Goal: Task Accomplishment & Management: Complete application form

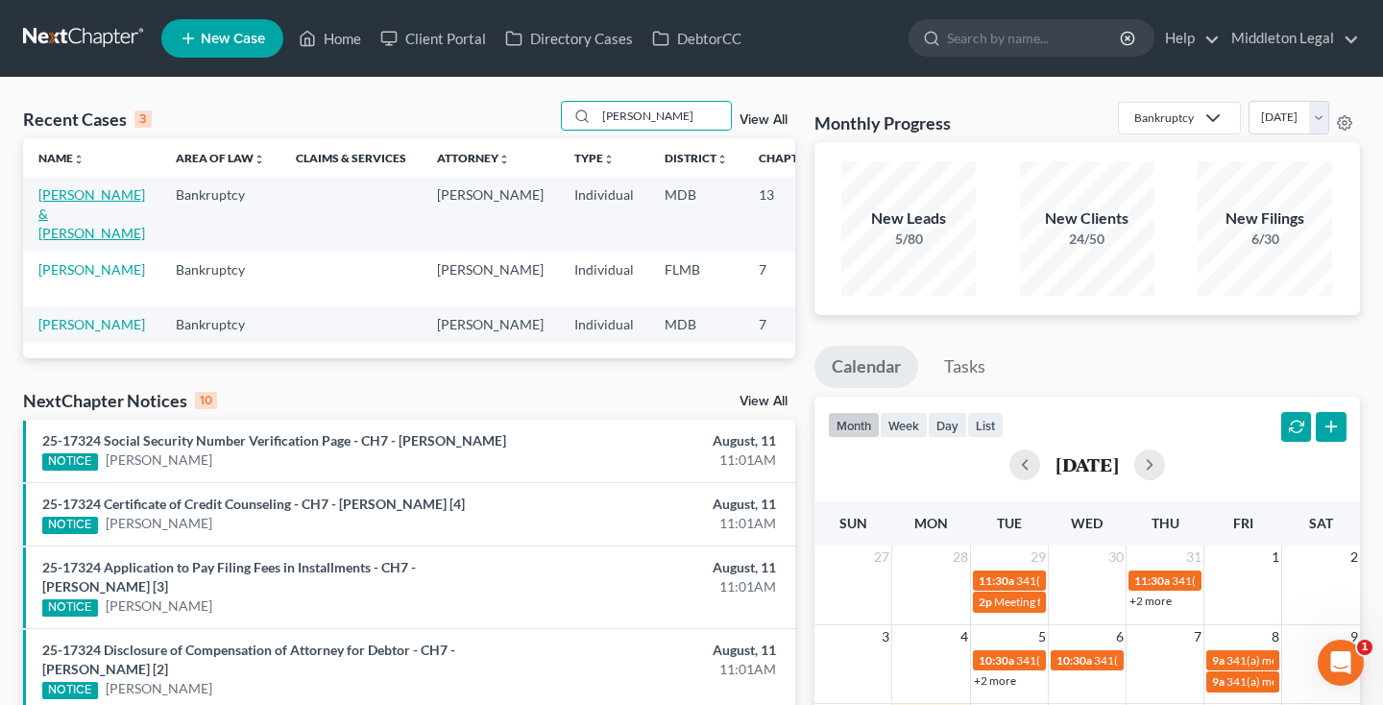
click at [61, 231] on link "[PERSON_NAME] & [PERSON_NAME]" at bounding box center [91, 213] width 107 height 55
select select "6"
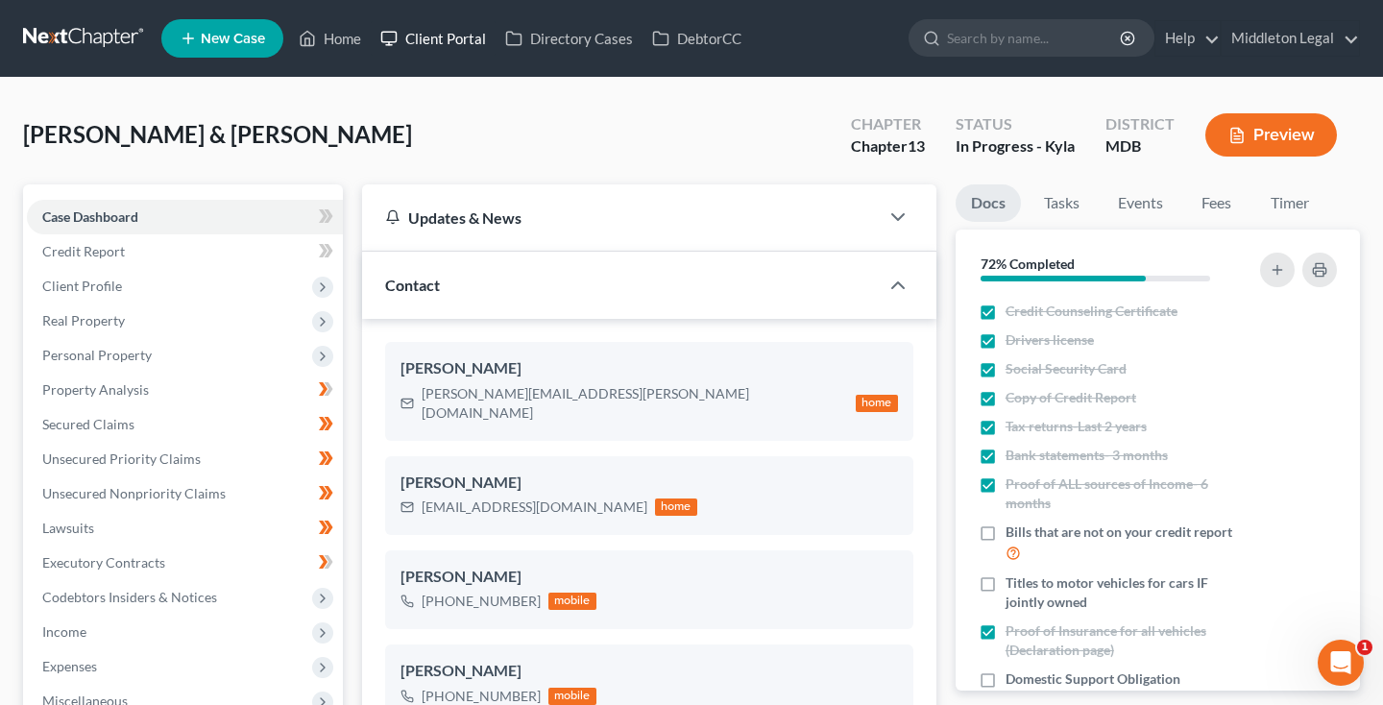
scroll to position [1310, 0]
click at [69, 253] on span "Credit Report" at bounding box center [83, 251] width 83 height 16
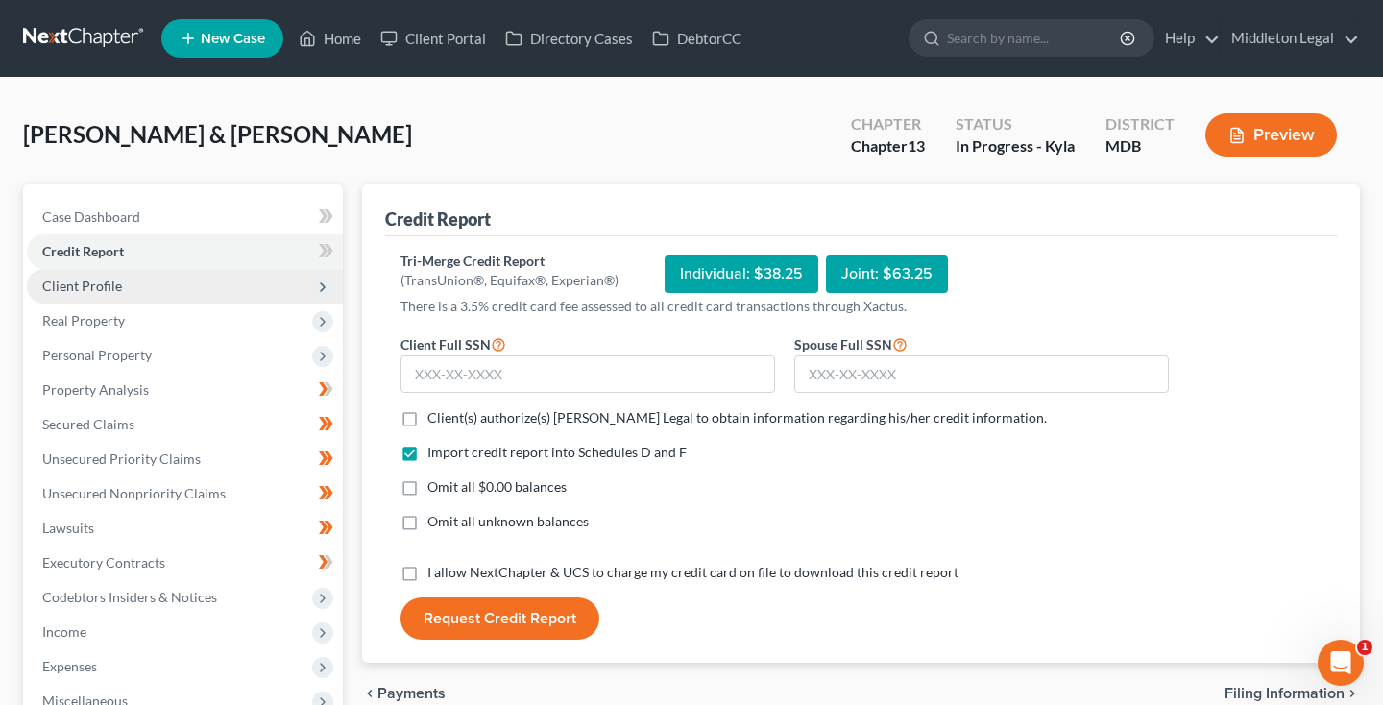
click at [76, 292] on span "Client Profile" at bounding box center [82, 286] width 80 height 16
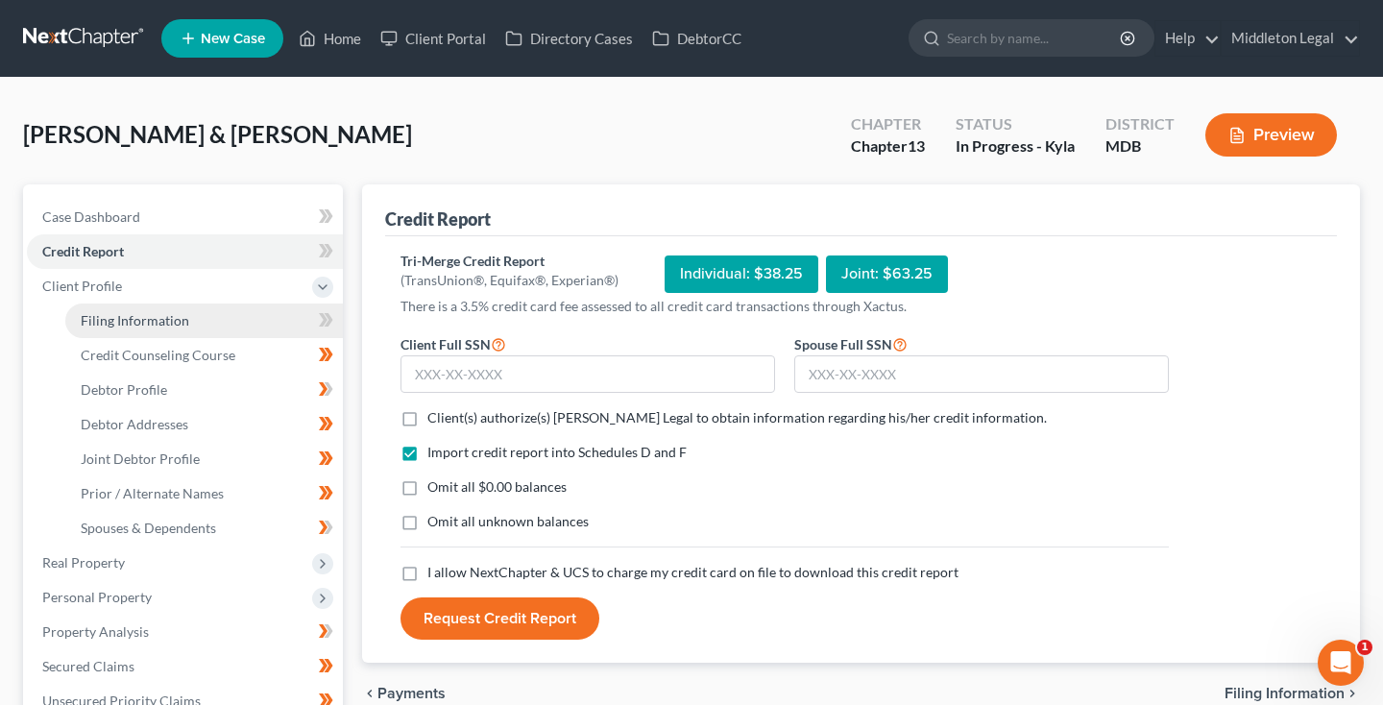
click at [79, 325] on link "Filing Information" at bounding box center [204, 320] width 278 height 35
select select "1"
select select "3"
select select "38"
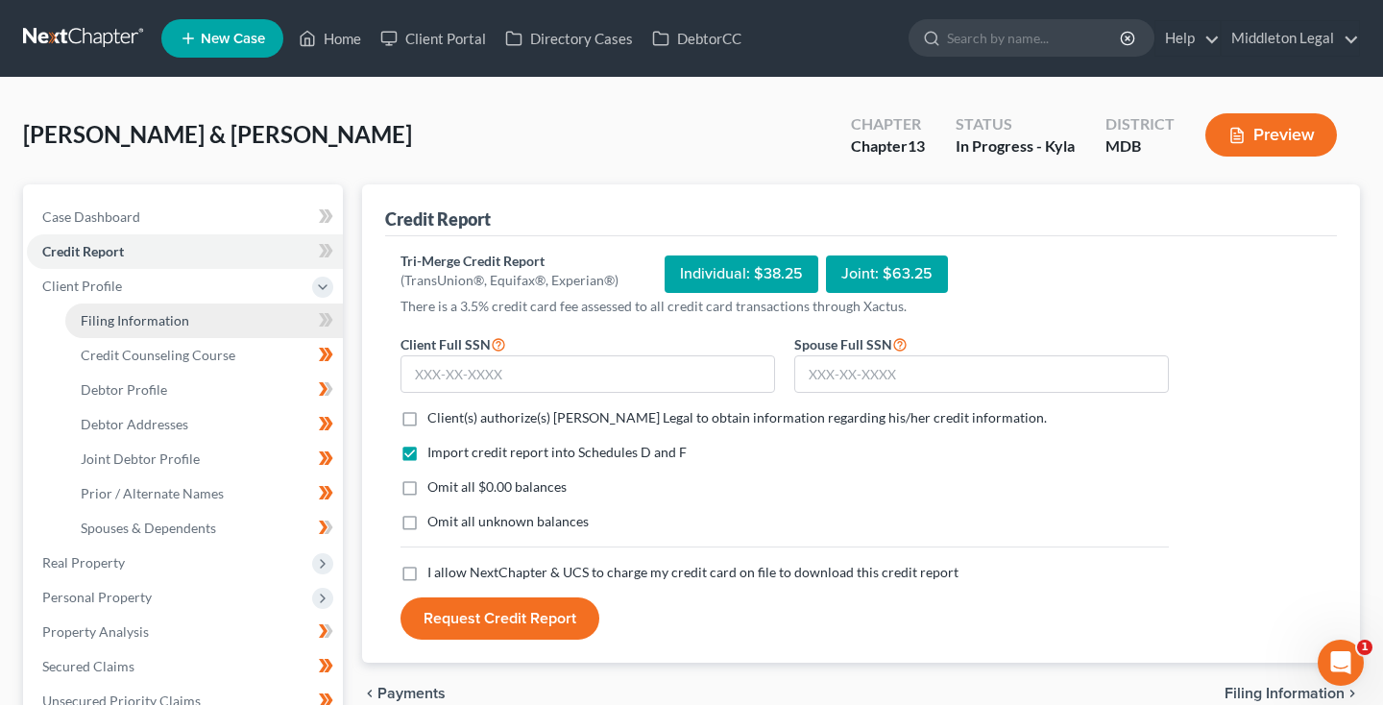
select select "21"
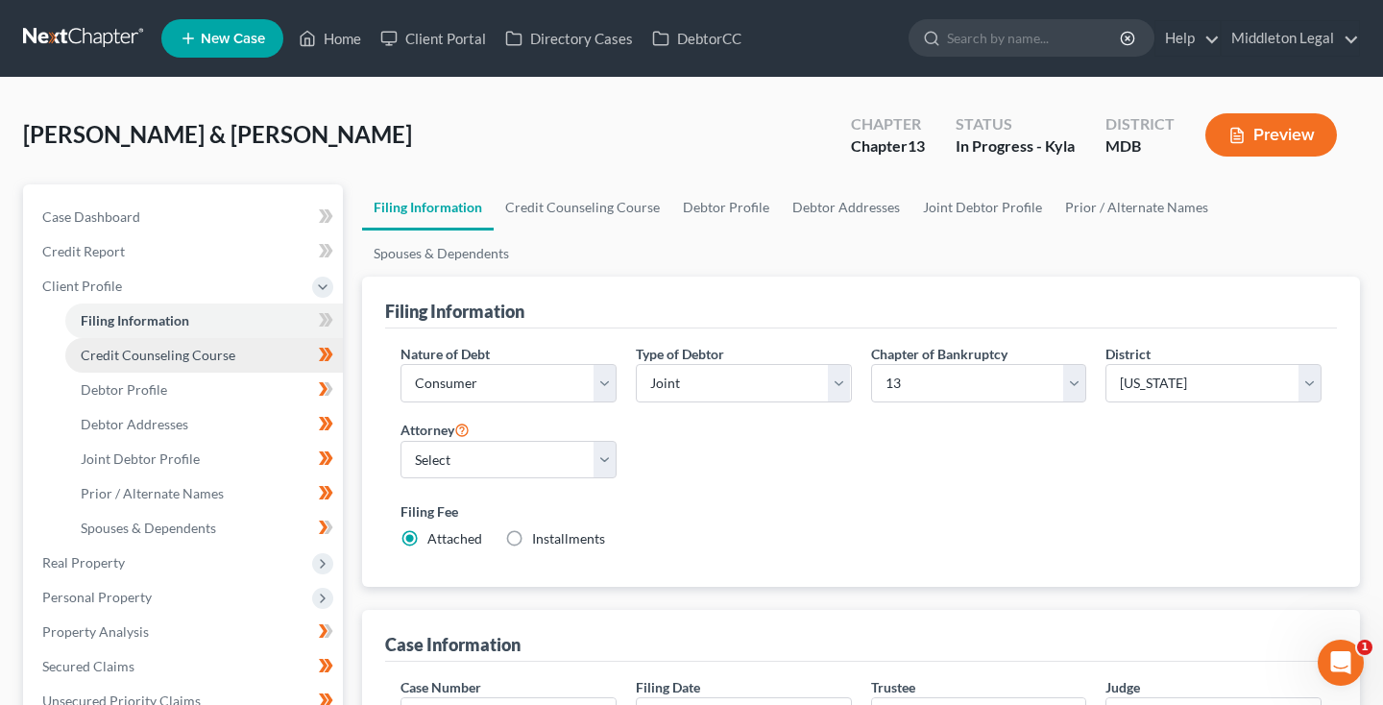
click at [103, 357] on span "Credit Counseling Course" at bounding box center [158, 355] width 155 height 16
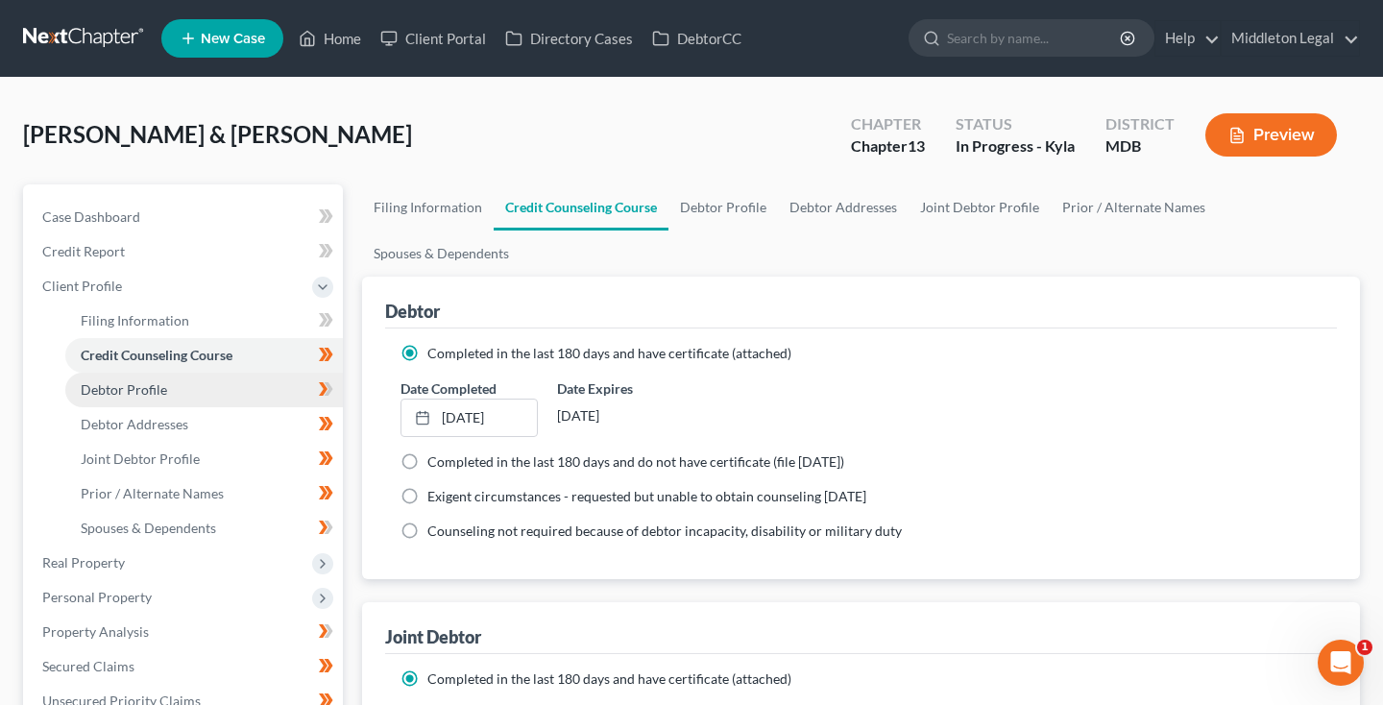
click at [108, 390] on span "Debtor Profile" at bounding box center [124, 389] width 86 height 16
select select "1"
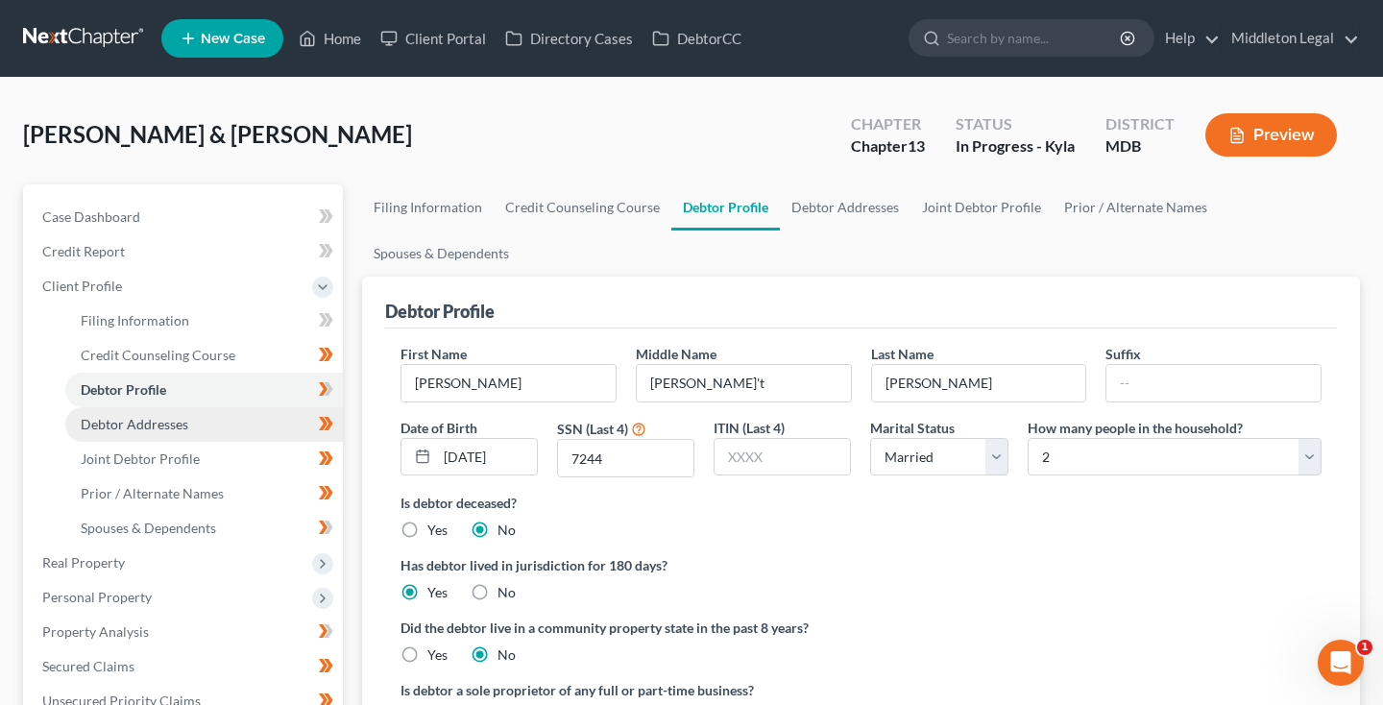
click at [114, 427] on span "Debtor Addresses" at bounding box center [135, 424] width 108 height 16
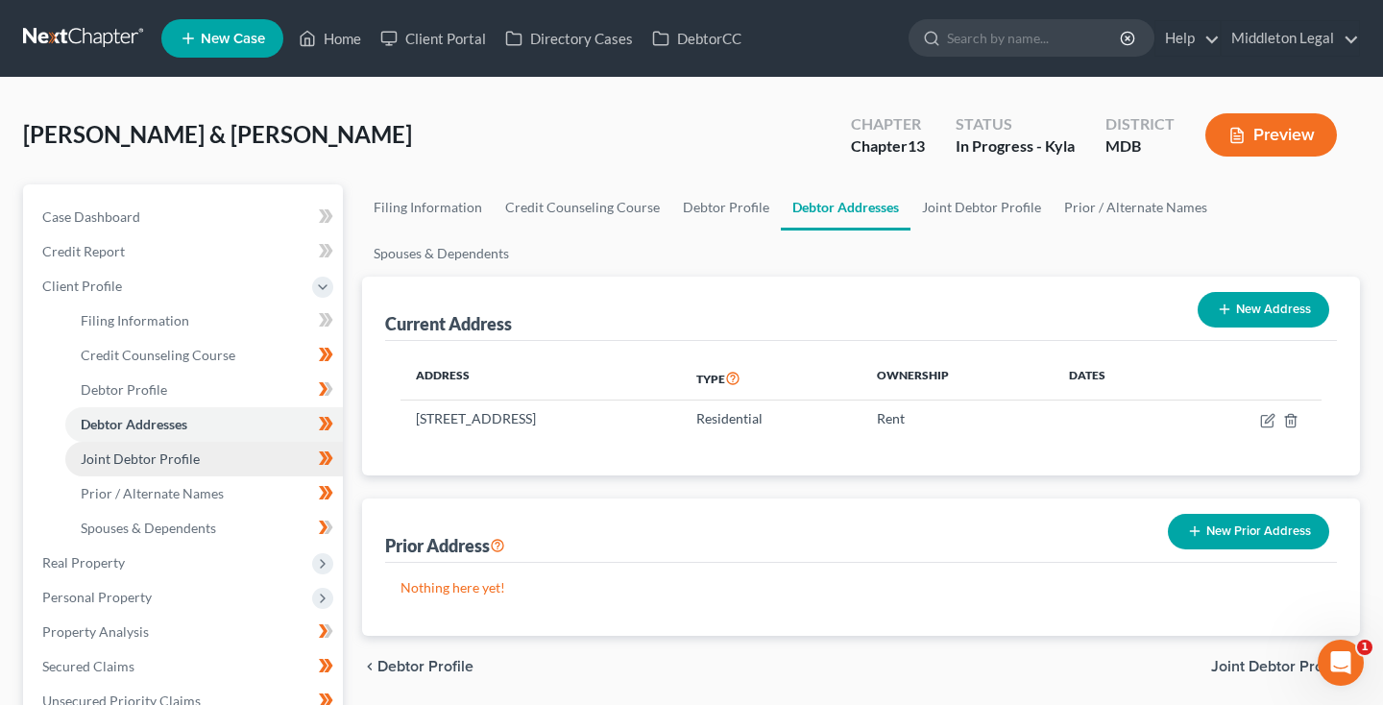
click at [115, 460] on span "Joint Debtor Profile" at bounding box center [140, 458] width 119 height 16
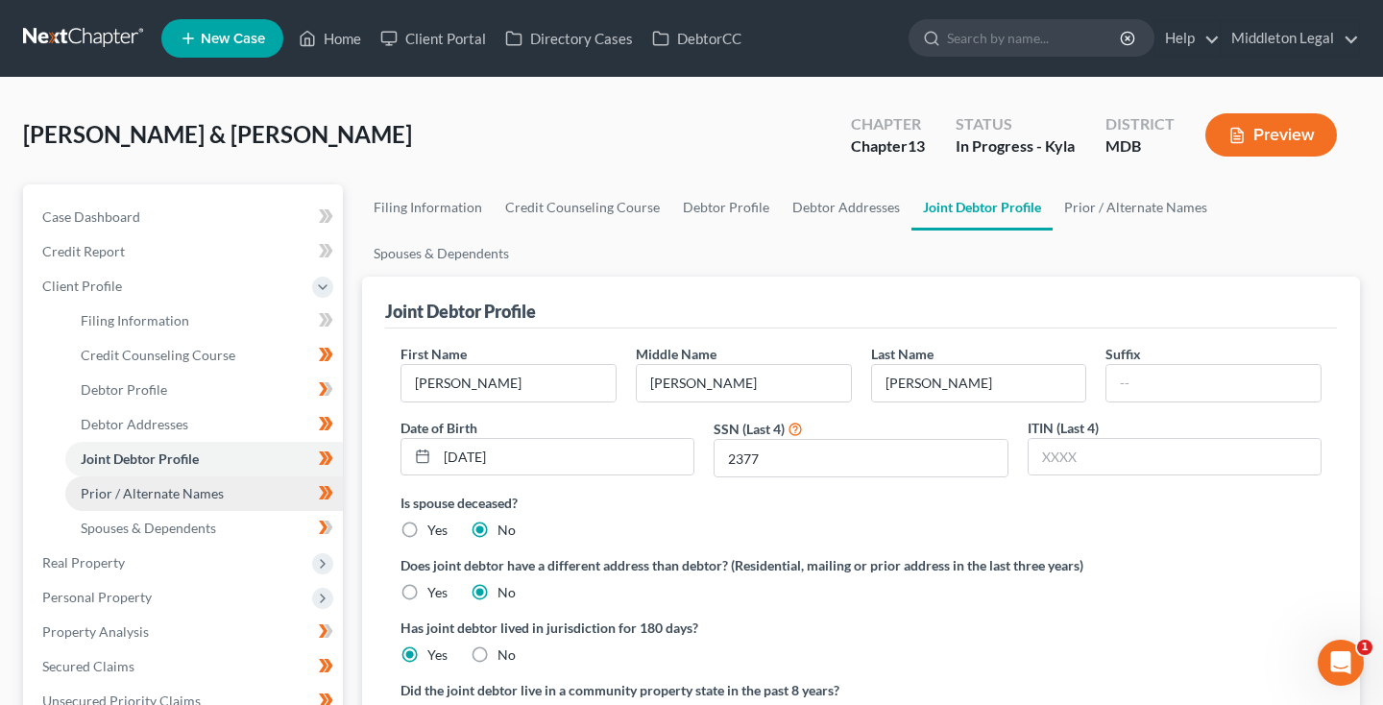
click at [122, 487] on span "Prior / Alternate Names" at bounding box center [152, 493] width 143 height 16
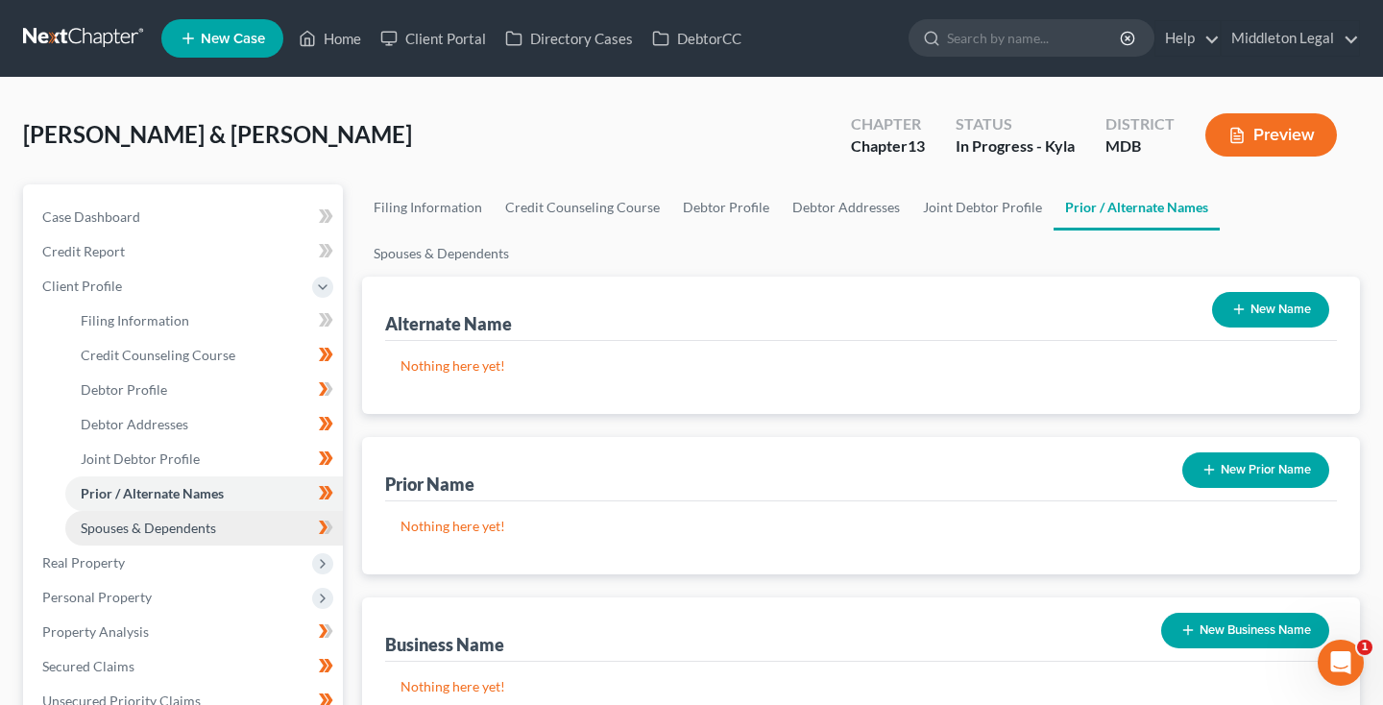
click at [121, 519] on link "Spouses & Dependents" at bounding box center [204, 528] width 278 height 35
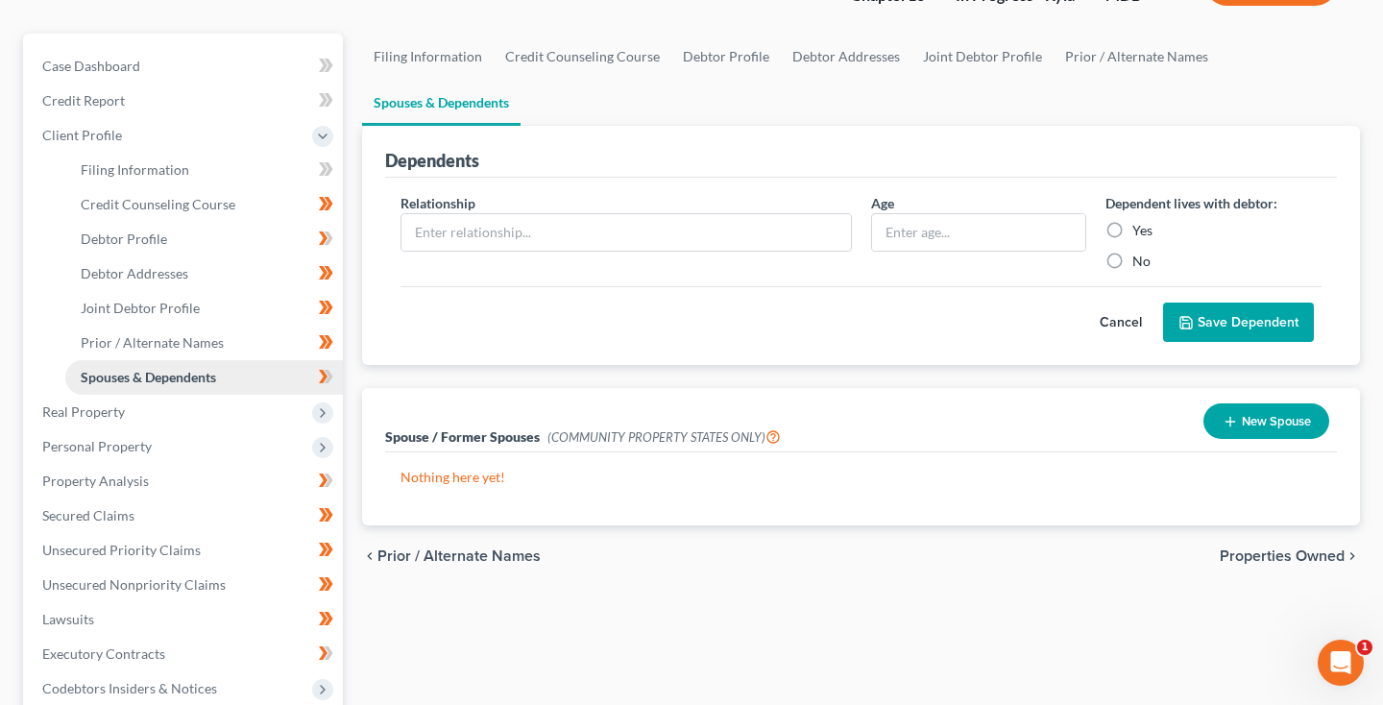
scroll to position [186, 0]
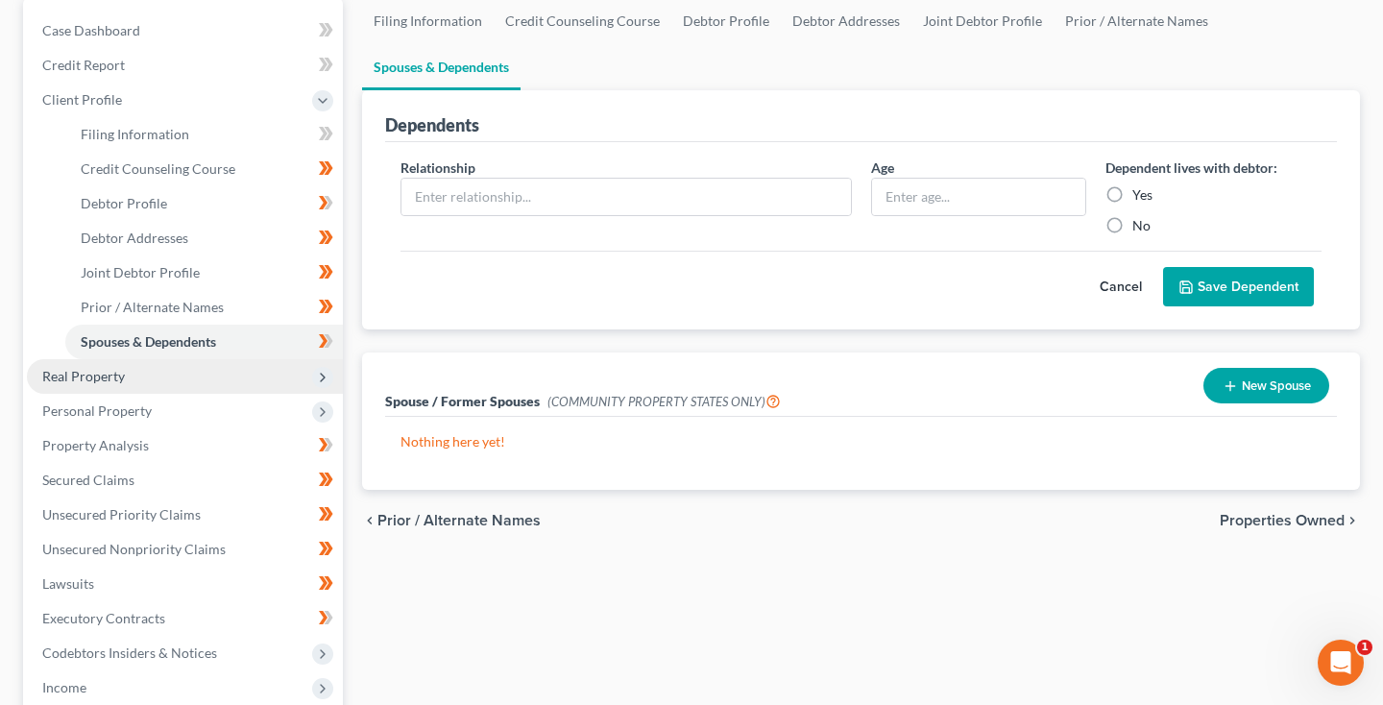
click at [89, 386] on span "Real Property" at bounding box center [185, 376] width 316 height 35
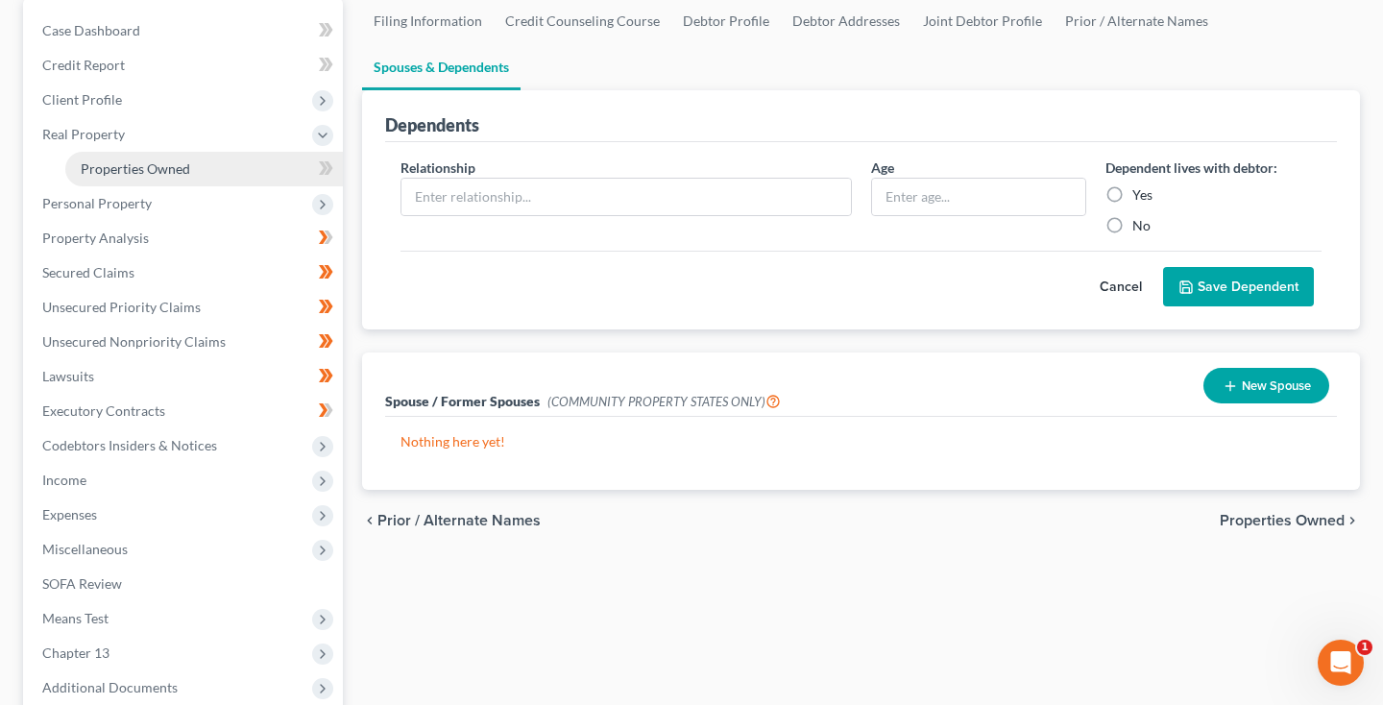
click at [155, 171] on span "Properties Owned" at bounding box center [135, 168] width 109 height 16
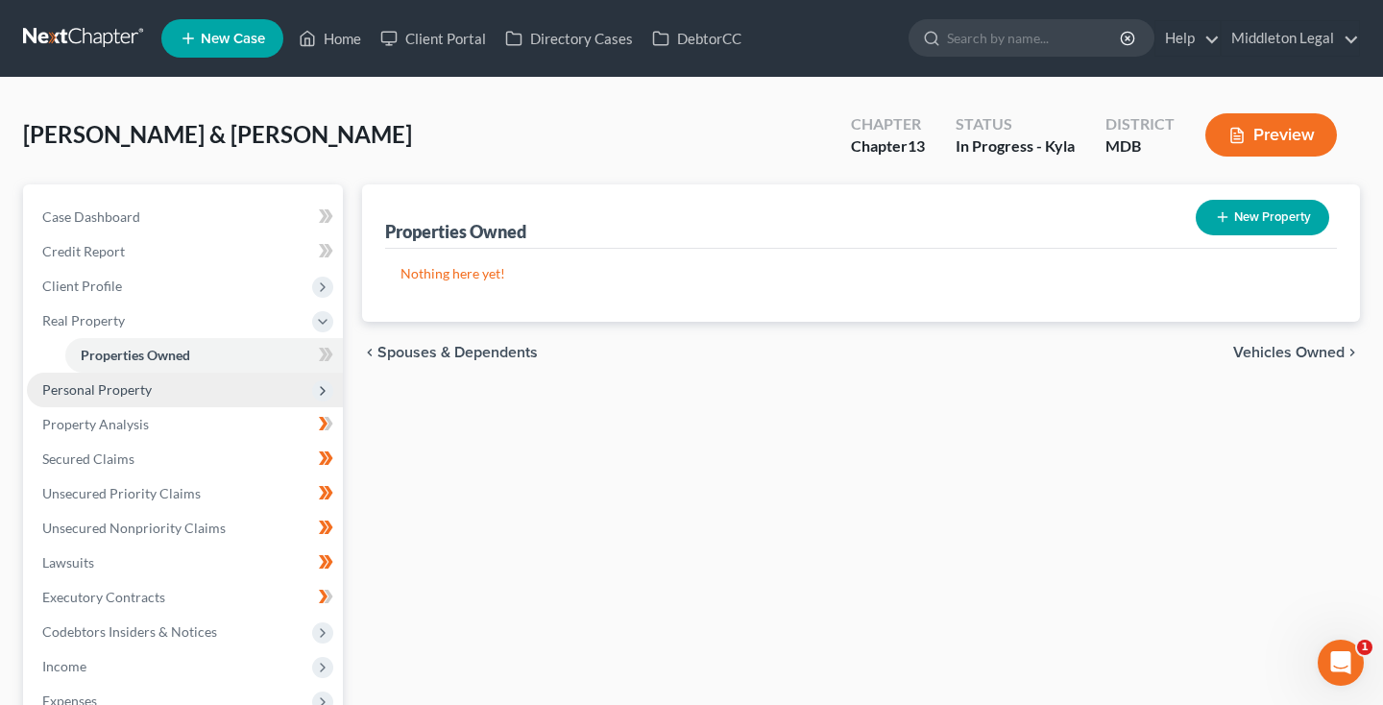
click at [115, 385] on span "Personal Property" at bounding box center [96, 389] width 109 height 16
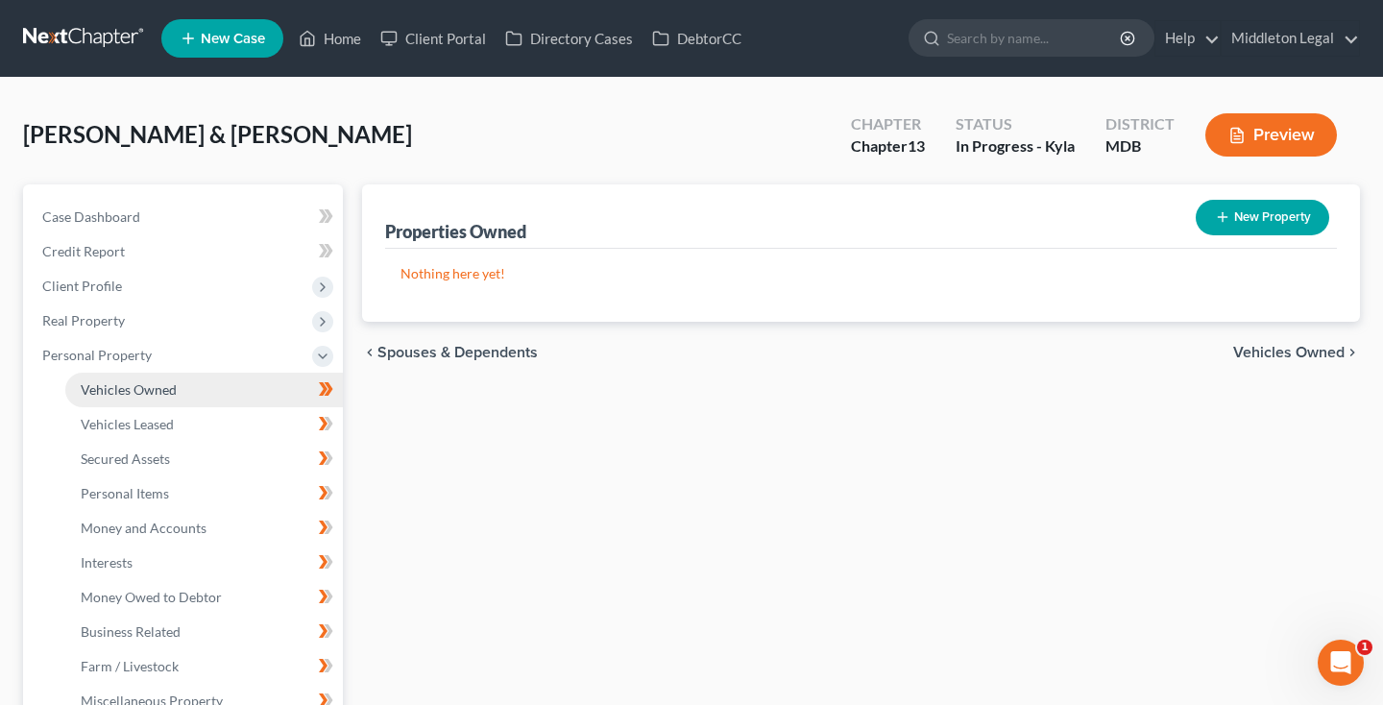
click at [116, 389] on span "Vehicles Owned" at bounding box center [129, 389] width 96 height 16
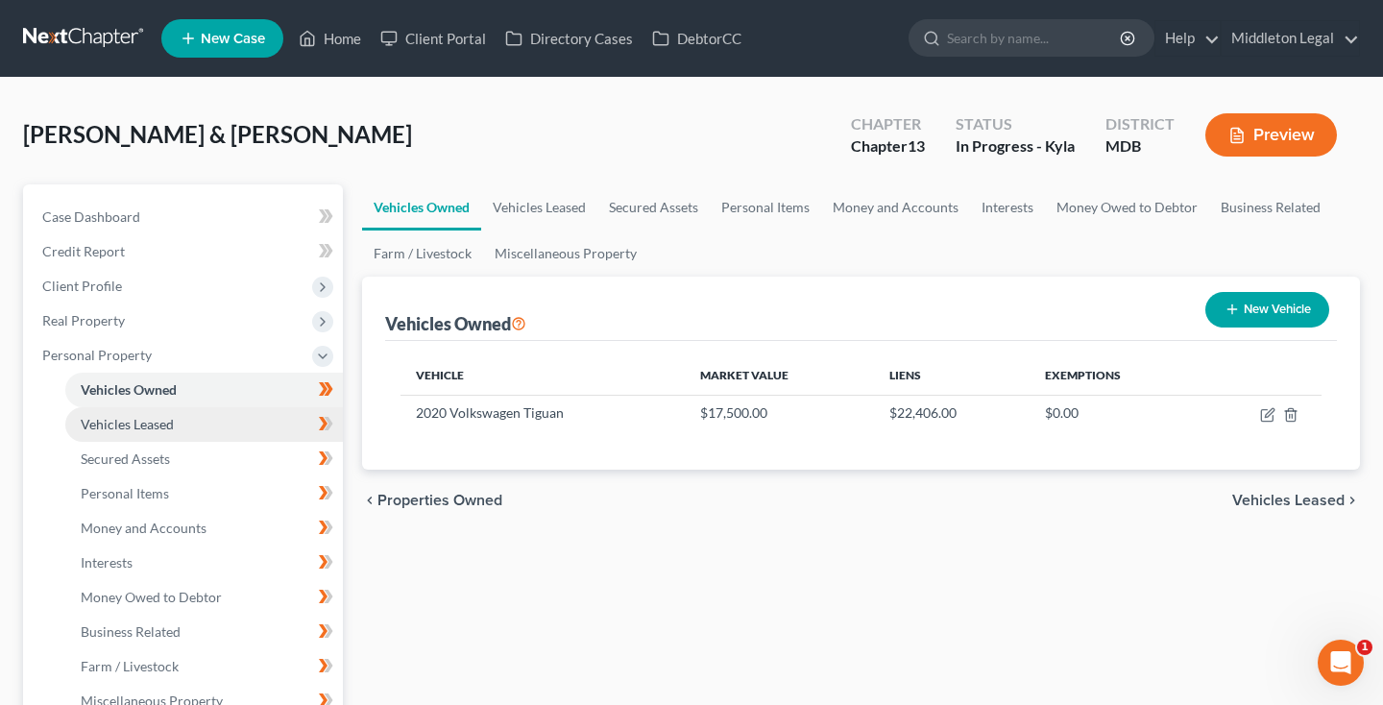
click at [148, 424] on span "Vehicles Leased" at bounding box center [127, 424] width 93 height 16
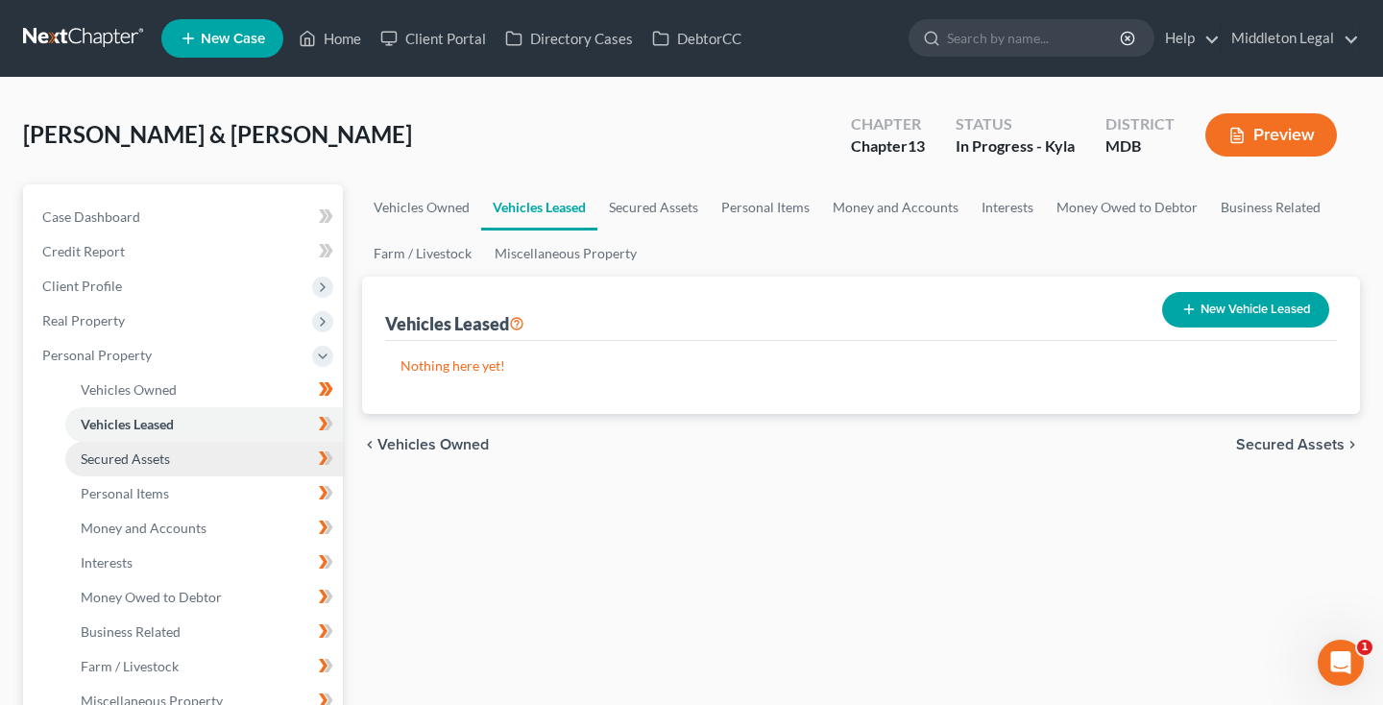
click at [148, 472] on link "Secured Assets" at bounding box center [204, 459] width 278 height 35
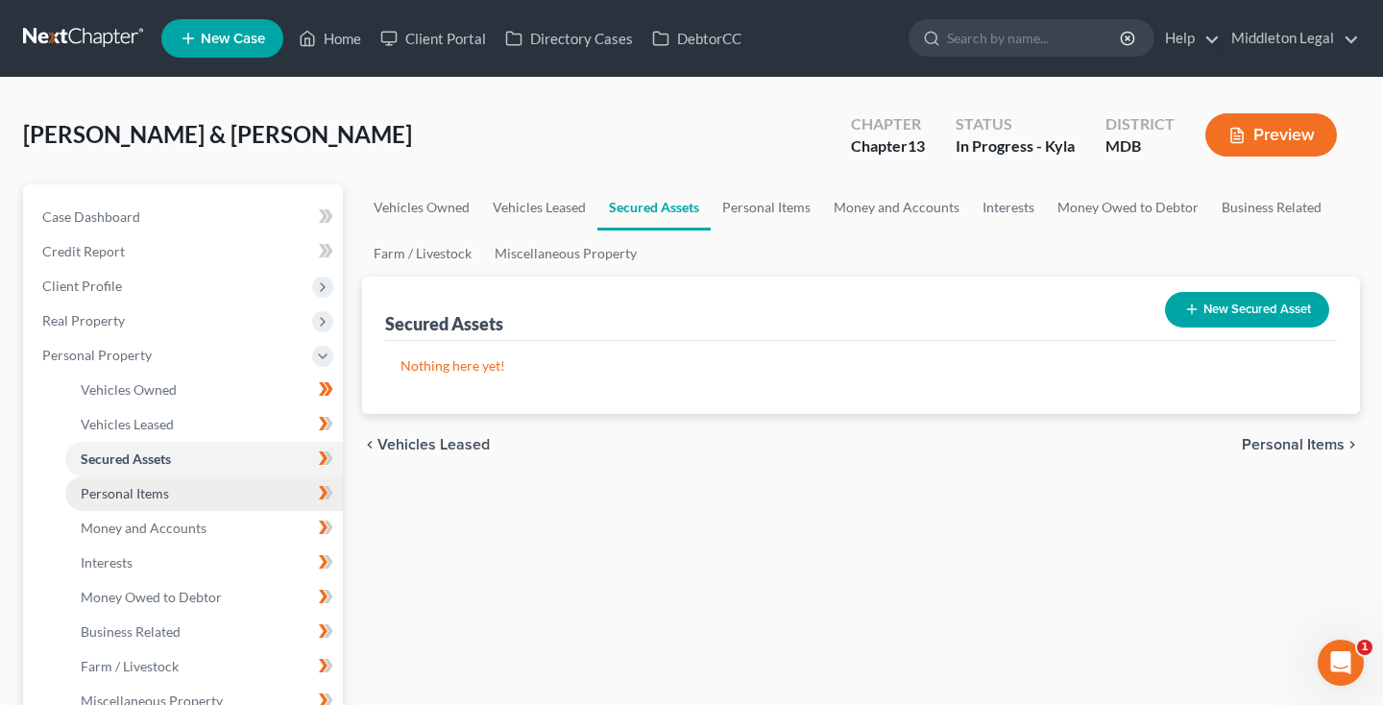
click at [146, 496] on span "Personal Items" at bounding box center [125, 493] width 88 height 16
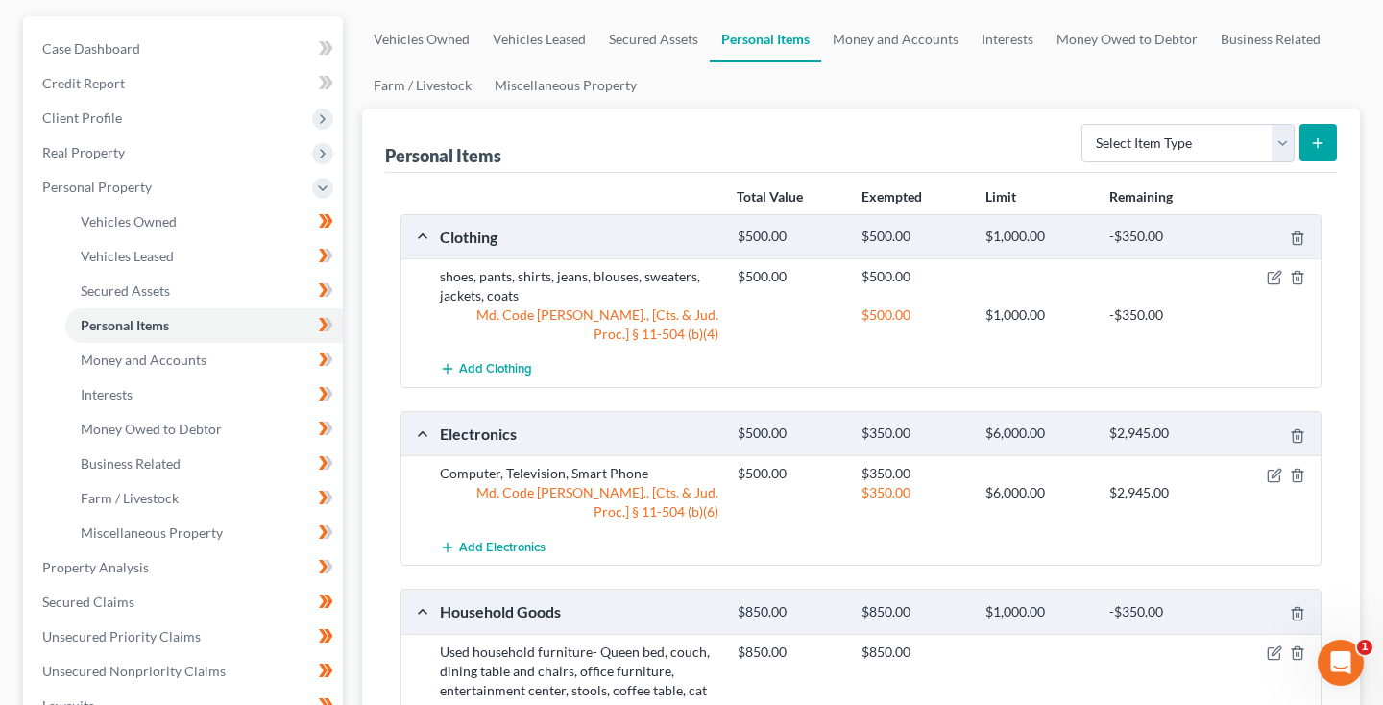
scroll to position [88, 0]
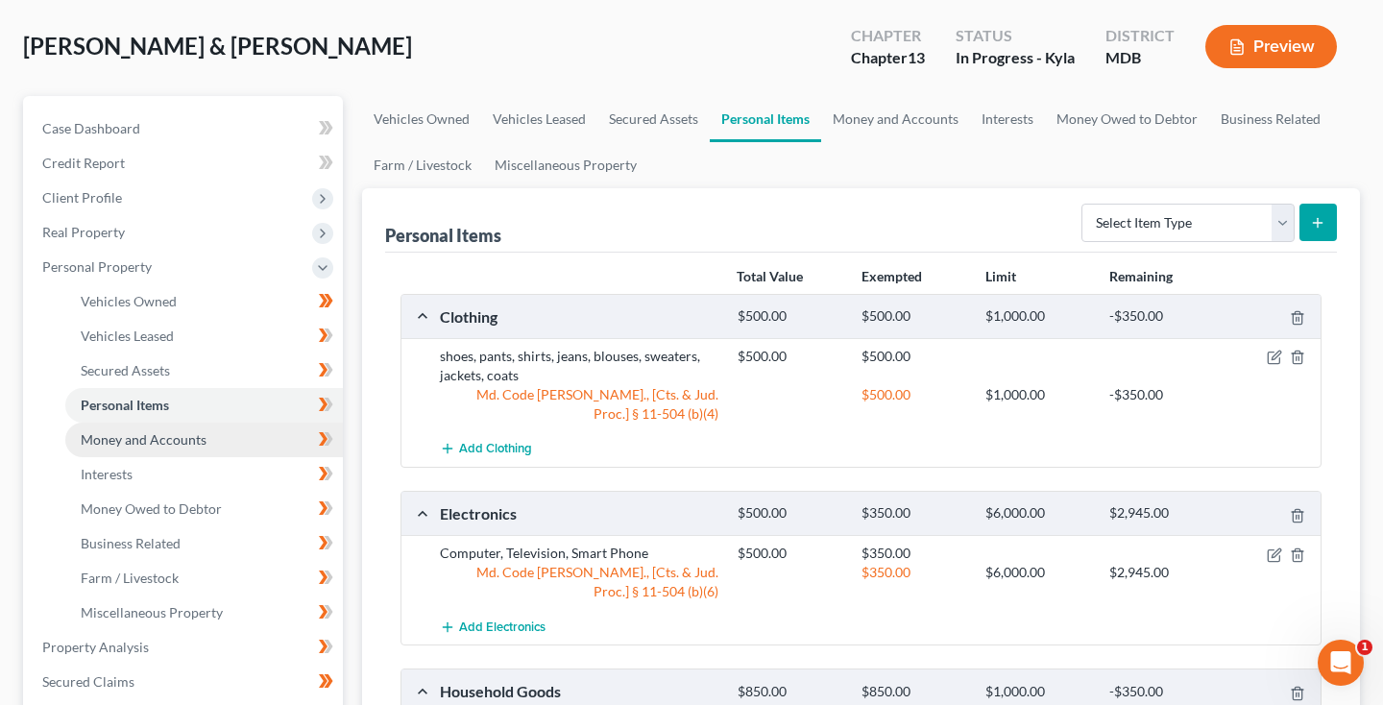
click at [178, 433] on span "Money and Accounts" at bounding box center [144, 439] width 126 height 16
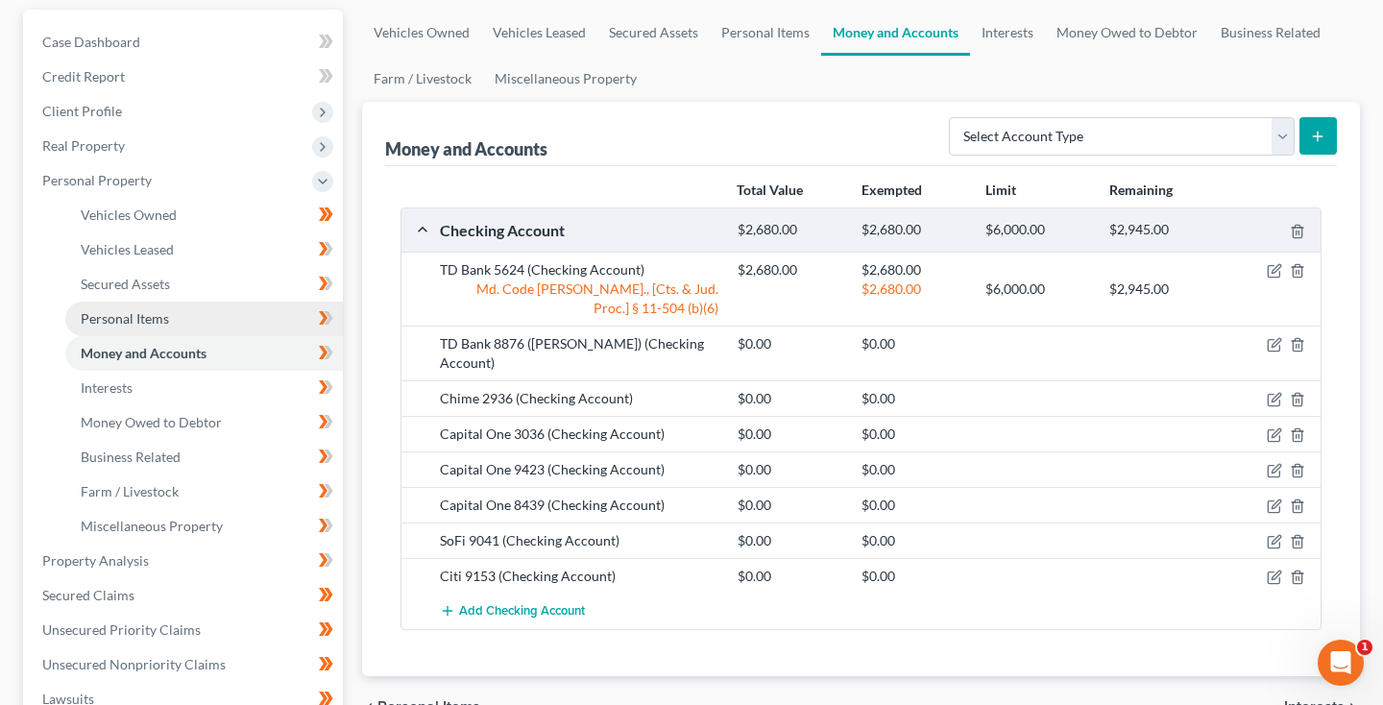
scroll to position [175, 0]
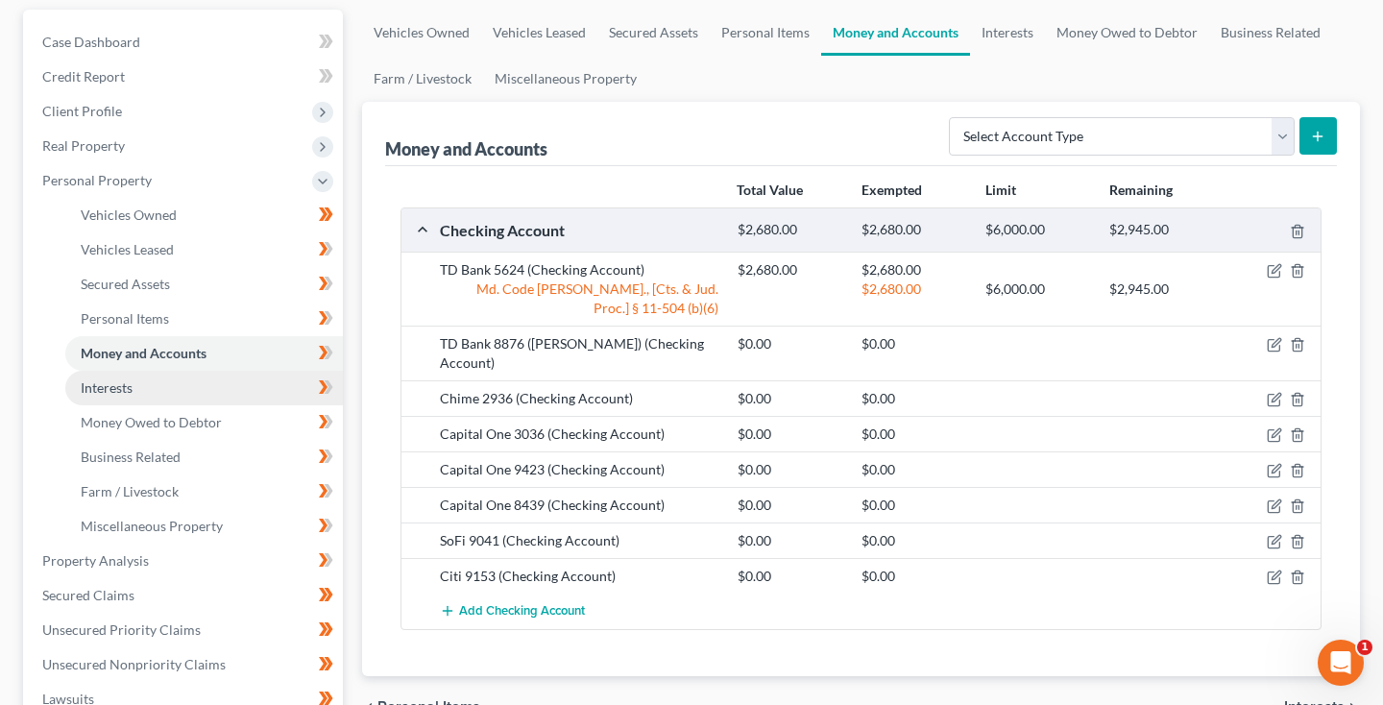
click at [140, 385] on link "Interests" at bounding box center [204, 388] width 278 height 35
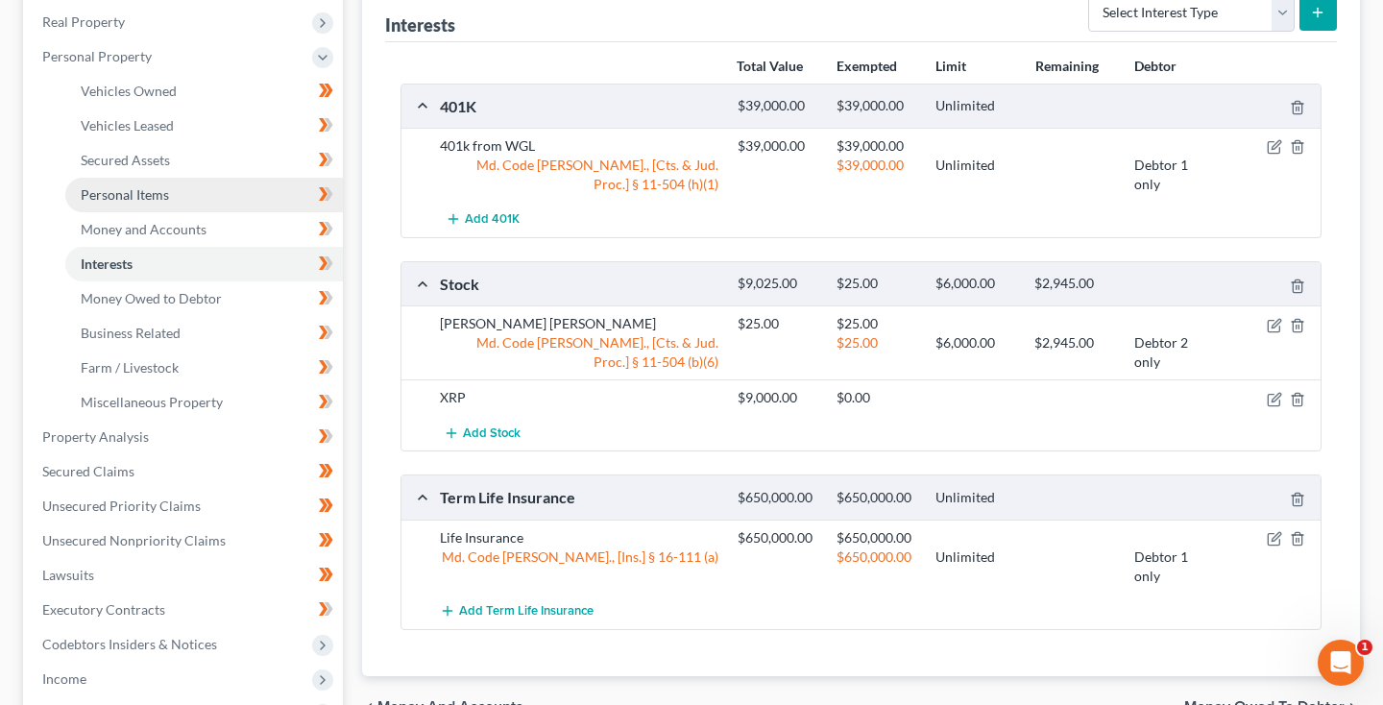
scroll to position [302, 0]
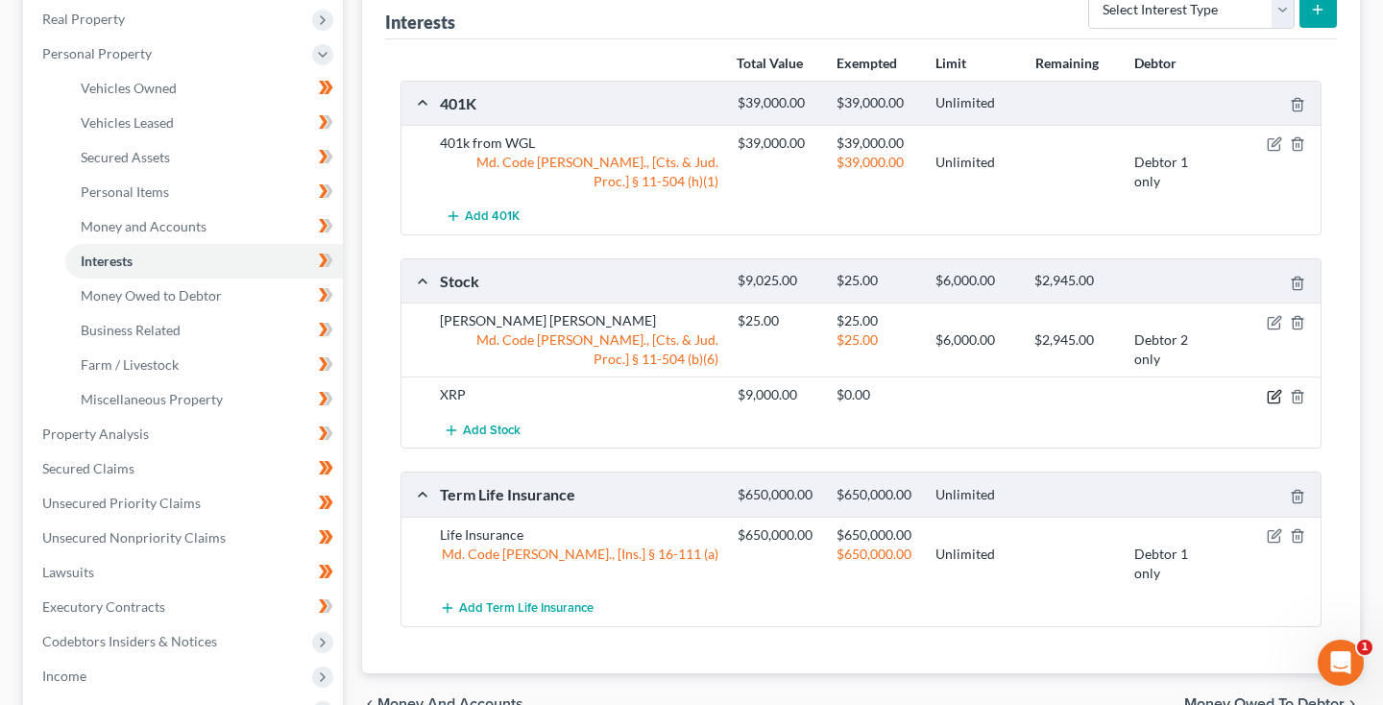
click at [1277, 392] on icon "button" at bounding box center [1274, 396] width 15 height 15
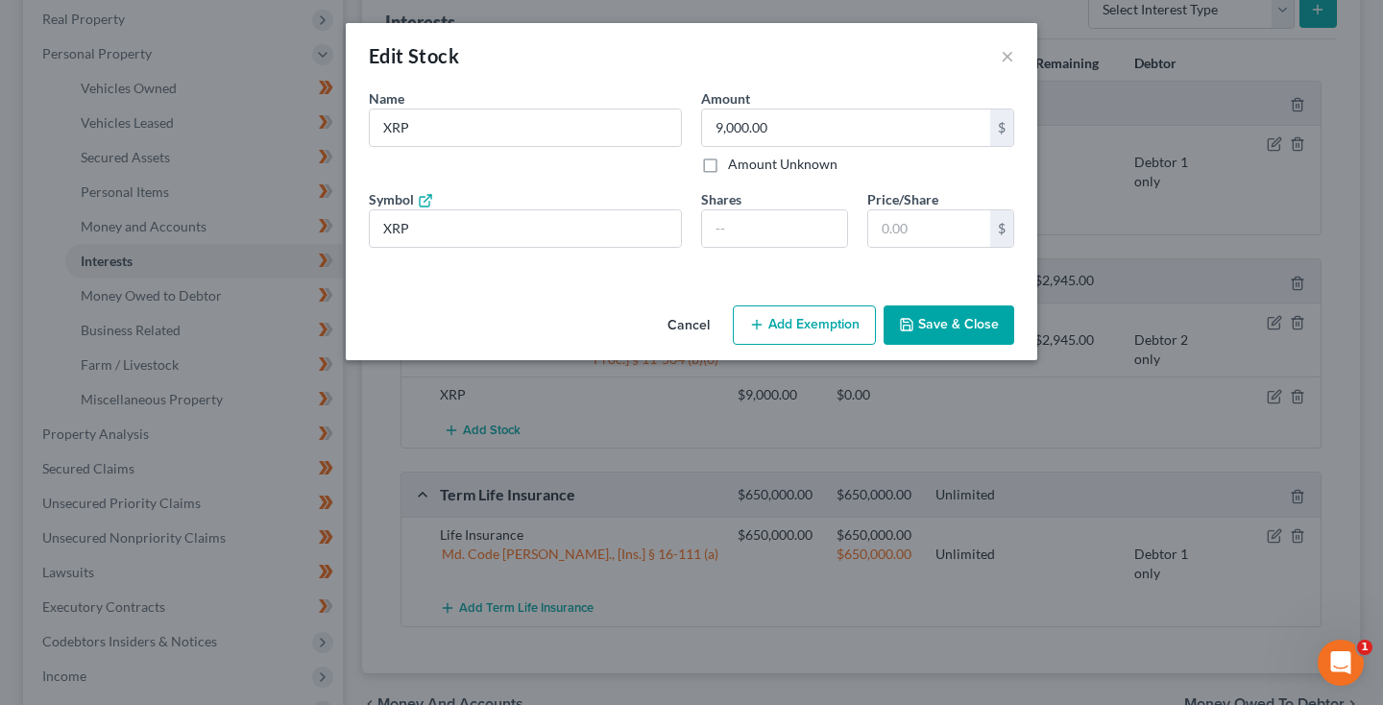
click at [778, 328] on button "Add Exemption" at bounding box center [804, 325] width 143 height 40
select select "2"
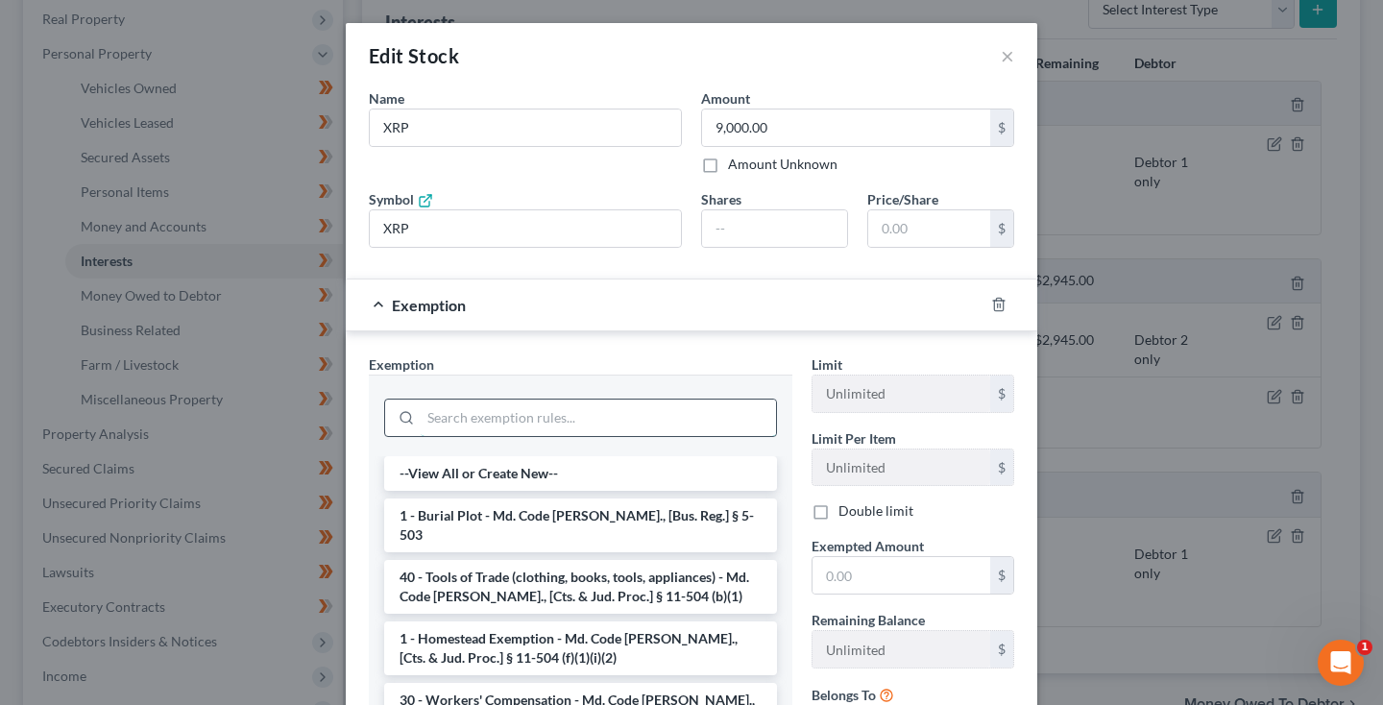
click at [669, 409] on input "search" at bounding box center [598, 417] width 355 height 36
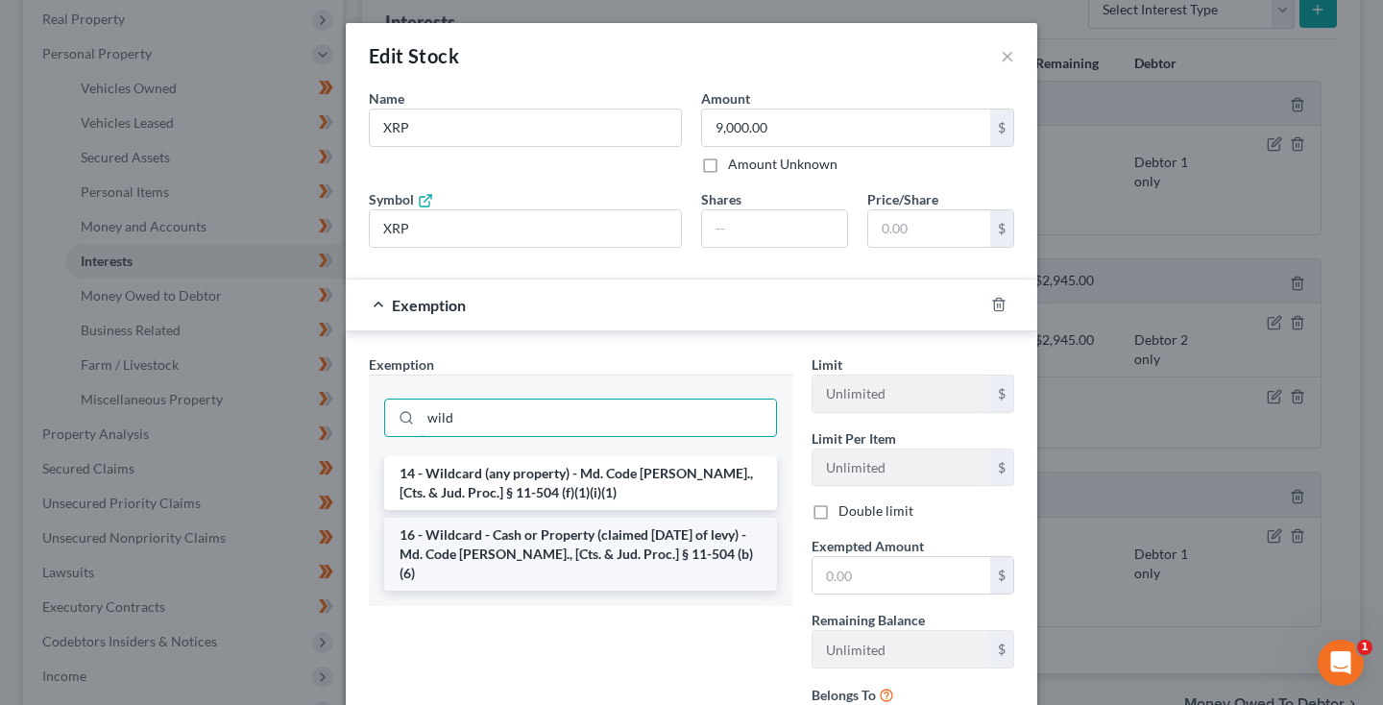
type input "wild"
click at [685, 534] on li "16 - Wildcard - Cash or Property (claimed [DATE] of levy) - Md. Code [PERSON_NA…" at bounding box center [580, 554] width 393 height 73
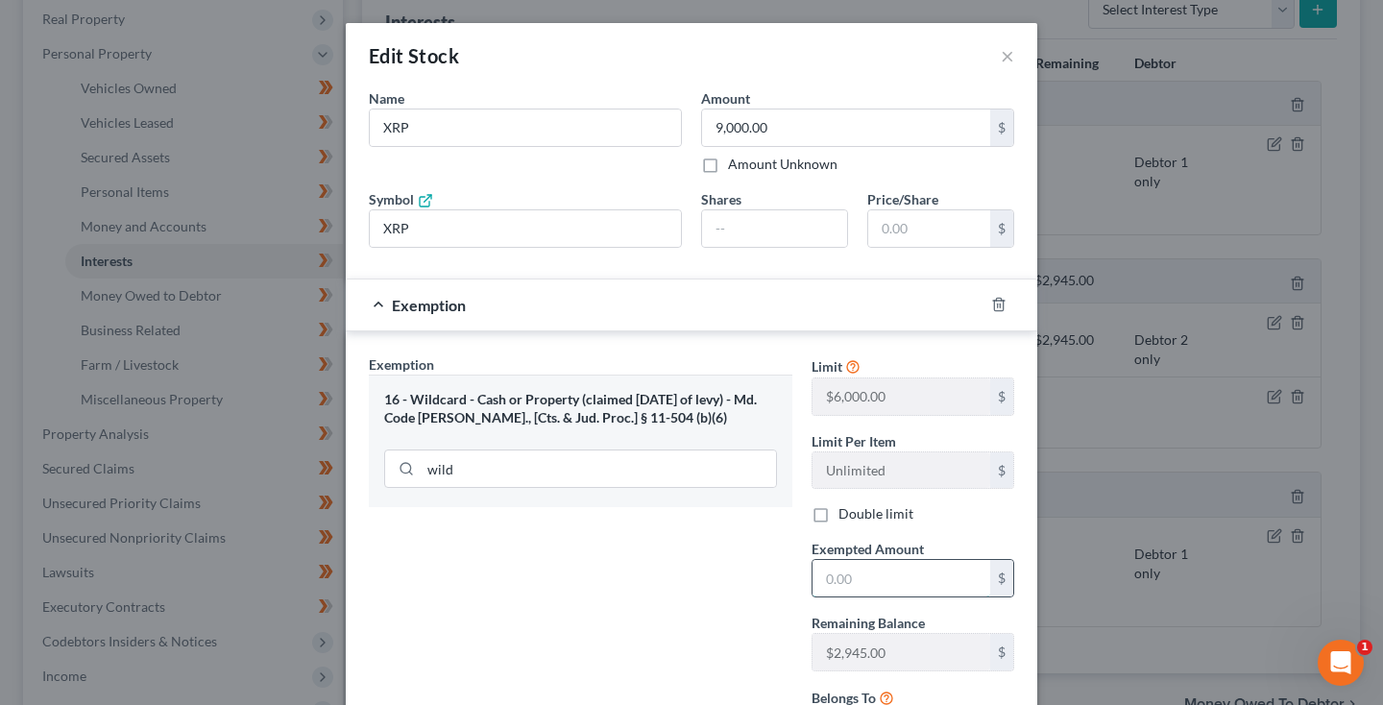
click at [847, 568] on input "text" at bounding box center [901, 578] width 178 height 36
type input "2,945"
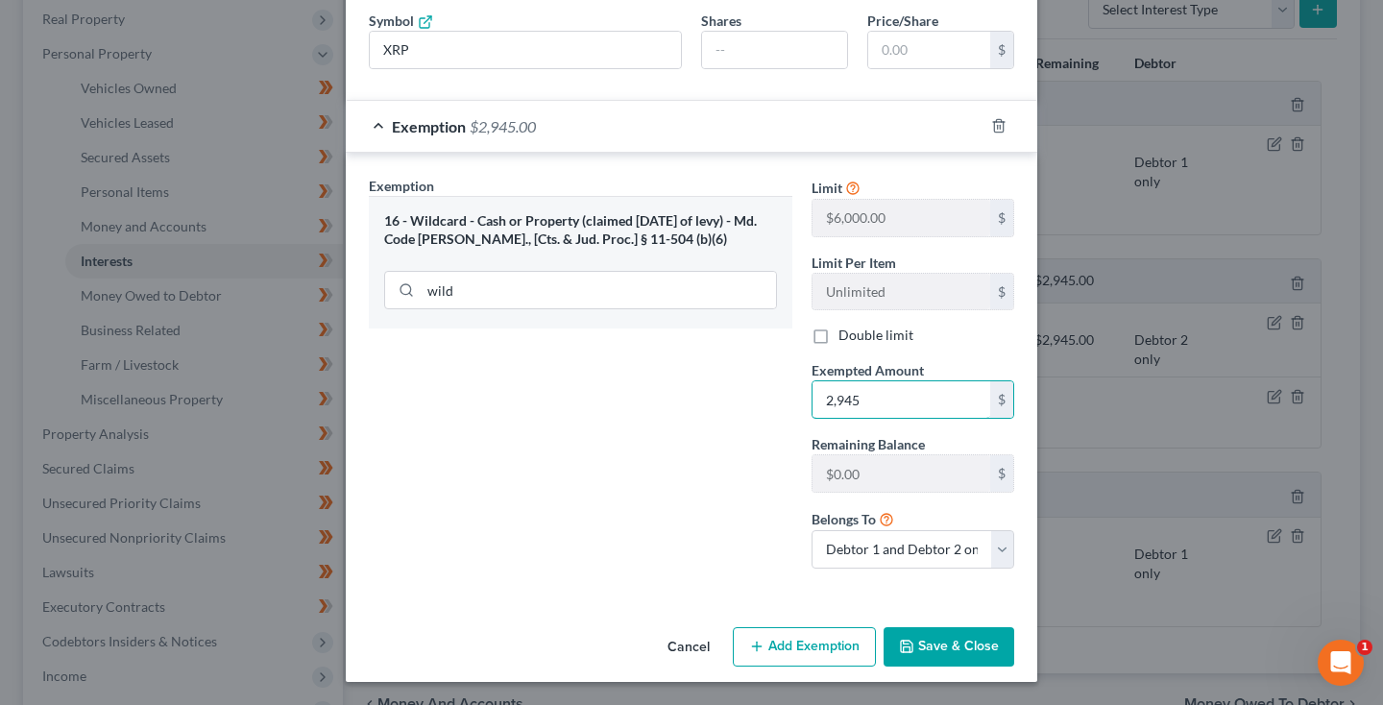
scroll to position [178, 0]
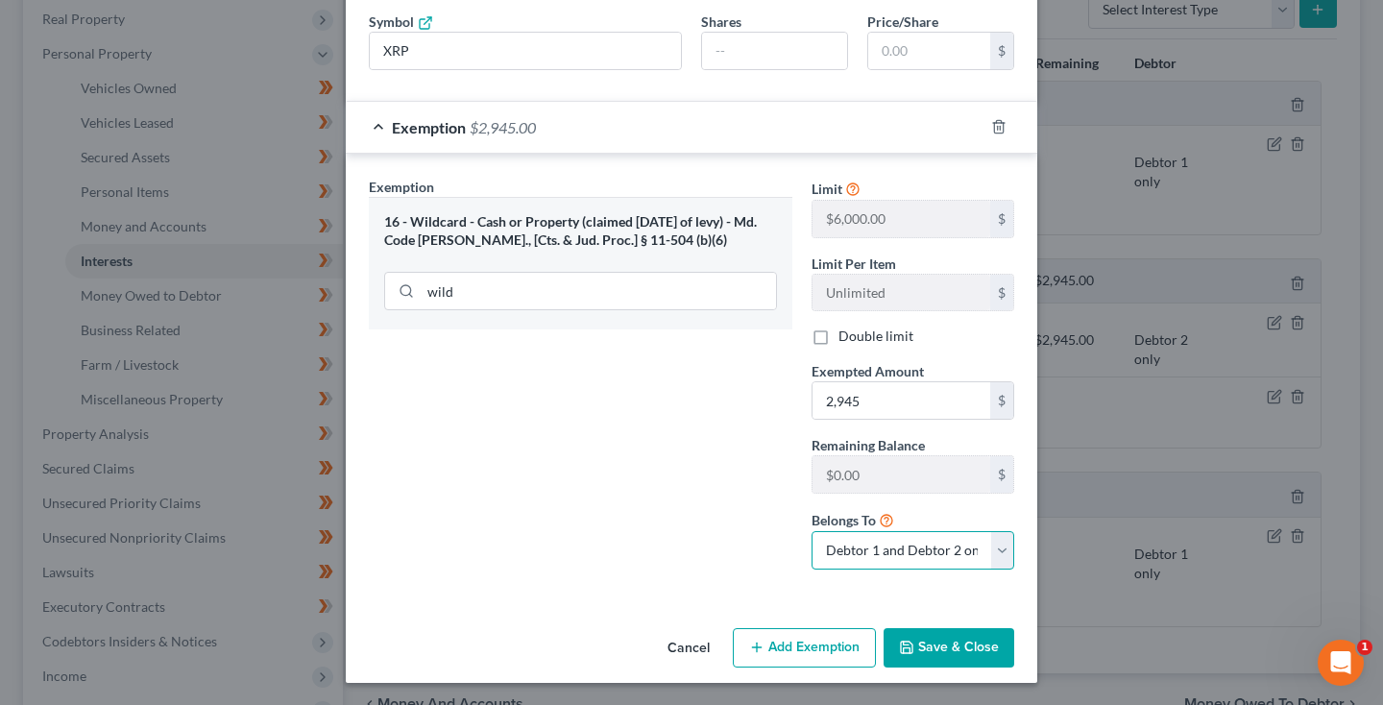
select select "1"
click at [964, 644] on button "Save & Close" at bounding box center [948, 648] width 131 height 40
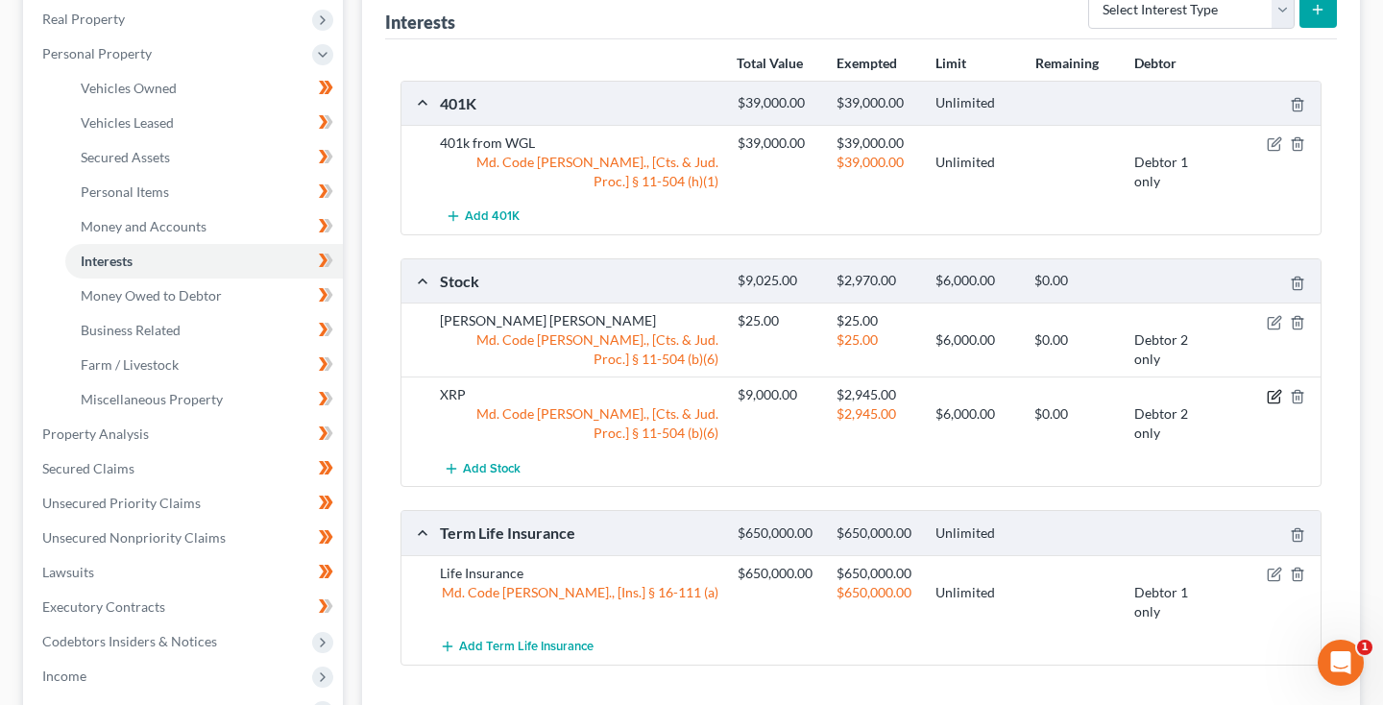
click at [1272, 394] on icon "button" at bounding box center [1274, 396] width 15 height 15
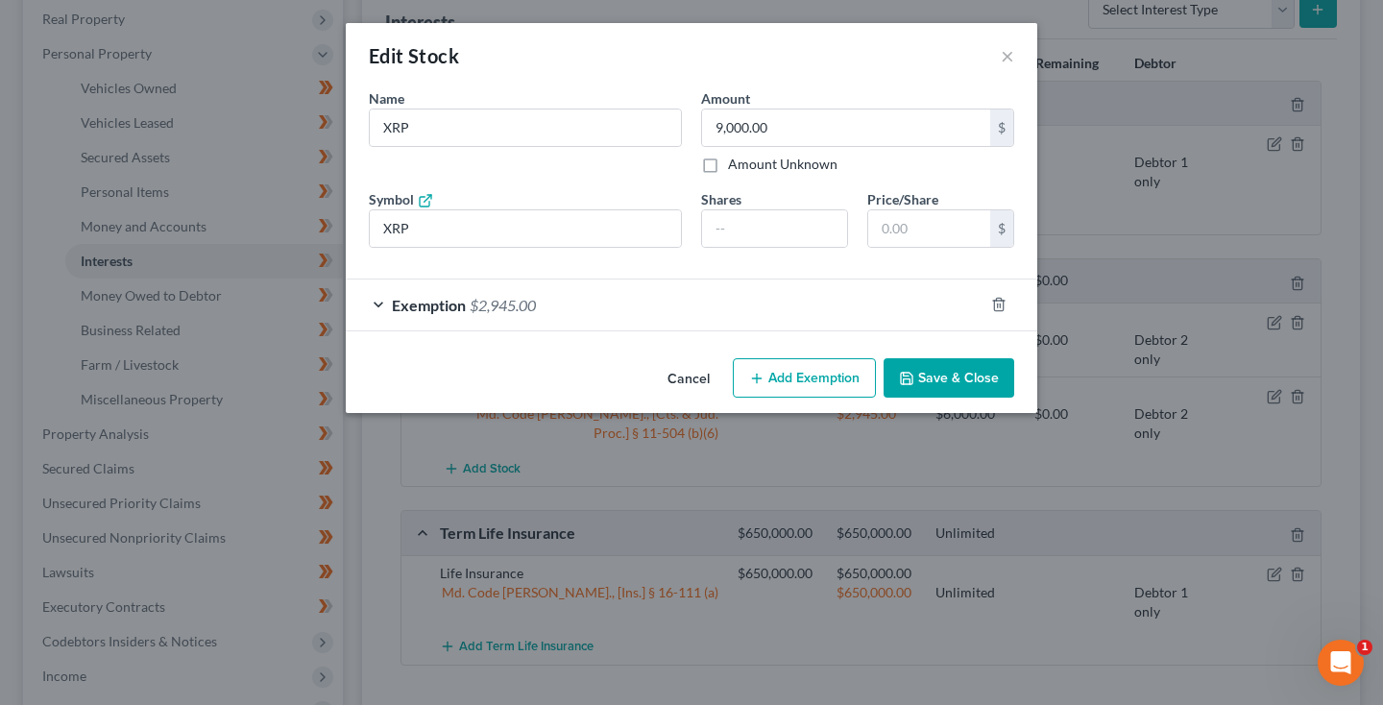
click at [818, 377] on button "Add Exemption" at bounding box center [804, 378] width 143 height 40
select select "2"
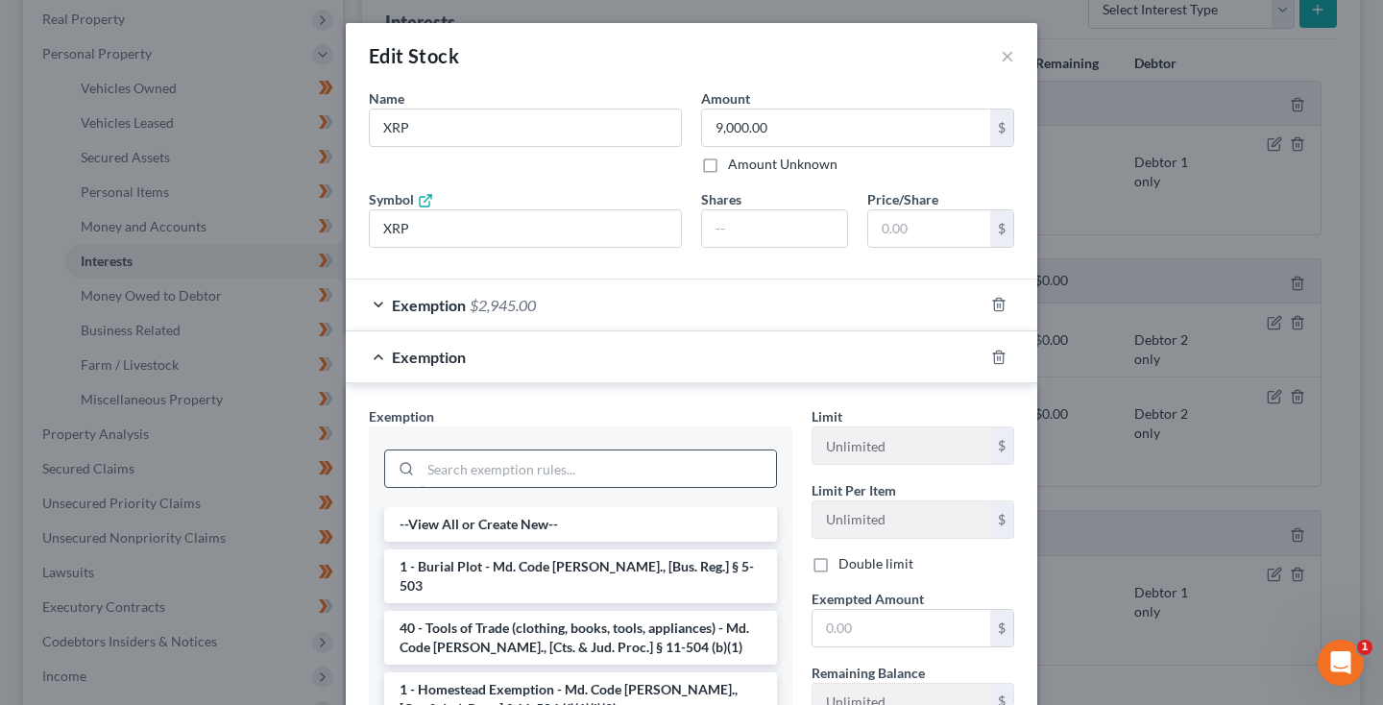
click at [697, 465] on input "search" at bounding box center [598, 468] width 355 height 36
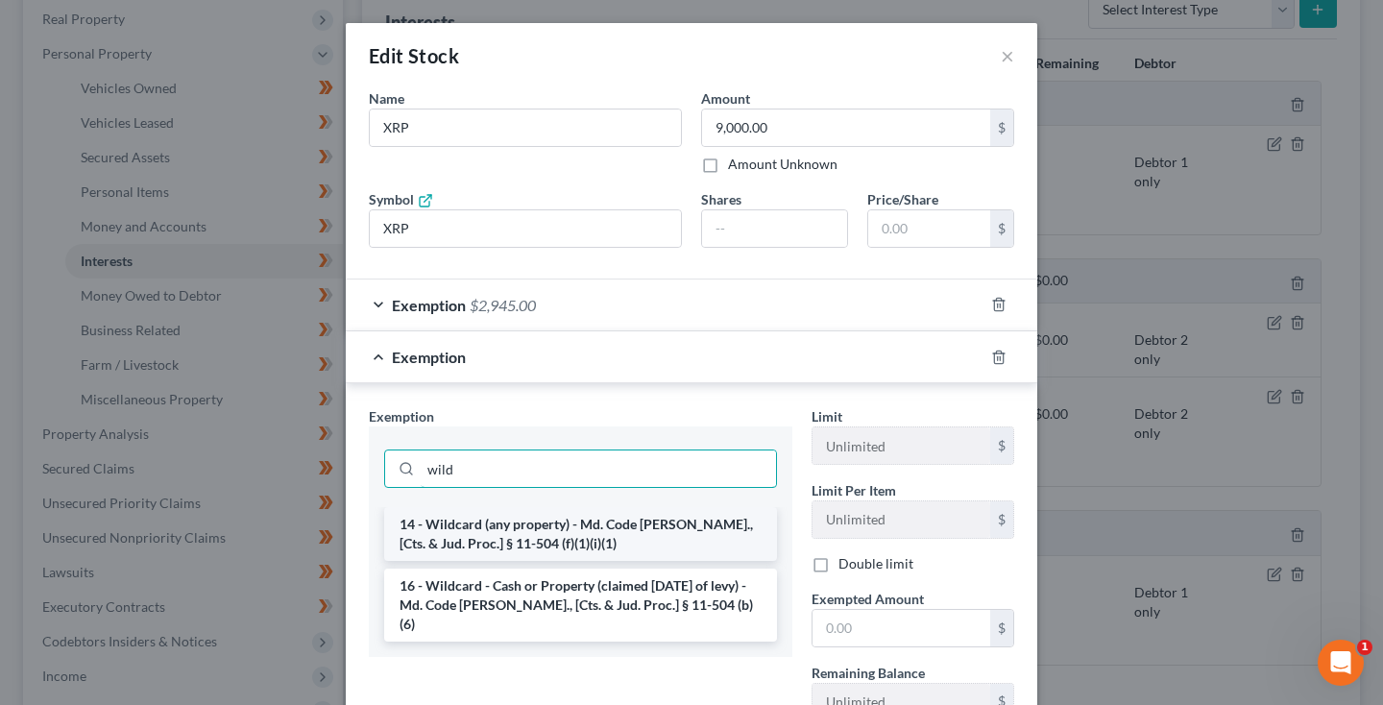
type input "wild"
click at [603, 531] on li "14 - Wildcard (any property) - Md. Code [PERSON_NAME]., [Cts. & Jud. Proc.] § 1…" at bounding box center [580, 534] width 393 height 54
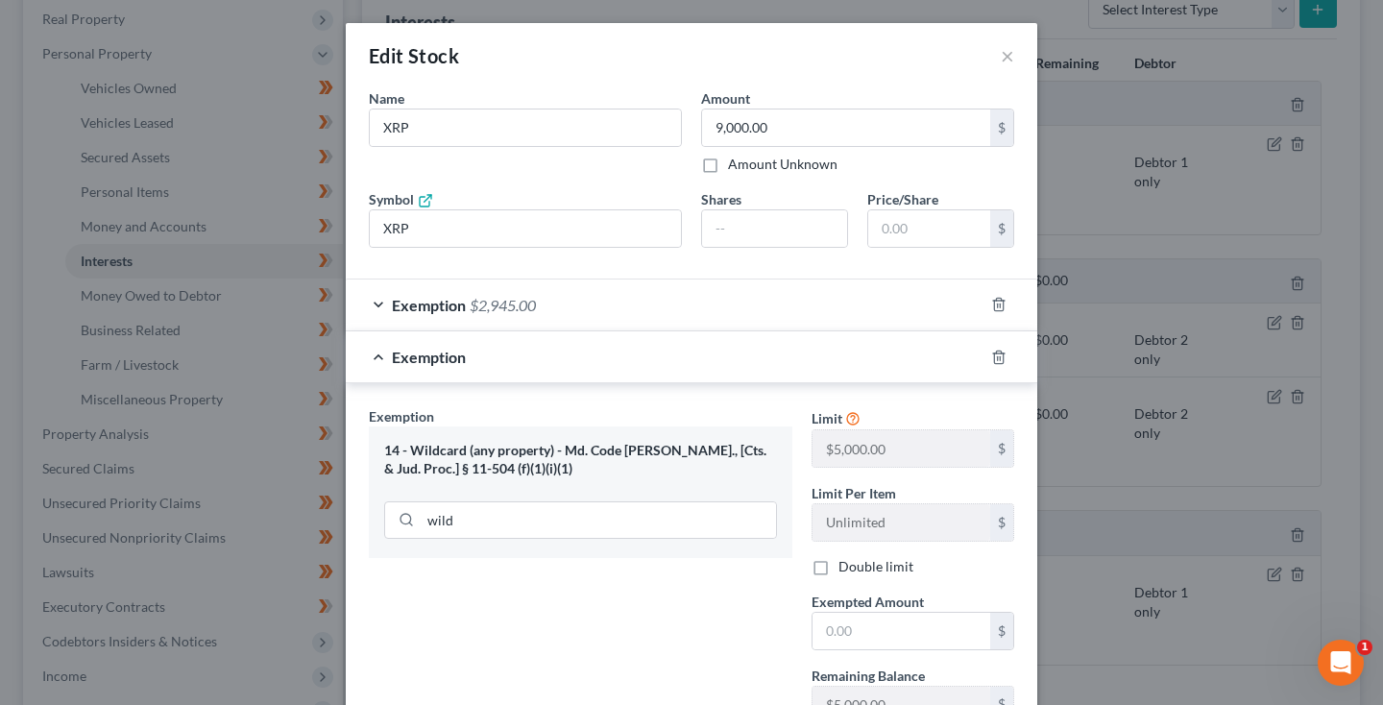
scroll to position [91, 0]
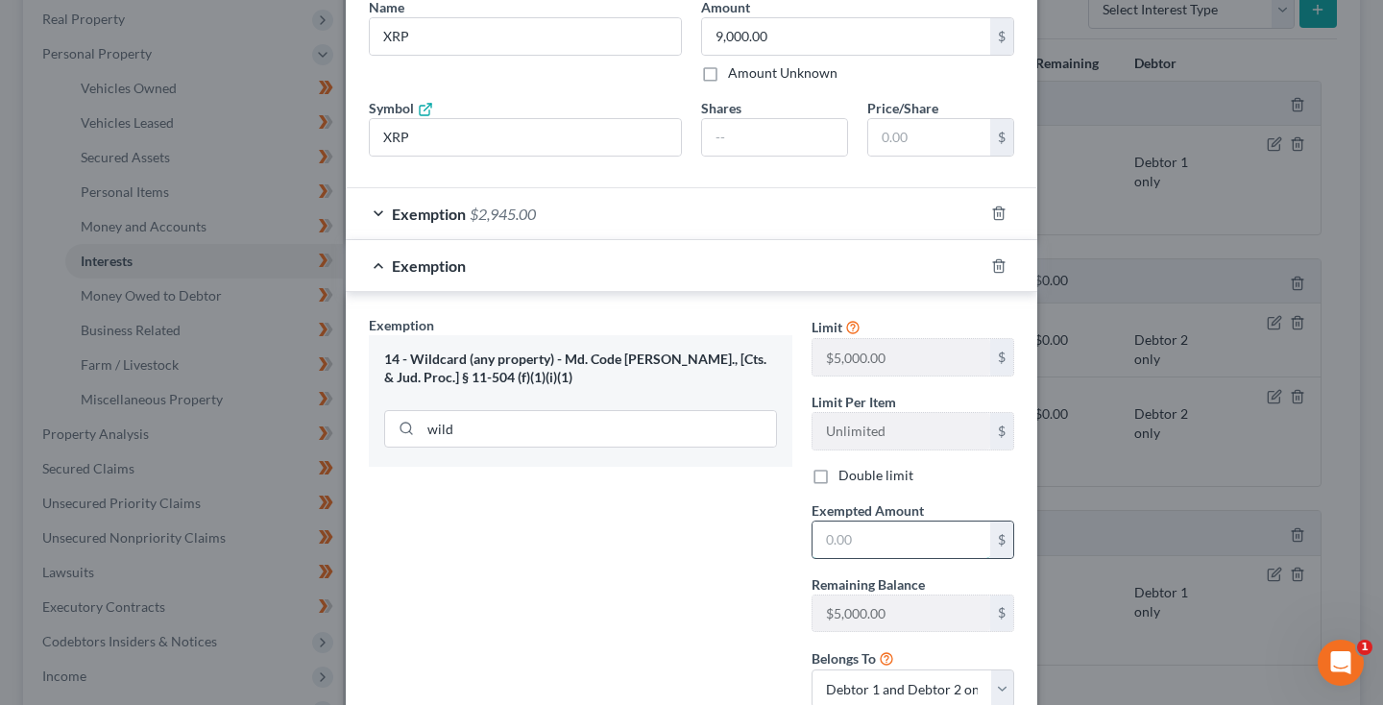
click at [886, 536] on input "text" at bounding box center [901, 539] width 178 height 36
type input "5,000"
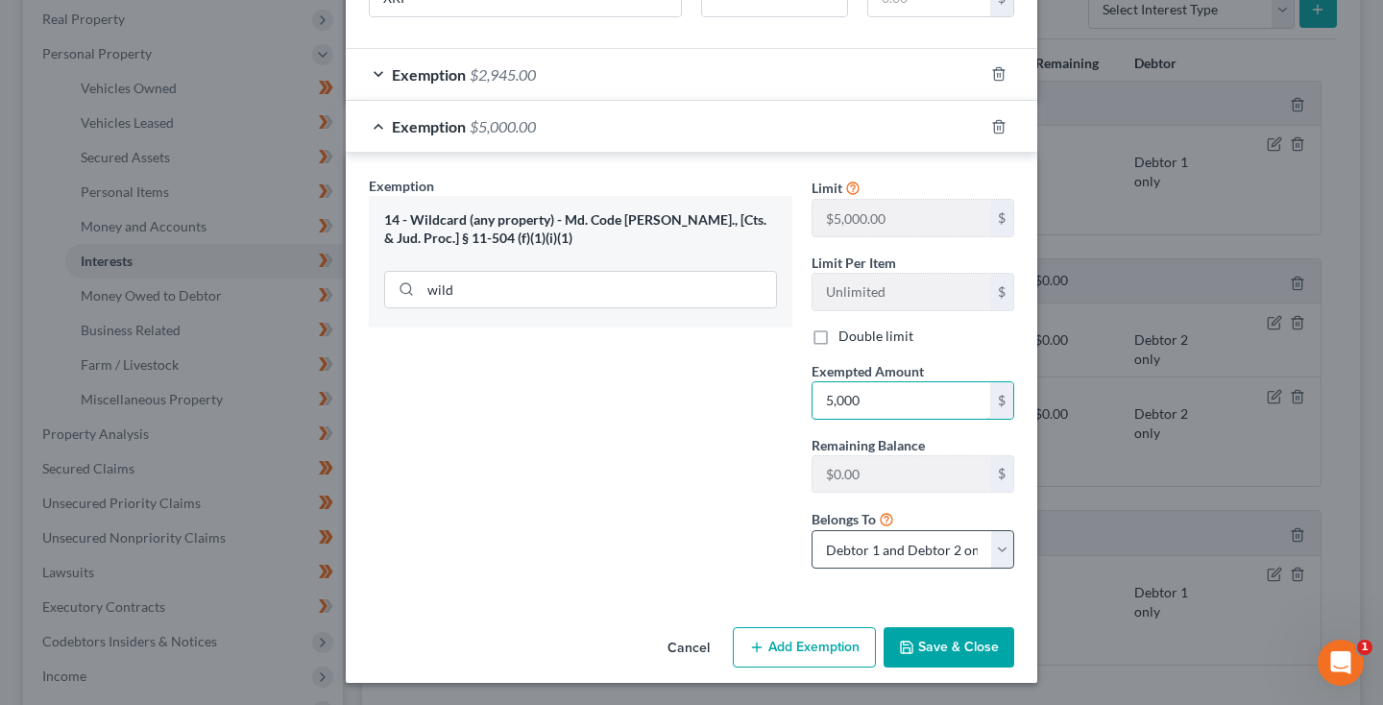
scroll to position [230, 0]
select select "1"
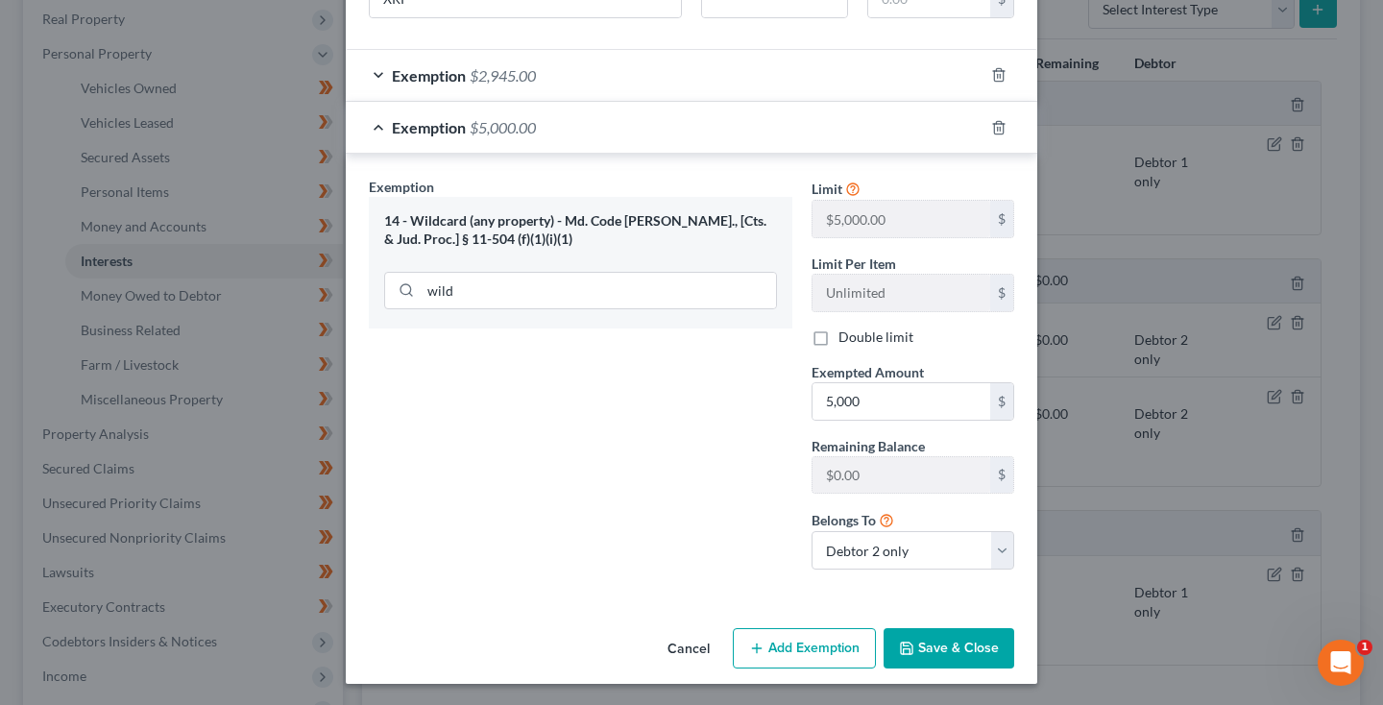
click at [946, 646] on button "Save & Close" at bounding box center [948, 648] width 131 height 40
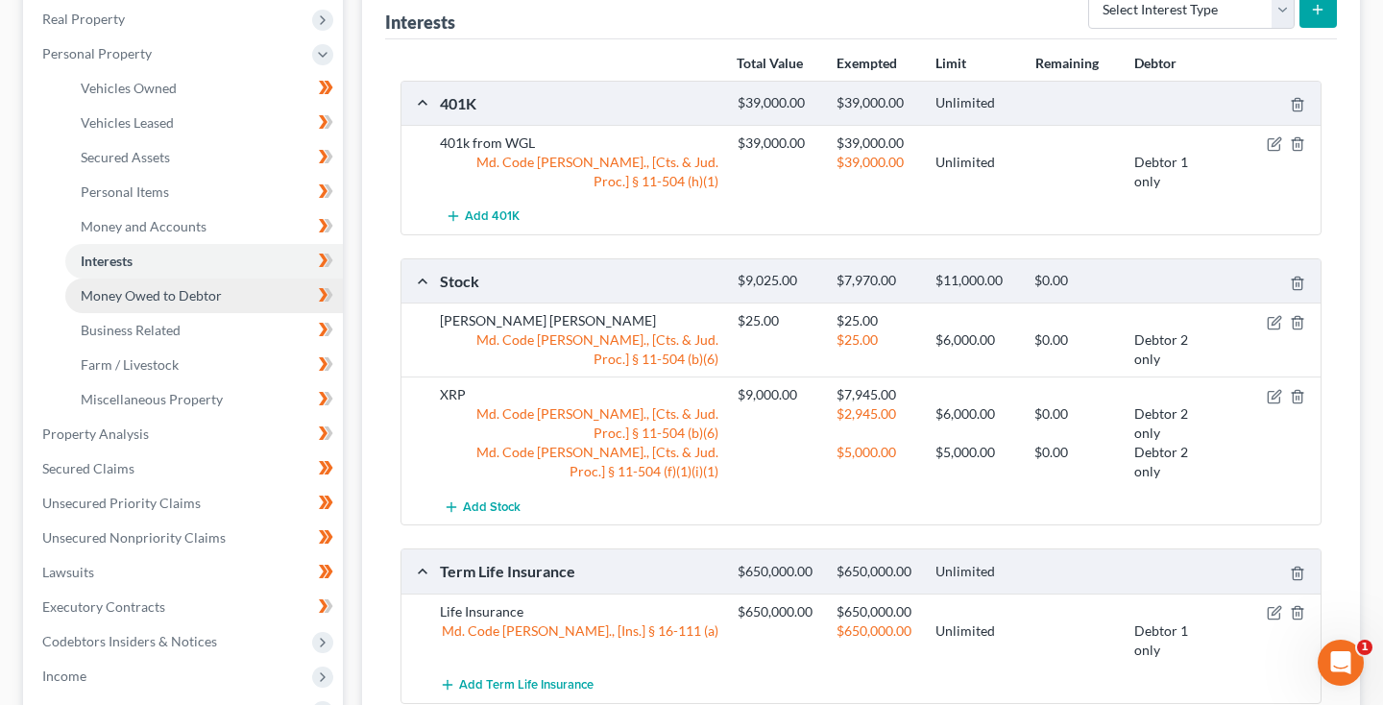
click at [134, 297] on span "Money Owed to Debtor" at bounding box center [151, 295] width 141 height 16
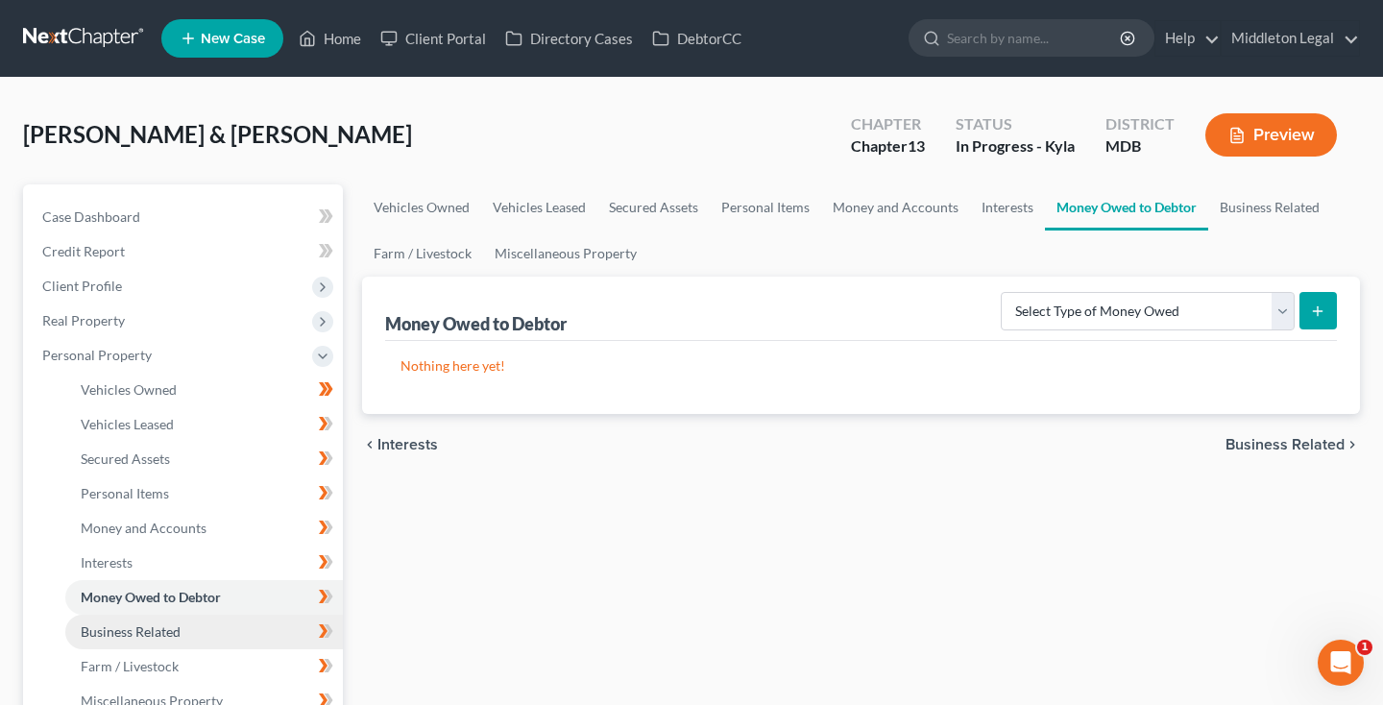
click at [134, 640] on link "Business Related" at bounding box center [204, 632] width 278 height 35
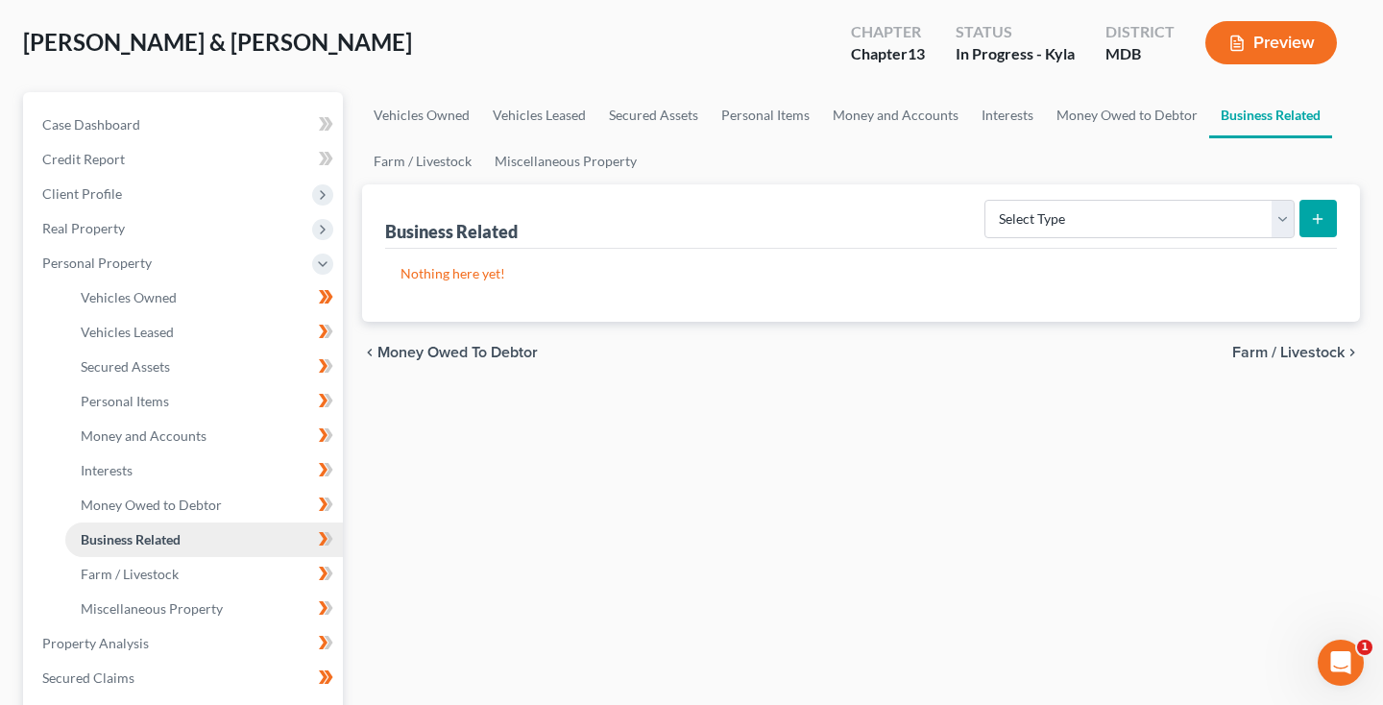
scroll to position [105, 0]
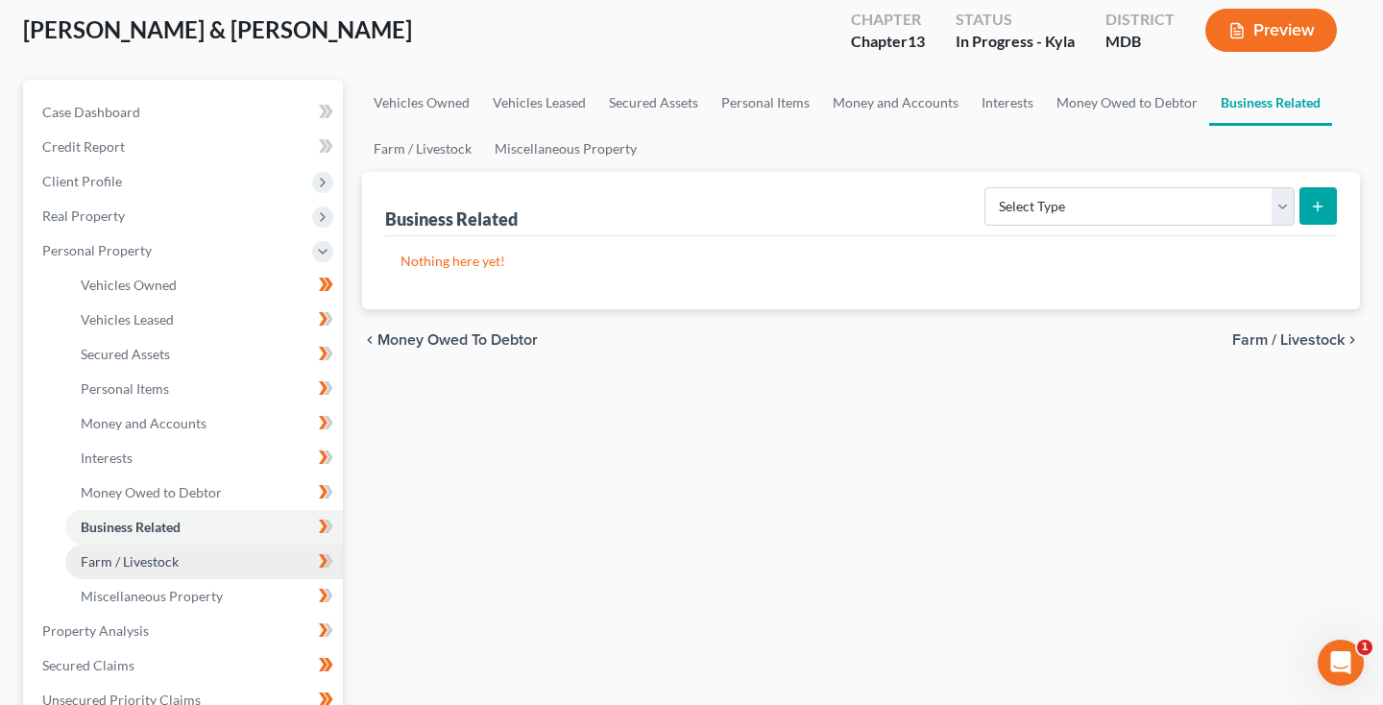
click at [143, 560] on span "Farm / Livestock" at bounding box center [130, 561] width 98 height 16
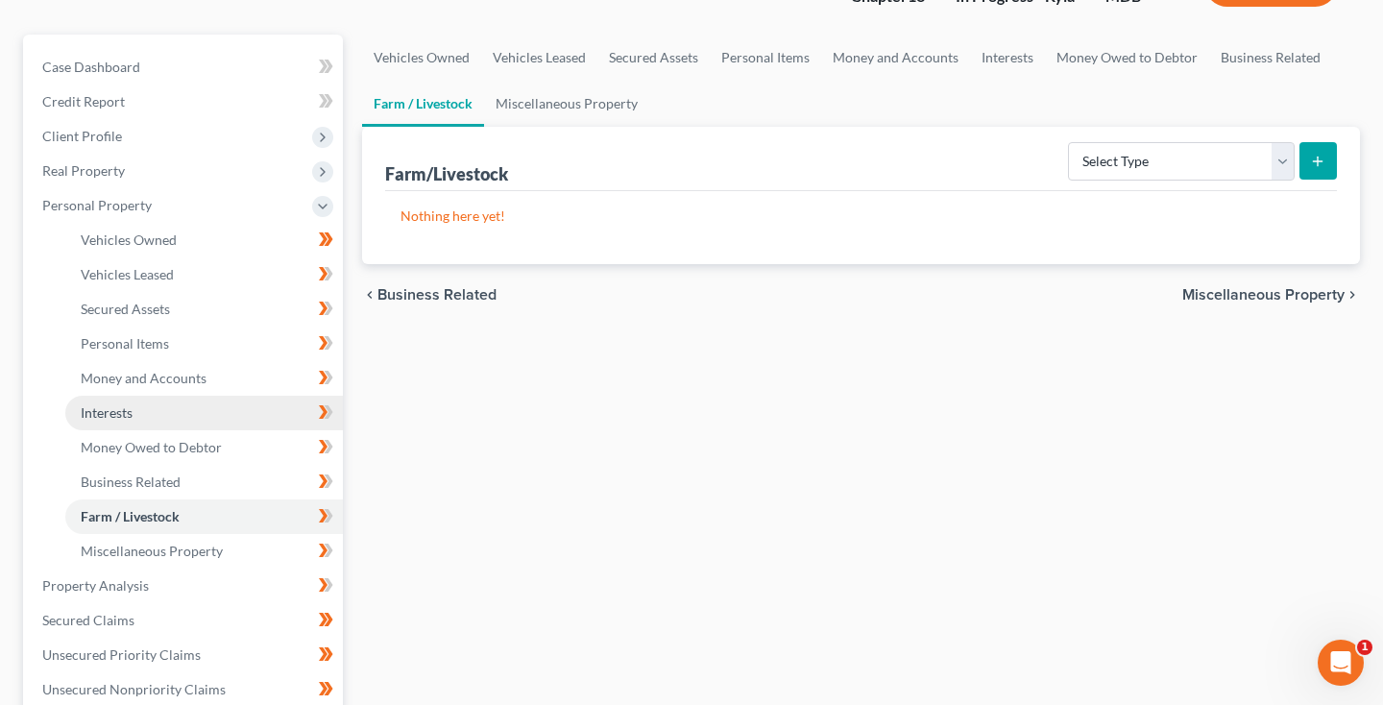
scroll to position [158, 0]
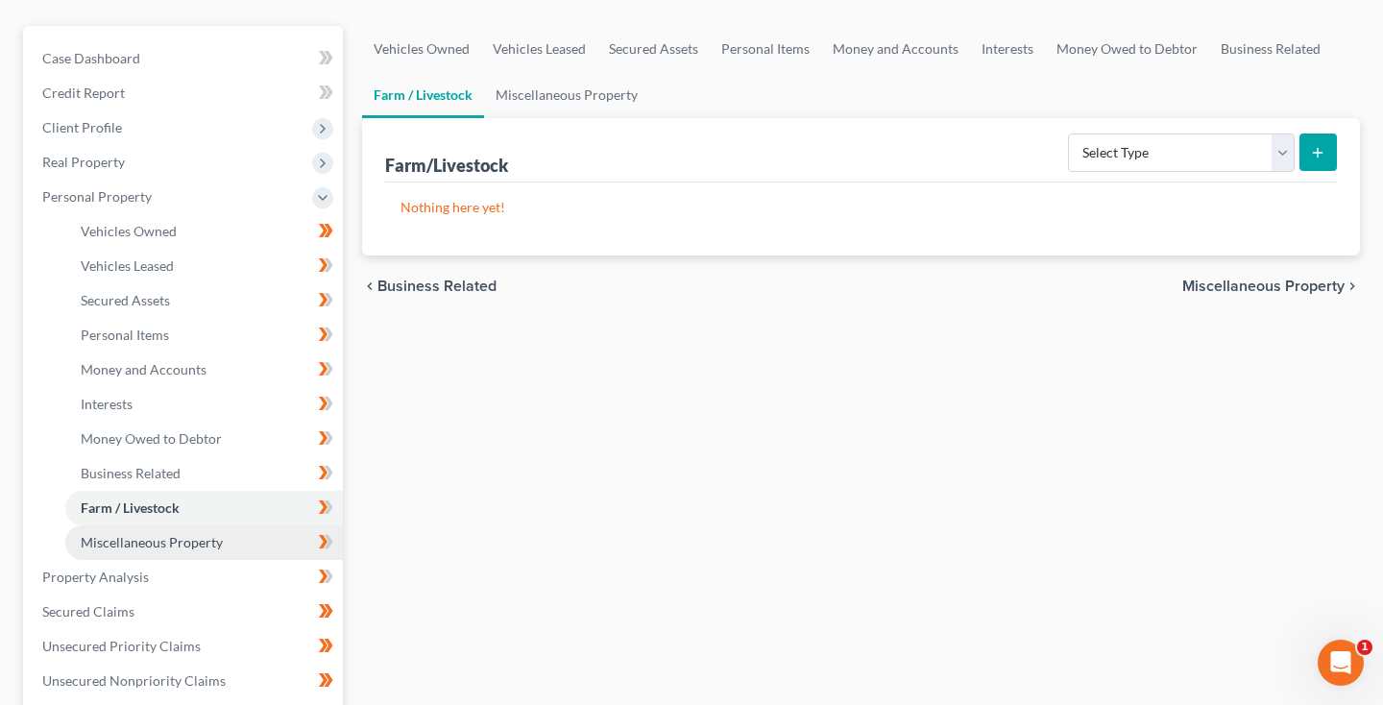
click at [136, 542] on span "Miscellaneous Property" at bounding box center [152, 542] width 142 height 16
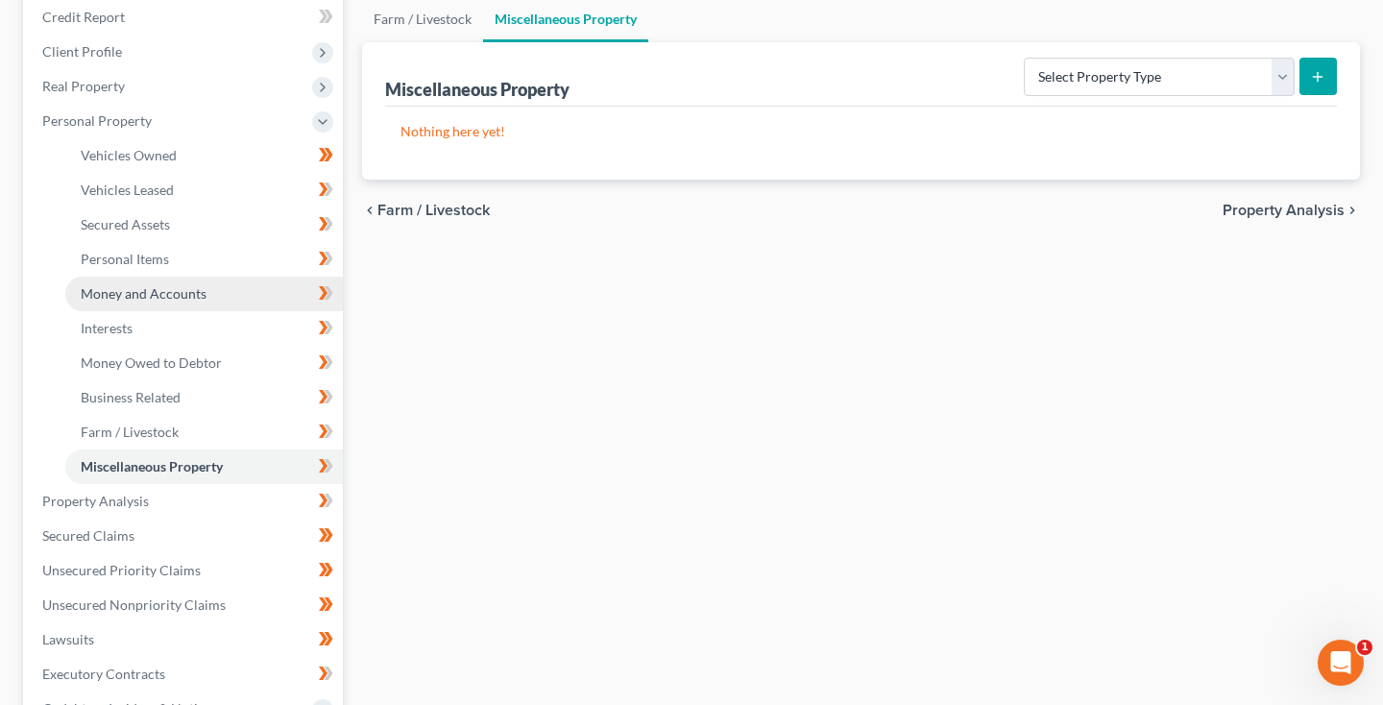
scroll to position [292, 0]
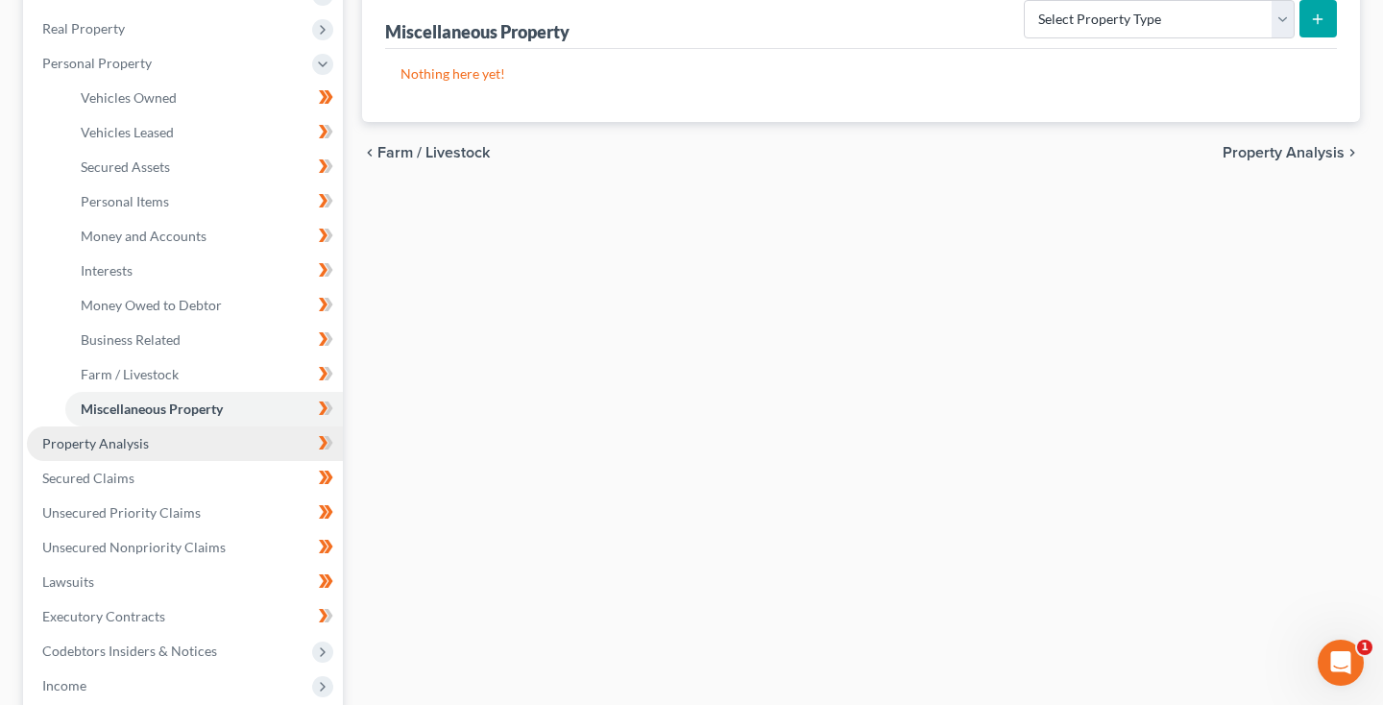
click at [106, 449] on span "Property Analysis" at bounding box center [95, 443] width 107 height 16
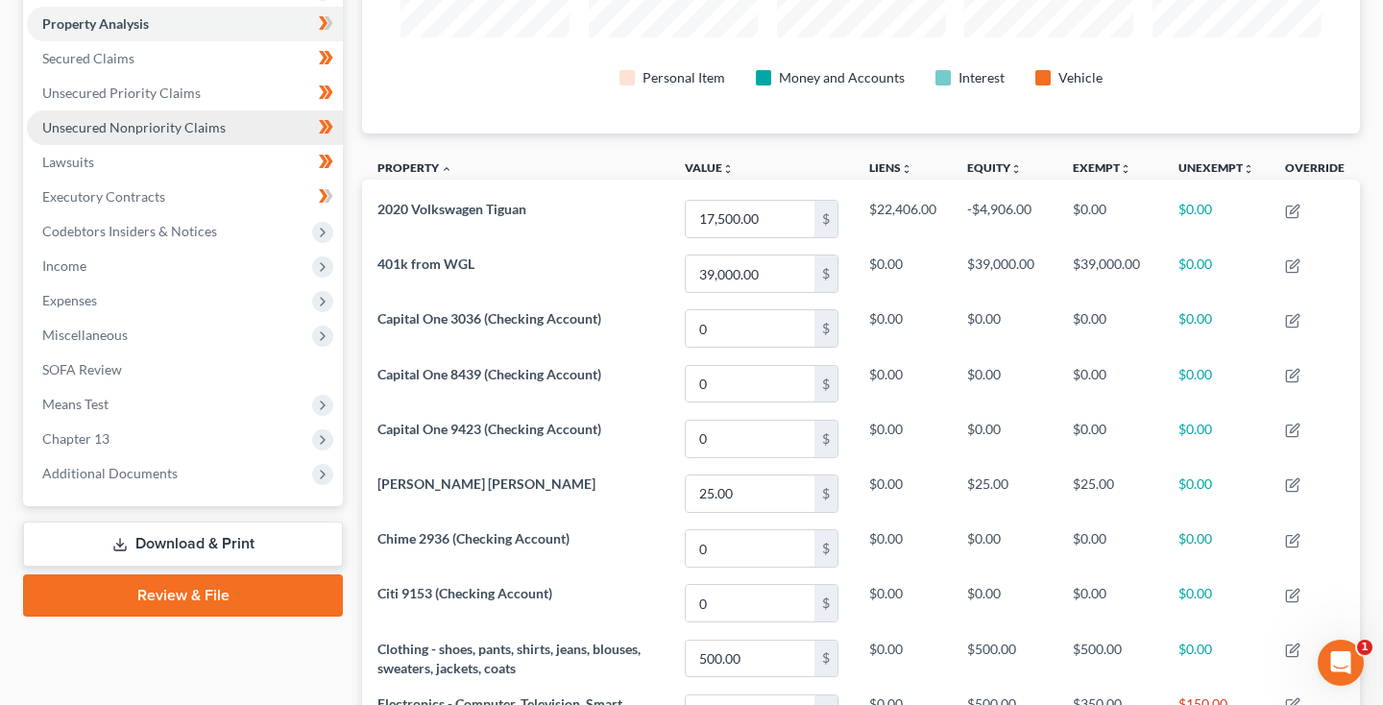
click at [145, 135] on link "Unsecured Nonpriority Claims" at bounding box center [185, 127] width 316 height 35
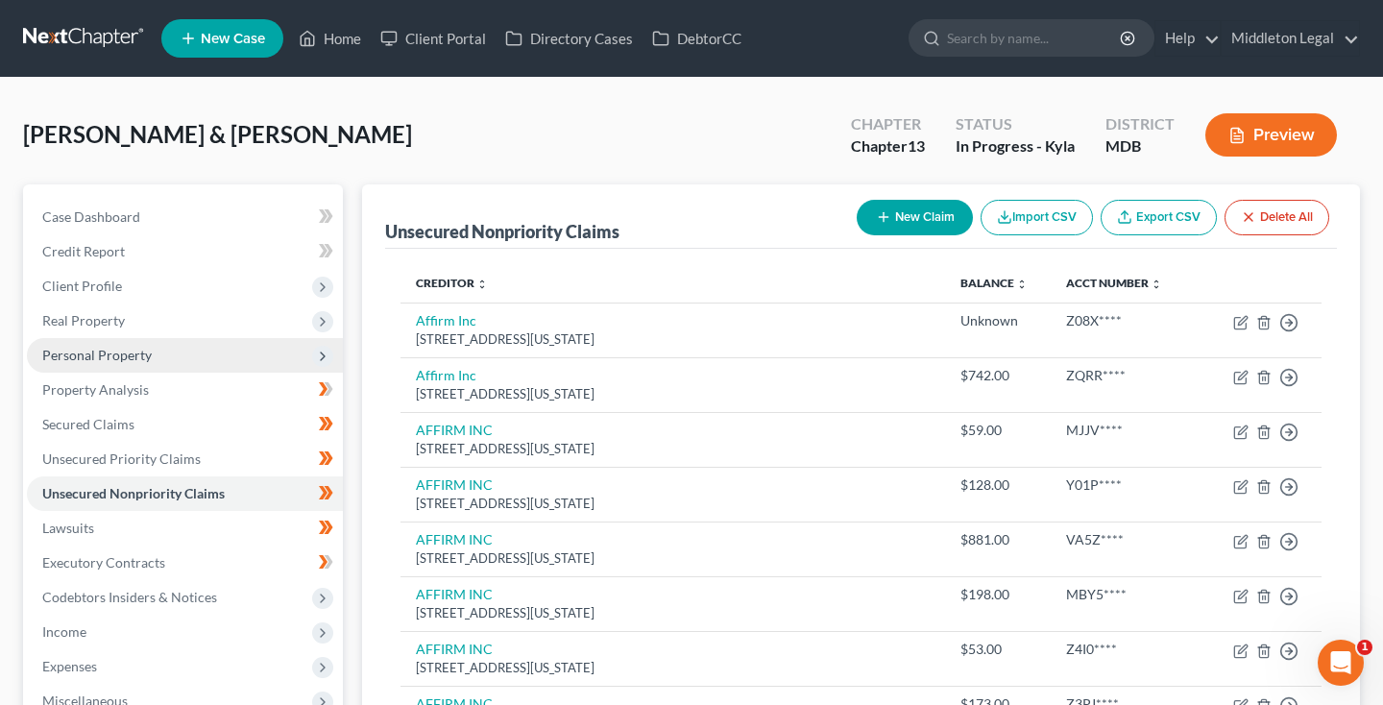
click at [92, 360] on span "Personal Property" at bounding box center [96, 355] width 109 height 16
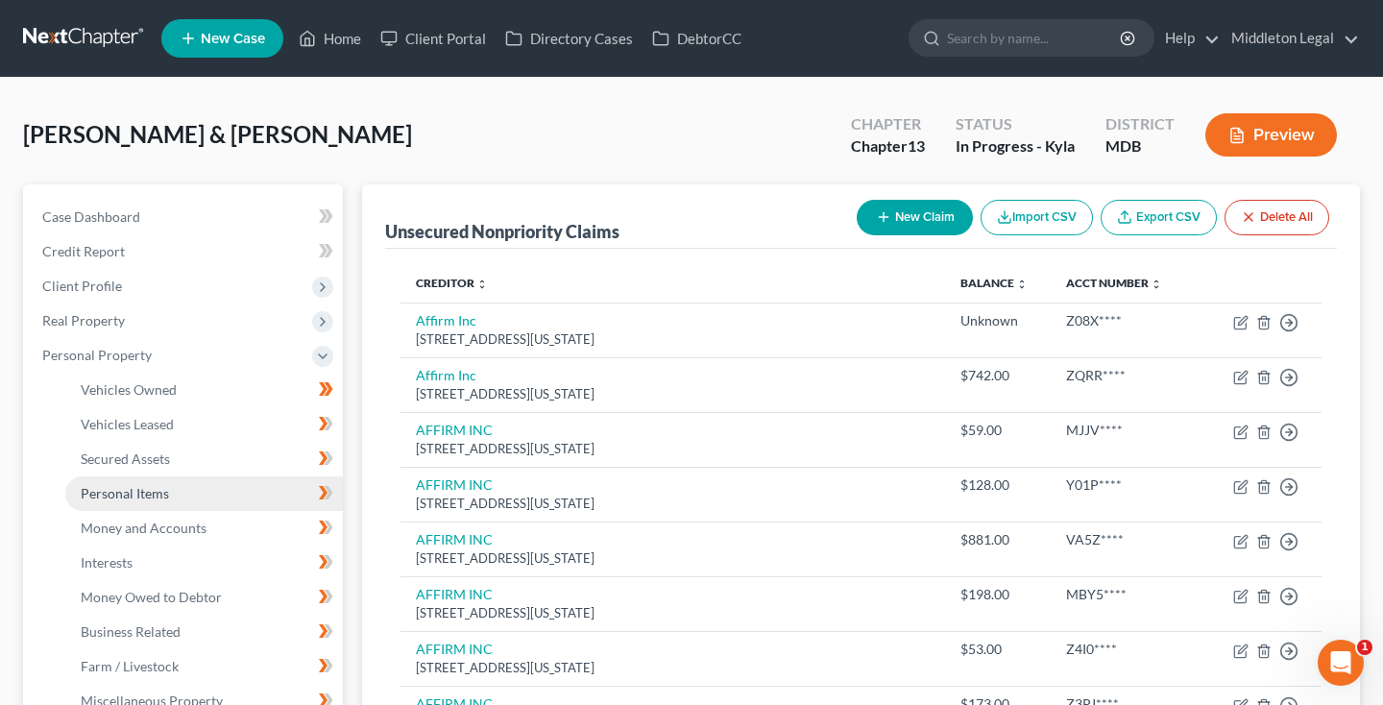
click at [141, 489] on span "Personal Items" at bounding box center [125, 493] width 88 height 16
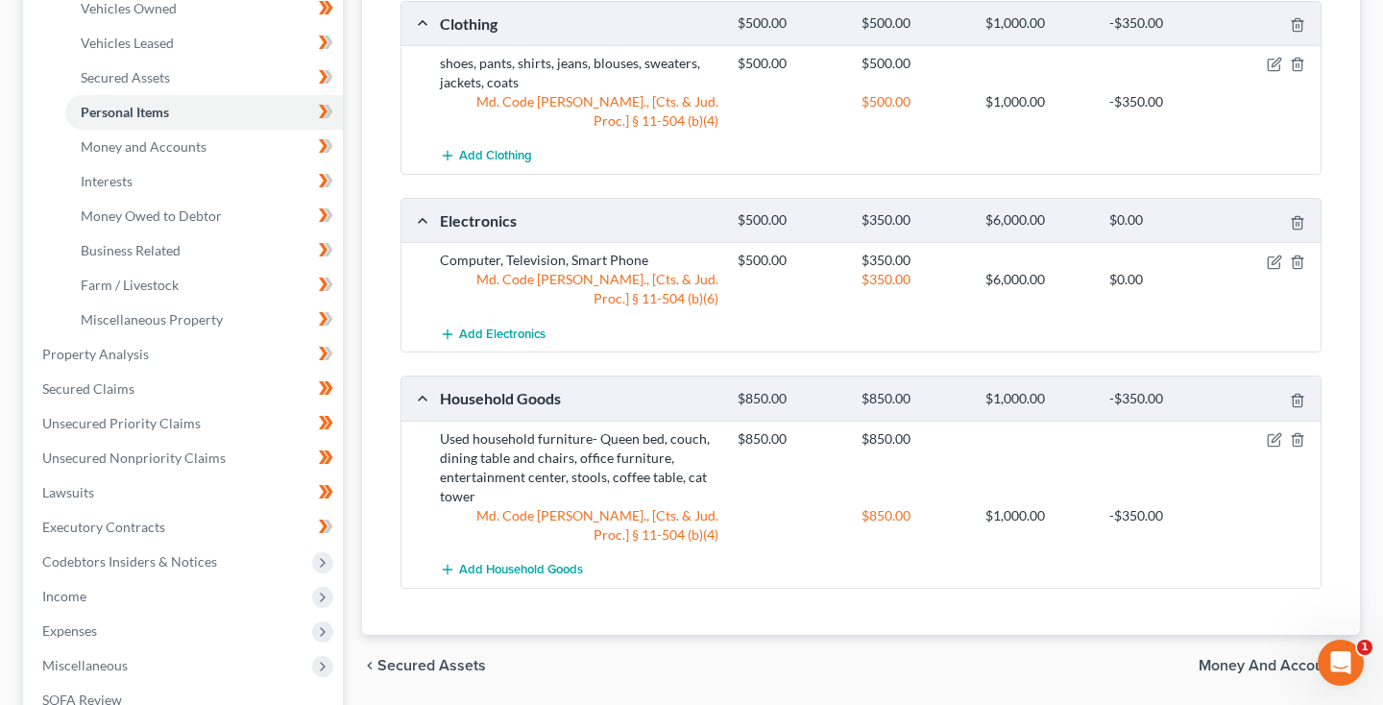
scroll to position [382, 0]
click at [1274, 259] on icon "button" at bounding box center [1274, 261] width 15 height 15
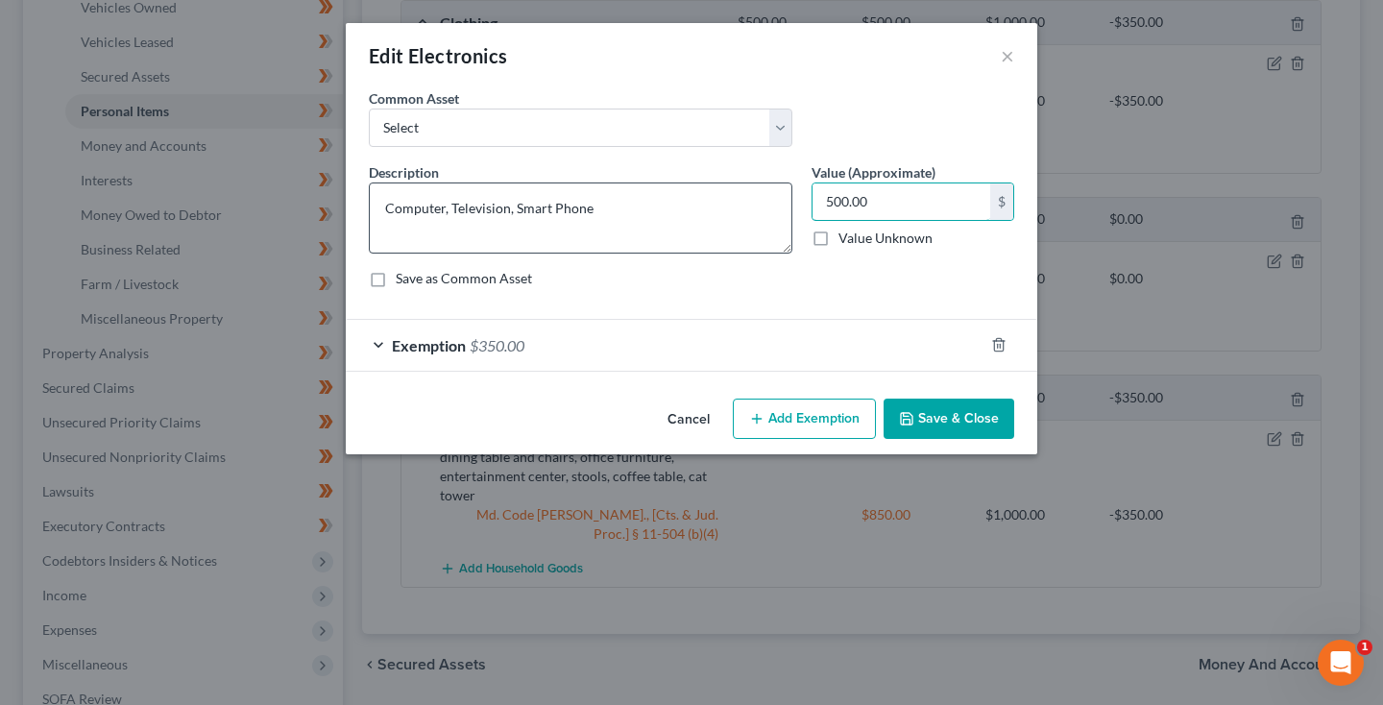
drag, startPoint x: 875, startPoint y: 207, endPoint x: 745, endPoint y: 207, distance: 129.6
click at [744, 207] on div "Description * Computer, Television, Smart Phone Value (Approximate) 500.00 $ Va…" at bounding box center [691, 232] width 664 height 141
type input "350"
click at [965, 416] on button "Save & Close" at bounding box center [948, 419] width 131 height 40
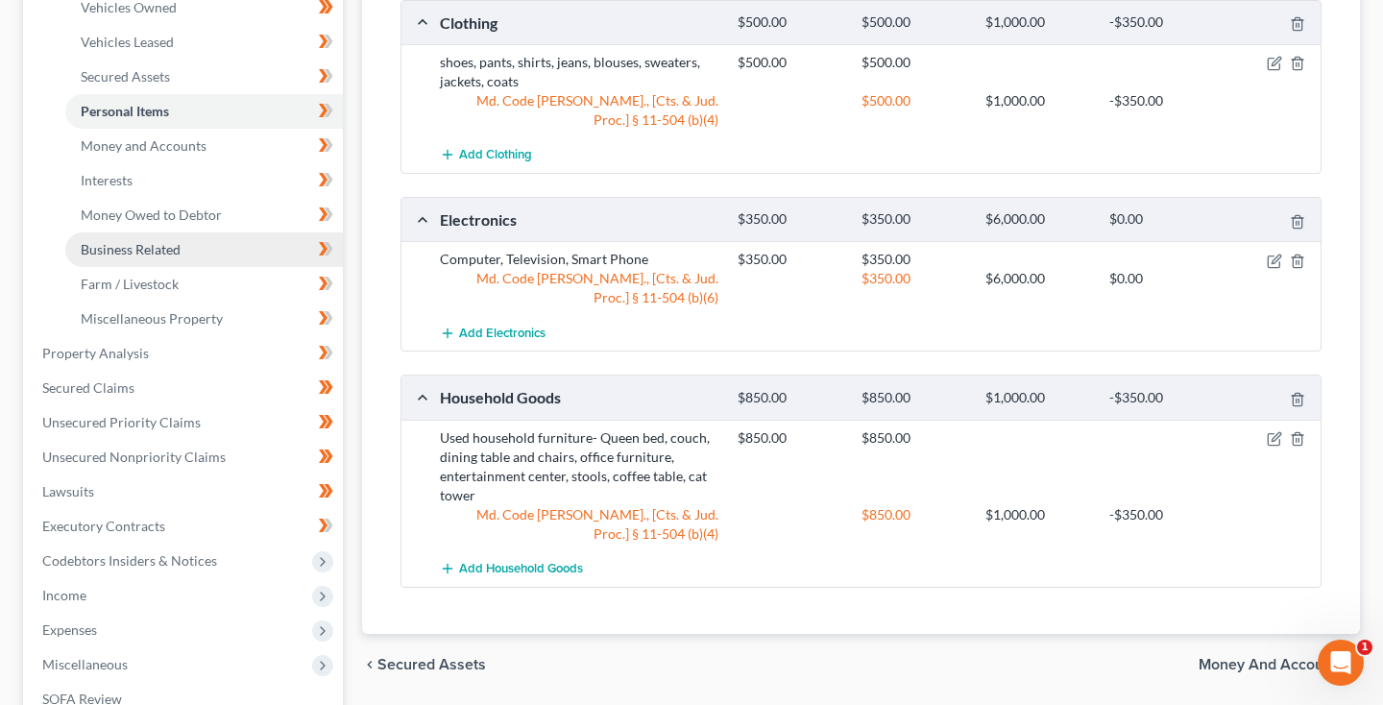
click at [155, 249] on span "Business Related" at bounding box center [131, 249] width 100 height 16
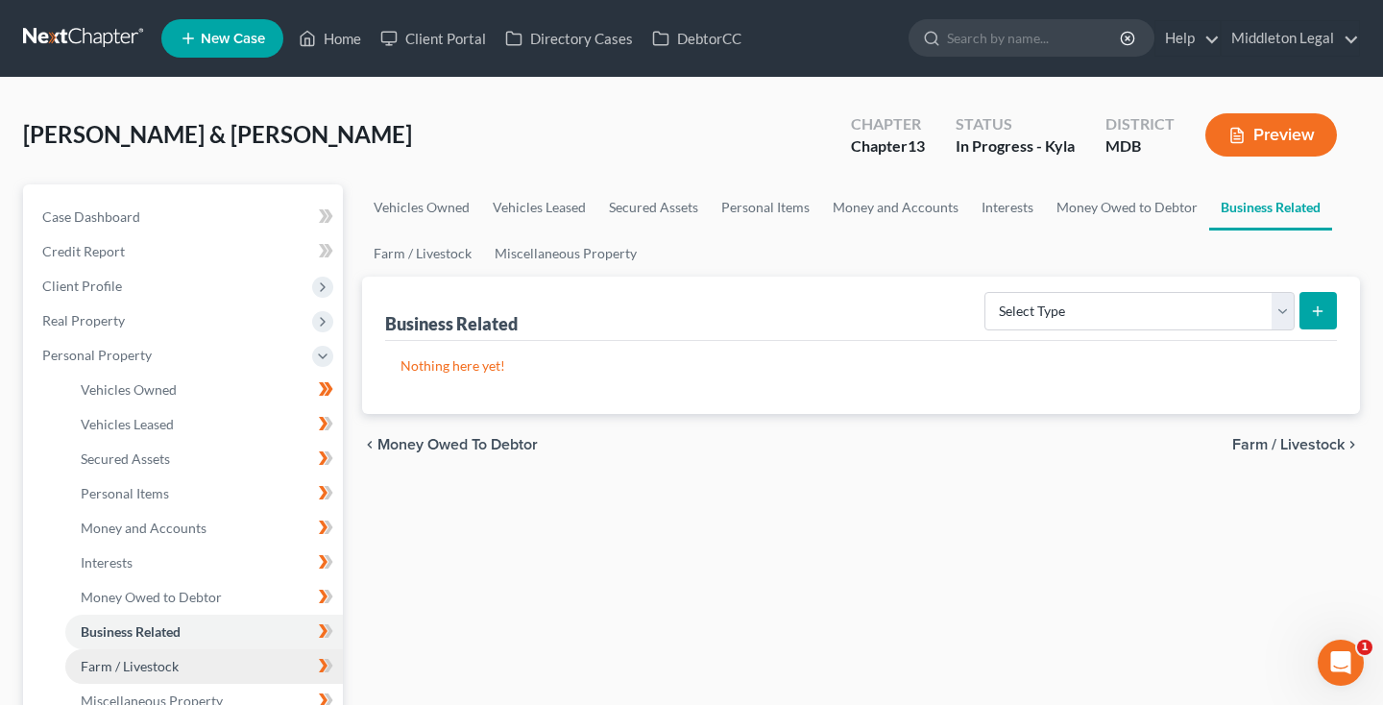
click at [121, 660] on span "Farm / Livestock" at bounding box center [130, 666] width 98 height 16
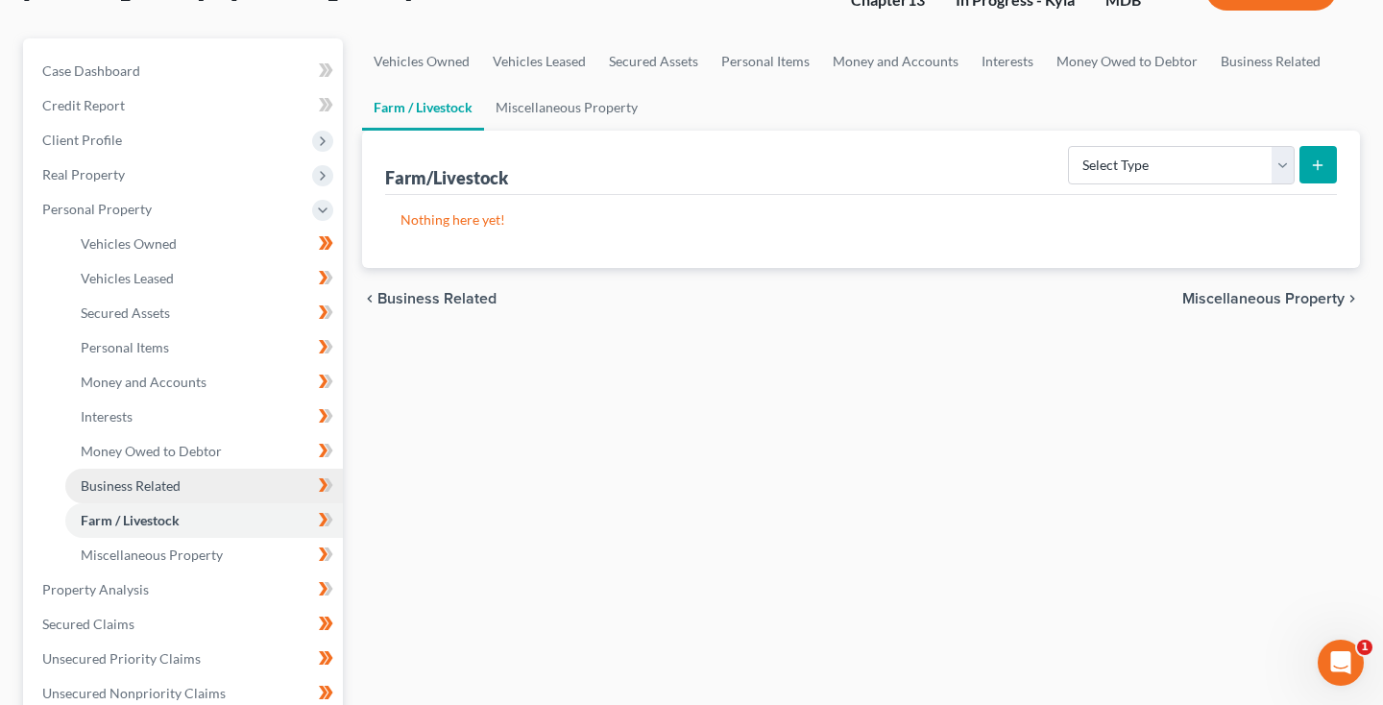
scroll to position [218, 0]
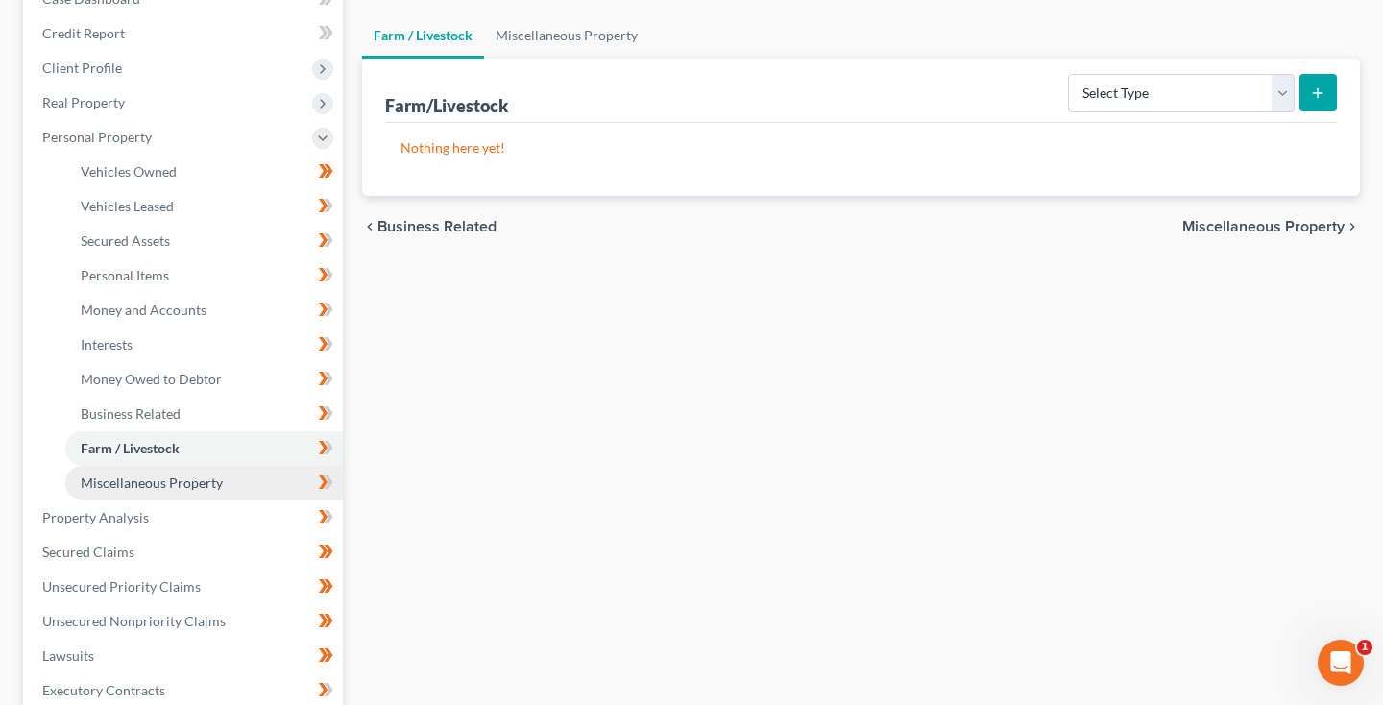
click at [170, 480] on span "Miscellaneous Property" at bounding box center [152, 482] width 142 height 16
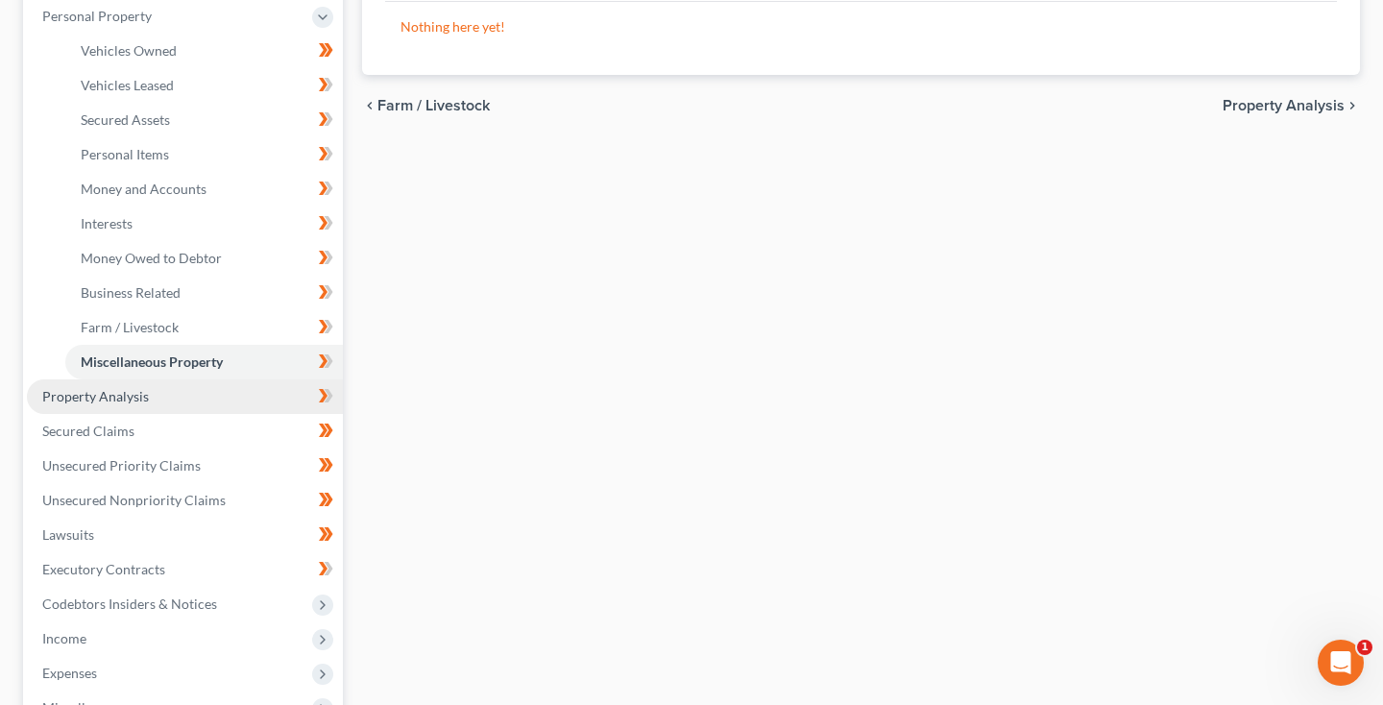
click at [144, 396] on span "Property Analysis" at bounding box center [95, 396] width 107 height 16
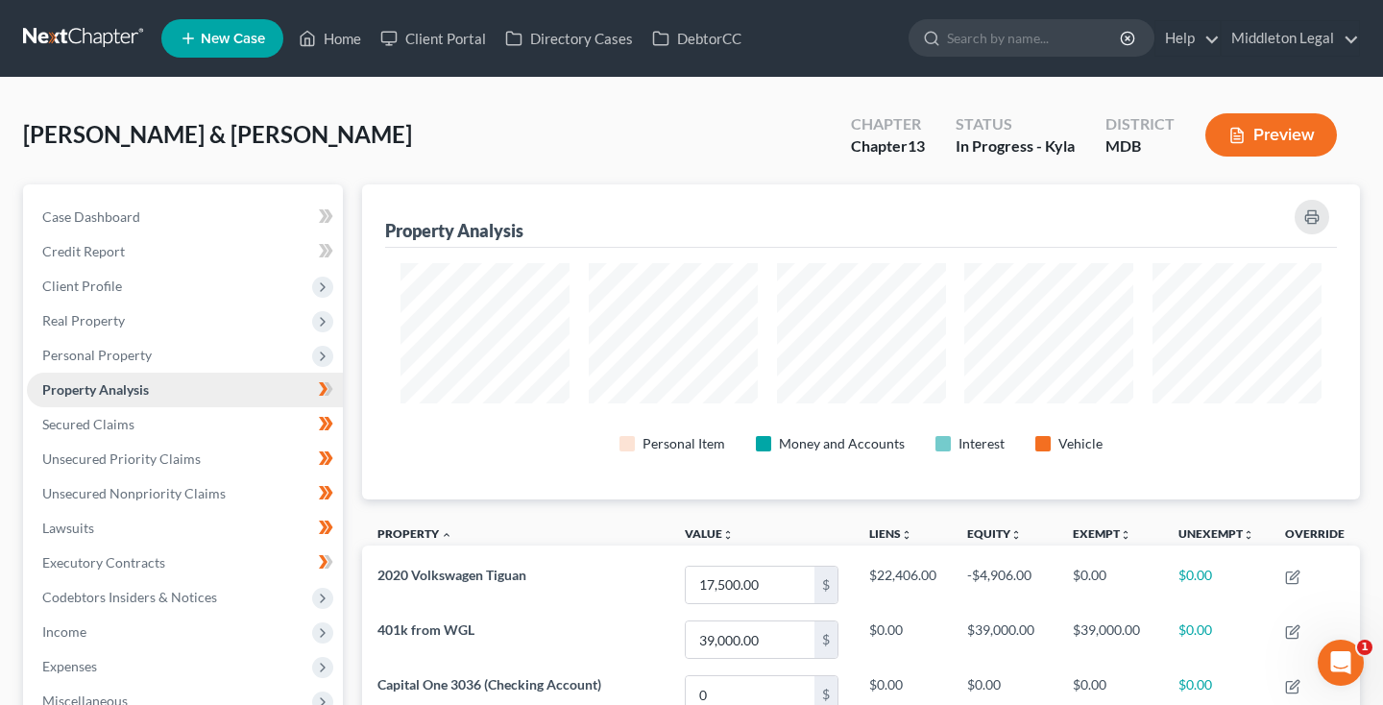
scroll to position [959938, 959255]
click at [116, 431] on span "Secured Claims" at bounding box center [88, 424] width 92 height 16
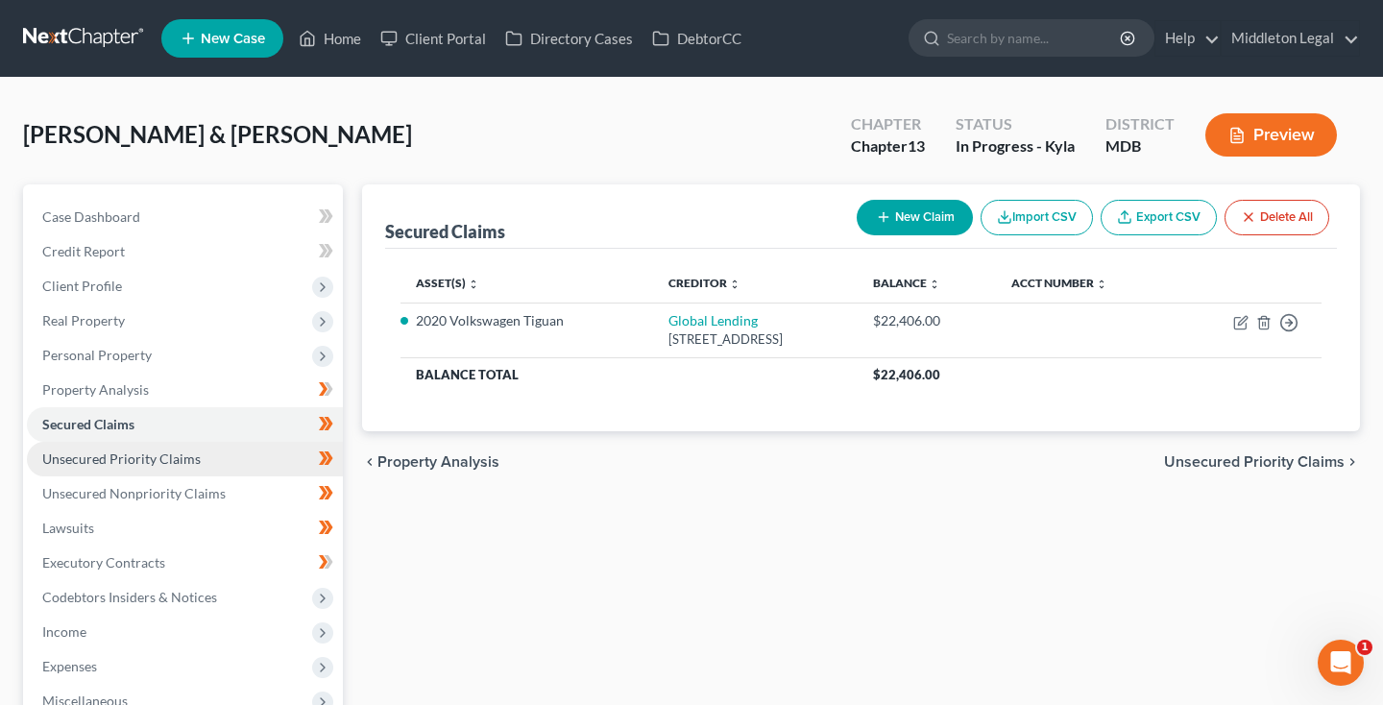
click at [116, 455] on span "Unsecured Priority Claims" at bounding box center [121, 458] width 158 height 16
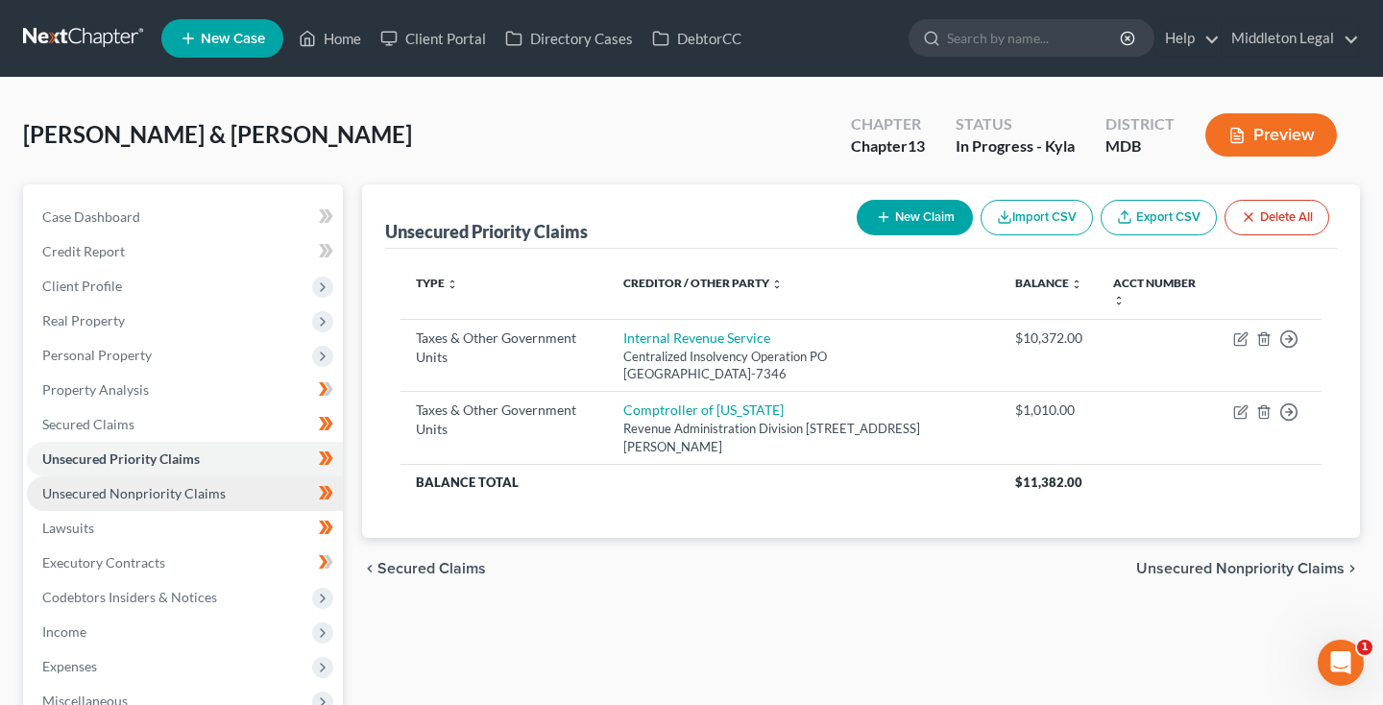
click at [119, 493] on span "Unsecured Nonpriority Claims" at bounding box center [133, 493] width 183 height 16
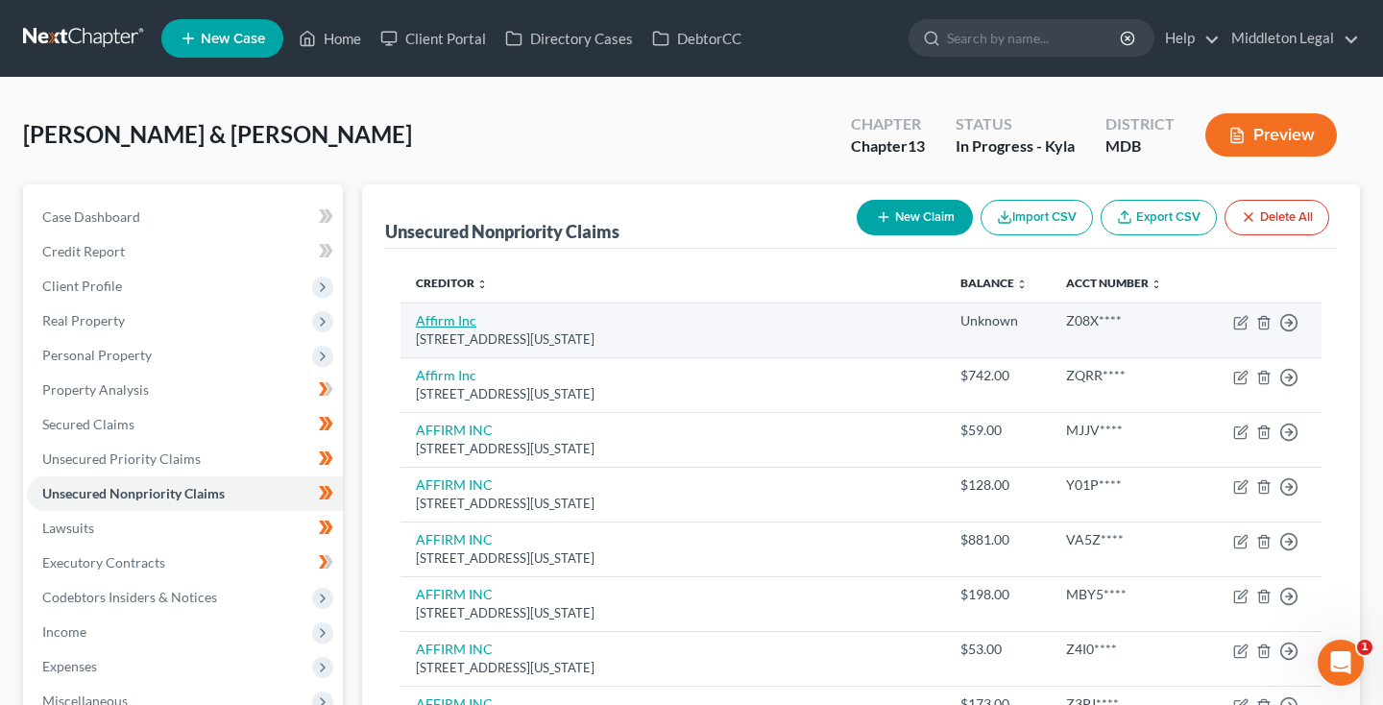
click at [424, 326] on link "Affirm Inc" at bounding box center [446, 320] width 60 height 16
select select "4"
select select "1"
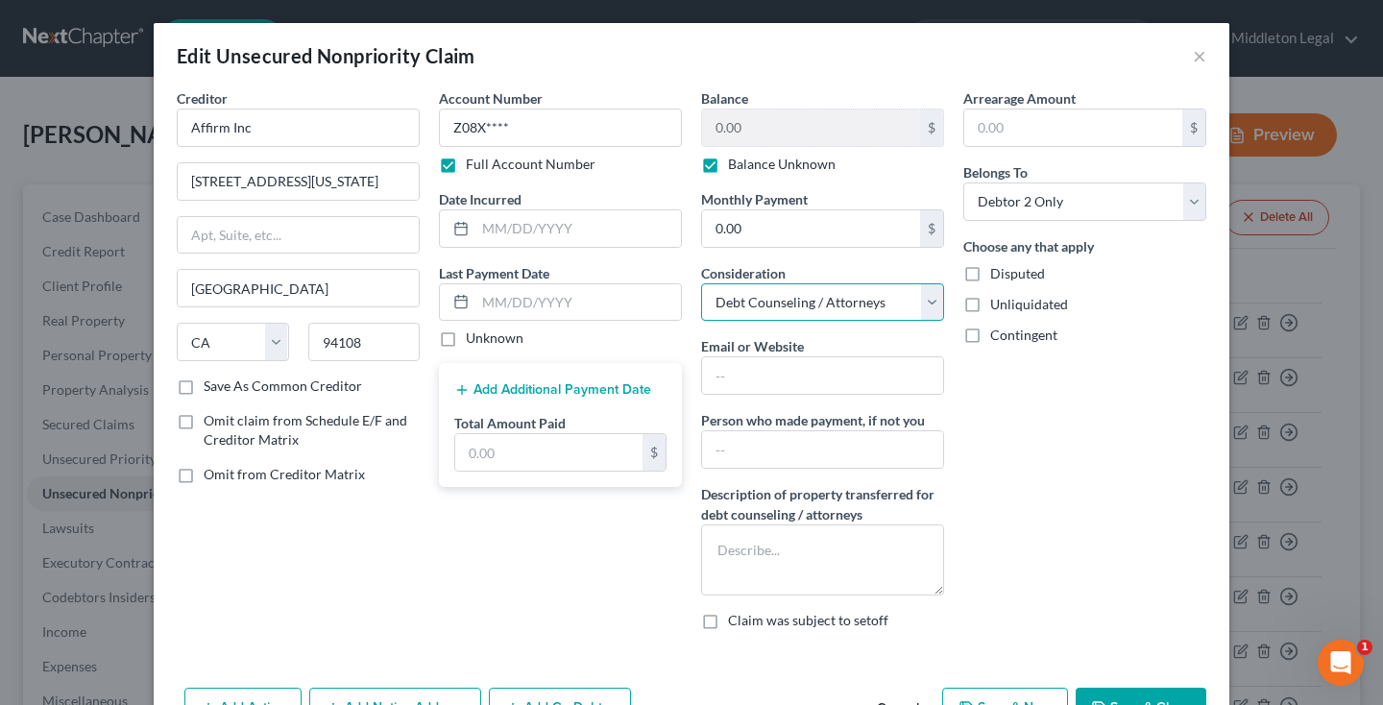
select select "2"
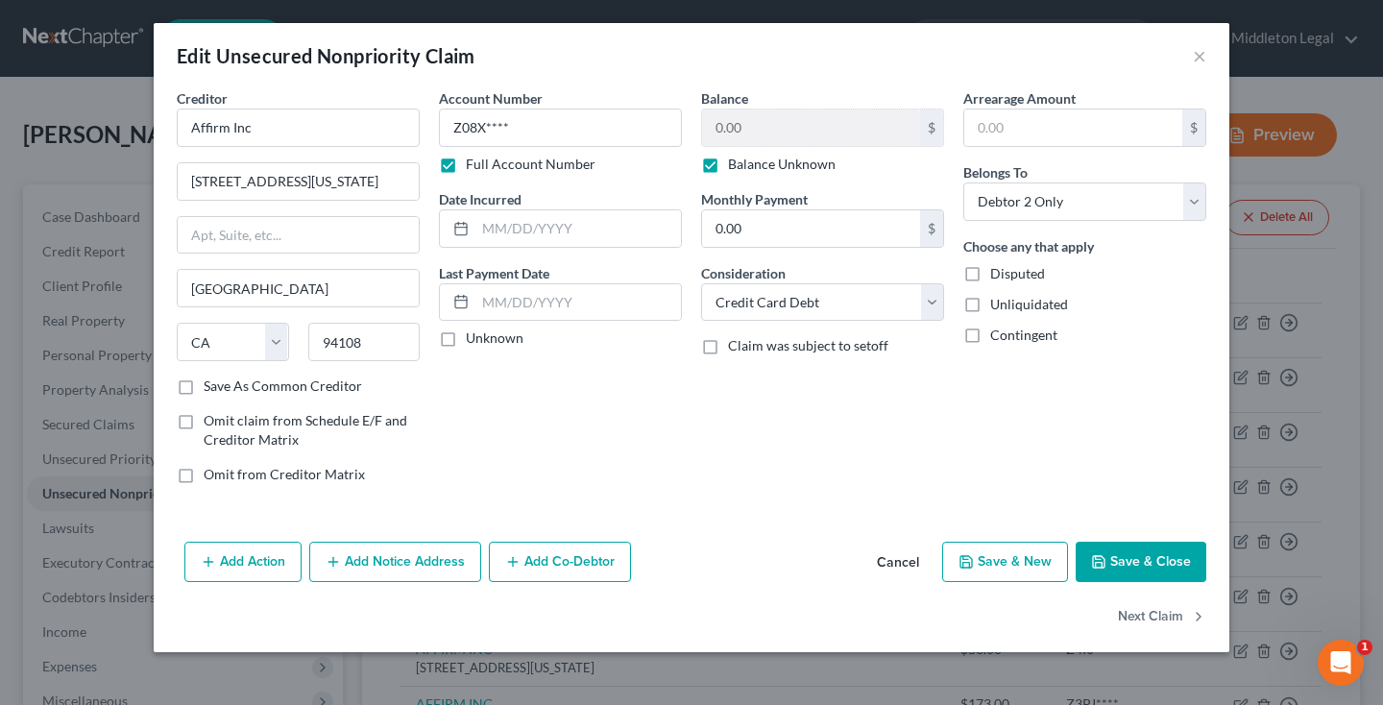
click at [1145, 568] on button "Save & Close" at bounding box center [1140, 562] width 131 height 40
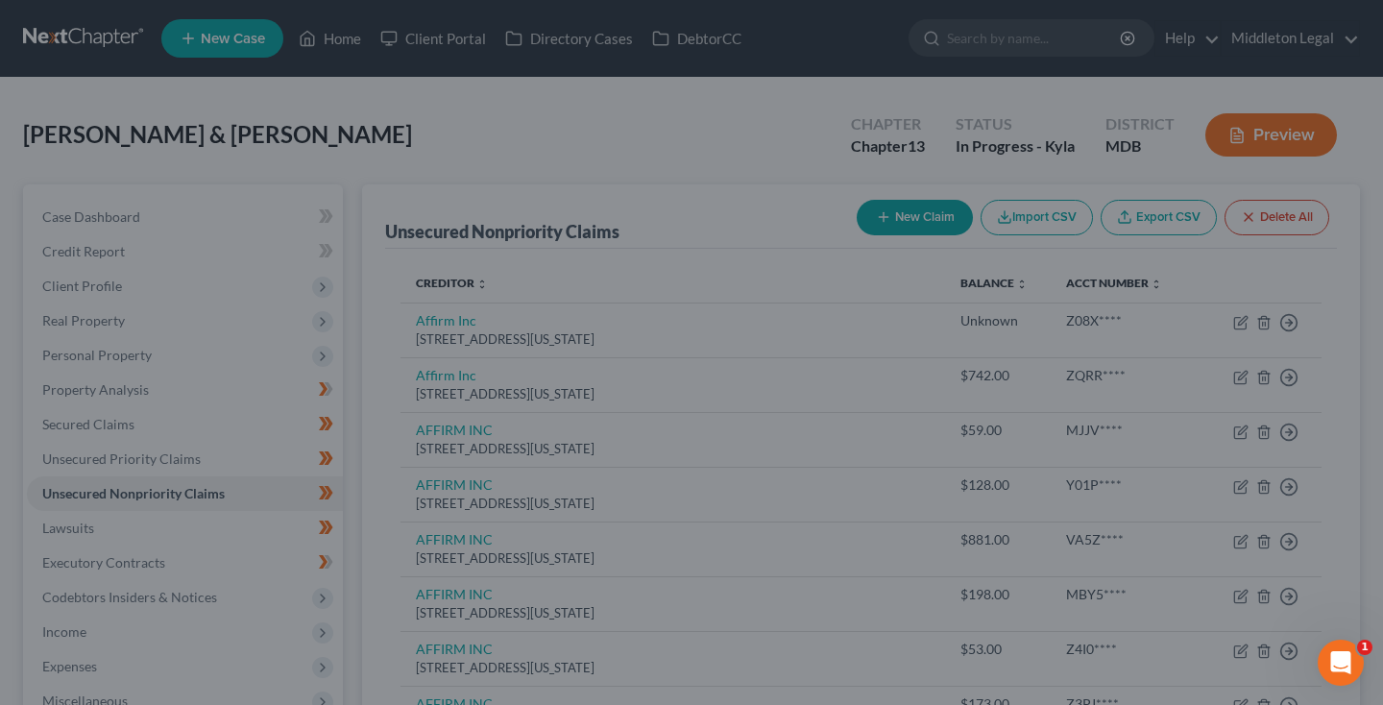
type input "0"
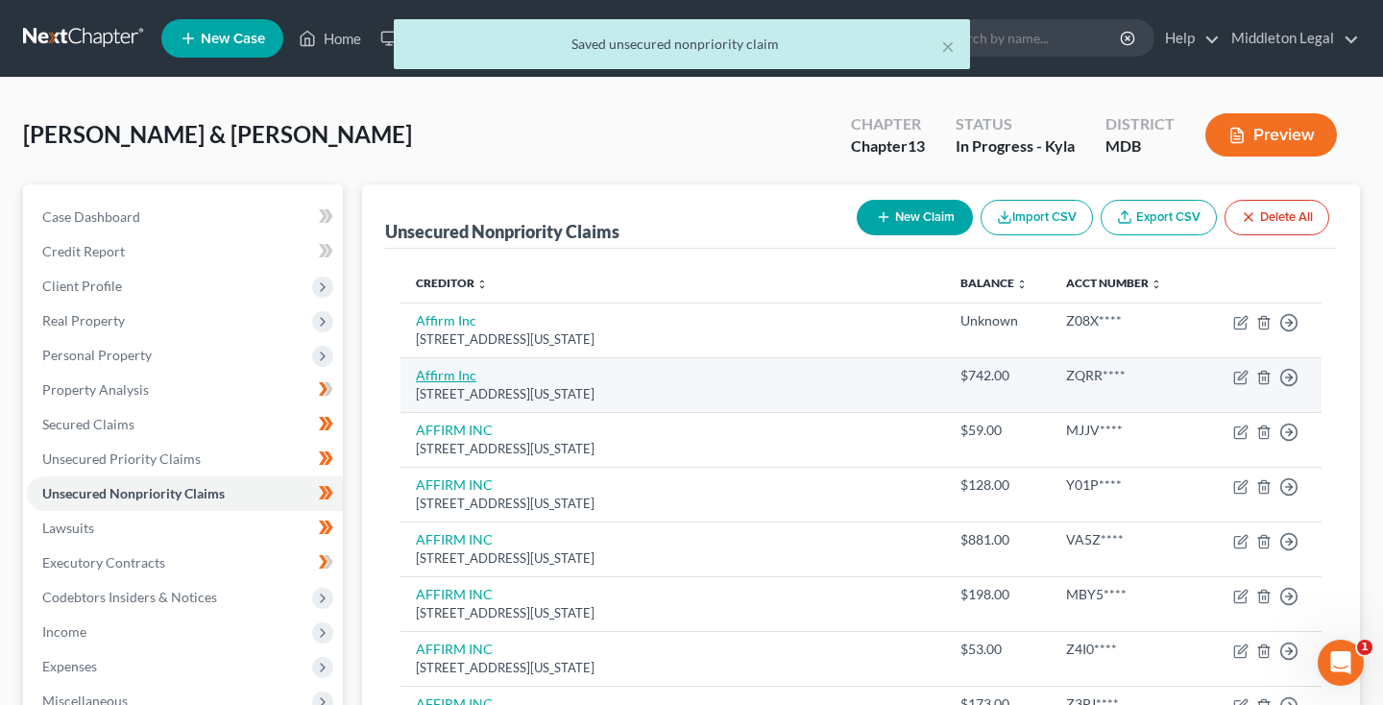
click at [418, 372] on link "Affirm Inc" at bounding box center [446, 375] width 60 height 16
select select "4"
select select "1"
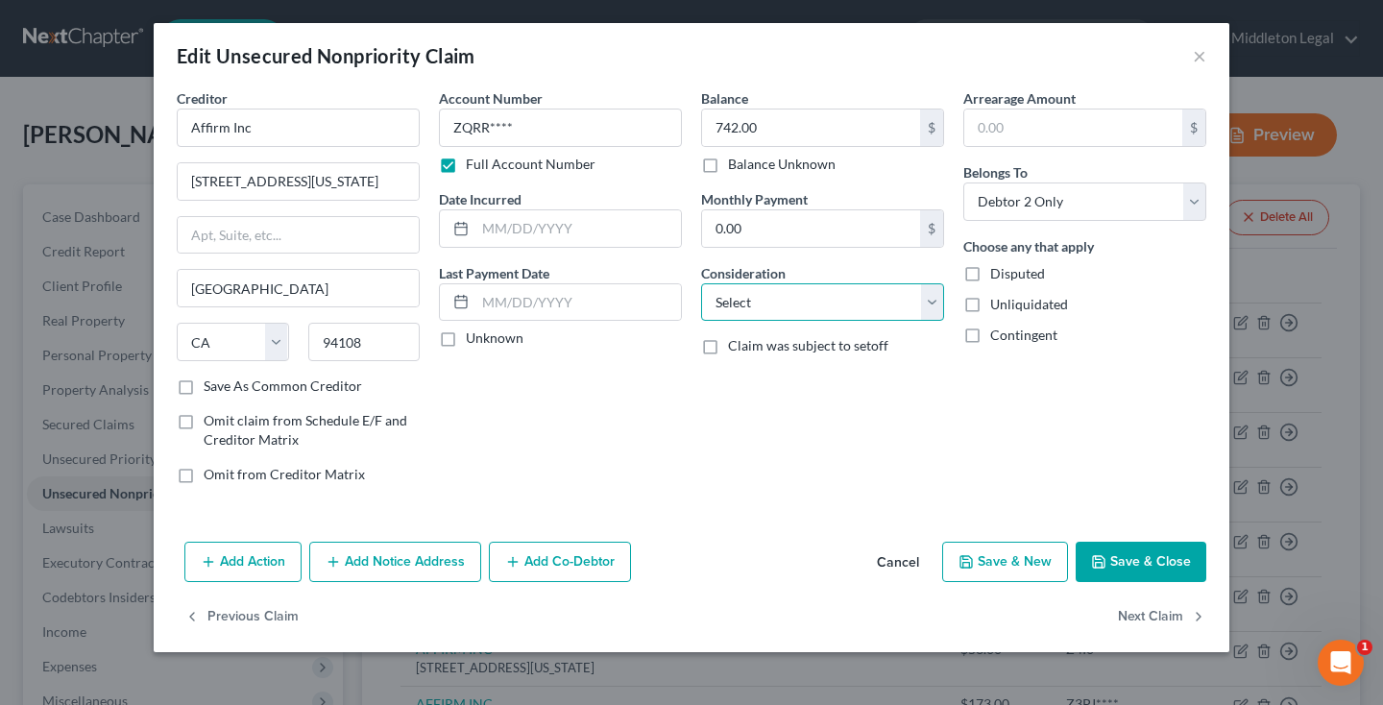
select select "2"
click at [1111, 574] on button "Save & Close" at bounding box center [1140, 562] width 131 height 40
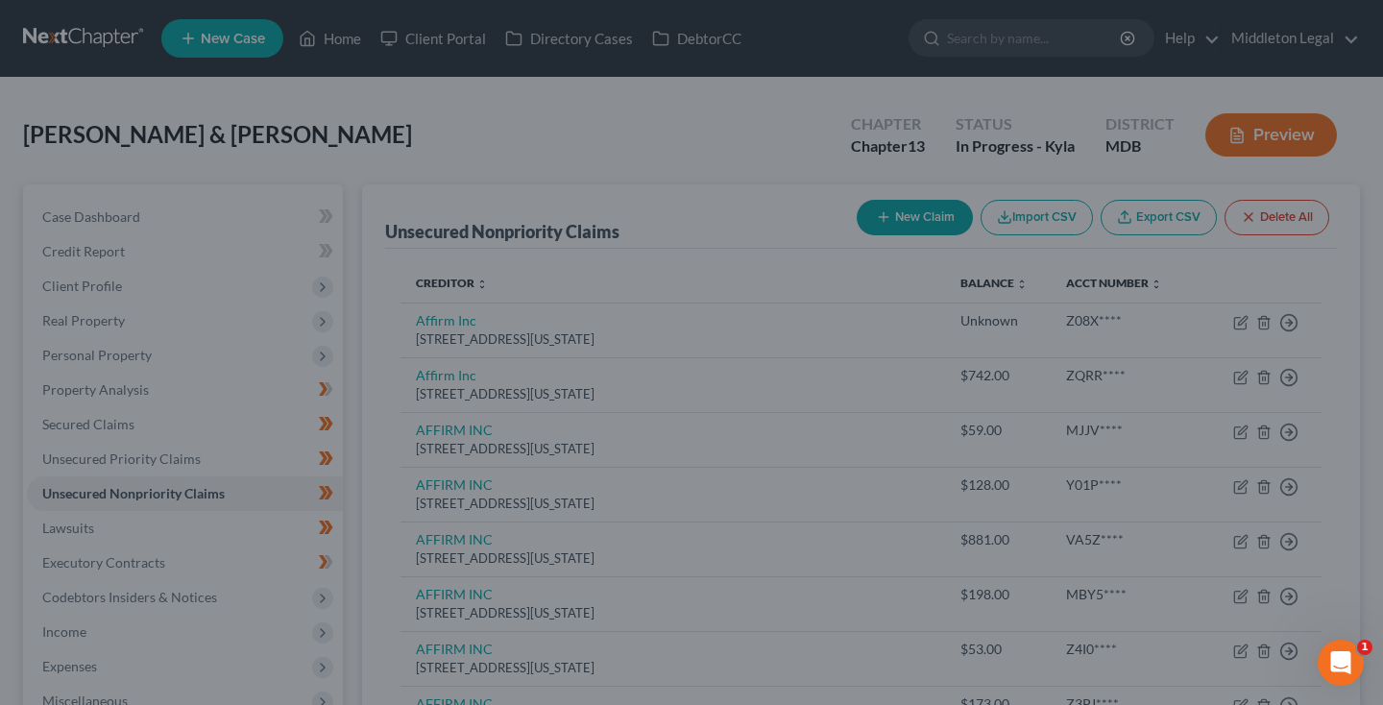
type input "0"
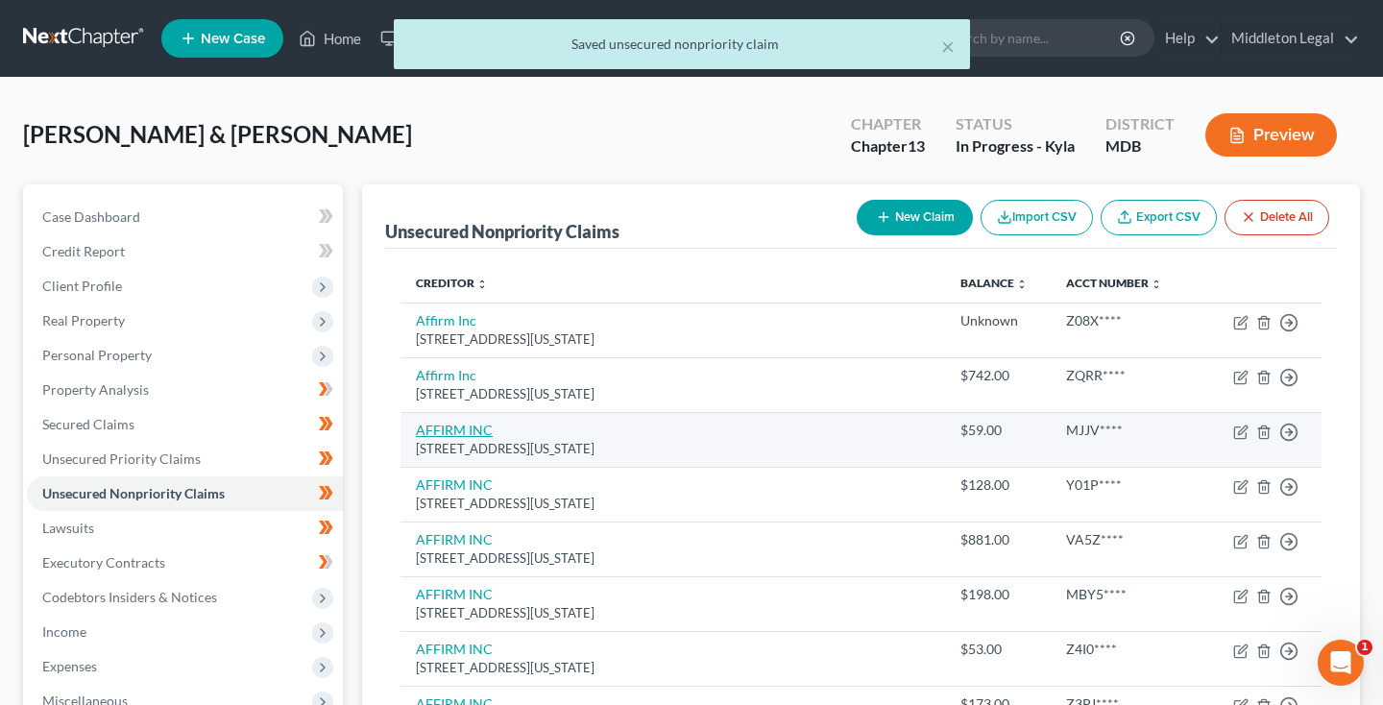
click at [458, 428] on link "AFFIRM INC" at bounding box center [454, 430] width 77 height 16
select select "4"
select select "0"
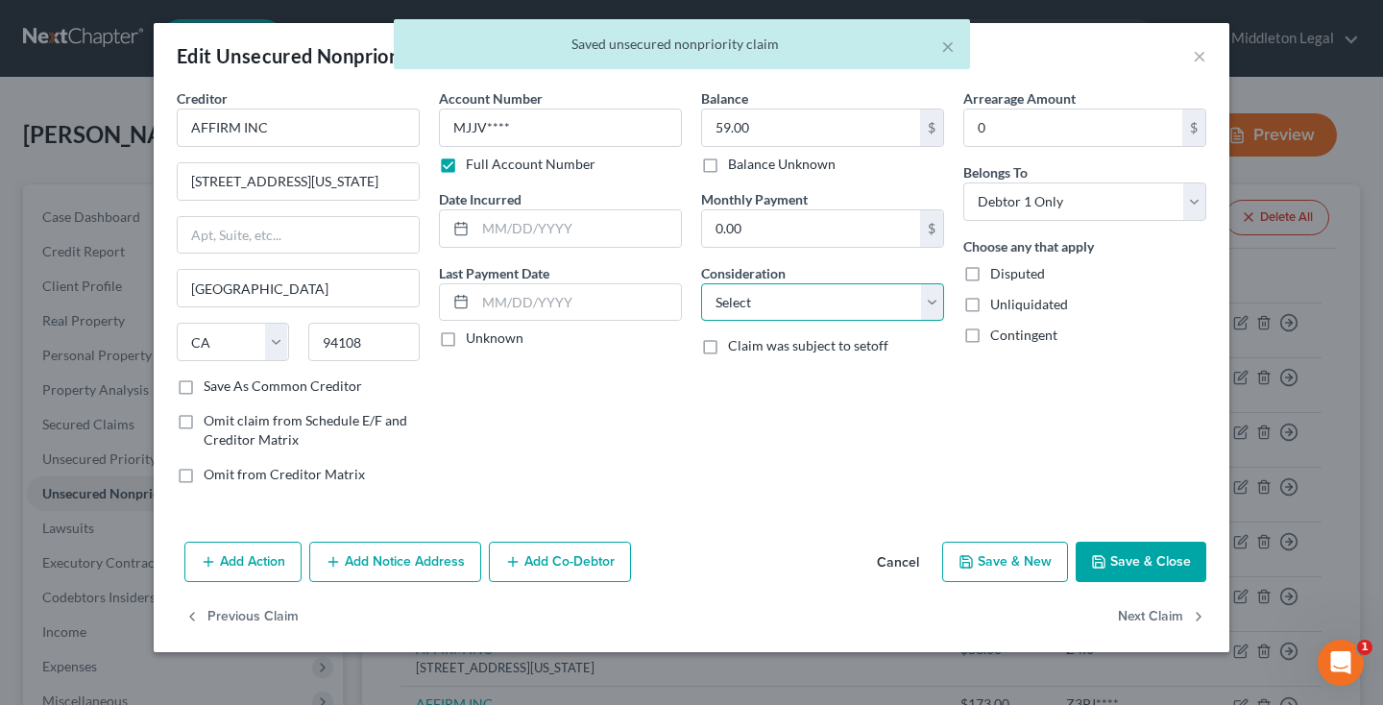
select select "2"
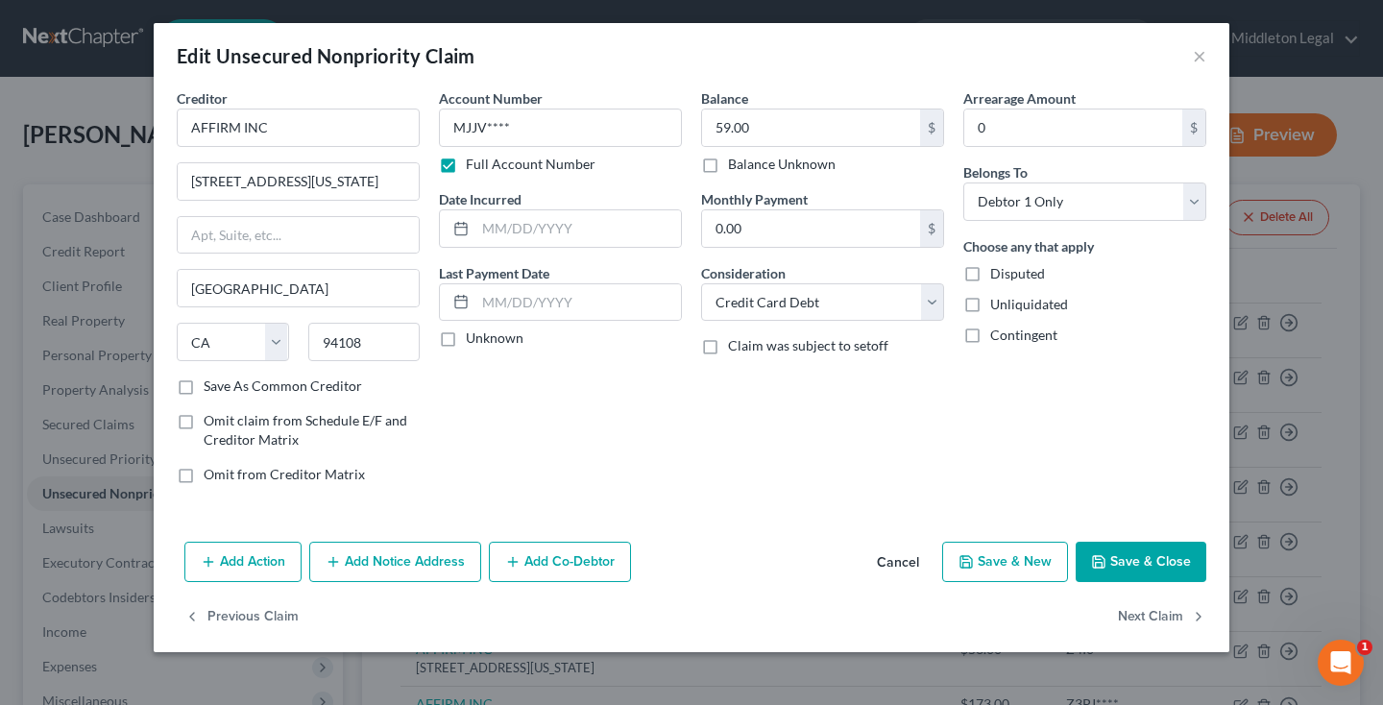
click at [1122, 573] on button "Save & Close" at bounding box center [1140, 562] width 131 height 40
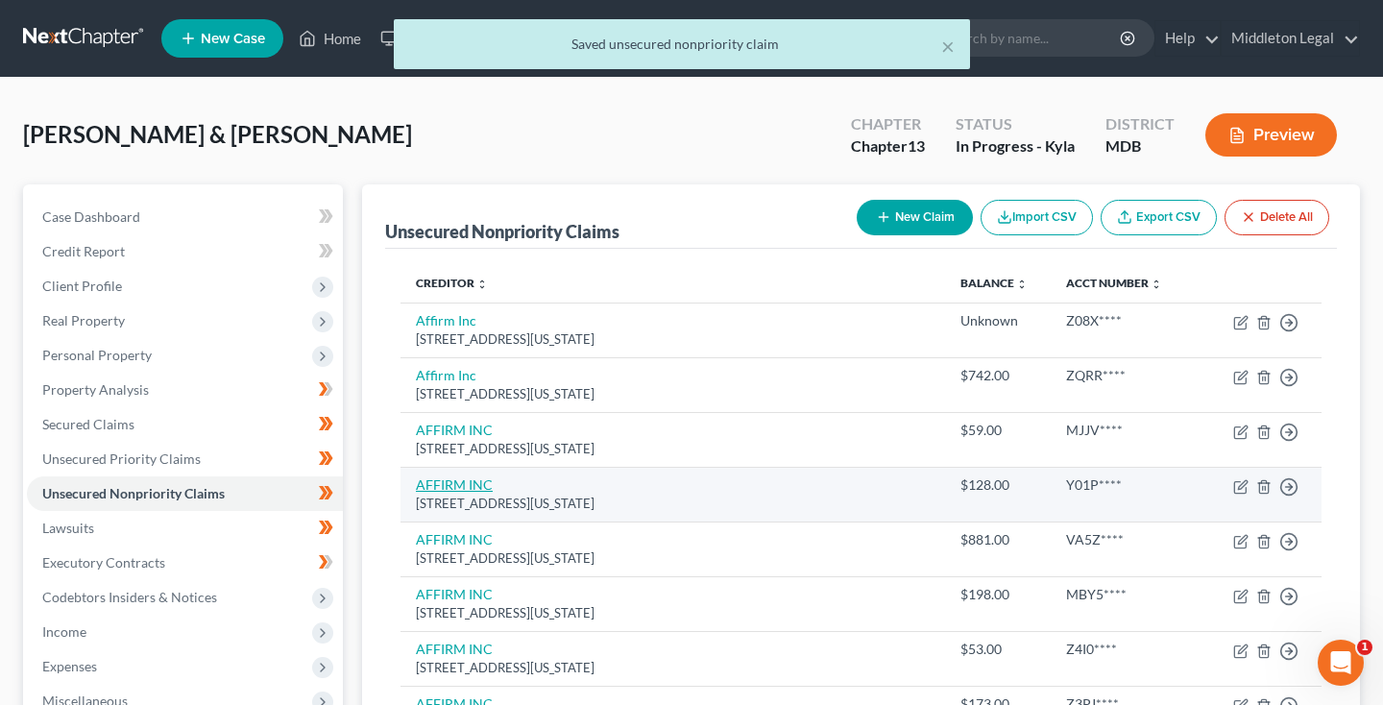
click at [454, 482] on link "AFFIRM INC" at bounding box center [454, 484] width 77 height 16
select select "4"
select select "0"
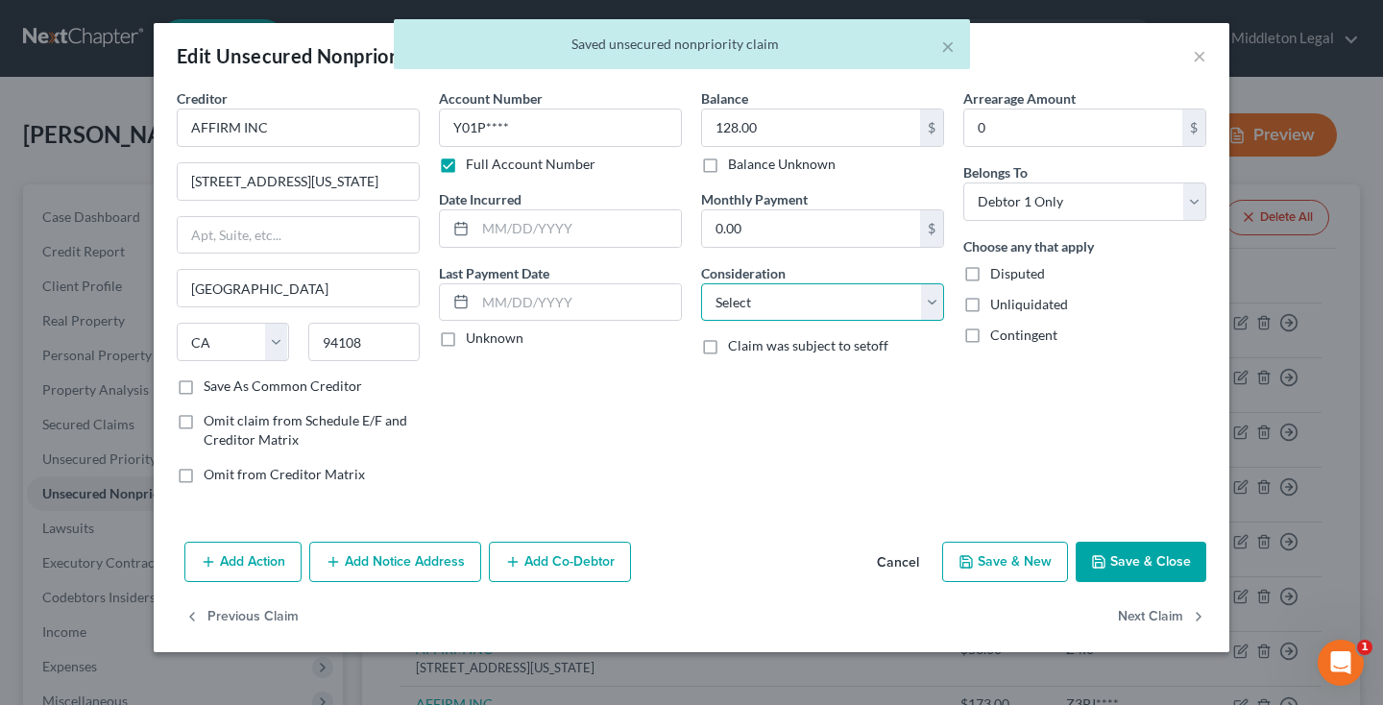
select select "2"
click at [1106, 562] on icon "button" at bounding box center [1098, 561] width 15 height 15
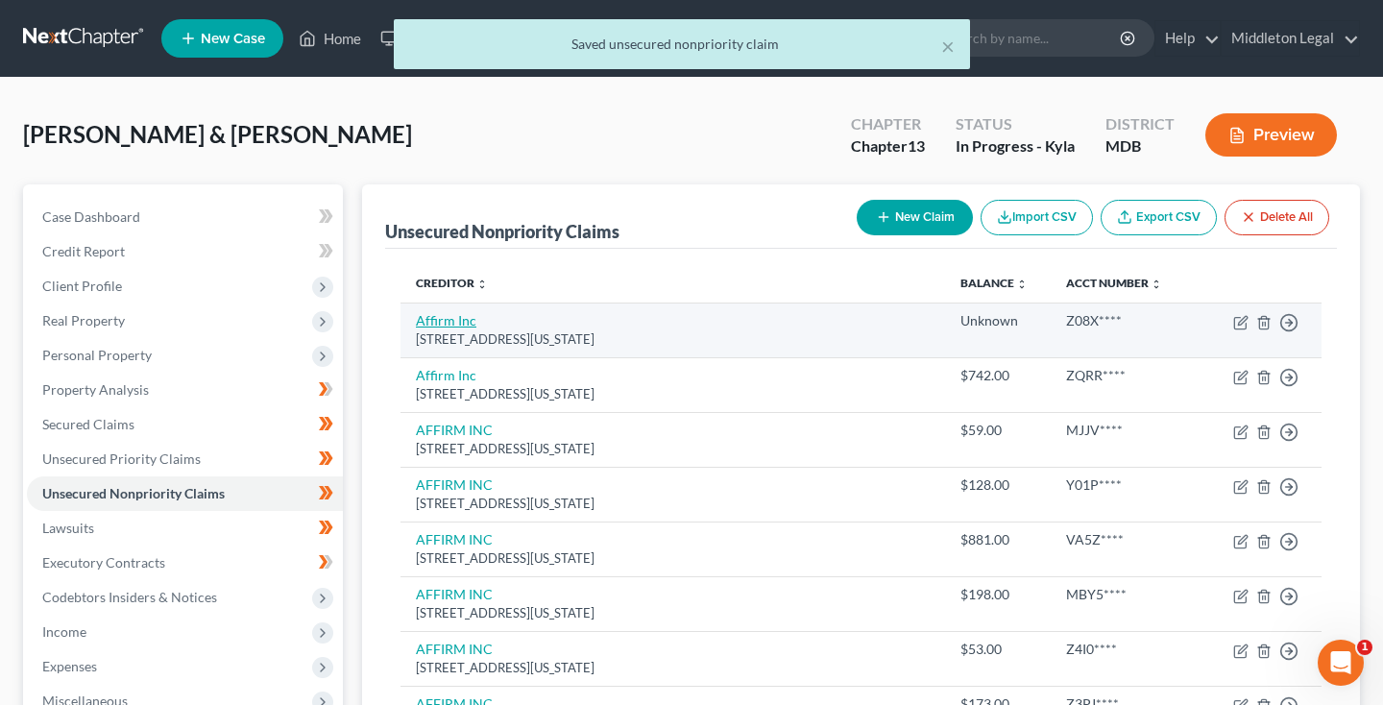
click at [437, 324] on link "Affirm Inc" at bounding box center [446, 320] width 60 height 16
select select "4"
select select "2"
select select "1"
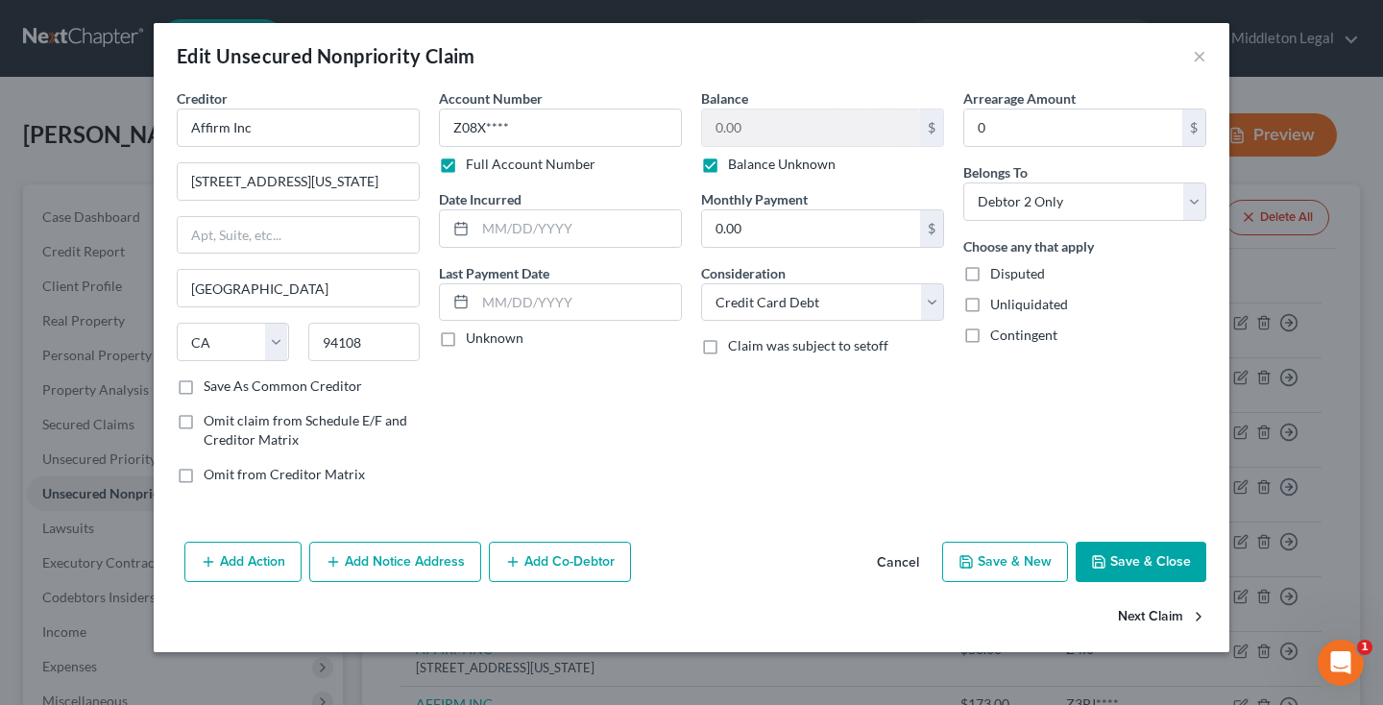
click at [1173, 617] on button "Next Claim" at bounding box center [1162, 617] width 88 height 40
select select "4"
select select "2"
select select "1"
click at [1173, 617] on button "Next Claim" at bounding box center [1162, 617] width 88 height 40
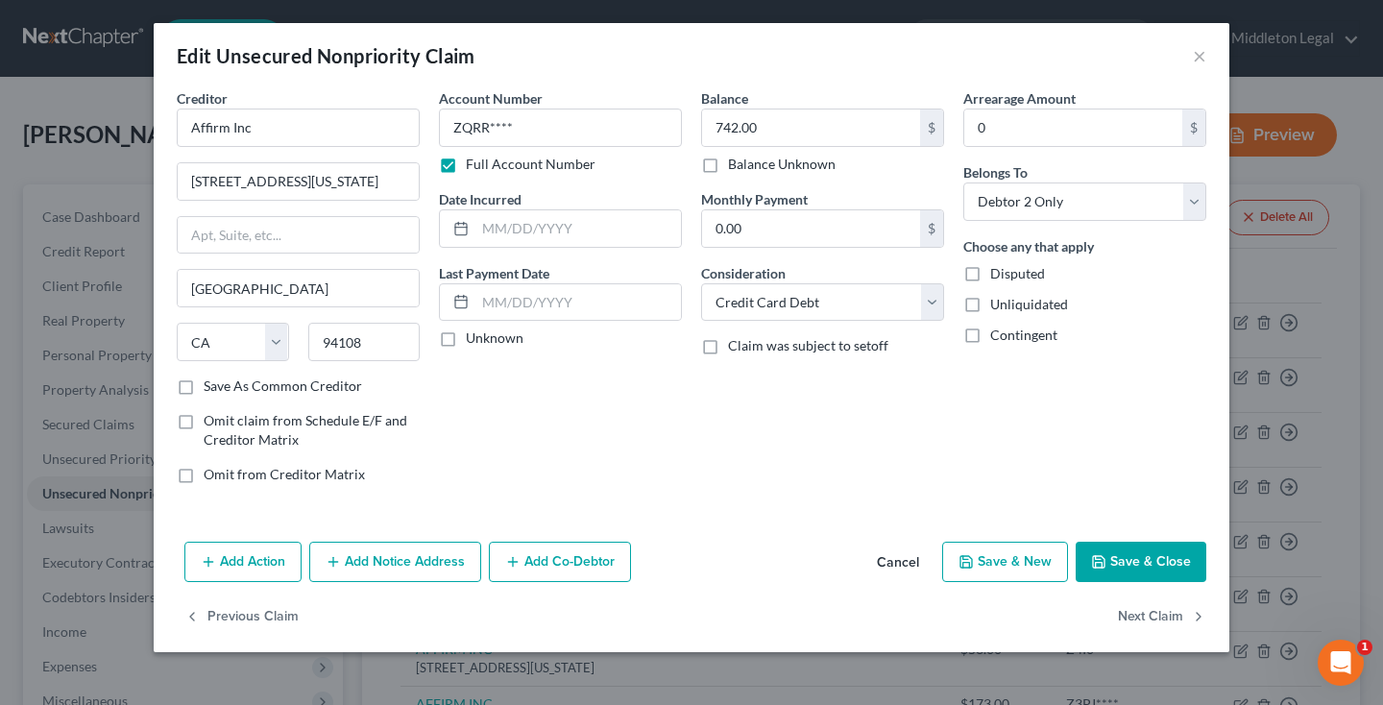
select select "4"
select select "2"
select select "0"
click at [1173, 617] on button "Next Claim" at bounding box center [1162, 617] width 88 height 40
select select "4"
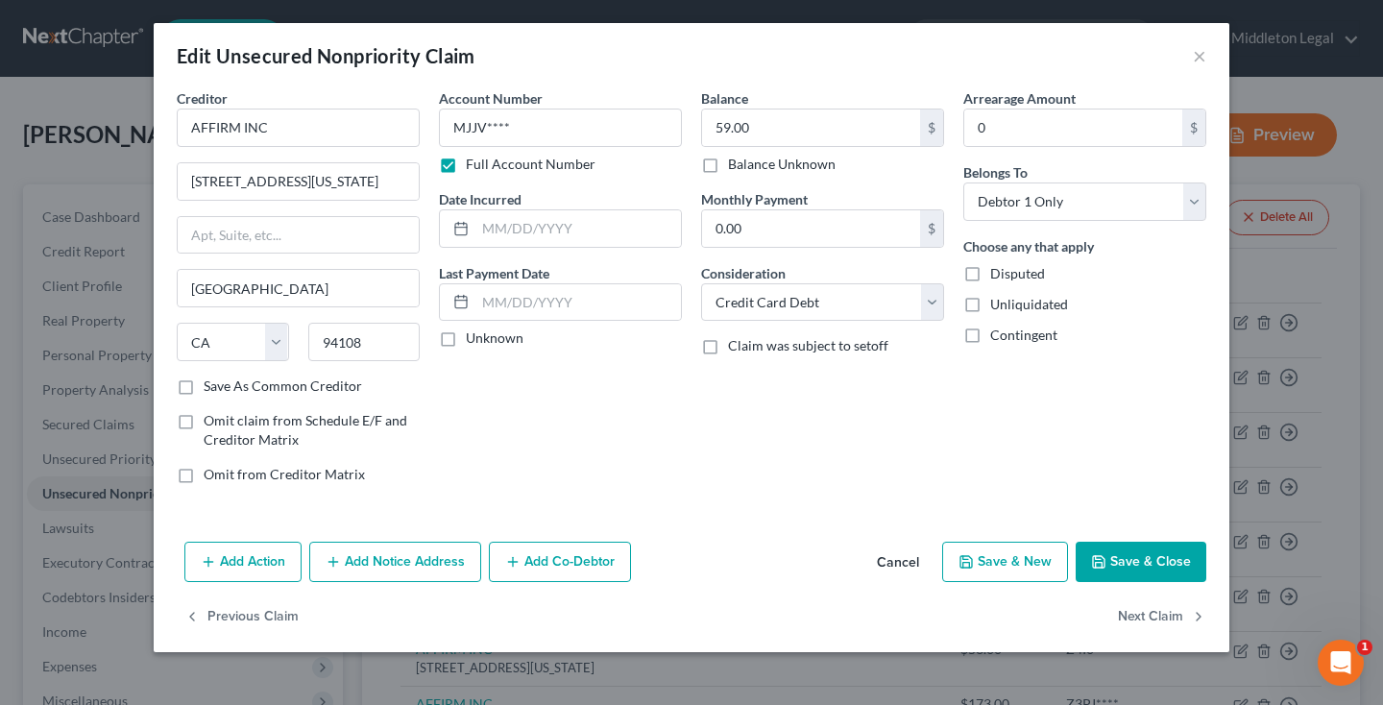
select select "2"
select select "0"
click at [1173, 617] on button "Next Claim" at bounding box center [1162, 617] width 88 height 40
select select "4"
select select "0"
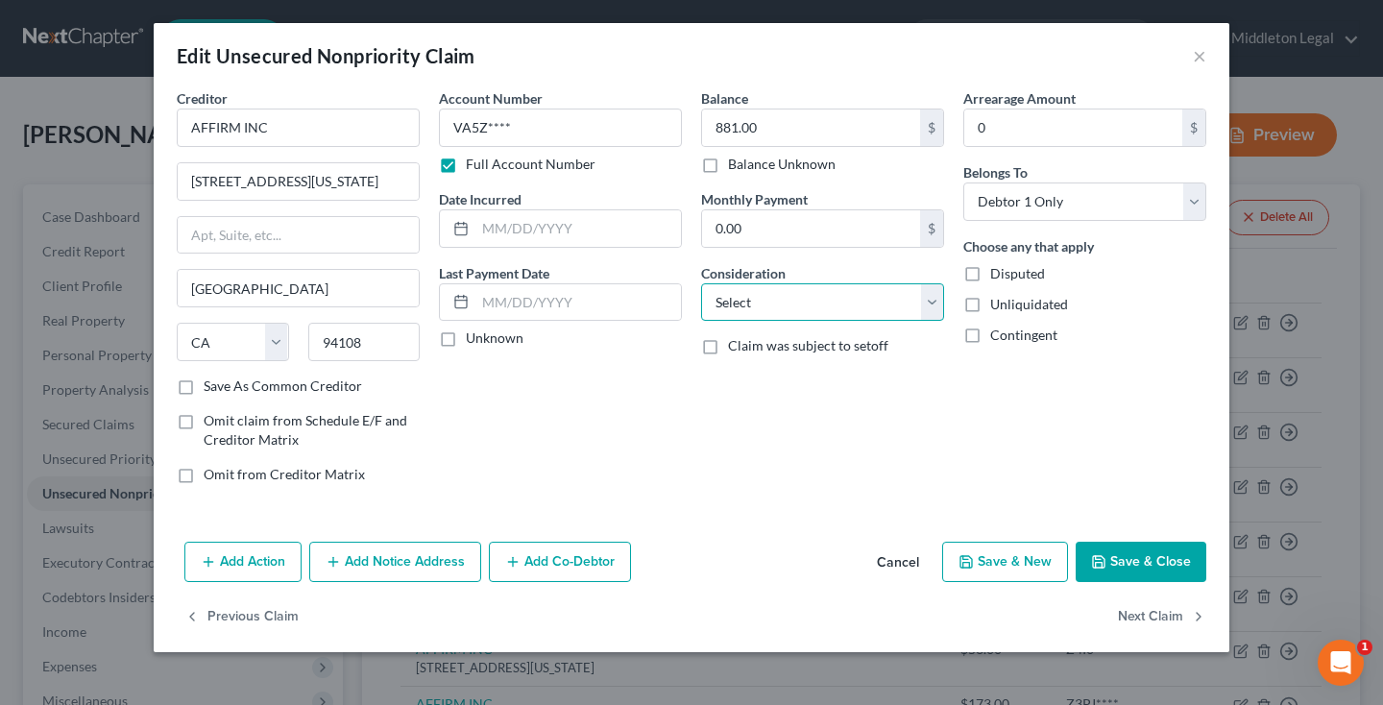
select select "2"
click at [1147, 569] on button "Save & Close" at bounding box center [1140, 562] width 131 height 40
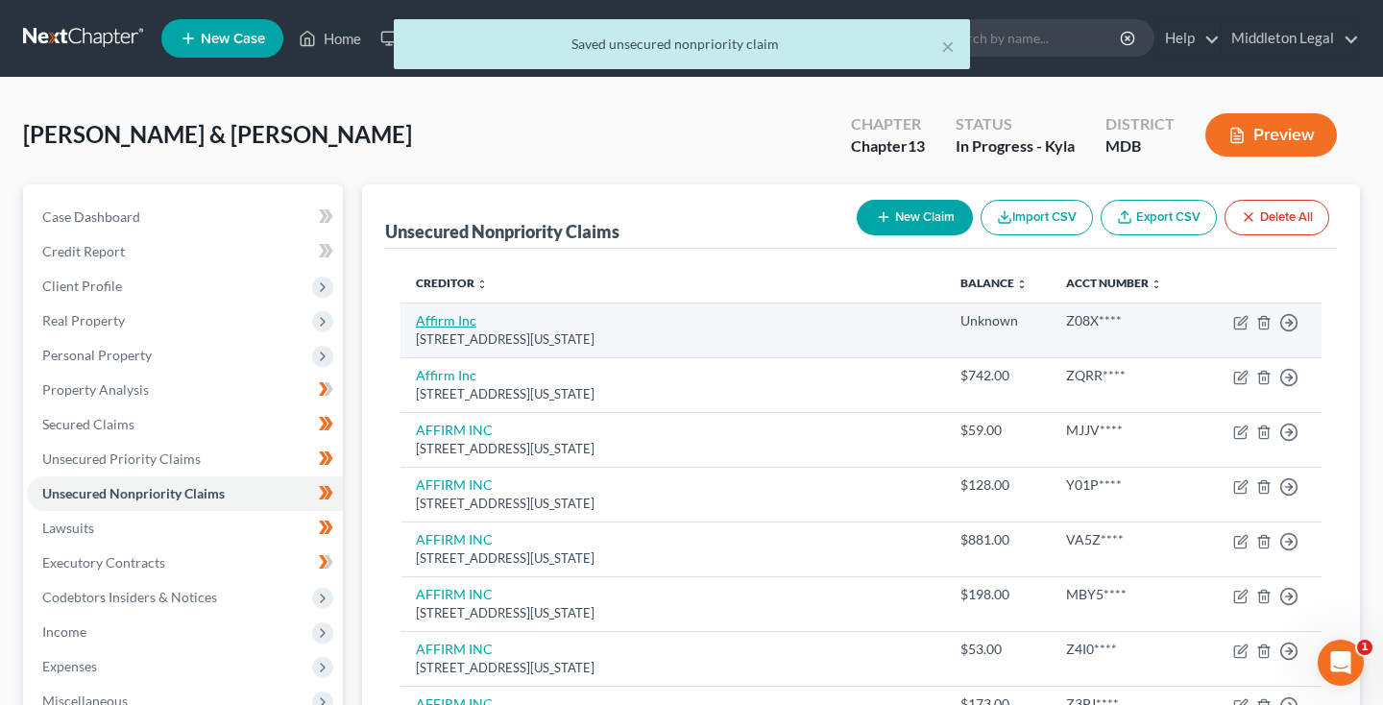
click at [437, 328] on link "Affirm Inc" at bounding box center [446, 320] width 60 height 16
select select "4"
select select "2"
select select "1"
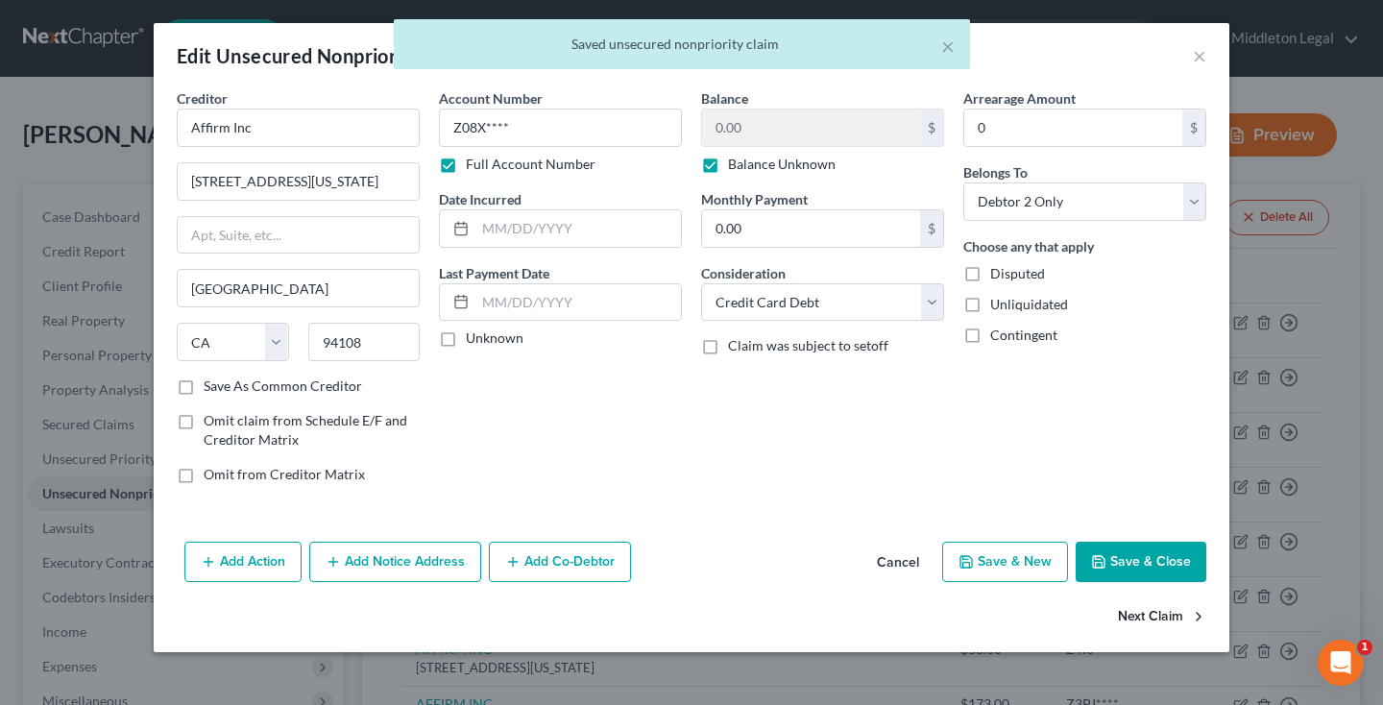
click at [1148, 620] on button "Next Claim" at bounding box center [1162, 617] width 88 height 40
select select "4"
select select "2"
select select "1"
click at [1148, 620] on button "Next Claim" at bounding box center [1162, 617] width 88 height 40
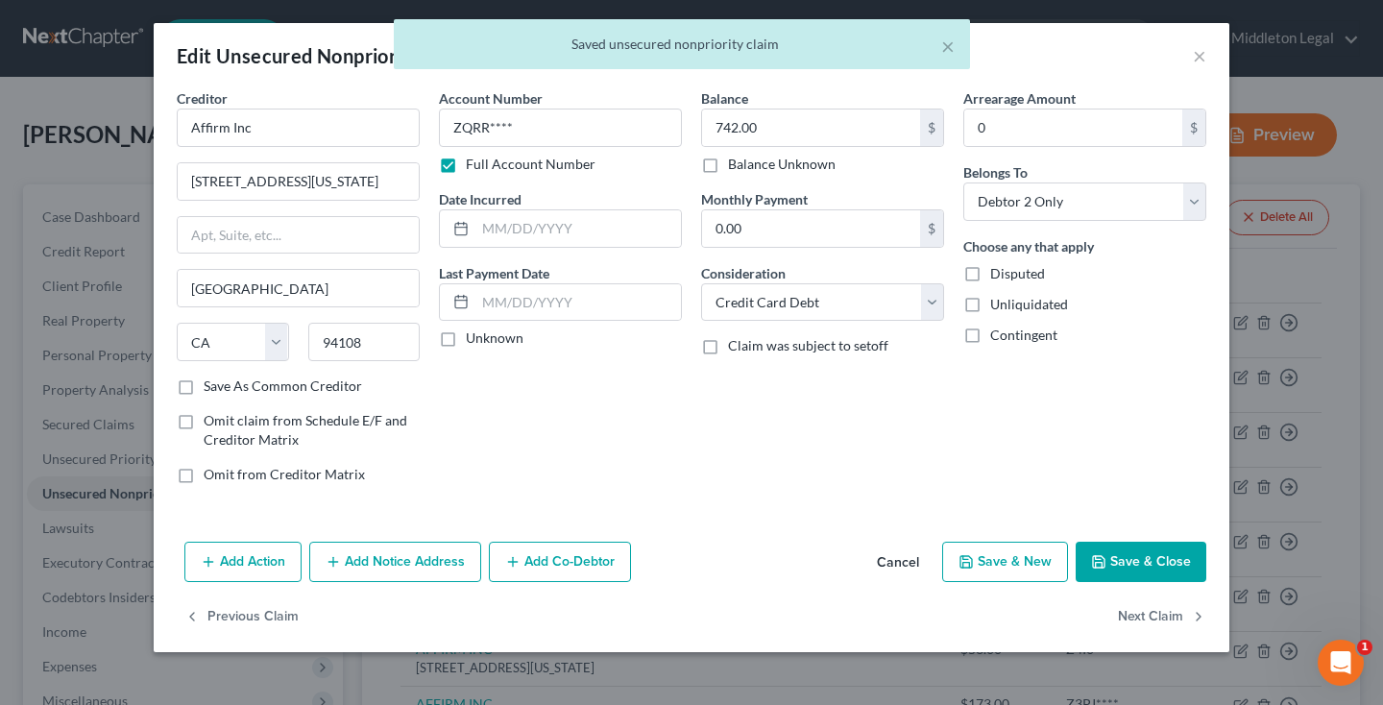
select select "4"
select select "2"
select select "0"
click at [1148, 620] on button "Next Claim" at bounding box center [1162, 617] width 88 height 40
select select "4"
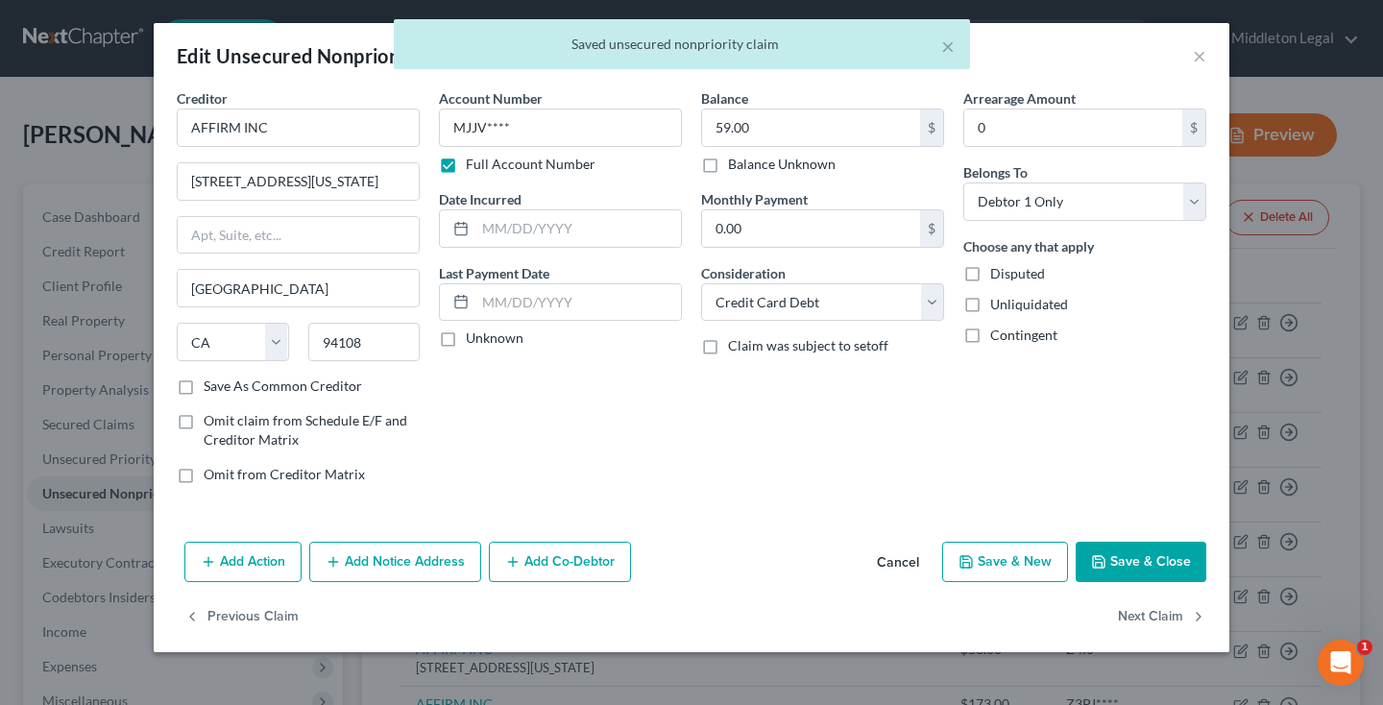
select select "2"
select select "0"
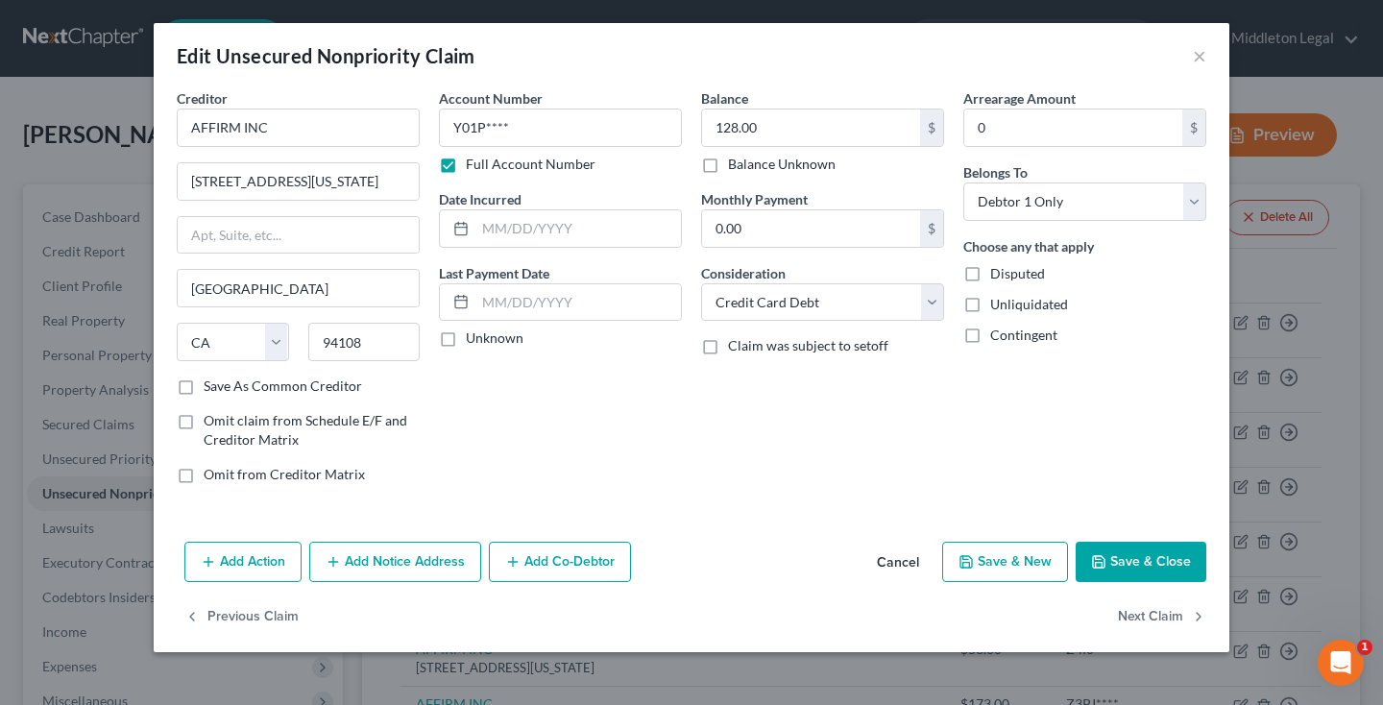
click at [1148, 620] on button "Next Claim" at bounding box center [1162, 617] width 88 height 40
select select "4"
select select "2"
select select "0"
click at [1148, 620] on button "Next Claim" at bounding box center [1162, 617] width 88 height 40
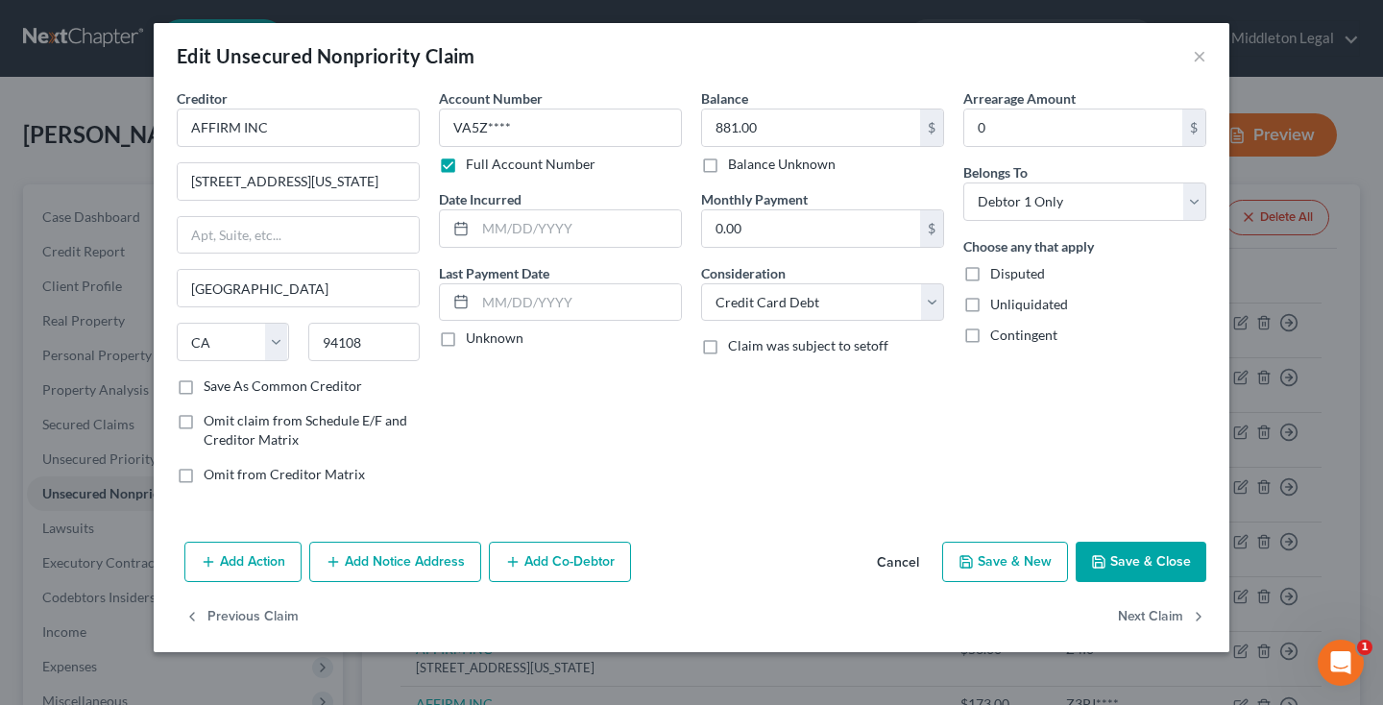
select select "4"
select select "0"
select select "2"
click at [1134, 612] on button "Next Claim" at bounding box center [1162, 617] width 88 height 40
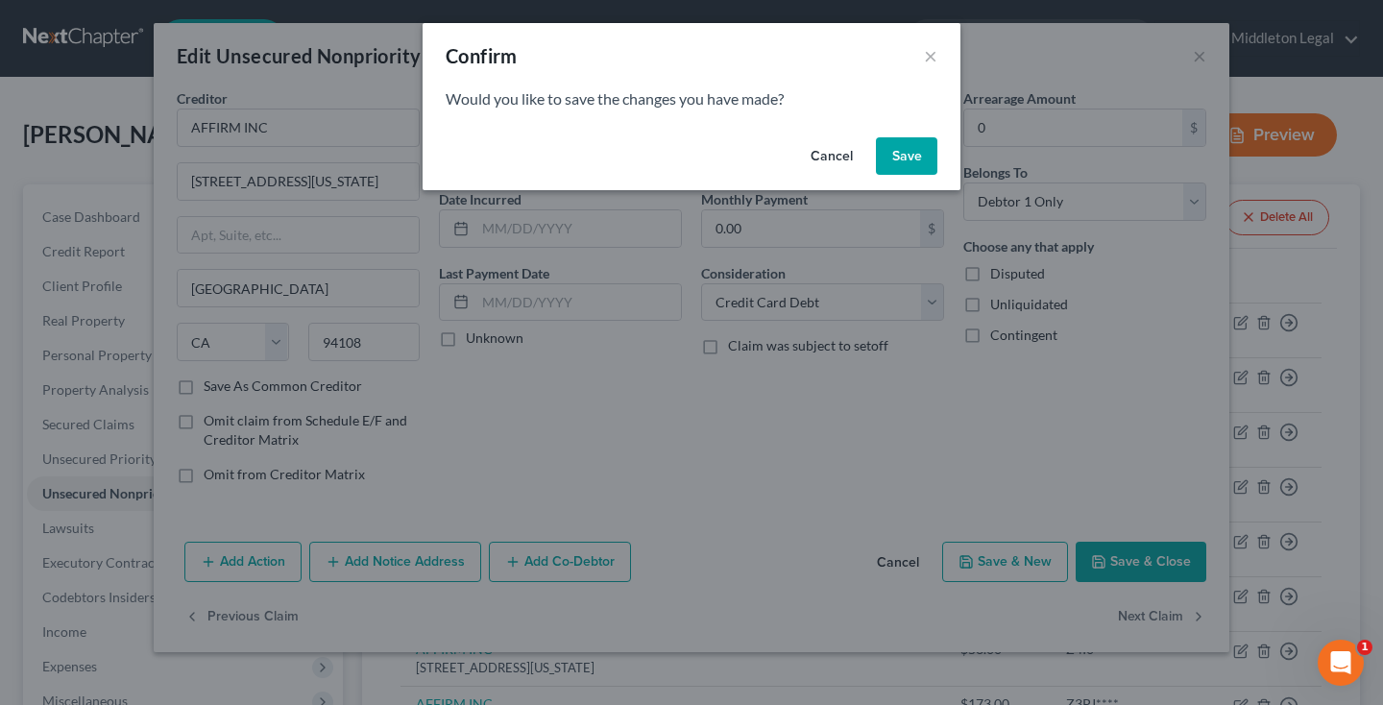
click at [917, 152] on button "Save" at bounding box center [906, 156] width 61 height 38
select select "4"
select select "0"
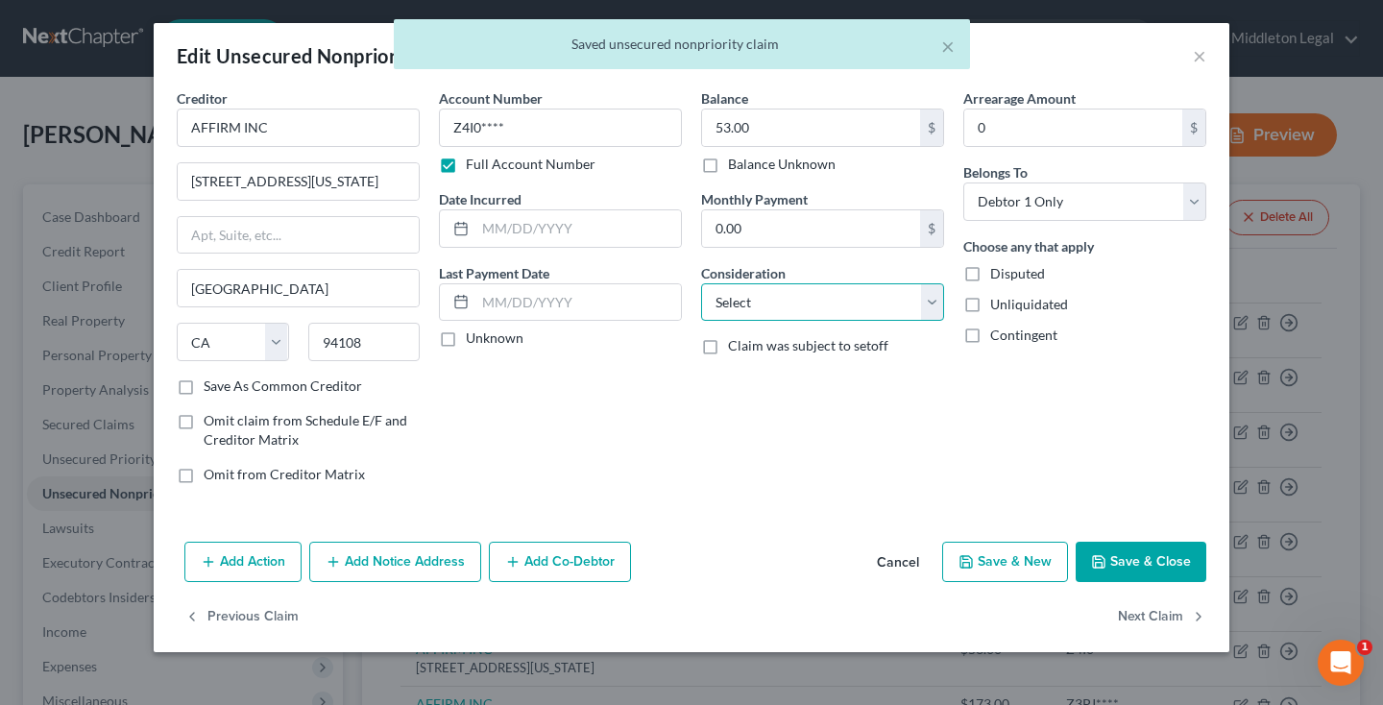
select select "2"
click at [1153, 623] on button "Next Claim" at bounding box center [1162, 617] width 88 height 40
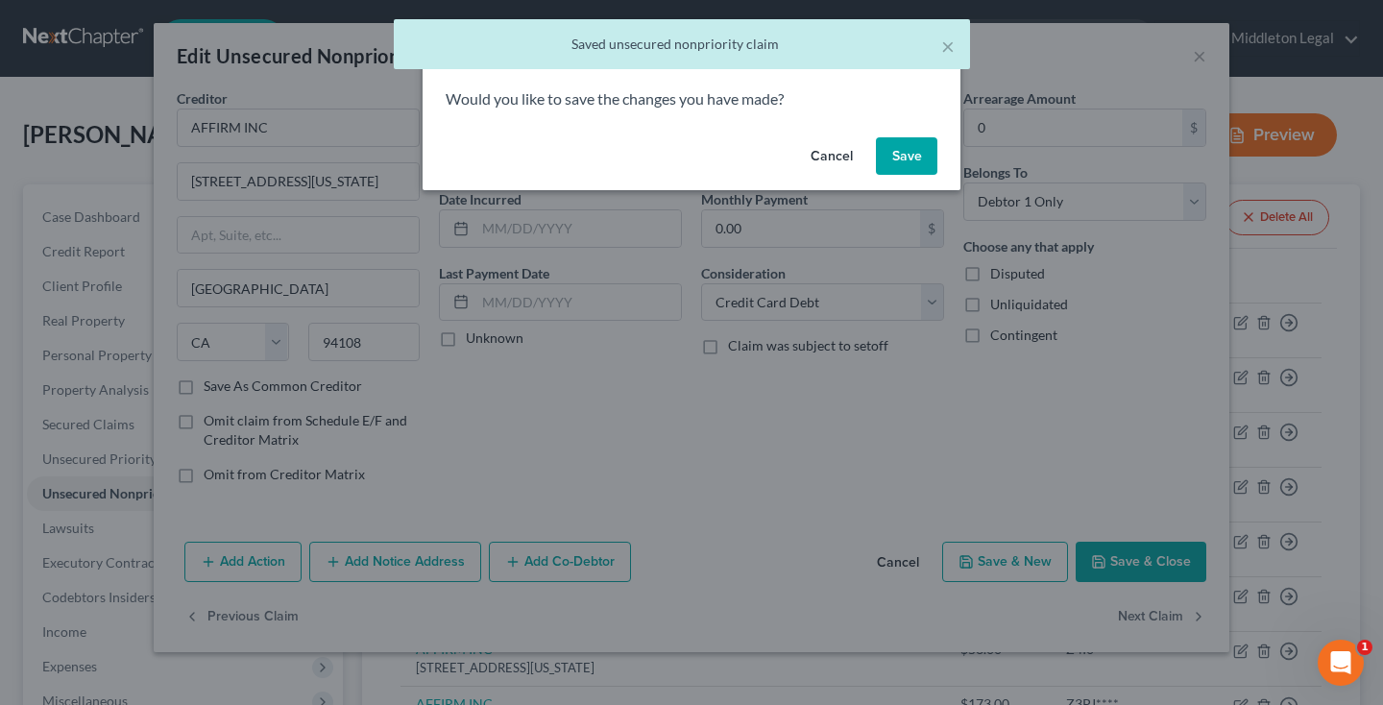
click at [923, 156] on button "Save" at bounding box center [906, 156] width 61 height 38
select select "4"
select select "0"
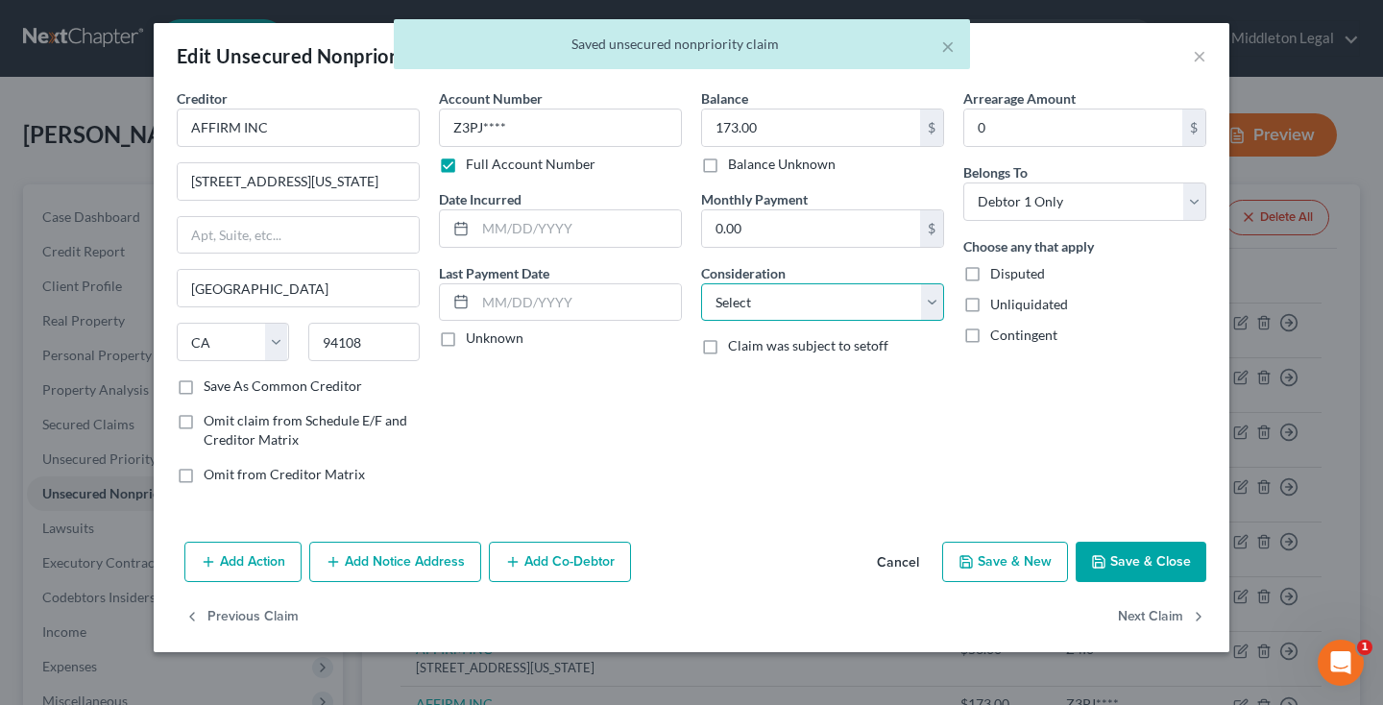
select select "2"
click at [1143, 618] on button "Next Claim" at bounding box center [1162, 617] width 88 height 40
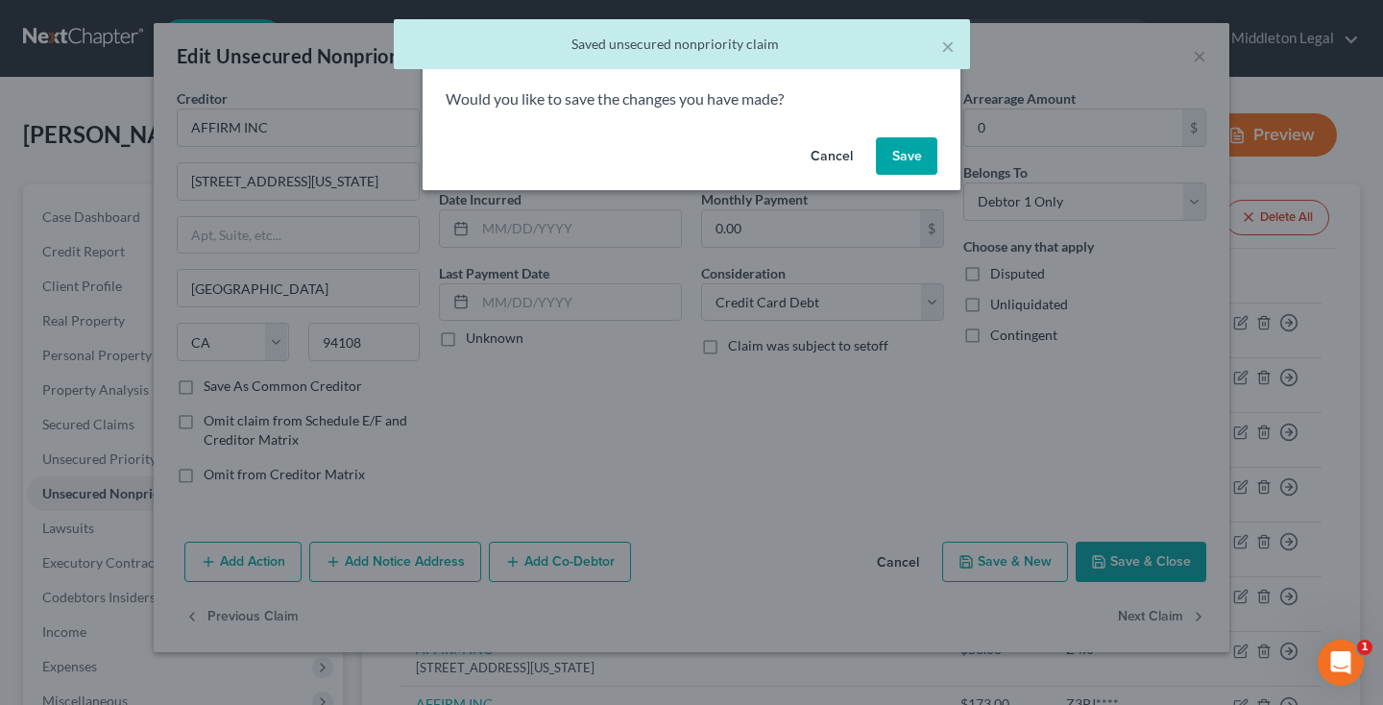
click at [903, 157] on button "Save" at bounding box center [906, 156] width 61 height 38
select select "4"
select select "0"
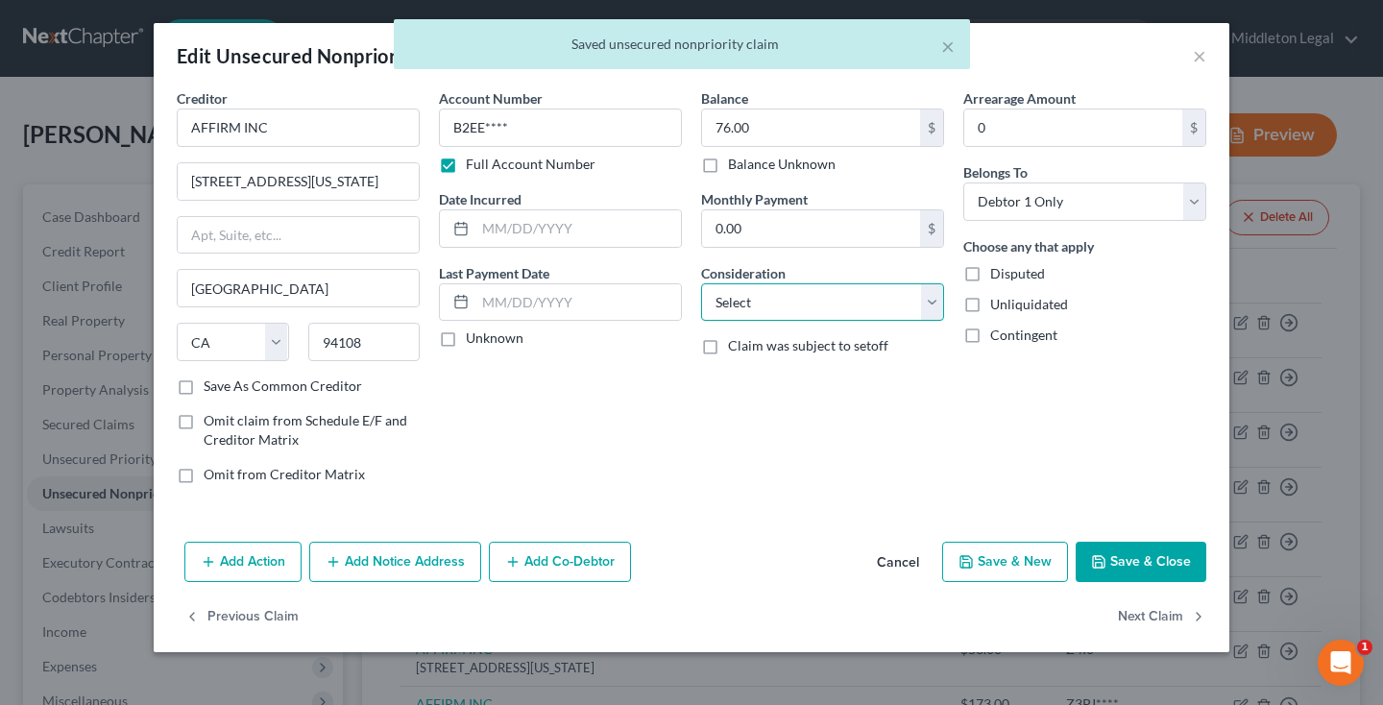
select select "2"
click at [1140, 618] on button "Next Claim" at bounding box center [1162, 617] width 88 height 40
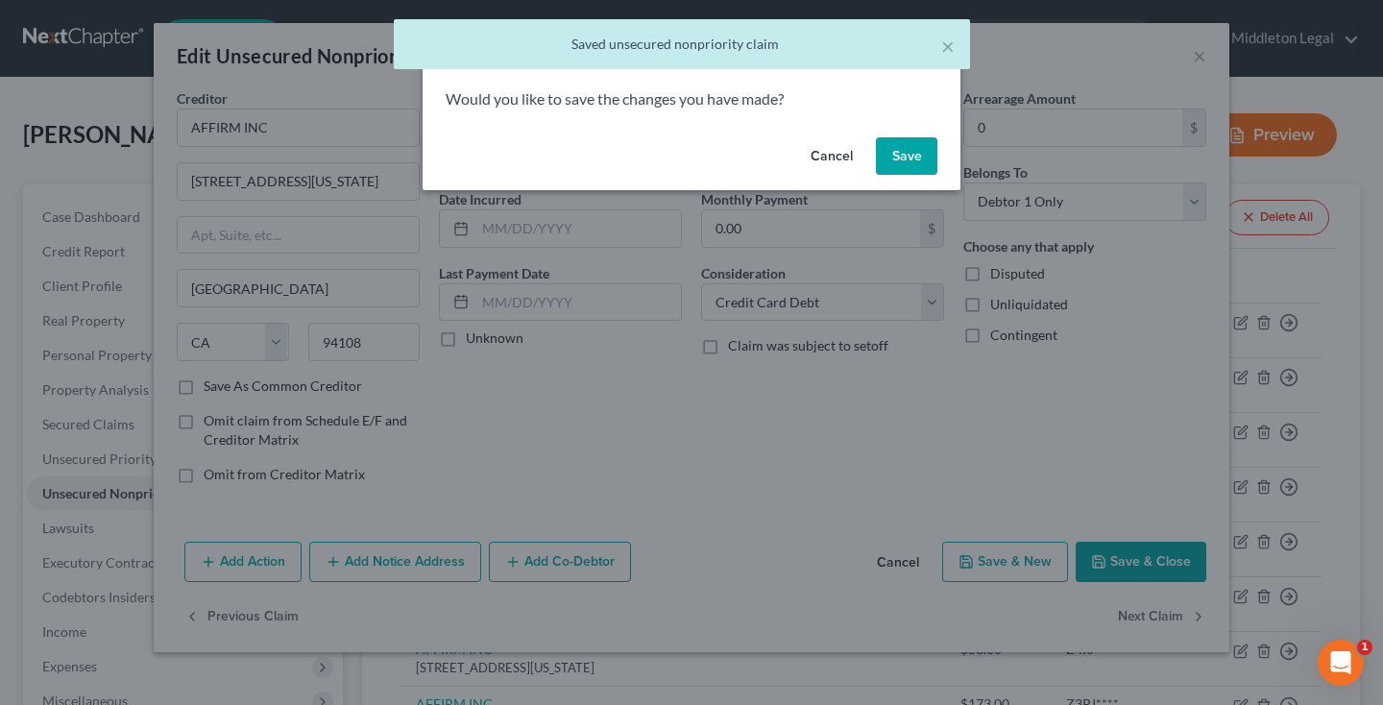
click at [915, 146] on button "Save" at bounding box center [906, 156] width 61 height 38
select select "46"
select select "0"
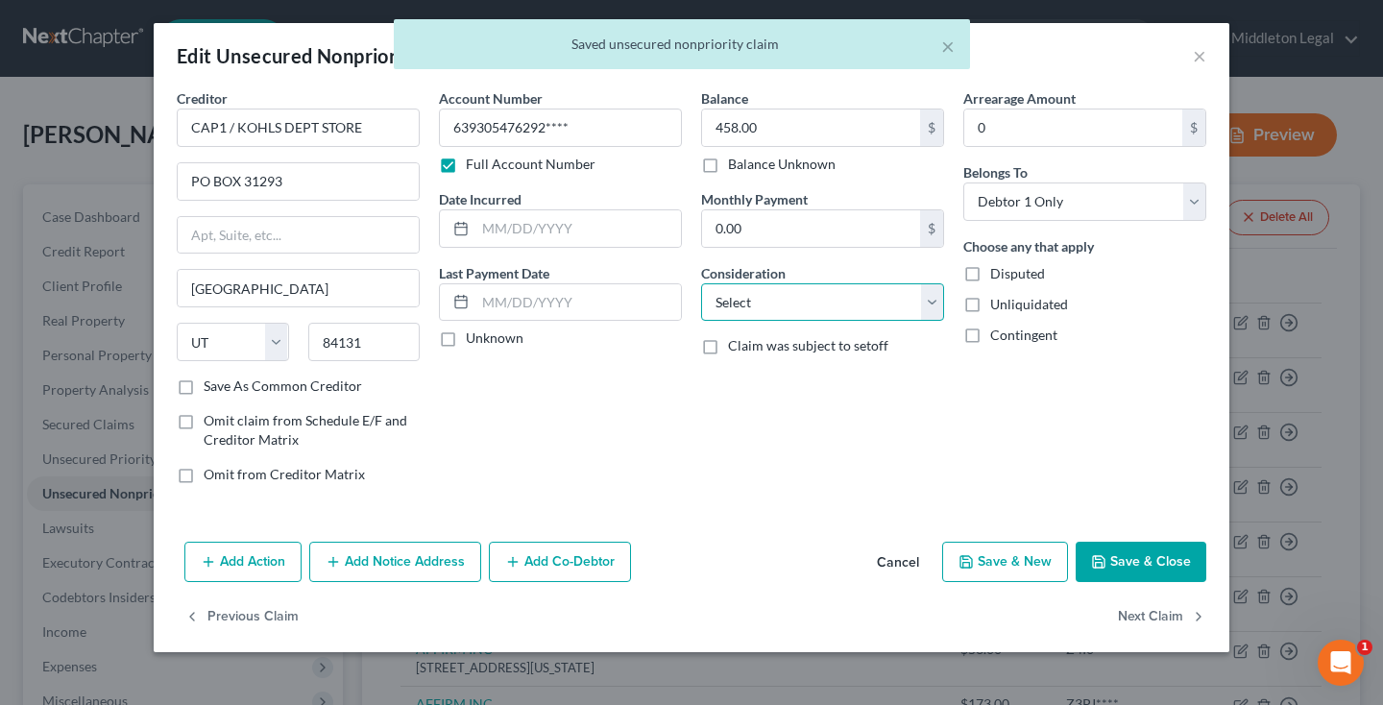
select select "2"
click at [1139, 616] on button "Next Claim" at bounding box center [1162, 617] width 88 height 40
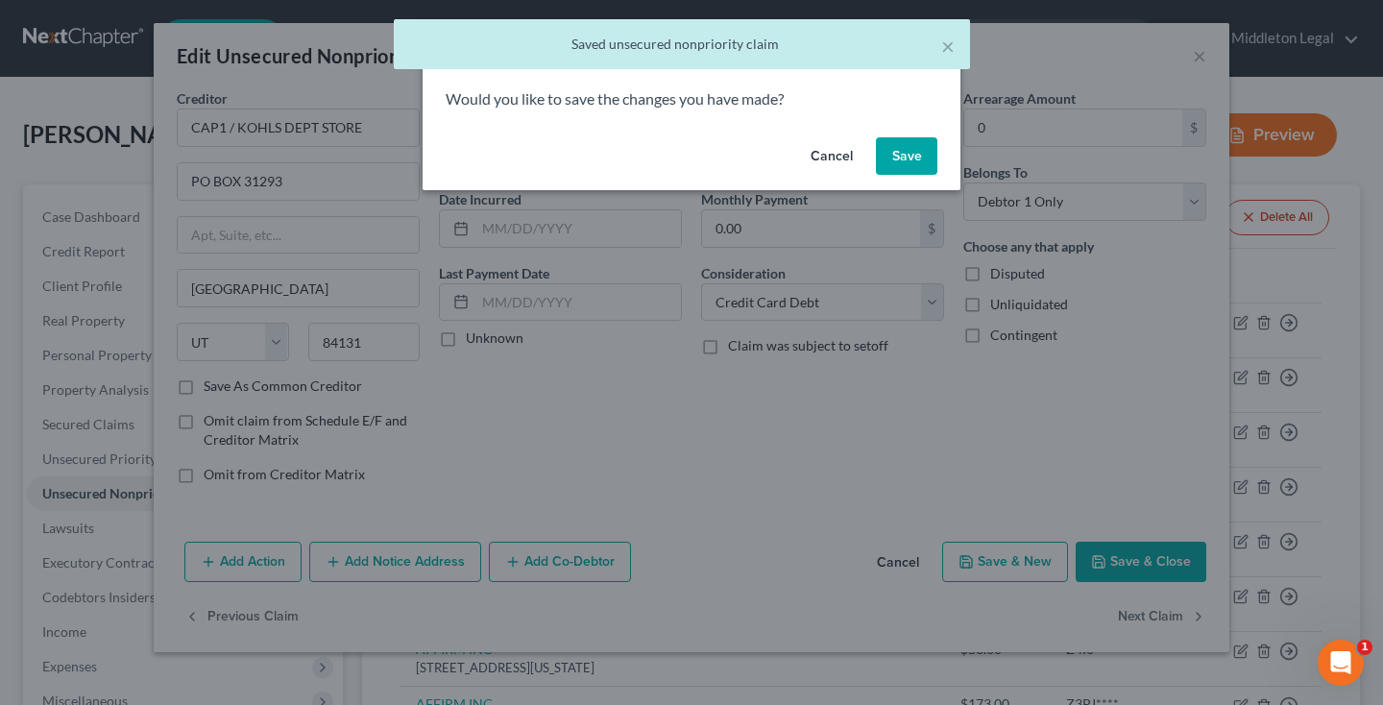
click at [914, 145] on button "Save" at bounding box center [906, 156] width 61 height 38
select select "46"
select select "1"
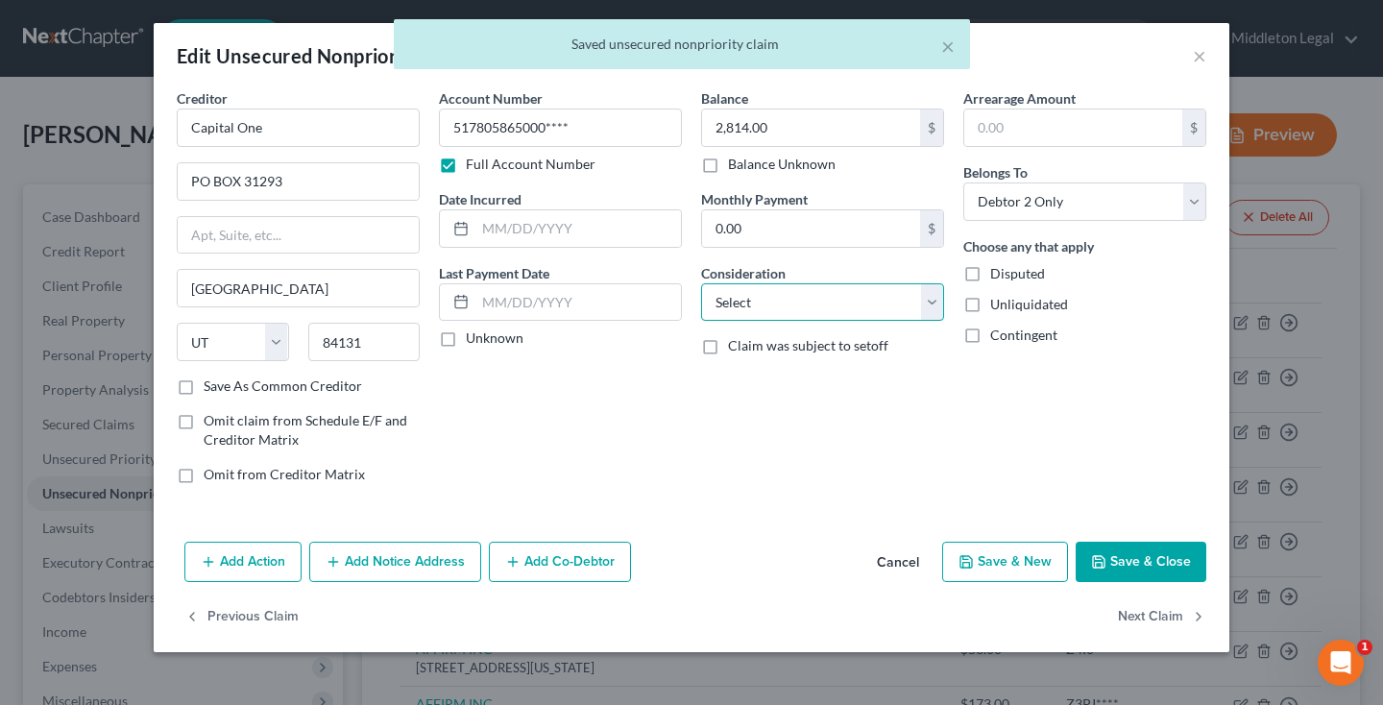
select select "2"
click at [1129, 616] on button "Next Claim" at bounding box center [1162, 617] width 88 height 40
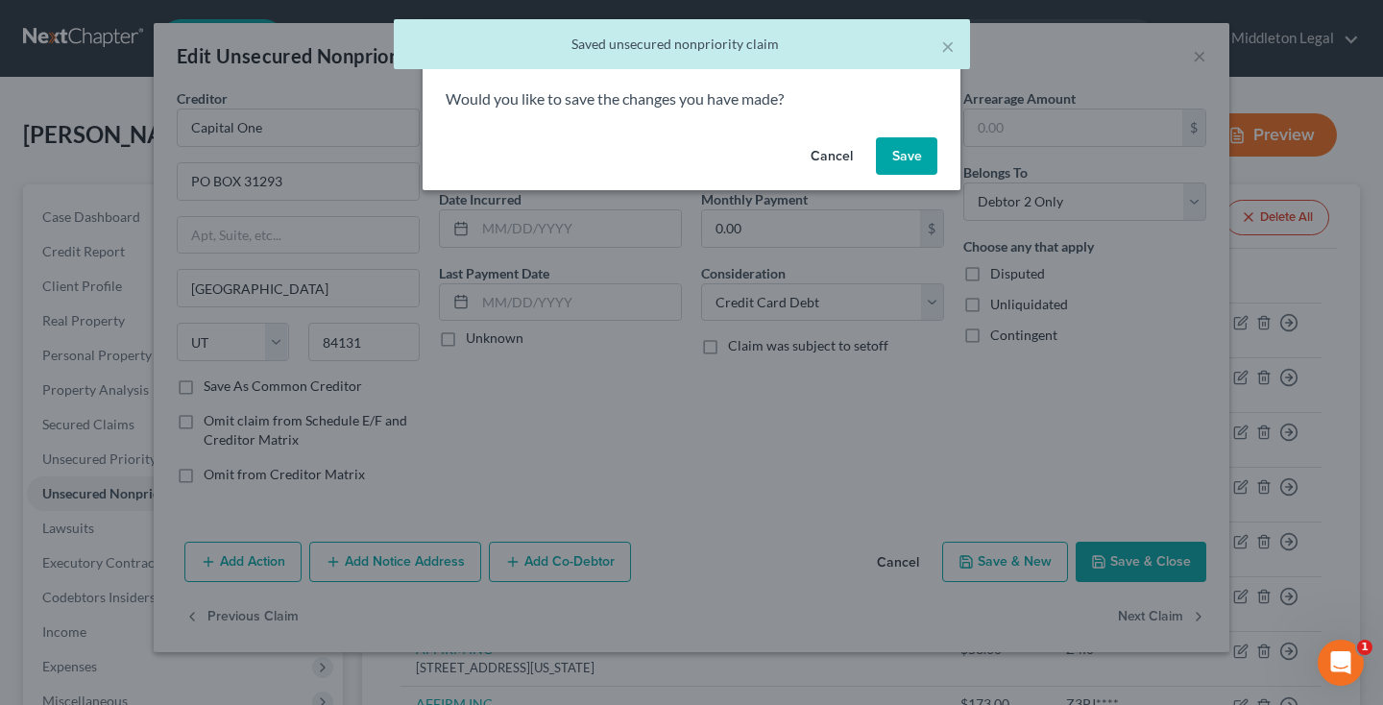
click at [906, 161] on button "Save" at bounding box center [906, 156] width 61 height 38
select select "46"
select select "1"
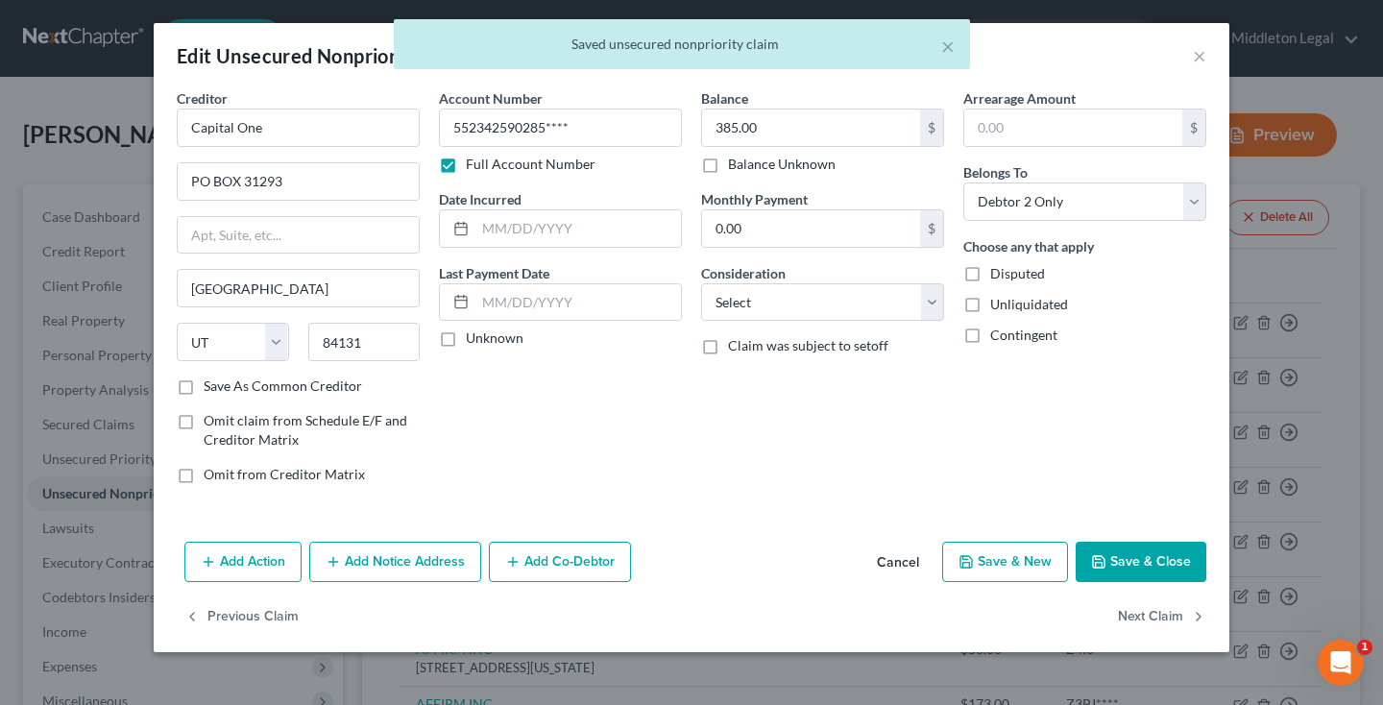
type input "0"
select select "2"
click at [1170, 620] on button "Next Claim" at bounding box center [1162, 617] width 88 height 40
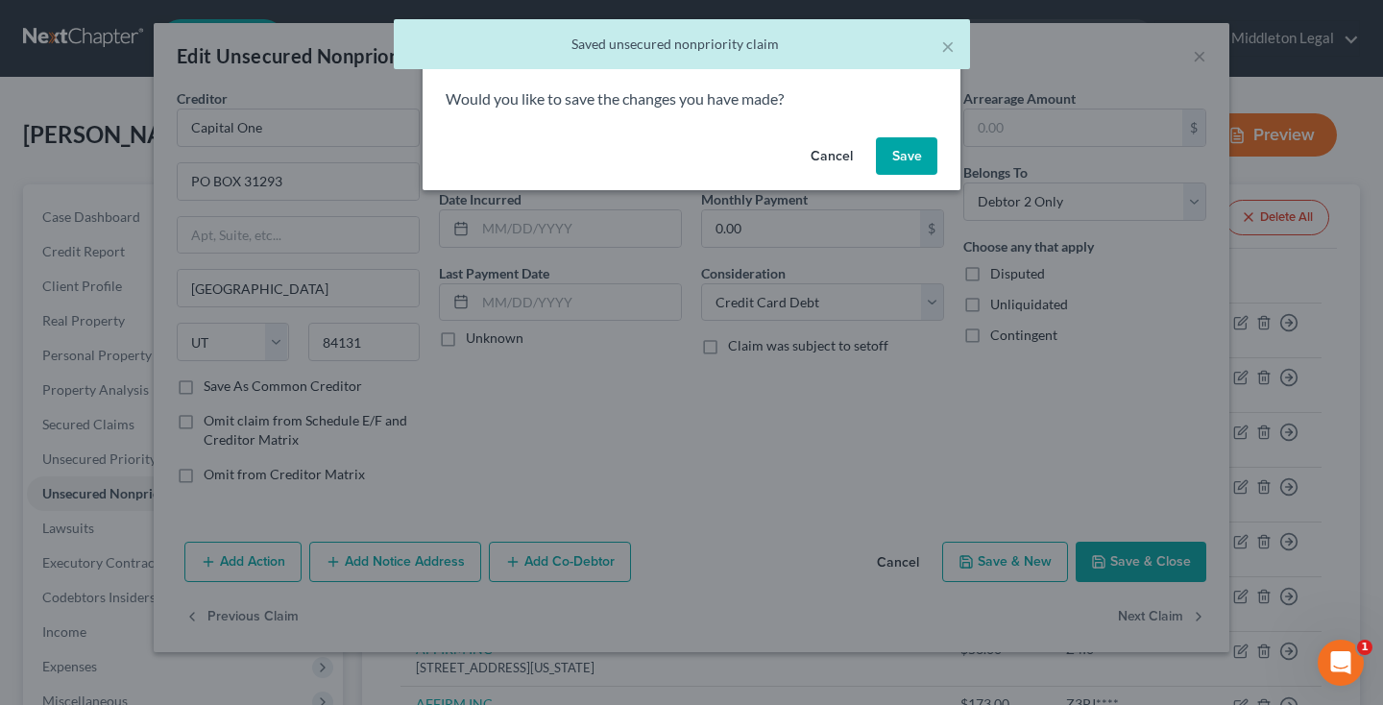
click at [889, 146] on button "Save" at bounding box center [906, 156] width 61 height 38
select select "46"
select select "1"
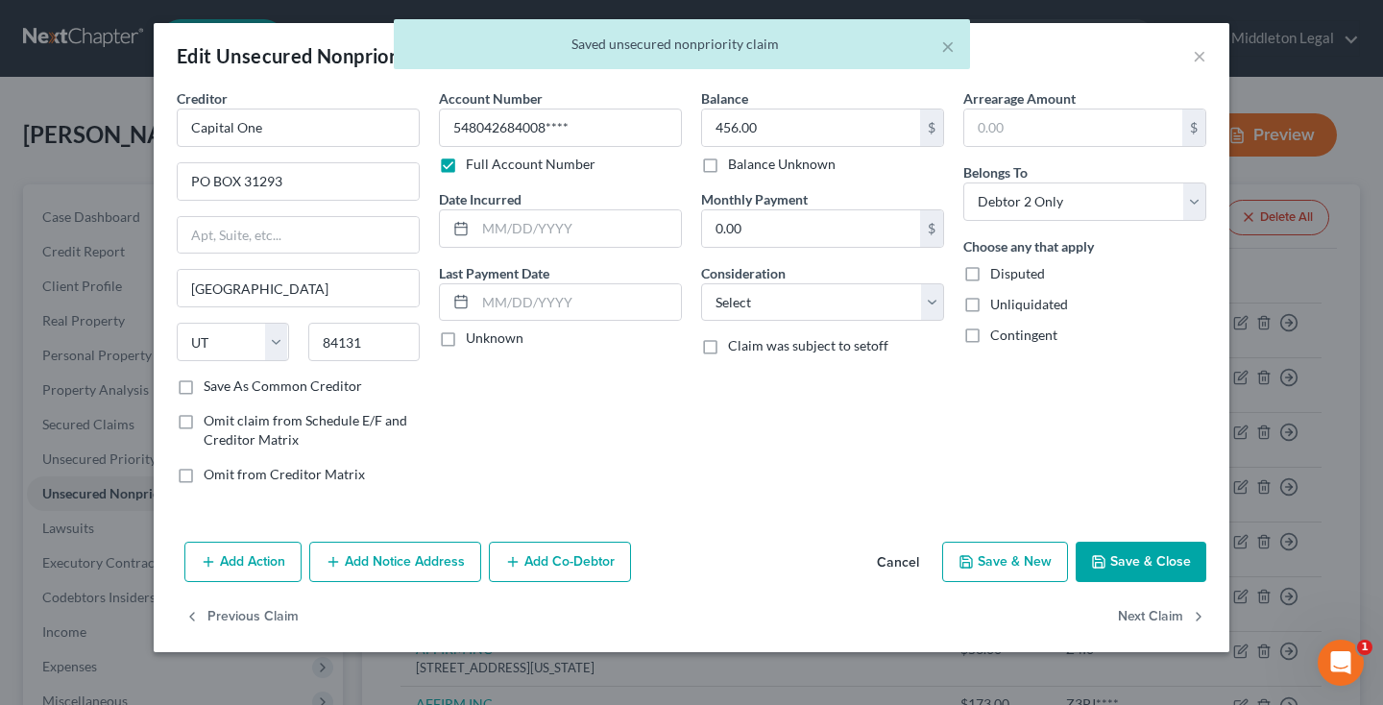
type input "0"
select select "2"
click at [1146, 616] on button "Next Claim" at bounding box center [1162, 617] width 88 height 40
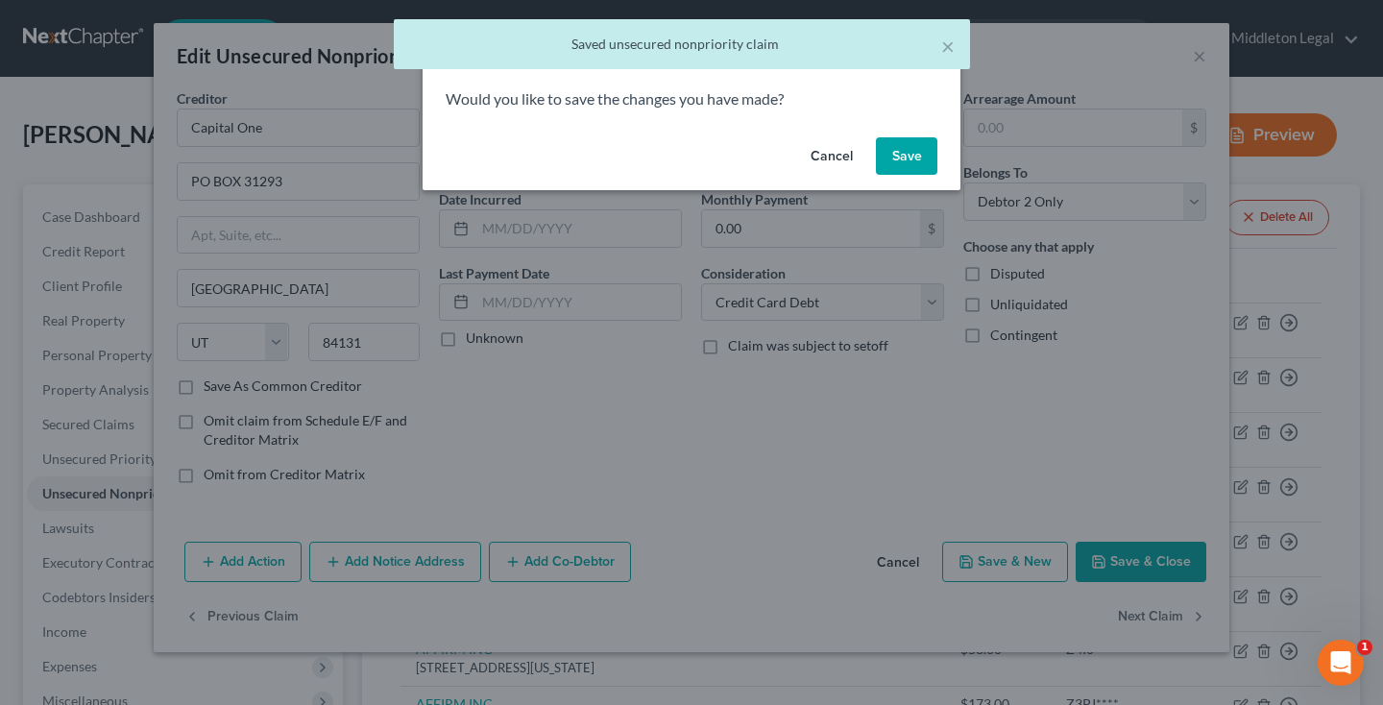
click at [910, 166] on button "Save" at bounding box center [906, 156] width 61 height 38
type input "0"
select select "46"
select select "0"
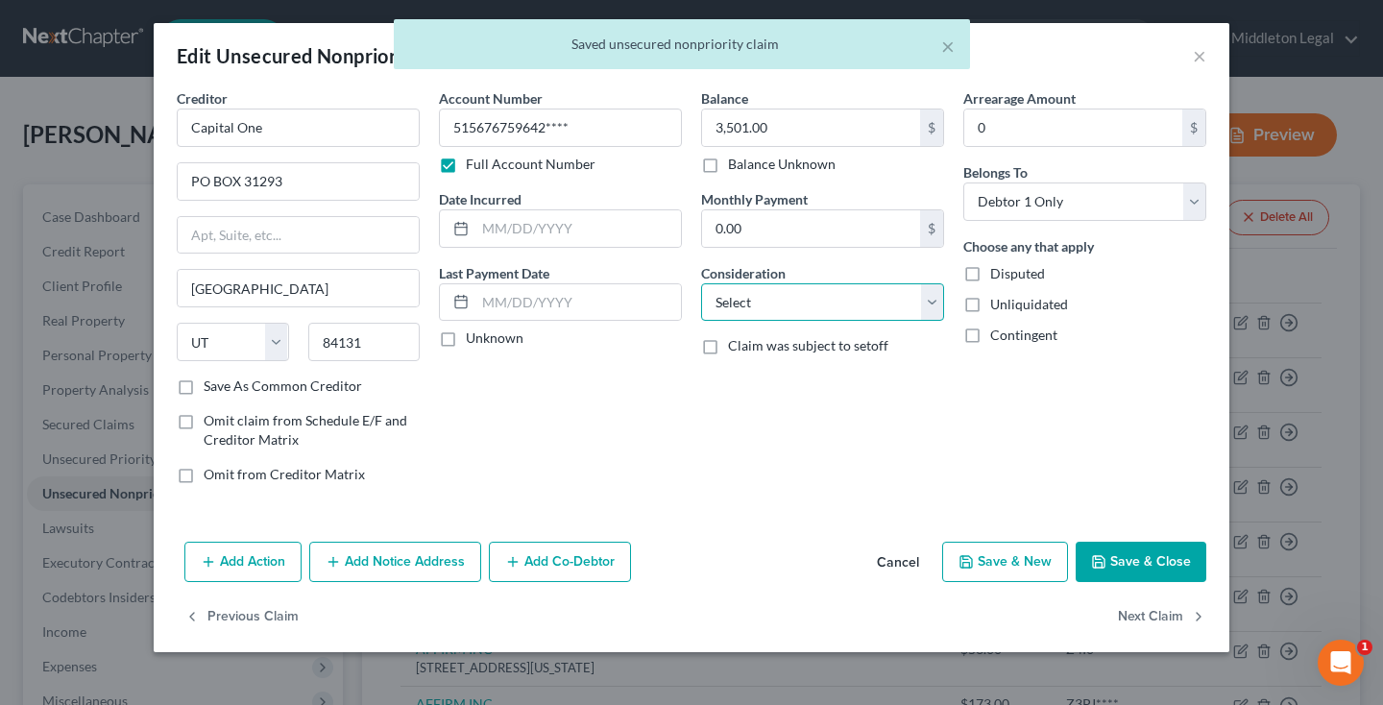
select select "2"
click at [1142, 622] on button "Next Claim" at bounding box center [1162, 617] width 88 height 40
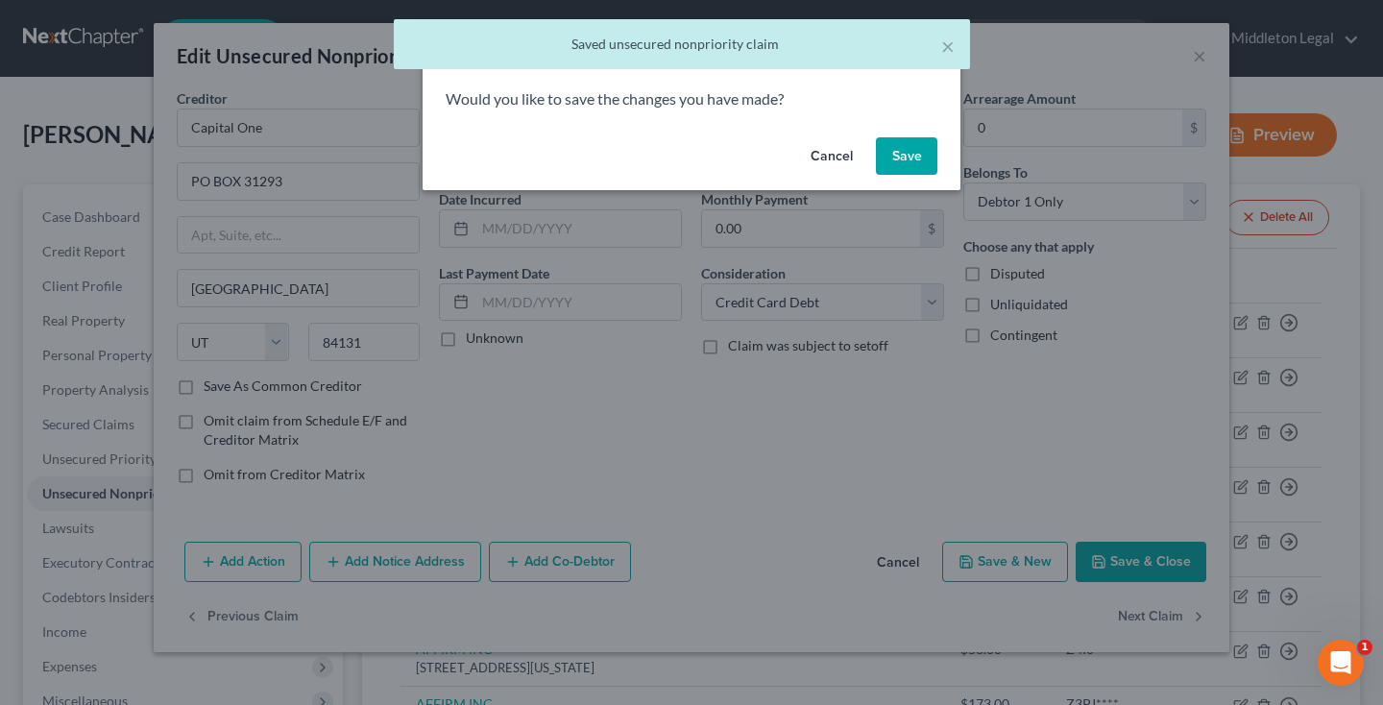
click at [900, 170] on button "Save" at bounding box center [906, 156] width 61 height 38
select select "46"
select select "0"
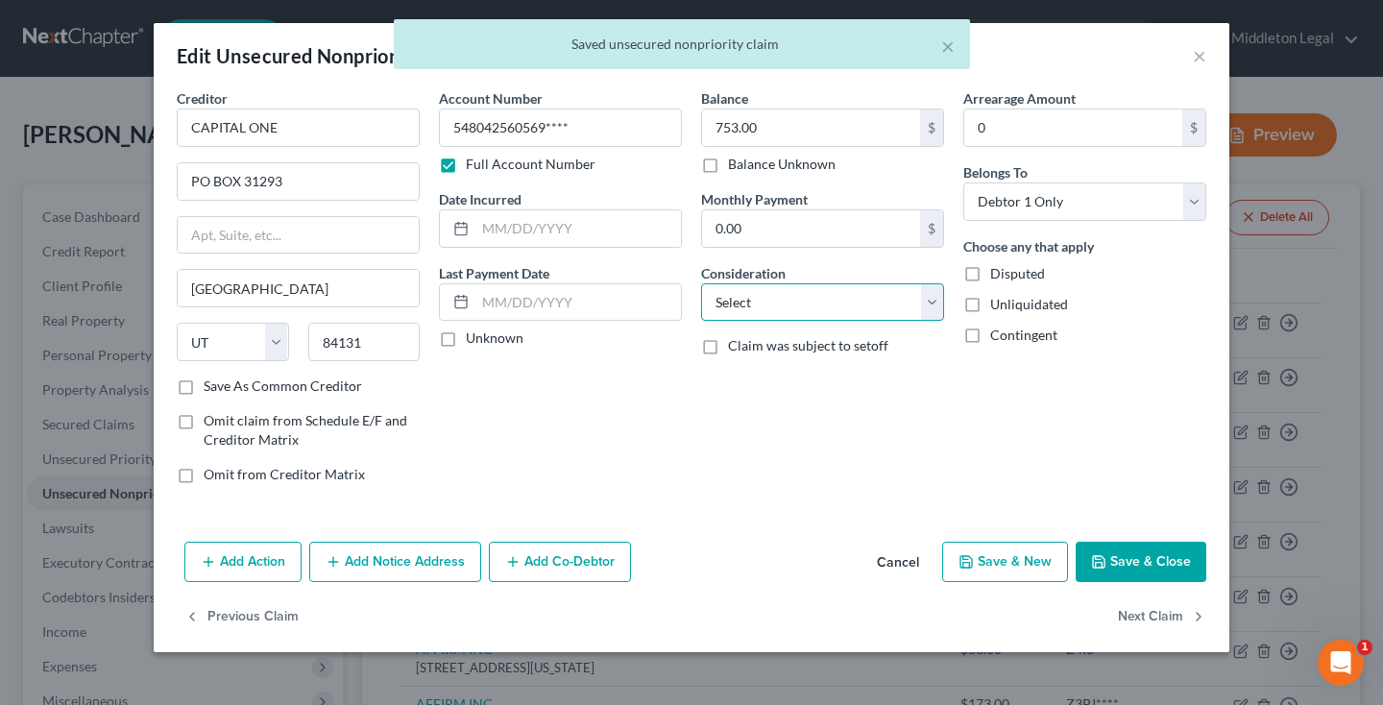
select select "2"
click at [1168, 617] on button "Next Claim" at bounding box center [1162, 617] width 88 height 40
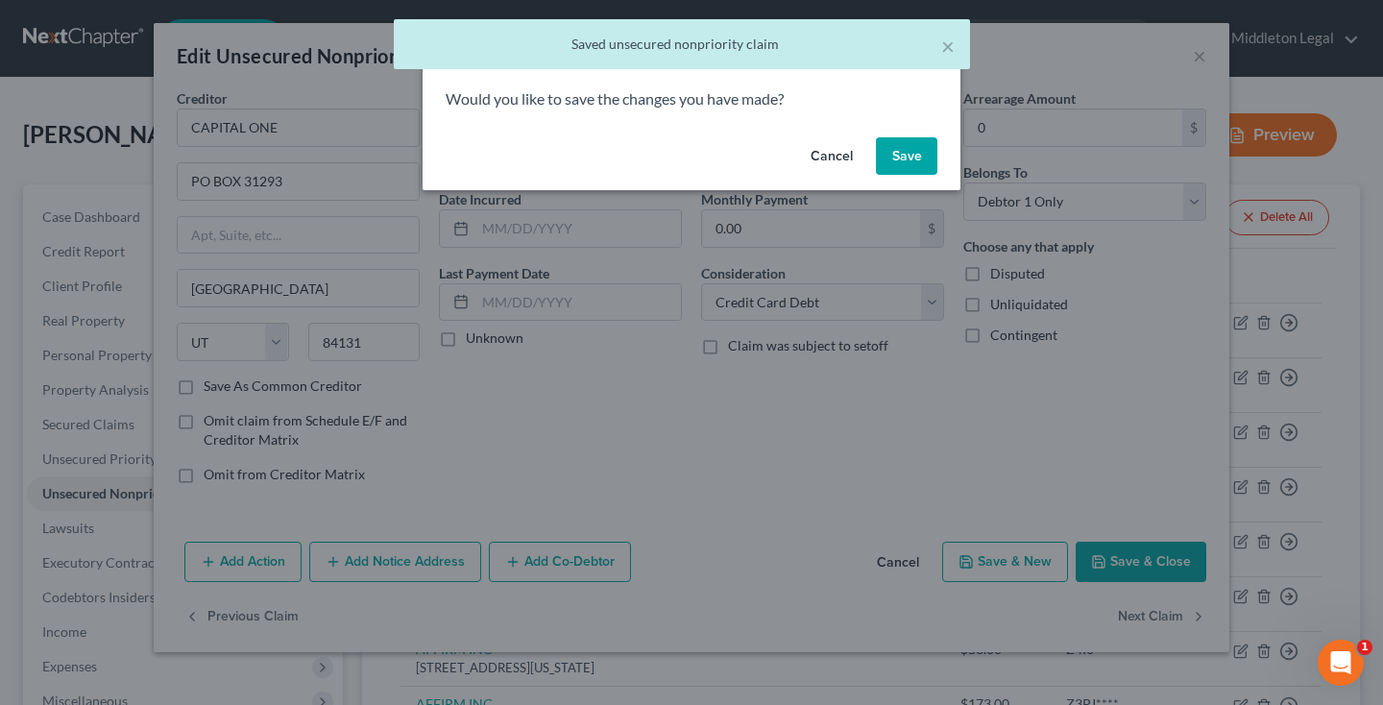
click at [917, 172] on button "Save" at bounding box center [906, 156] width 61 height 38
select select "46"
select select "2"
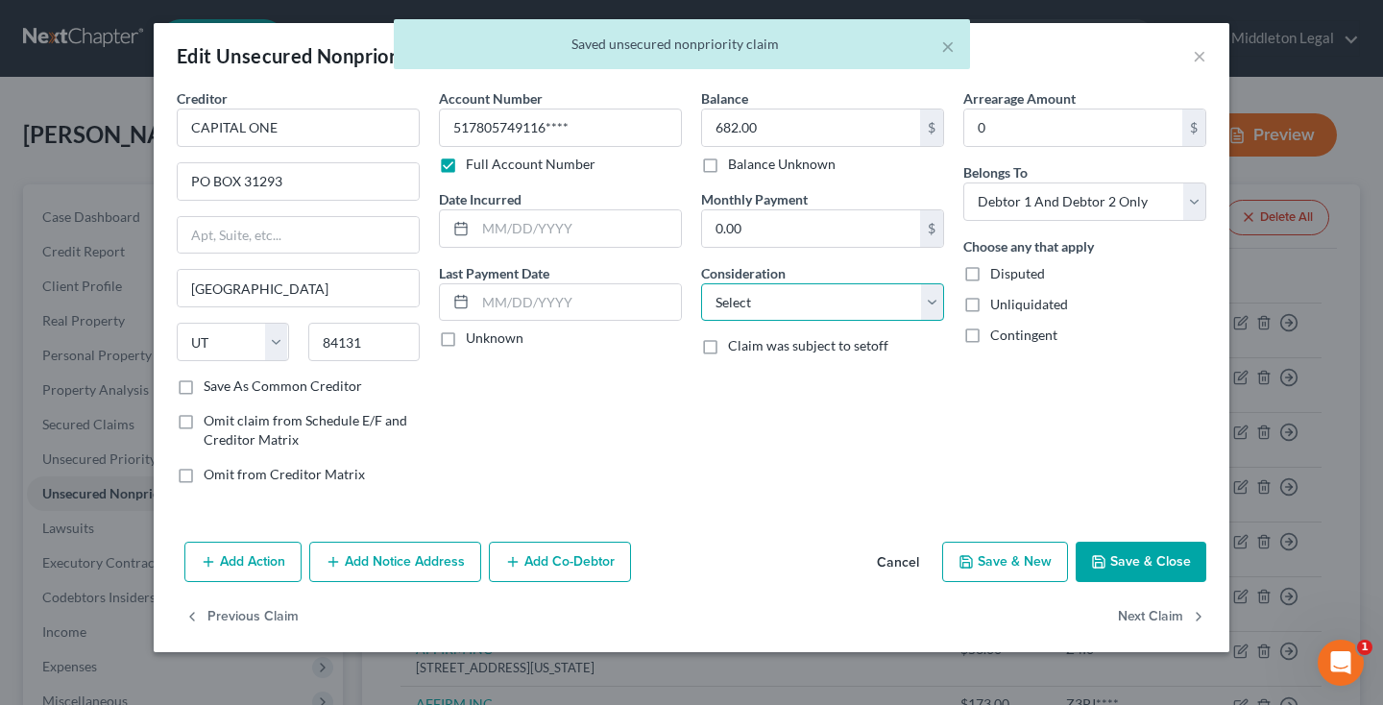
select select "2"
click at [1137, 608] on button "Next Claim" at bounding box center [1162, 617] width 88 height 40
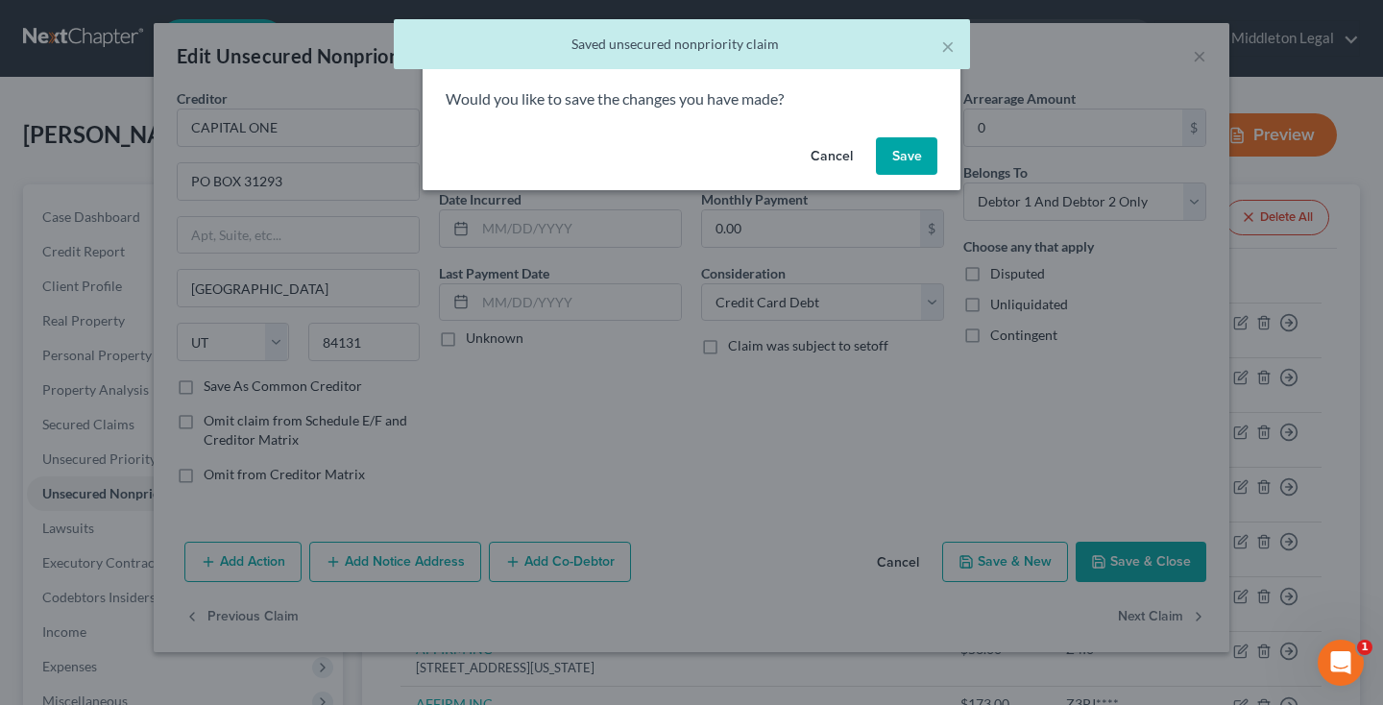
click at [913, 150] on button "Save" at bounding box center [906, 156] width 61 height 38
select select "46"
select select "2"
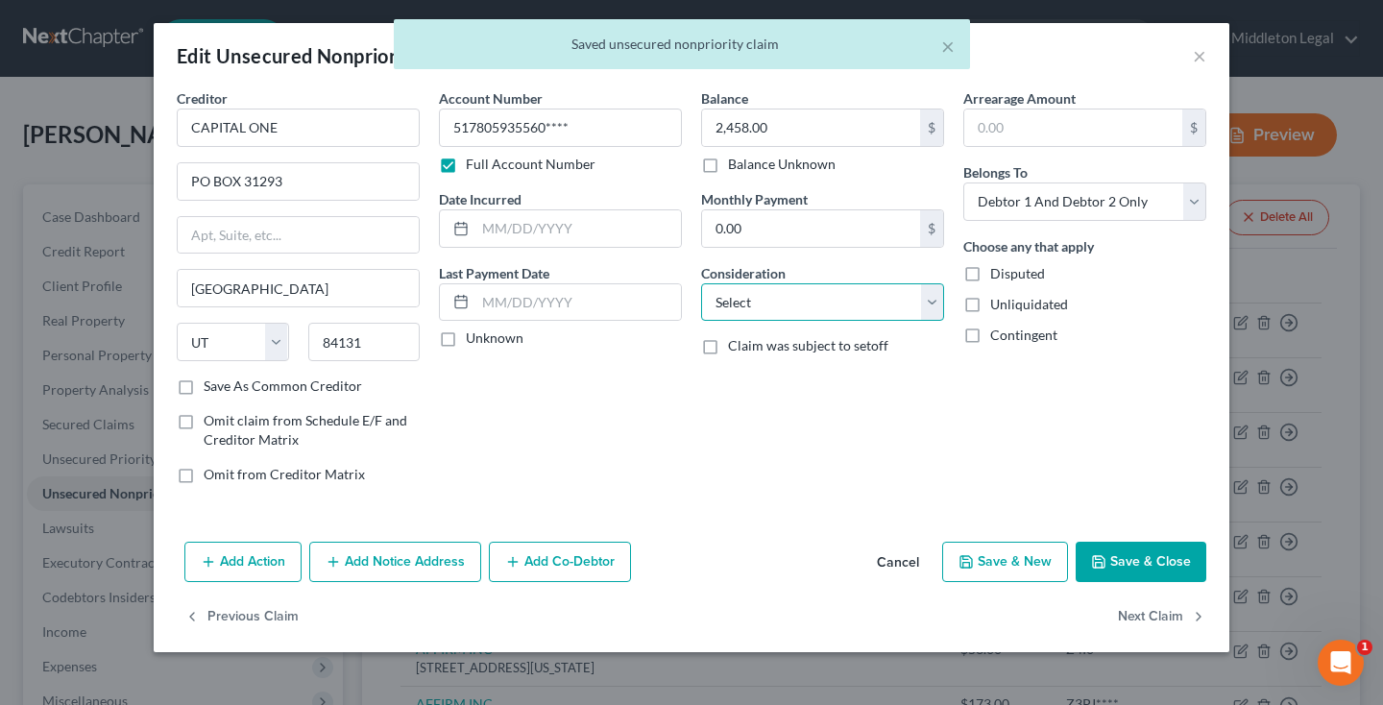
select select "2"
click at [1145, 604] on button "Next Claim" at bounding box center [1162, 617] width 88 height 40
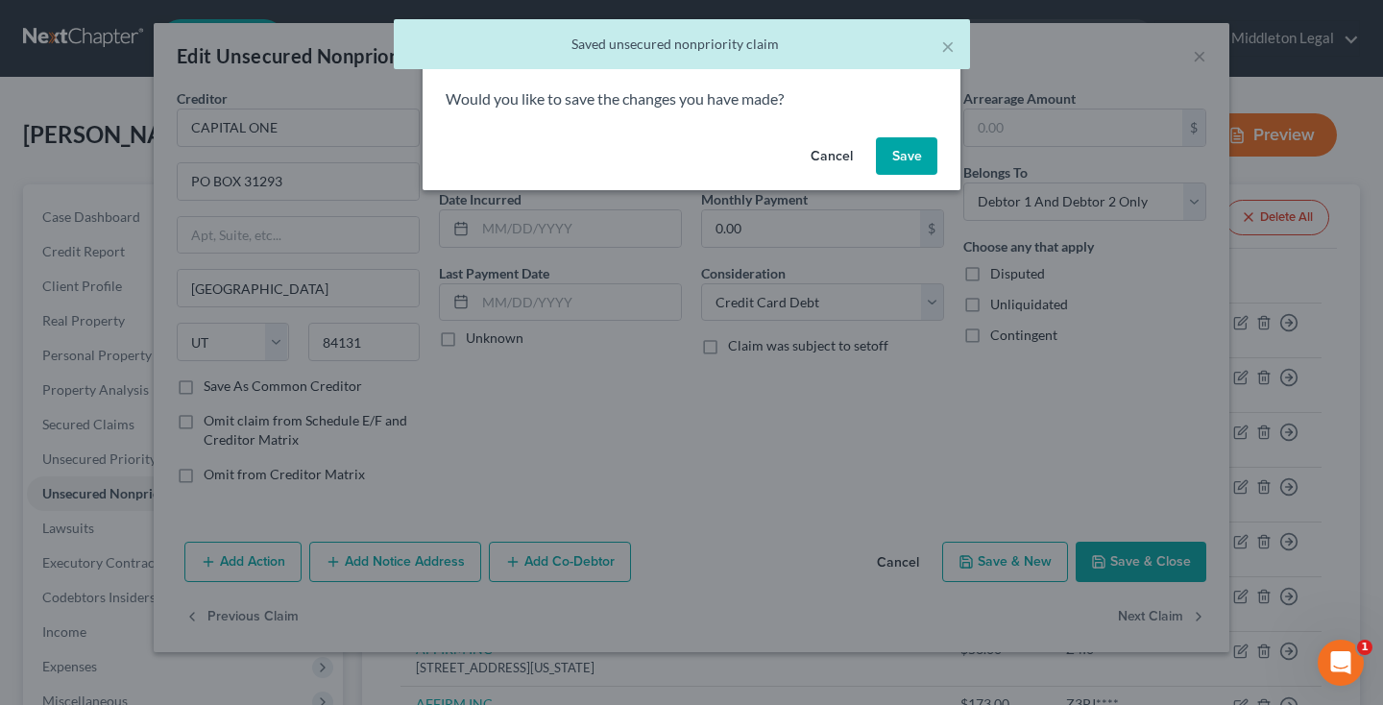
click at [913, 154] on button "Save" at bounding box center [906, 156] width 61 height 38
type input "0"
select select "46"
select select "0"
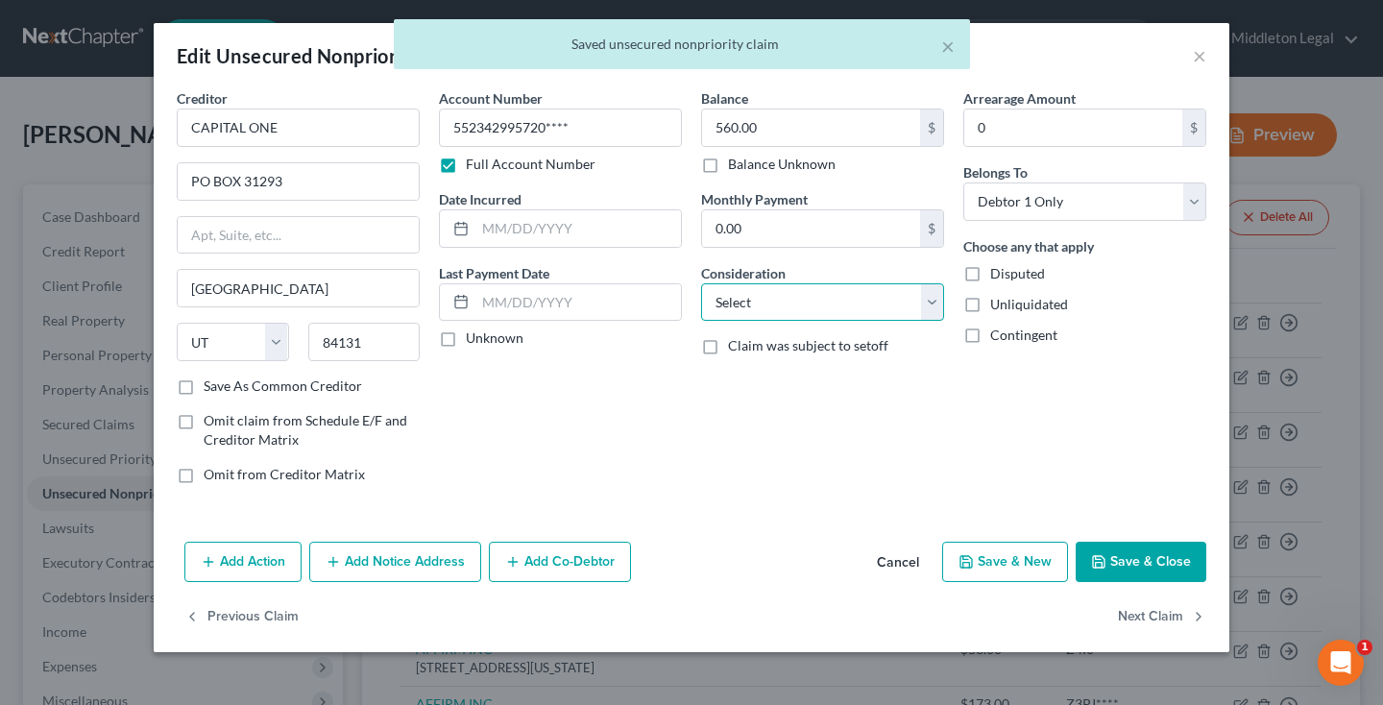
select select "2"
click at [1127, 616] on button "Next Claim" at bounding box center [1162, 617] width 88 height 40
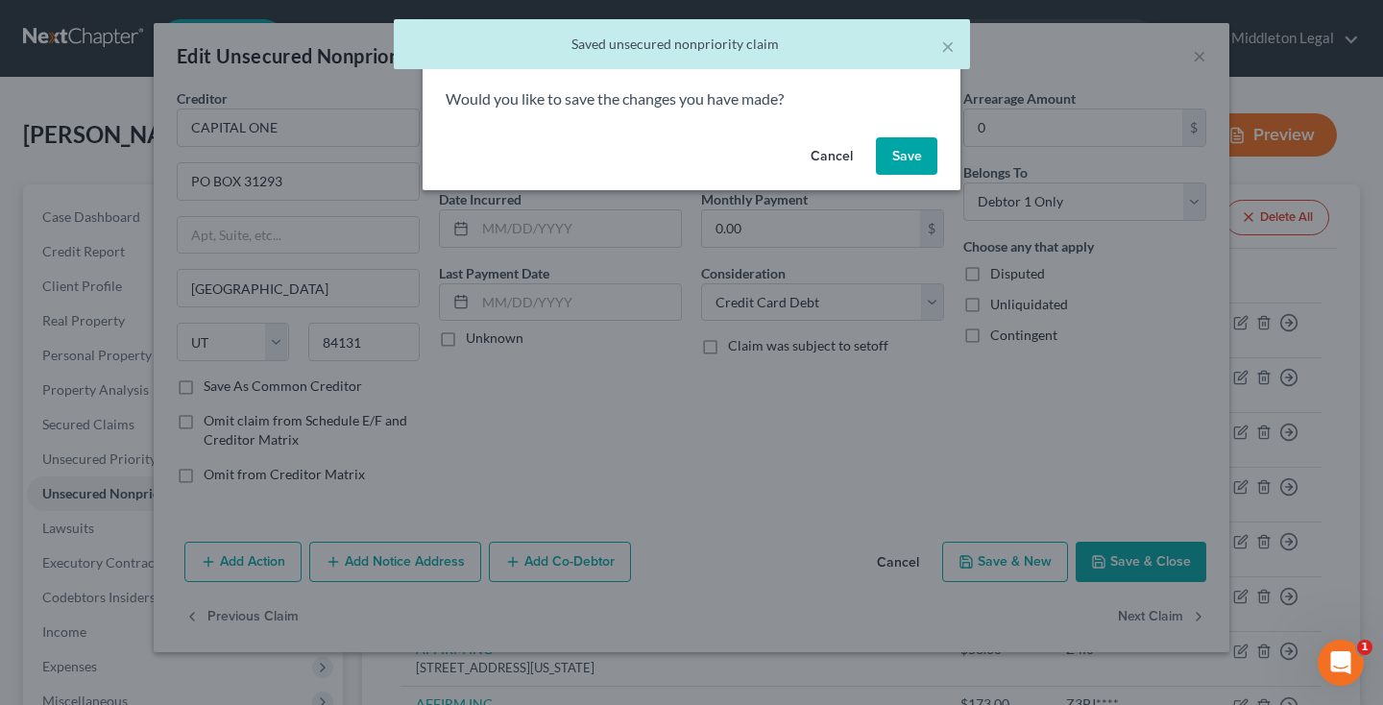
click at [909, 148] on button "Save" at bounding box center [906, 156] width 61 height 38
select select "46"
select select "2"
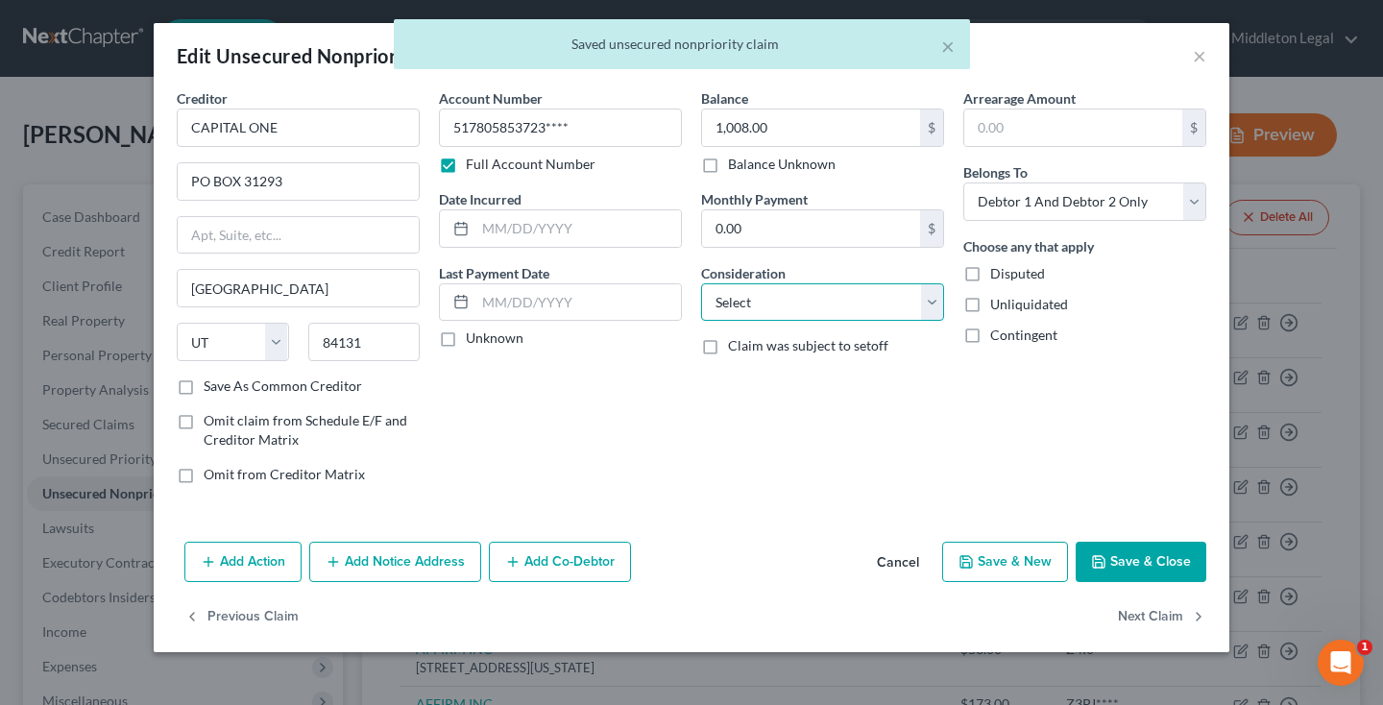
select select "2"
click at [1164, 620] on button "Next Claim" at bounding box center [1162, 617] width 88 height 40
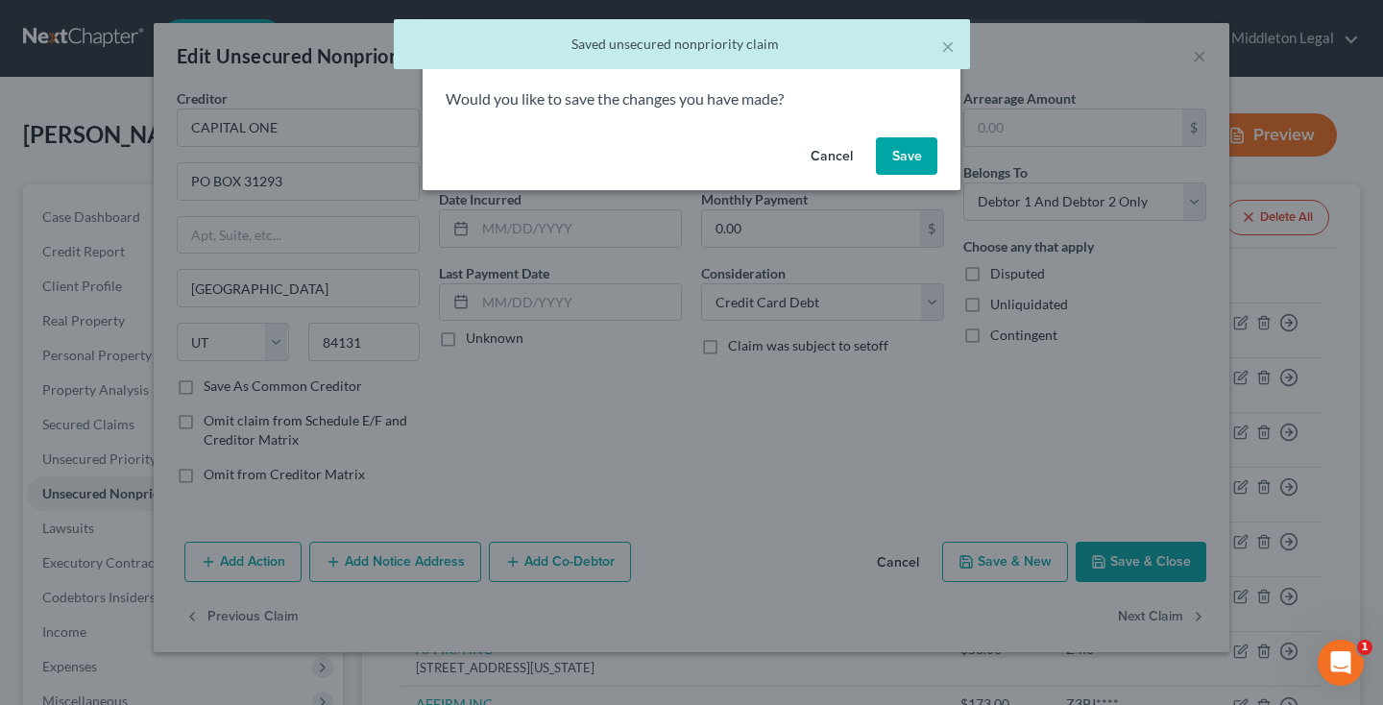
click at [908, 142] on button "Save" at bounding box center [906, 156] width 61 height 38
select select "7"
select select "0"
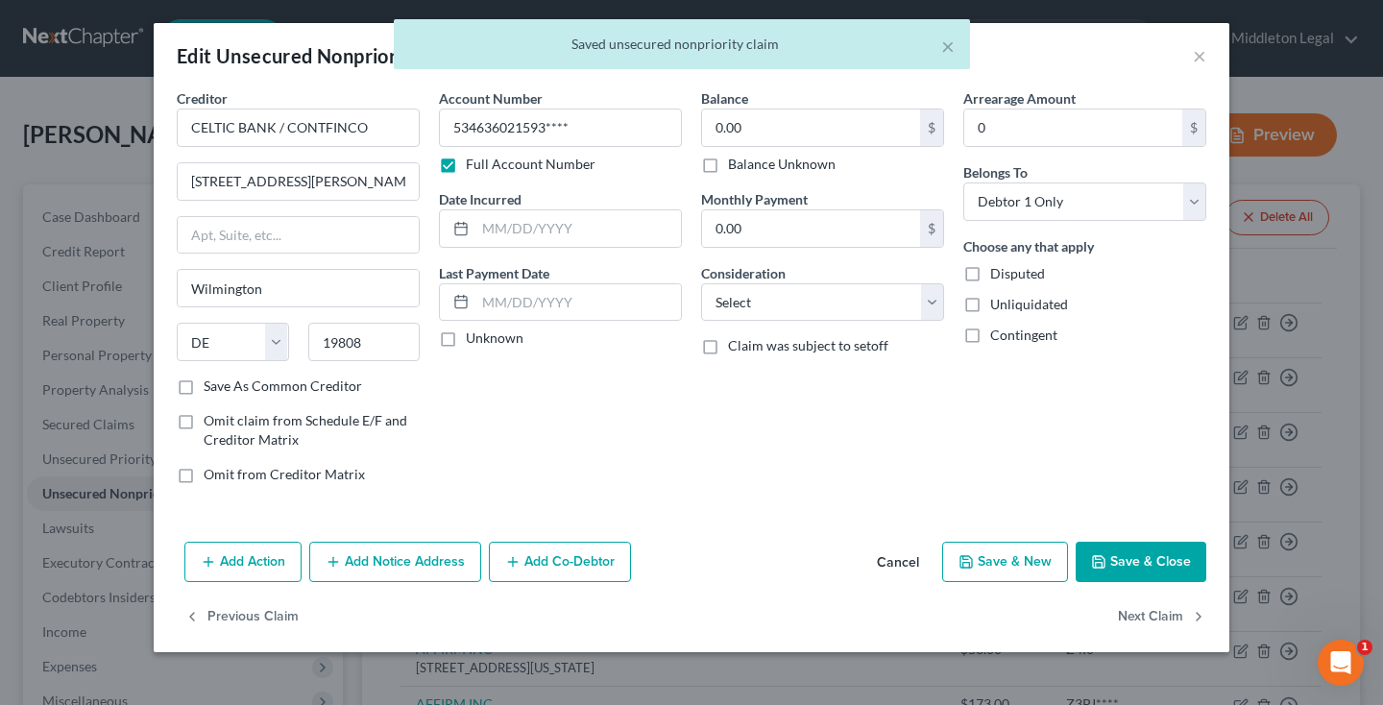
type input "0"
select select "2"
click at [1176, 630] on button "Next Claim" at bounding box center [1162, 617] width 88 height 40
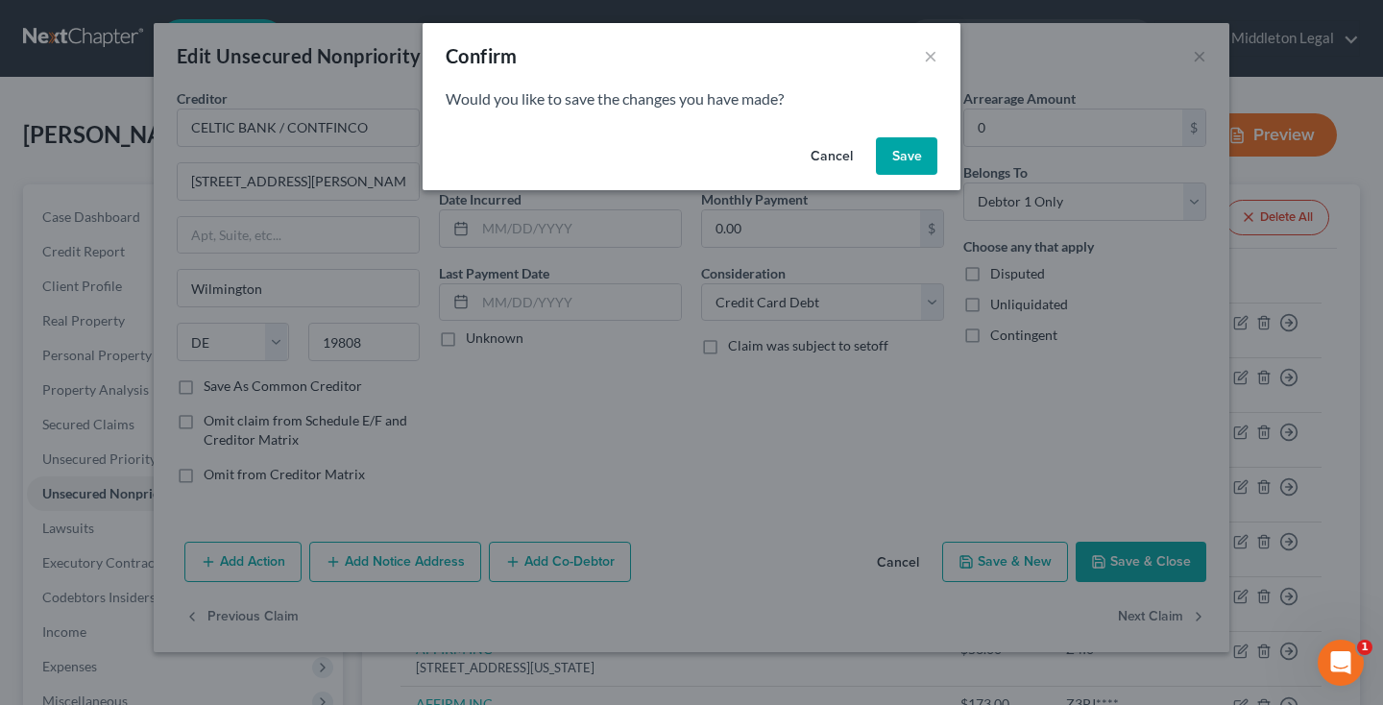
click at [914, 161] on button "Save" at bounding box center [906, 156] width 61 height 38
select select "7"
select select "0"
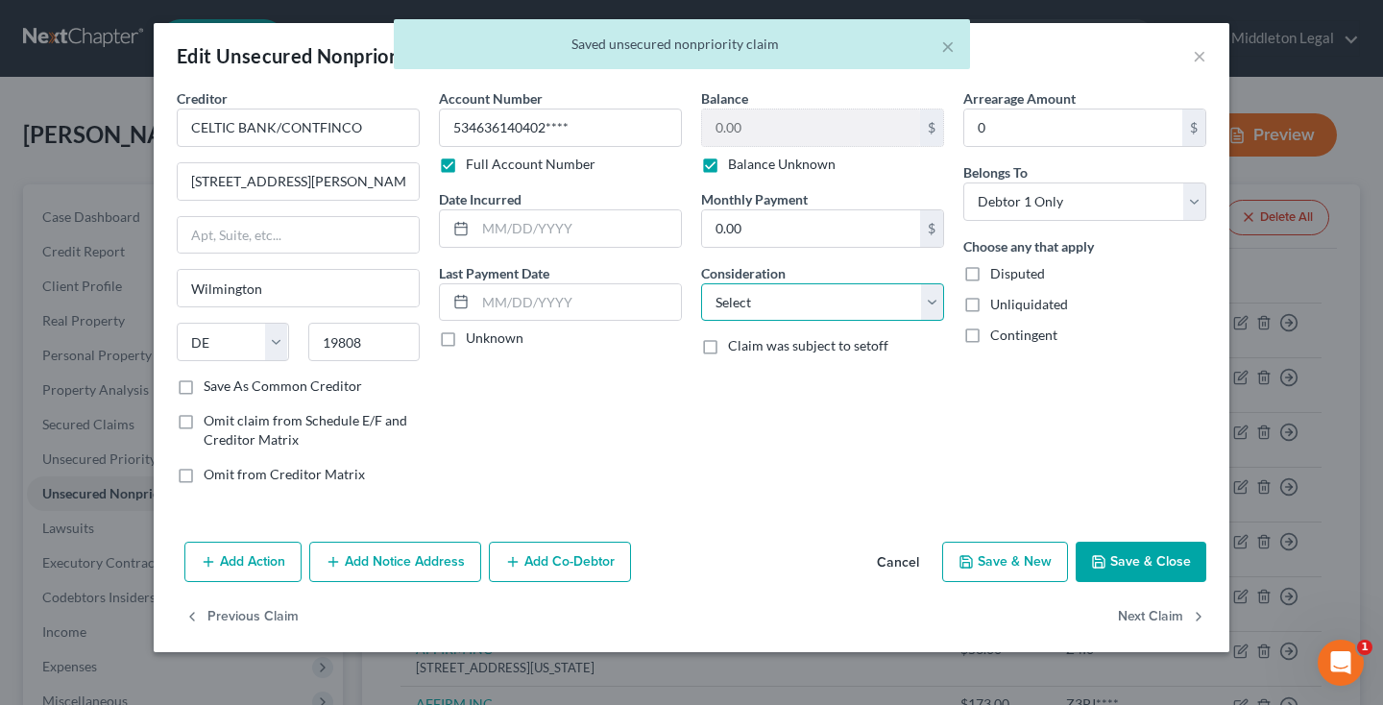
select select "2"
click at [1139, 613] on button "Next Claim" at bounding box center [1162, 617] width 88 height 40
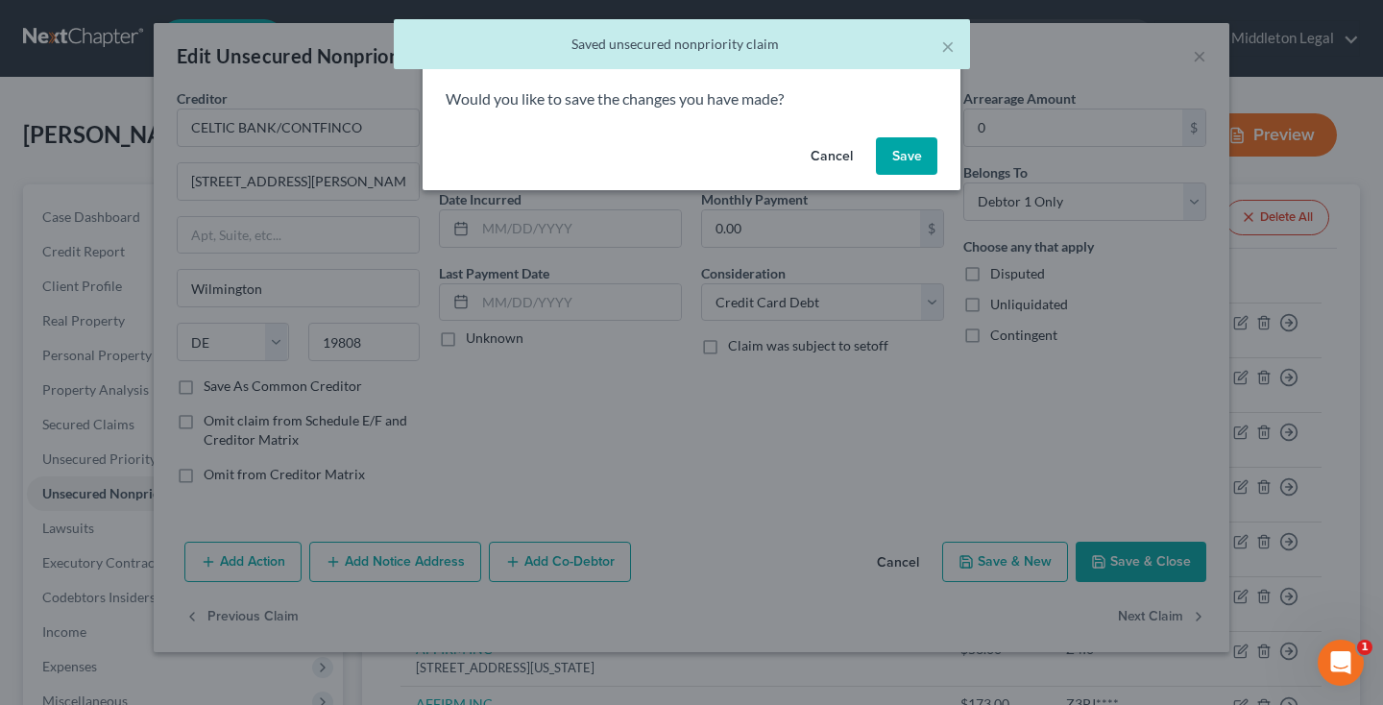
click at [894, 143] on button "Save" at bounding box center [906, 156] width 61 height 38
select select "36"
select select "0"
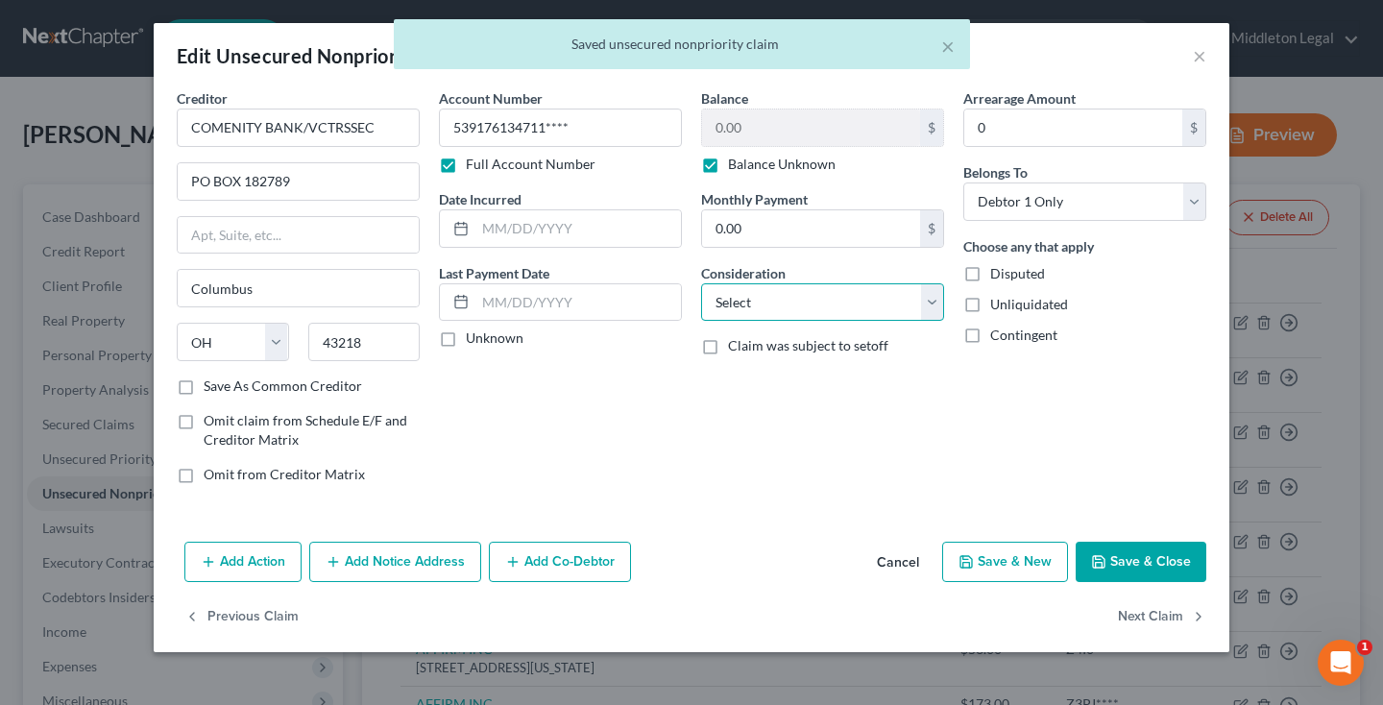
select select "2"
click at [1142, 614] on button "Next Claim" at bounding box center [1162, 617] width 88 height 40
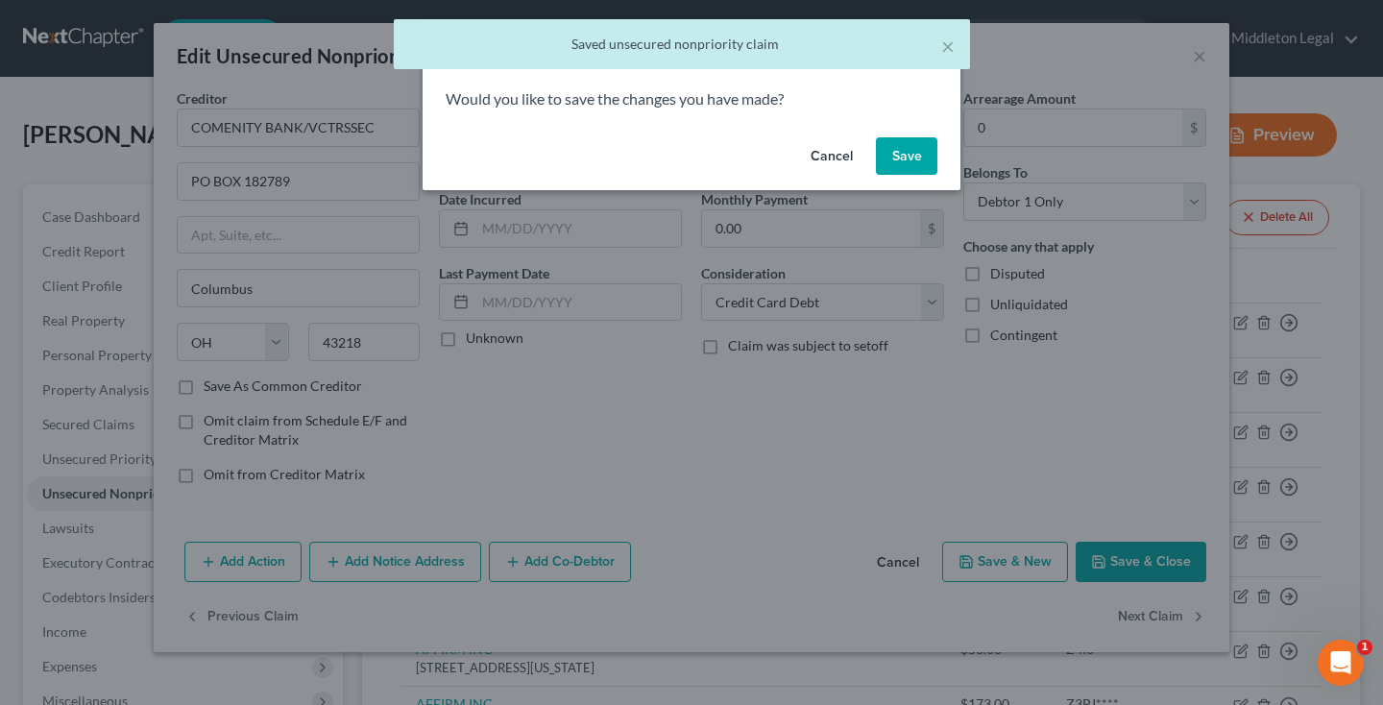
click at [912, 169] on button "Save" at bounding box center [906, 156] width 61 height 38
select select "36"
select select "0"
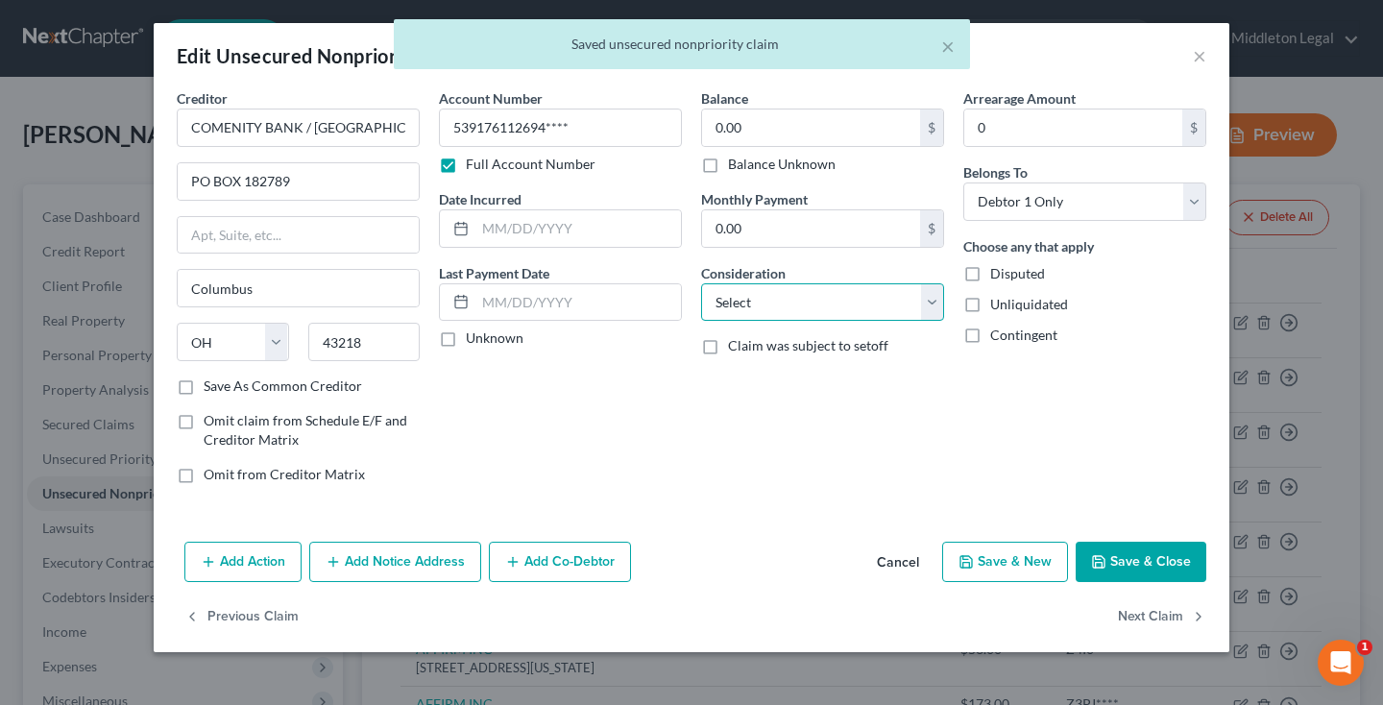
select select "2"
click at [1178, 623] on button "Next Claim" at bounding box center [1162, 617] width 88 height 40
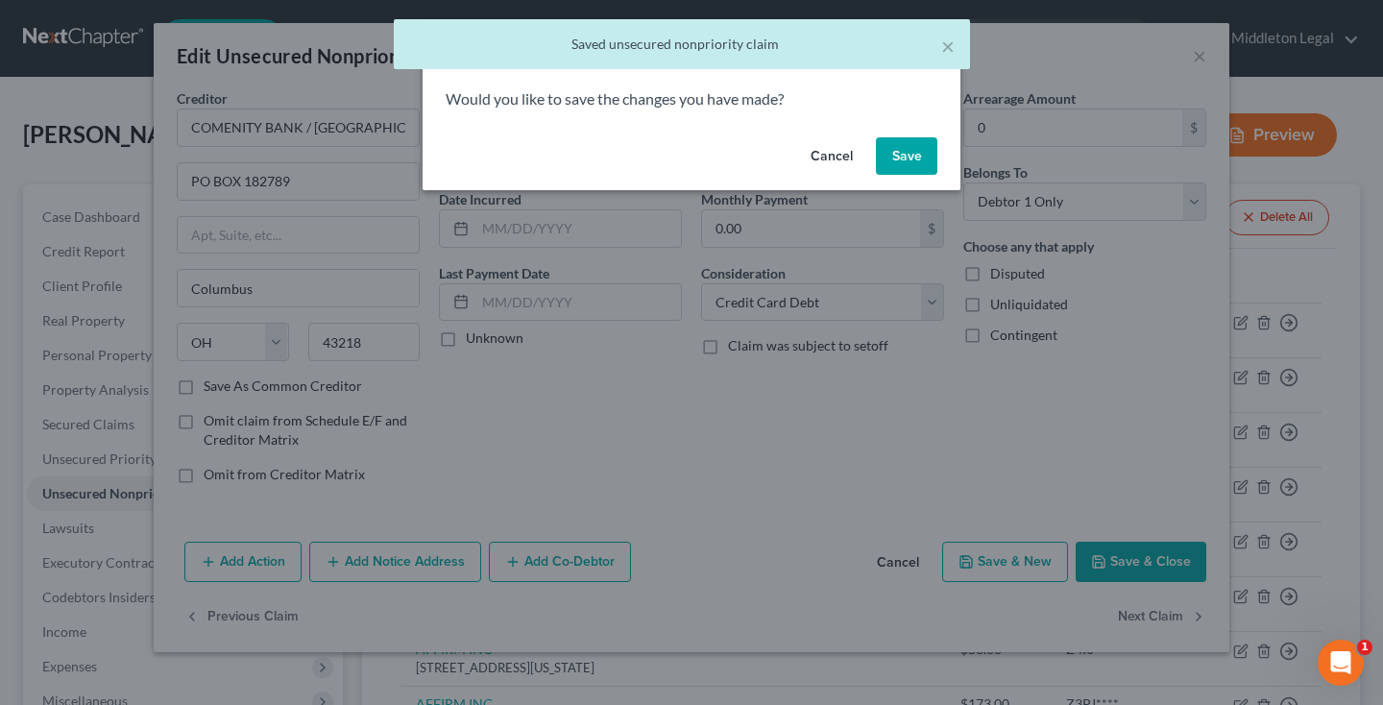
click at [910, 155] on button "Save" at bounding box center [906, 156] width 61 height 38
select select "36"
select select "0"
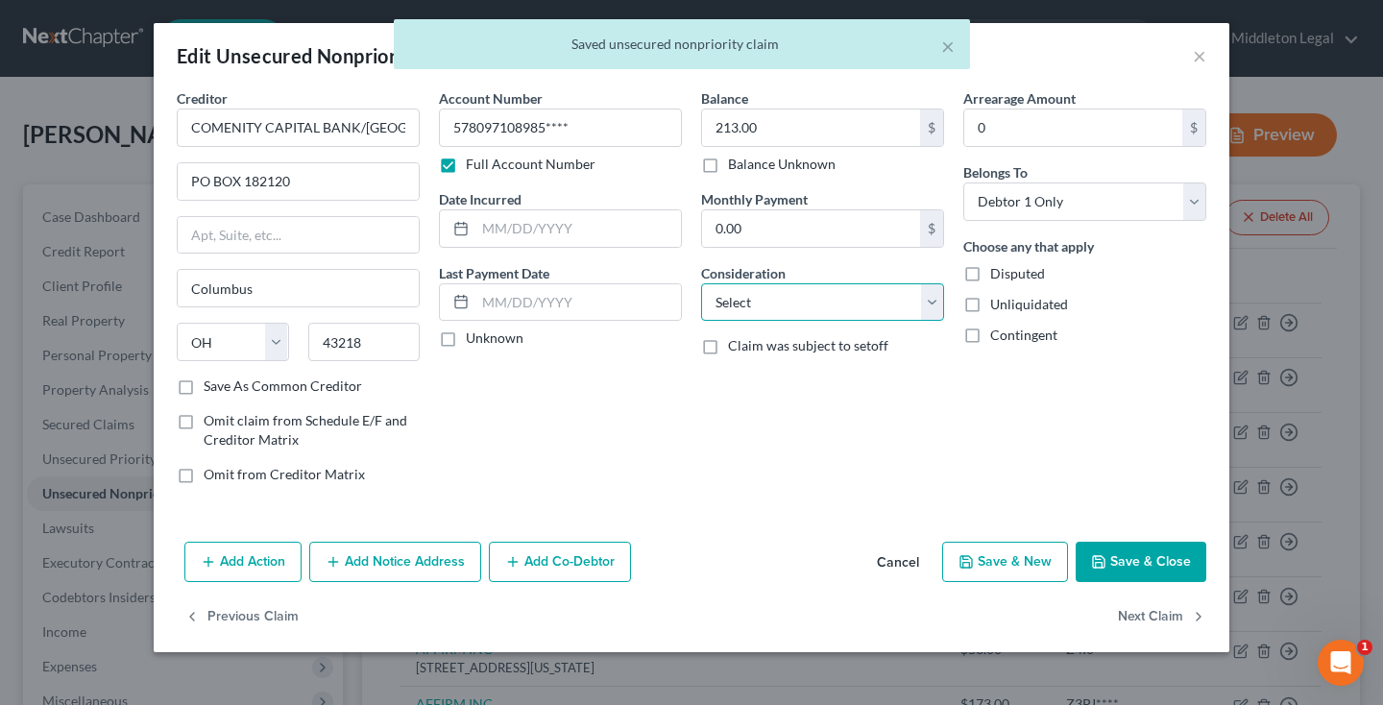
select select "2"
click at [1162, 612] on button "Next Claim" at bounding box center [1162, 617] width 88 height 40
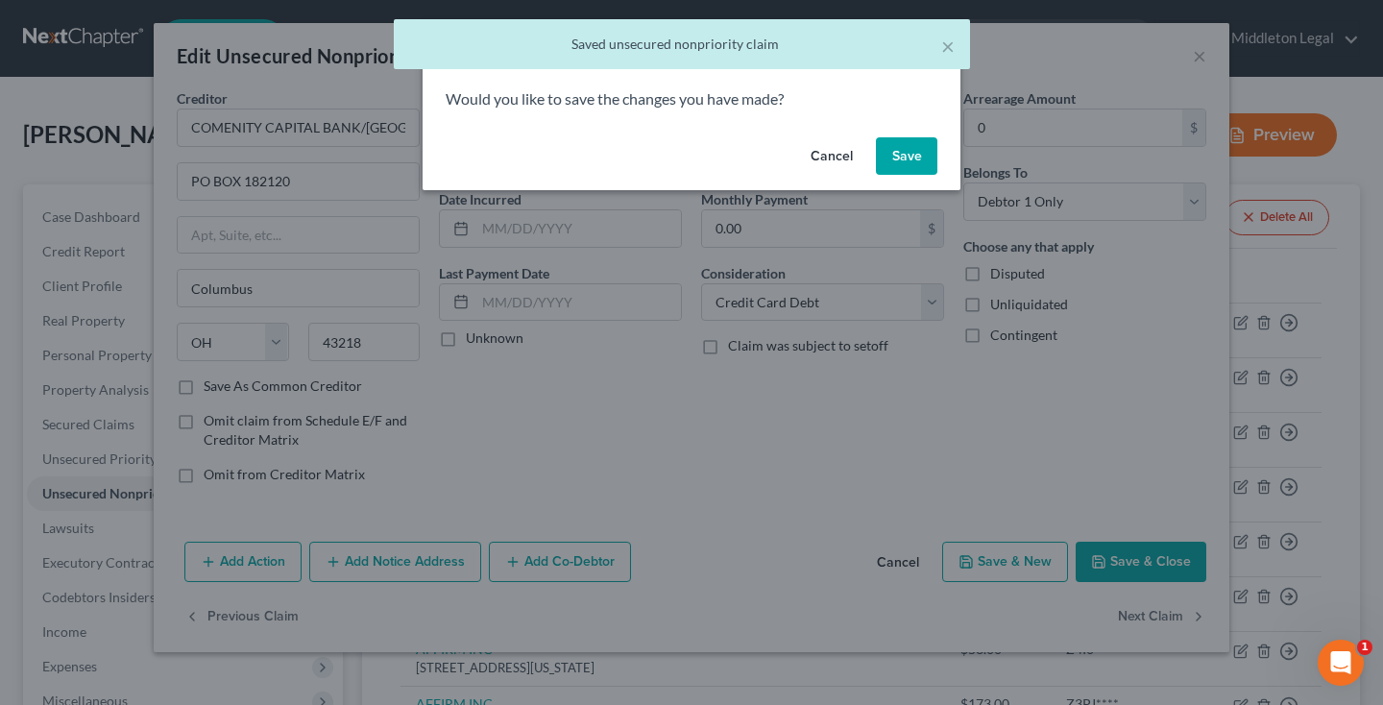
click at [909, 168] on button "Save" at bounding box center [906, 156] width 61 height 38
select select "36"
select select "0"
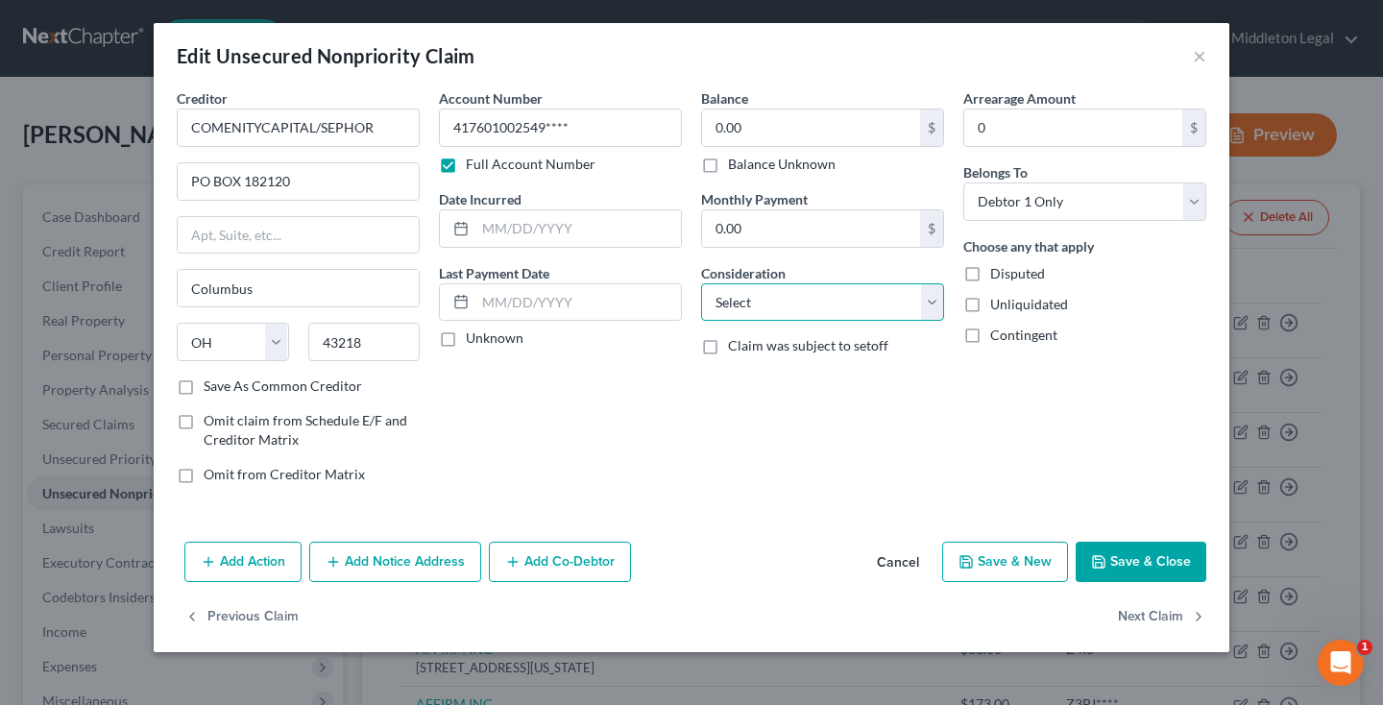
select select "2"
click at [1132, 616] on button "Next Claim" at bounding box center [1162, 617] width 88 height 40
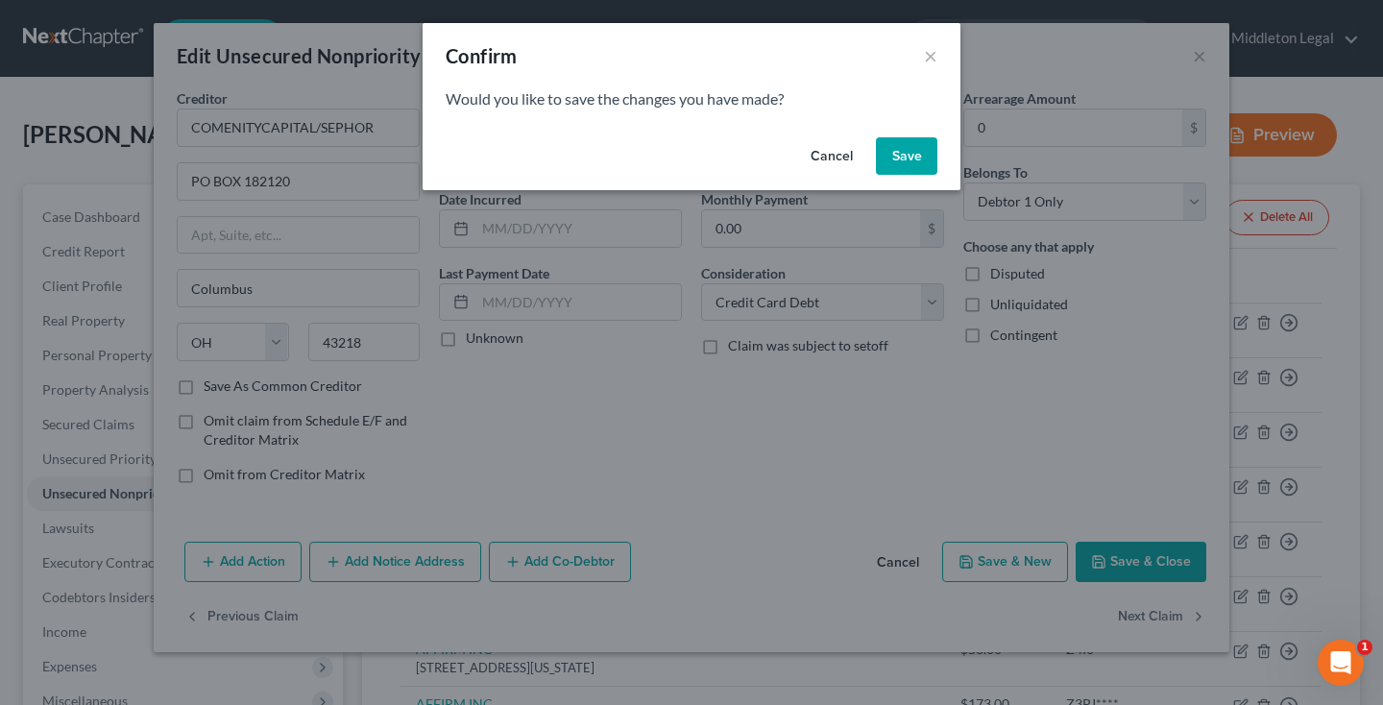
click at [899, 151] on button "Save" at bounding box center [906, 156] width 61 height 38
select select "35"
select select "2"
select select "0"
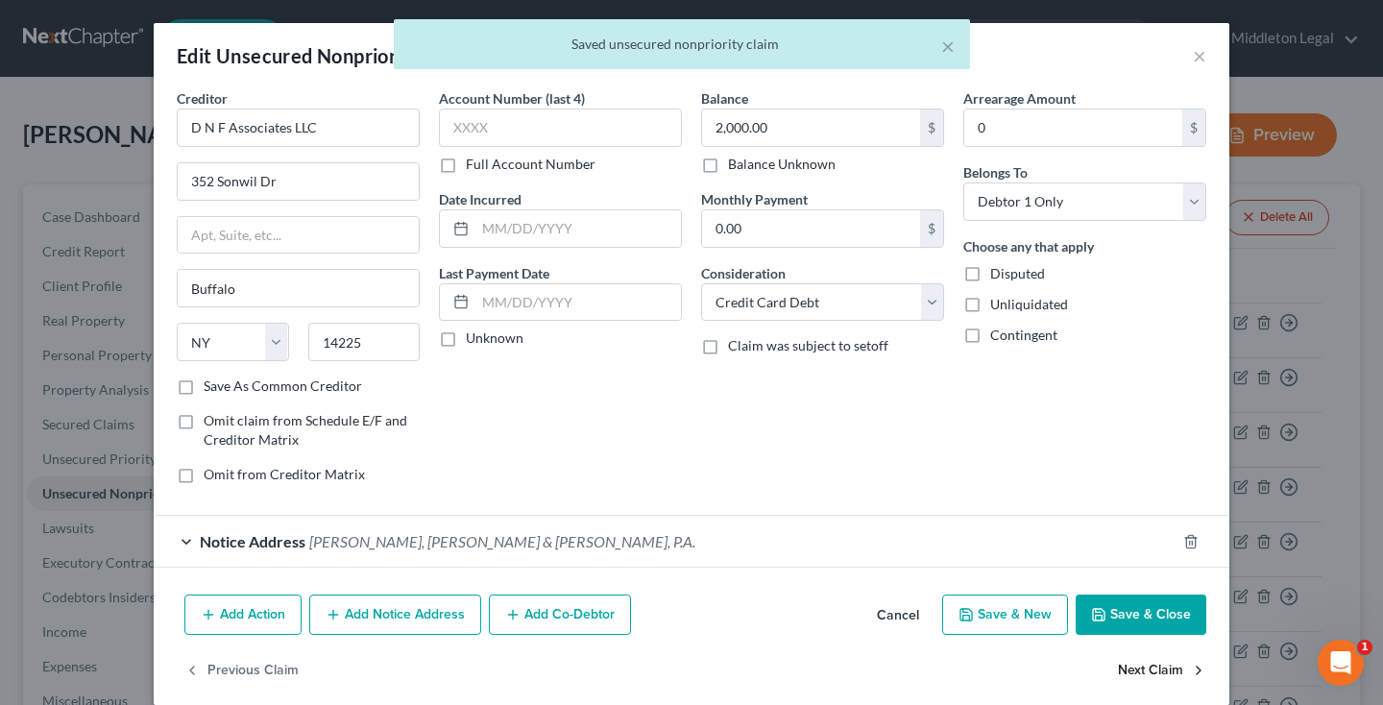
click at [1149, 663] on button "Next Claim" at bounding box center [1162, 670] width 88 height 40
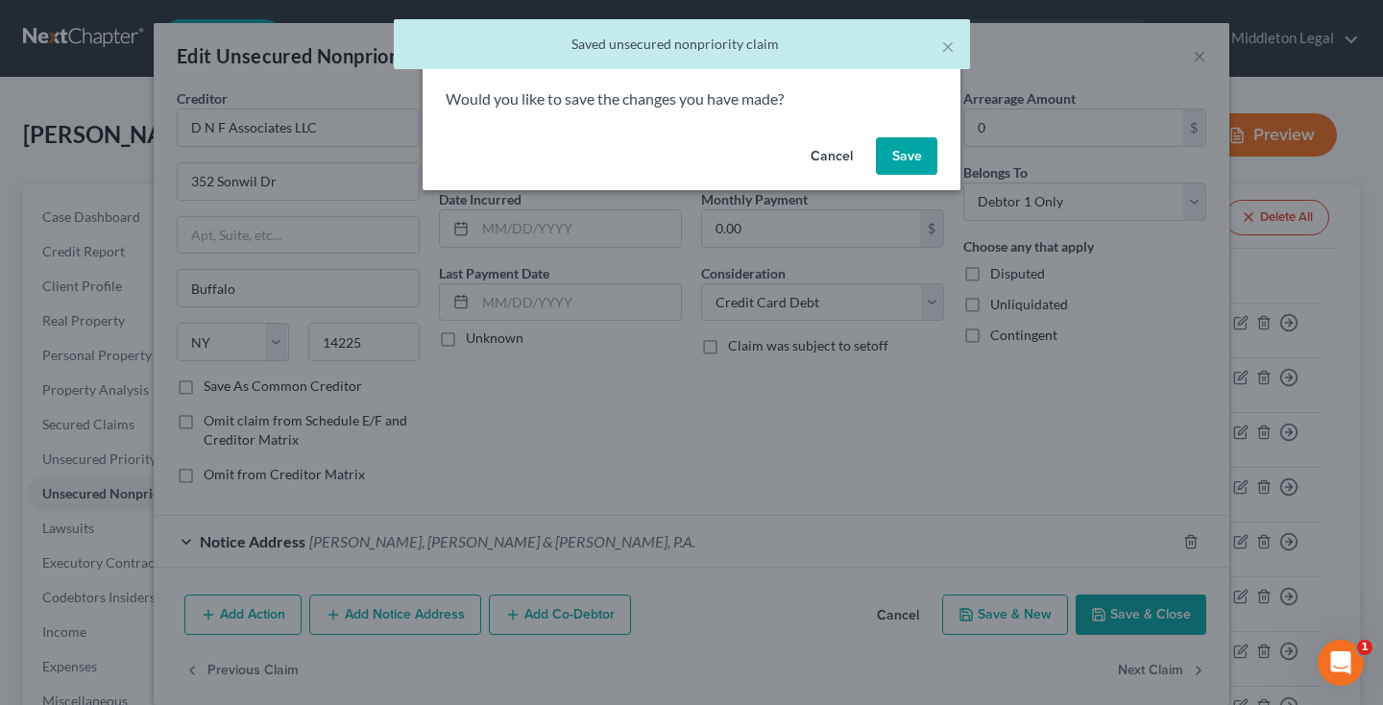
click at [915, 151] on button "Save" at bounding box center [906, 156] width 61 height 38
select select "43"
select select "0"
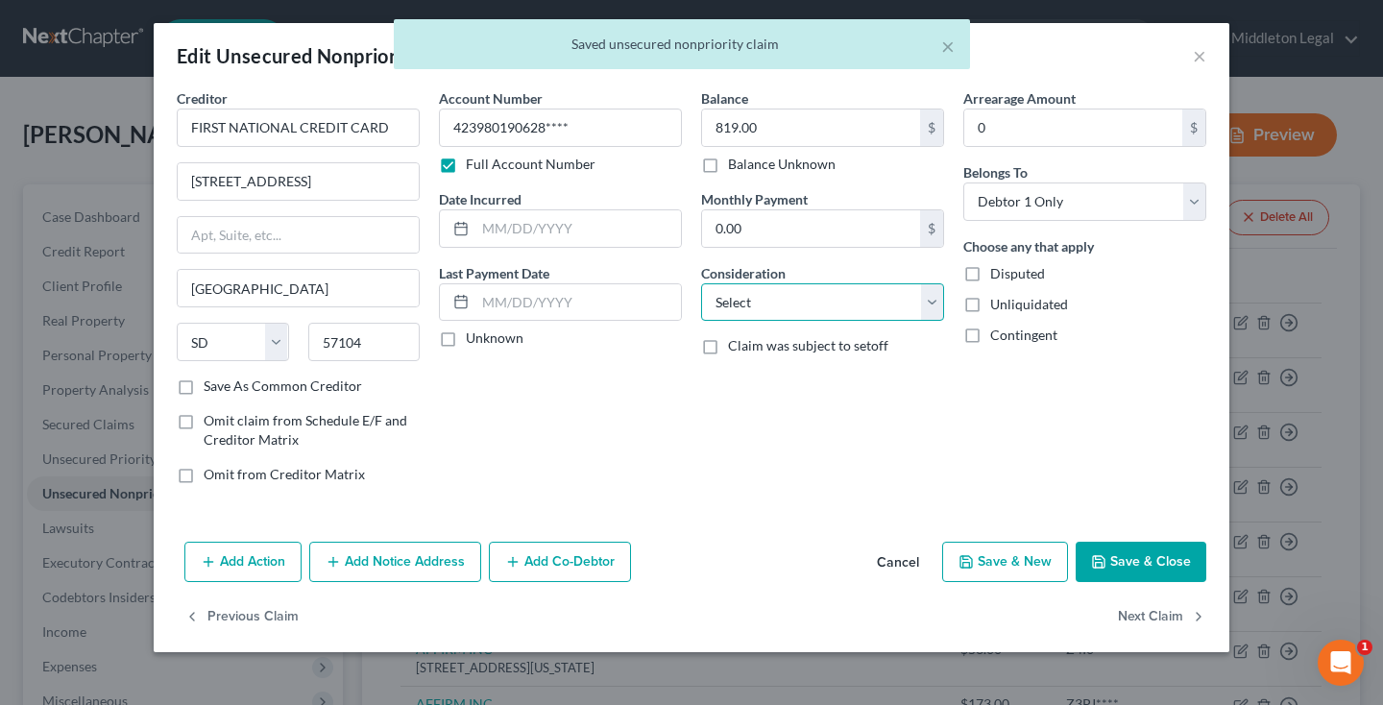
select select "2"
click at [1141, 615] on button "Next Claim" at bounding box center [1162, 617] width 88 height 40
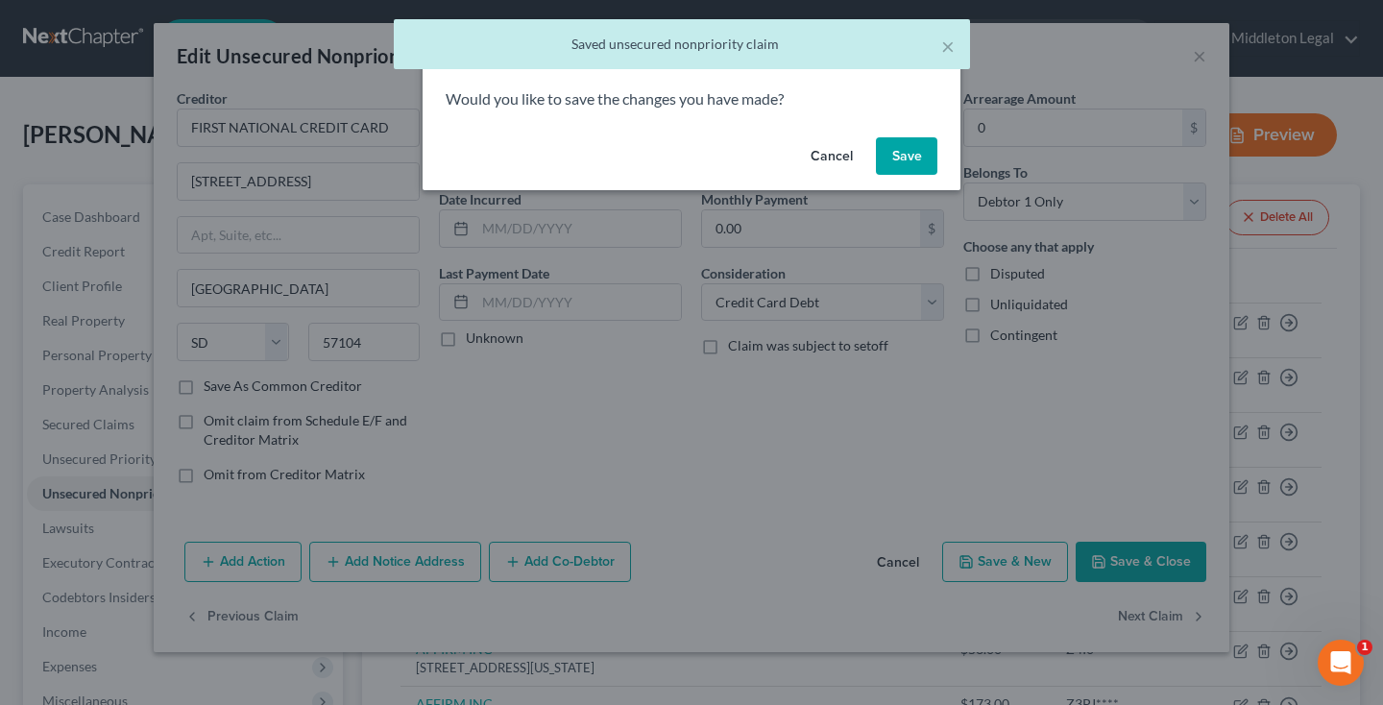
click at [904, 163] on button "Save" at bounding box center [906, 156] width 61 height 38
select select "43"
select select "0"
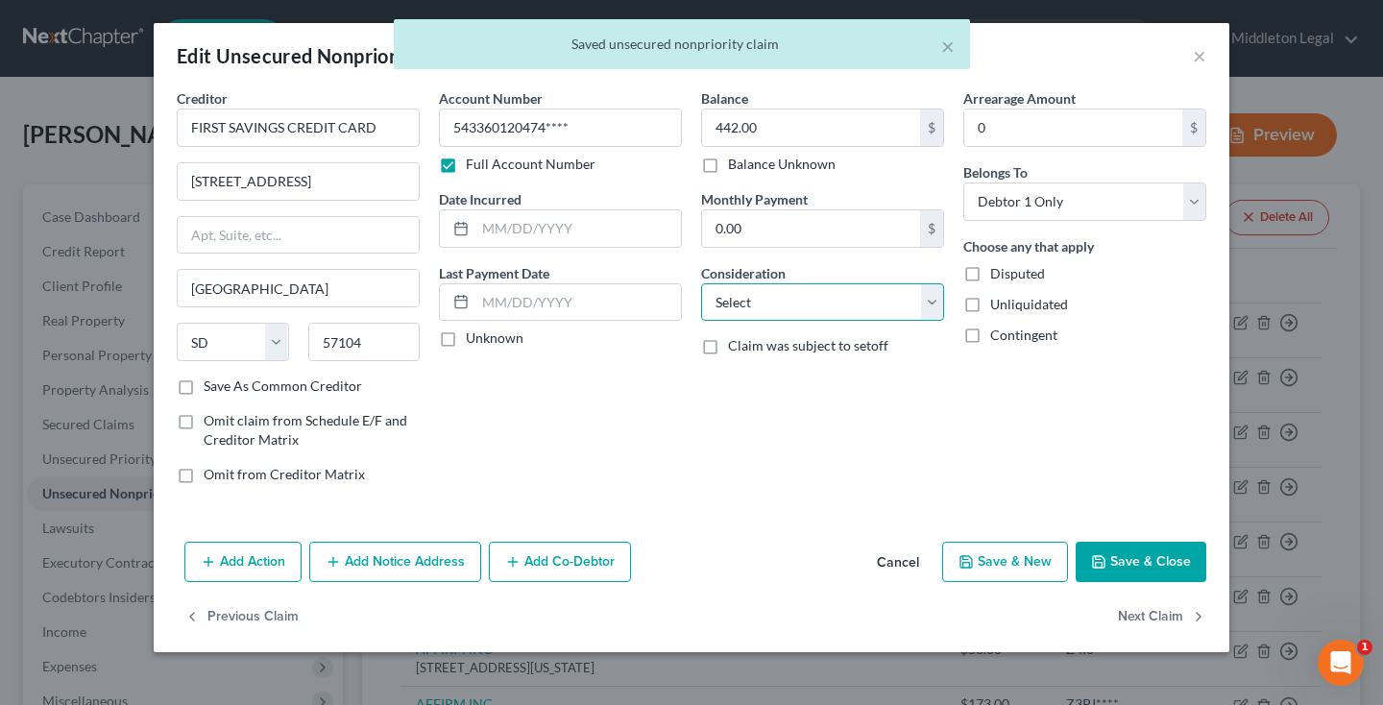
select select "2"
click at [1160, 609] on button "Next Claim" at bounding box center [1162, 617] width 88 height 40
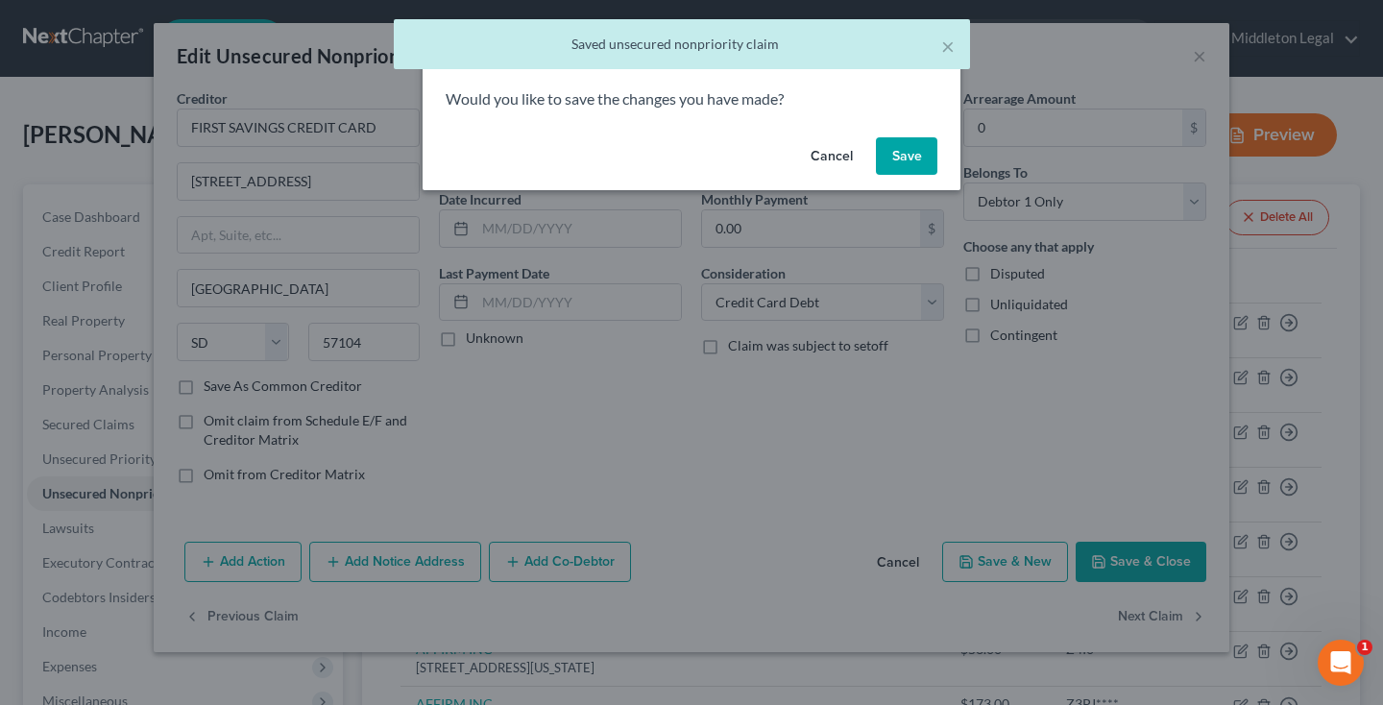
click at [922, 157] on button "Save" at bounding box center [906, 156] width 61 height 38
select select "39"
select select "1"
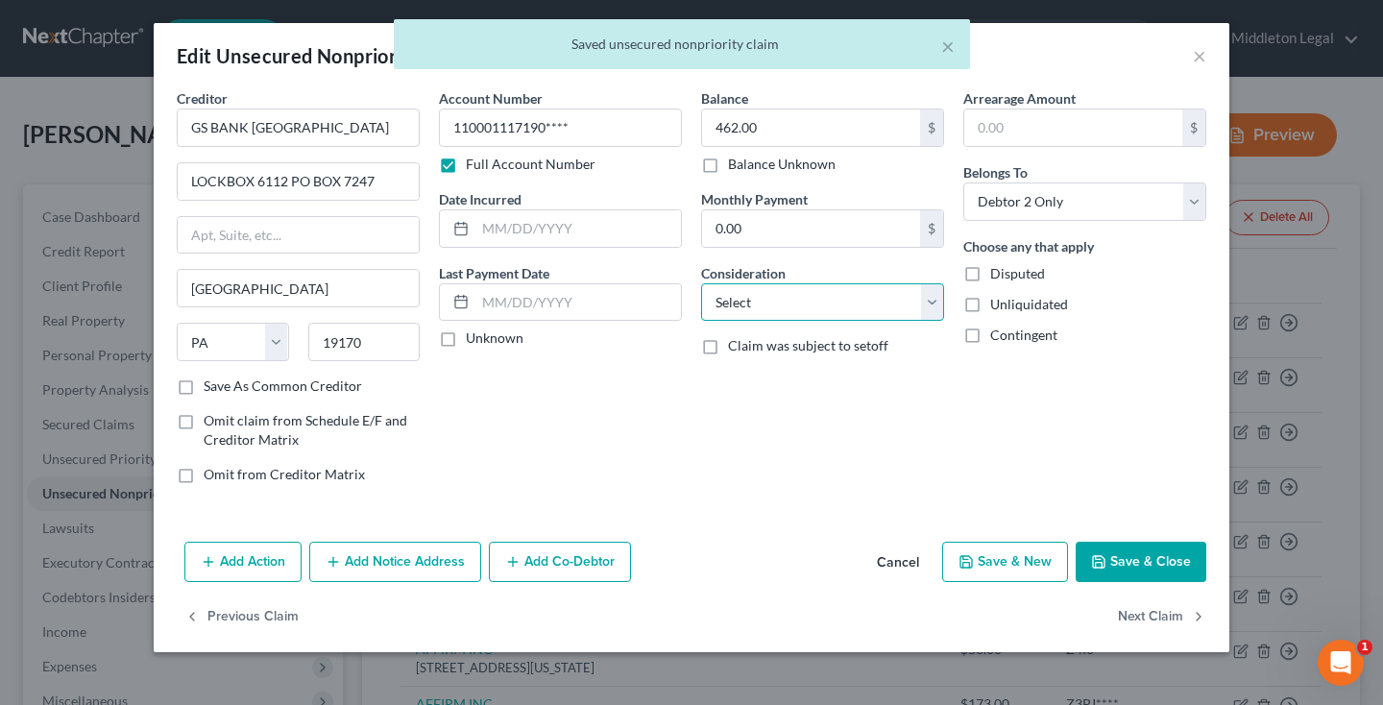
select select "2"
click at [1157, 606] on button "Next Claim" at bounding box center [1162, 617] width 88 height 40
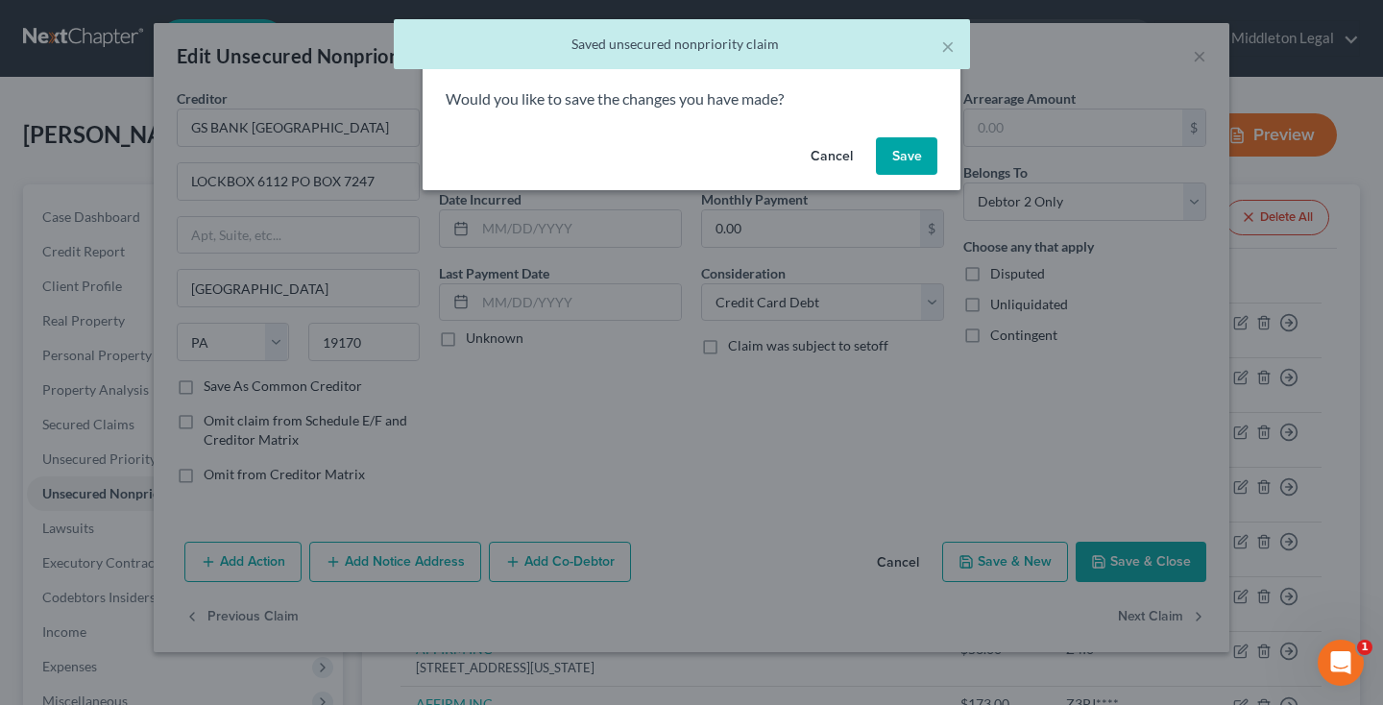
click at [921, 157] on button "Save" at bounding box center [906, 156] width 61 height 38
select select "24"
select select "1"
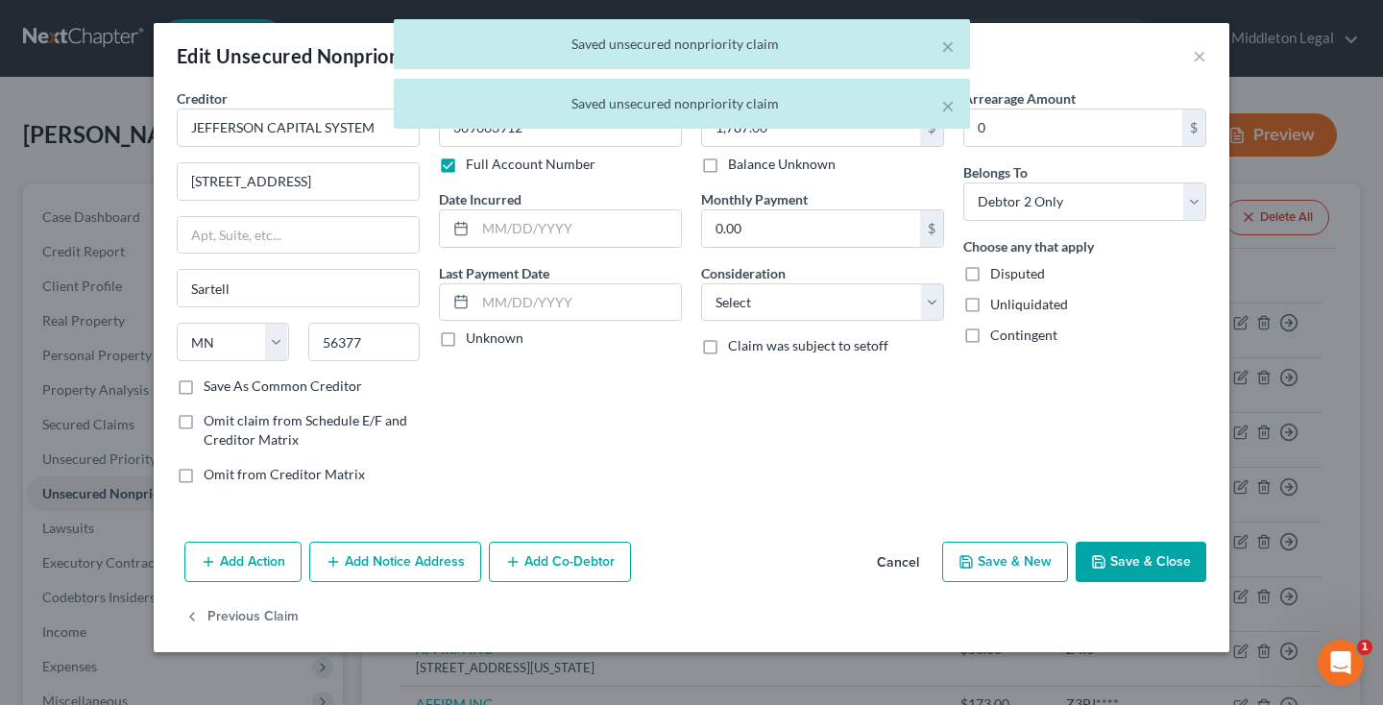
type input "0"
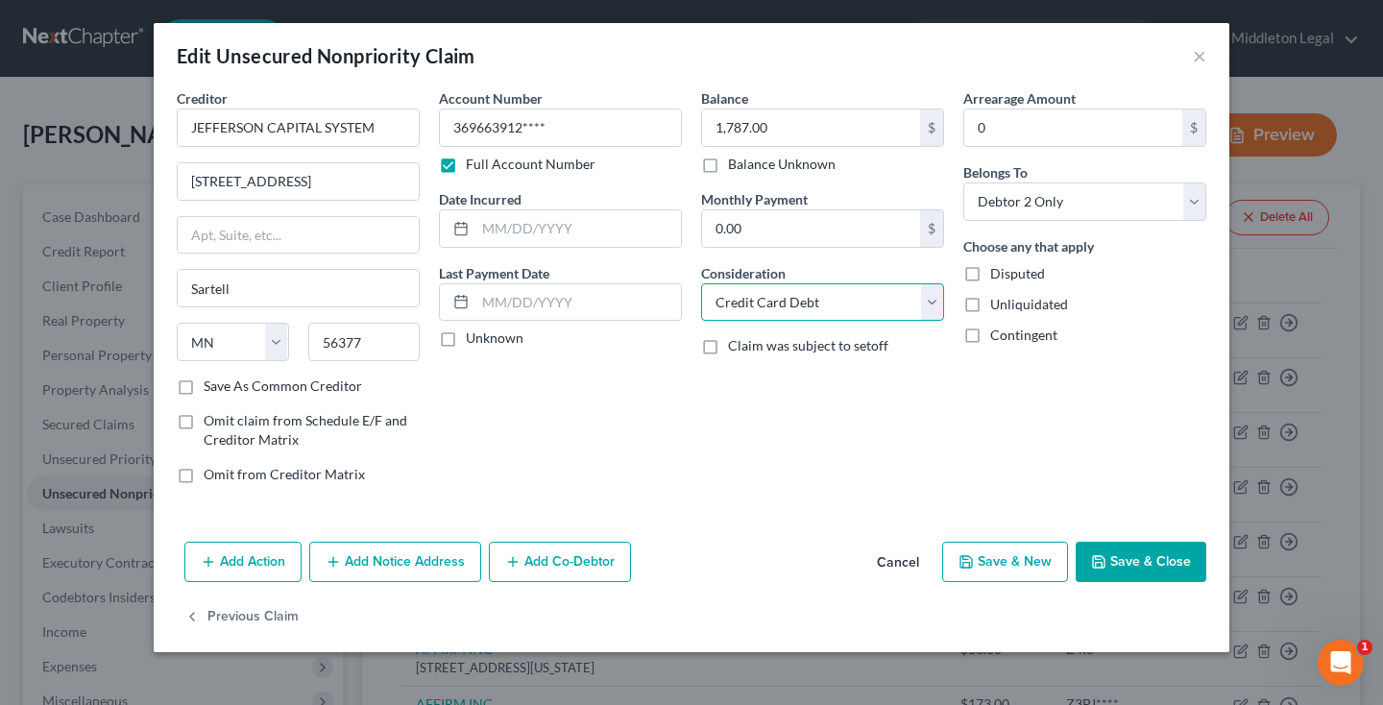
select select "1"
click at [1126, 561] on button "Save & Close" at bounding box center [1140, 562] width 131 height 40
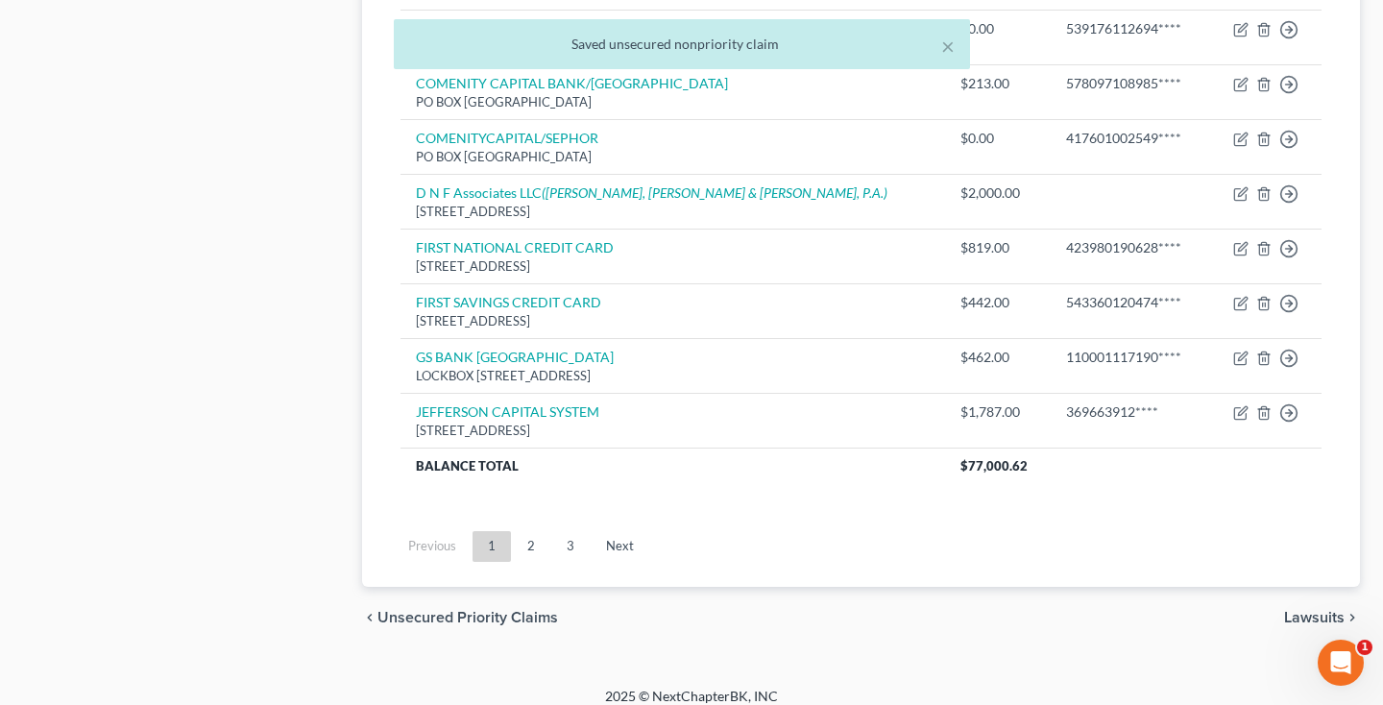
scroll to position [1495, 0]
click at [539, 532] on link "2" at bounding box center [531, 547] width 38 height 31
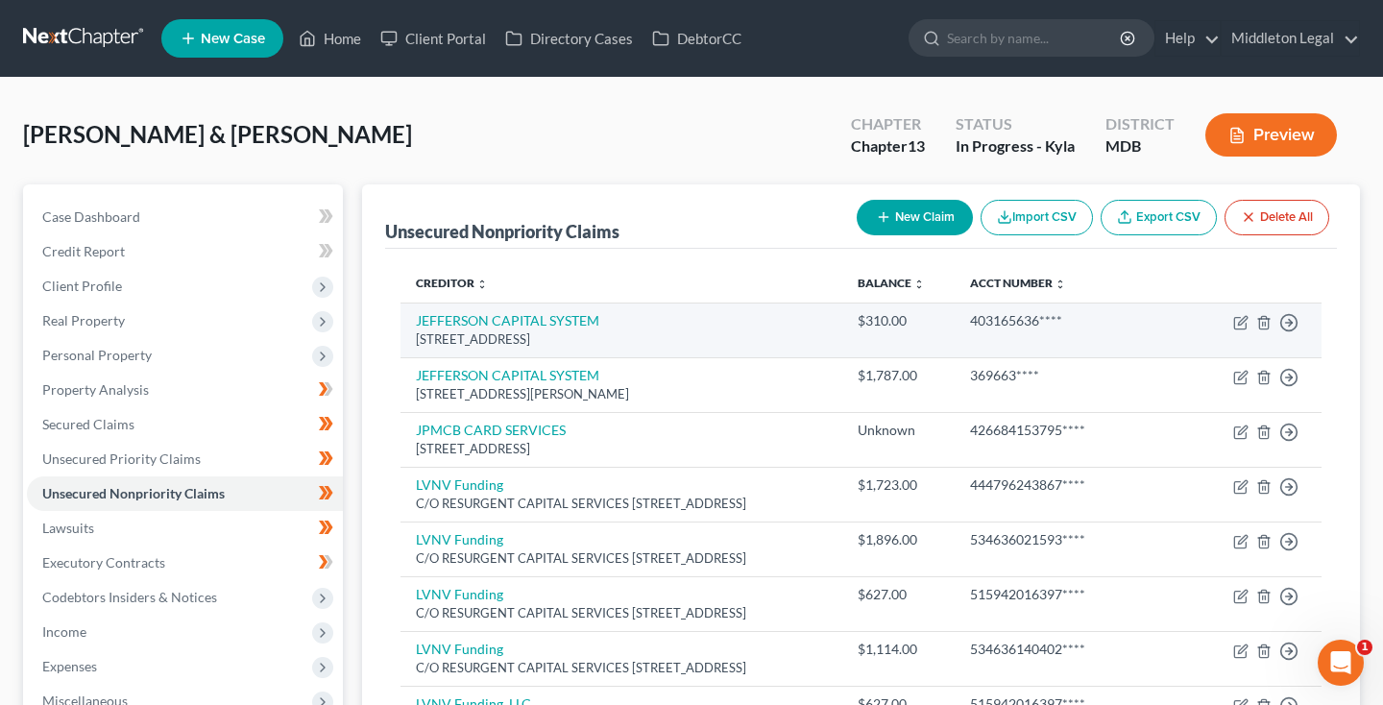
scroll to position [0, 0]
click at [525, 323] on link "JEFFERSON CAPITAL SYSTEM" at bounding box center [507, 320] width 183 height 16
select select "24"
select select "0"
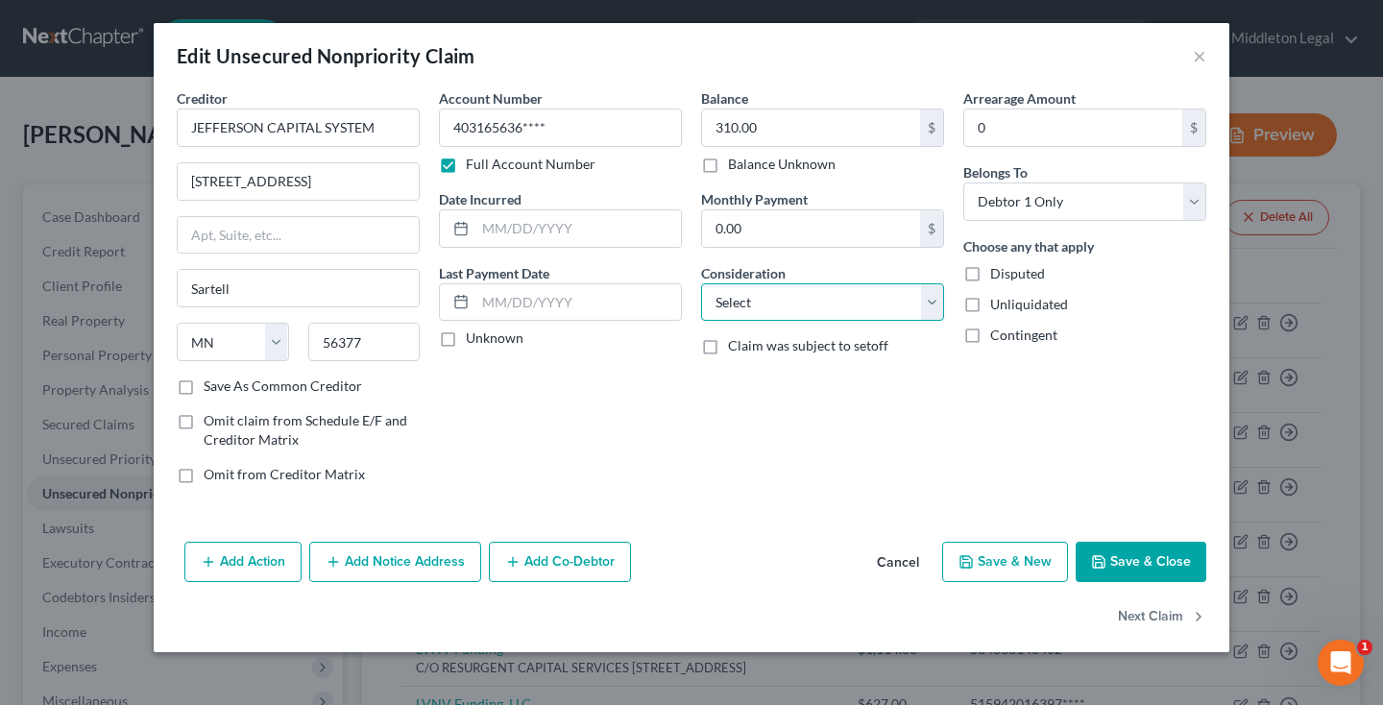
select select "1"
click at [1154, 619] on button "Next Claim" at bounding box center [1162, 617] width 88 height 40
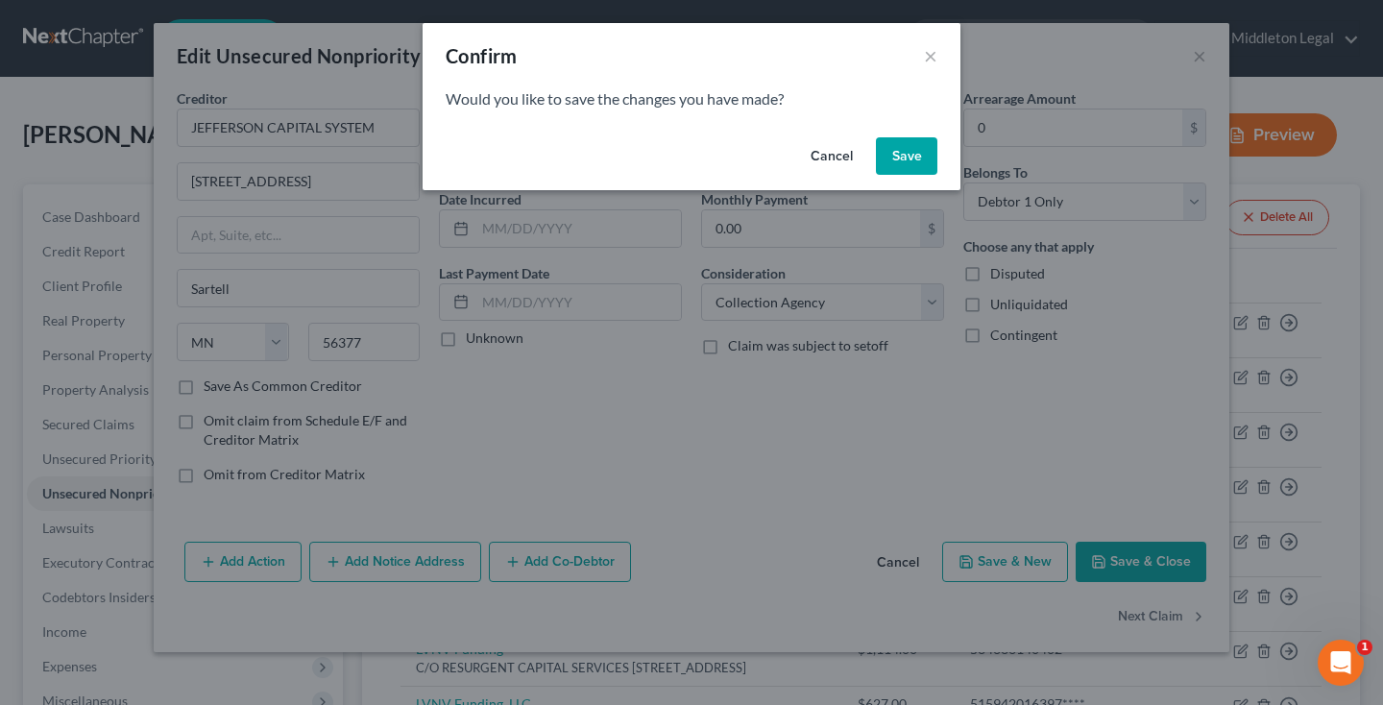
click at [890, 162] on button "Save" at bounding box center [906, 156] width 61 height 38
select select "24"
select select "1"
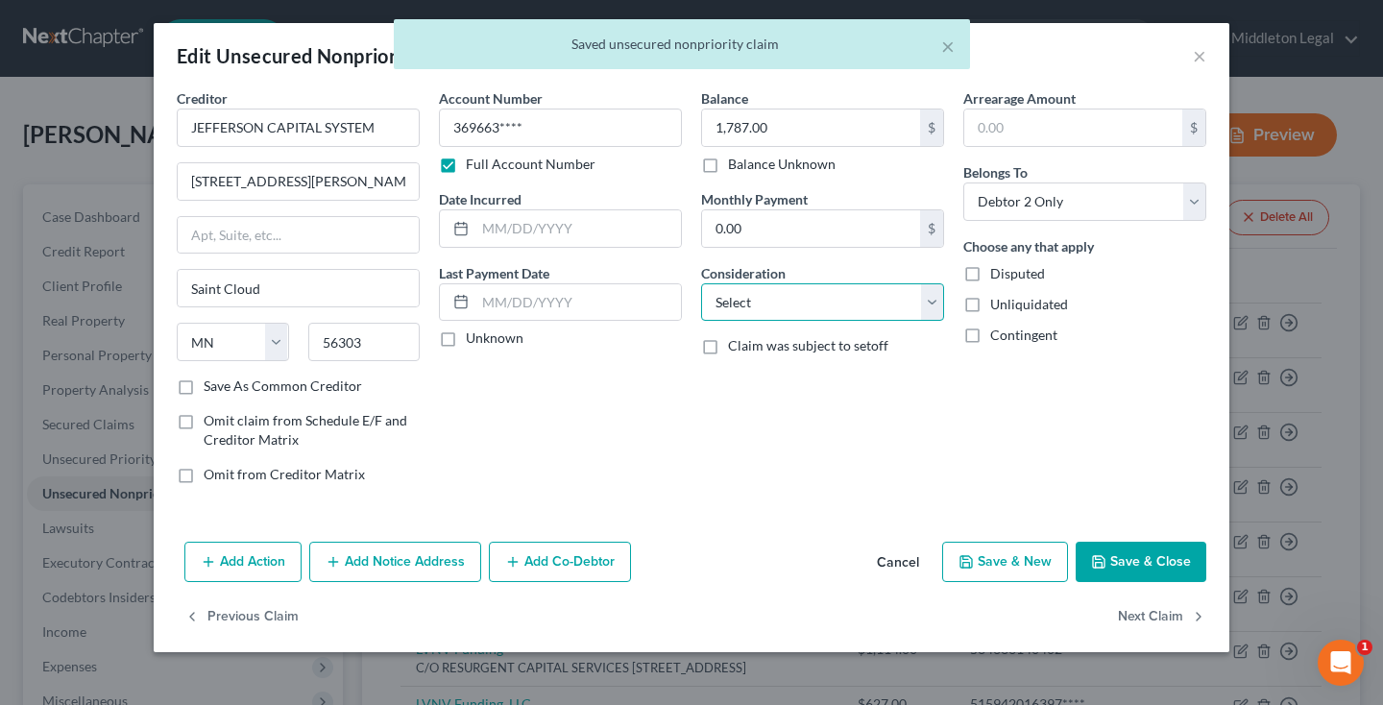
select select "1"
click at [1133, 621] on button "Next Claim" at bounding box center [1162, 617] width 88 height 40
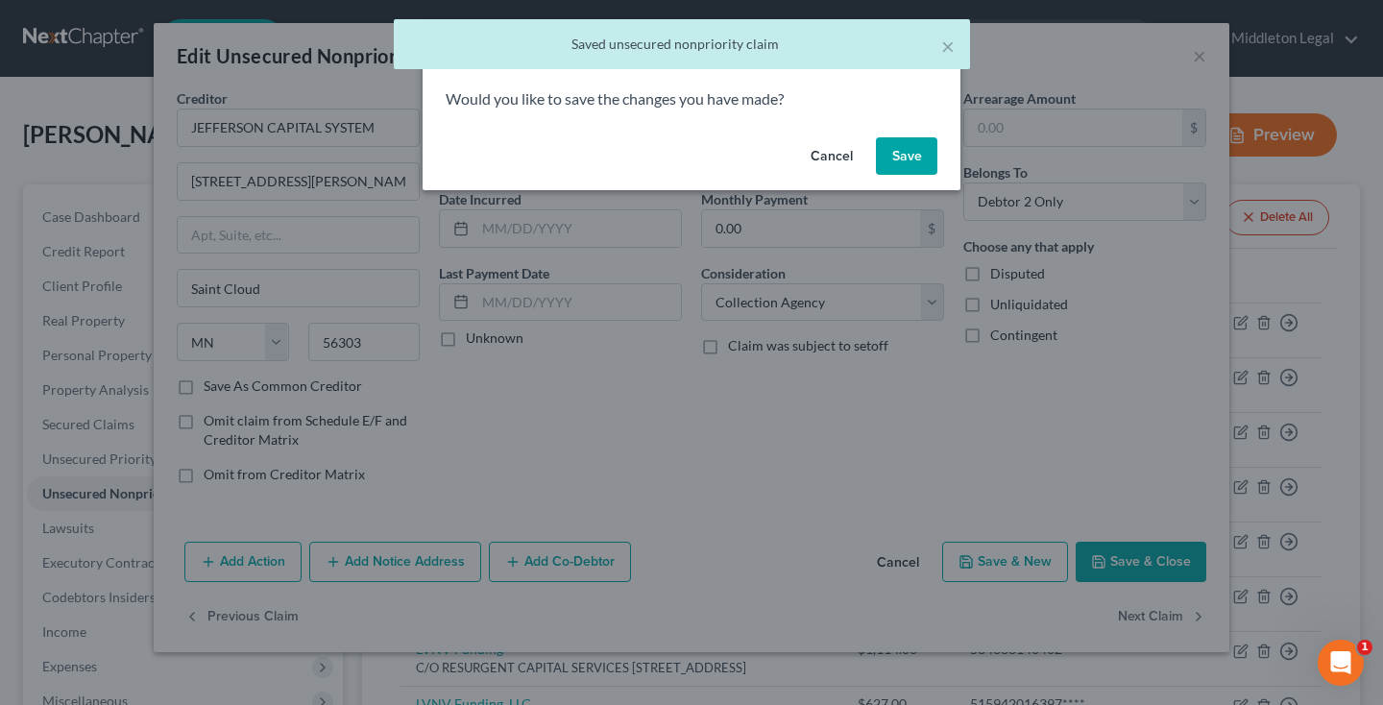
click at [914, 157] on button "Save" at bounding box center [906, 156] width 61 height 38
select select "7"
select select "0"
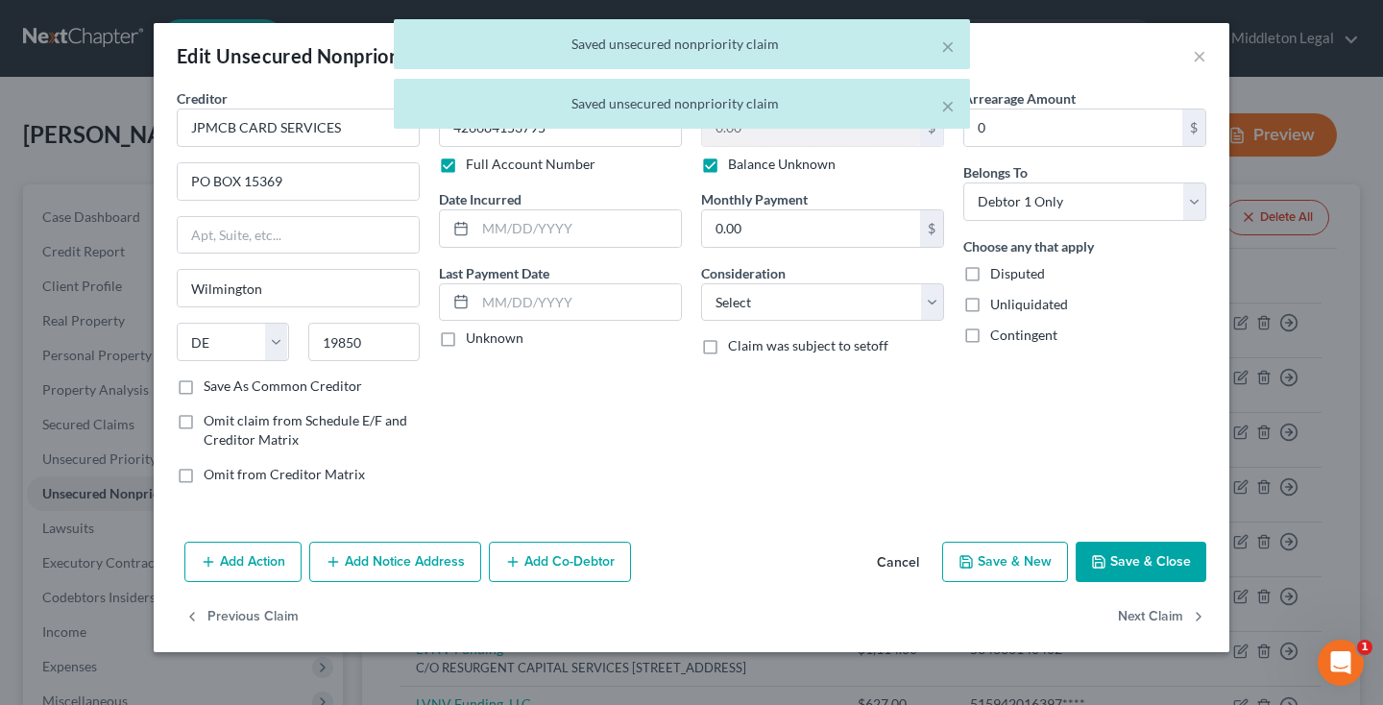
type input "0"
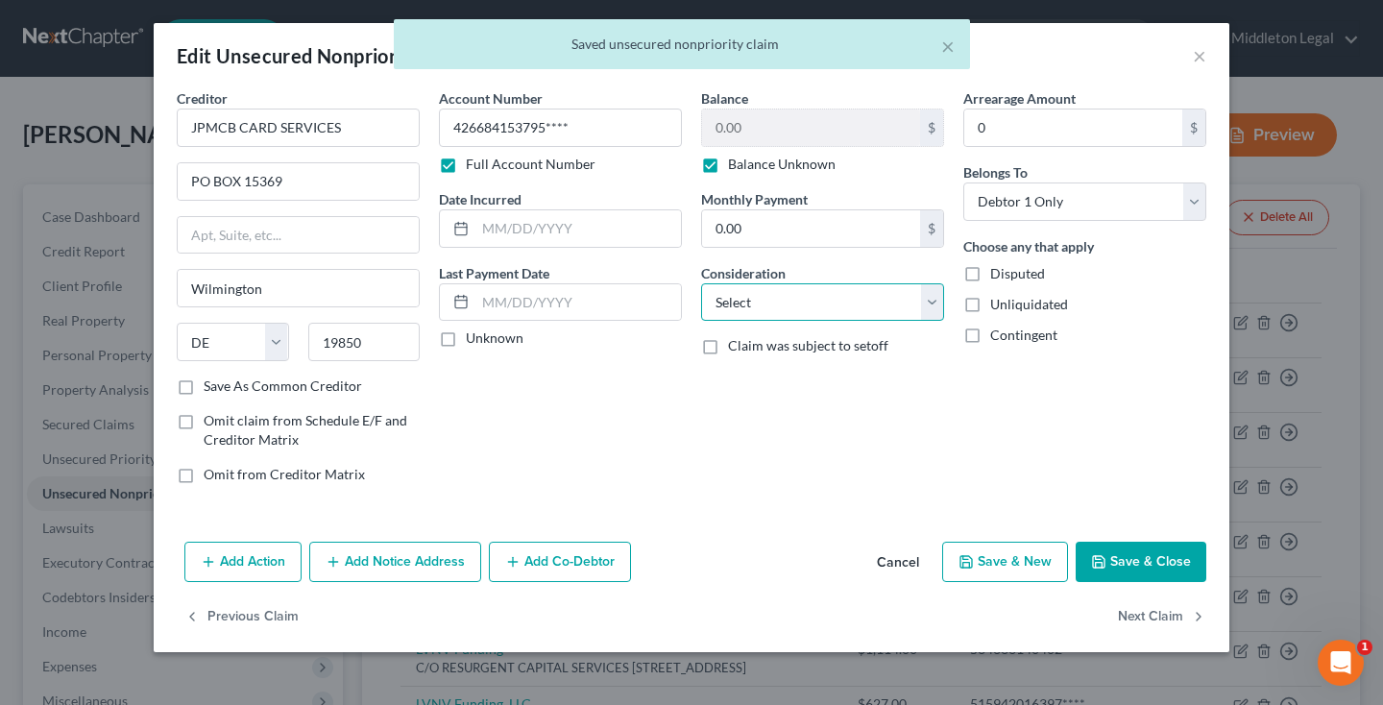
select select "2"
click at [1162, 614] on button "Next Claim" at bounding box center [1162, 617] width 88 height 40
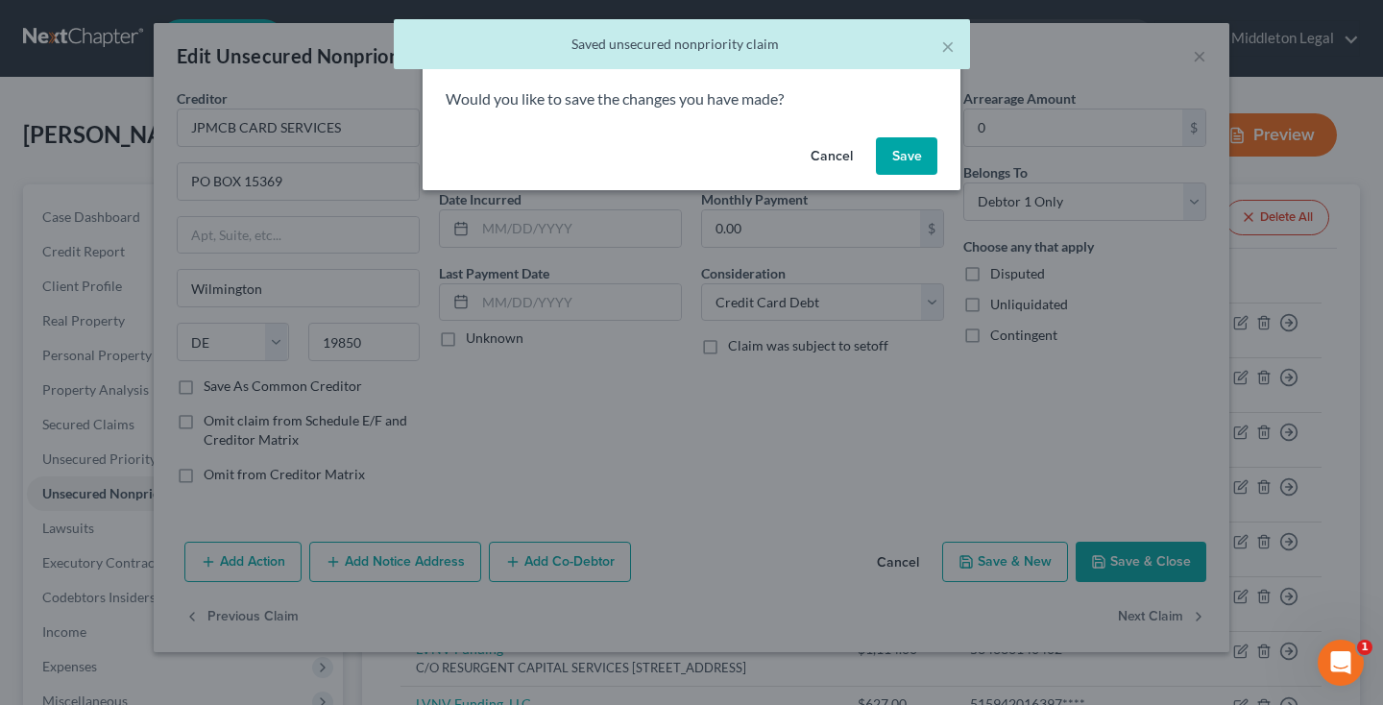
click at [915, 150] on button "Save" at bounding box center [906, 156] width 61 height 38
select select "42"
select select "0"
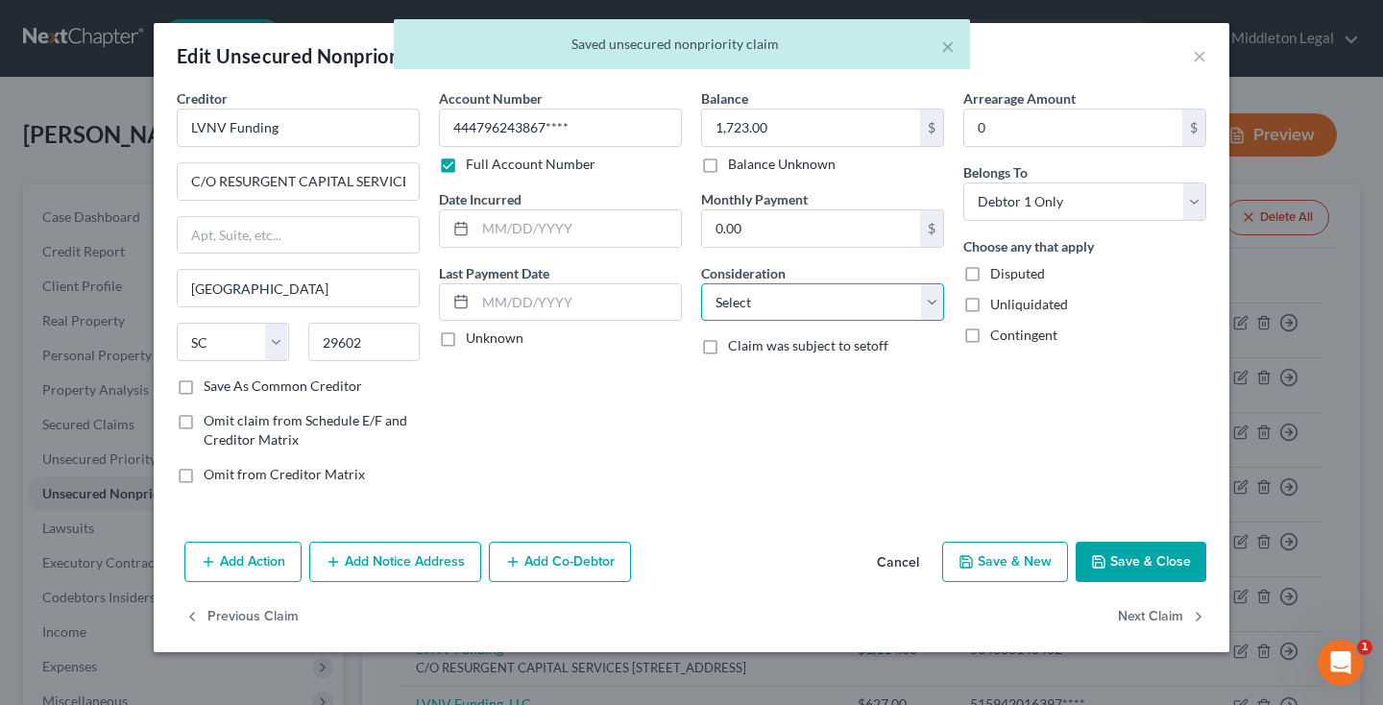
select select "1"
click at [1148, 616] on button "Next Claim" at bounding box center [1162, 617] width 88 height 40
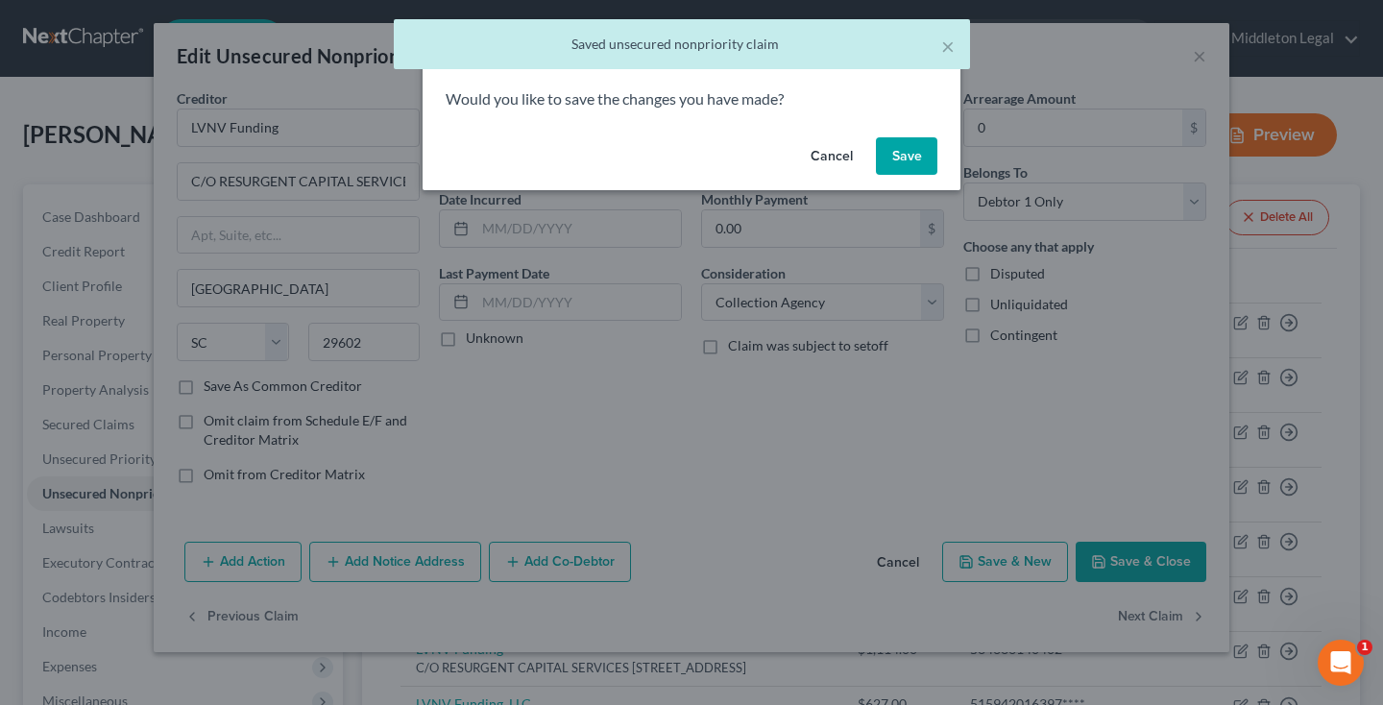
click at [912, 141] on button "Save" at bounding box center [906, 156] width 61 height 38
select select "42"
select select "0"
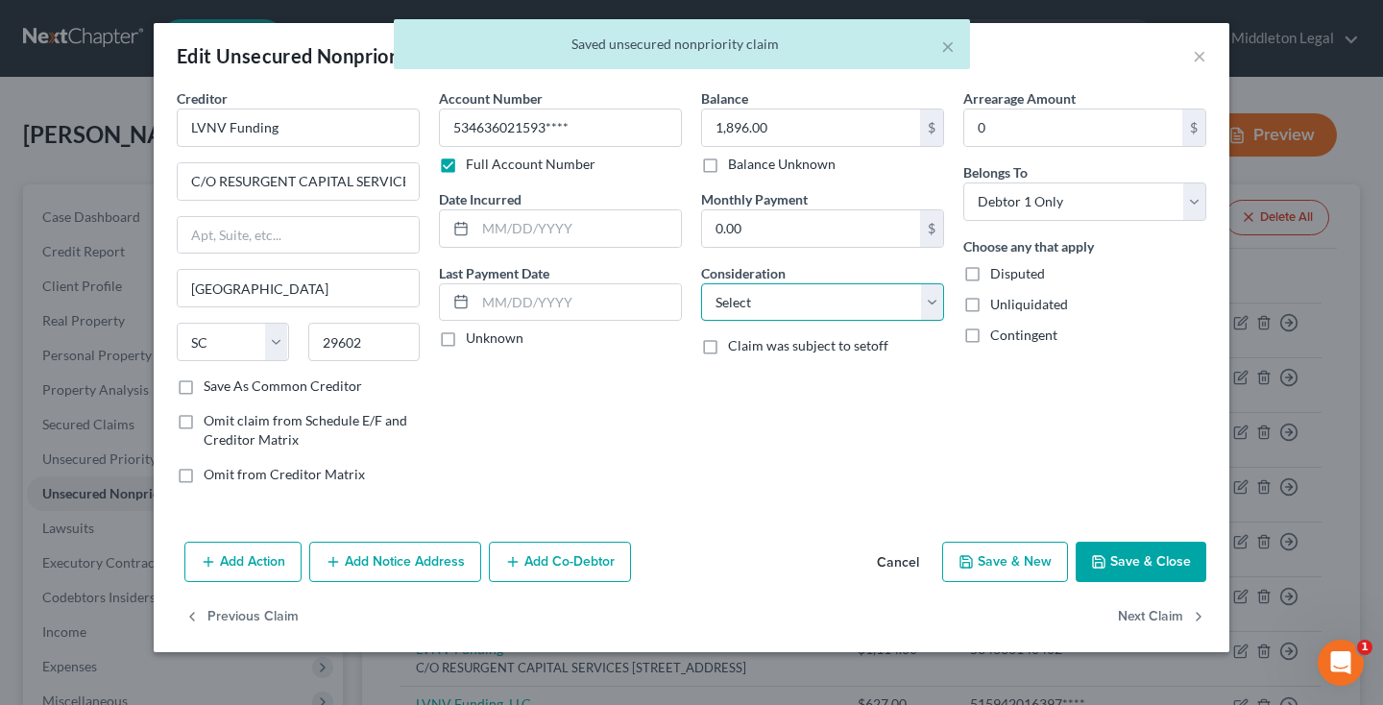
select select "1"
click at [1154, 623] on button "Next Claim" at bounding box center [1162, 617] width 88 height 40
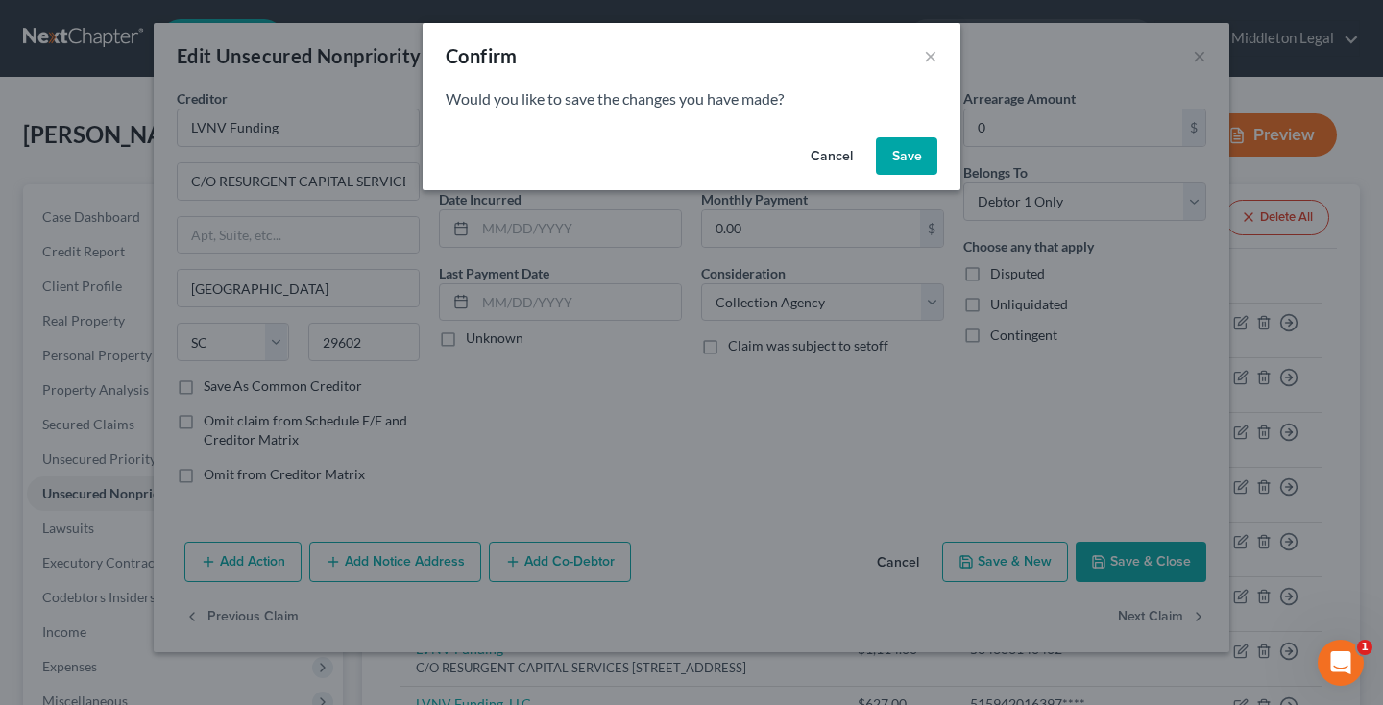
click at [892, 156] on button "Save" at bounding box center [906, 156] width 61 height 38
select select "42"
select select "0"
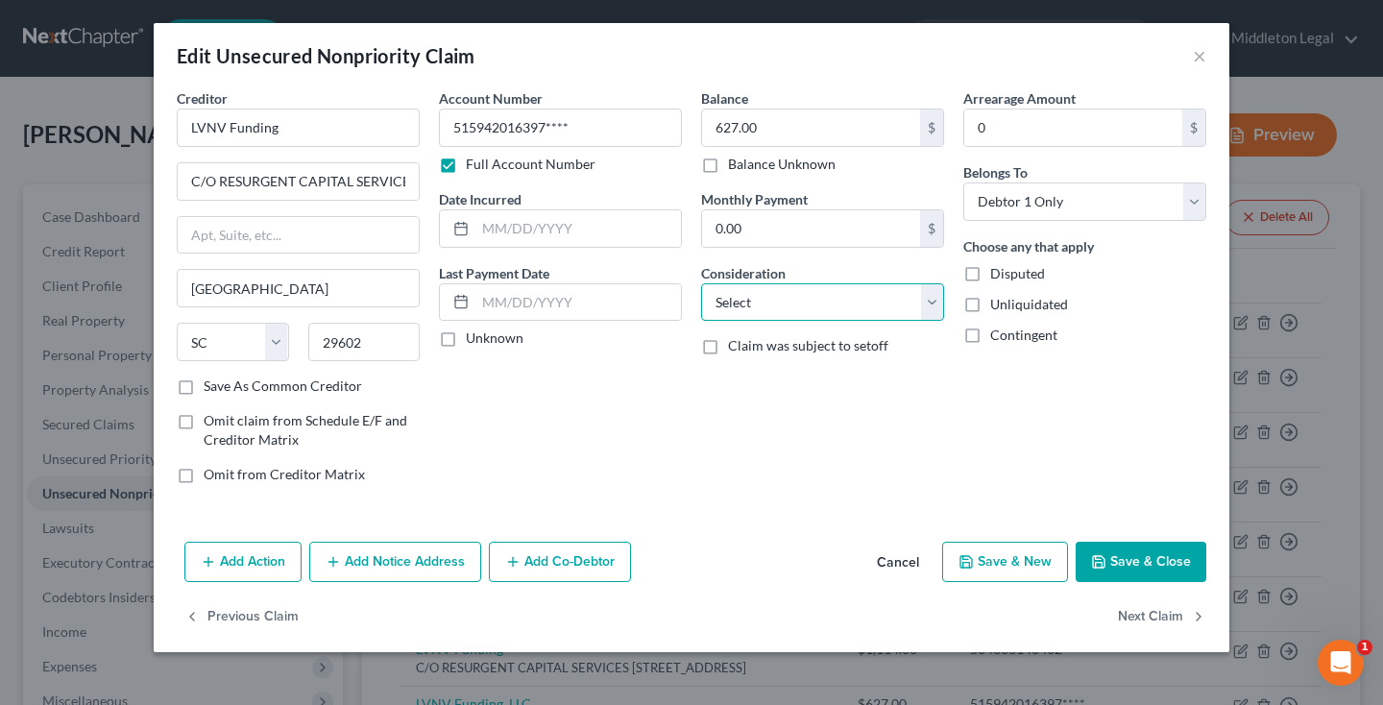
select select "1"
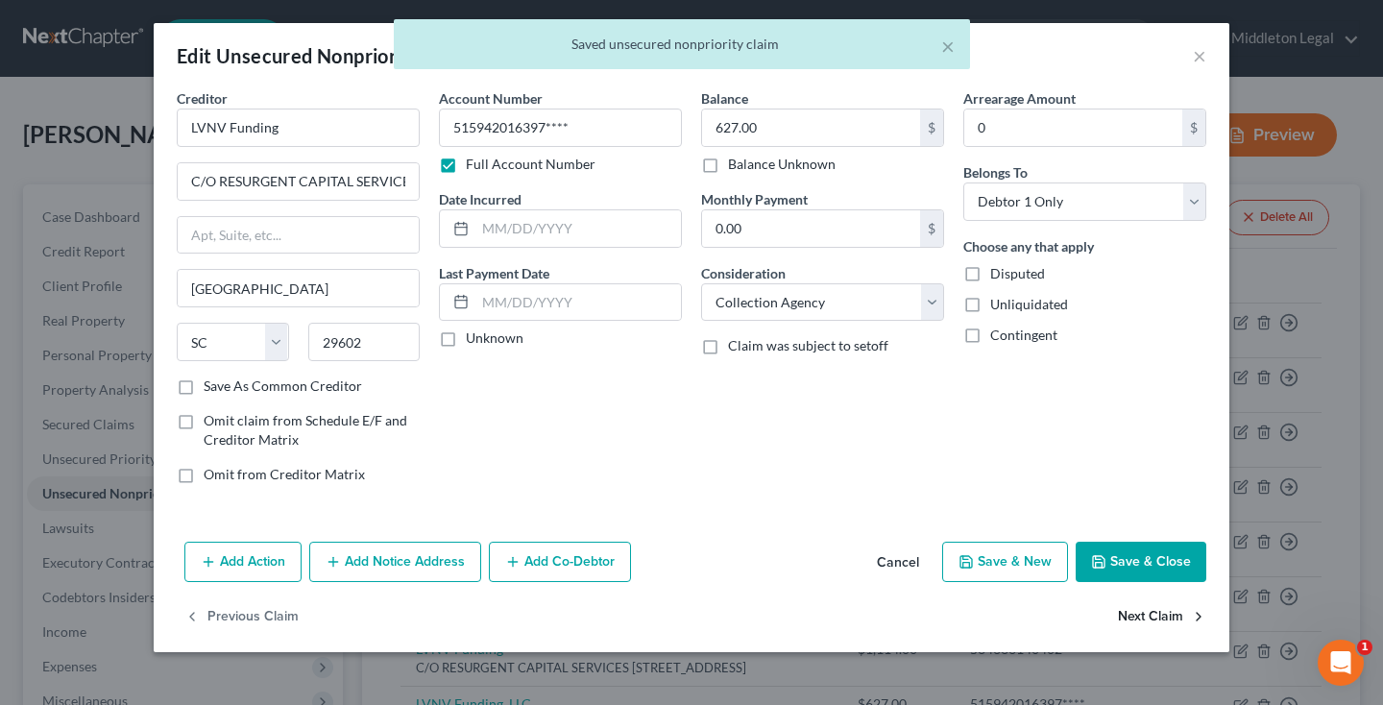
click at [1160, 612] on button "Next Claim" at bounding box center [1162, 617] width 88 height 40
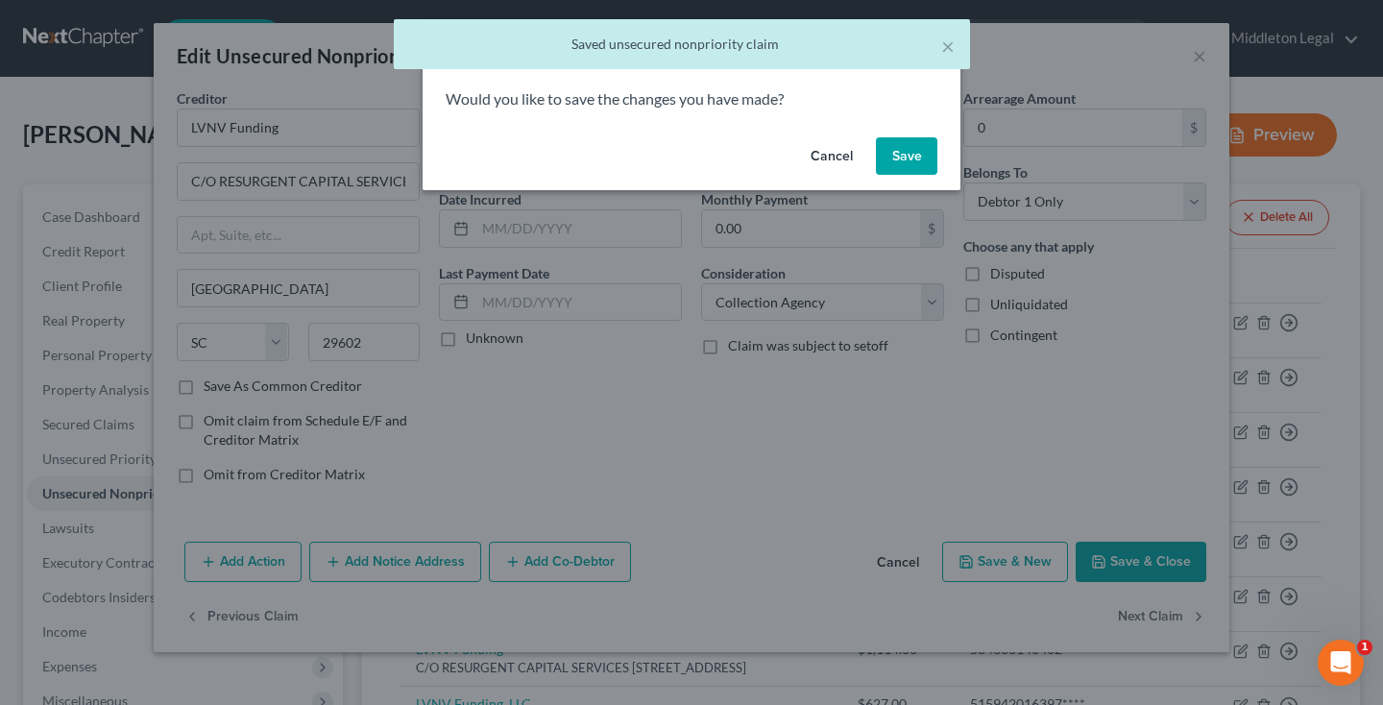
click at [921, 159] on button "Save" at bounding box center [906, 156] width 61 height 38
select select "42"
select select "0"
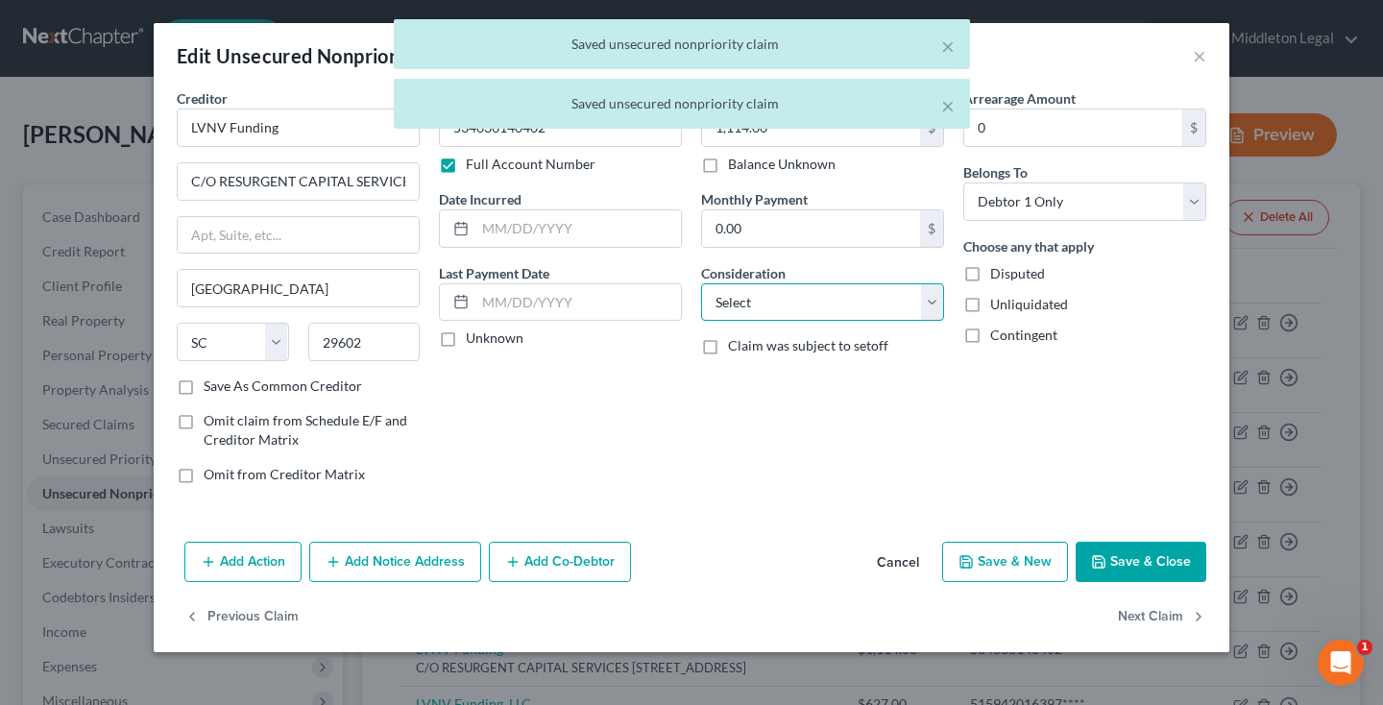
select select "1"
click at [1146, 616] on button "Next Claim" at bounding box center [1162, 617] width 88 height 40
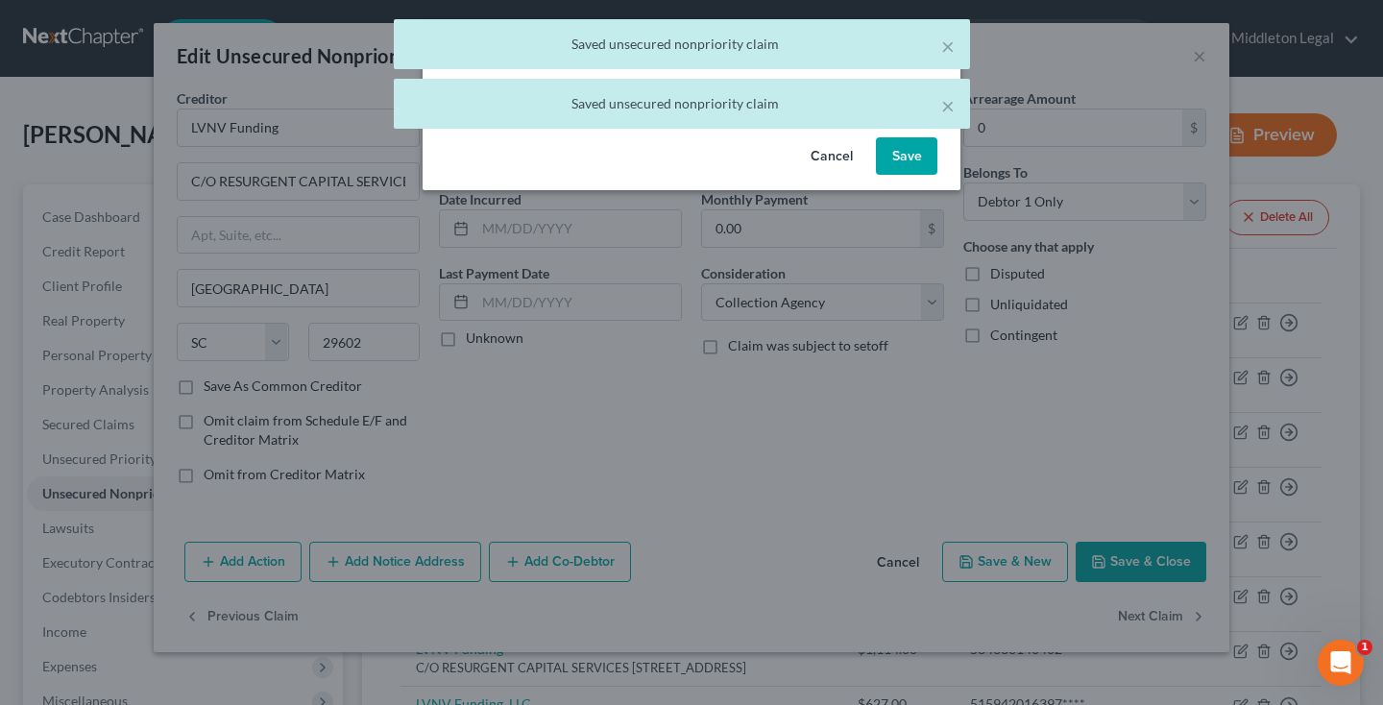
click at [896, 168] on button "Save" at bounding box center [906, 156] width 61 height 38
select select "42"
select select "0"
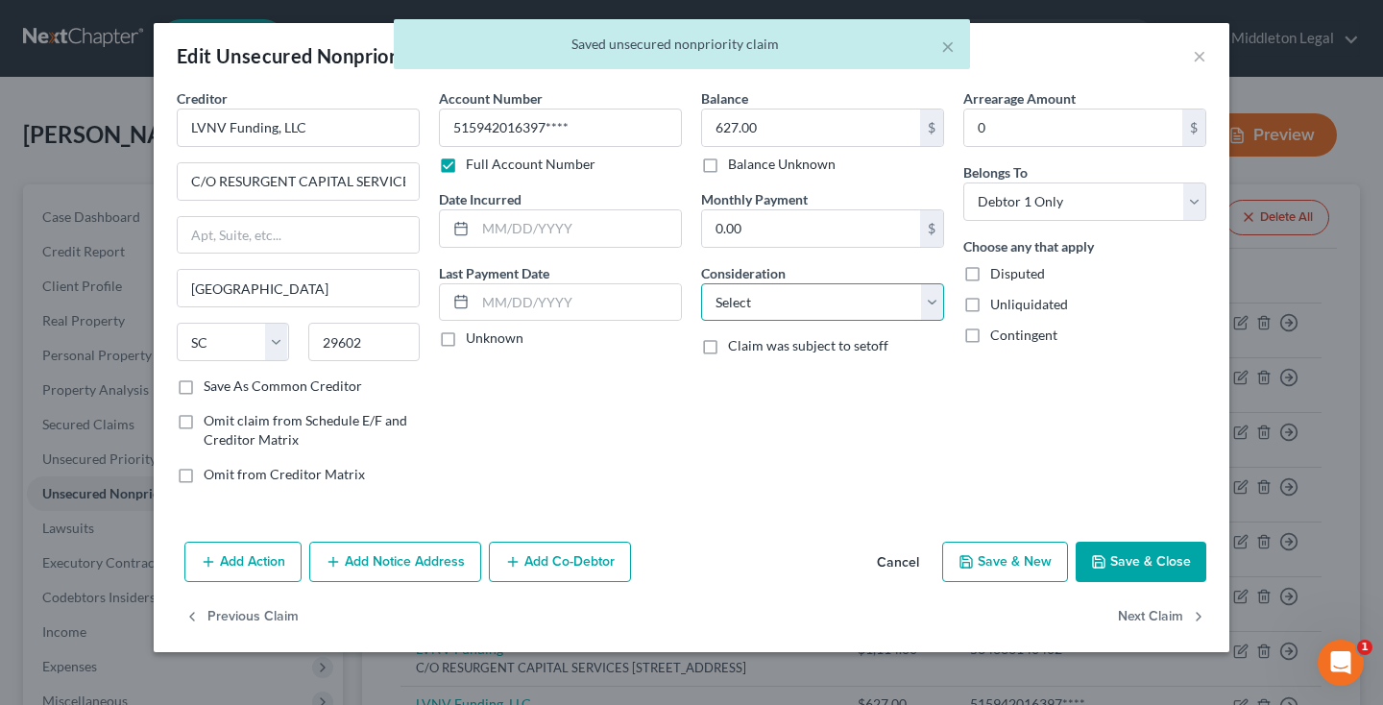
select select "1"
click at [1140, 555] on button "Save & Close" at bounding box center [1140, 562] width 131 height 40
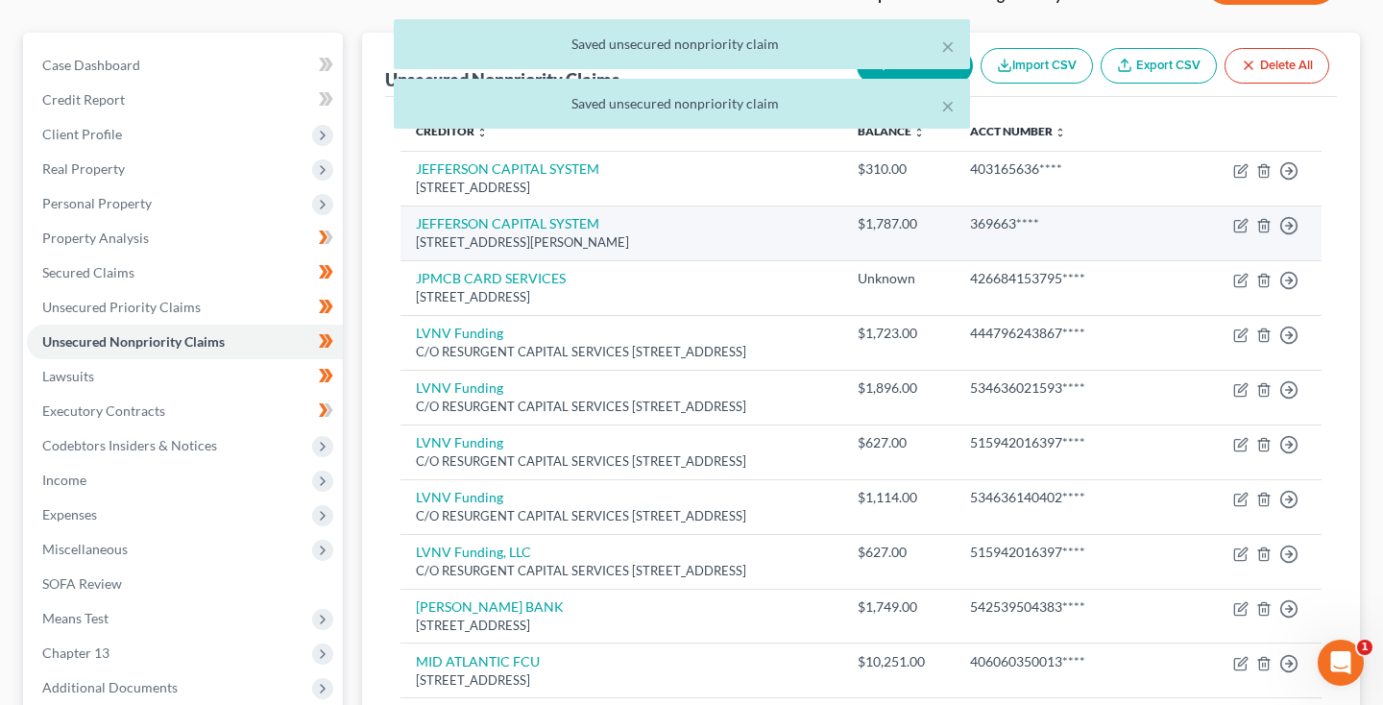
scroll to position [205, 0]
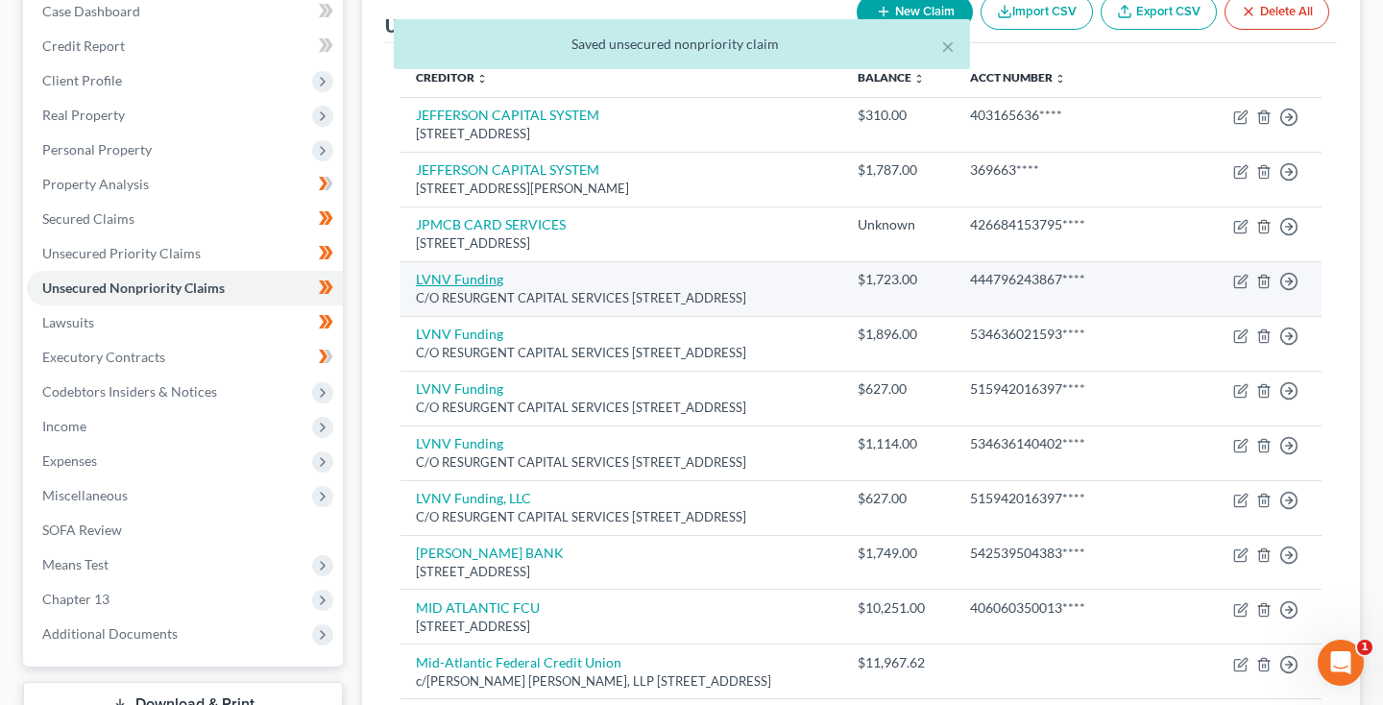
click at [465, 282] on link "LVNV Funding" at bounding box center [459, 279] width 87 height 16
select select "42"
select select "1"
select select "0"
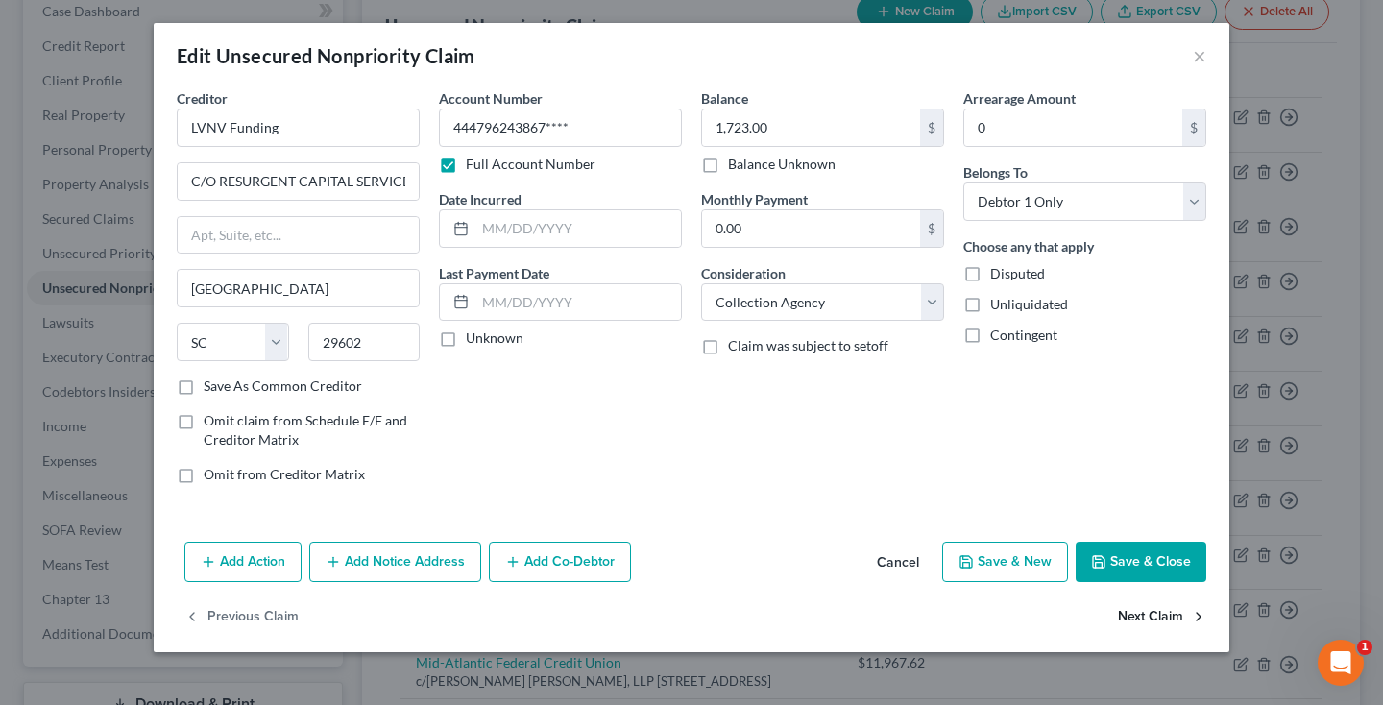
click at [1163, 616] on button "Next Claim" at bounding box center [1162, 617] width 88 height 40
select select "42"
select select "1"
select select "0"
click at [1161, 615] on button "Next Claim" at bounding box center [1162, 617] width 88 height 40
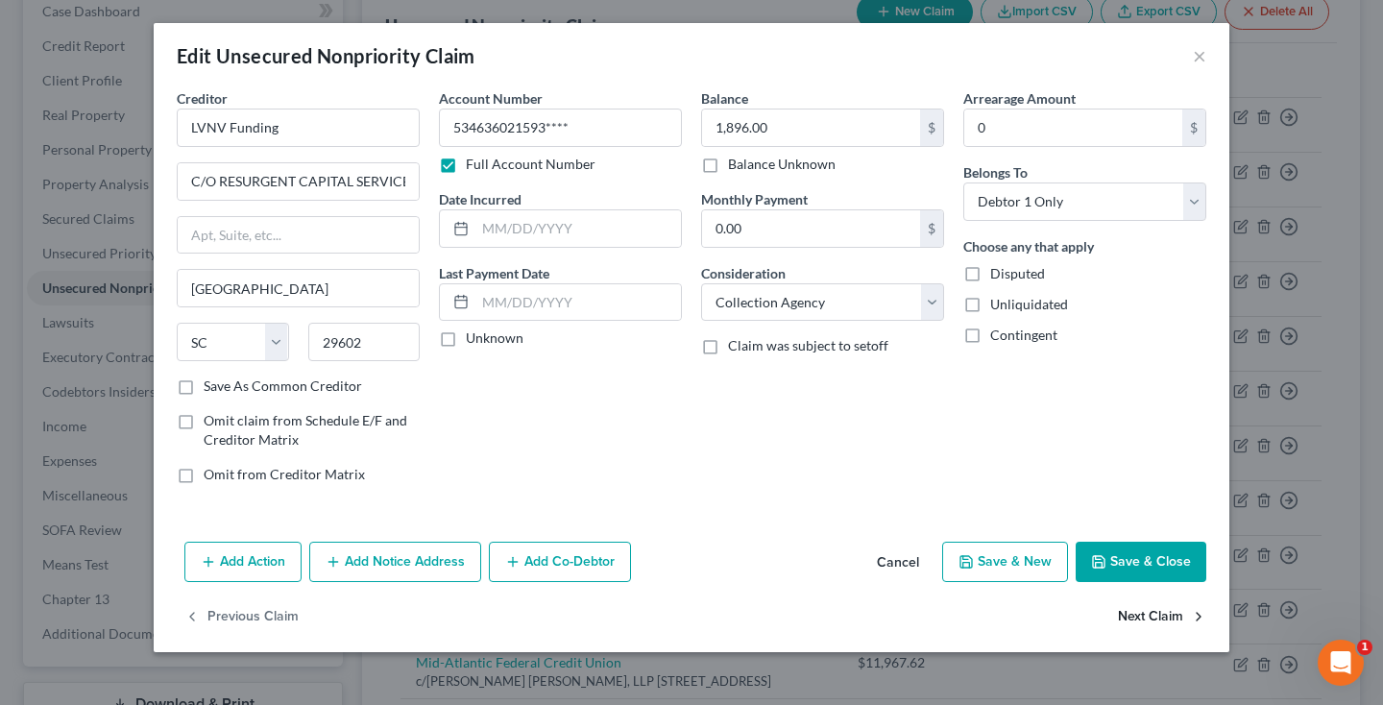
select select "42"
select select "1"
select select "0"
click at [1161, 615] on button "Next Claim" at bounding box center [1162, 617] width 88 height 40
select select "42"
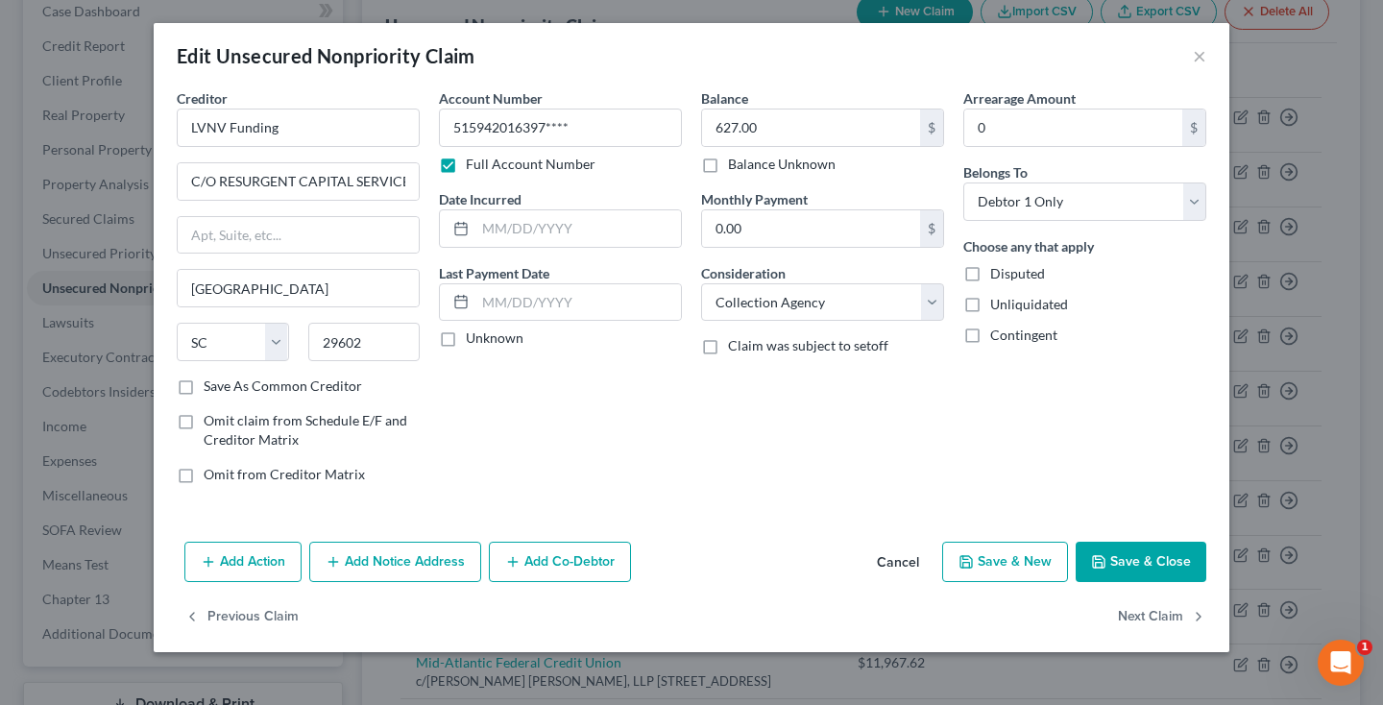
select select "1"
select select "0"
click at [1161, 615] on button "Next Claim" at bounding box center [1162, 617] width 88 height 40
select select "42"
select select "1"
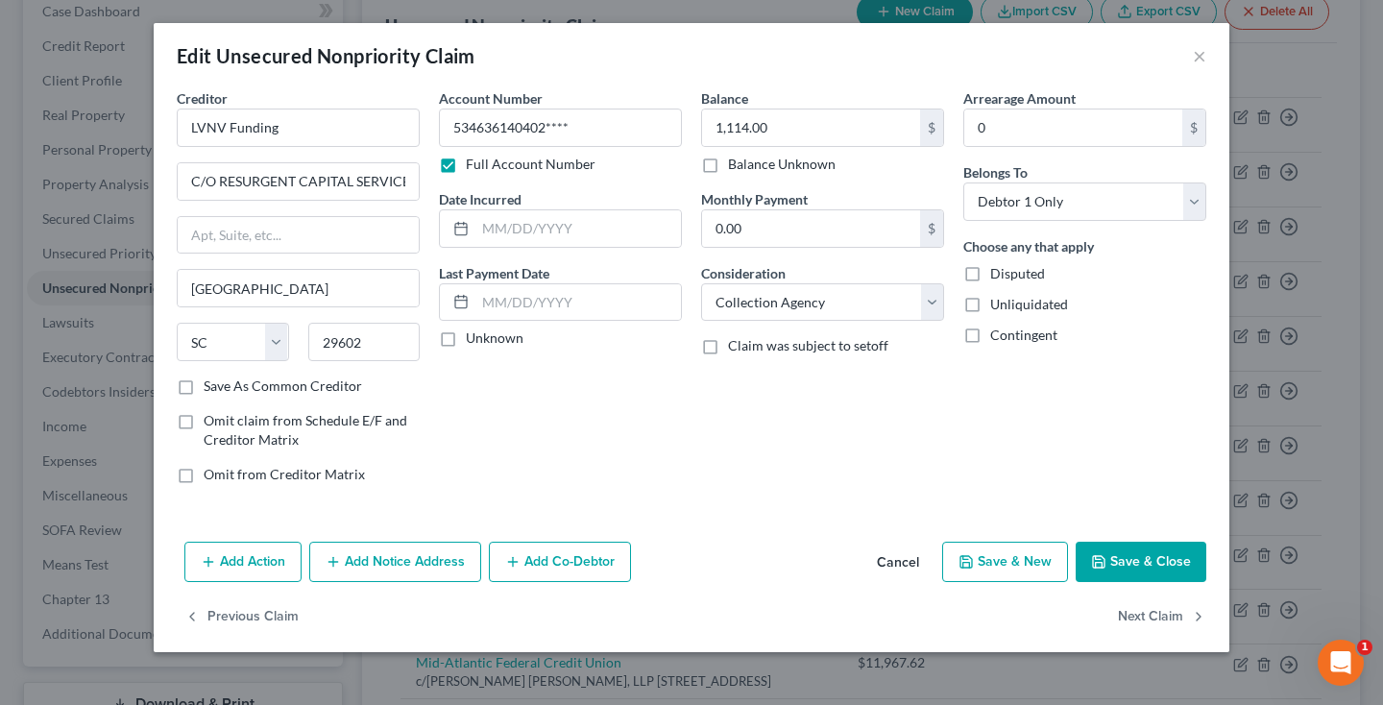
select select "0"
click at [1161, 614] on button "Next Claim" at bounding box center [1162, 617] width 88 height 40
select select "35"
select select "0"
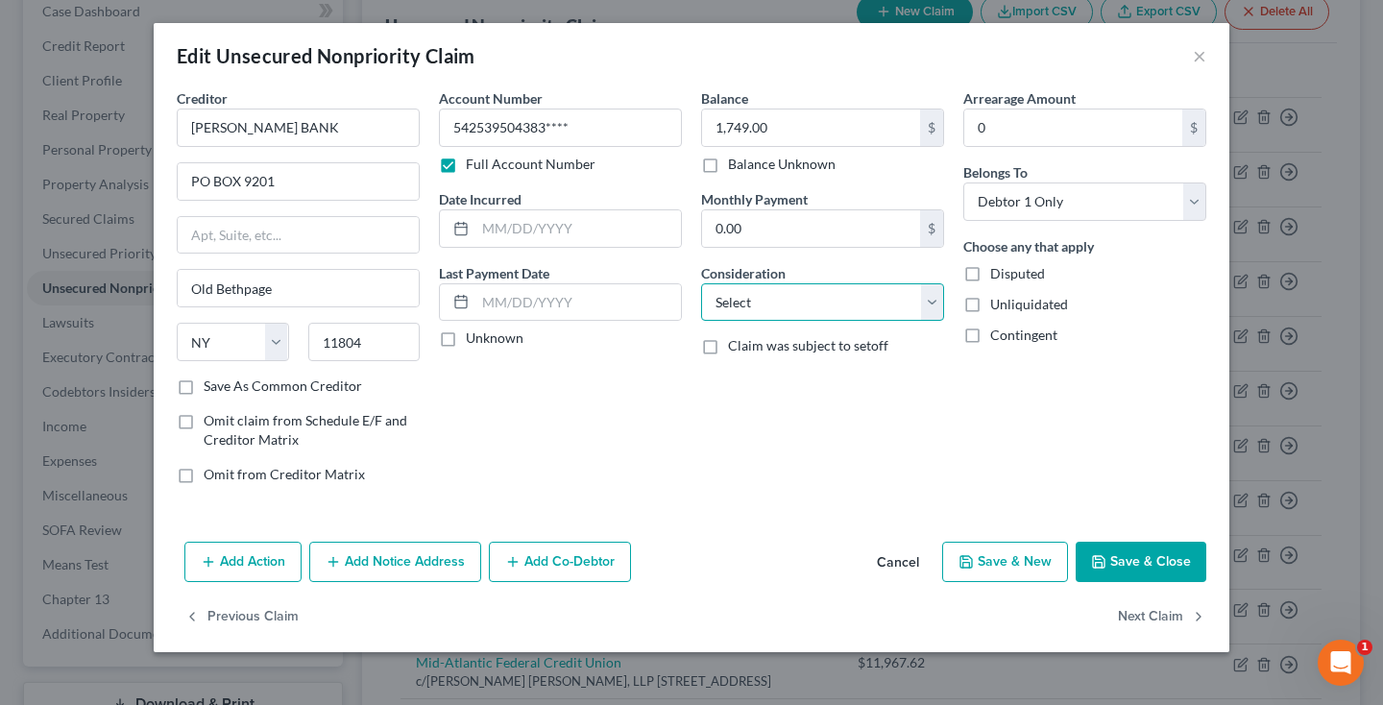
select select "2"
click at [1161, 618] on button "Next Claim" at bounding box center [1162, 617] width 88 height 40
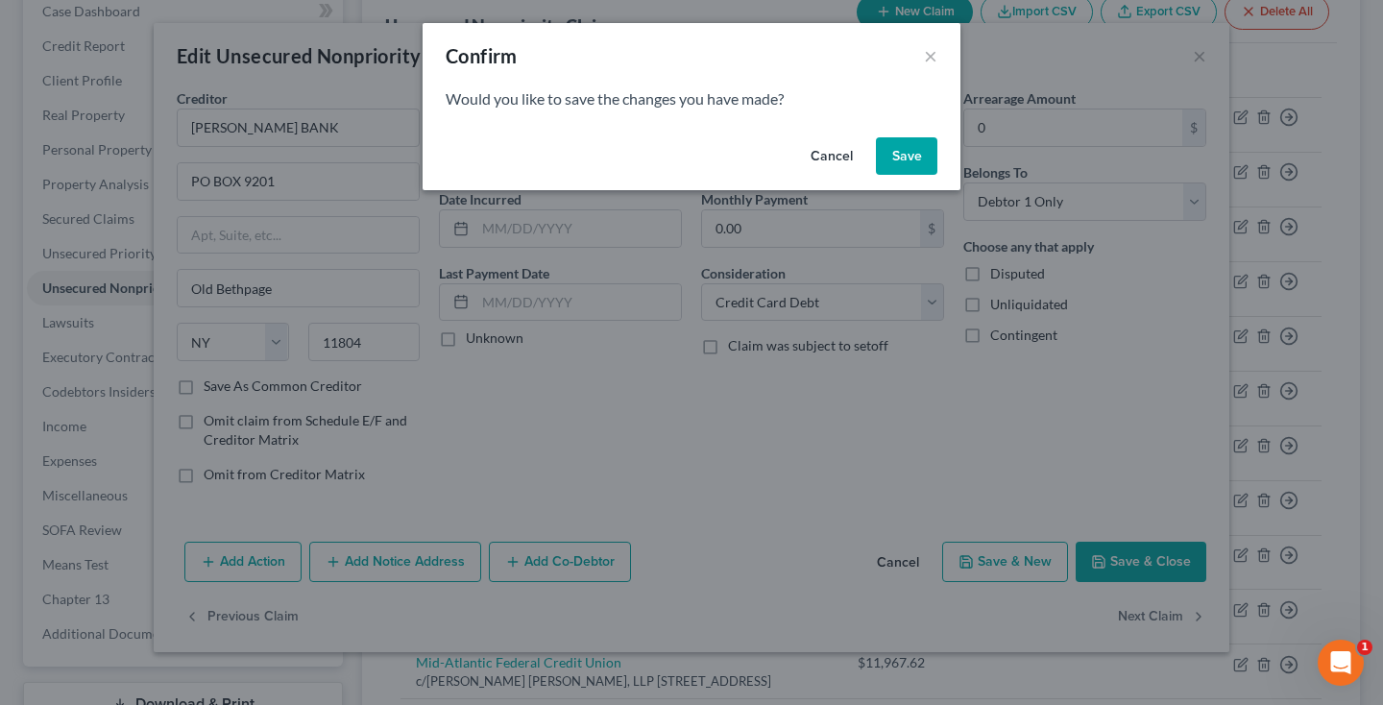
click at [911, 150] on button "Save" at bounding box center [906, 156] width 61 height 38
select select "21"
select select "1"
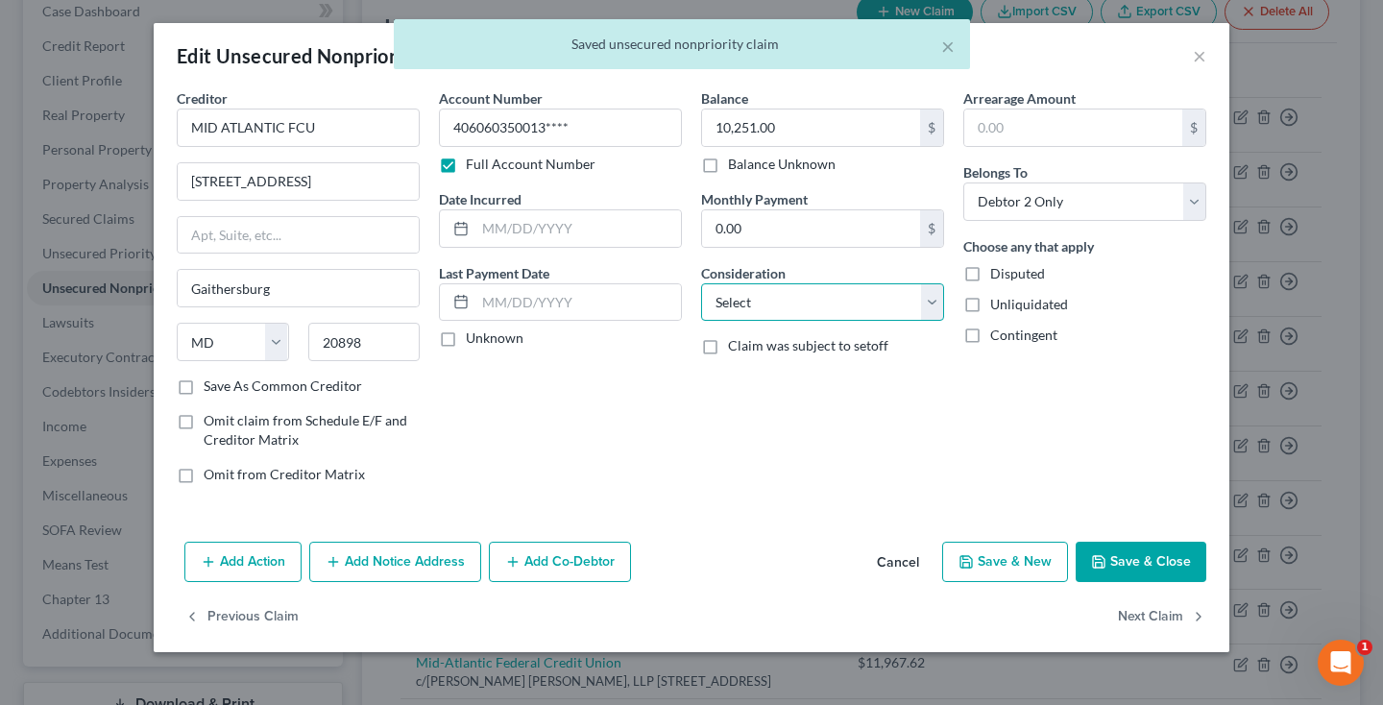
select select "2"
click at [1145, 607] on button "Next Claim" at bounding box center [1162, 617] width 88 height 40
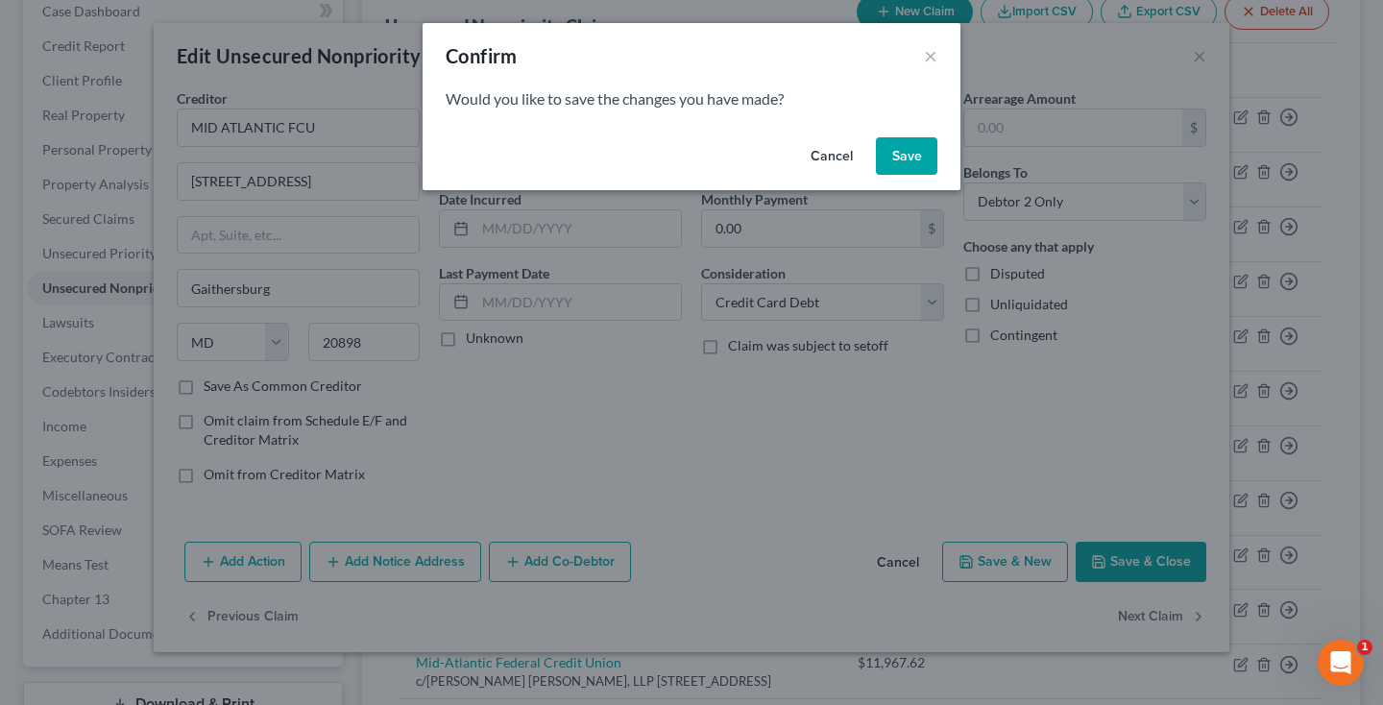
click at [883, 167] on button "Save" at bounding box center [906, 156] width 61 height 38
select select "21"
select select "2"
select select "1"
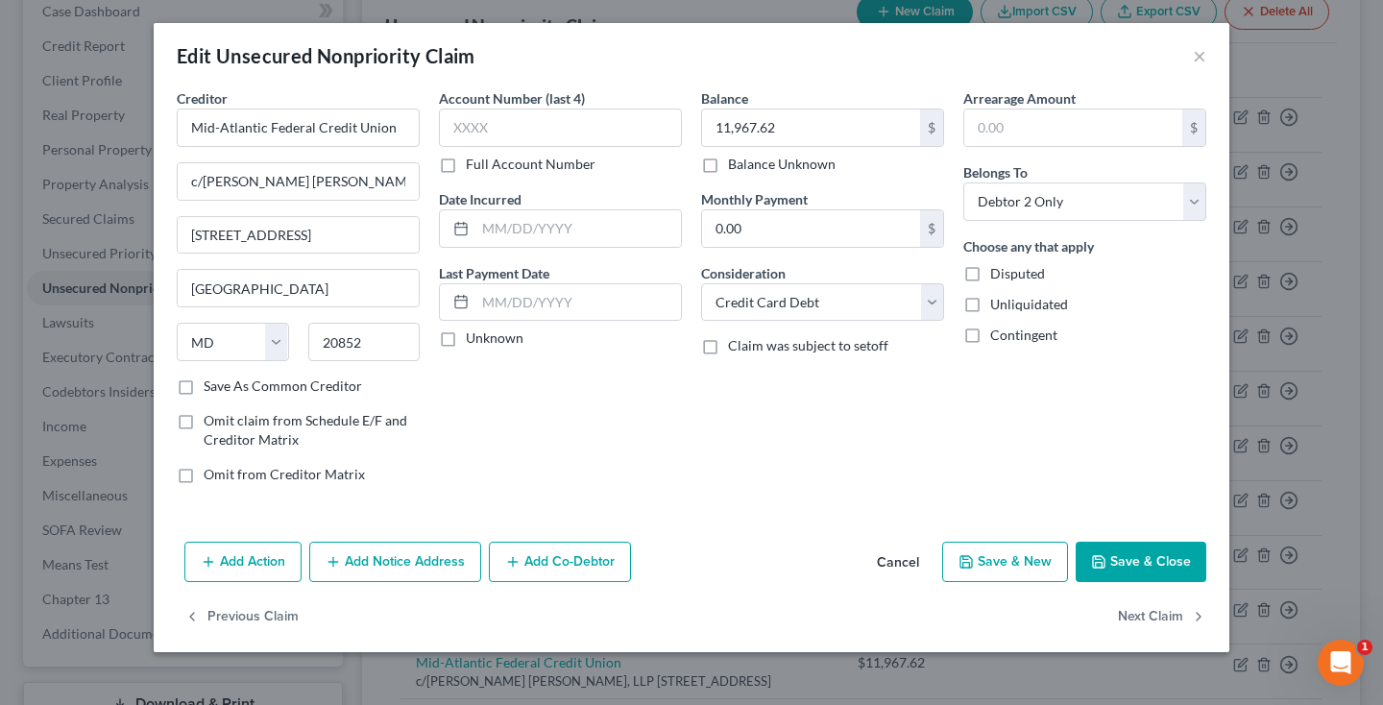
type input "0"
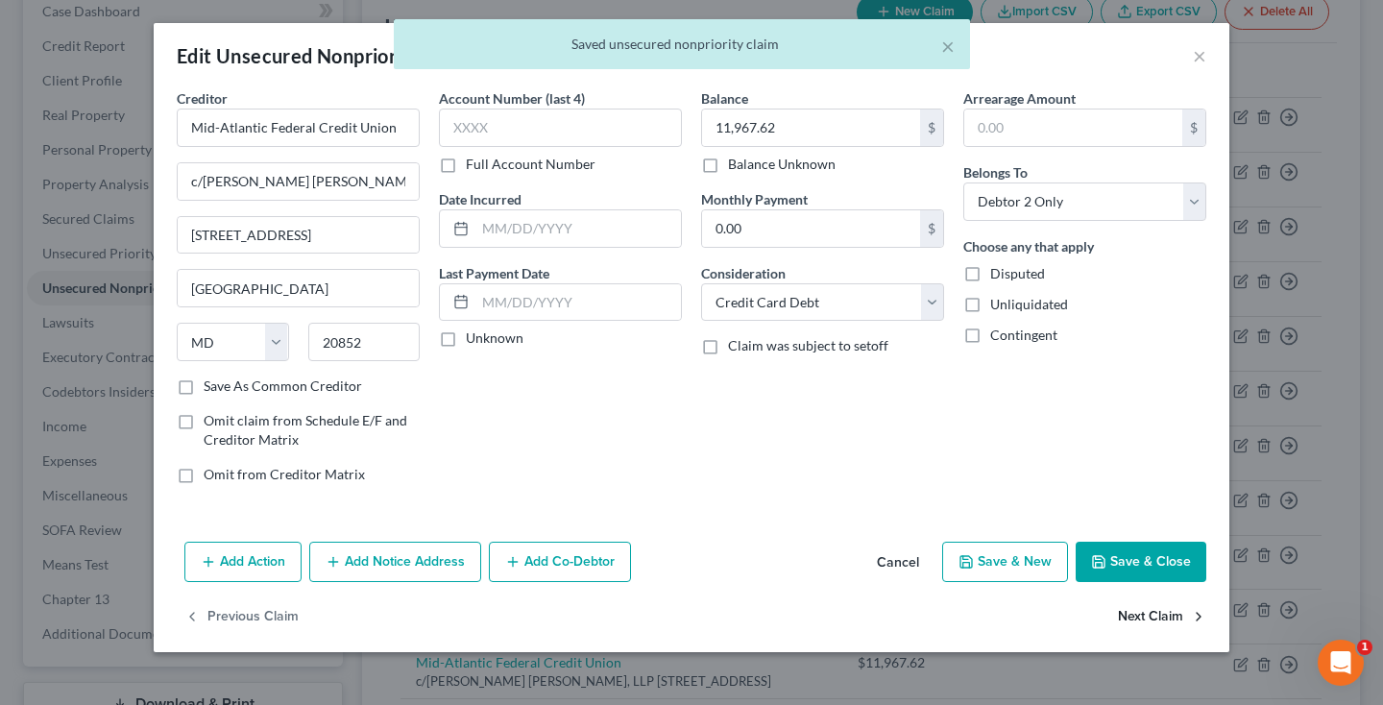
click at [1174, 614] on button "Next Claim" at bounding box center [1162, 617] width 88 height 40
select select "23"
select select "1"
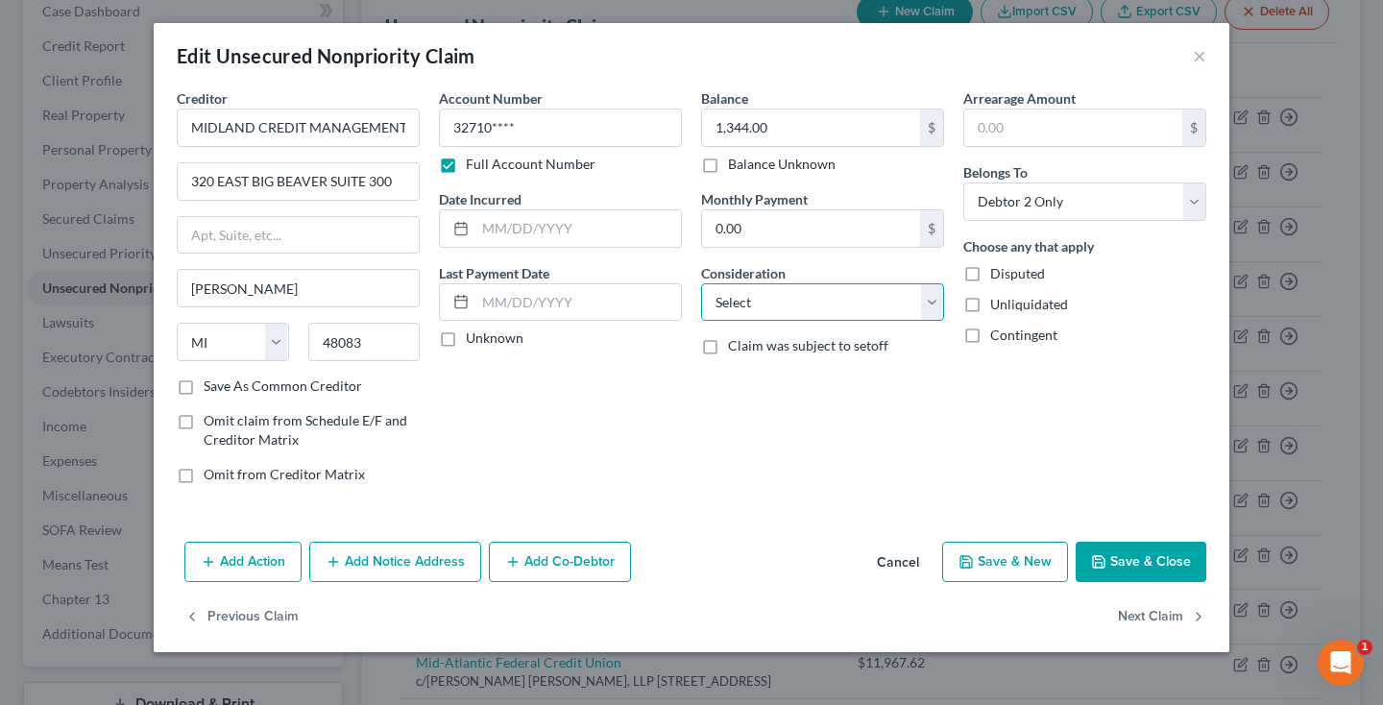
select select "1"
click at [1152, 618] on button "Next Claim" at bounding box center [1162, 617] width 88 height 40
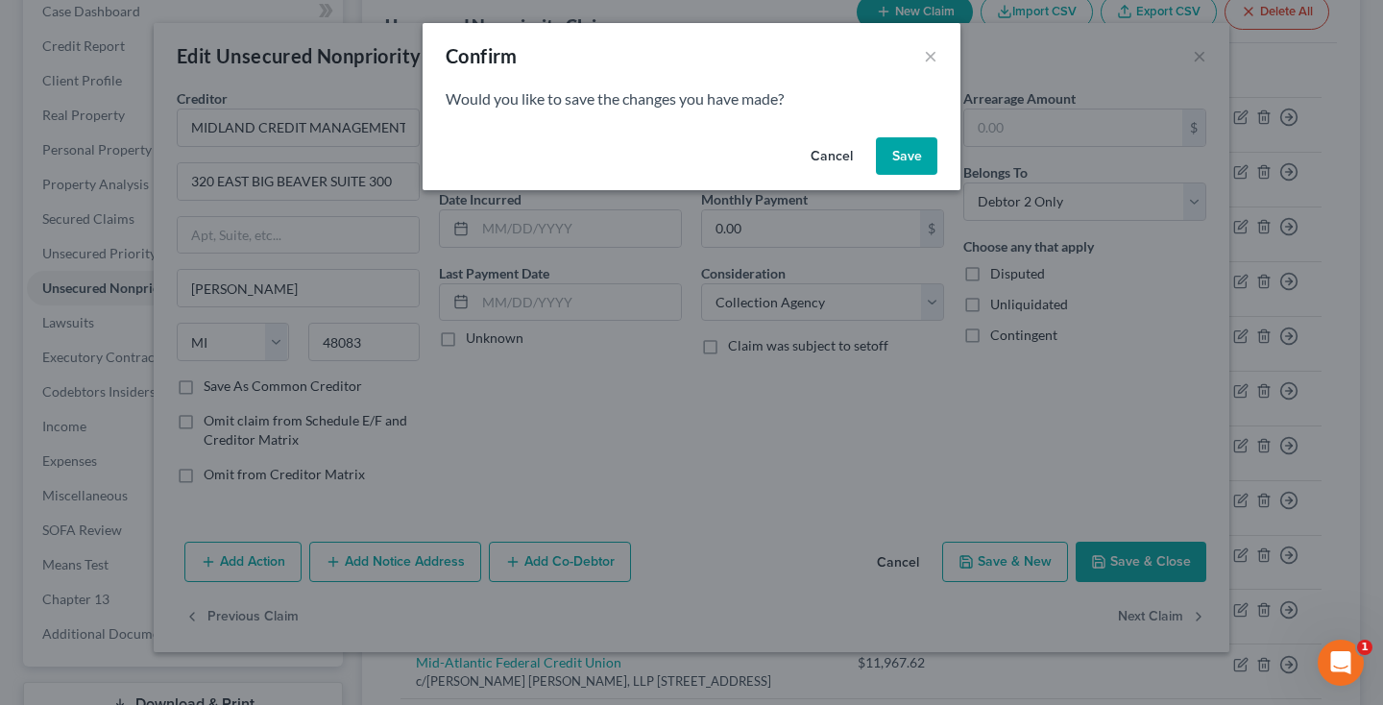
click at [918, 144] on button "Save" at bounding box center [906, 156] width 61 height 38
type input "0"
select select "23"
select select "2"
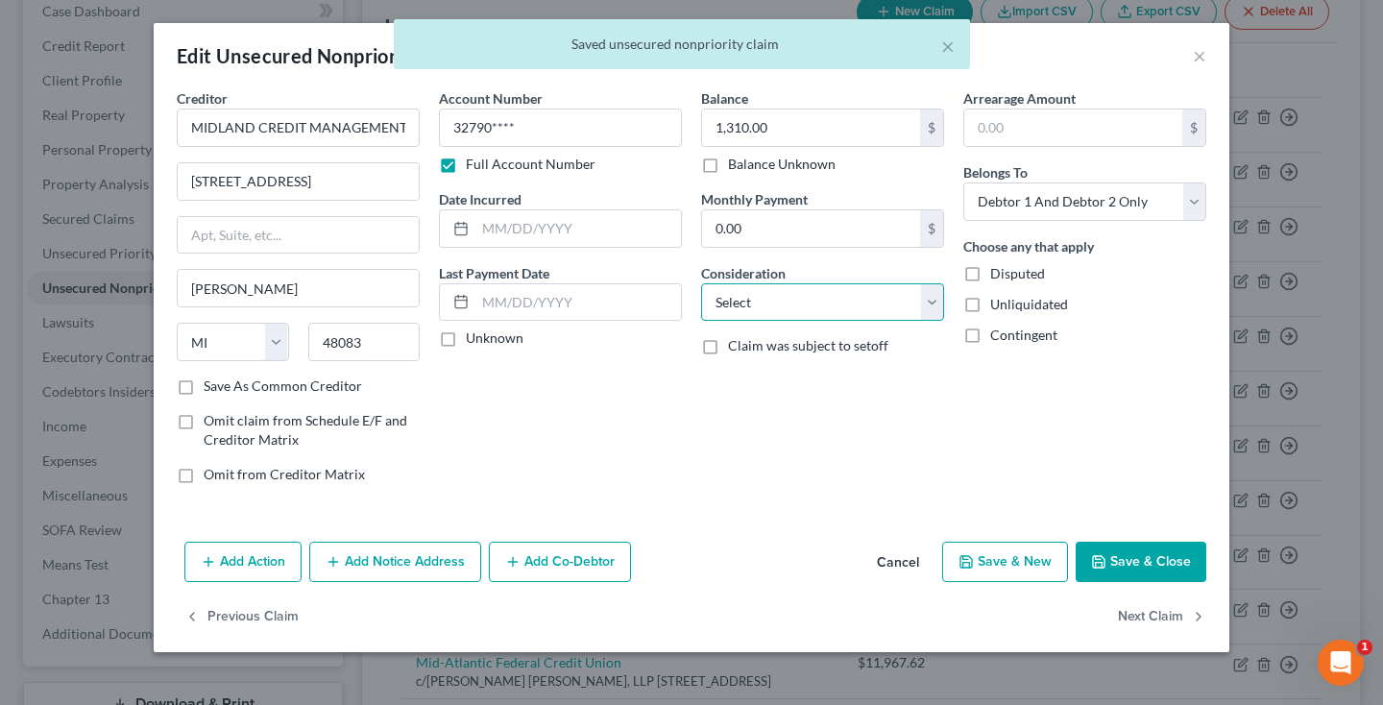
select select "1"
click at [1166, 616] on button "Next Claim" at bounding box center [1162, 617] width 88 height 40
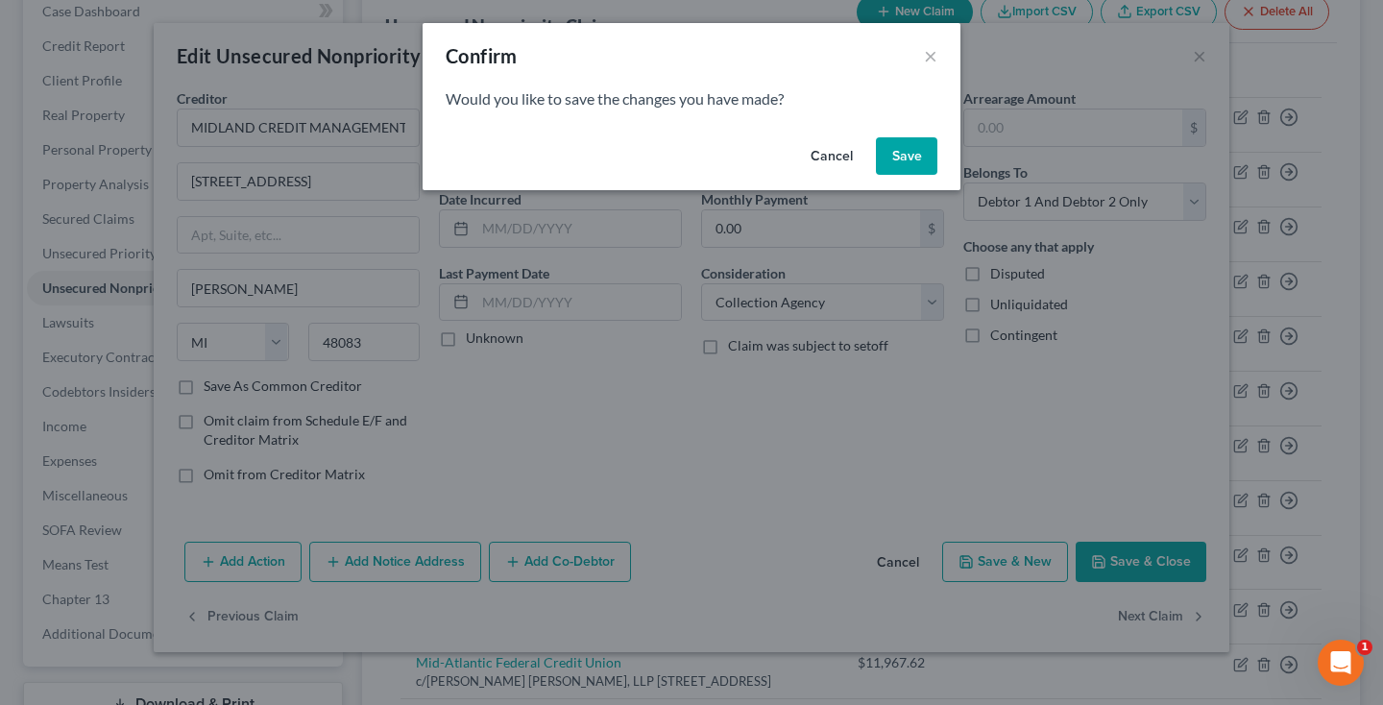
click at [896, 154] on button "Save" at bounding box center [906, 156] width 61 height 38
select select "23"
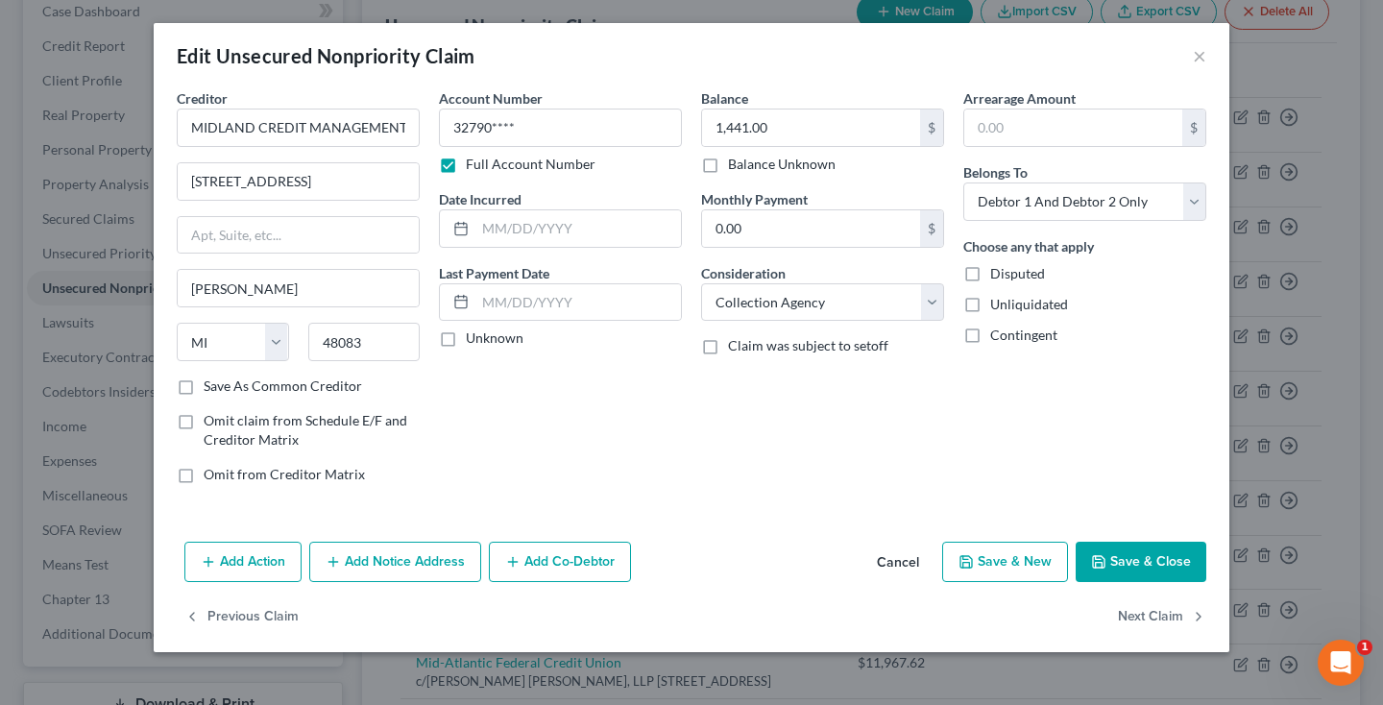
click at [1144, 567] on button "Save & Close" at bounding box center [1140, 562] width 131 height 40
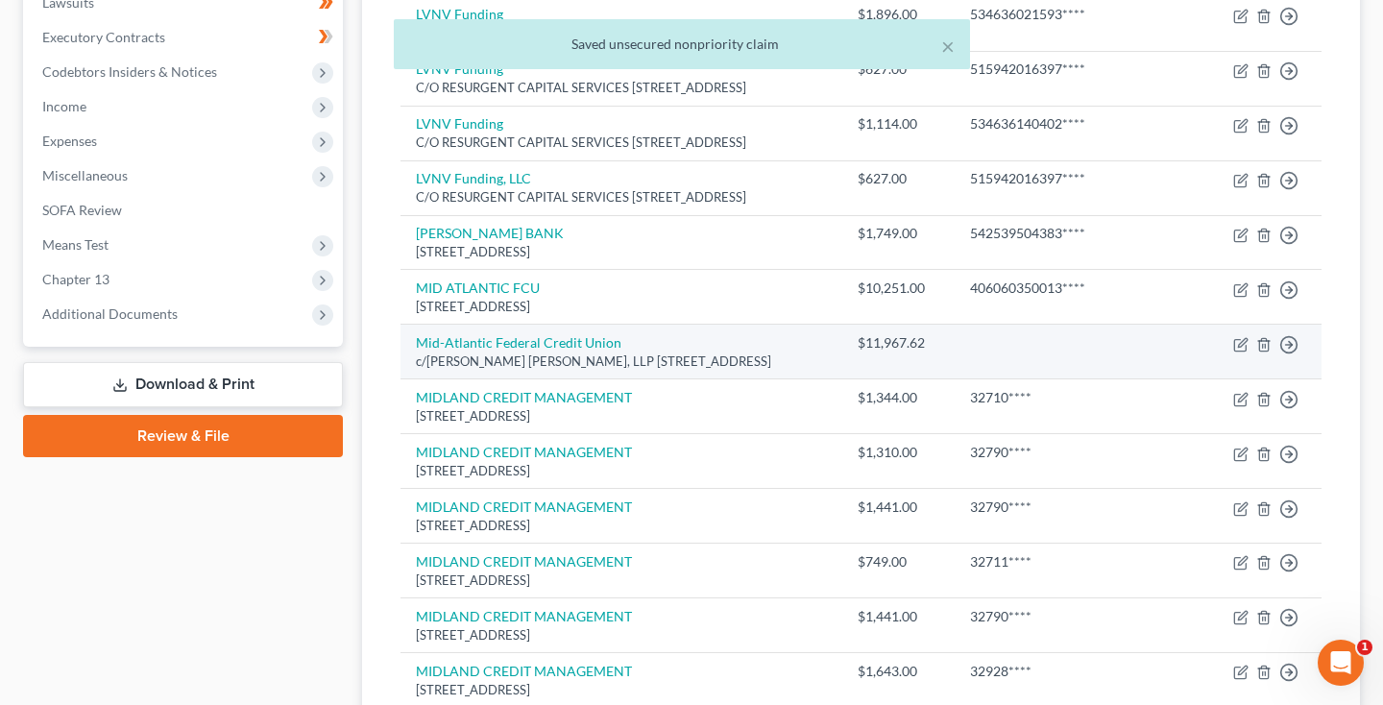
scroll to position [534, 0]
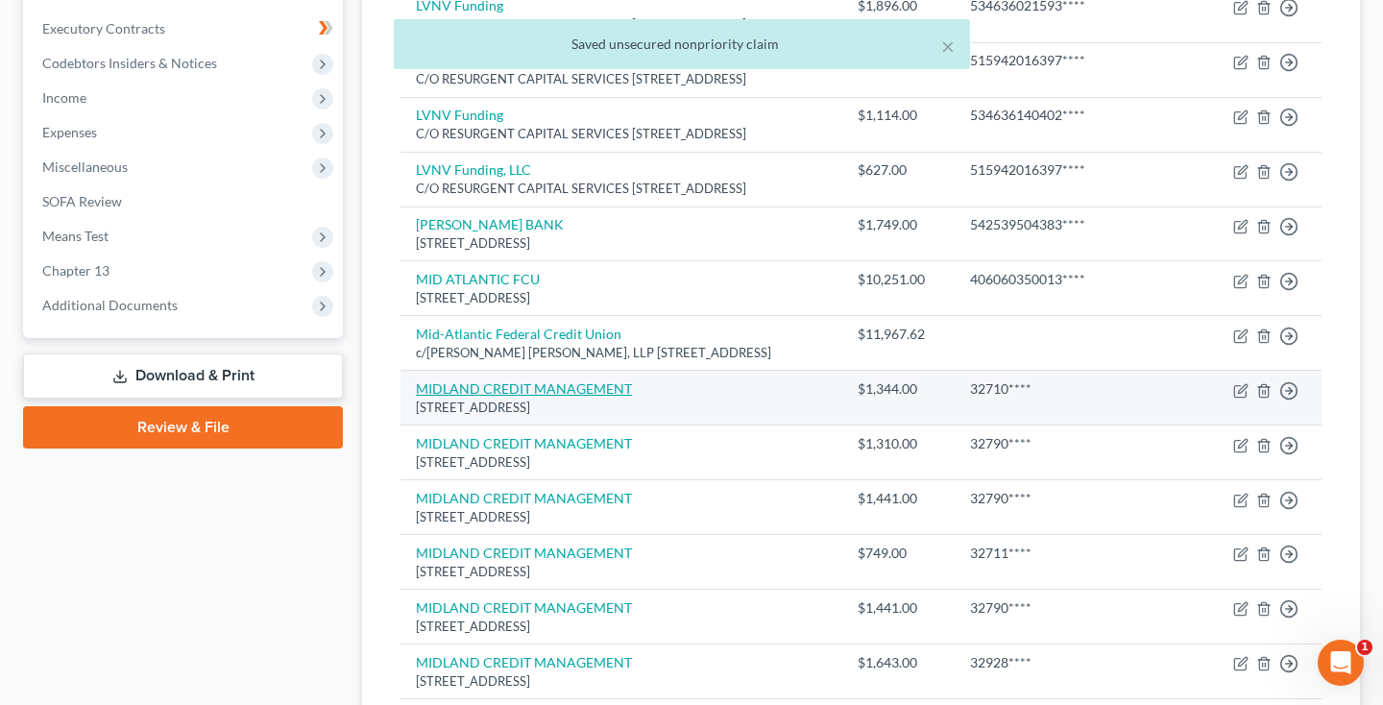
click at [604, 380] on link "MIDLAND CREDIT MANAGEMENT" at bounding box center [524, 388] width 216 height 16
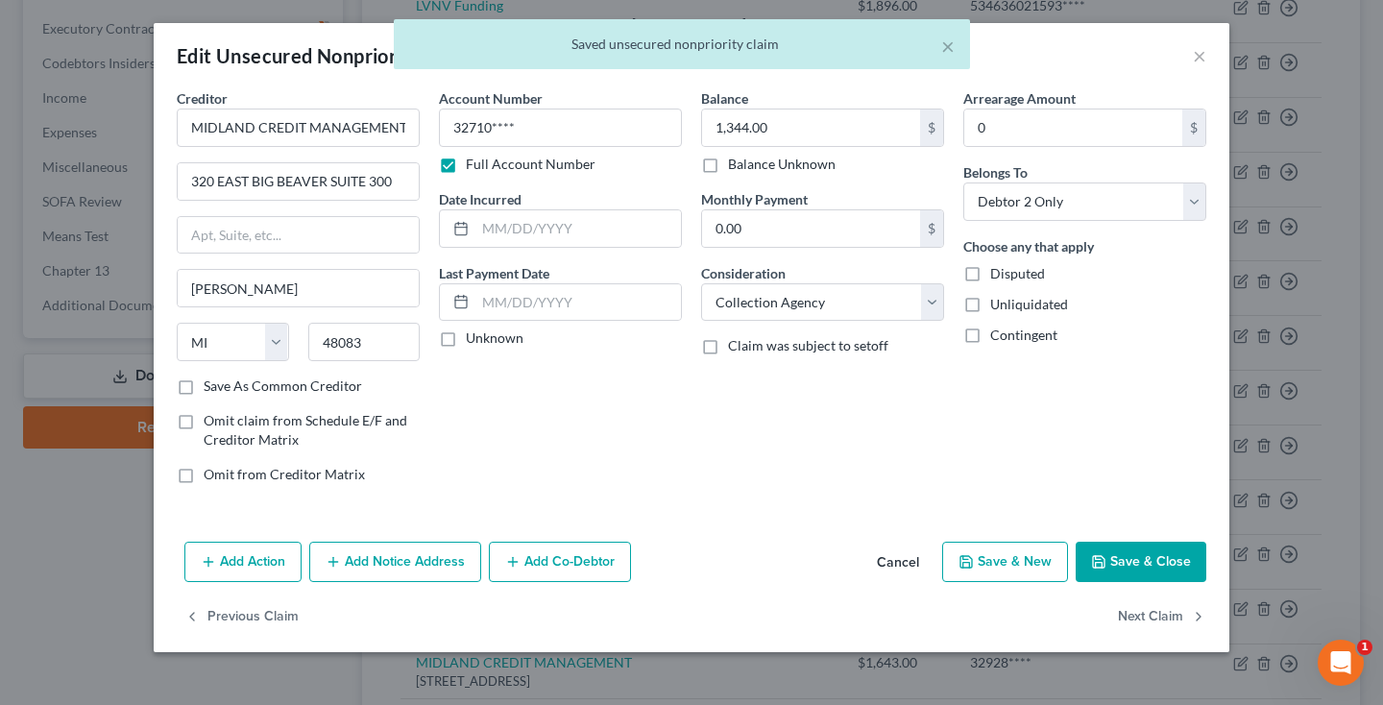
click at [908, 559] on button "Cancel" at bounding box center [897, 563] width 73 height 38
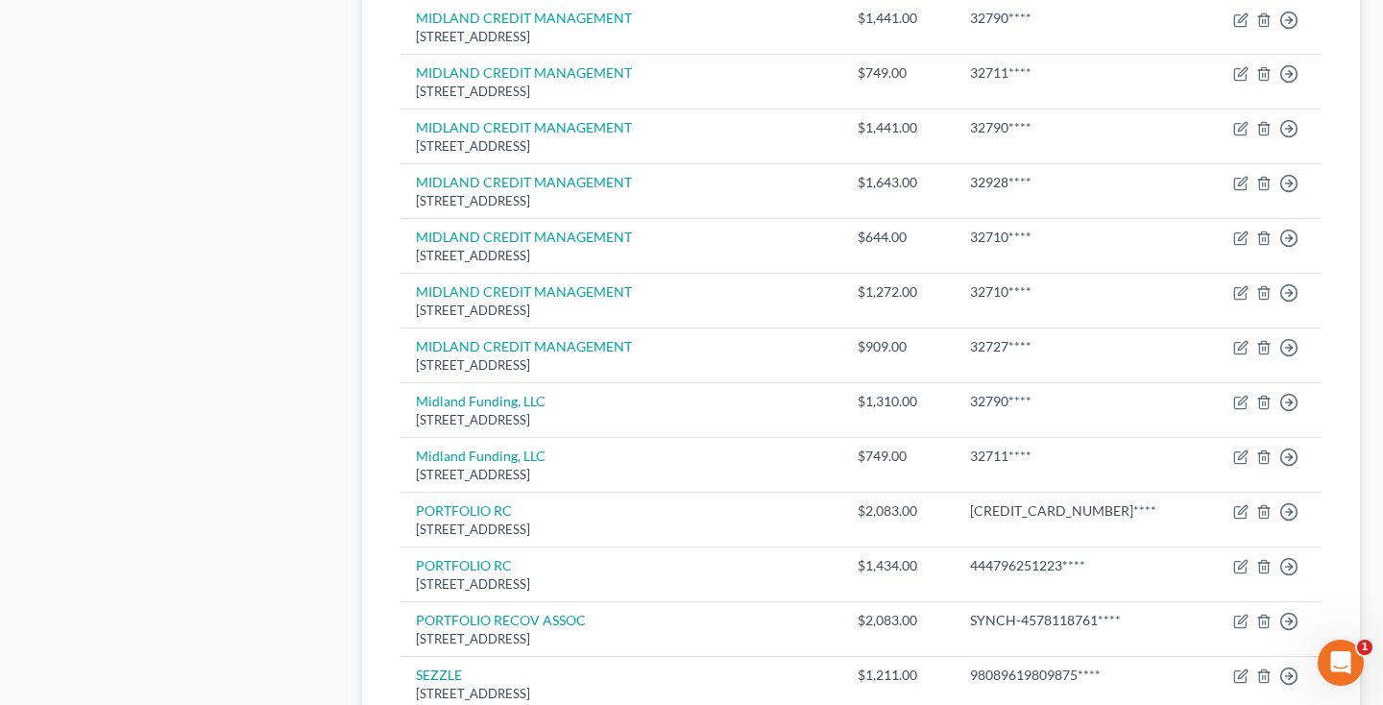
scroll to position [1030, 0]
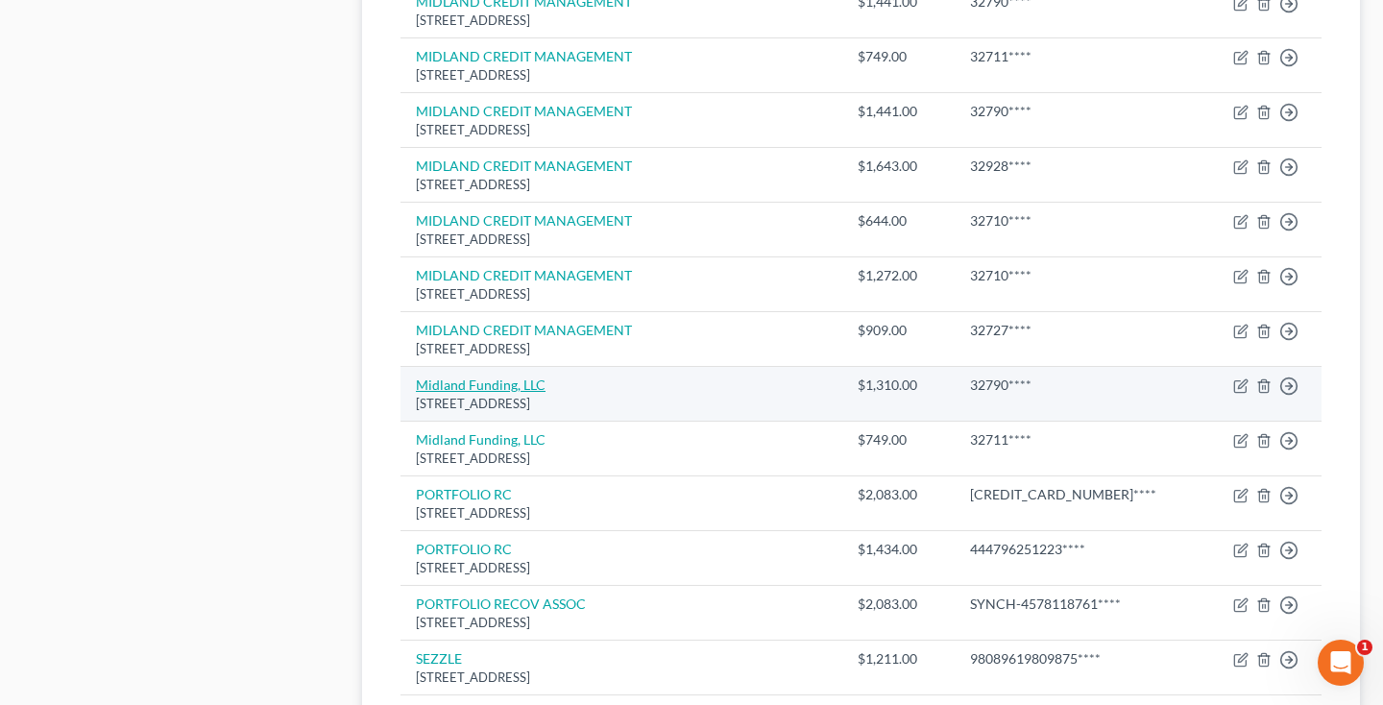
click at [512, 376] on link "Midland Funding, LLC" at bounding box center [481, 384] width 130 height 16
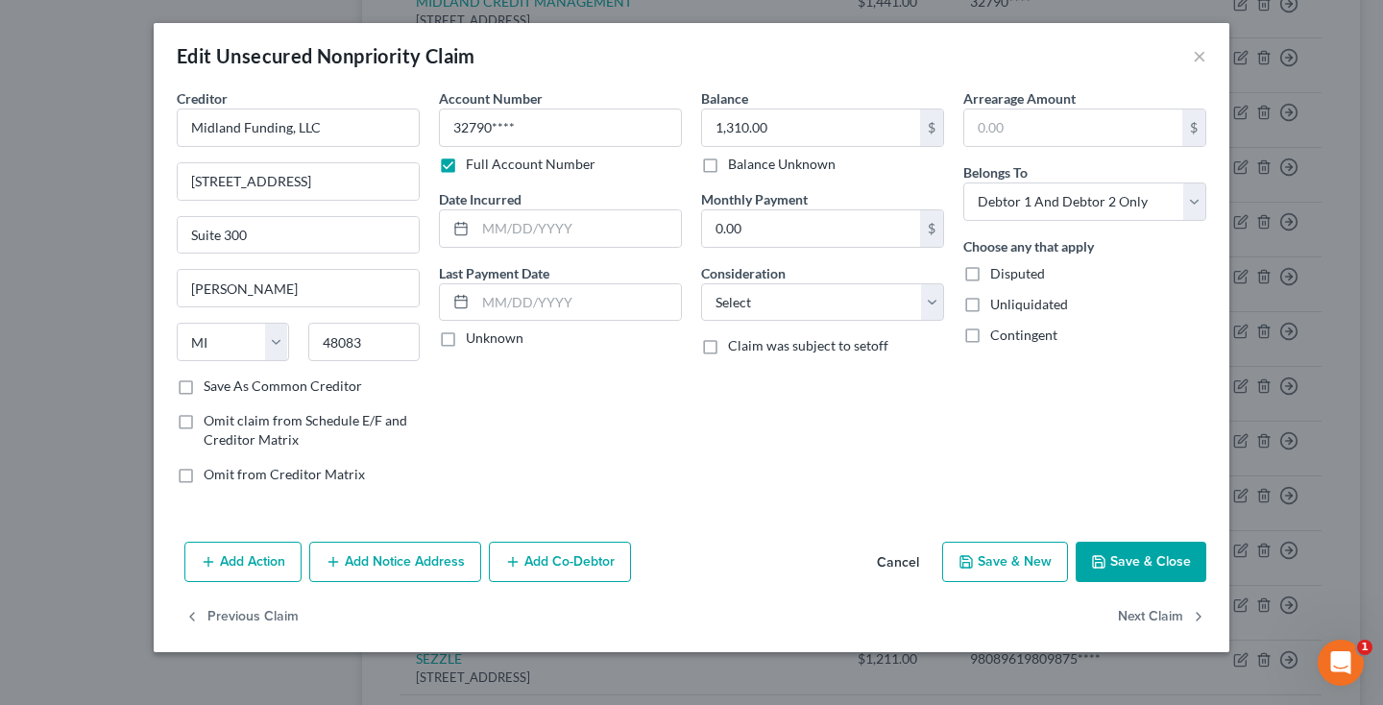
click at [890, 563] on button "Cancel" at bounding box center [897, 563] width 73 height 38
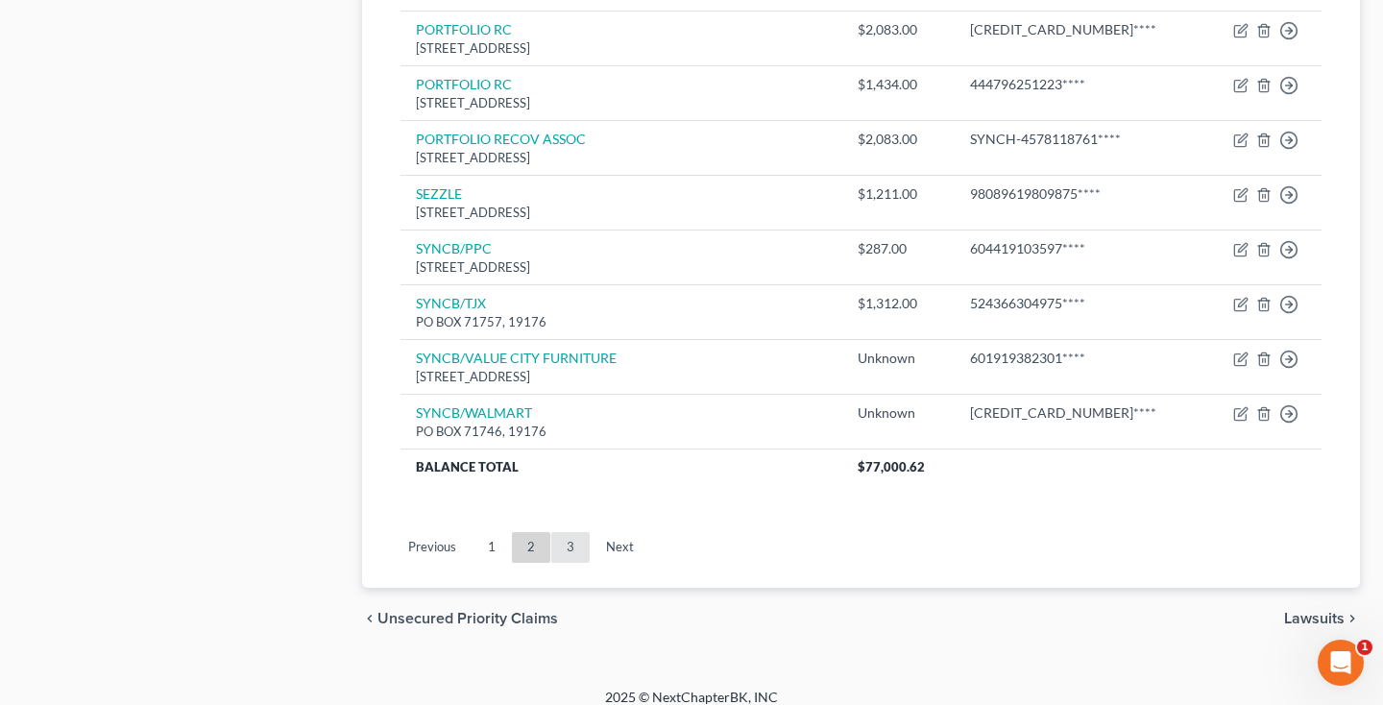
click at [571, 535] on link "3" at bounding box center [570, 547] width 38 height 31
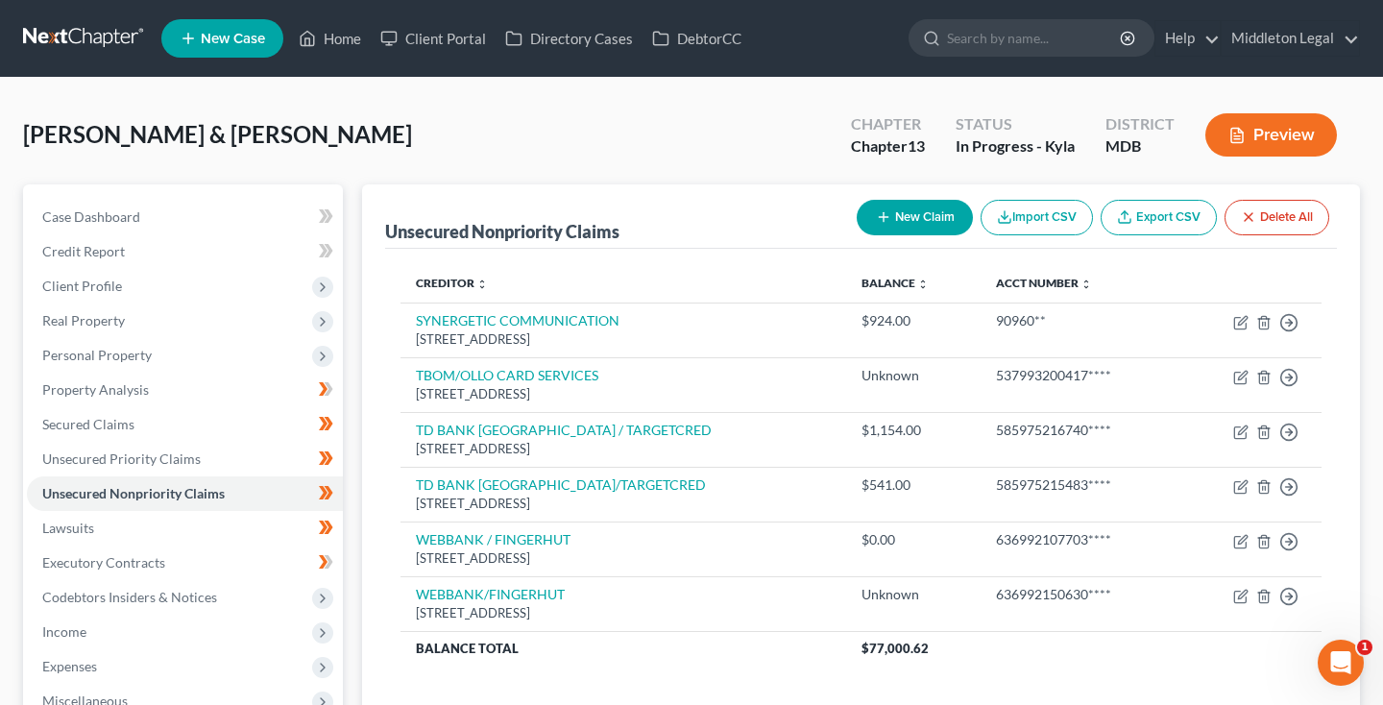
scroll to position [0, 0]
click at [144, 532] on link "Lawsuits" at bounding box center [185, 528] width 316 height 35
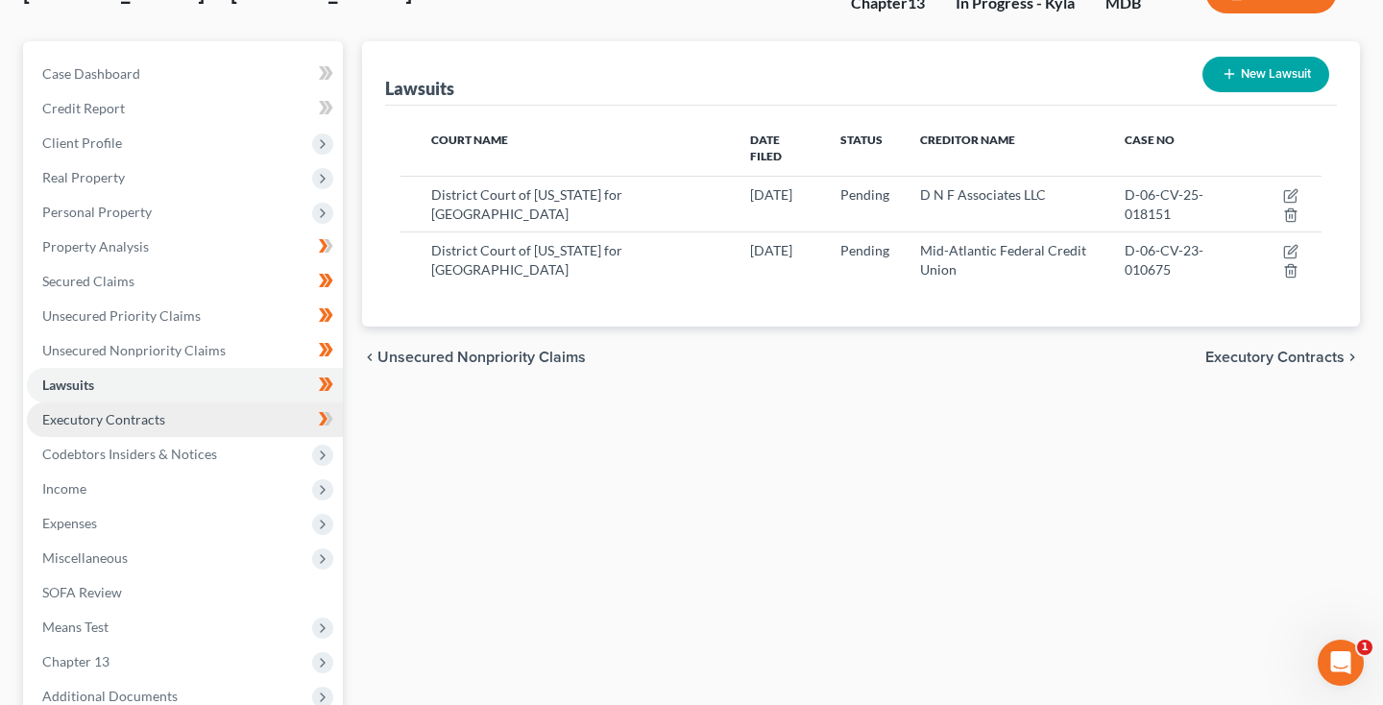
click at [116, 413] on span "Executory Contracts" at bounding box center [103, 419] width 123 height 16
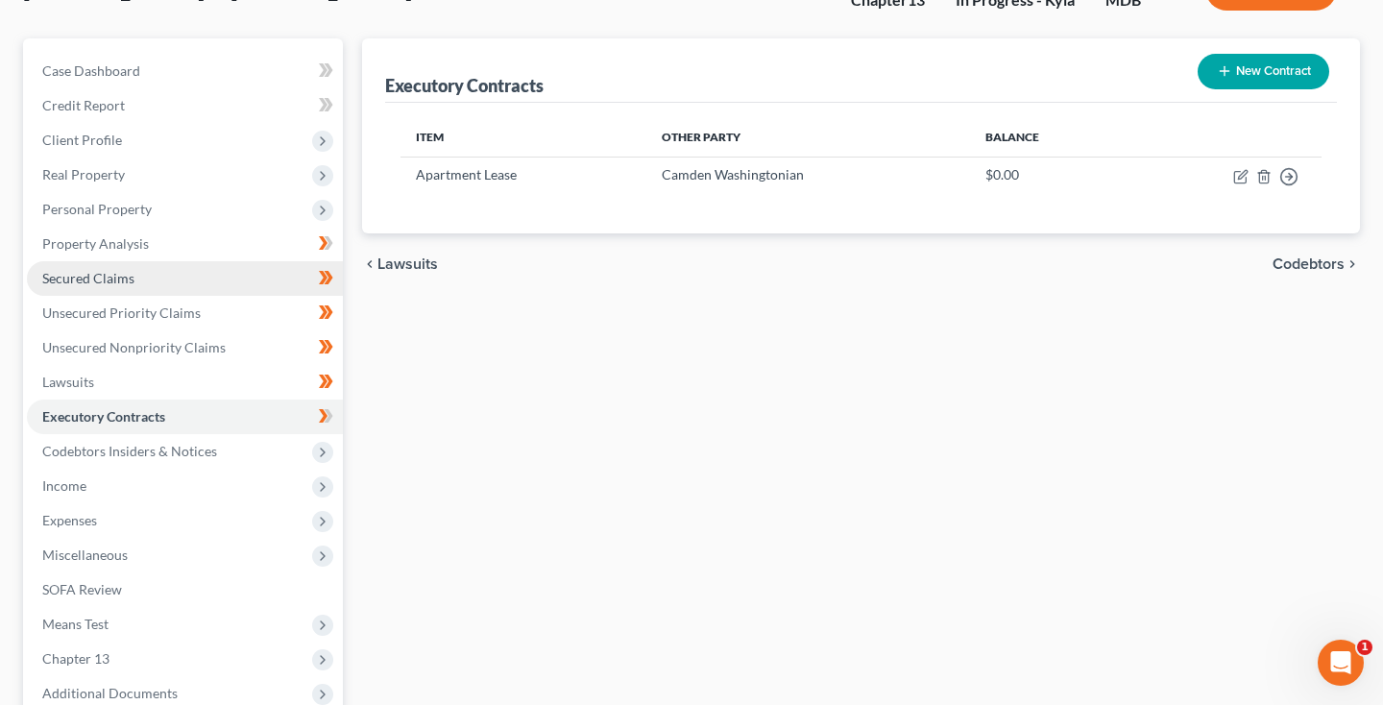
scroll to position [151, 0]
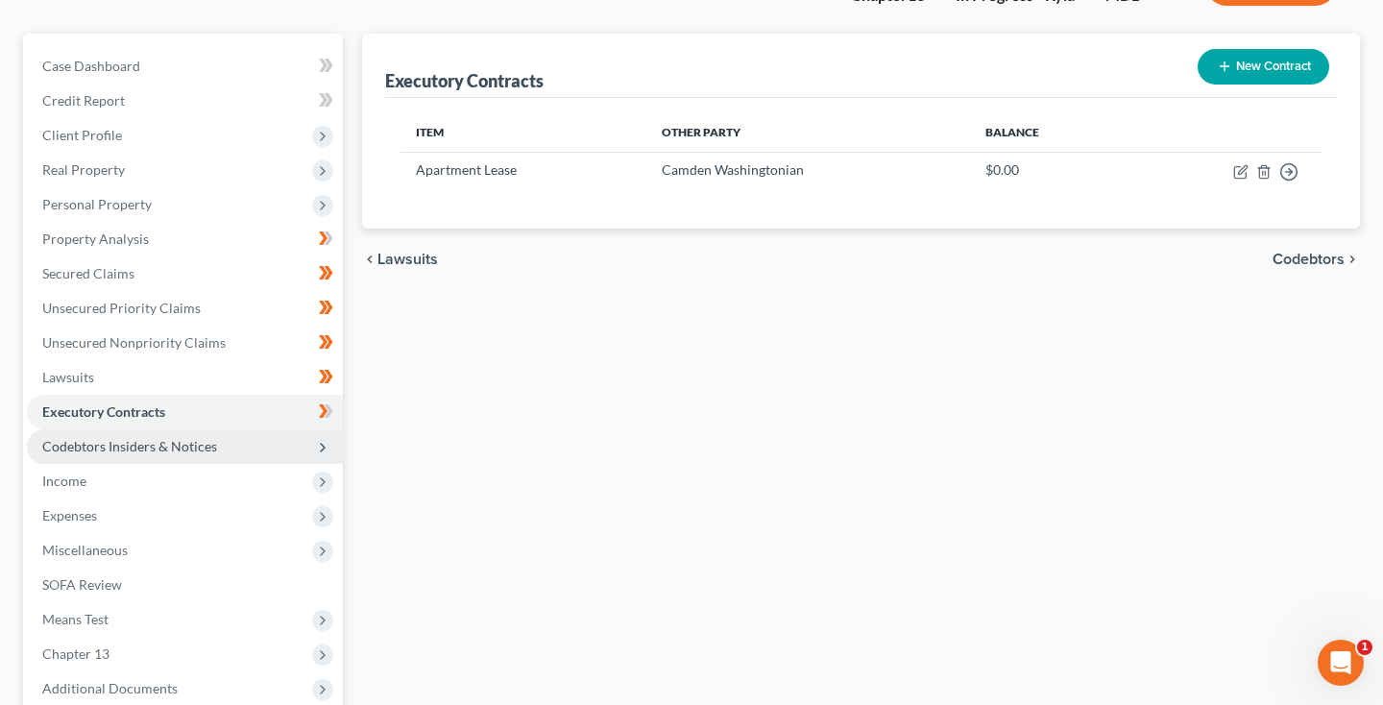
click at [94, 454] on span "Codebtors Insiders & Notices" at bounding box center [185, 446] width 316 height 35
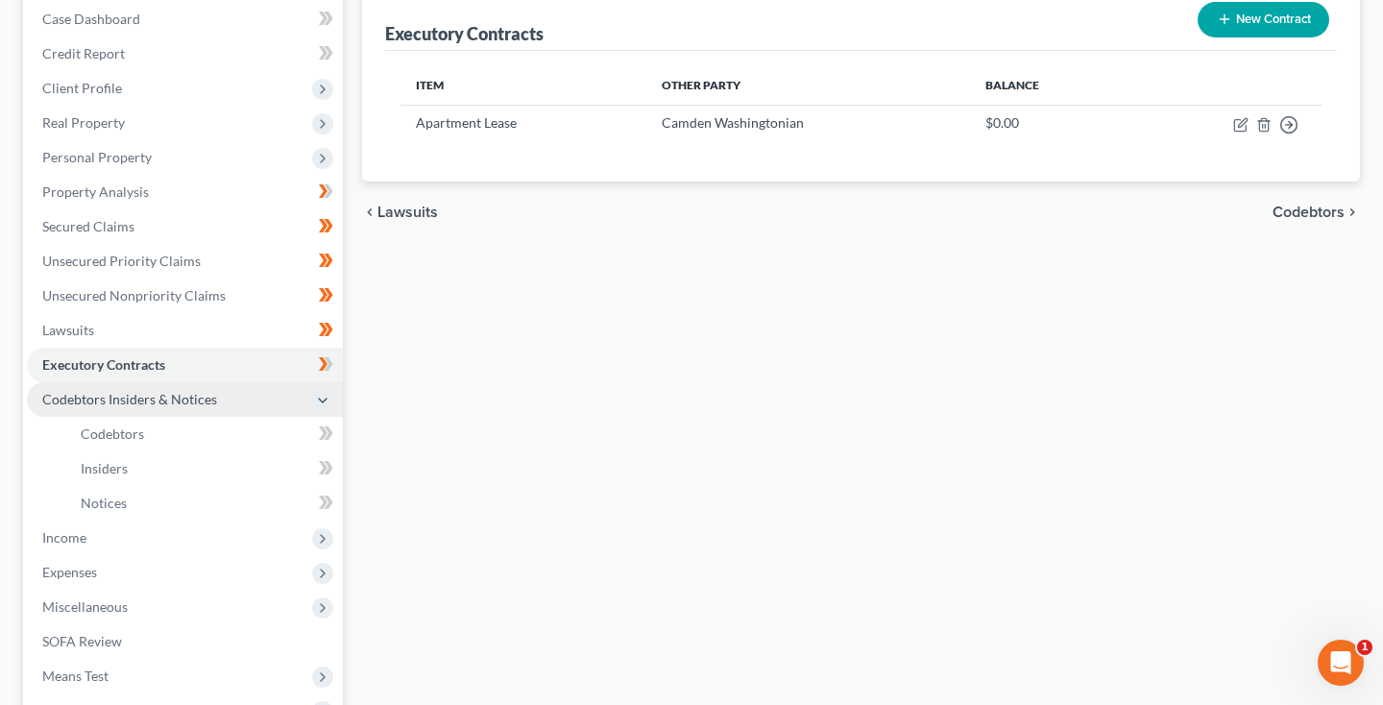
scroll to position [200, 0]
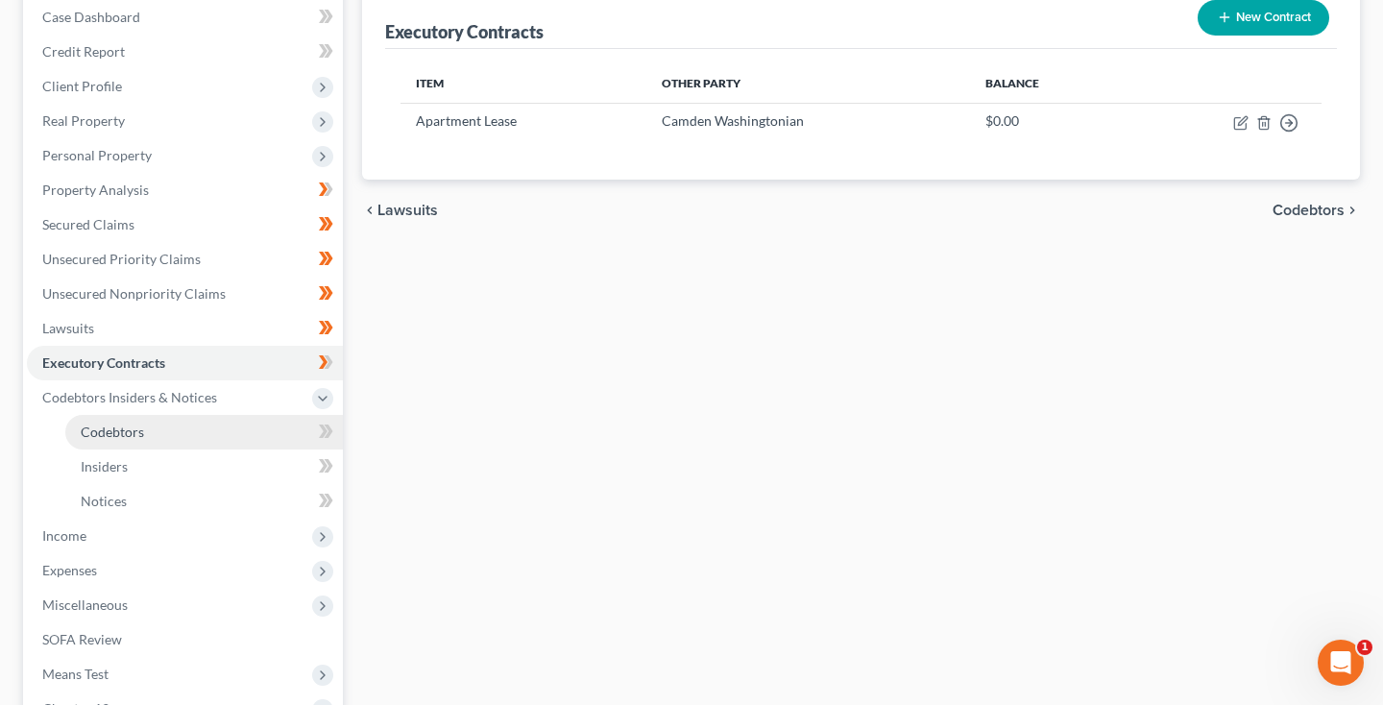
click at [91, 441] on link "Codebtors" at bounding box center [204, 432] width 278 height 35
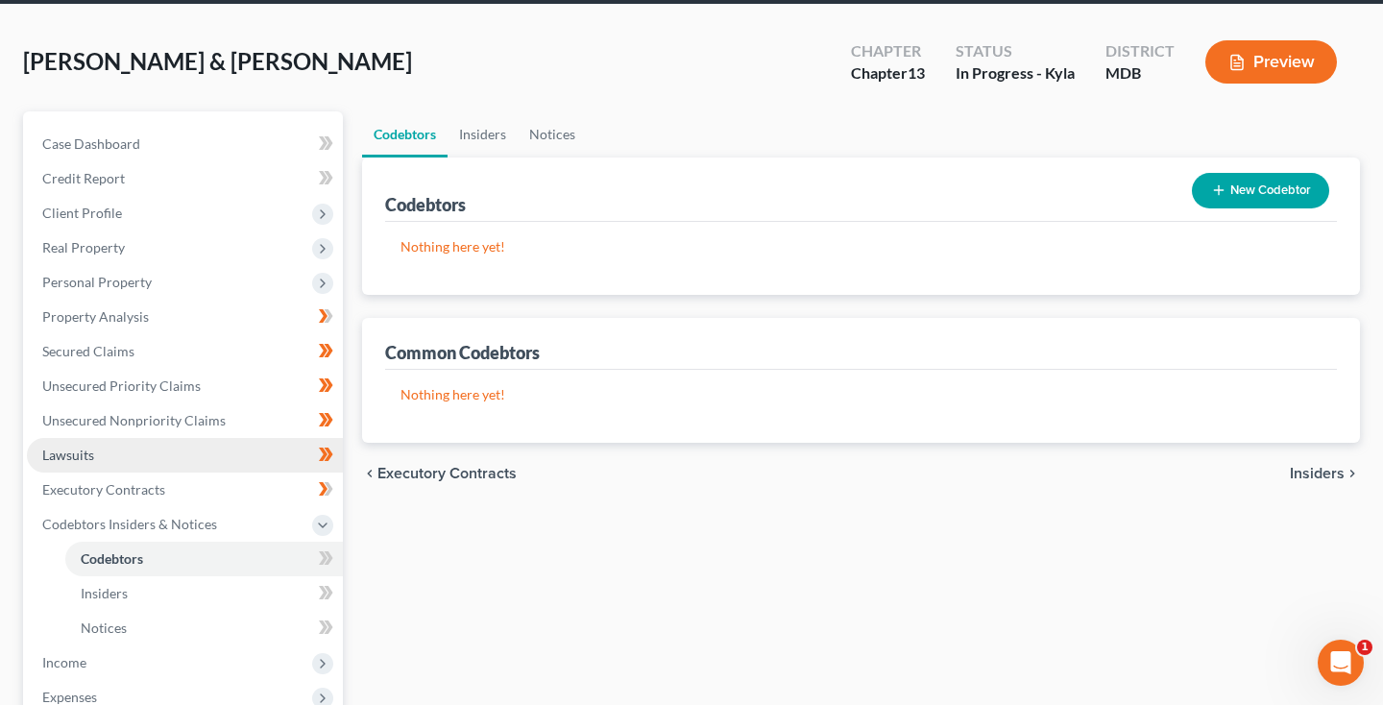
scroll to position [197, 0]
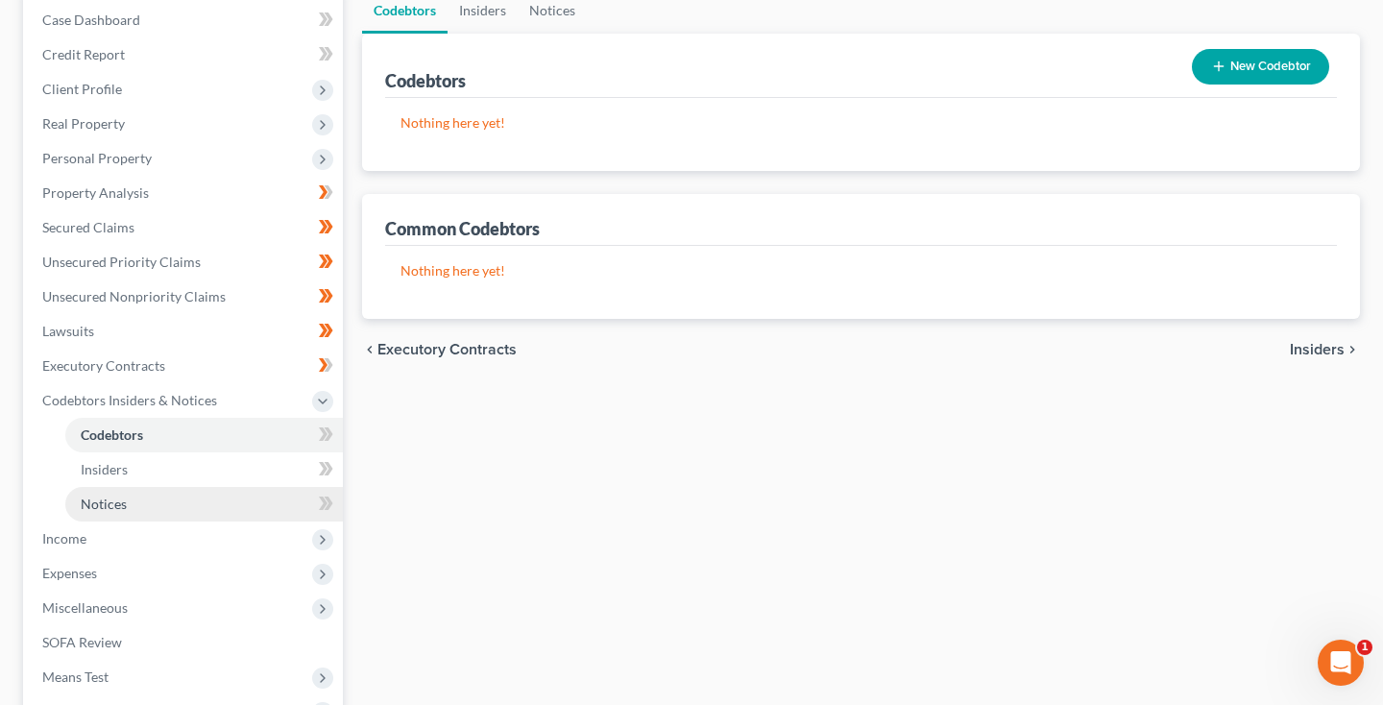
click at [92, 504] on span "Notices" at bounding box center [104, 503] width 46 height 16
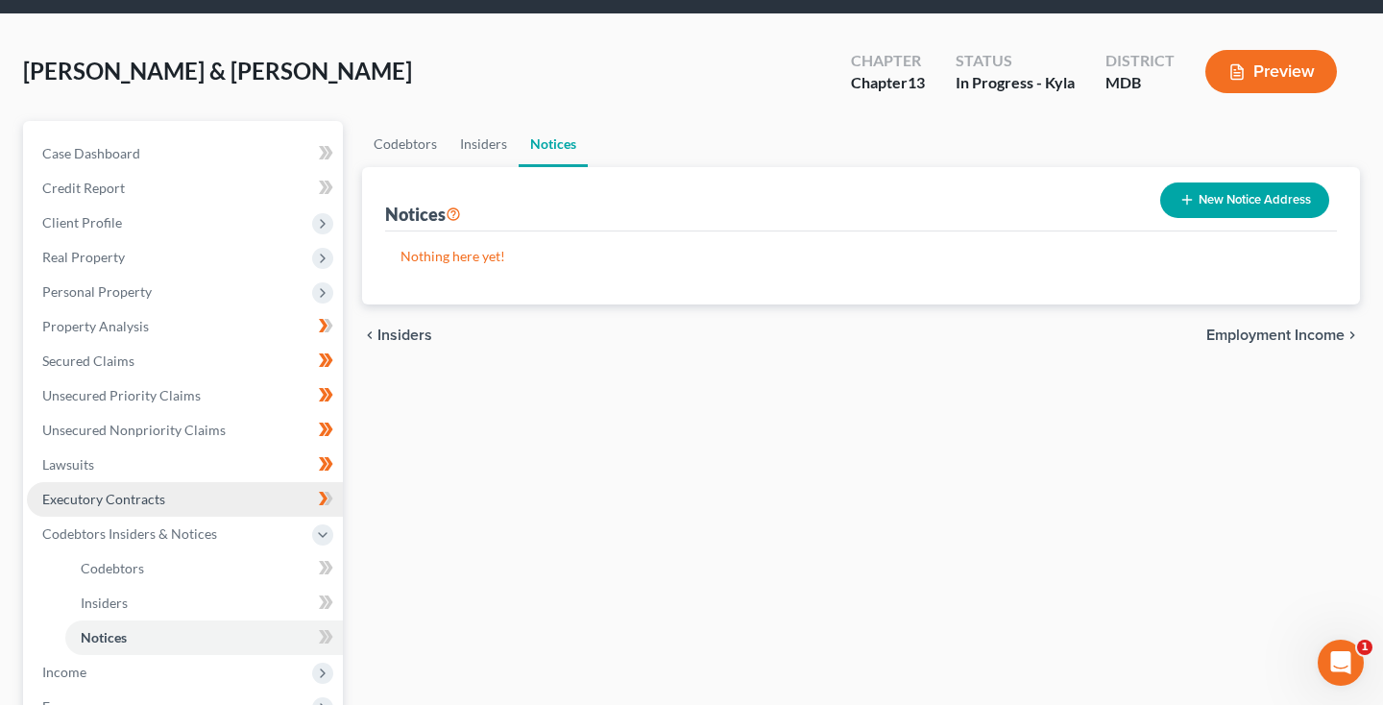
scroll to position [118, 0]
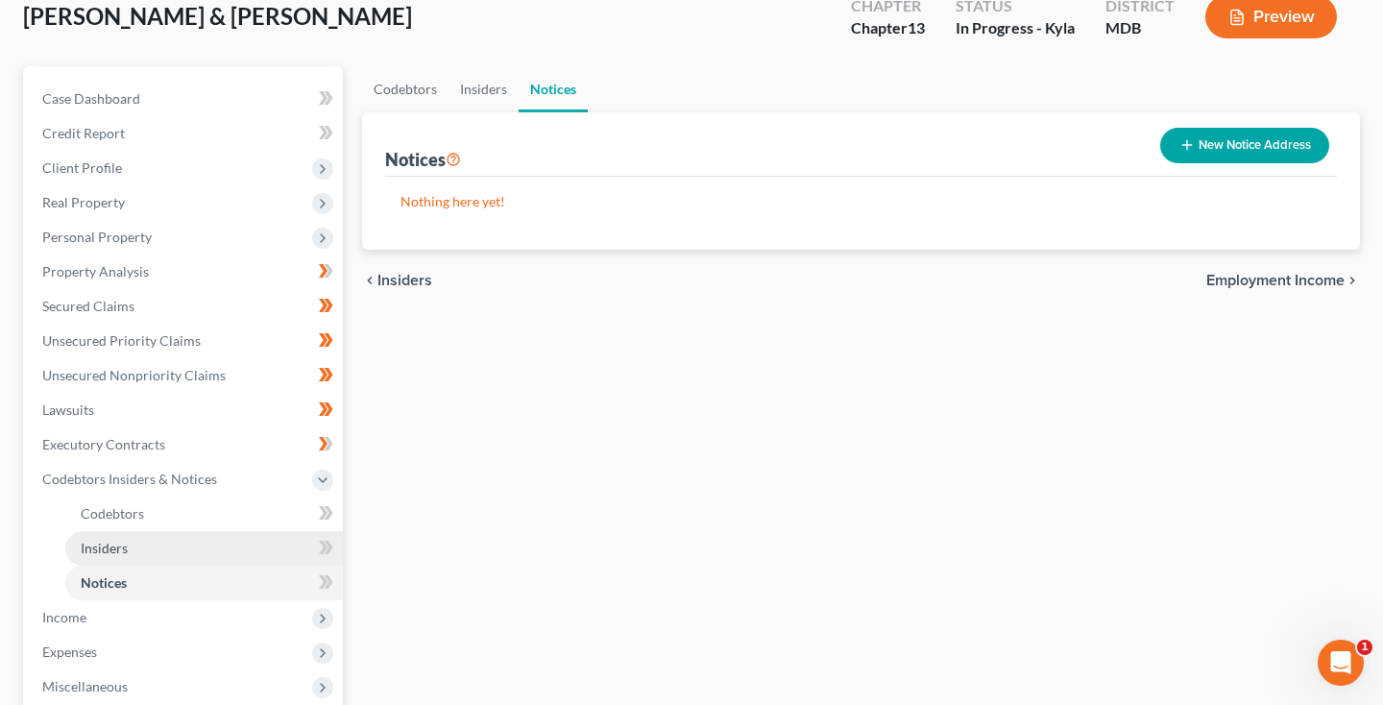
click at [103, 551] on span "Insiders" at bounding box center [104, 548] width 47 height 16
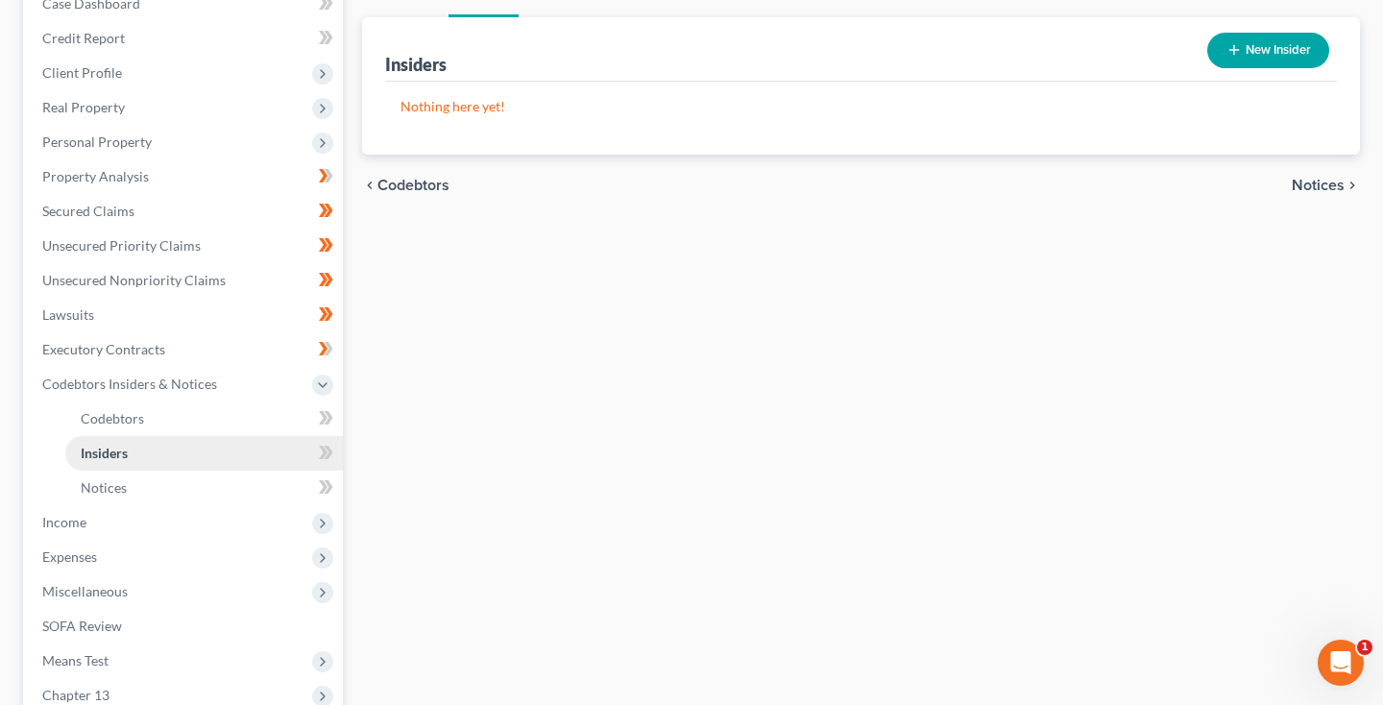
scroll to position [329, 0]
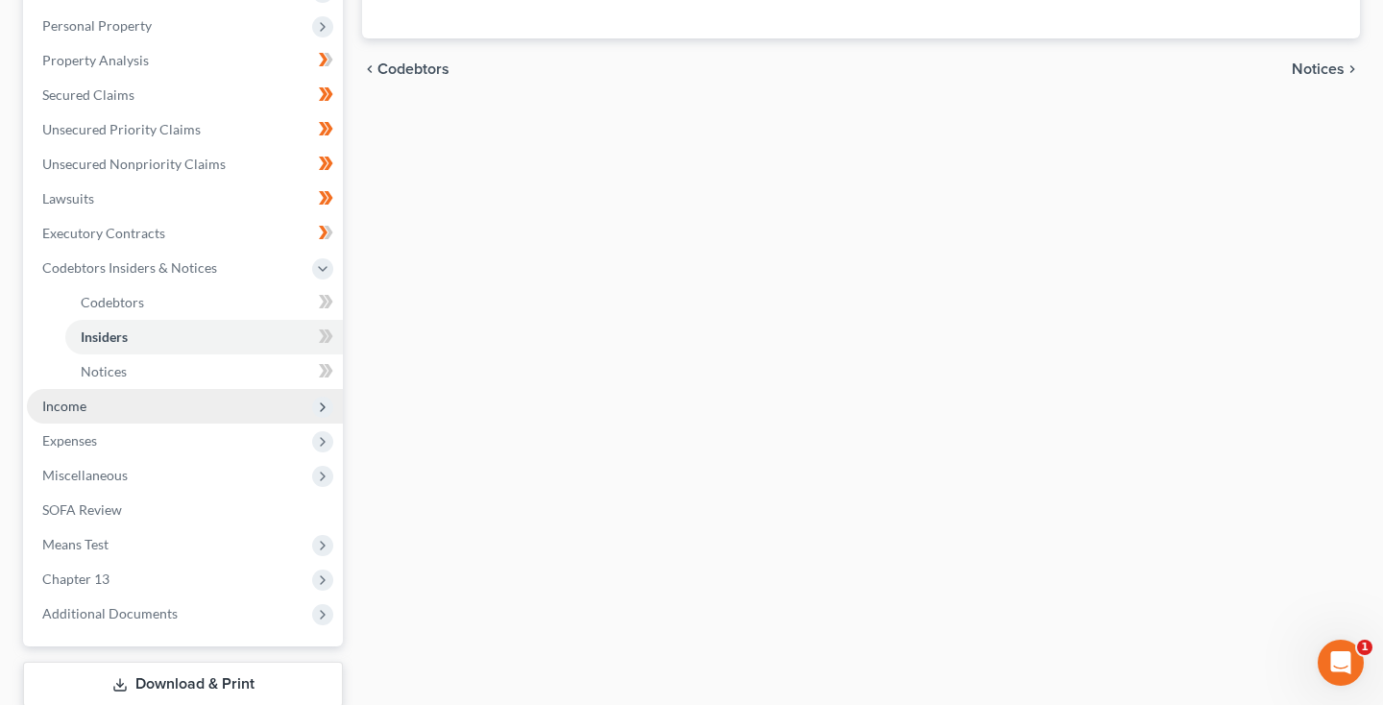
click at [98, 409] on span "Income" at bounding box center [185, 406] width 316 height 35
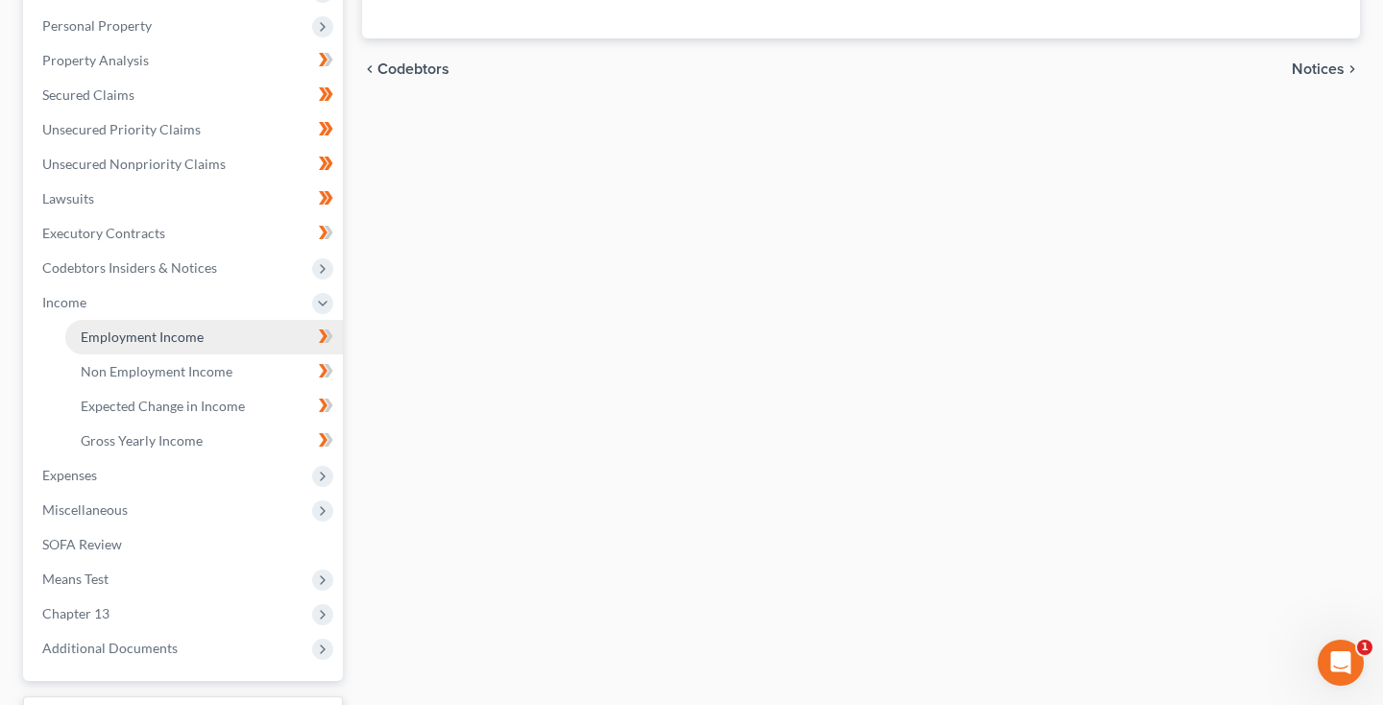
click at [132, 346] on link "Employment Income" at bounding box center [204, 337] width 278 height 35
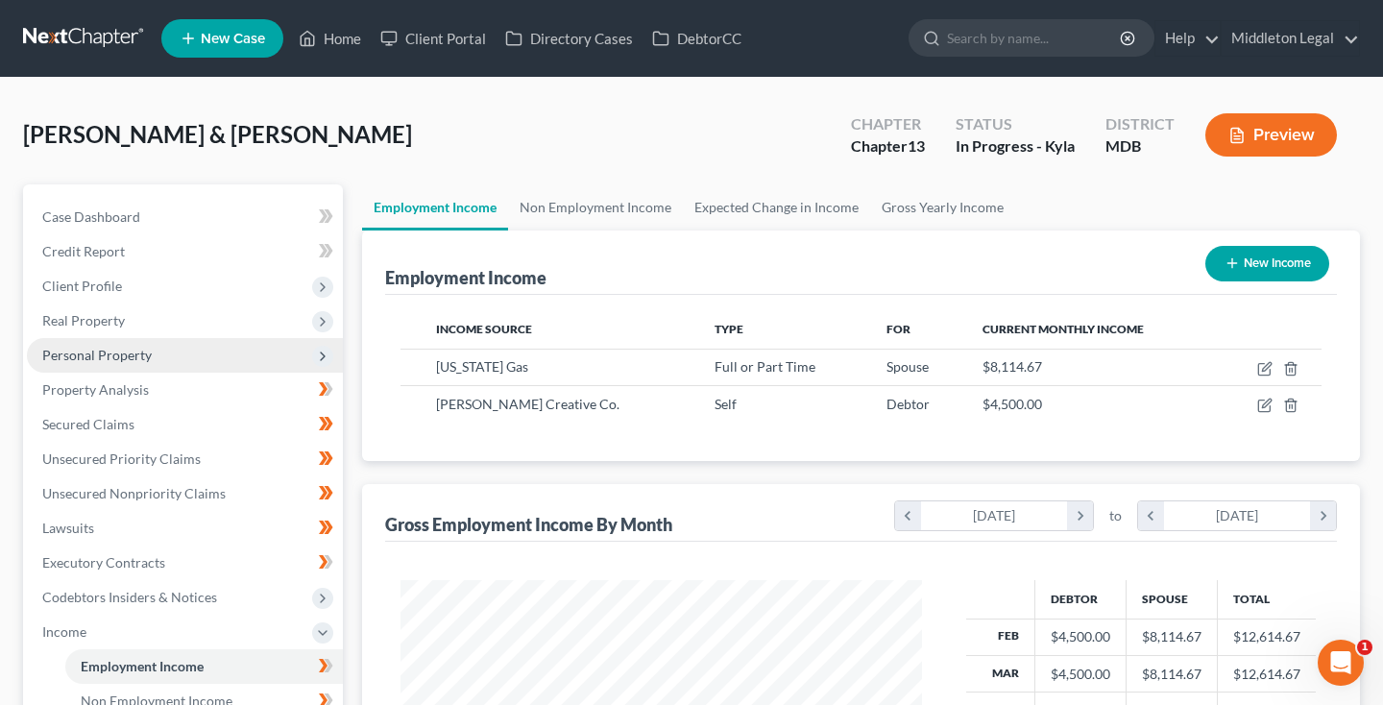
scroll to position [30, 0]
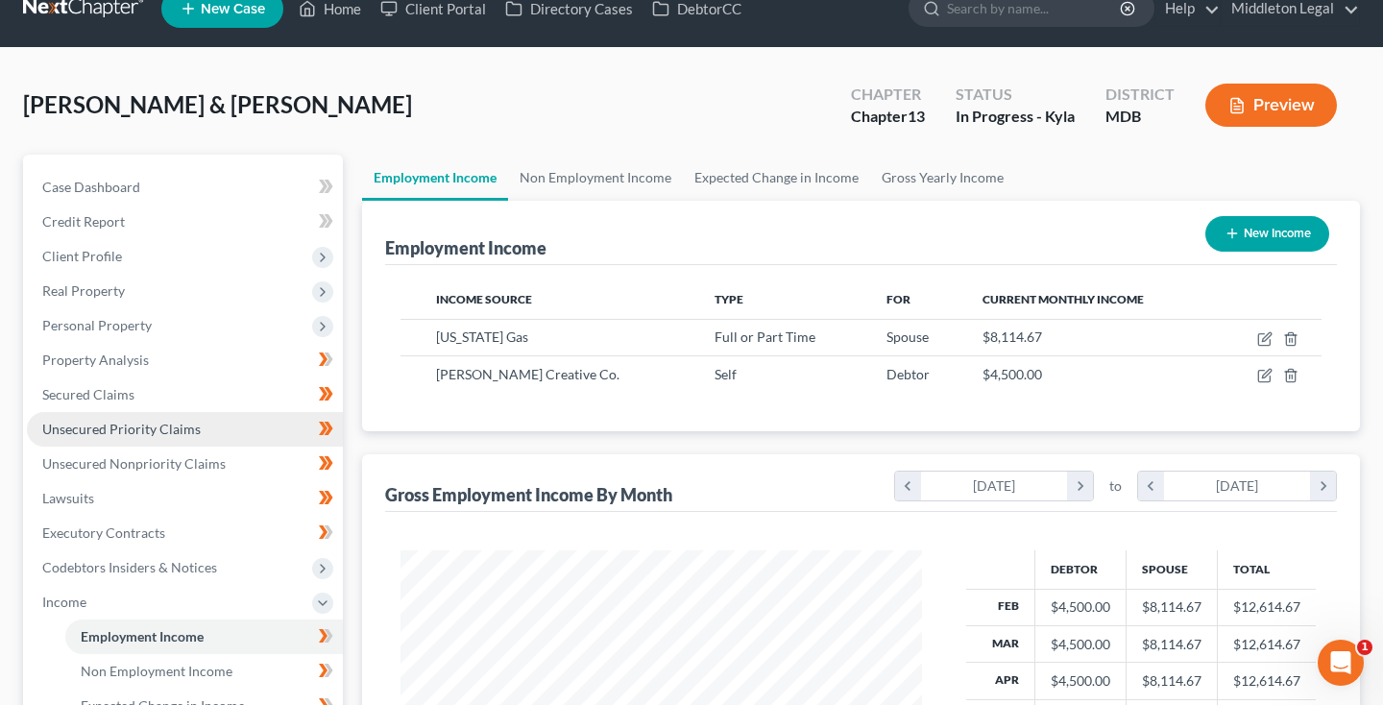
click at [102, 433] on span "Unsecured Priority Claims" at bounding box center [121, 429] width 158 height 16
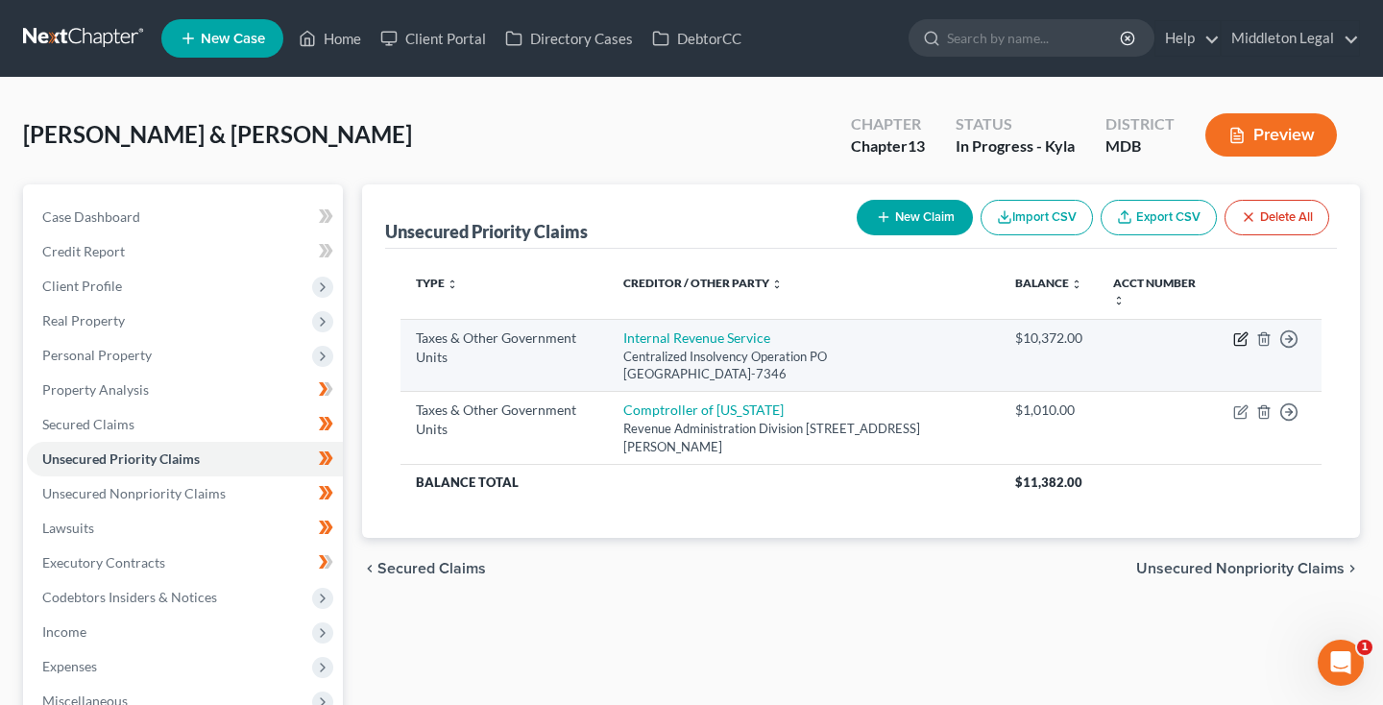
click at [1238, 335] on icon "button" at bounding box center [1240, 338] width 15 height 15
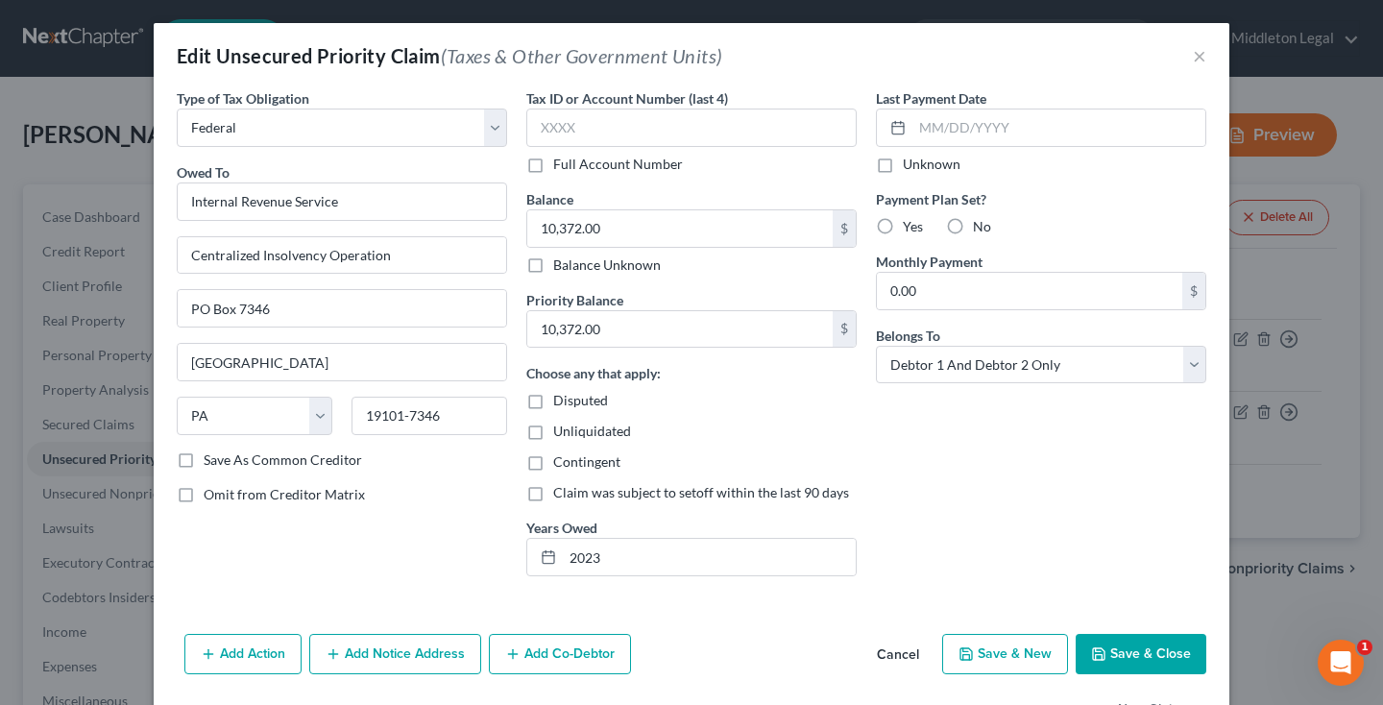
click at [905, 655] on button "Cancel" at bounding box center [897, 655] width 73 height 38
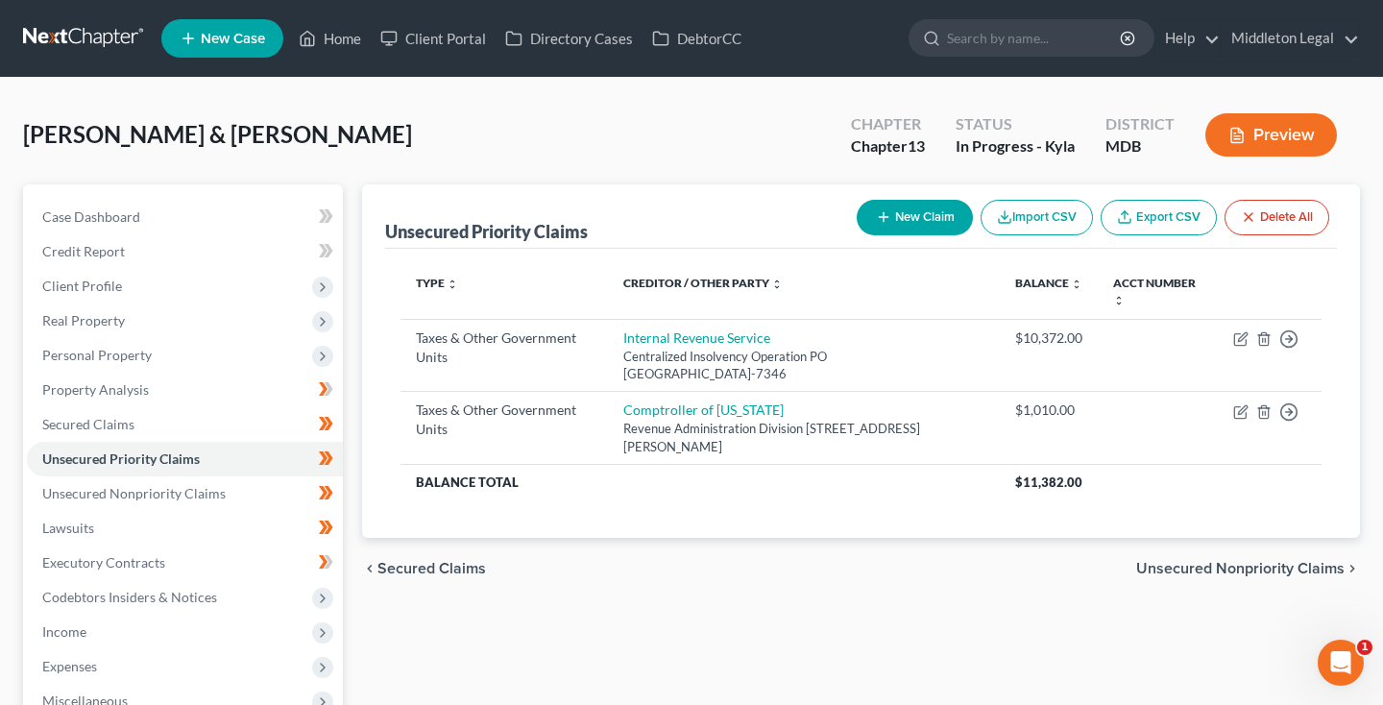
click at [933, 214] on button "New Claim" at bounding box center [915, 218] width 116 height 36
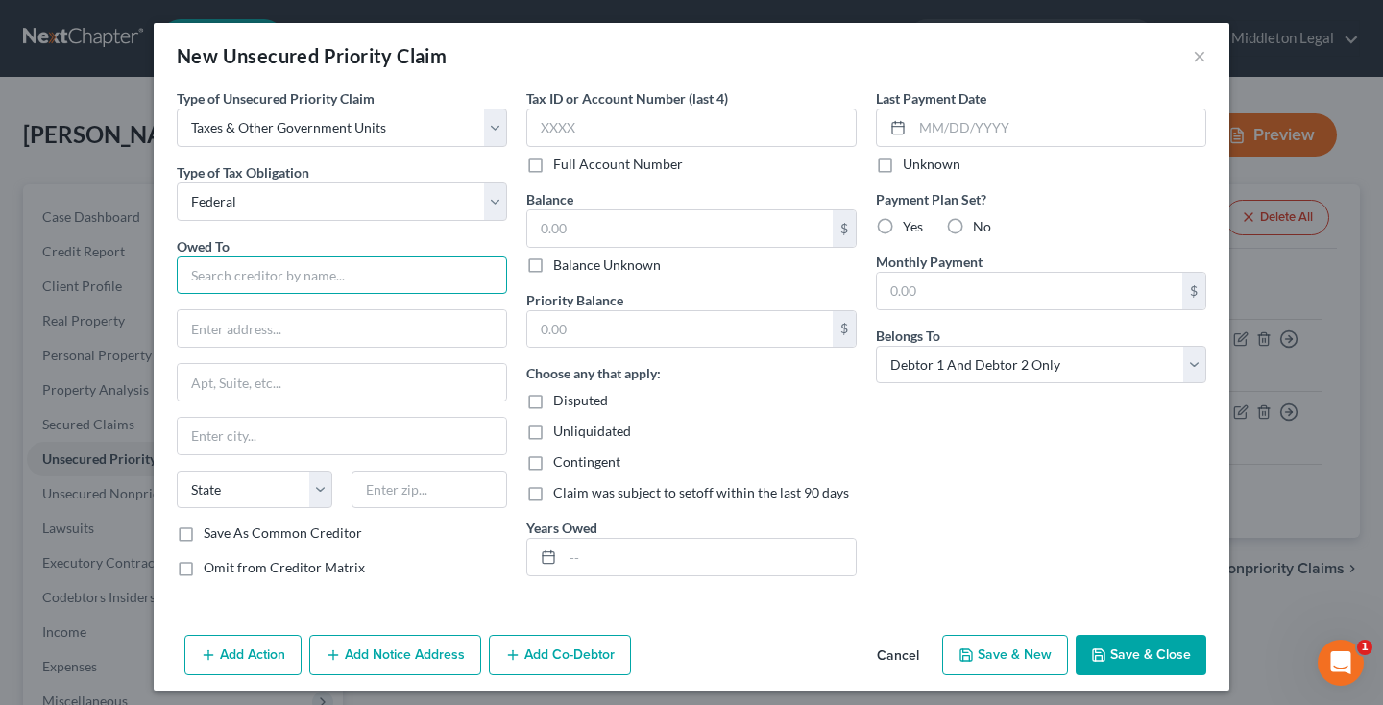
click at [362, 275] on input "text" at bounding box center [342, 275] width 330 height 38
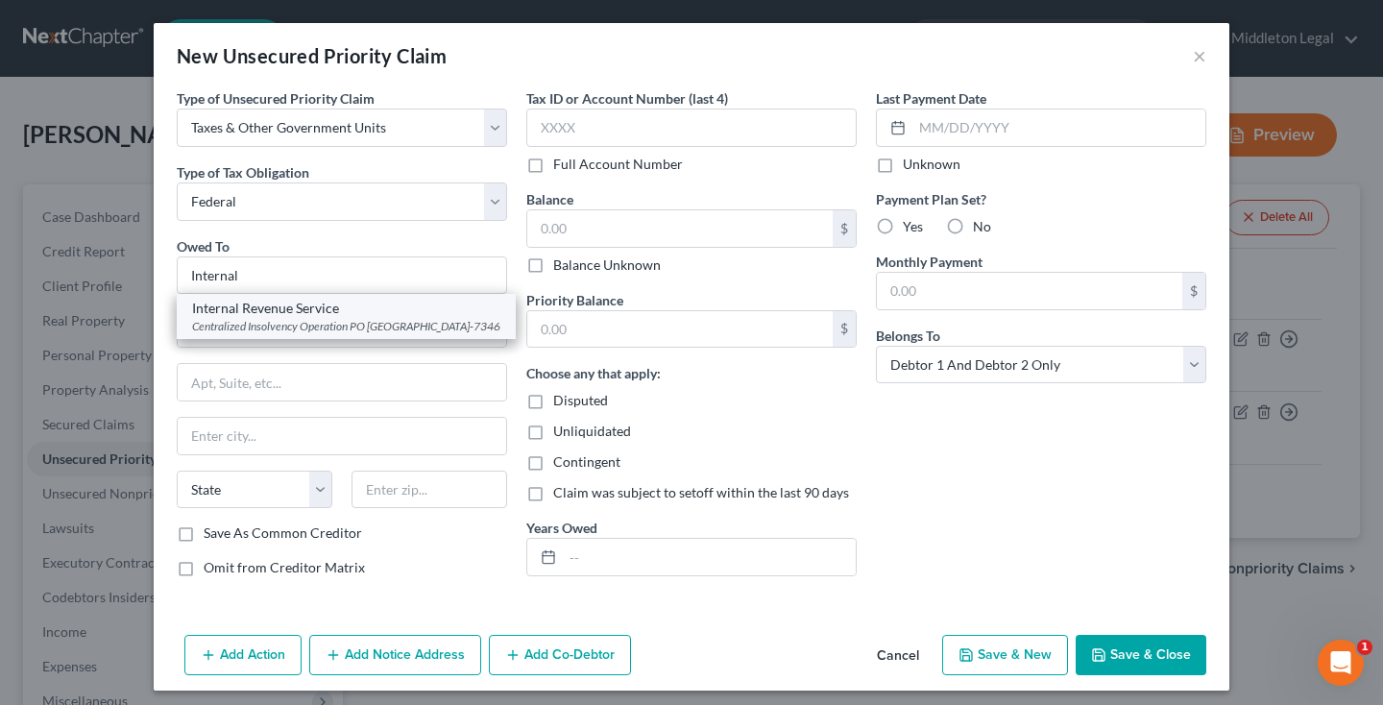
click at [320, 323] on div "Centralized Insolvency Operation PO [GEOGRAPHIC_DATA]-7346" at bounding box center [346, 326] width 308 height 16
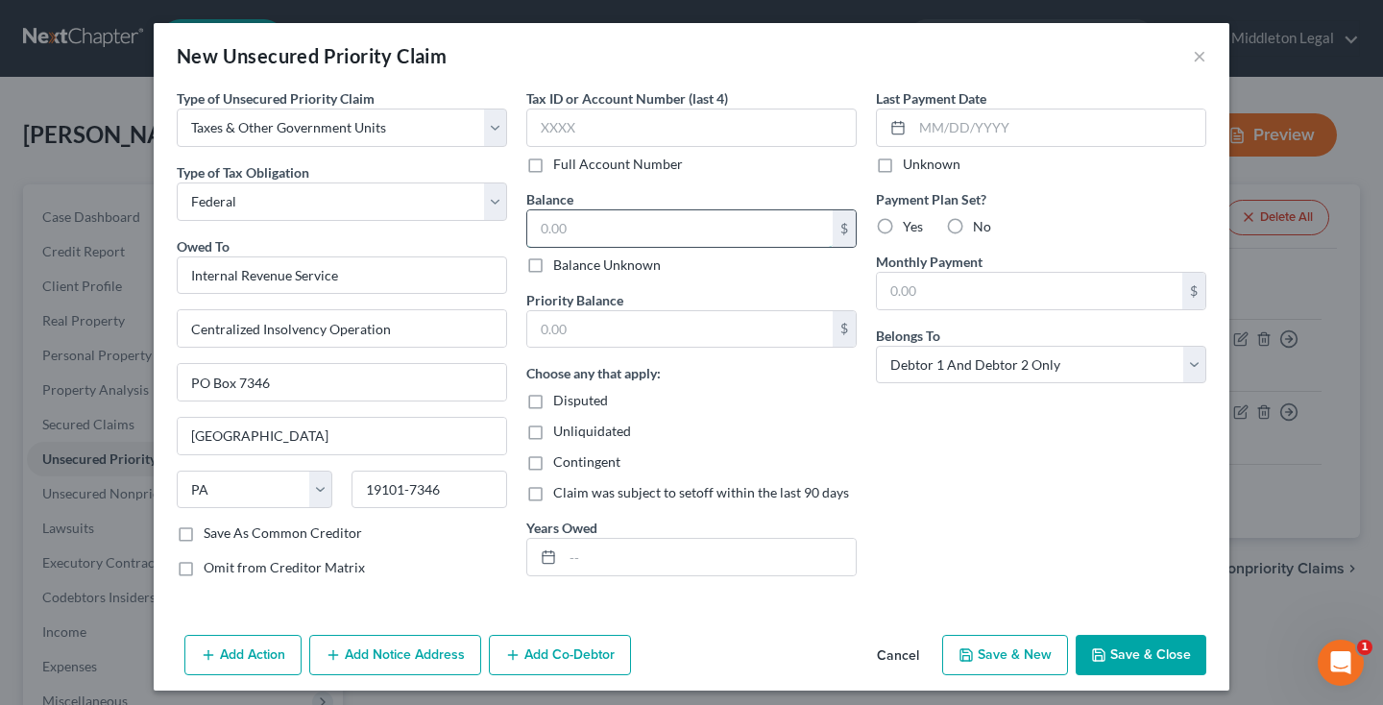
click at [654, 226] on input "text" at bounding box center [679, 228] width 305 height 36
click at [629, 331] on input "text" at bounding box center [679, 329] width 305 height 36
click at [573, 550] on input "text" at bounding box center [709, 557] width 293 height 36
click at [1131, 658] on button "Save & Close" at bounding box center [1140, 655] width 131 height 40
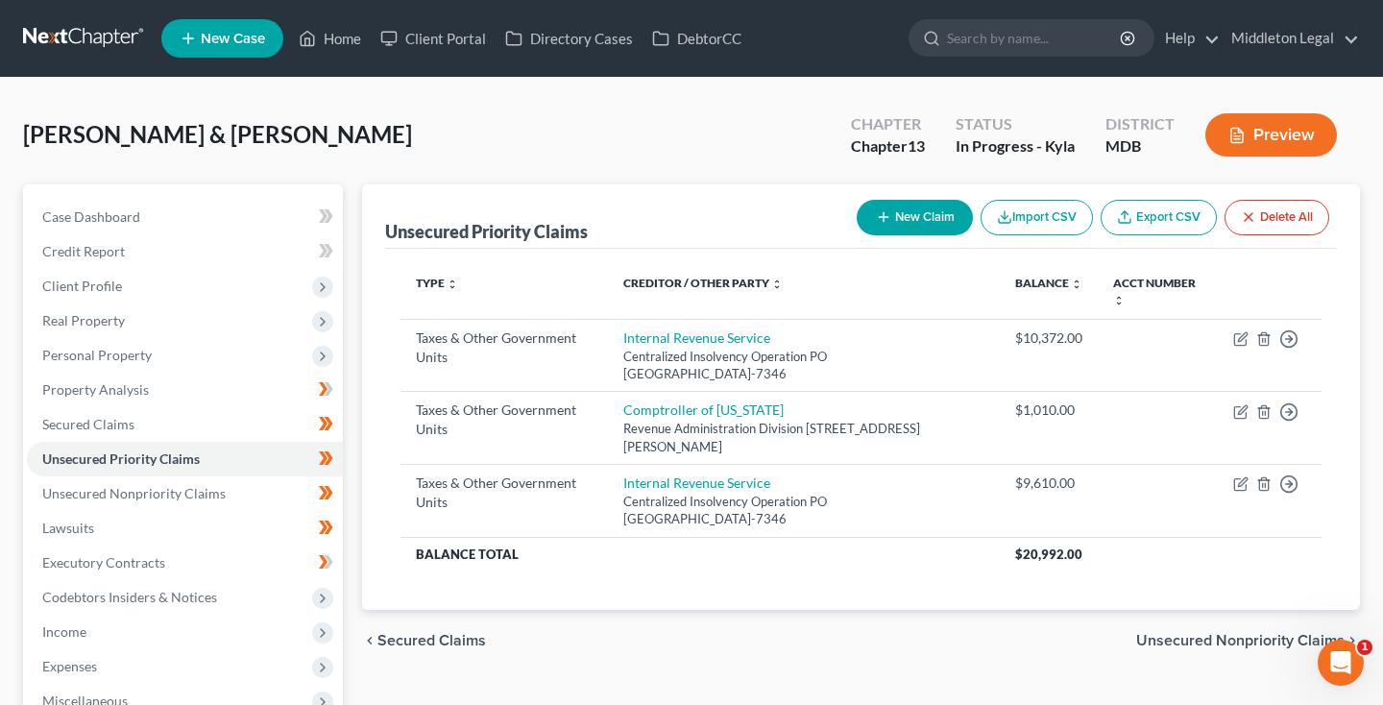
click at [928, 217] on button "New Claim" at bounding box center [915, 218] width 116 height 36
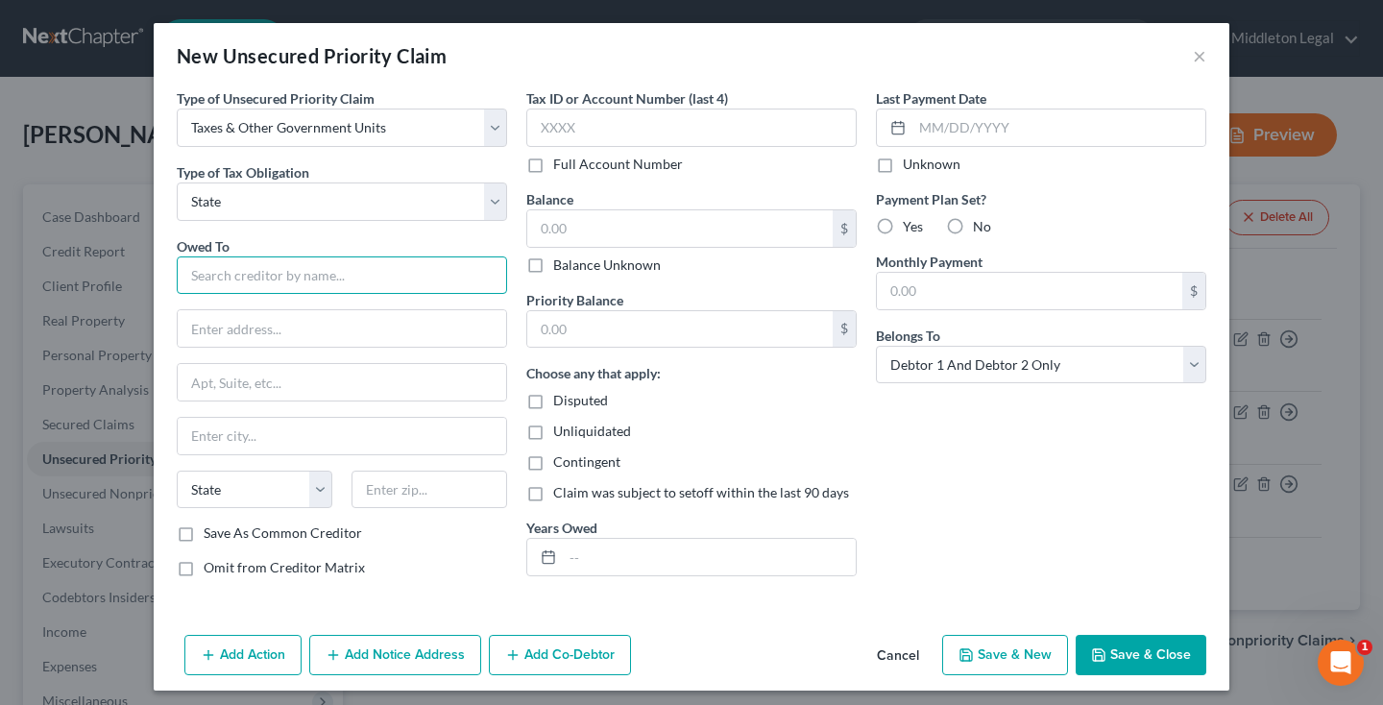
click at [302, 278] on input "text" at bounding box center [342, 275] width 330 height 38
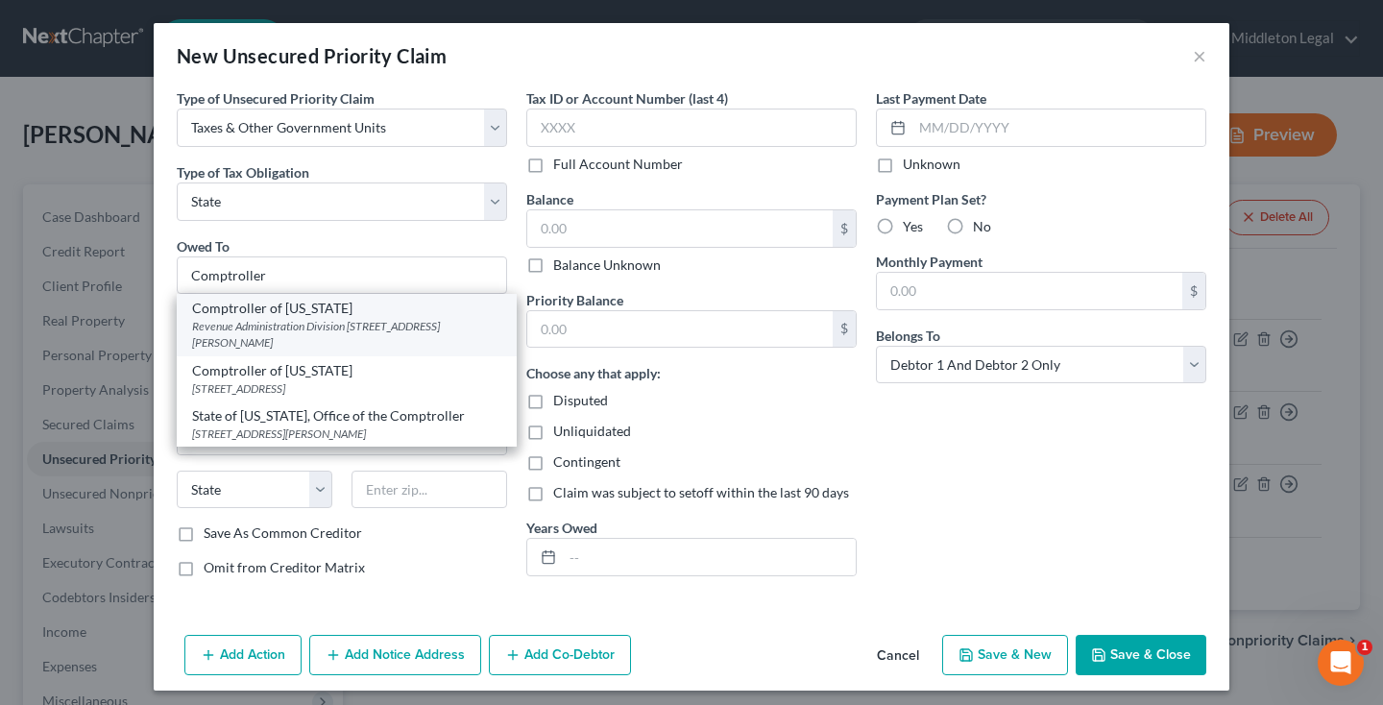
click at [295, 315] on div "Comptroller of [US_STATE]" at bounding box center [346, 308] width 309 height 19
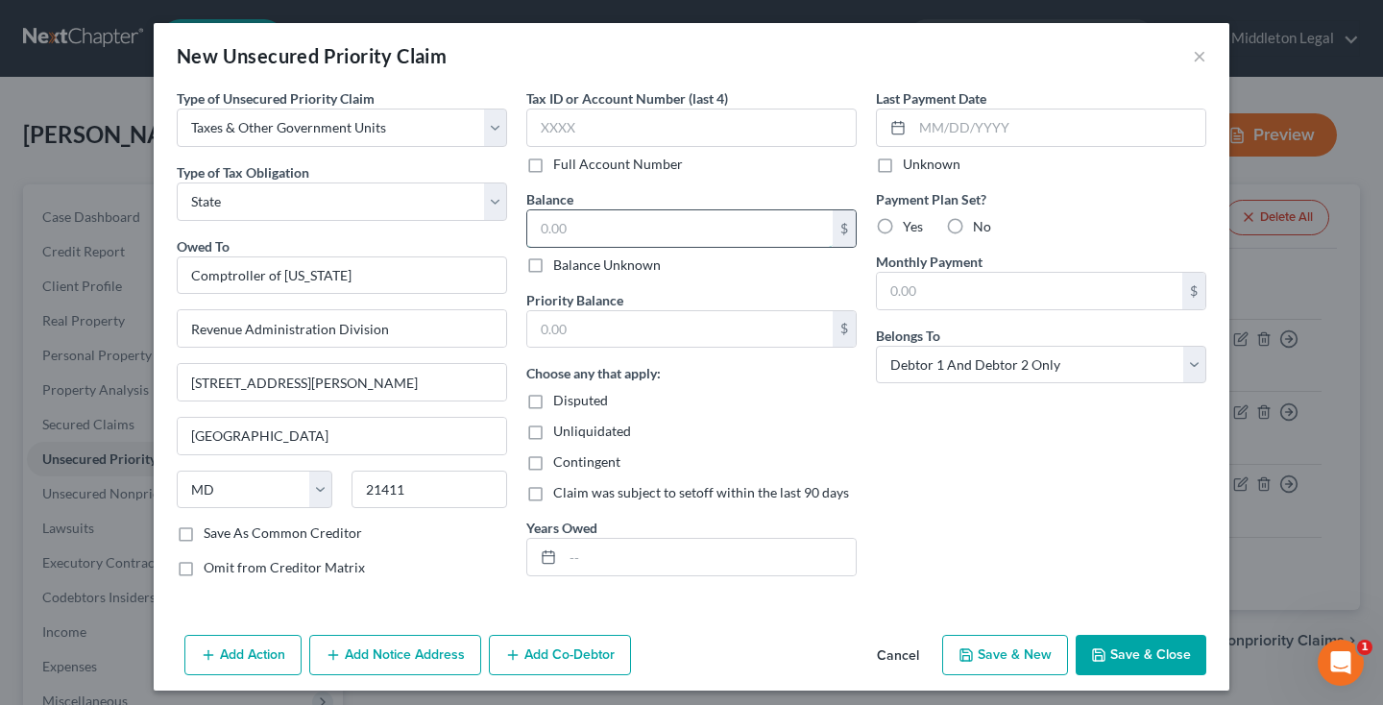
click at [678, 235] on input "text" at bounding box center [679, 228] width 305 height 36
click at [620, 334] on input "text" at bounding box center [679, 329] width 305 height 36
click at [576, 564] on input "text" at bounding box center [709, 557] width 293 height 36
click at [1132, 657] on button "Save & Close" at bounding box center [1140, 655] width 131 height 40
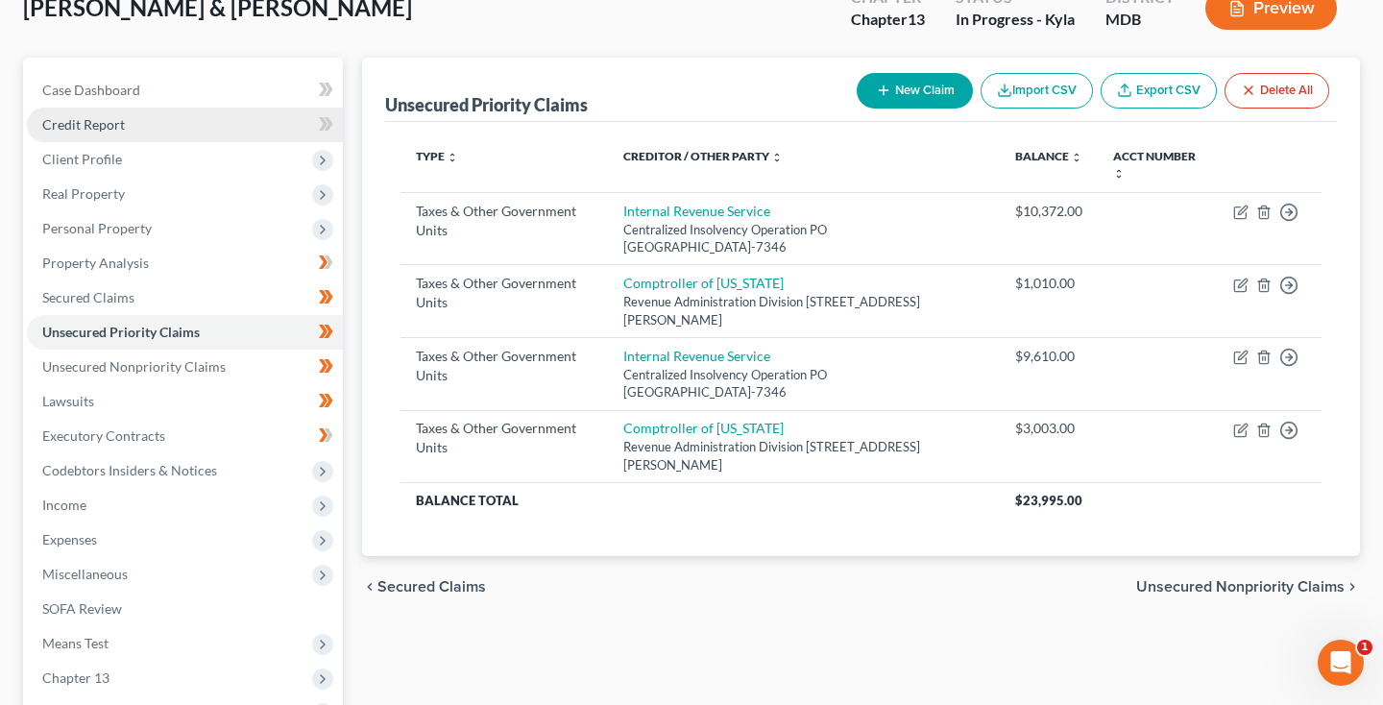
scroll to position [148, 0]
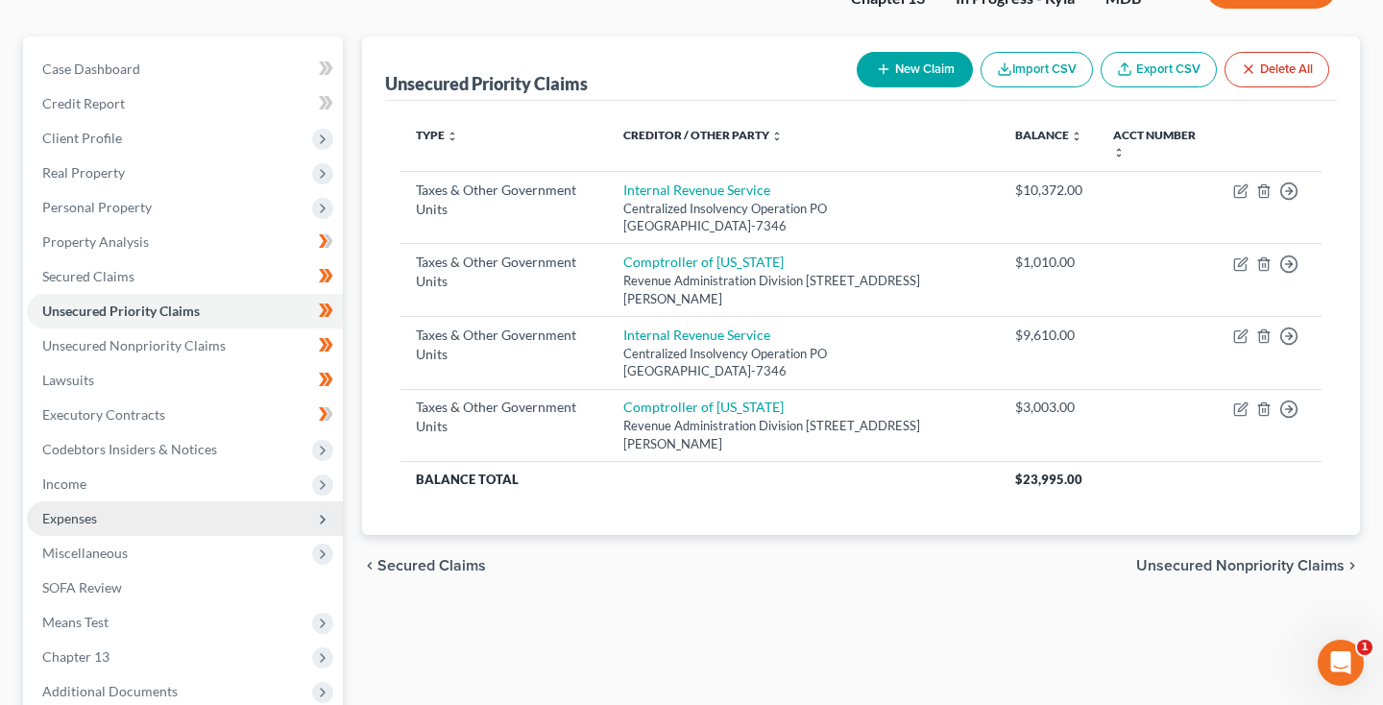
click at [84, 512] on span "Expenses" at bounding box center [69, 518] width 55 height 16
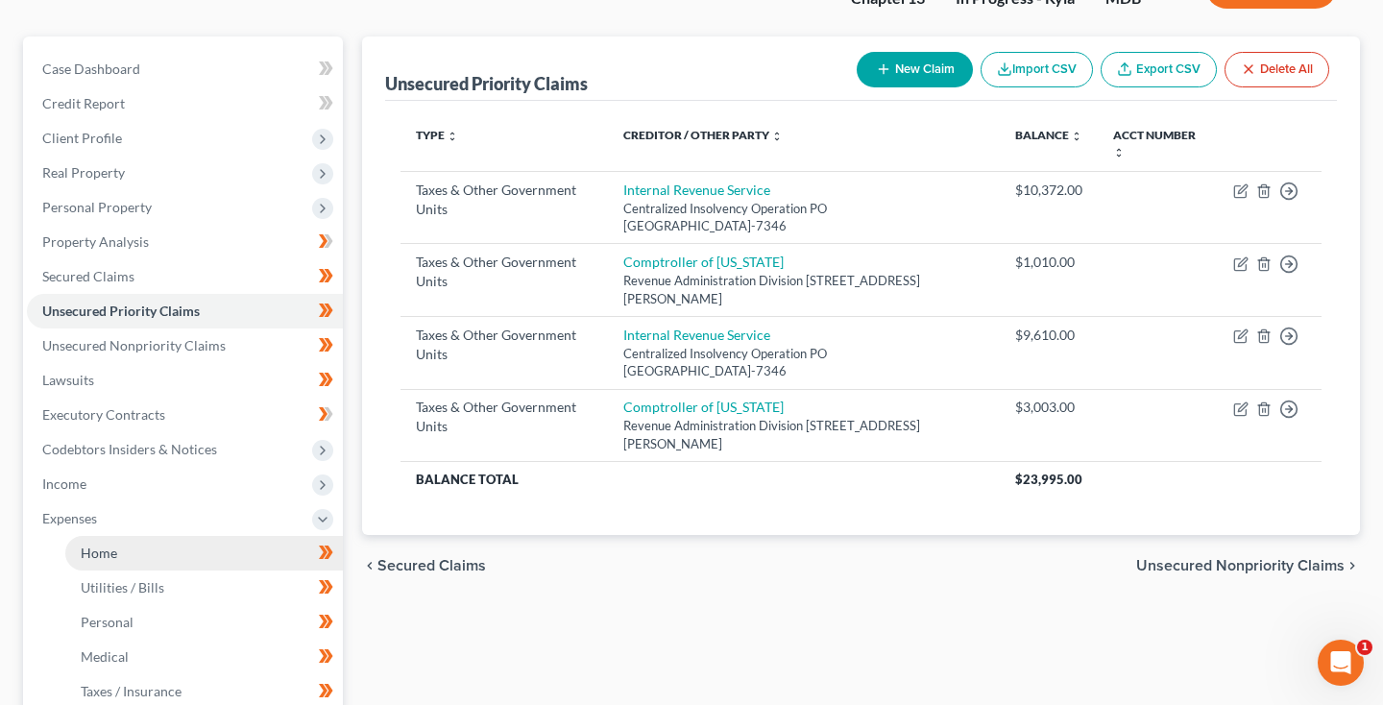
click at [110, 544] on span "Home" at bounding box center [99, 552] width 36 height 16
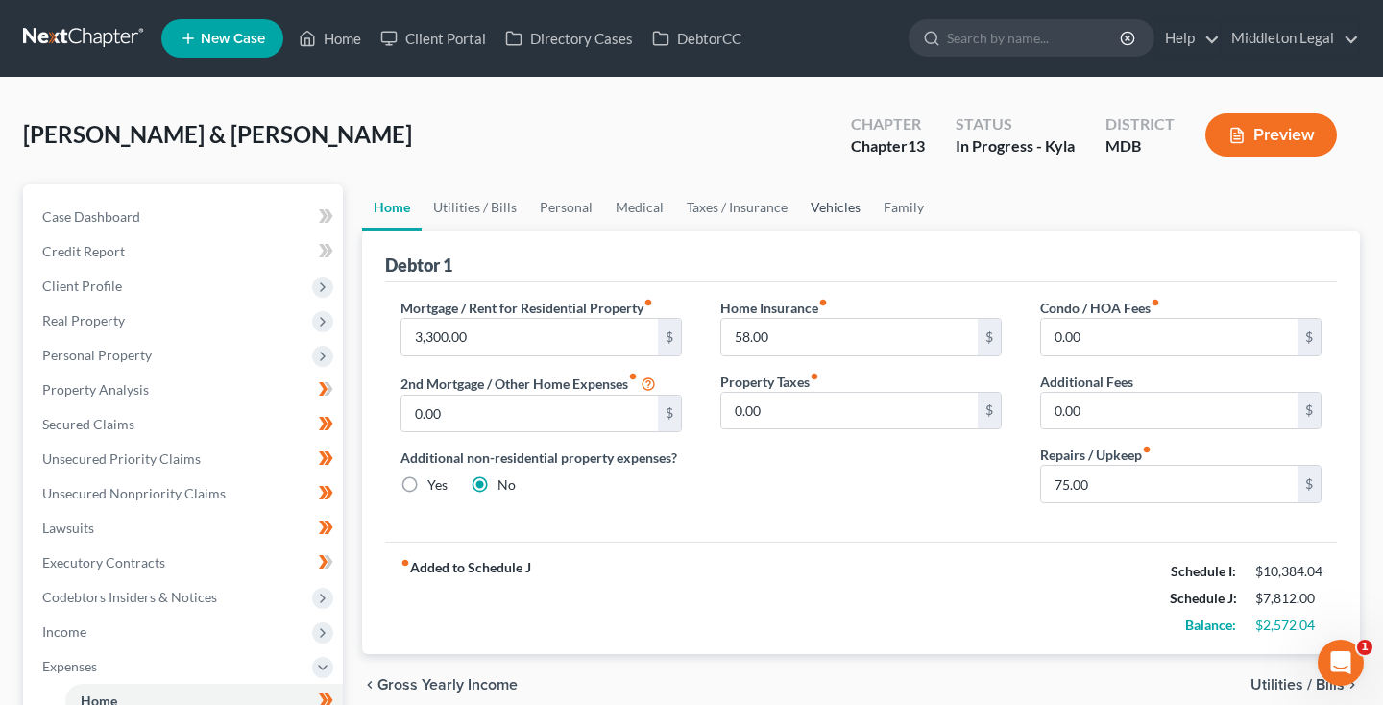
click at [834, 203] on link "Vehicles" at bounding box center [835, 207] width 73 height 46
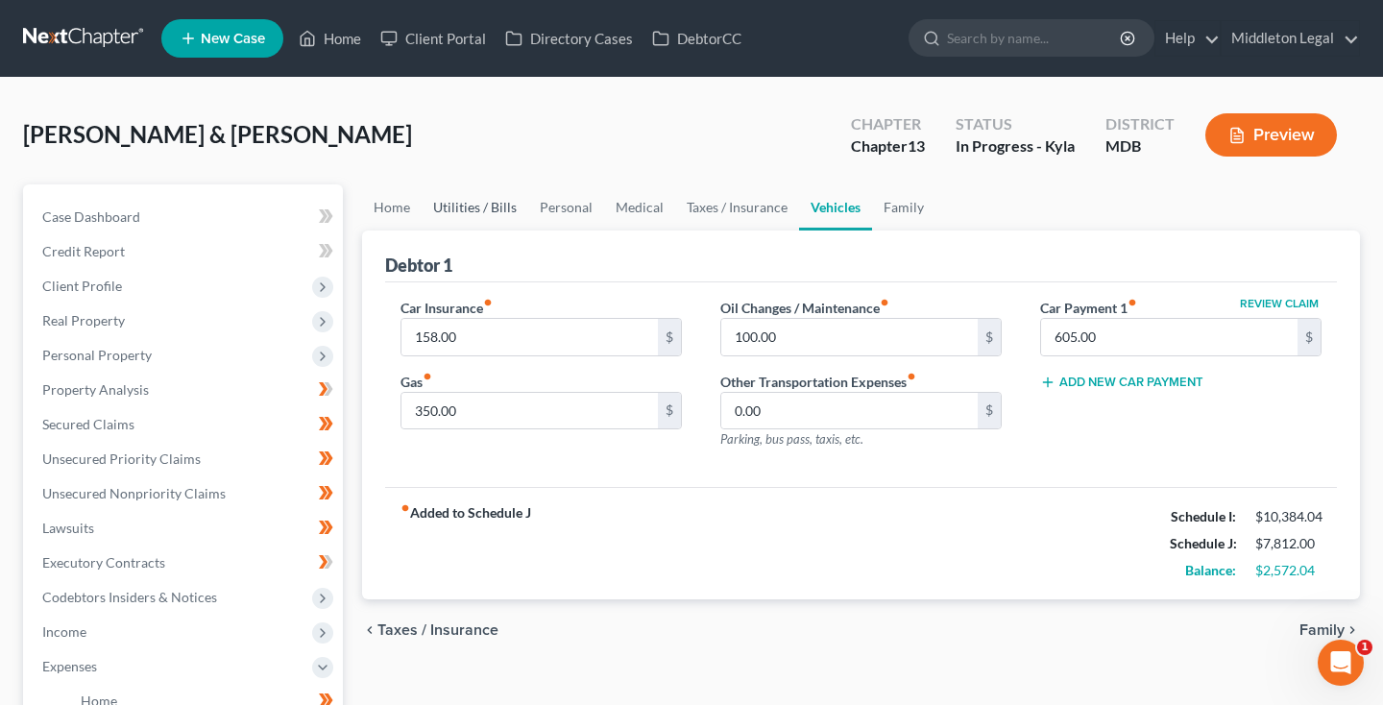
click at [497, 201] on link "Utilities / Bills" at bounding box center [475, 207] width 107 height 46
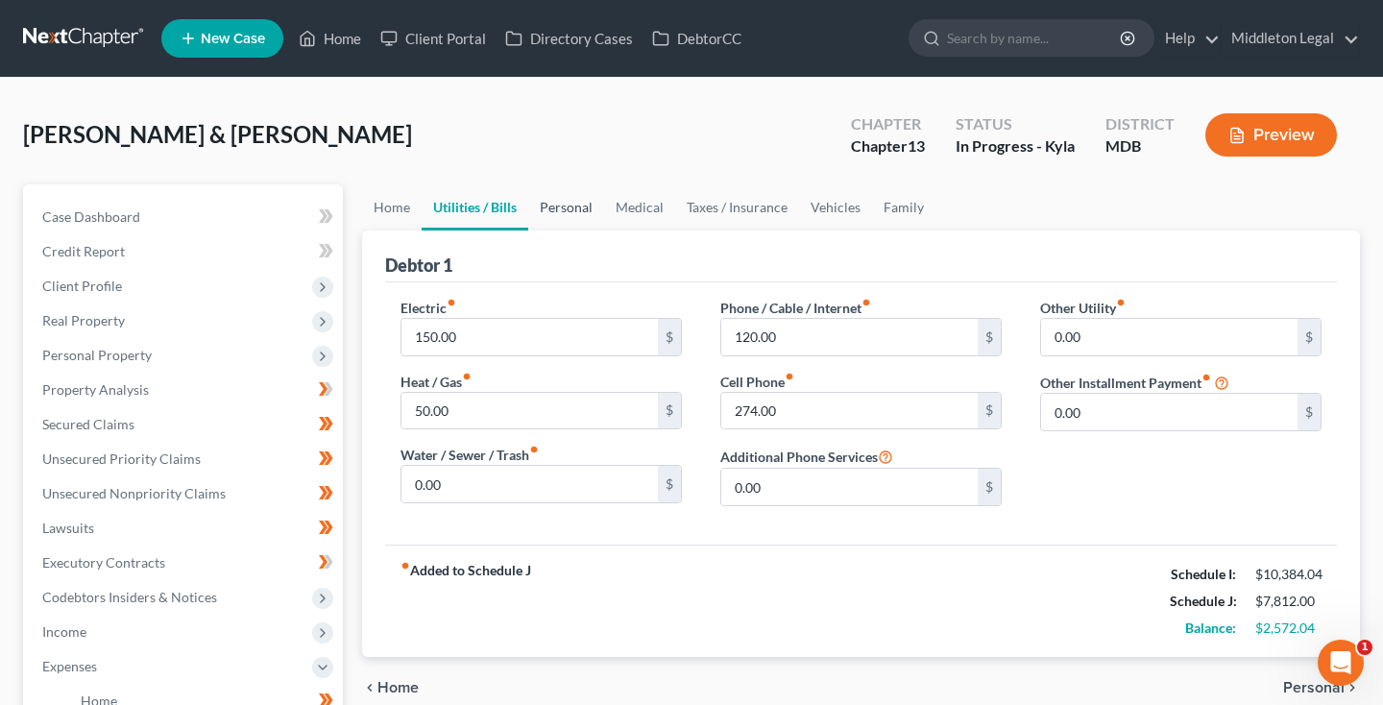
click at [566, 213] on link "Personal" at bounding box center [566, 207] width 76 height 46
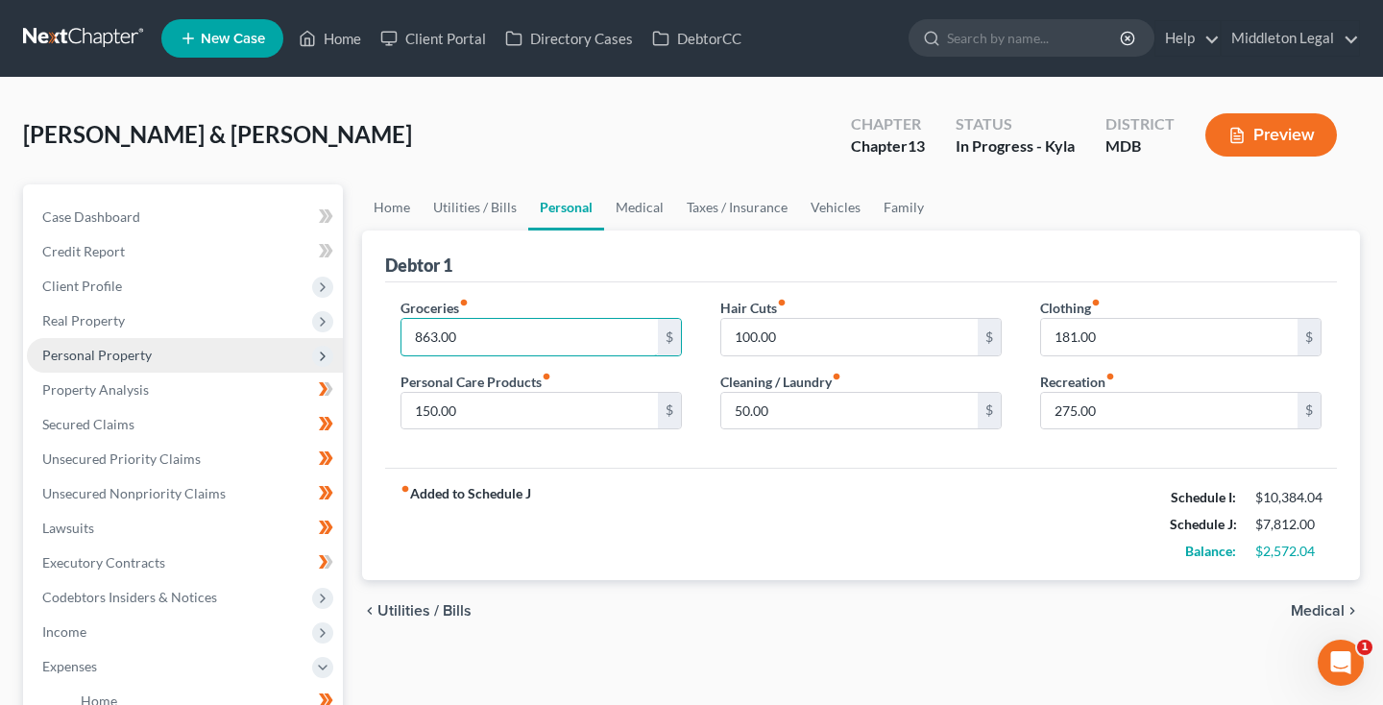
drag, startPoint x: 468, startPoint y: 339, endPoint x: 300, endPoint y: 339, distance: 168.0
click at [300, 339] on div "Petition Navigation Case Dashboard Payments Invoices Payments Payments Credit R…" at bounding box center [691, 704] width 1356 height 1040
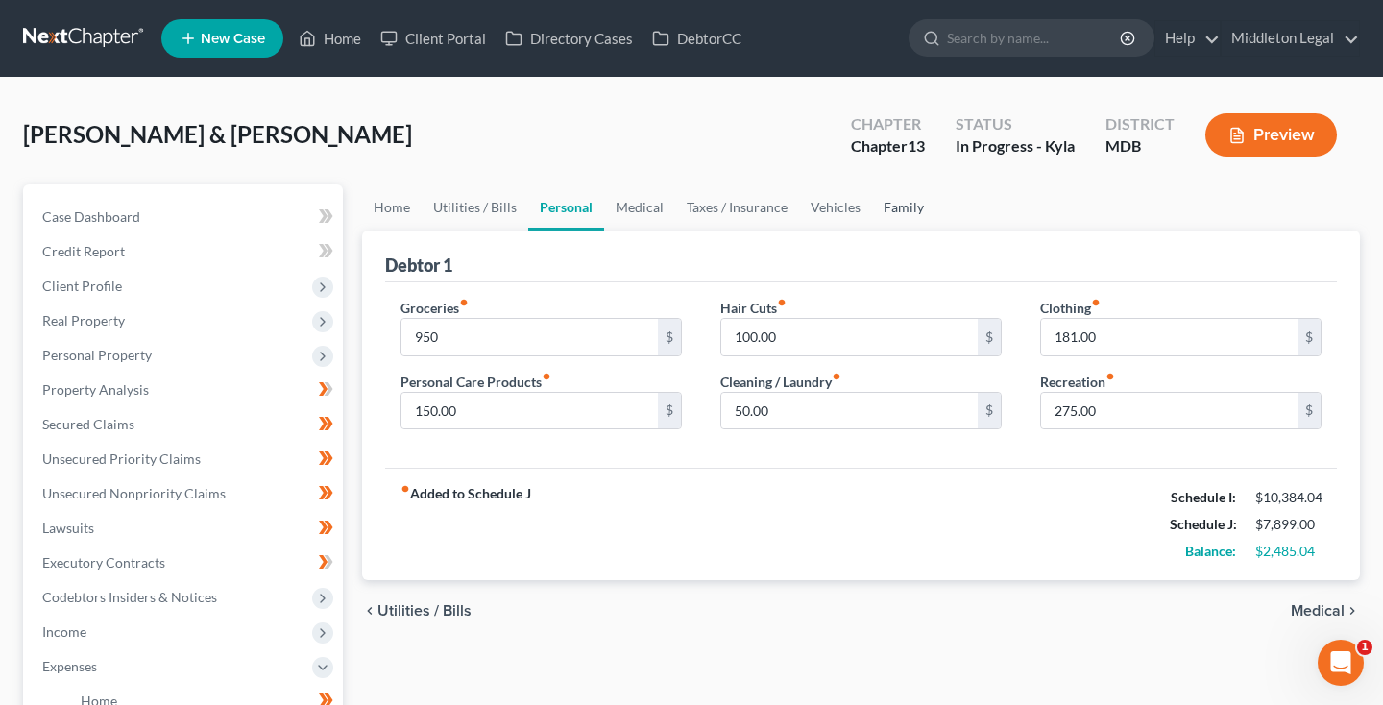
click at [881, 212] on link "Family" at bounding box center [903, 207] width 63 height 46
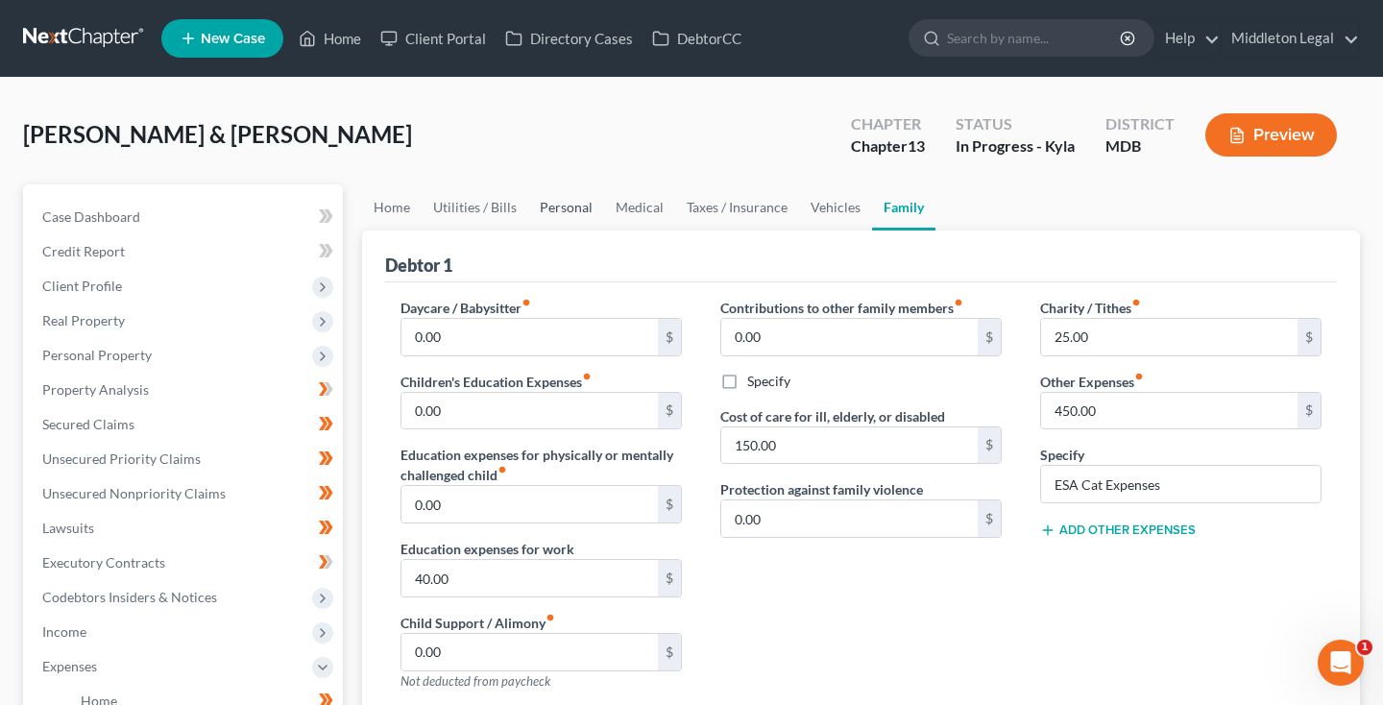
click at [566, 211] on link "Personal" at bounding box center [566, 207] width 76 height 46
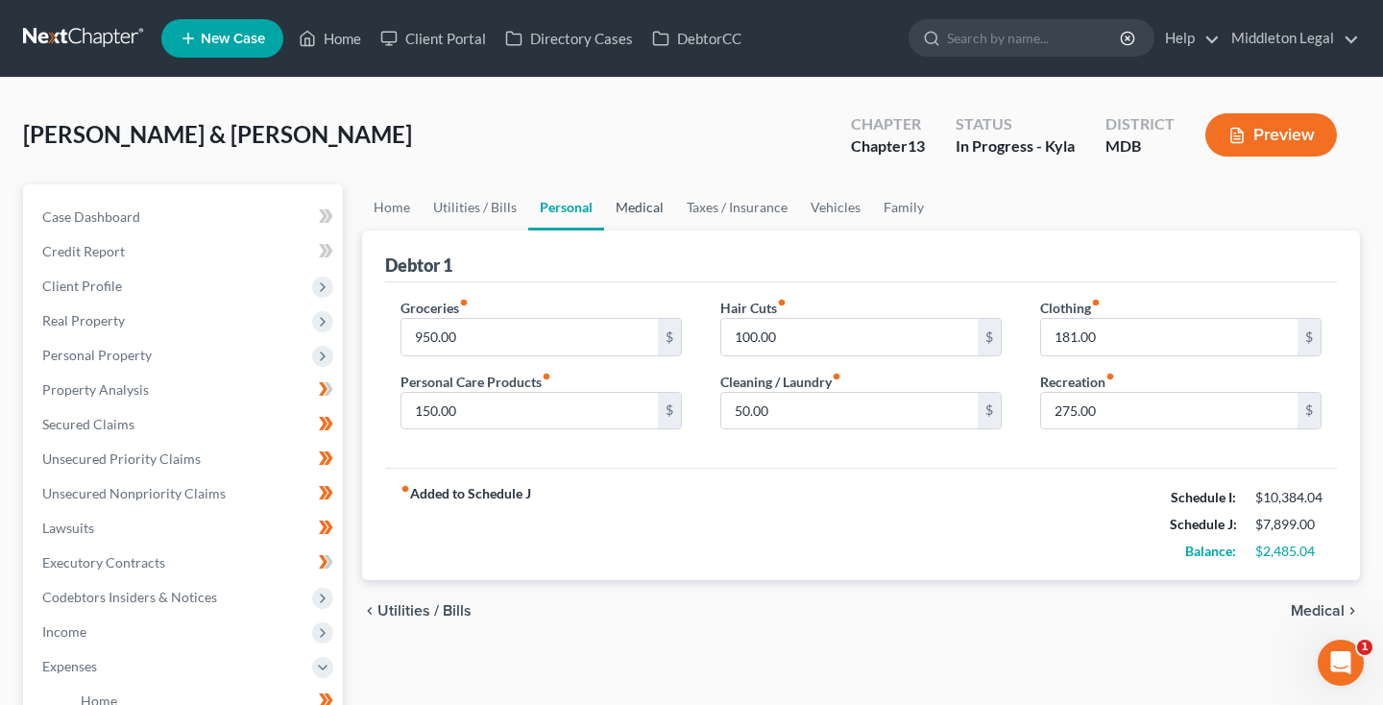
click at [651, 209] on link "Medical" at bounding box center [639, 207] width 71 height 46
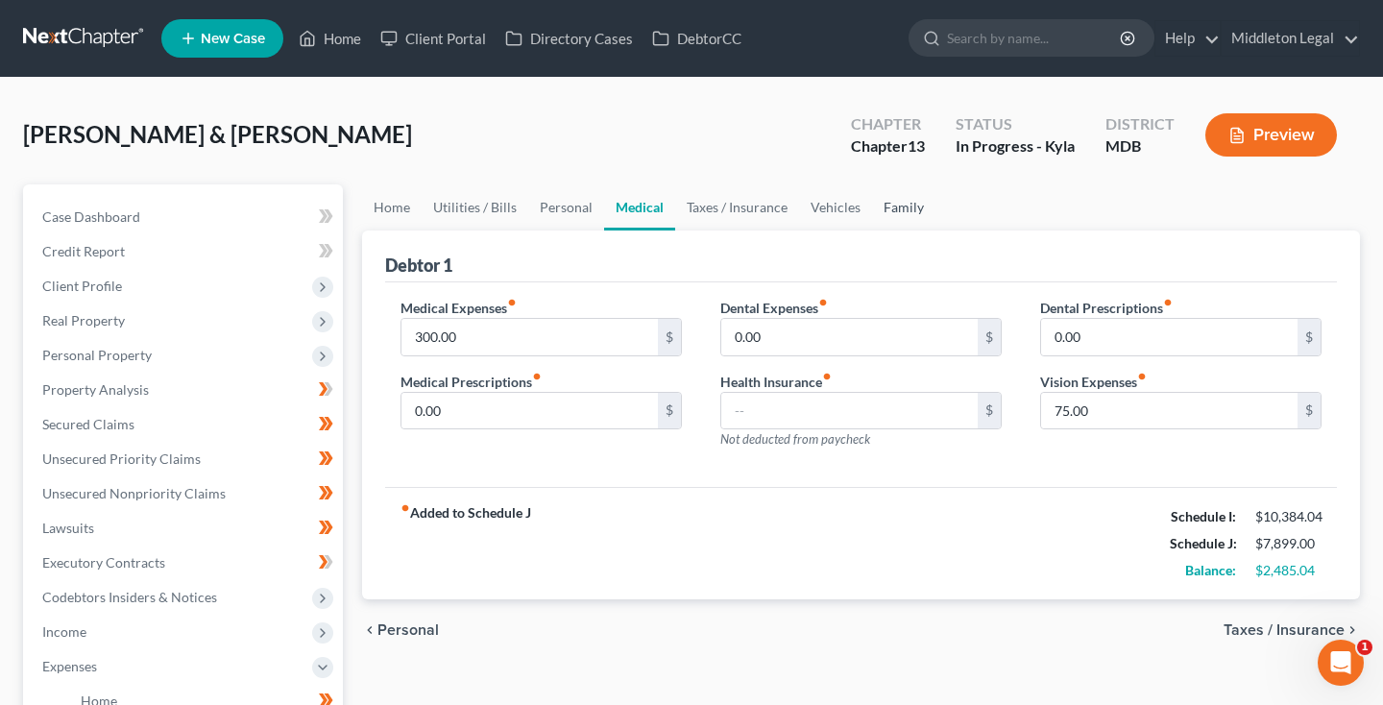
click at [885, 209] on link "Family" at bounding box center [903, 207] width 63 height 46
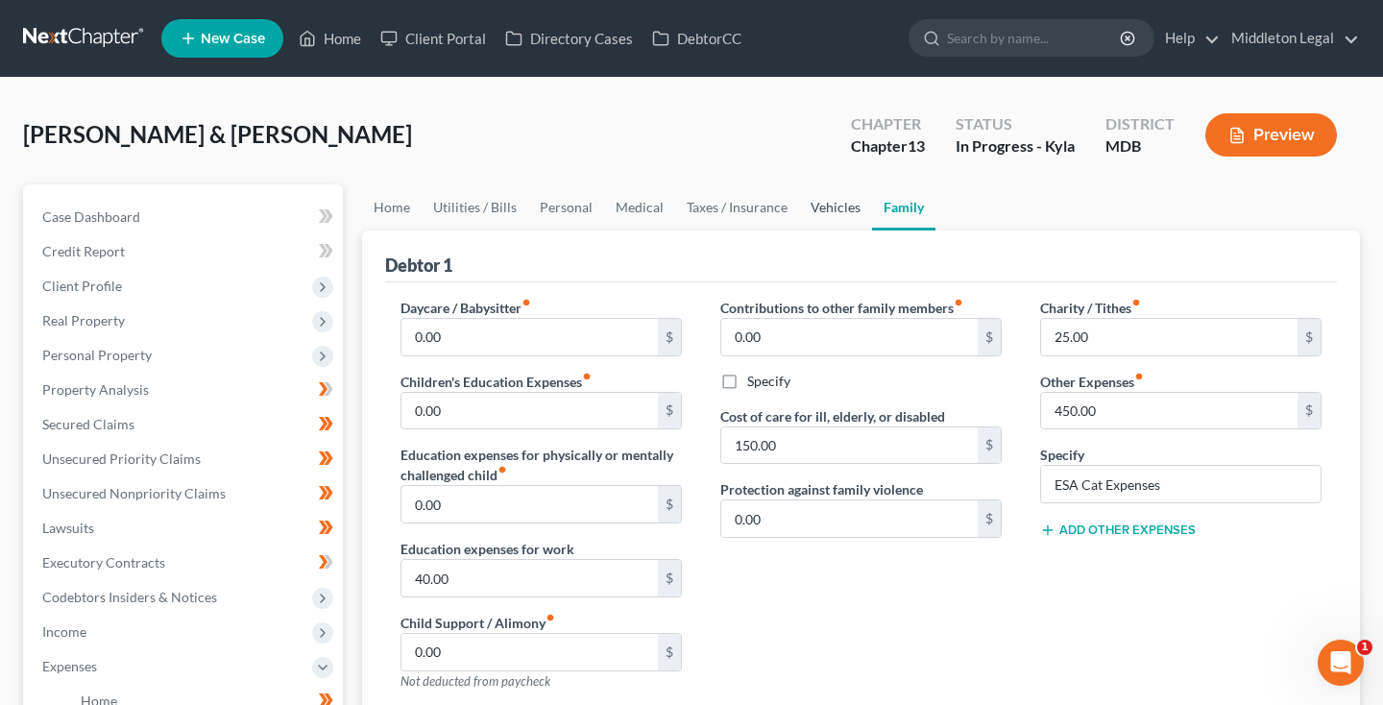
click at [809, 207] on link "Vehicles" at bounding box center [835, 207] width 73 height 46
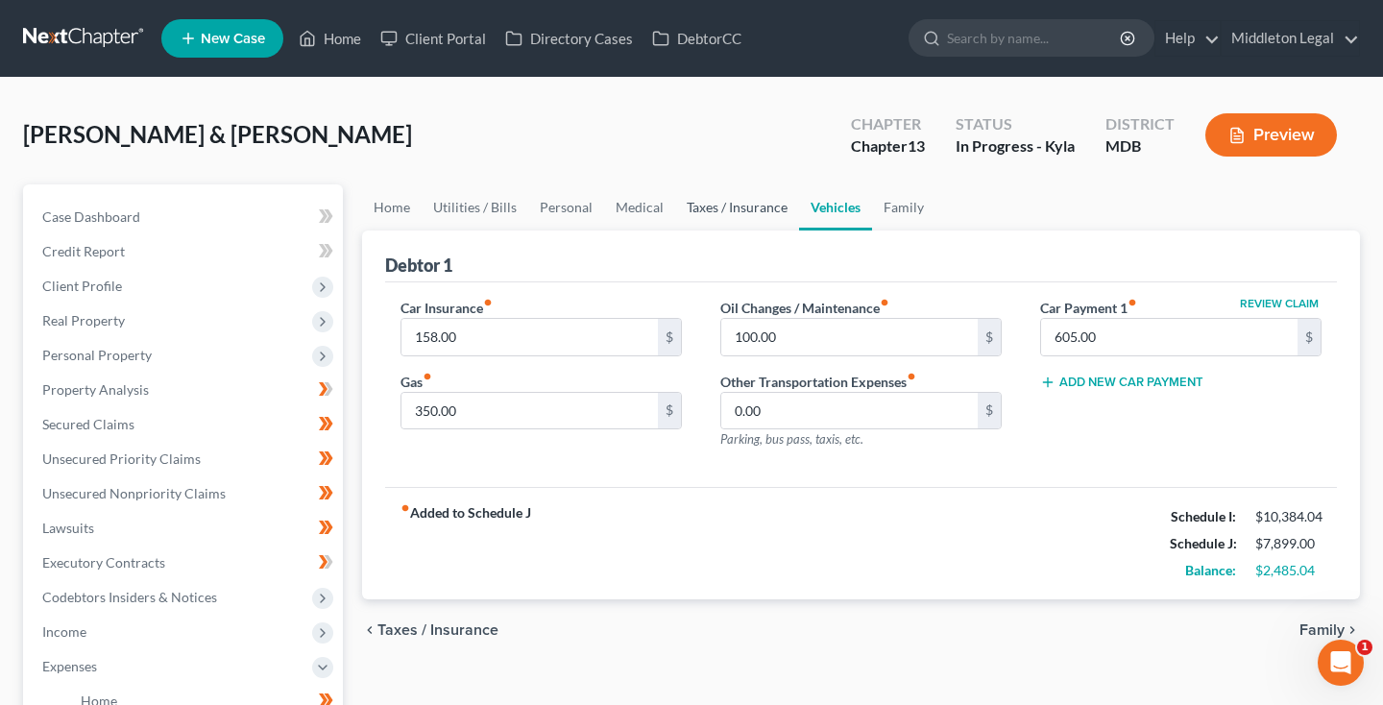
click at [708, 211] on link "Taxes / Insurance" at bounding box center [737, 207] width 124 height 46
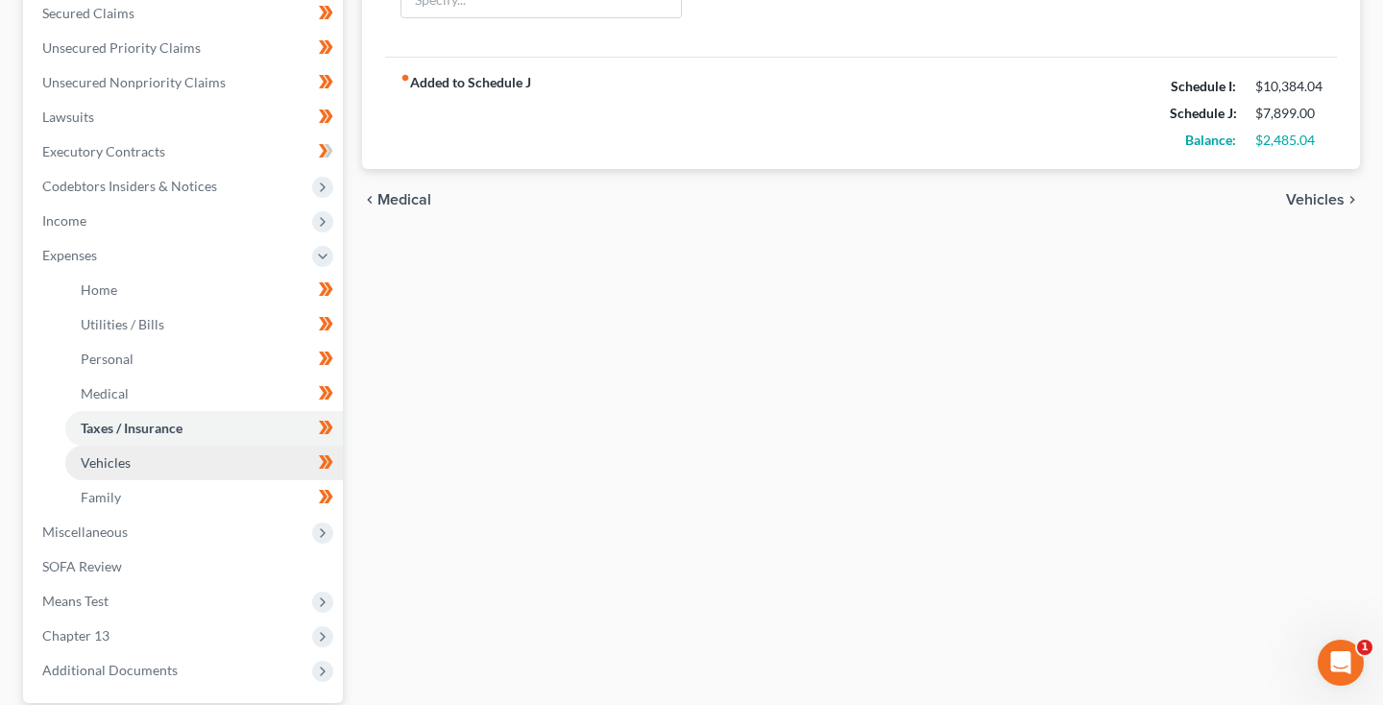
click at [135, 467] on link "Vehicles" at bounding box center [204, 463] width 278 height 35
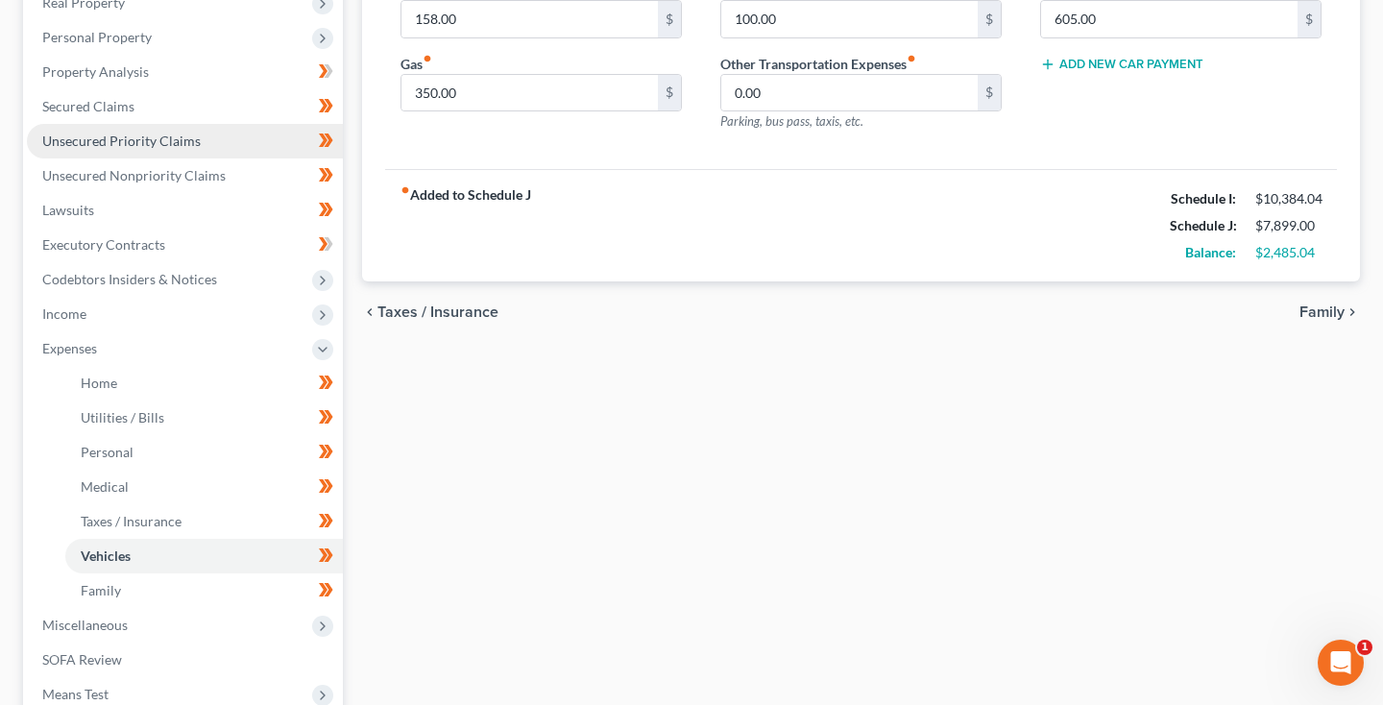
scroll to position [342, 0]
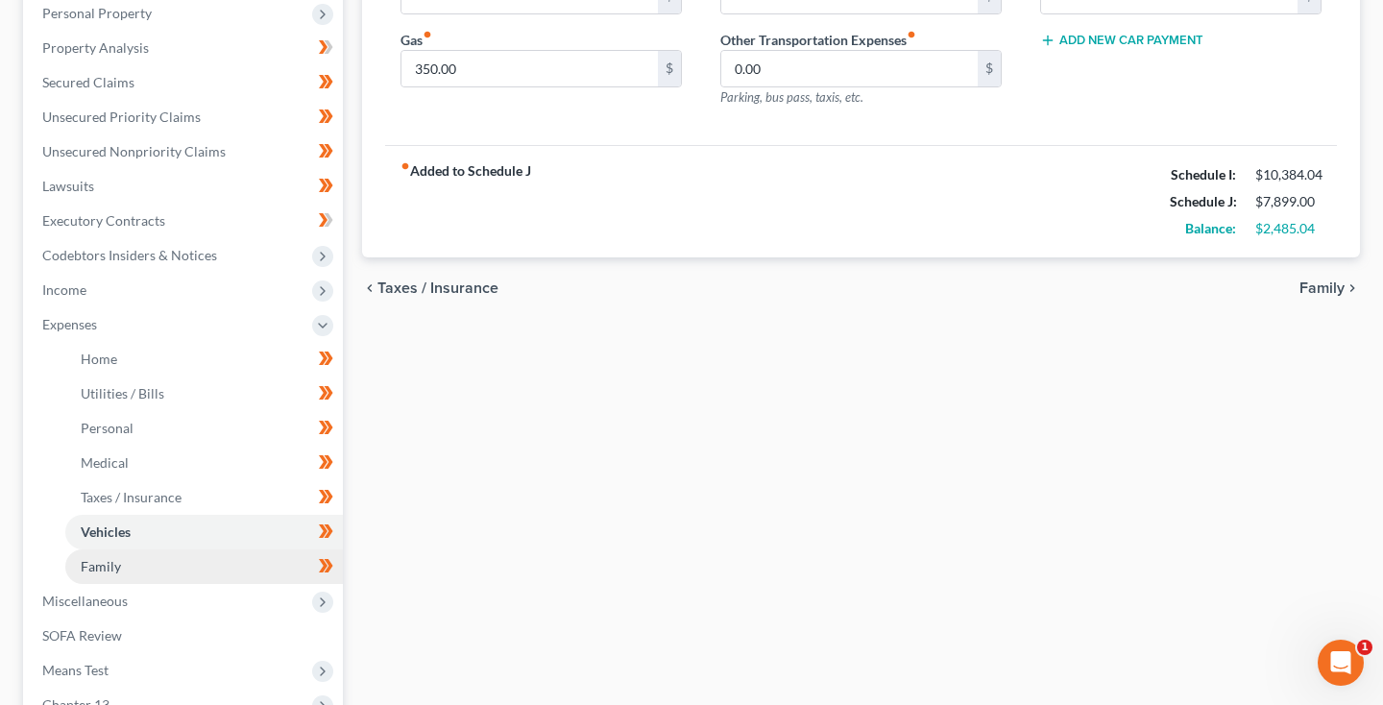
click at [92, 569] on span "Family" at bounding box center [101, 566] width 40 height 16
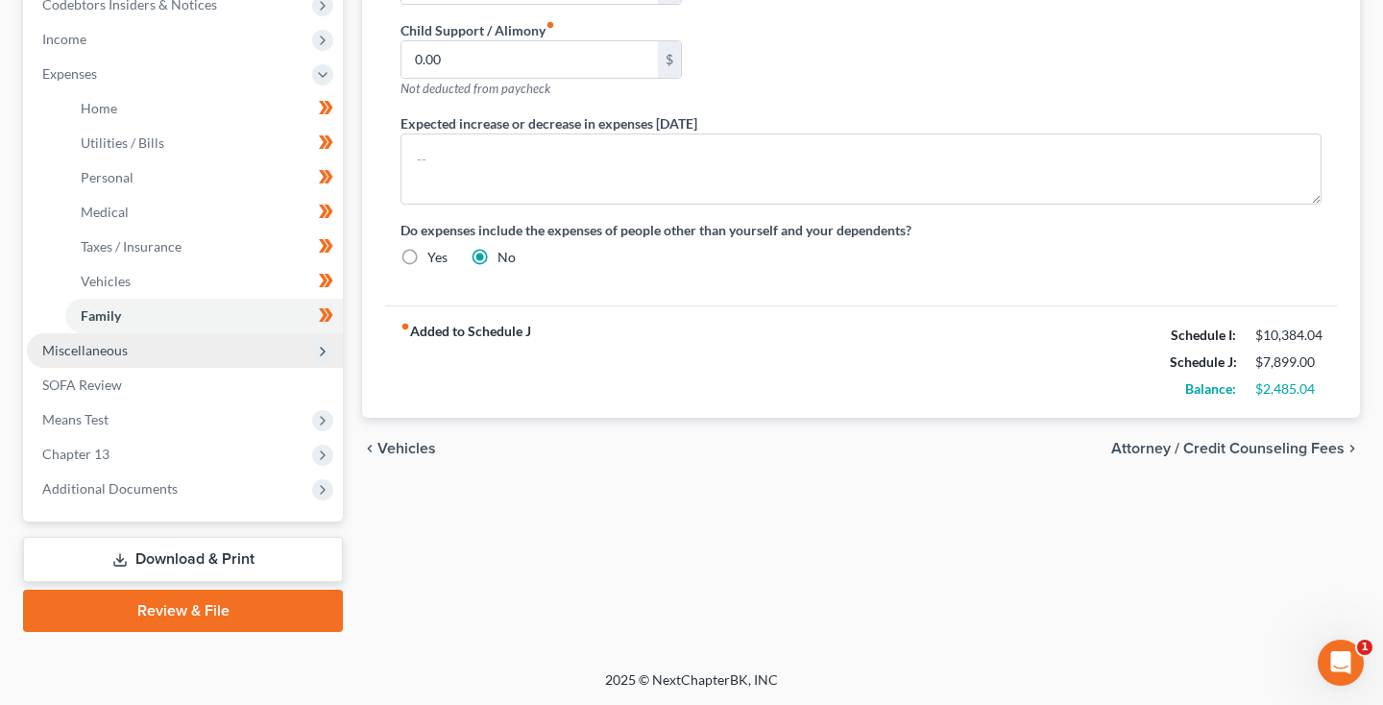
click at [86, 350] on span "Miscellaneous" at bounding box center [84, 350] width 85 height 16
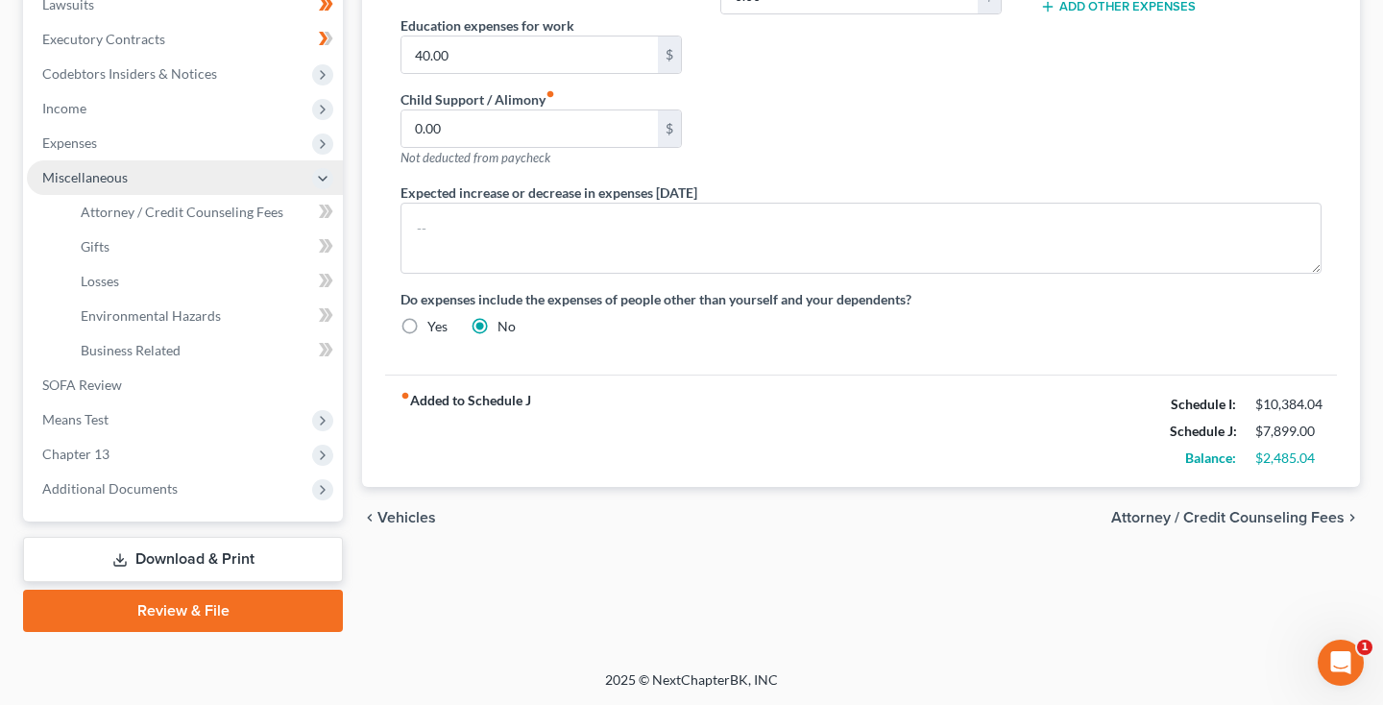
scroll to position [523, 0]
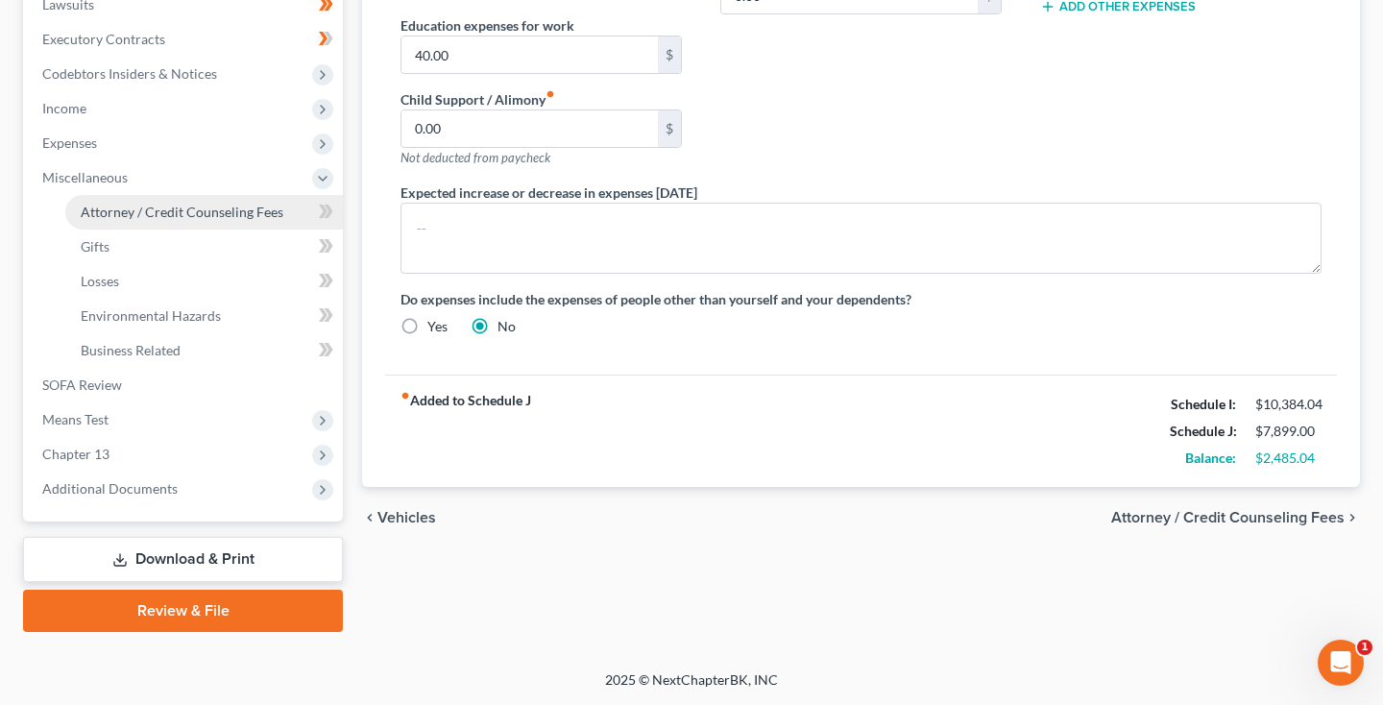
click at [130, 216] on span "Attorney / Credit Counseling Fees" at bounding box center [182, 212] width 203 height 16
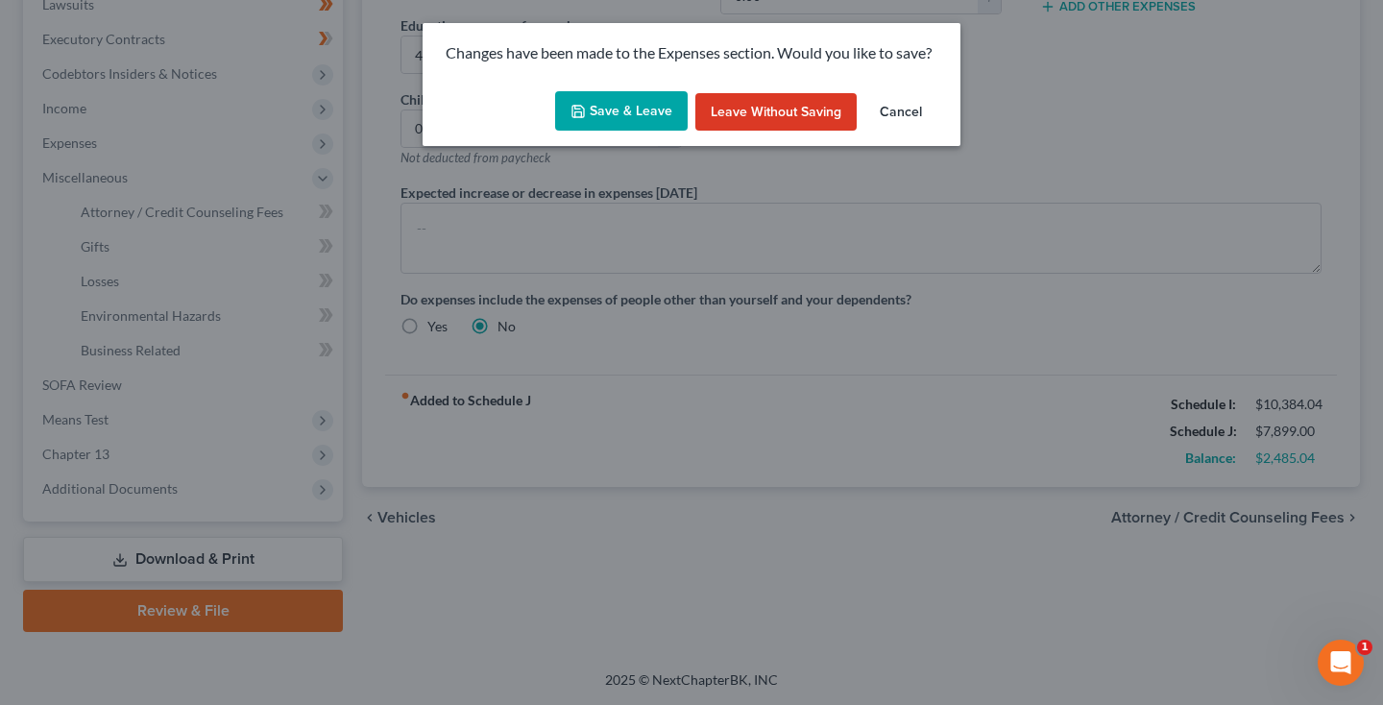
click at [602, 109] on button "Save & Leave" at bounding box center [621, 111] width 133 height 40
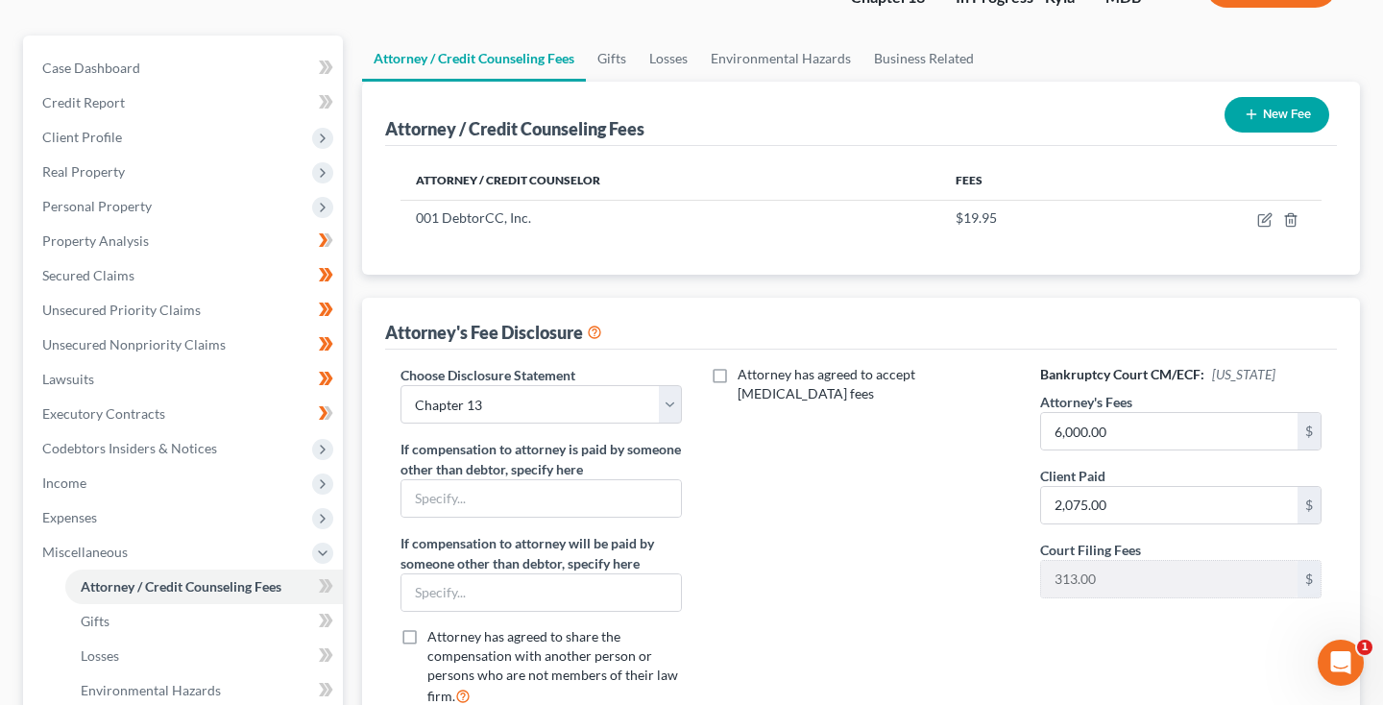
scroll to position [174, 0]
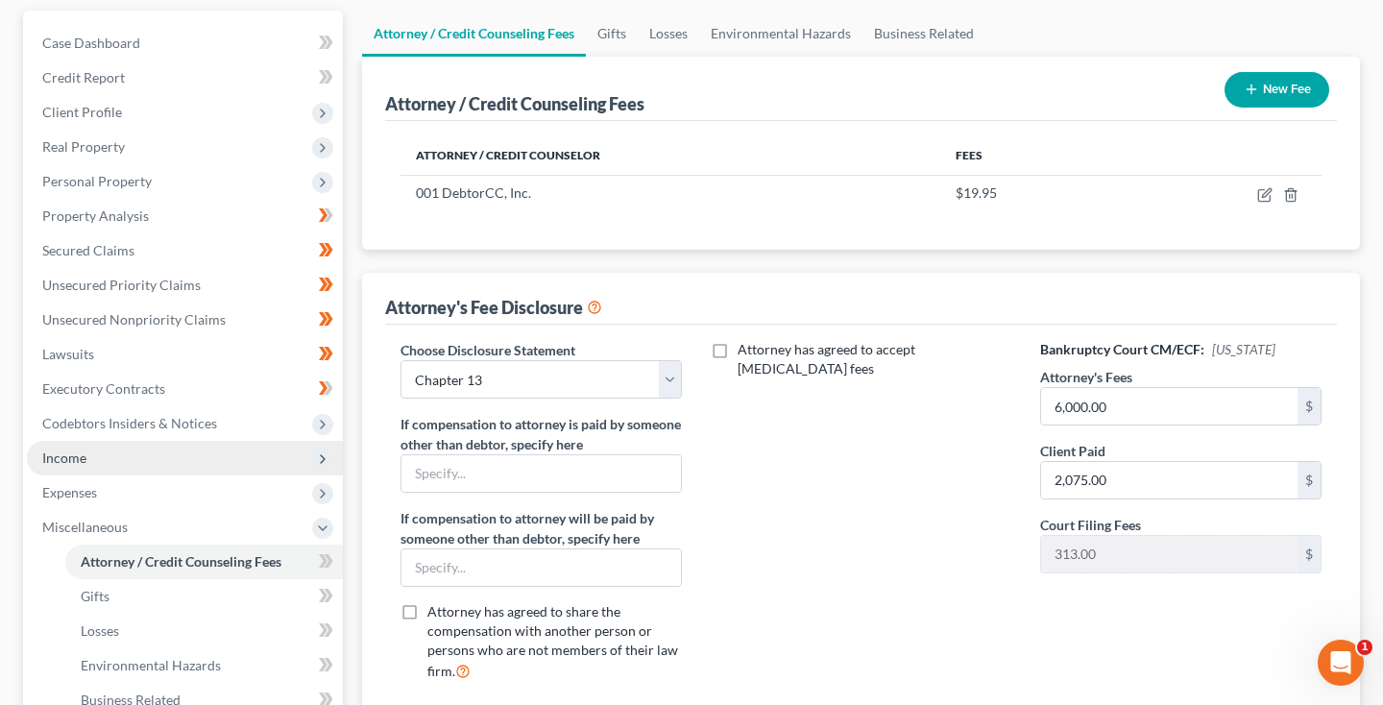
click at [82, 459] on span "Income" at bounding box center [64, 457] width 44 height 16
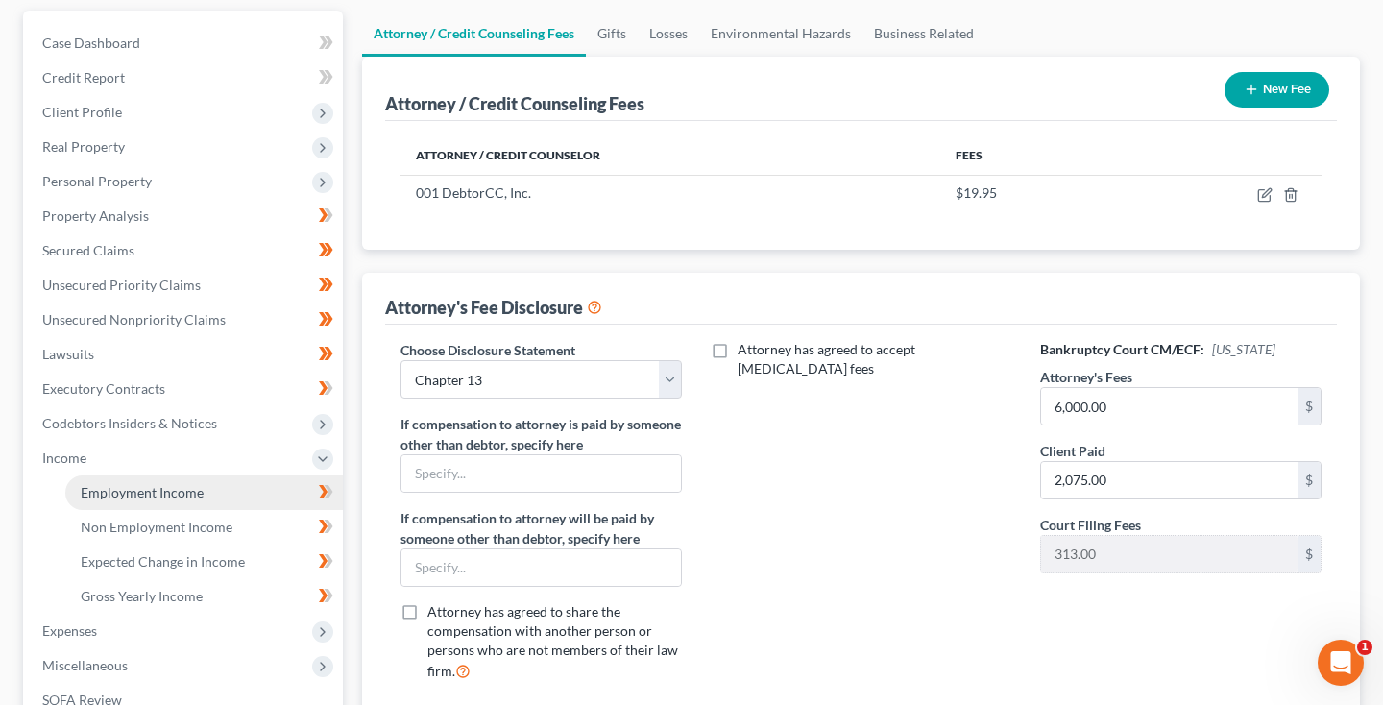
click at [132, 496] on span "Employment Income" at bounding box center [142, 492] width 123 height 16
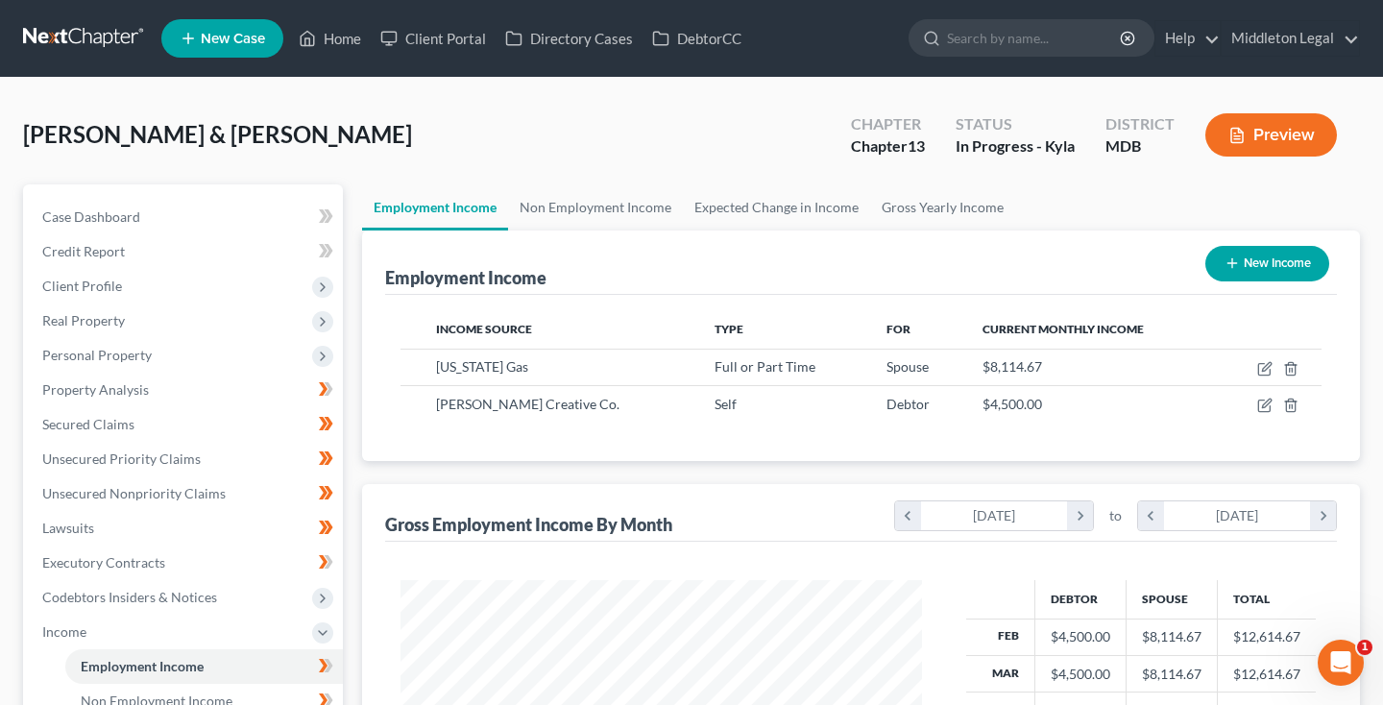
scroll to position [344, 560]
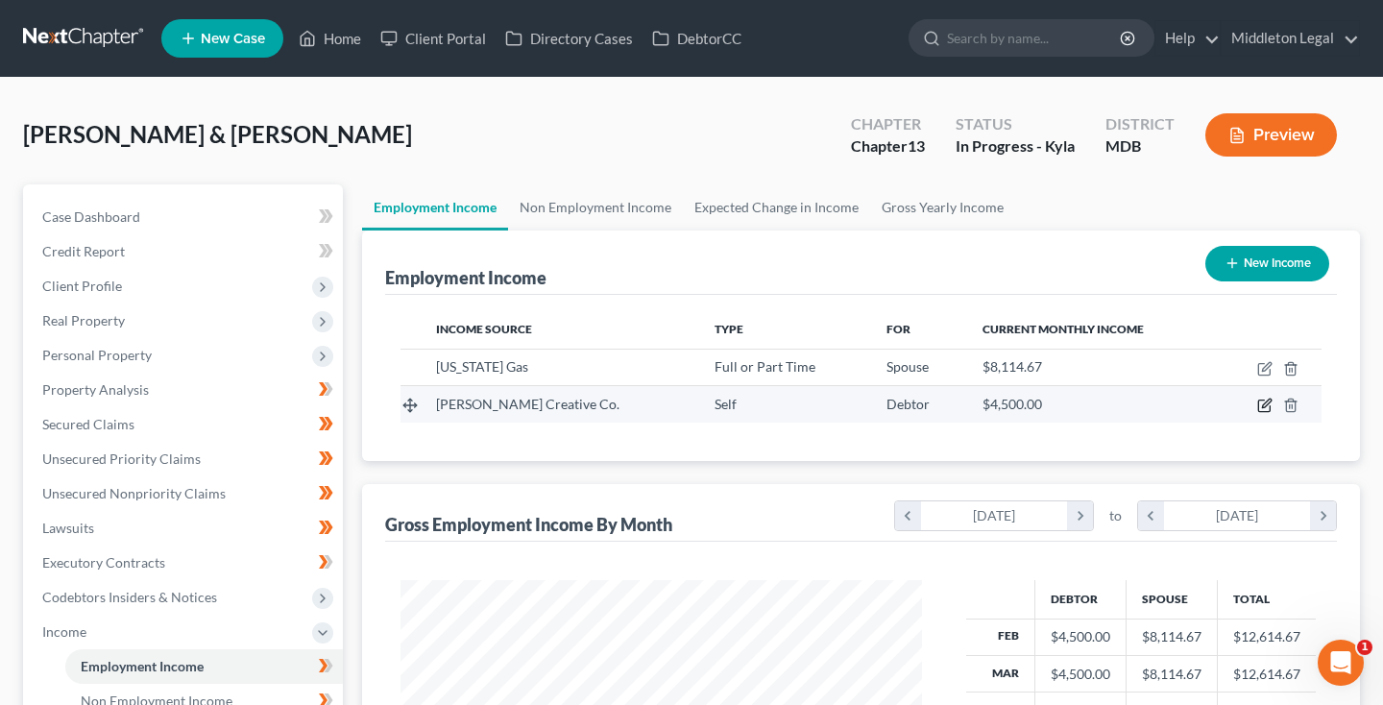
click at [1268, 401] on icon "button" at bounding box center [1264, 405] width 15 height 15
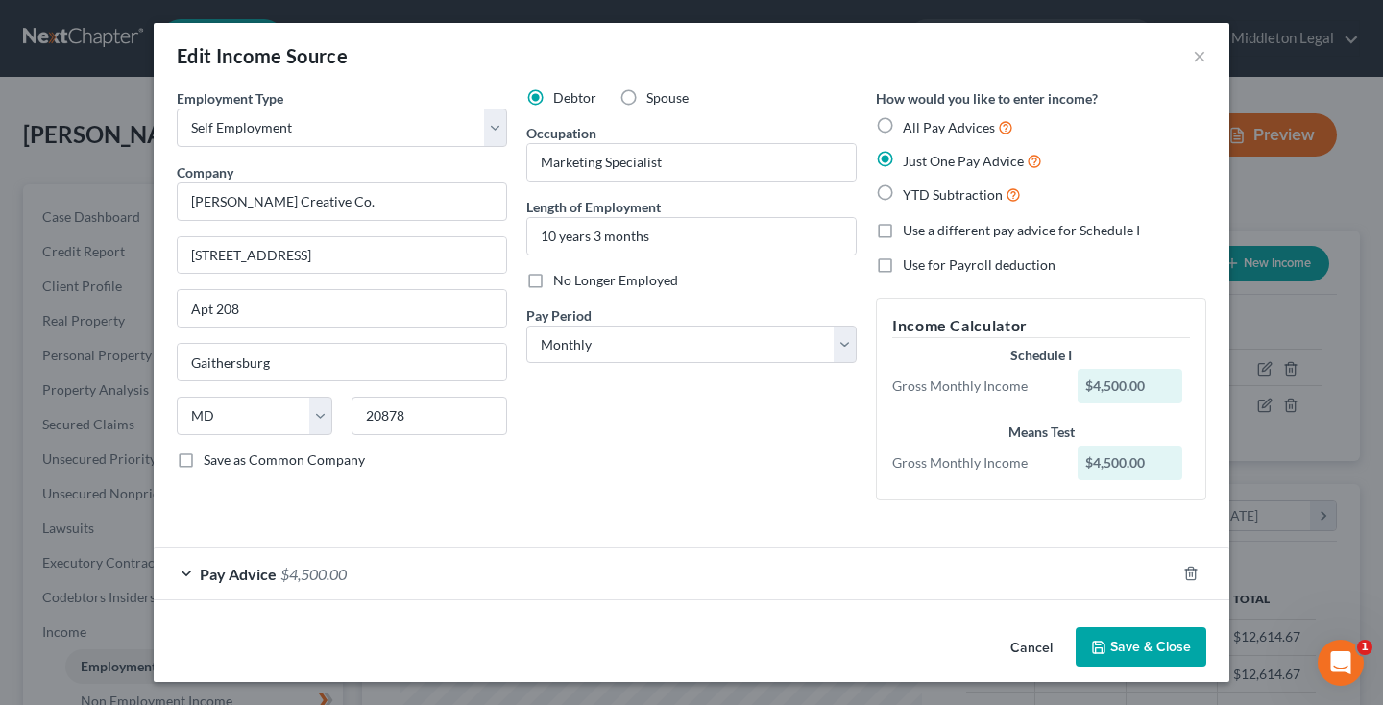
click at [331, 589] on div "Pay Advice $4,500.00" at bounding box center [665, 573] width 1022 height 51
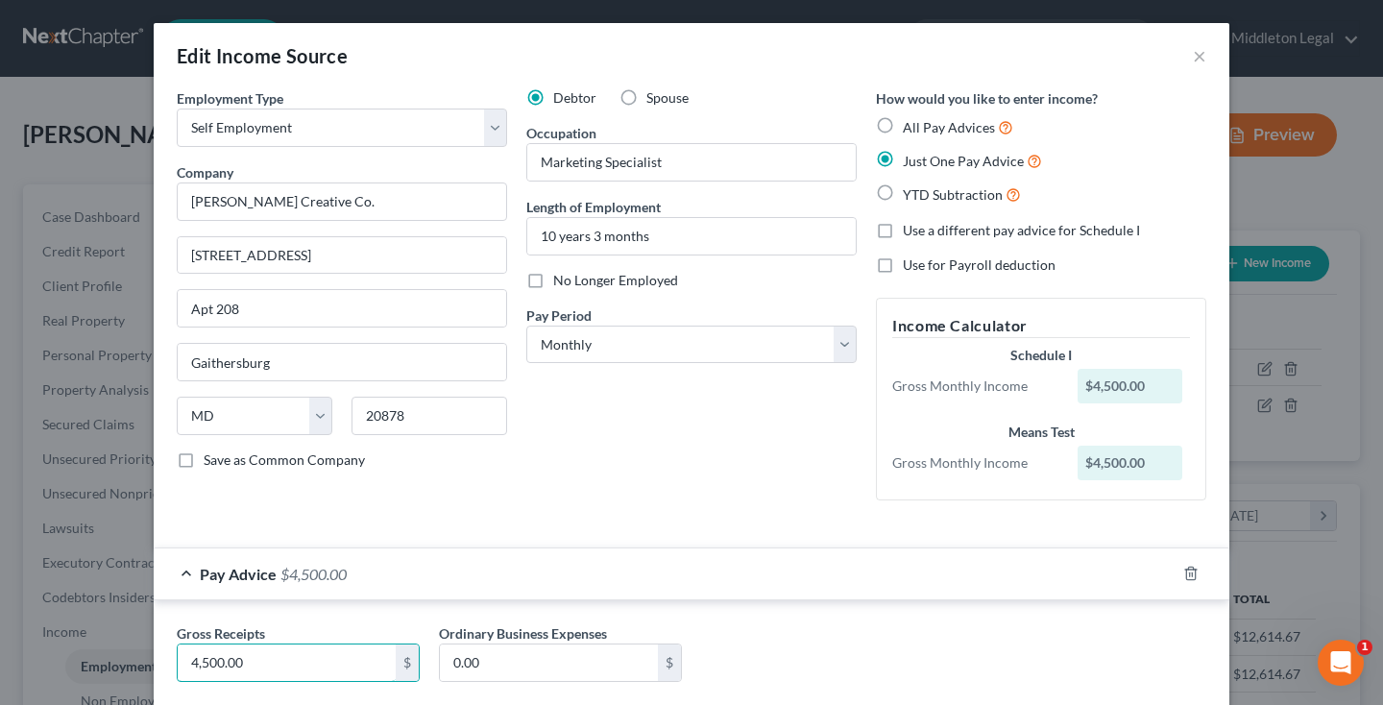
drag, startPoint x: 245, startPoint y: 663, endPoint x: 145, endPoint y: 663, distance: 99.9
click at [145, 663] on div "Edit Income Source × Employment Type * Select Full or [DEMOGRAPHIC_DATA] Employ…" at bounding box center [691, 352] width 1383 height 705
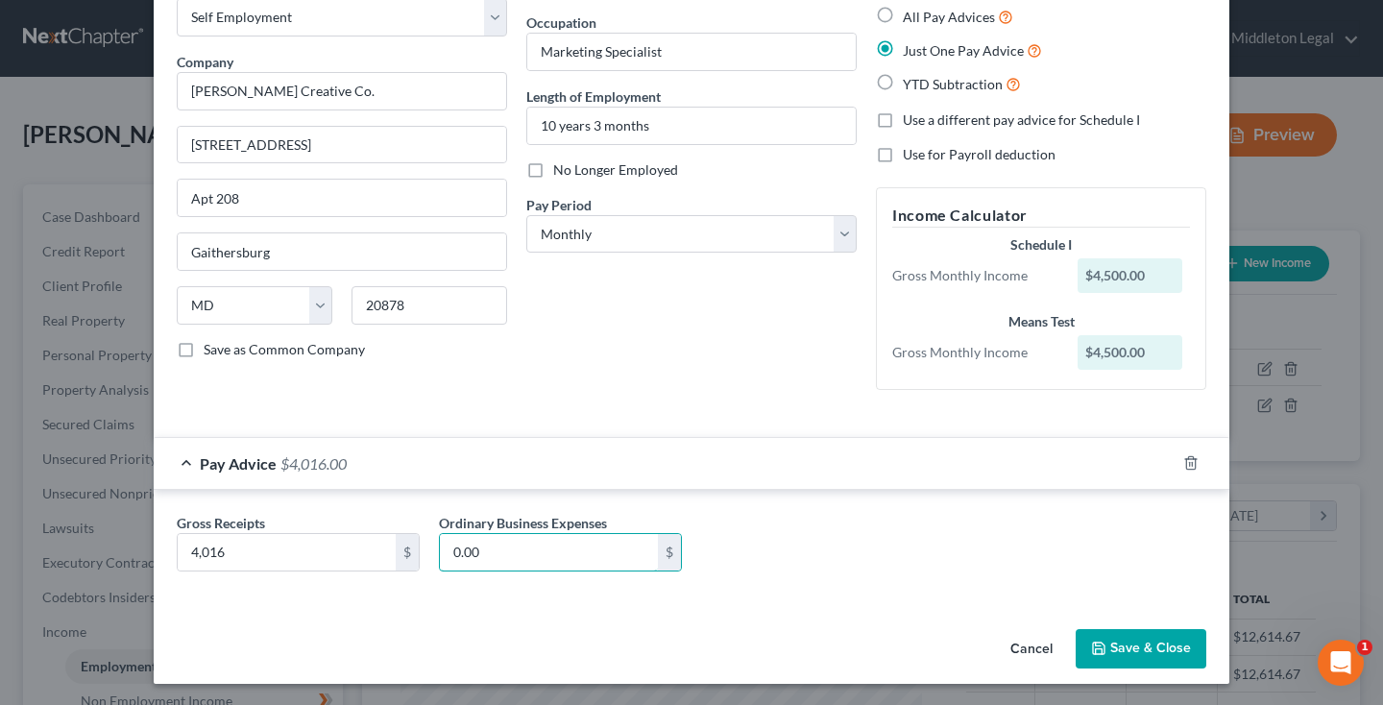
scroll to position [109, 0]
click at [1128, 633] on button "Save & Close" at bounding box center [1140, 650] width 131 height 40
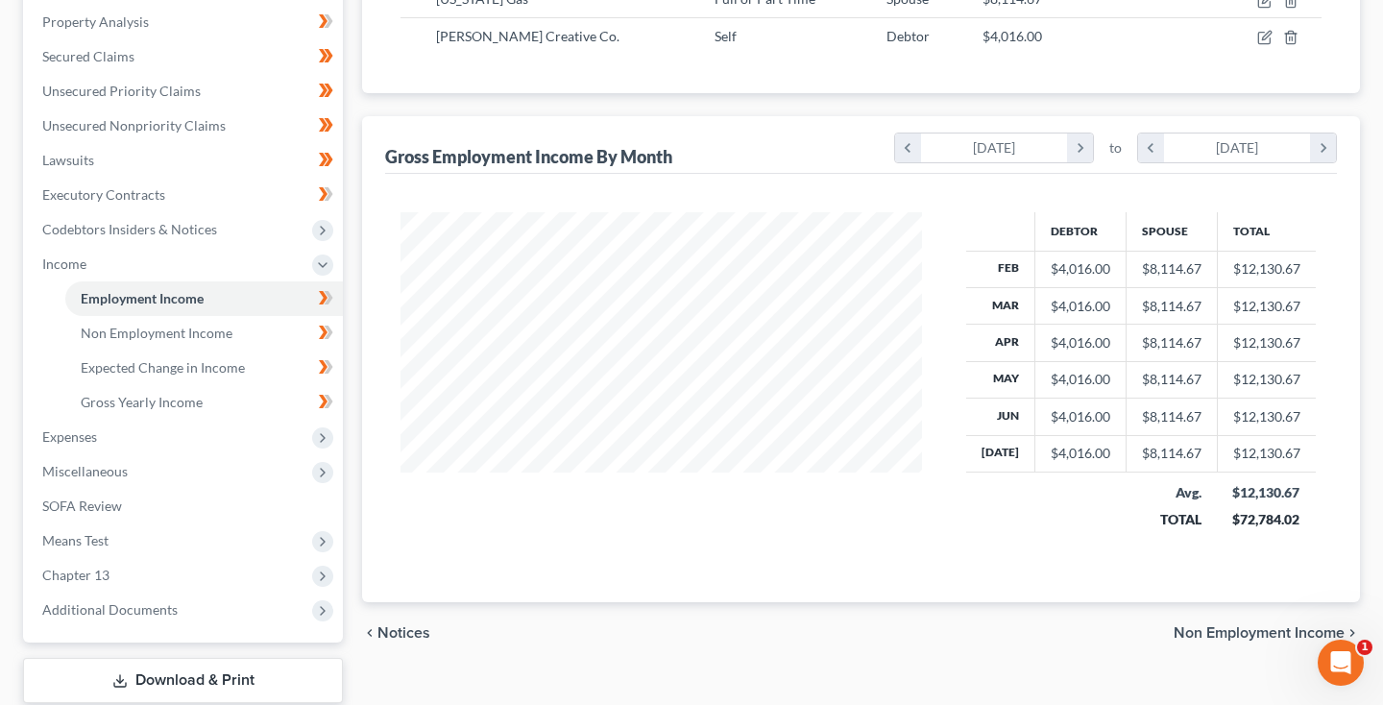
scroll to position [377, 0]
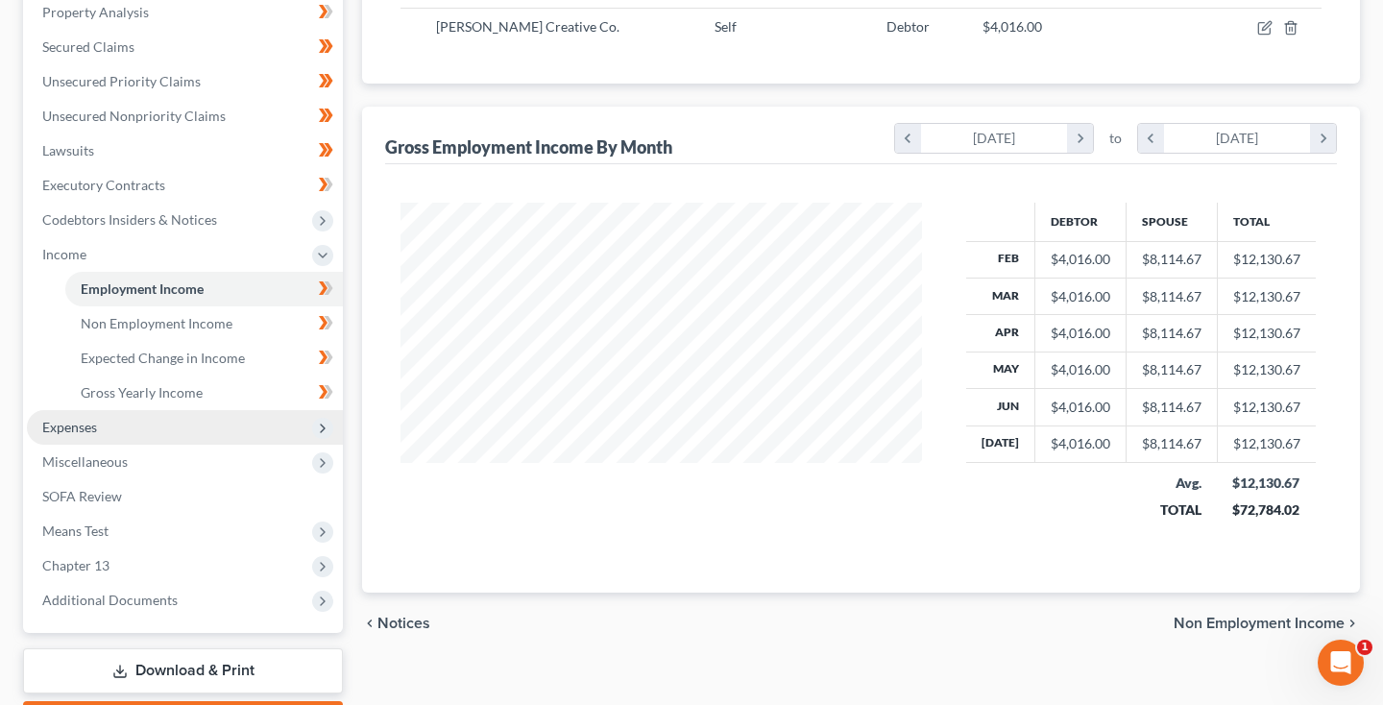
click at [67, 430] on span "Expenses" at bounding box center [69, 427] width 55 height 16
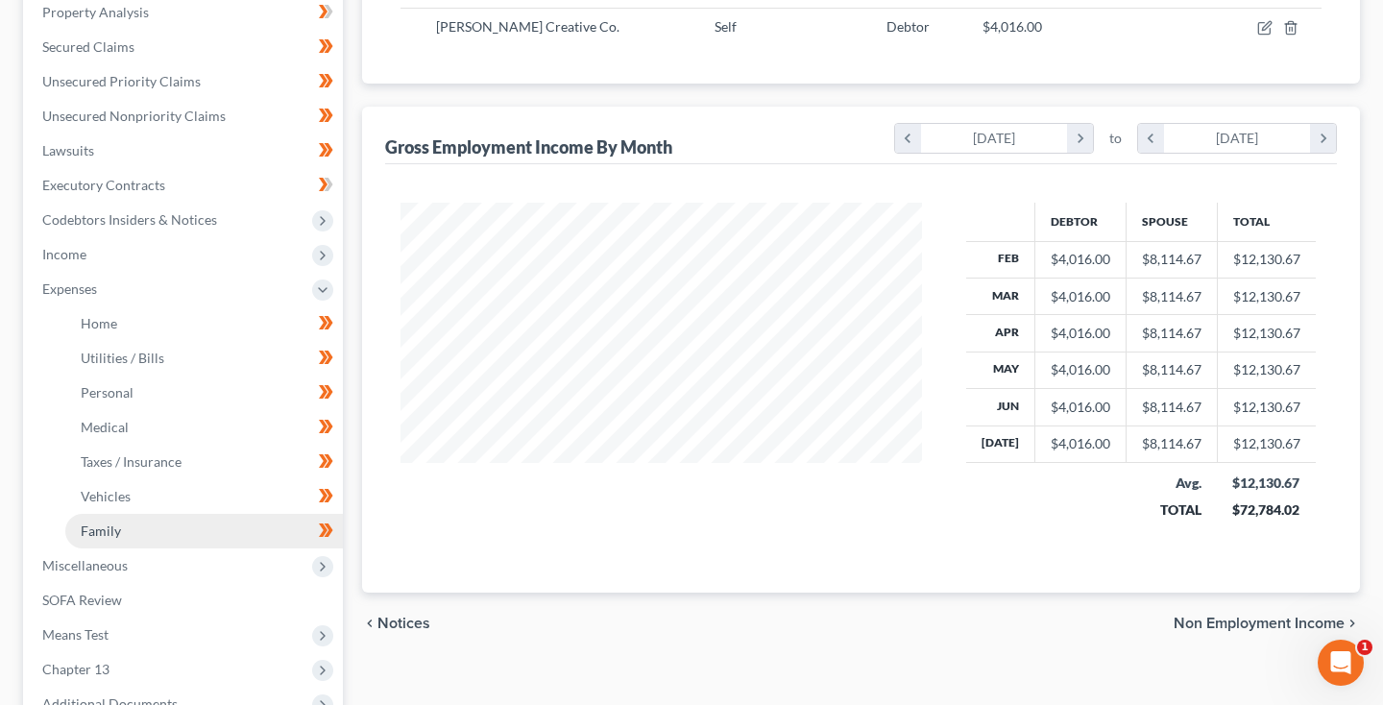
click at [108, 537] on span "Family" at bounding box center [101, 530] width 40 height 16
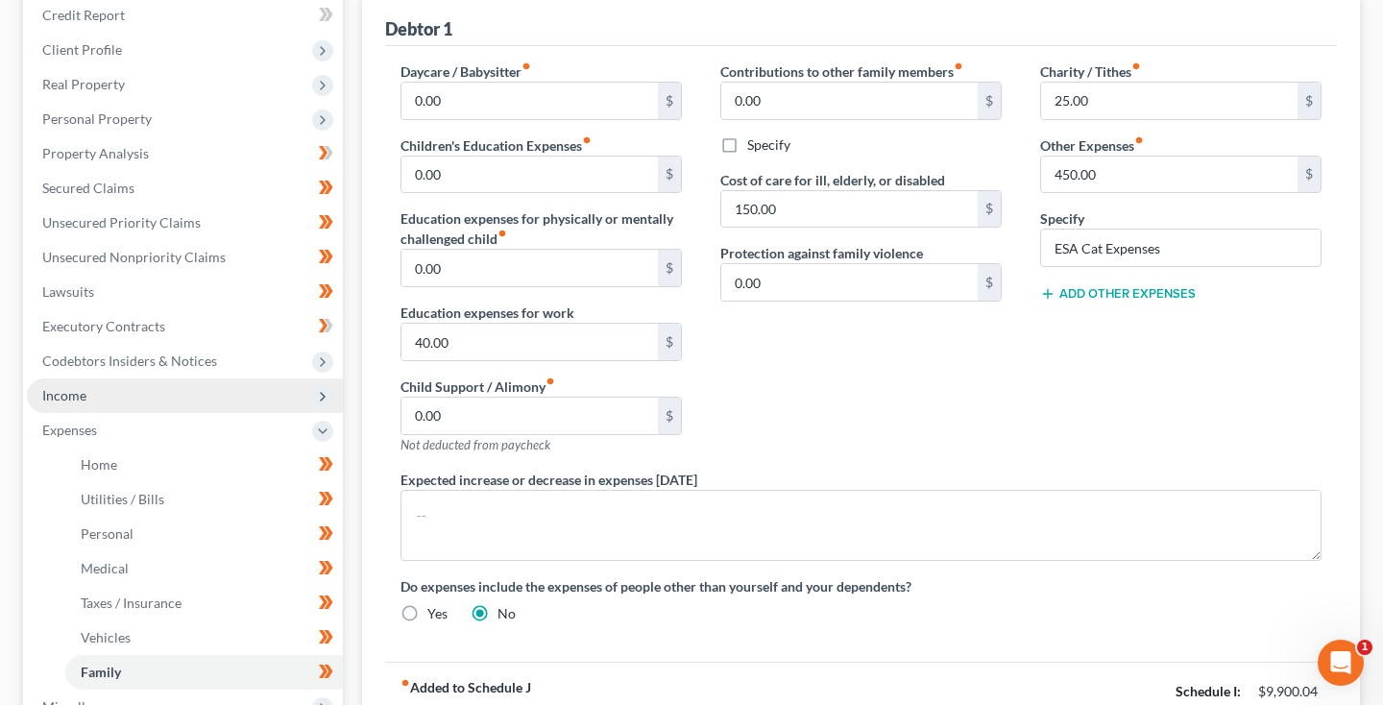
scroll to position [241, 0]
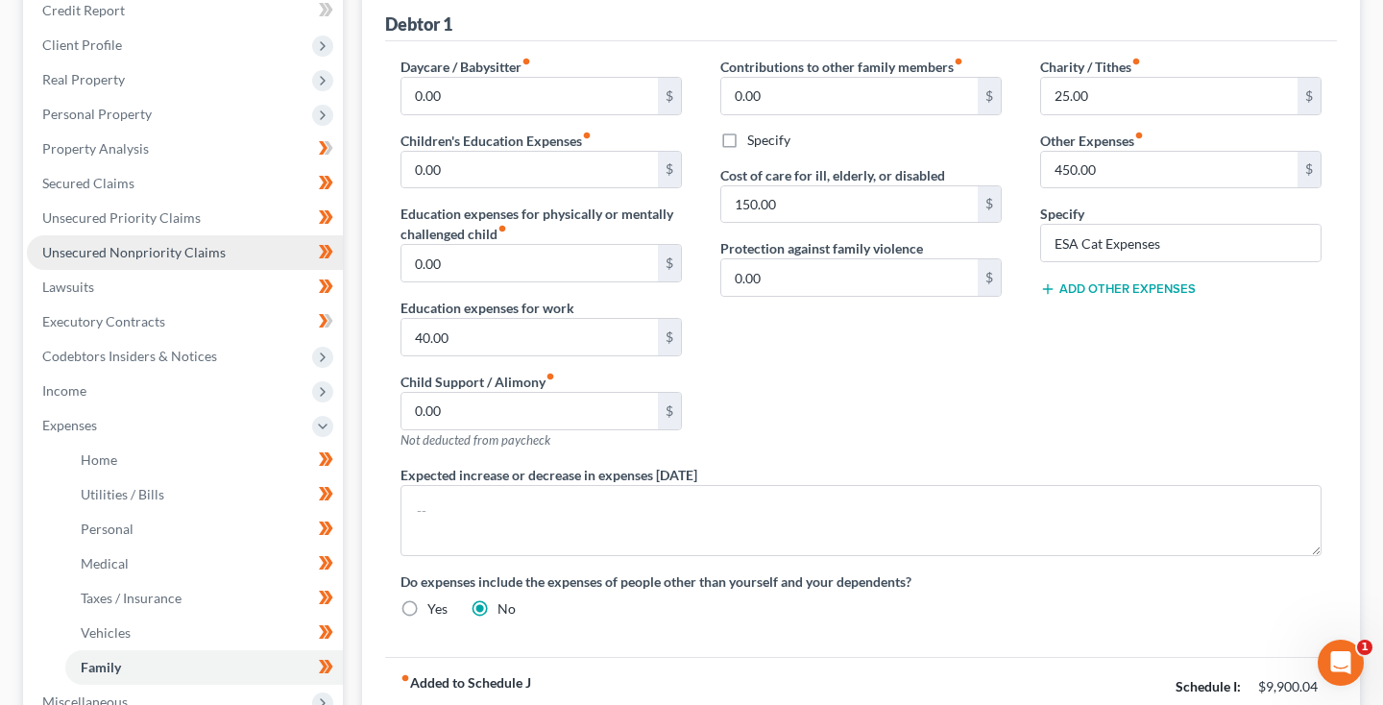
click at [206, 258] on span "Unsecured Nonpriority Claims" at bounding box center [133, 252] width 183 height 16
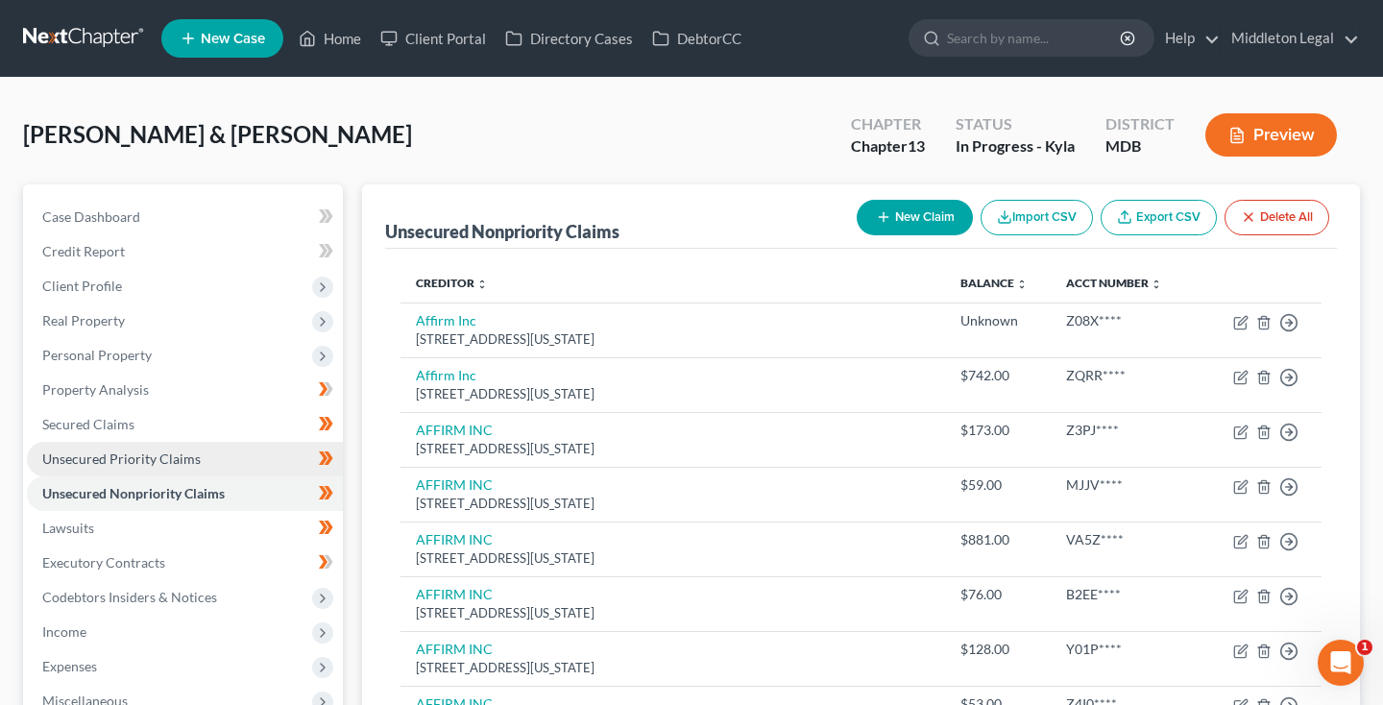
click at [196, 462] on span "Unsecured Priority Claims" at bounding box center [121, 458] width 158 height 16
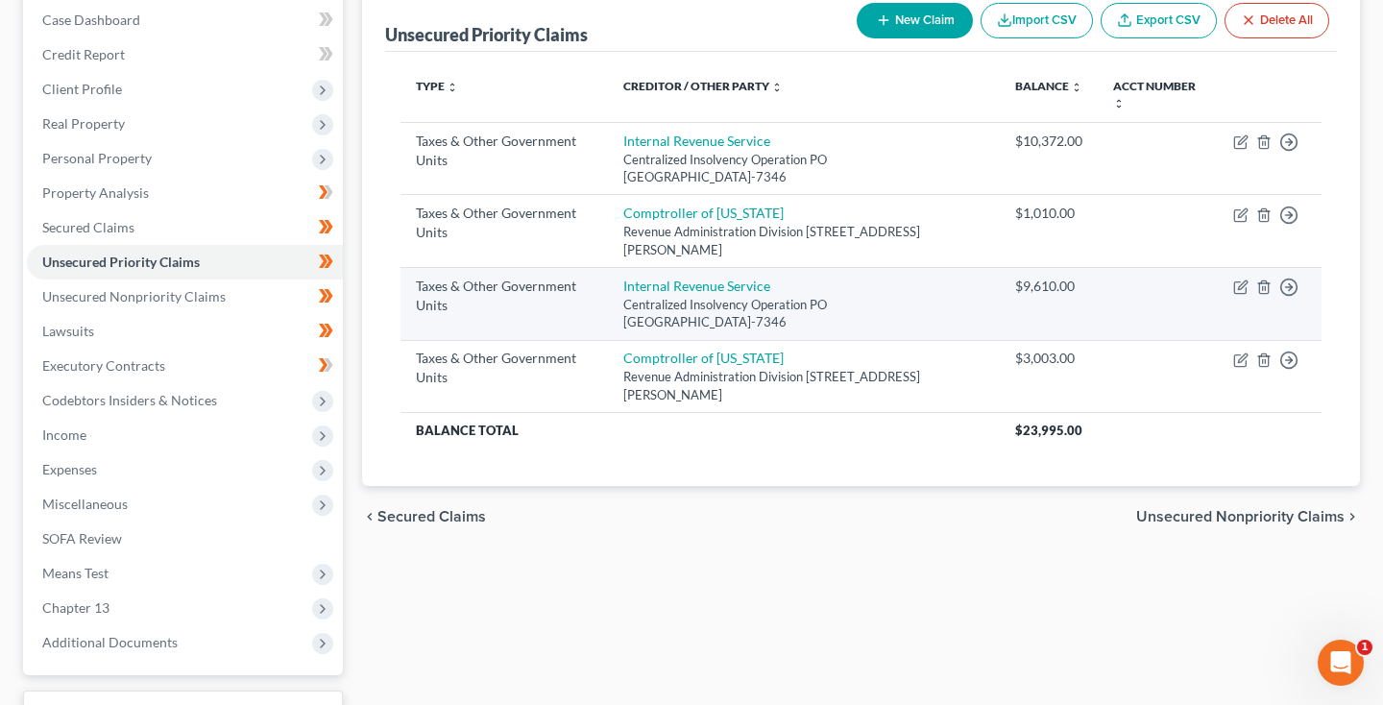
scroll to position [198, 0]
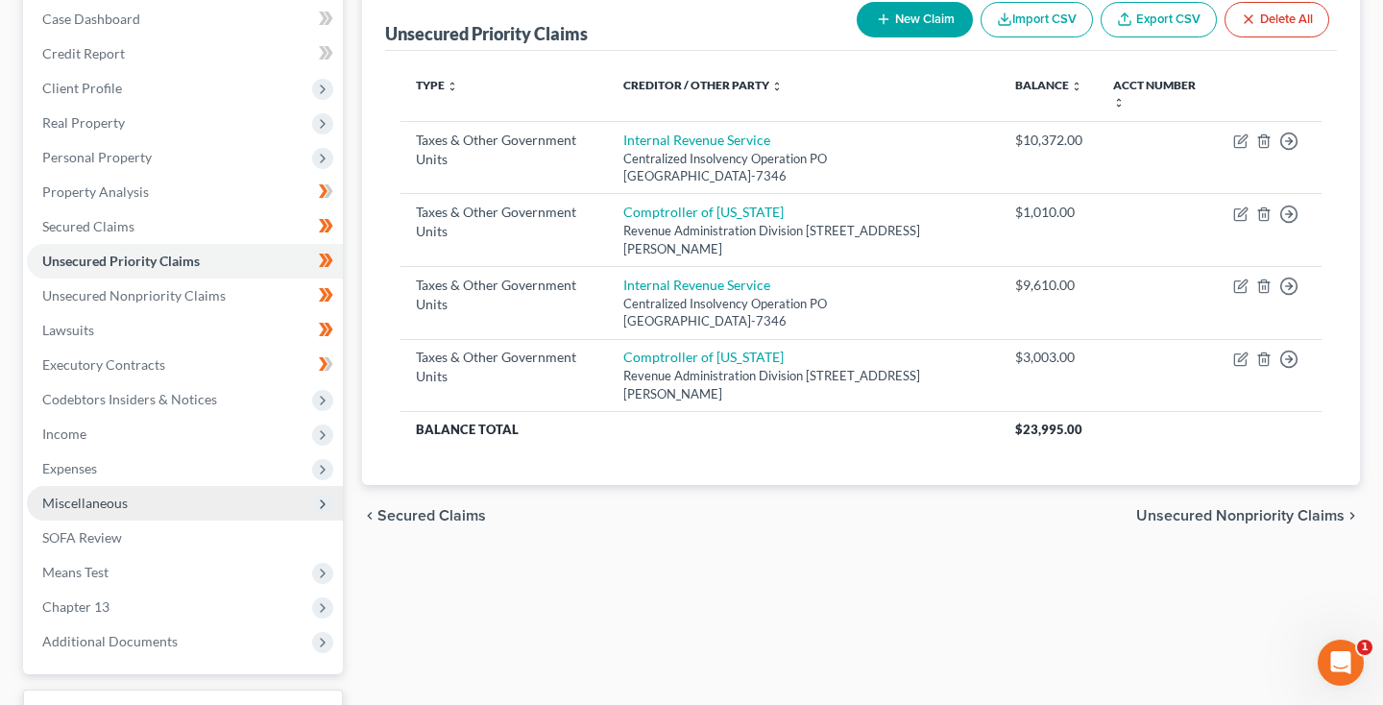
click at [107, 512] on span "Miscellaneous" at bounding box center [185, 503] width 316 height 35
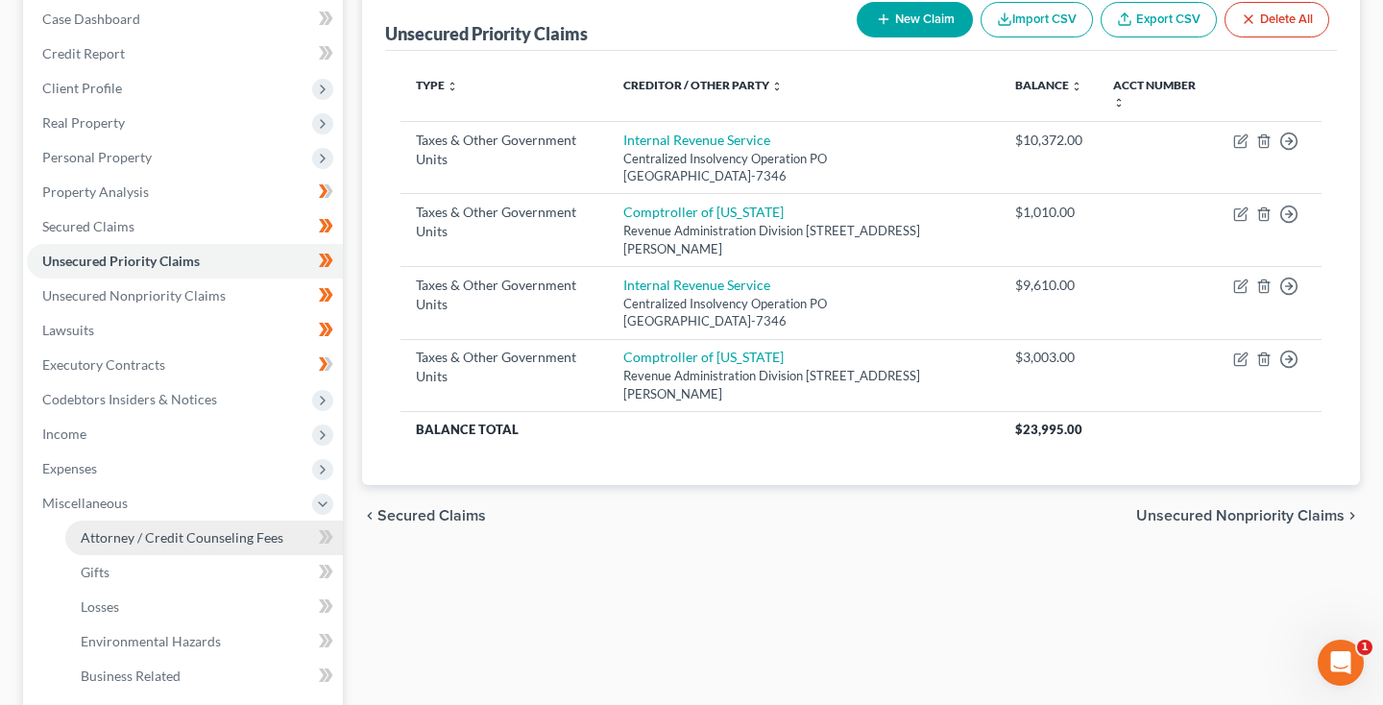
click at [132, 530] on span "Attorney / Credit Counseling Fees" at bounding box center [182, 537] width 203 height 16
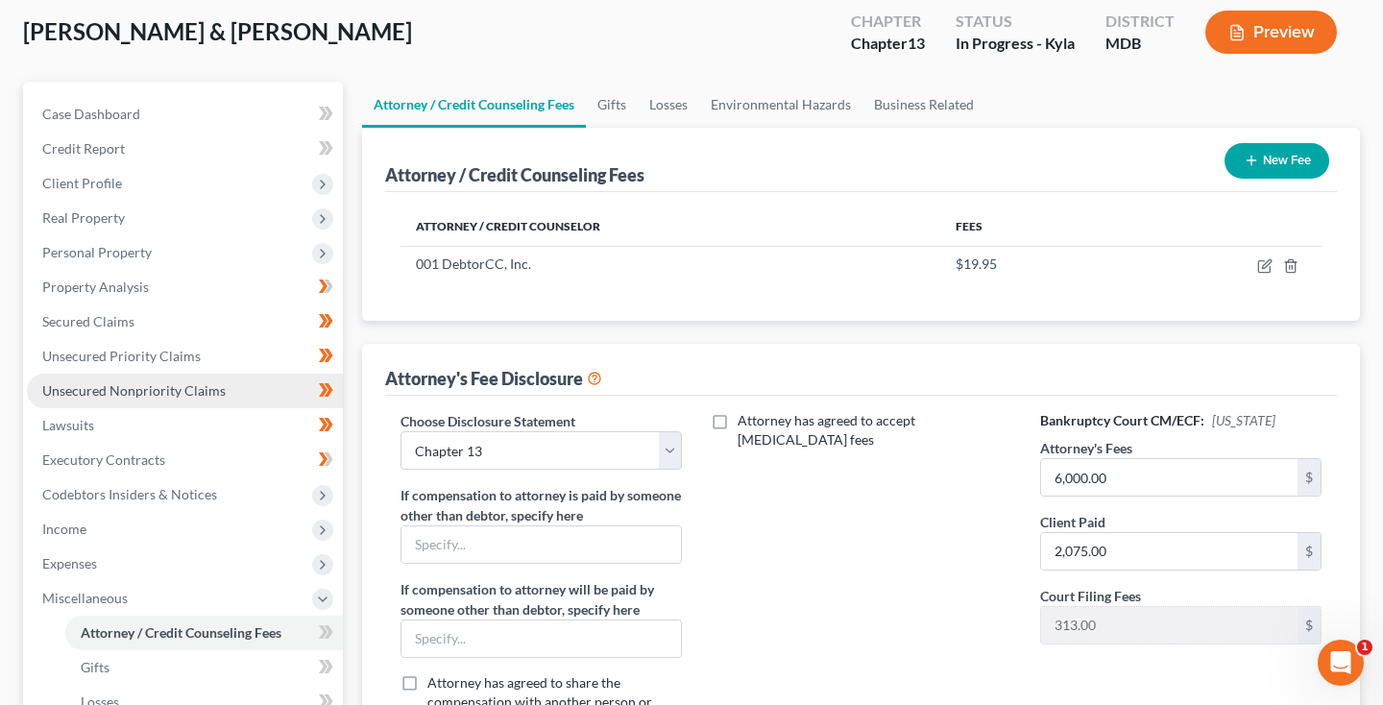
click at [124, 399] on link "Unsecured Nonpriority Claims" at bounding box center [185, 391] width 316 height 35
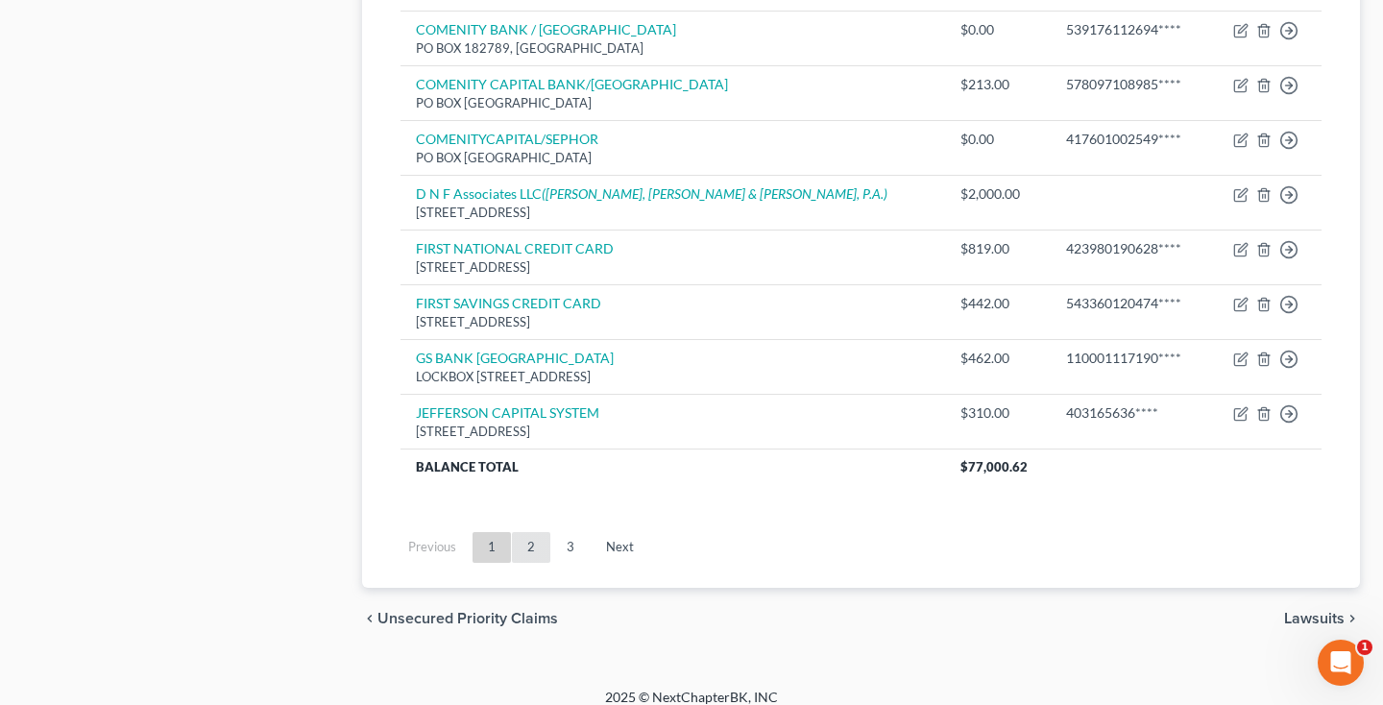
click at [531, 537] on link "2" at bounding box center [531, 547] width 38 height 31
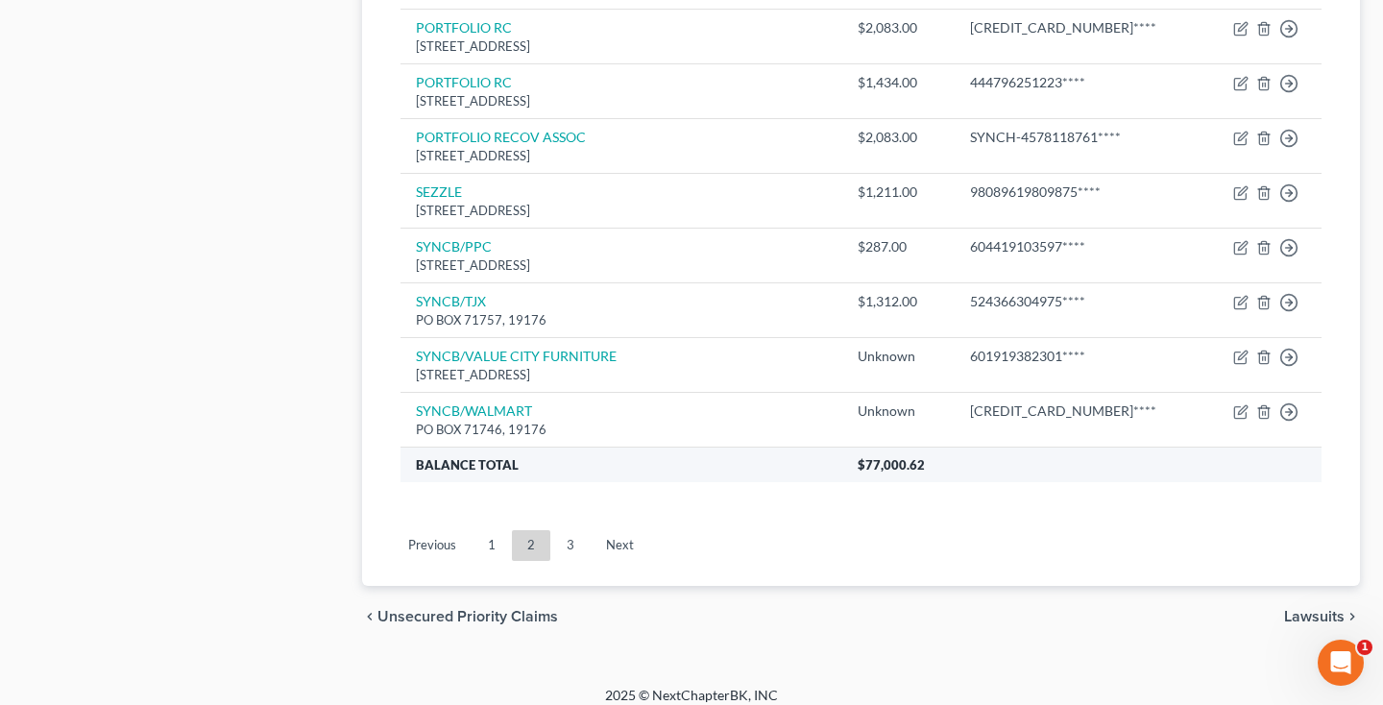
scroll to position [1495, 0]
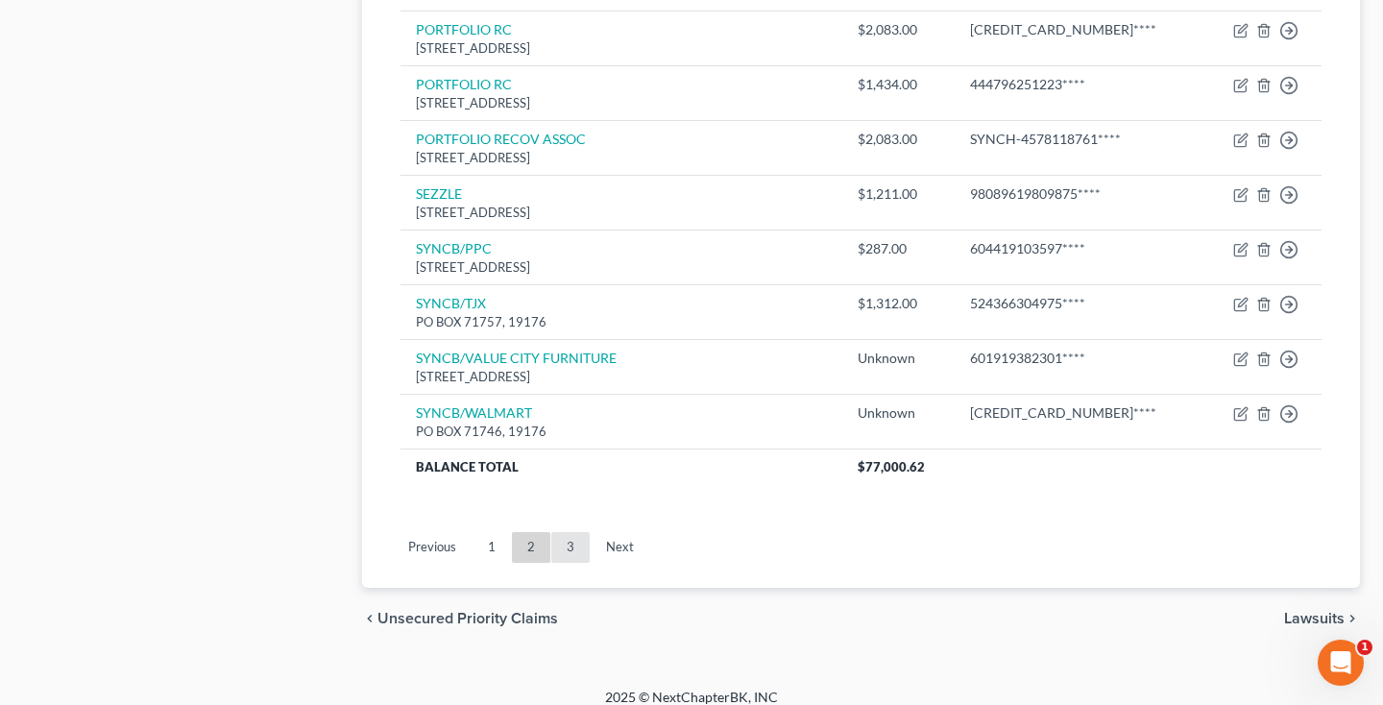
click at [562, 535] on link "3" at bounding box center [570, 547] width 38 height 31
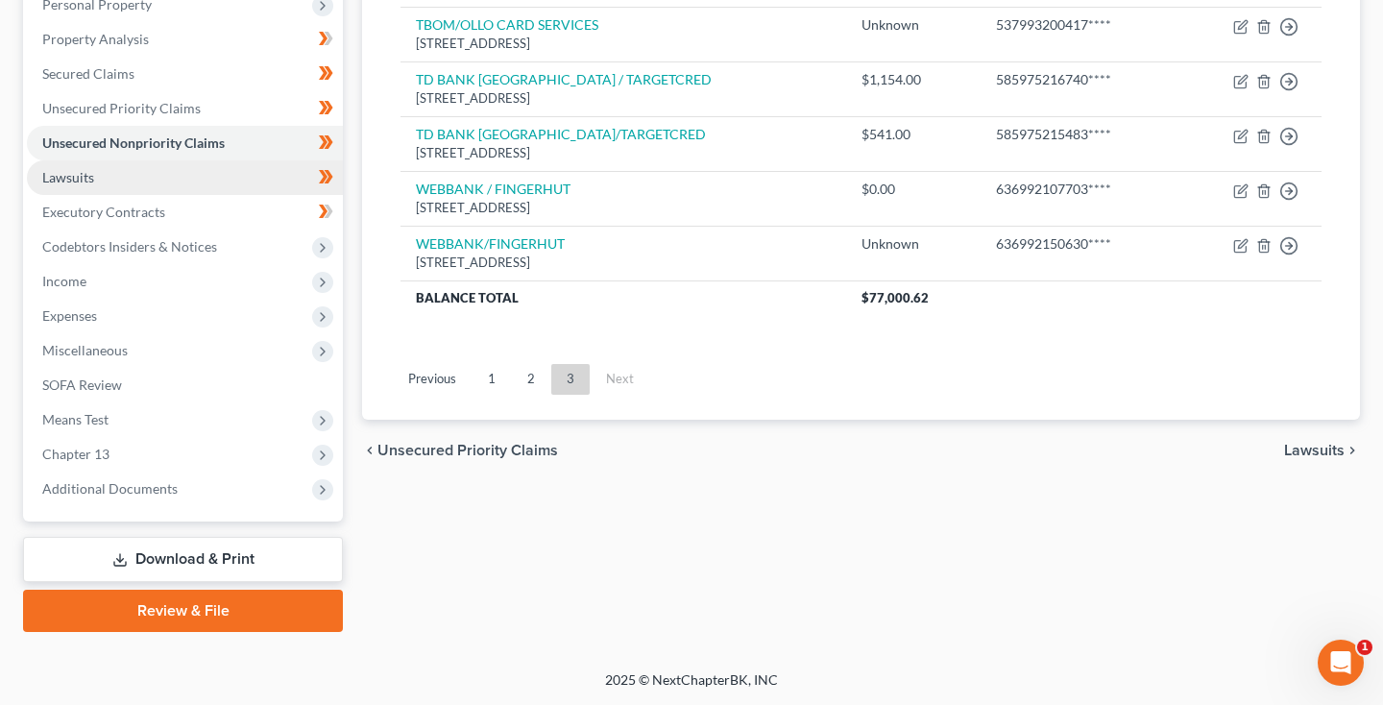
scroll to position [350, 0]
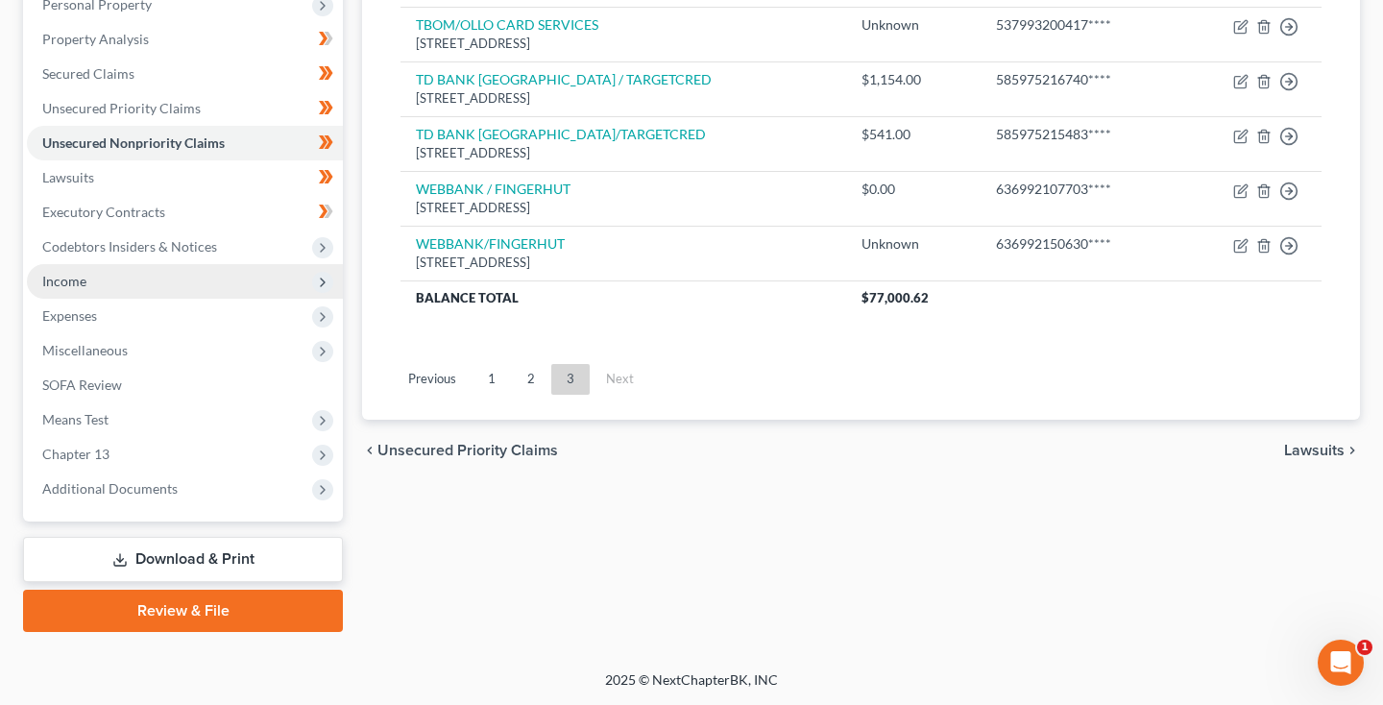
click at [102, 278] on span "Income" at bounding box center [185, 281] width 316 height 35
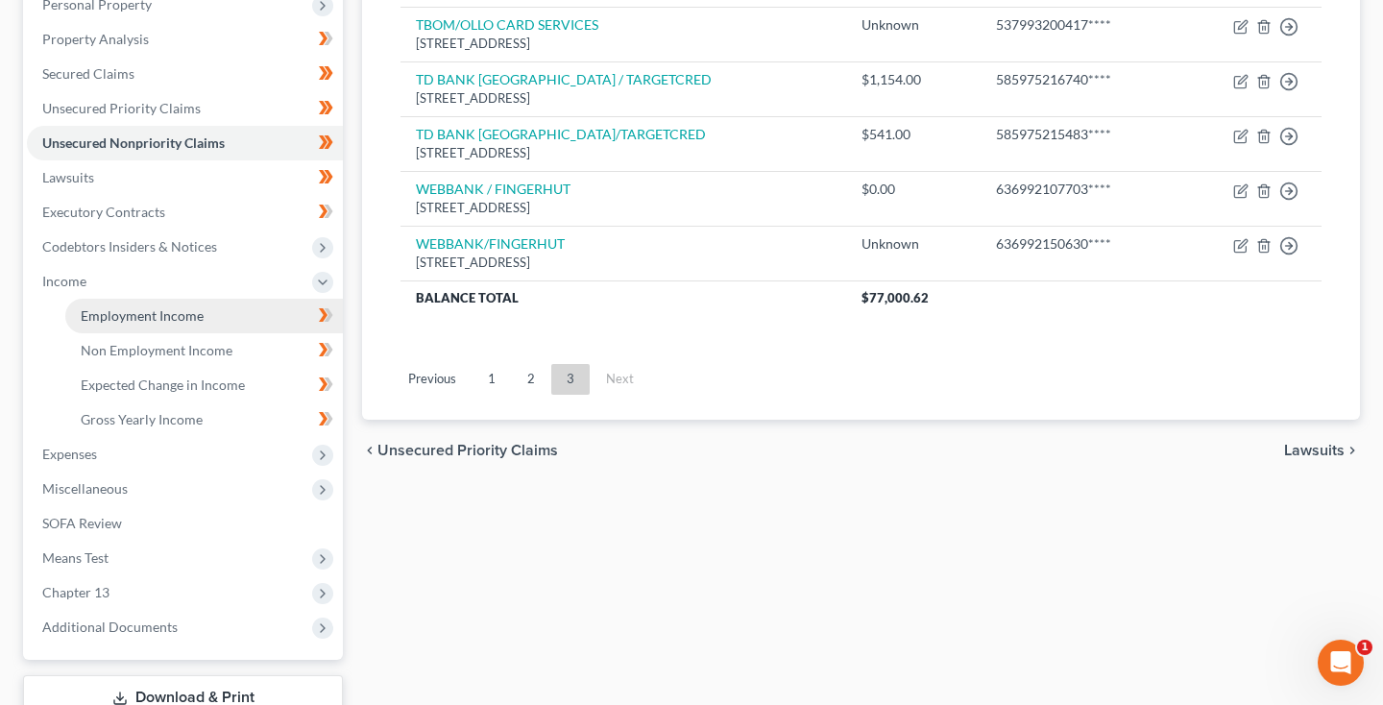
click at [110, 315] on span "Employment Income" at bounding box center [142, 315] width 123 height 16
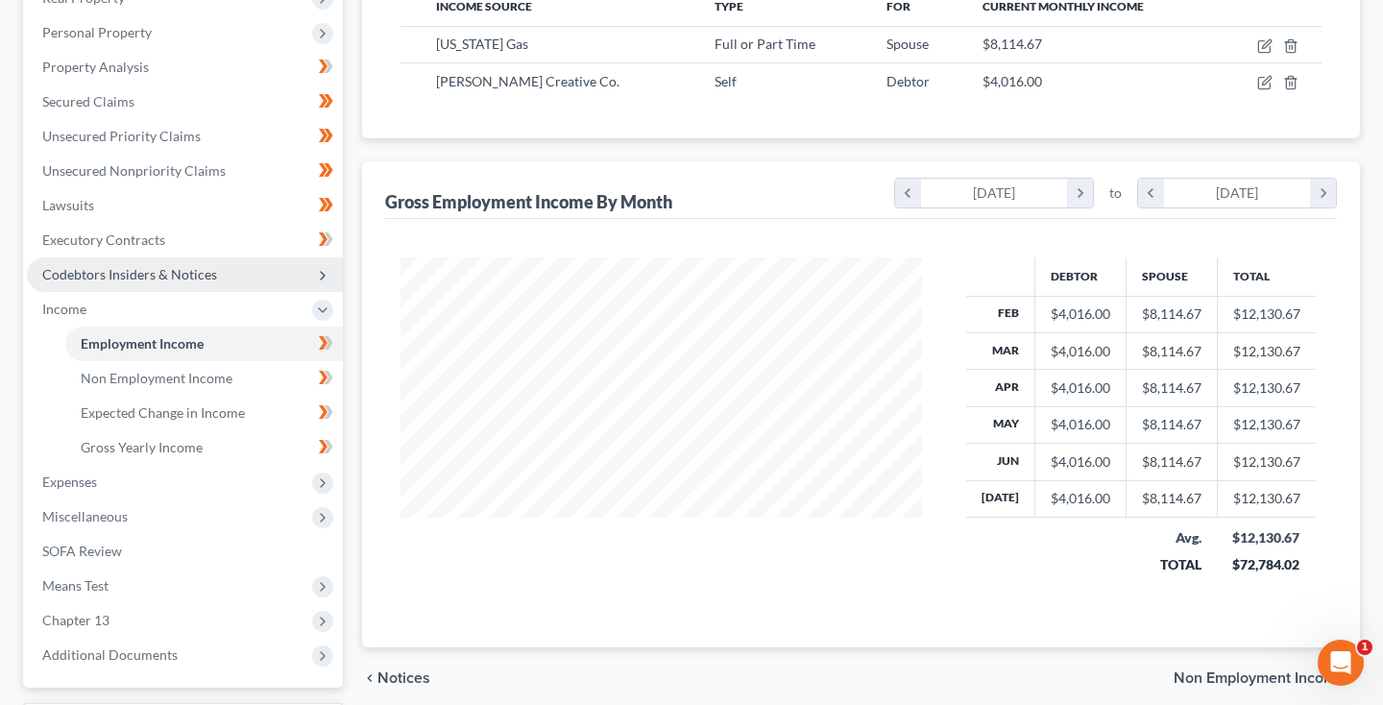
scroll to position [318, 0]
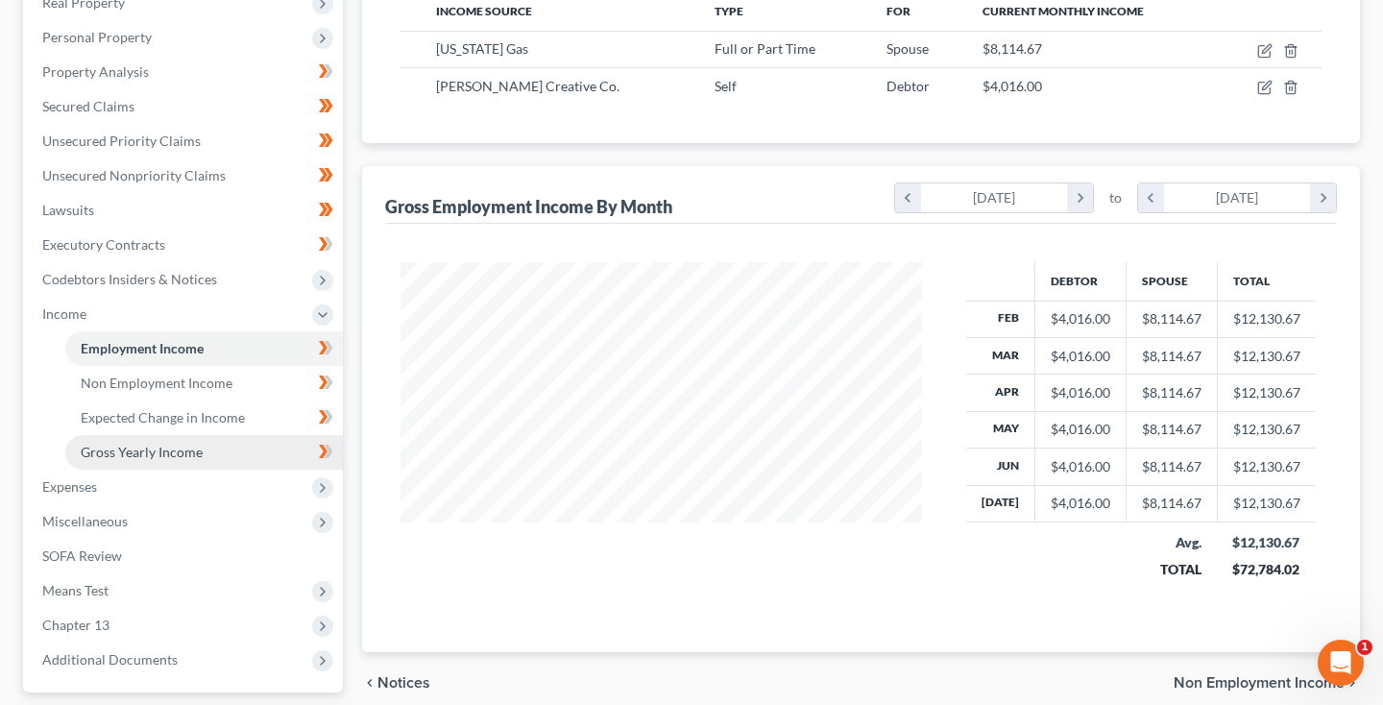
click at [123, 453] on span "Gross Yearly Income" at bounding box center [142, 452] width 122 height 16
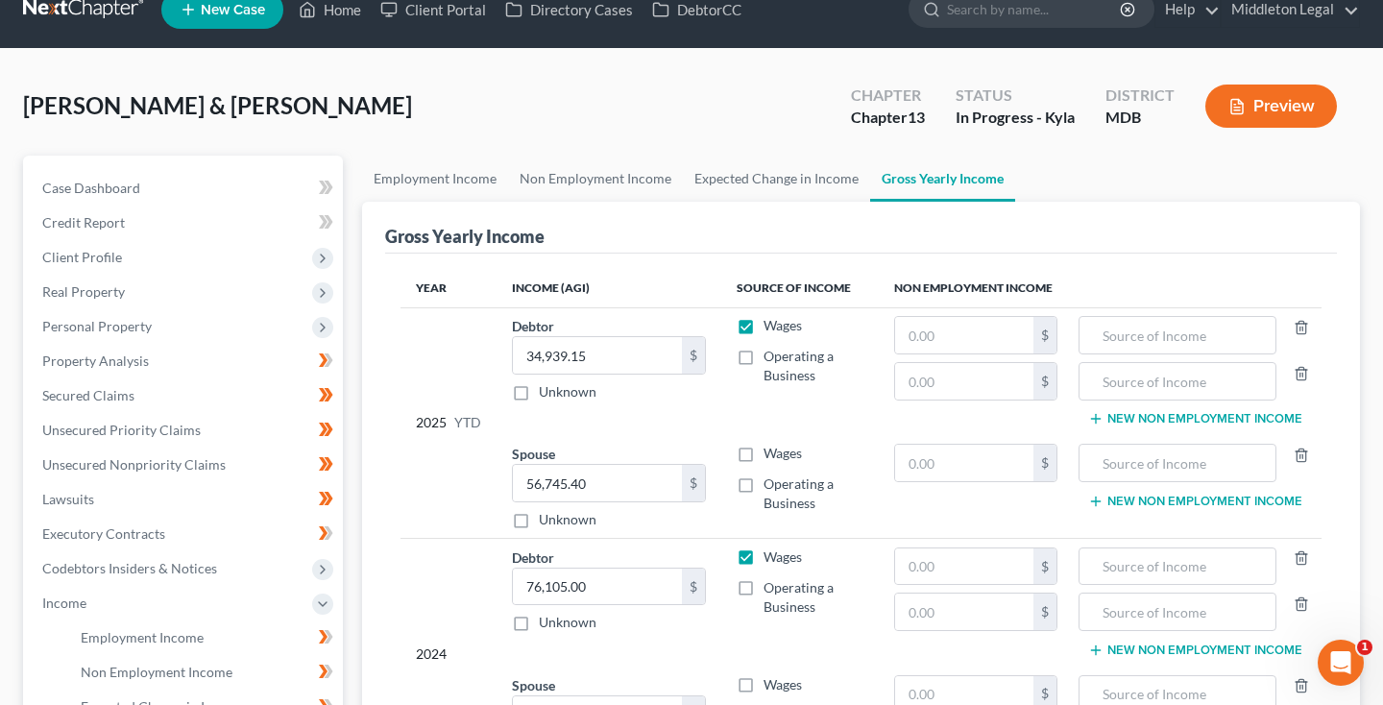
scroll to position [28, 0]
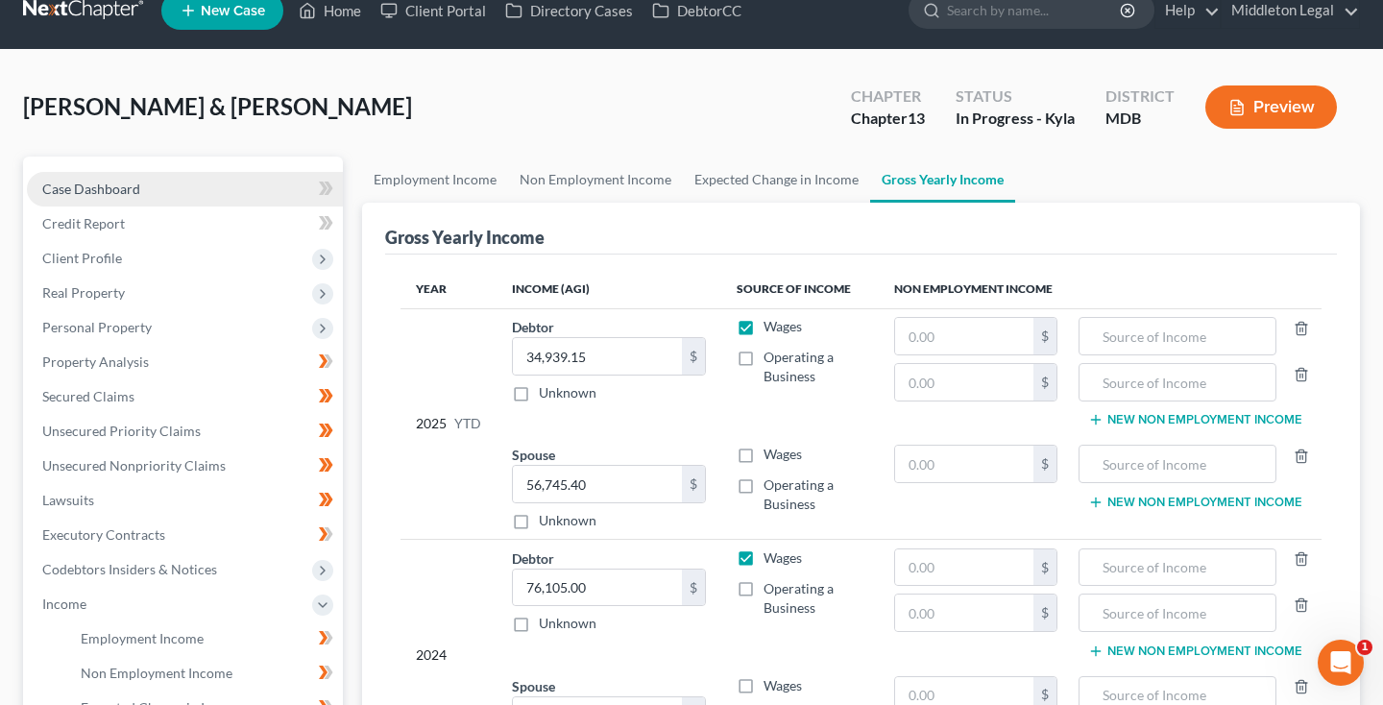
click at [103, 188] on span "Case Dashboard" at bounding box center [91, 189] width 98 height 16
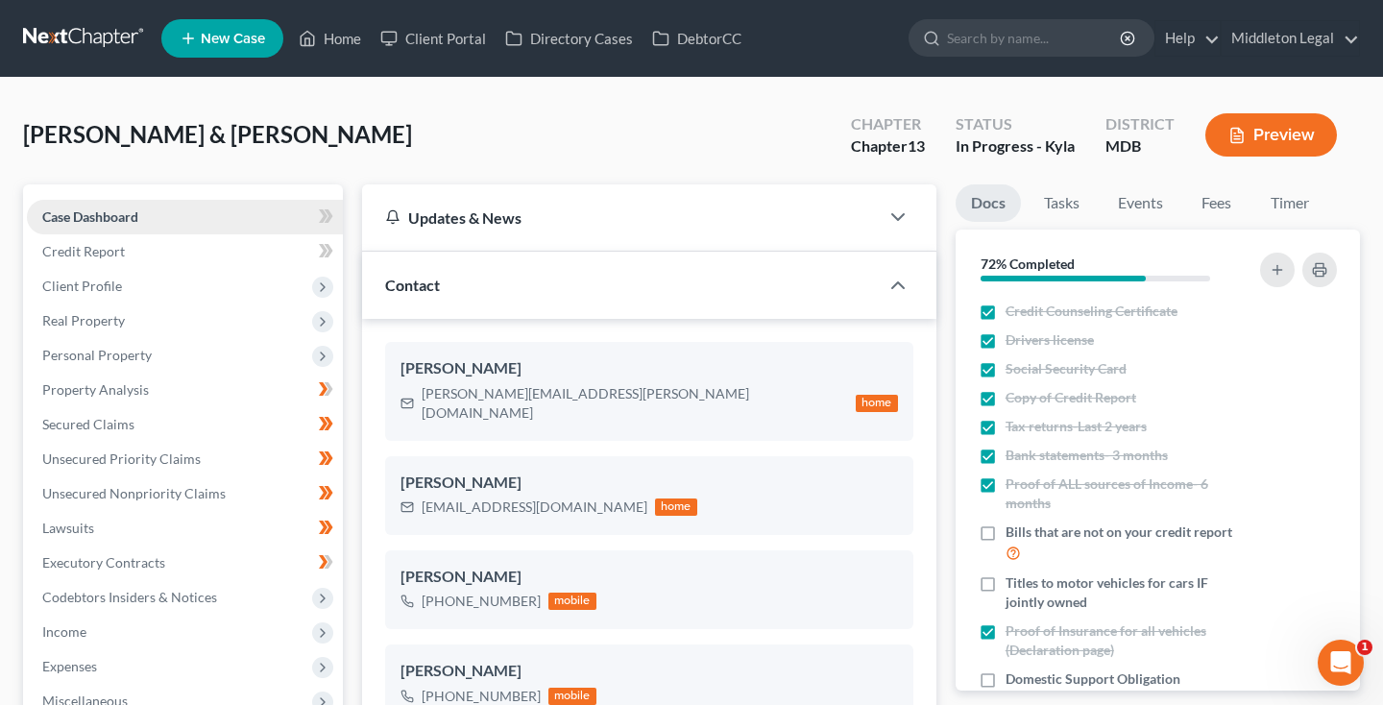
scroll to position [1310, 0]
click at [88, 244] on span "Credit Report" at bounding box center [83, 251] width 83 height 16
click at [85, 282] on span "Client Profile" at bounding box center [82, 286] width 80 height 16
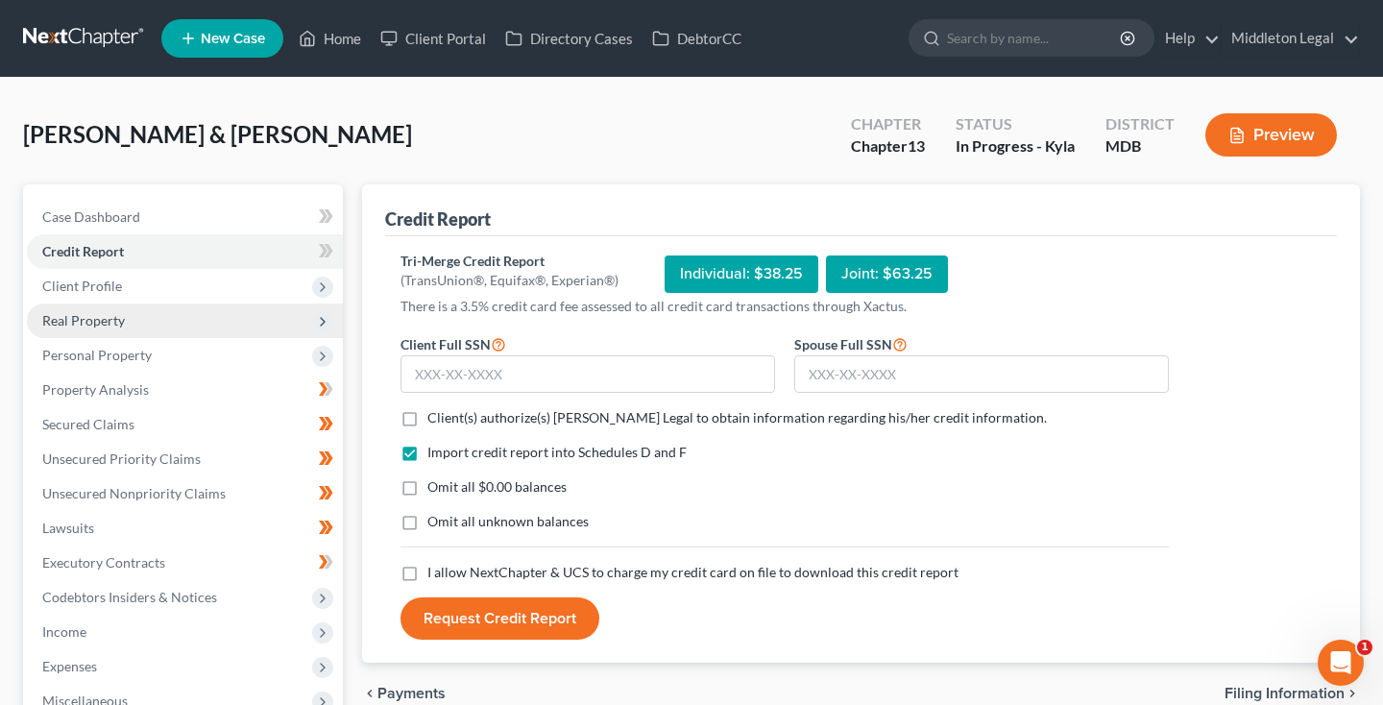
click at [82, 324] on span "Real Property" at bounding box center [83, 320] width 83 height 16
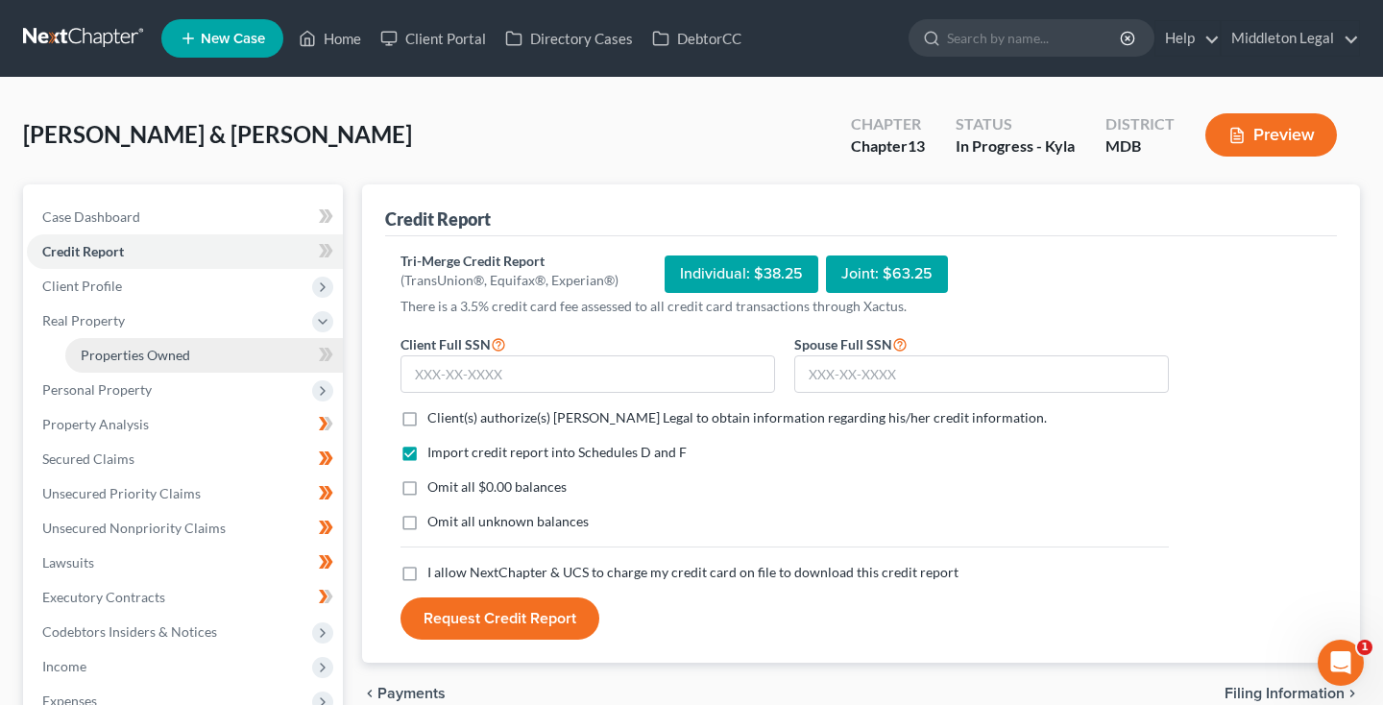
click at [92, 360] on span "Properties Owned" at bounding box center [135, 355] width 109 height 16
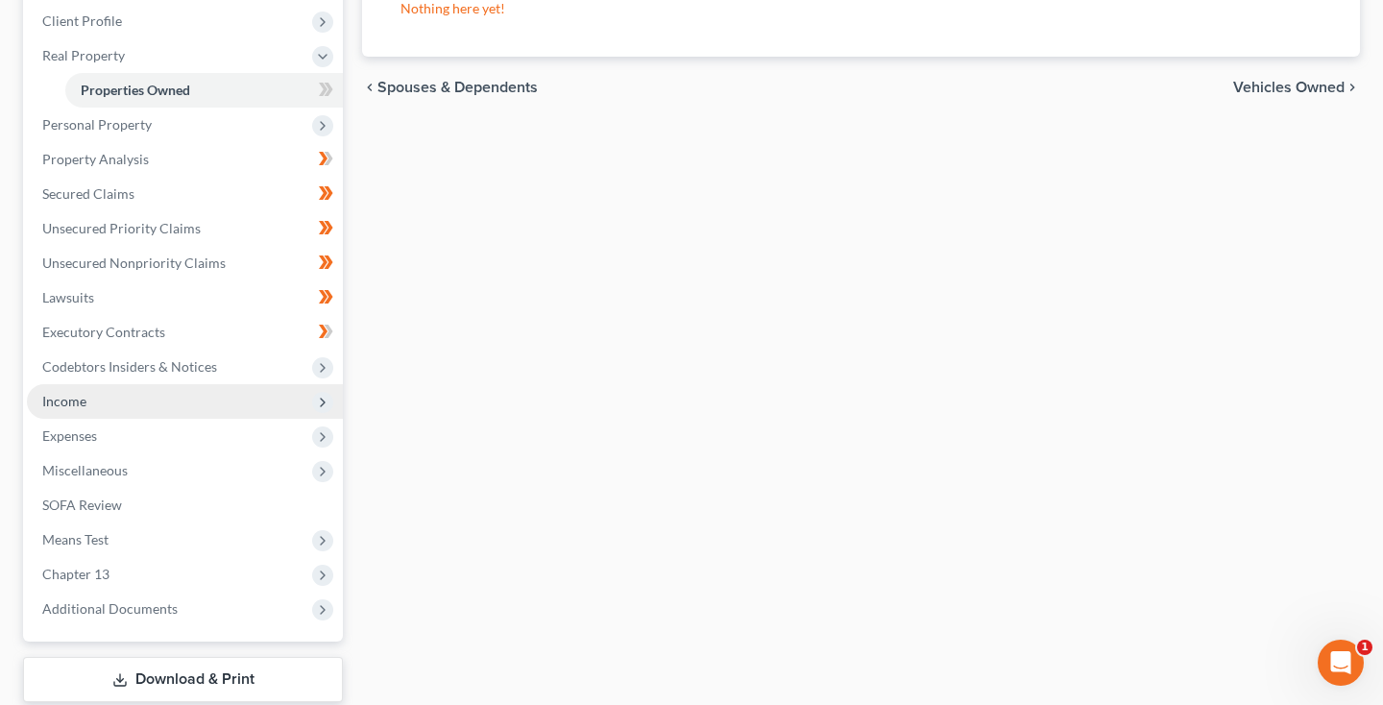
scroll to position [271, 0]
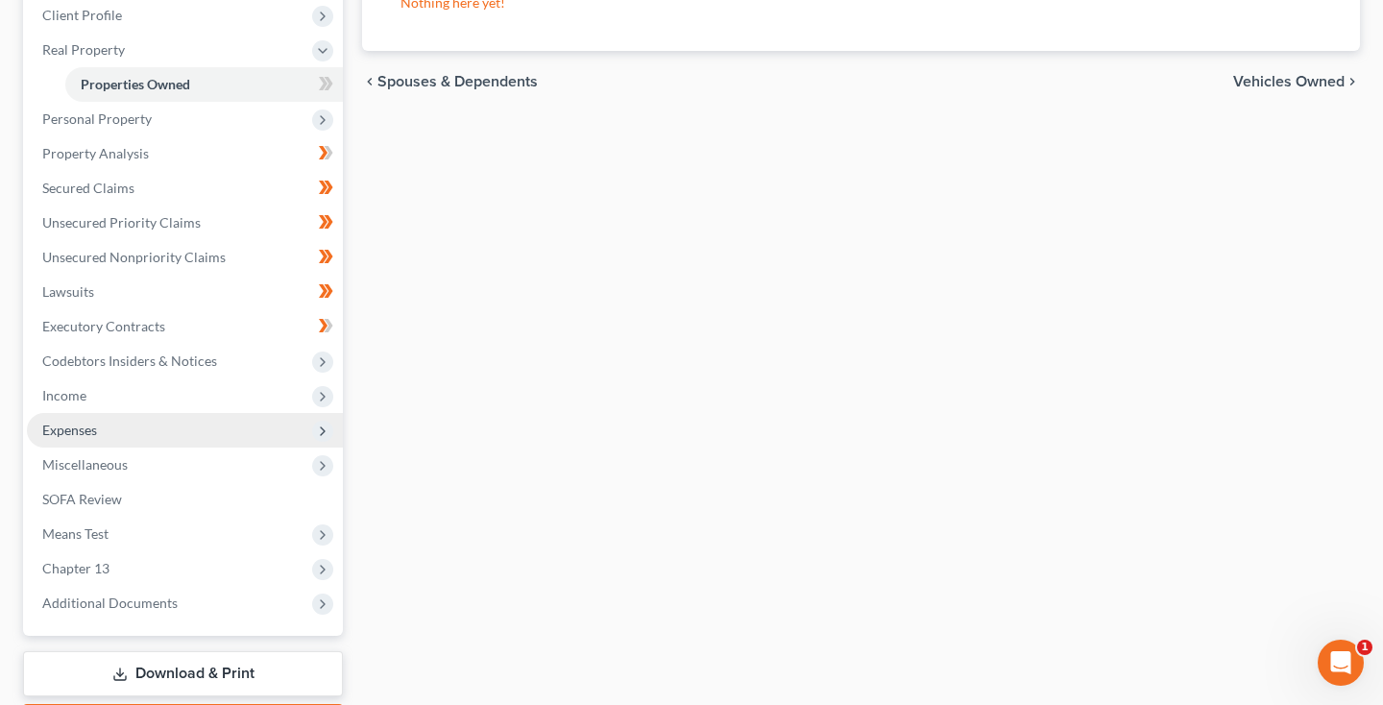
click at [73, 431] on span "Expenses" at bounding box center [69, 430] width 55 height 16
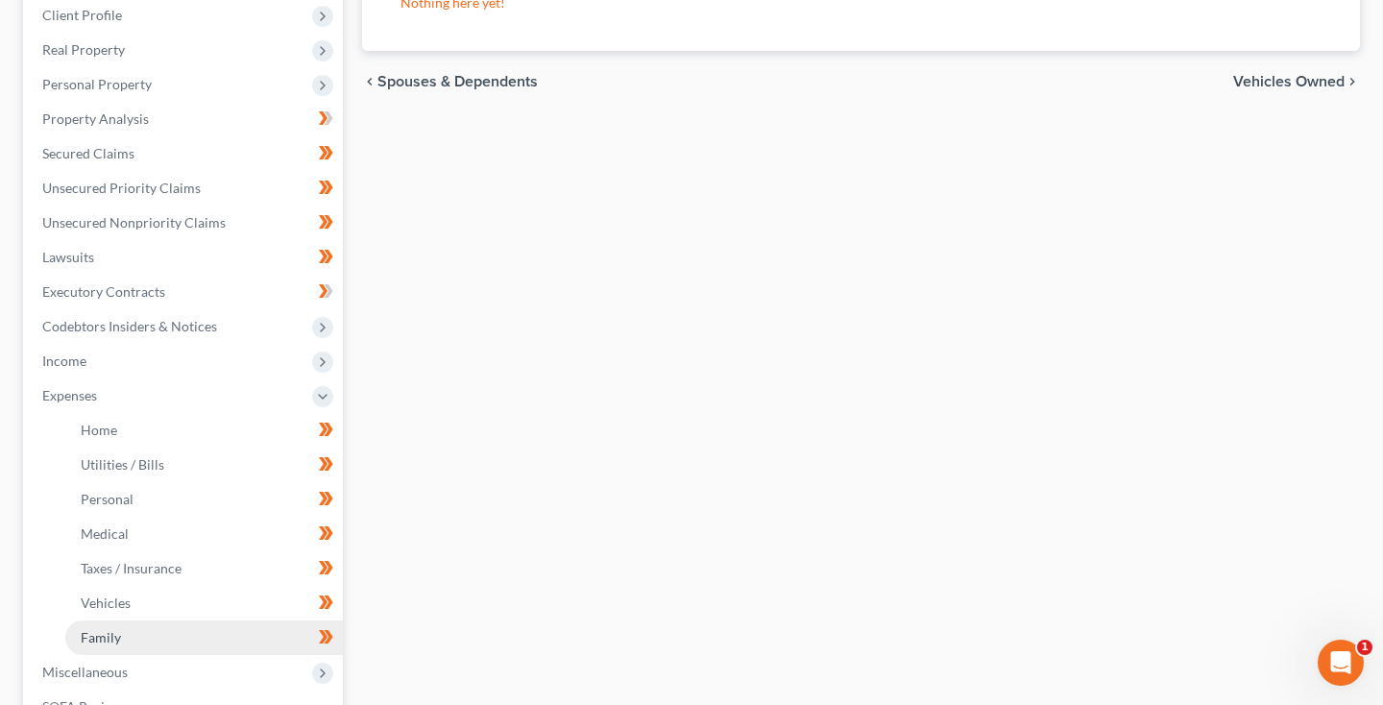
click at [106, 629] on span "Family" at bounding box center [101, 637] width 40 height 16
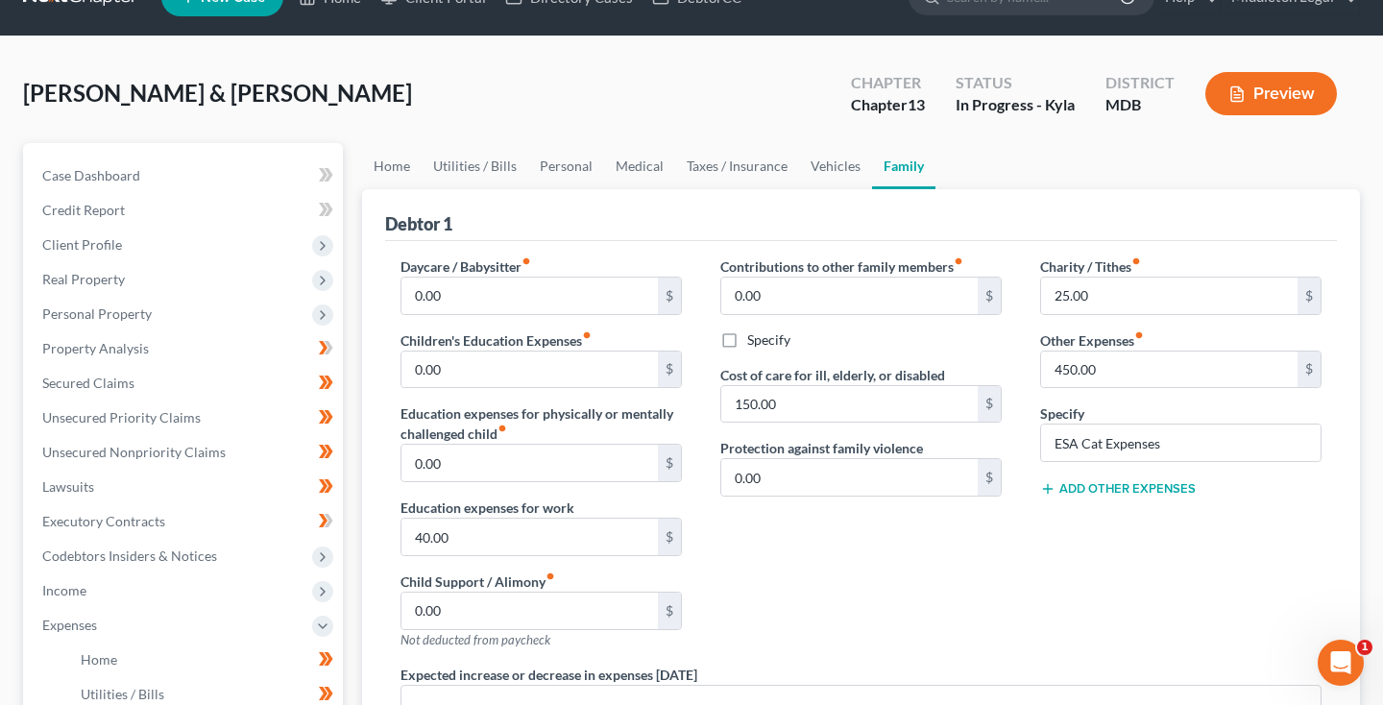
scroll to position [23, 0]
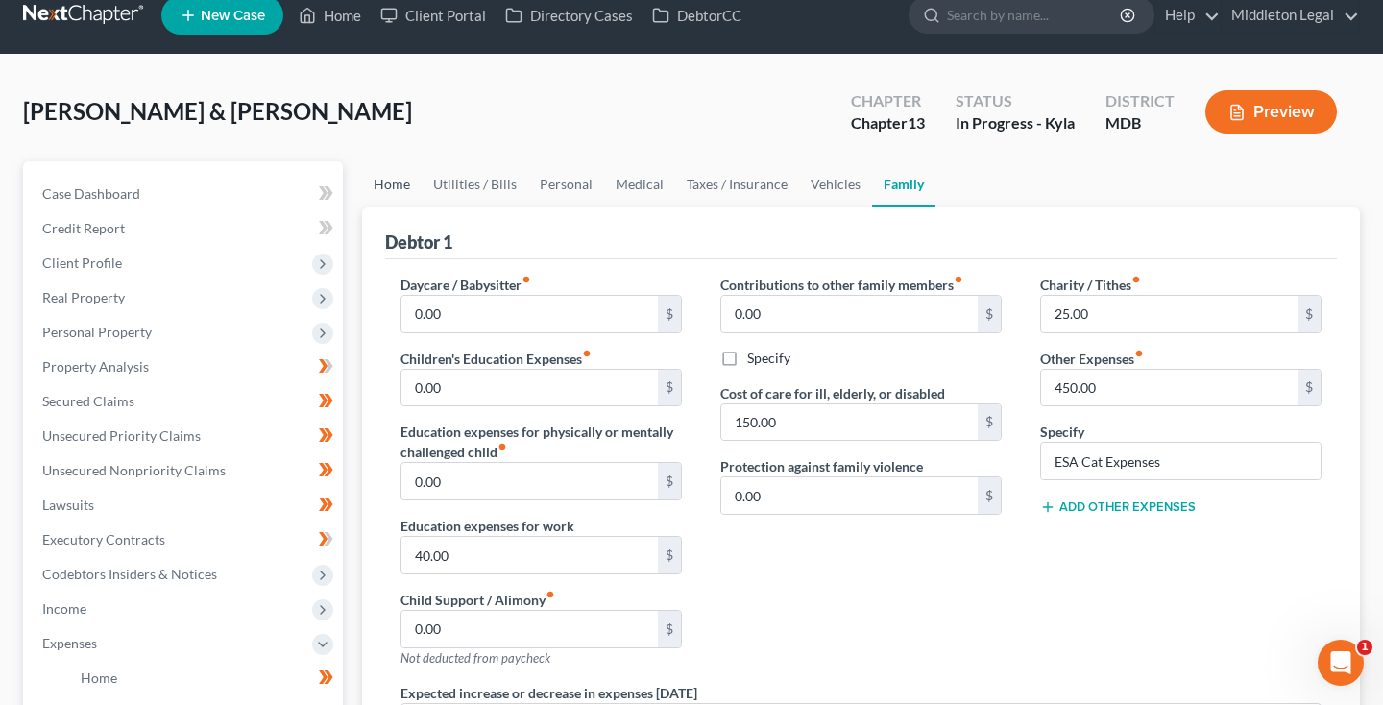
click at [383, 187] on link "Home" at bounding box center [392, 184] width 60 height 46
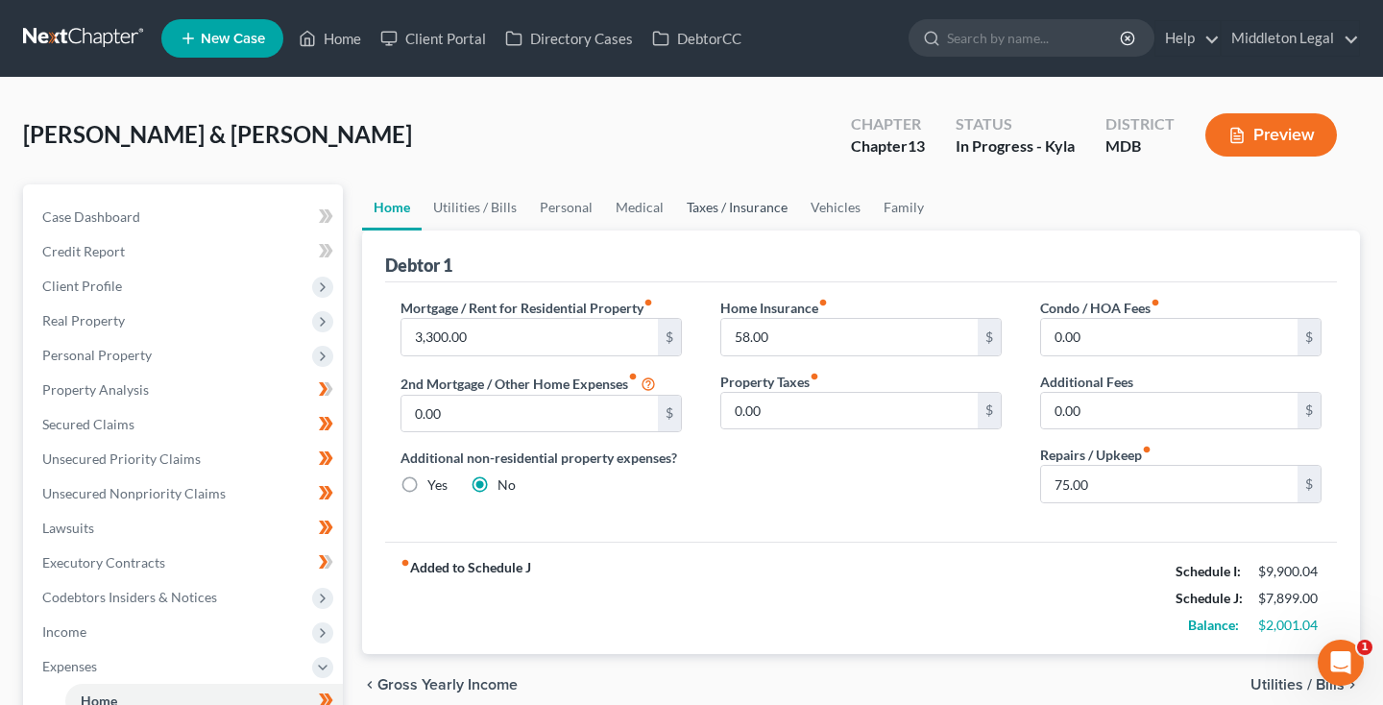
click at [754, 207] on link "Taxes / Insurance" at bounding box center [737, 207] width 124 height 46
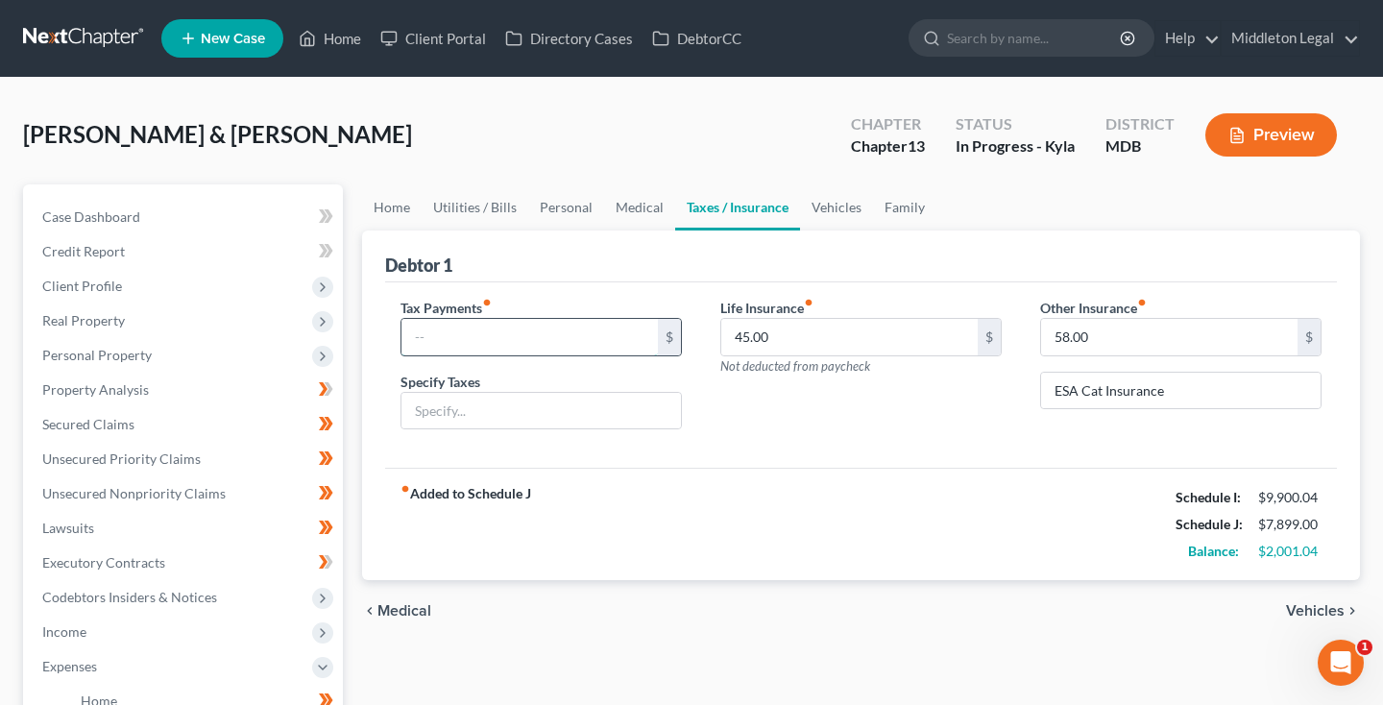
click at [519, 333] on input "text" at bounding box center [529, 337] width 256 height 36
click at [474, 418] on input "text" at bounding box center [540, 411] width 279 height 36
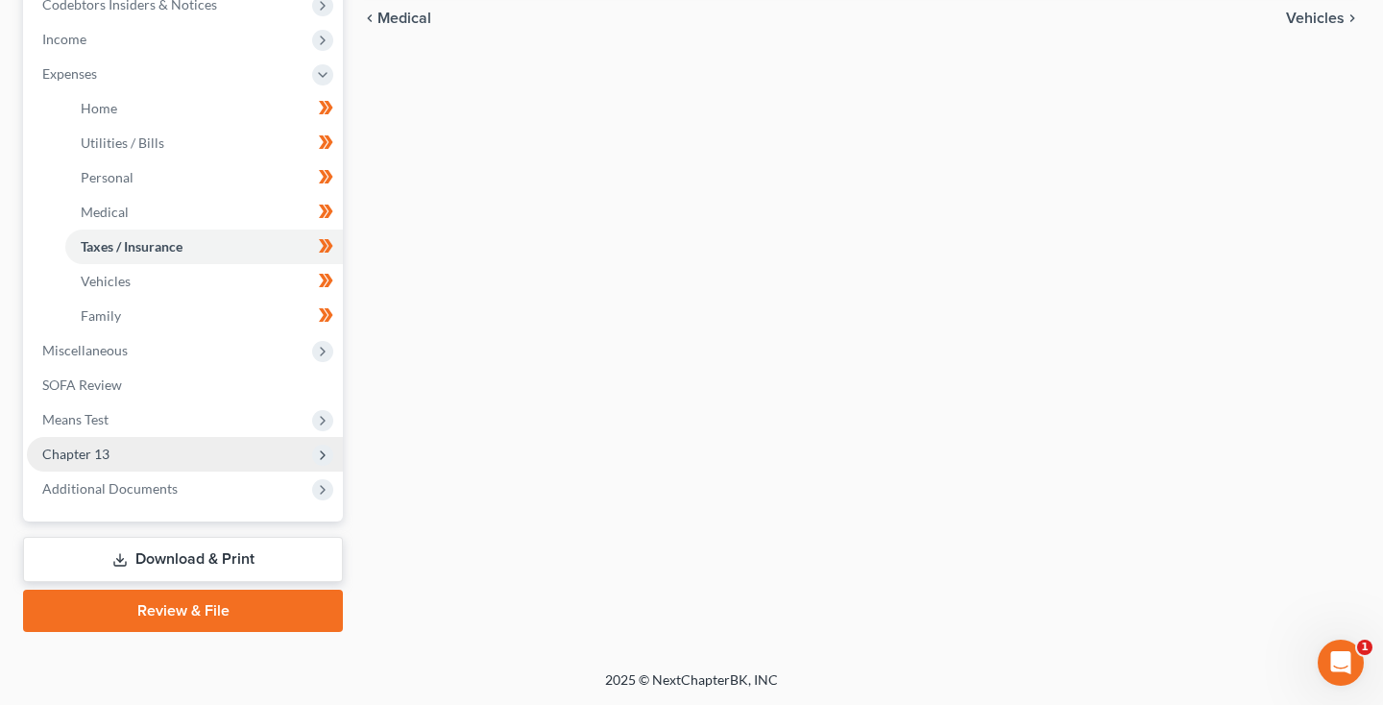
scroll to position [592, 0]
click at [219, 557] on link "Download & Print" at bounding box center [183, 559] width 320 height 45
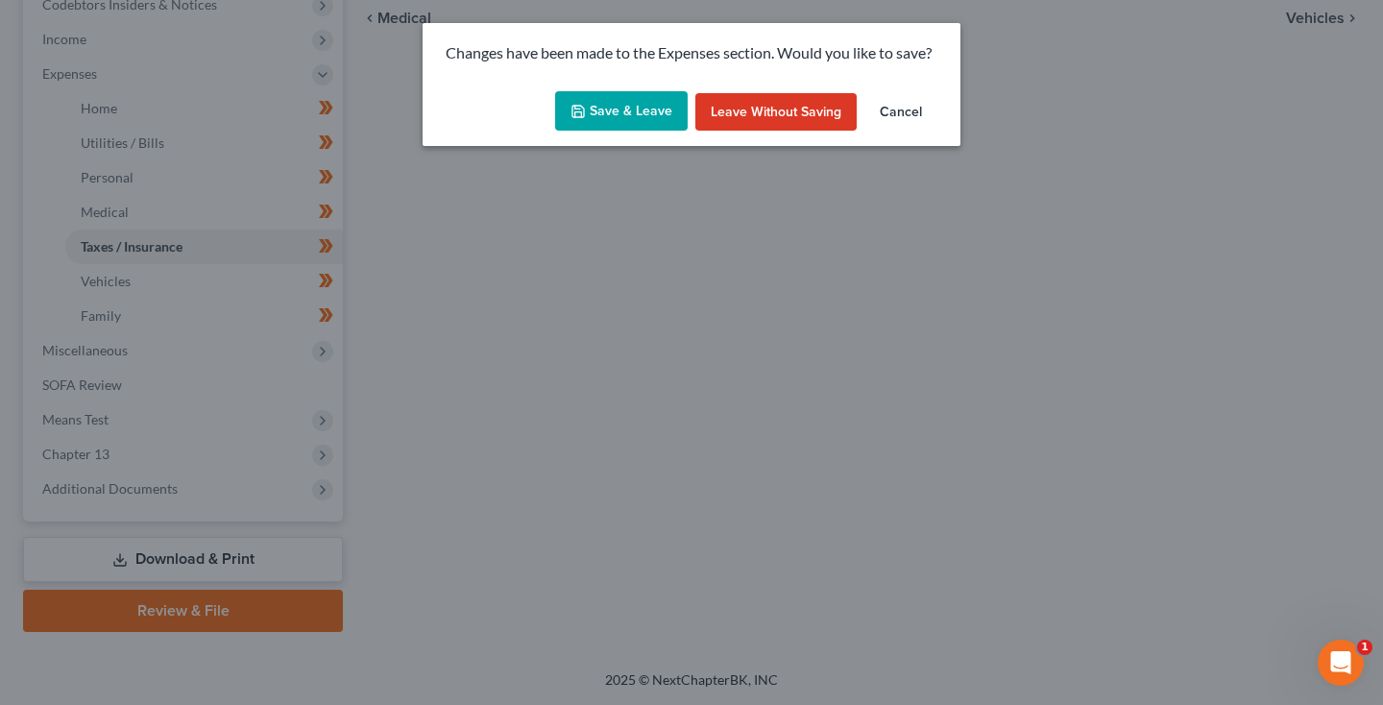
click at [592, 119] on button "Save & Leave" at bounding box center [621, 111] width 133 height 40
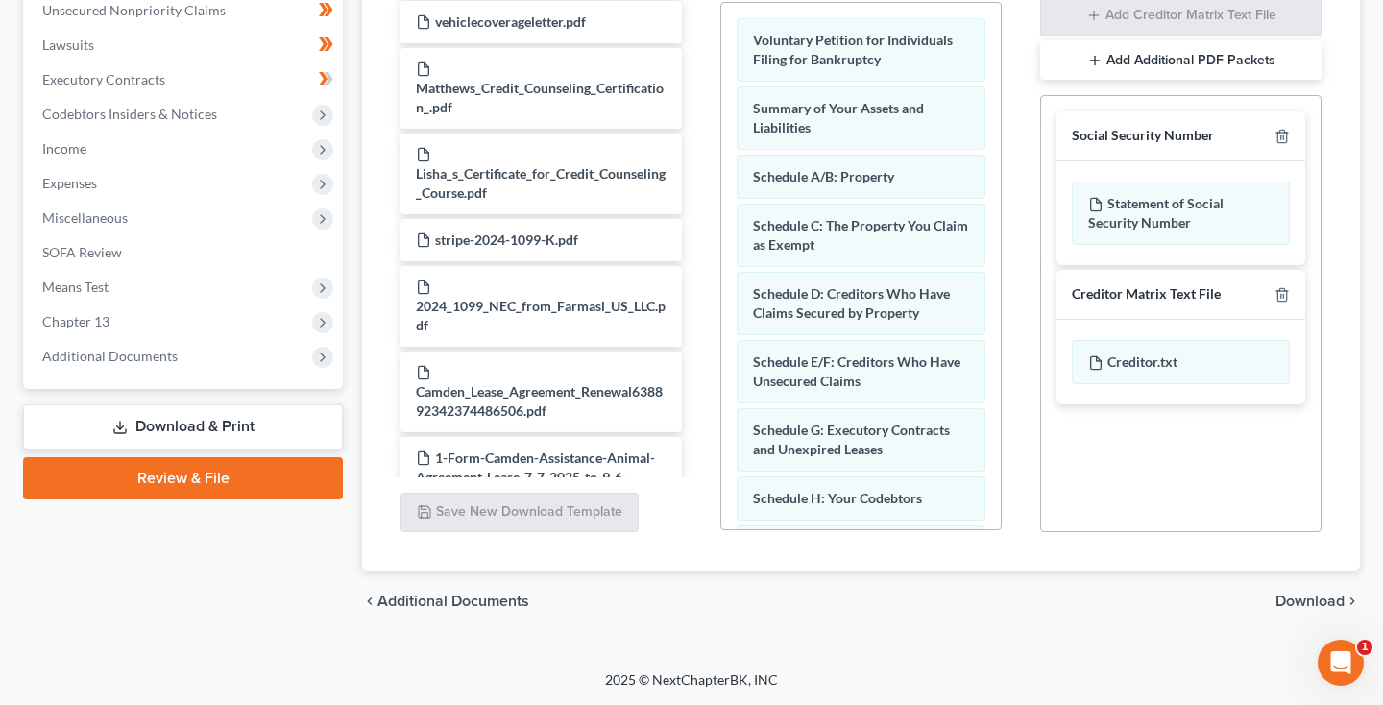
scroll to position [483, 0]
click at [1281, 134] on icon "button" at bounding box center [1281, 136] width 15 height 15
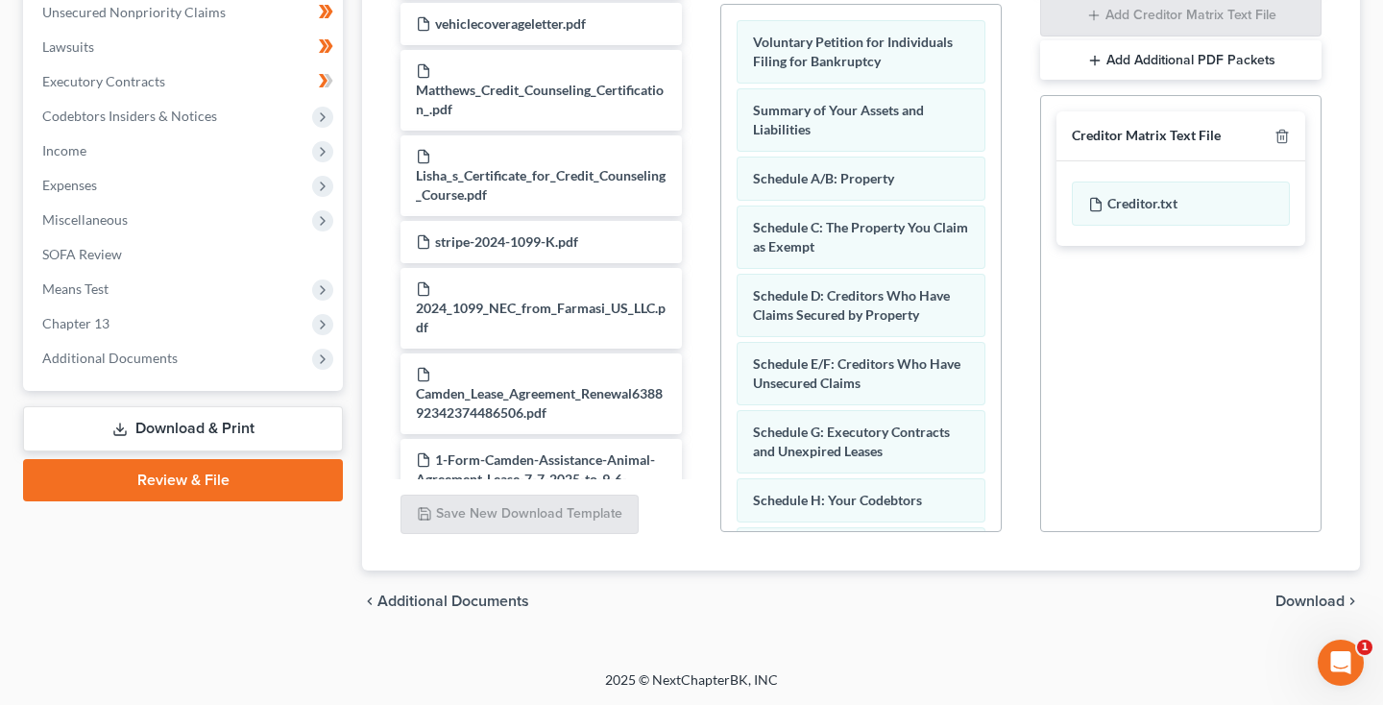
scroll to position [481, 0]
click at [1281, 134] on icon "button" at bounding box center [1281, 136] width 15 height 15
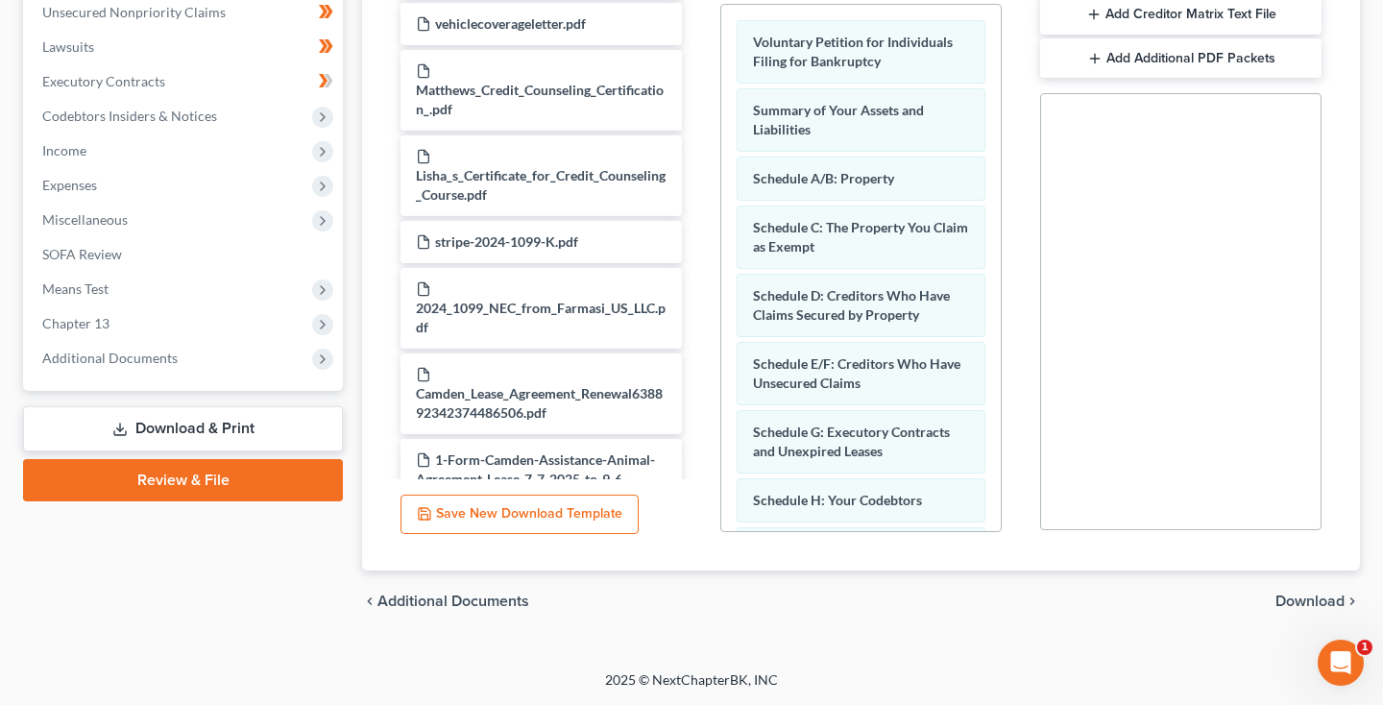
click at [1305, 594] on span "Download" at bounding box center [1309, 600] width 69 height 15
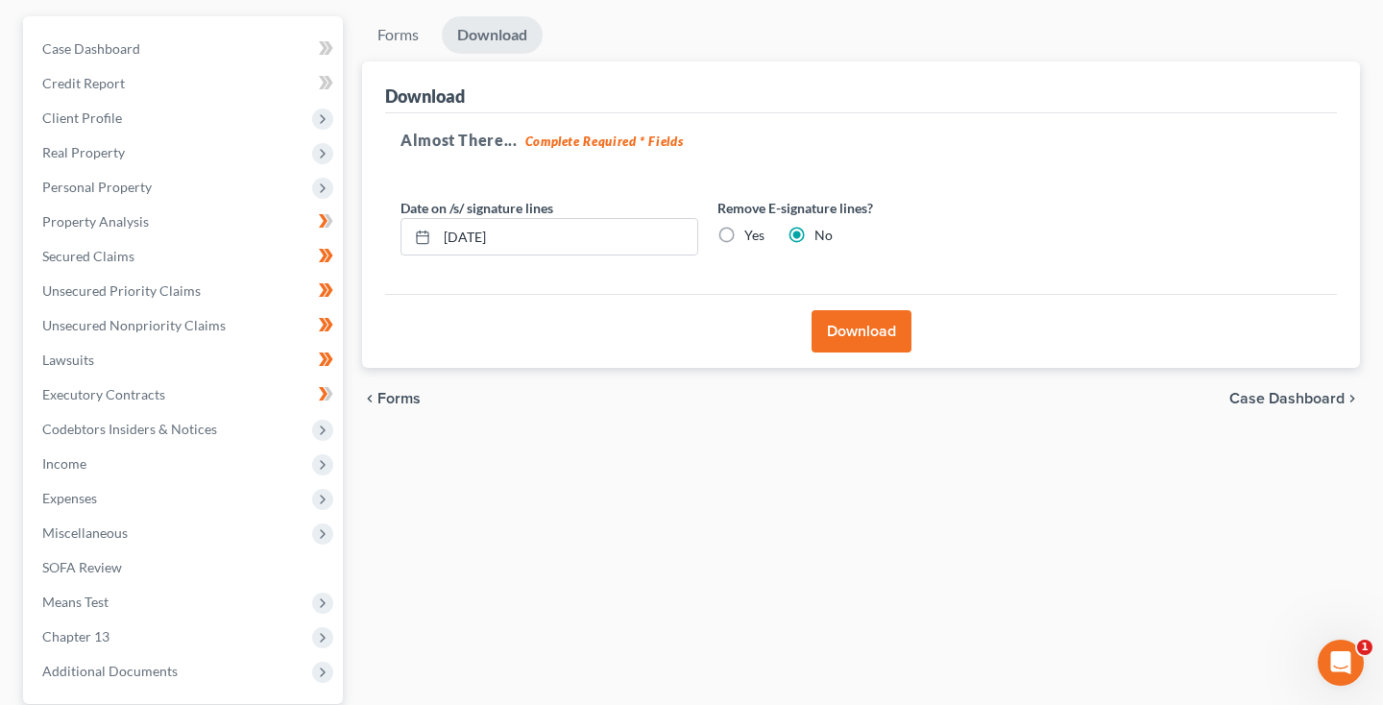
scroll to position [165, 0]
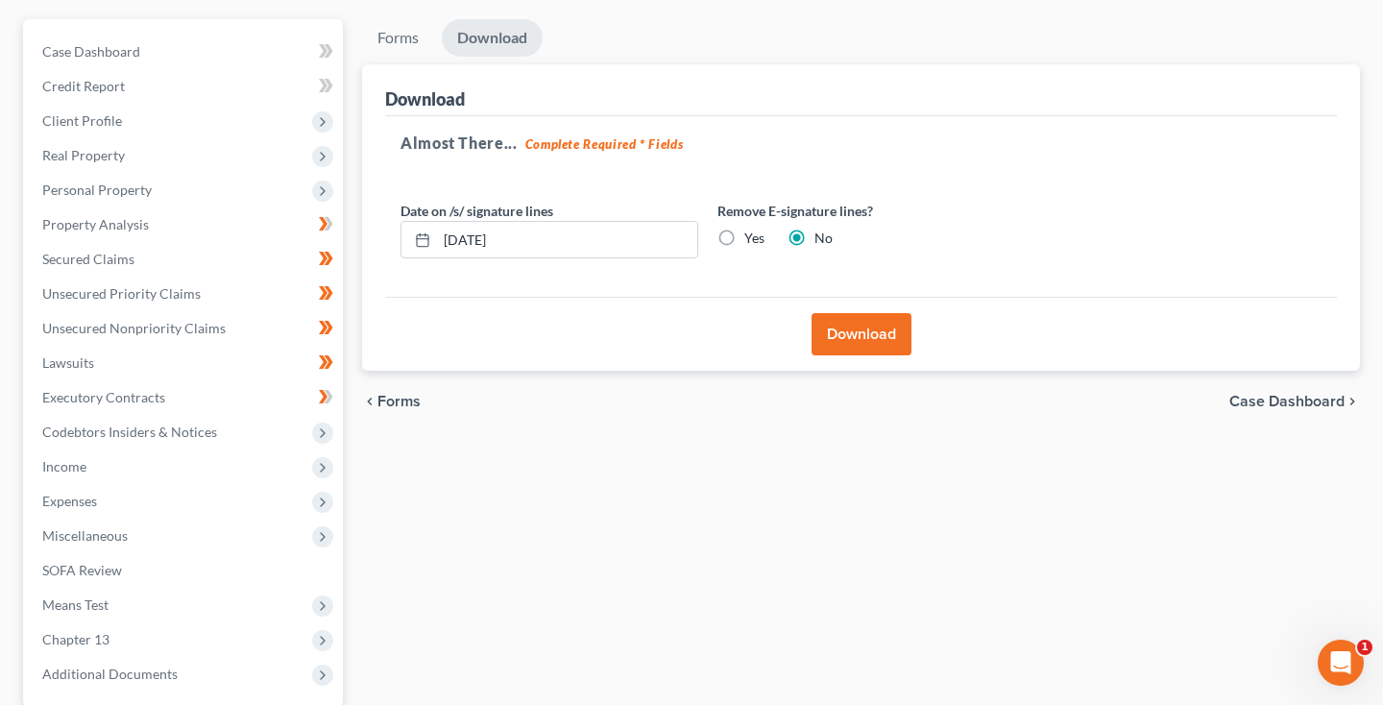
click at [880, 342] on button "Download" at bounding box center [861, 334] width 100 height 42
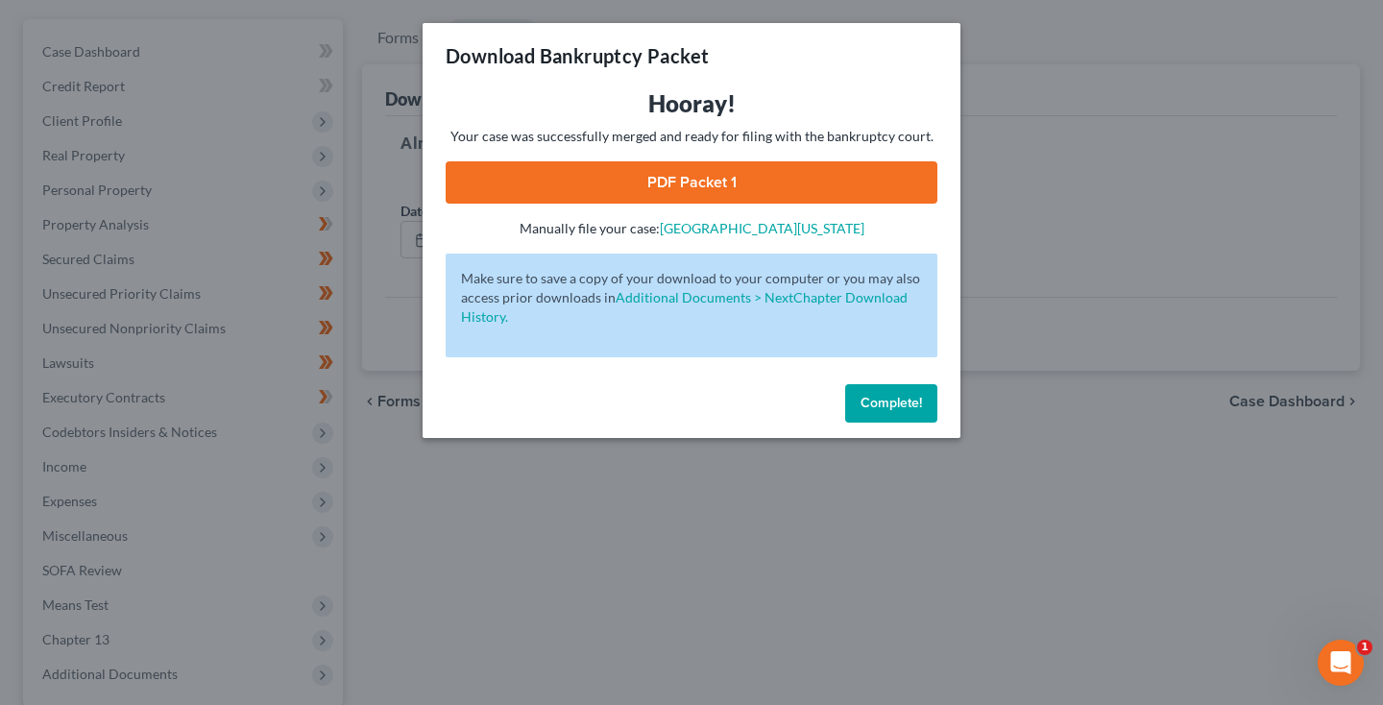
click at [708, 180] on link "PDF Packet 1" at bounding box center [692, 182] width 492 height 42
click at [905, 406] on span "Complete!" at bounding box center [890, 403] width 61 height 16
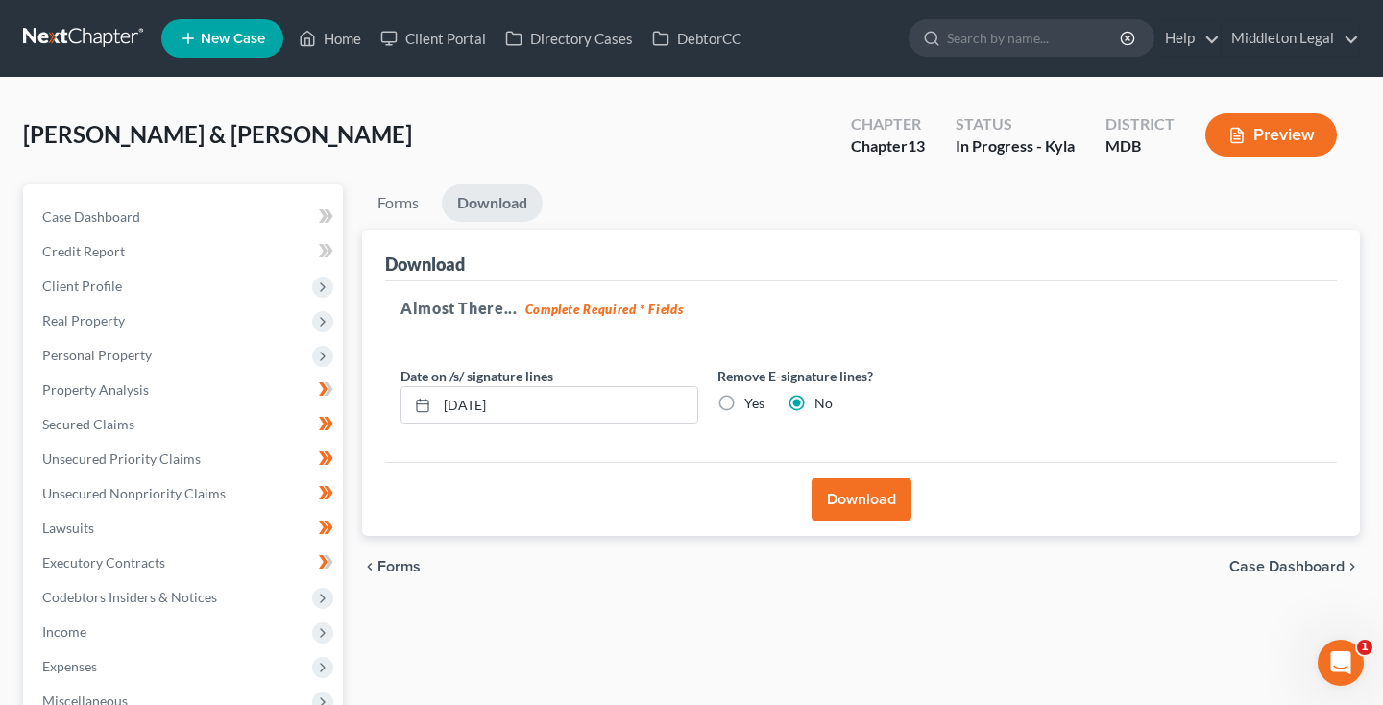
scroll to position [0, 0]
click at [114, 280] on span "Client Profile" at bounding box center [82, 286] width 80 height 16
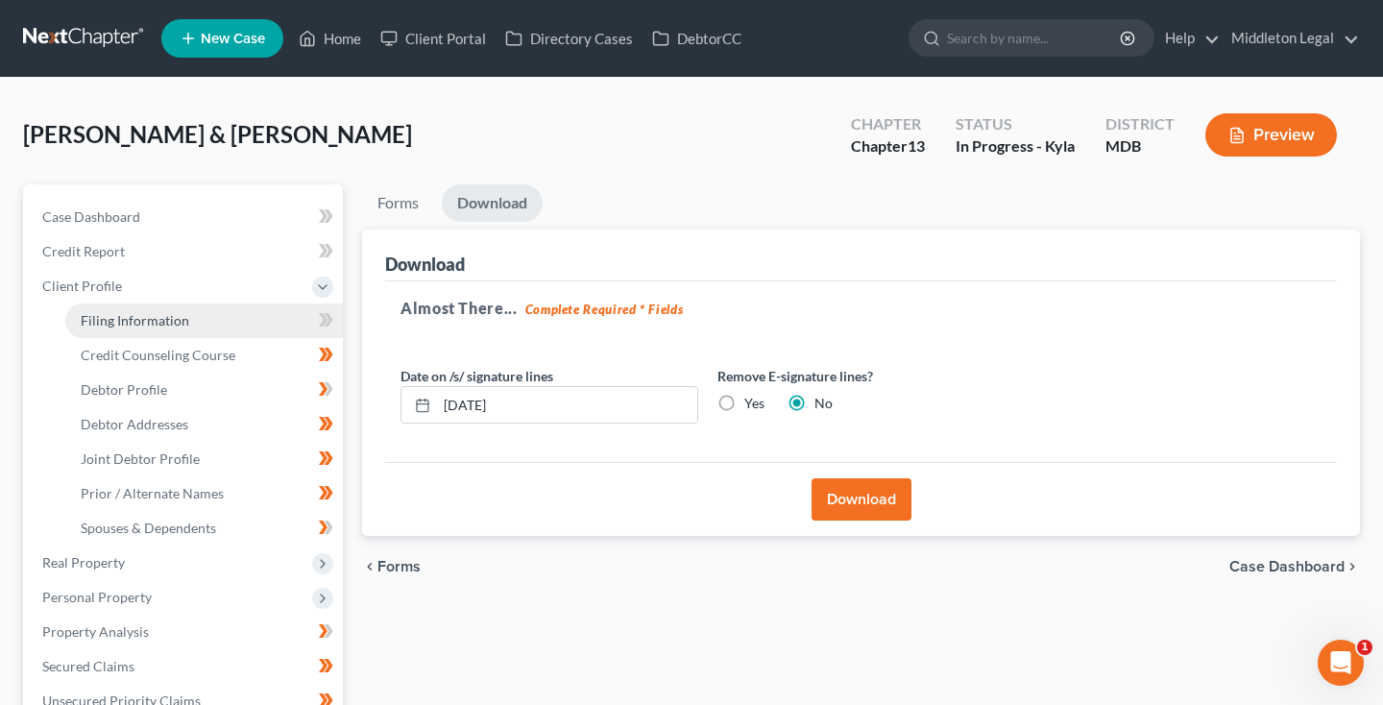
click at [123, 327] on span "Filing Information" at bounding box center [135, 320] width 109 height 16
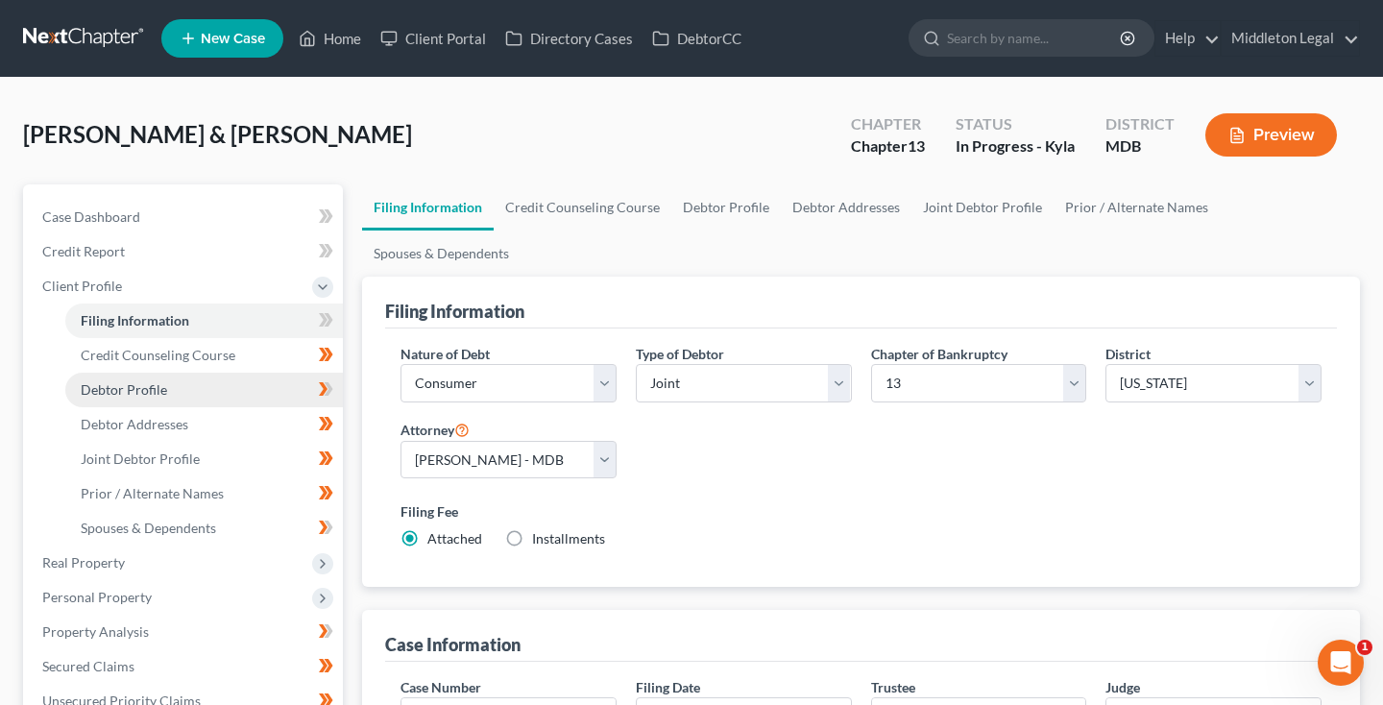
click at [123, 390] on span "Debtor Profile" at bounding box center [124, 389] width 86 height 16
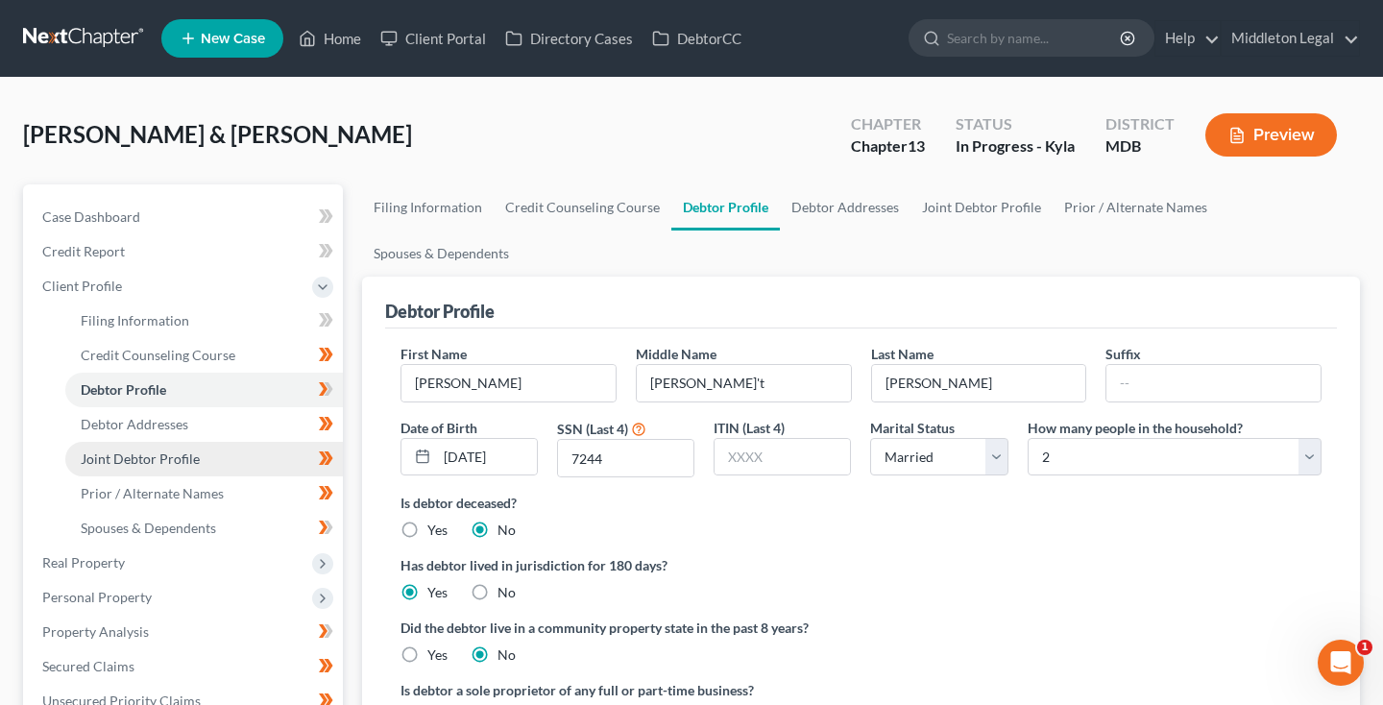
click at [166, 458] on span "Joint Debtor Profile" at bounding box center [140, 458] width 119 height 16
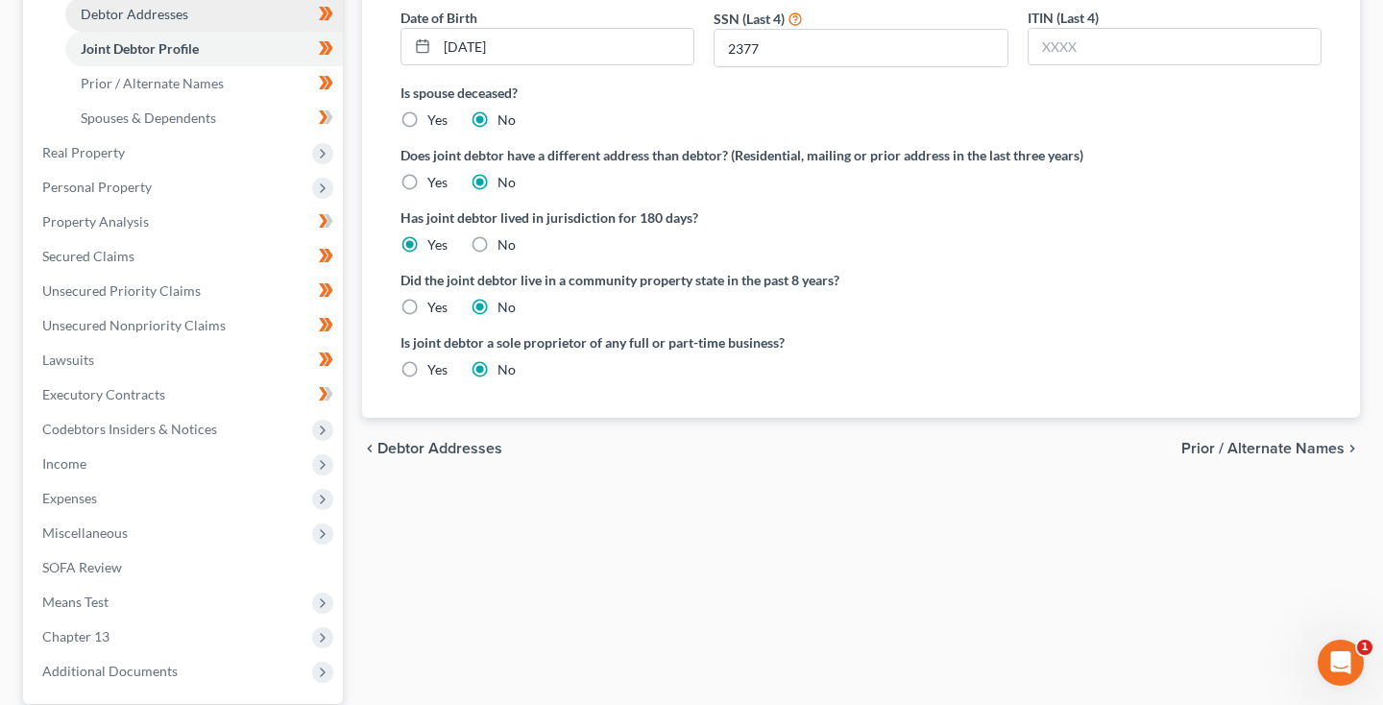
scroll to position [447, 0]
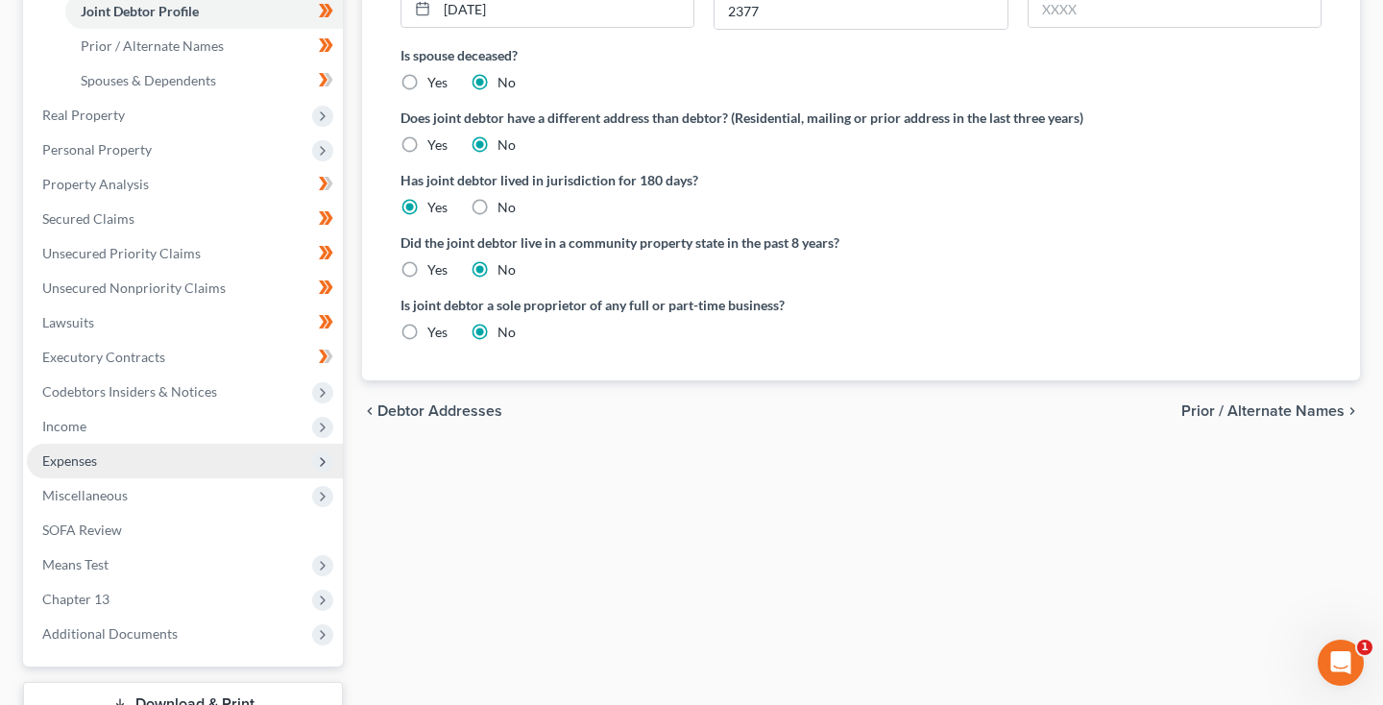
click at [93, 467] on span "Expenses" at bounding box center [69, 460] width 55 height 16
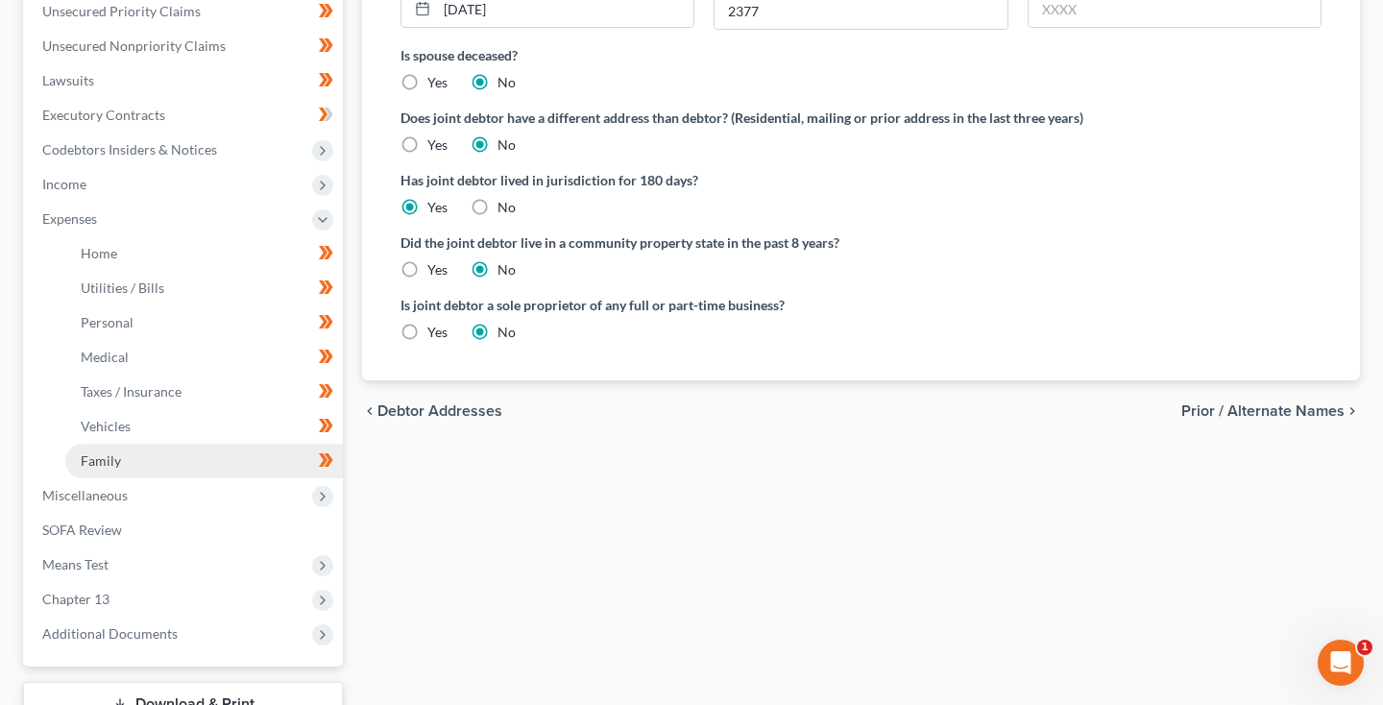
click at [123, 452] on link "Family" at bounding box center [204, 461] width 278 height 35
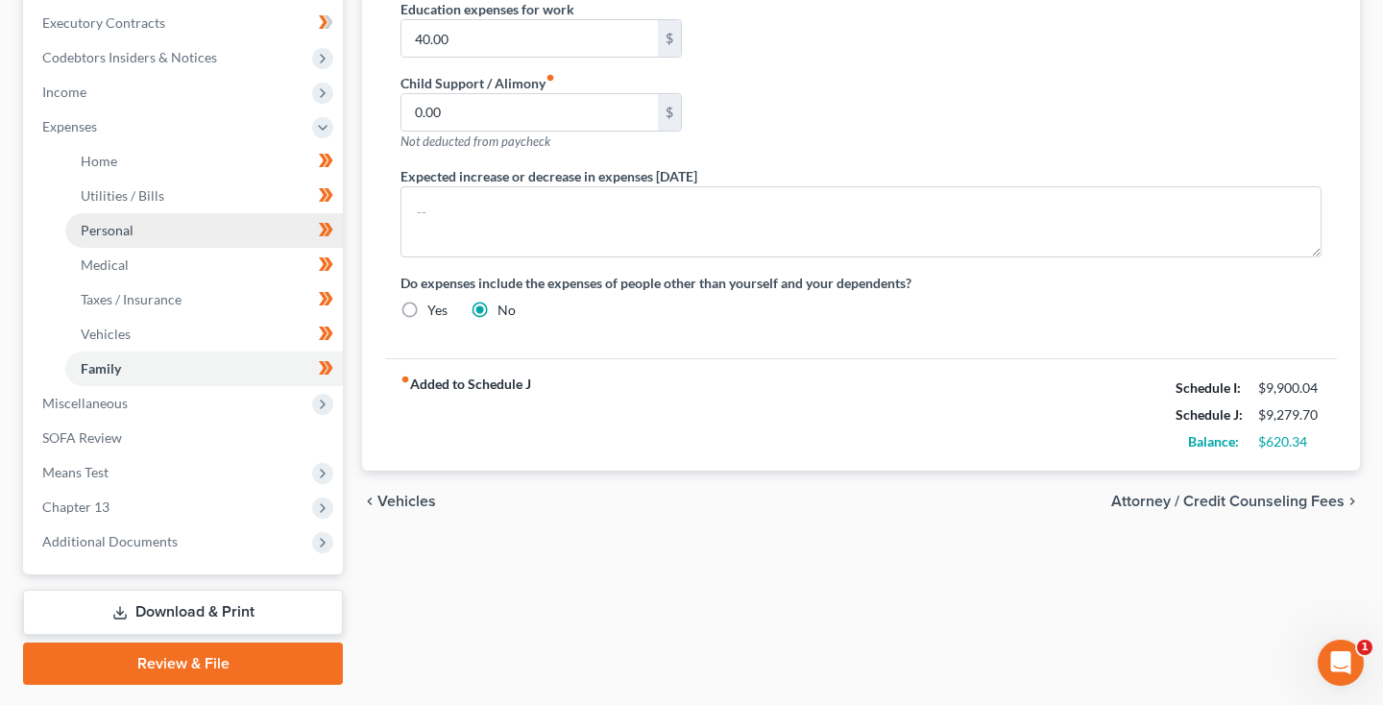
scroll to position [520, 0]
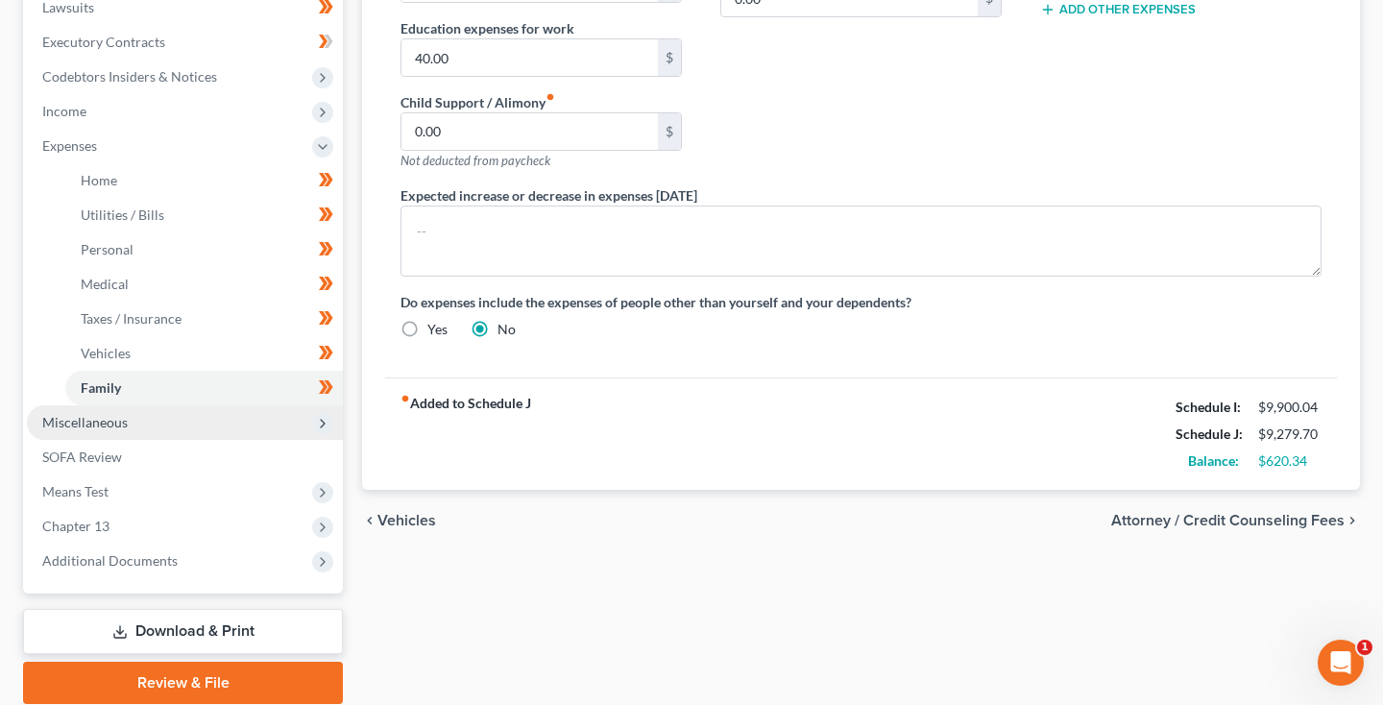
click at [98, 433] on span "Miscellaneous" at bounding box center [185, 422] width 316 height 35
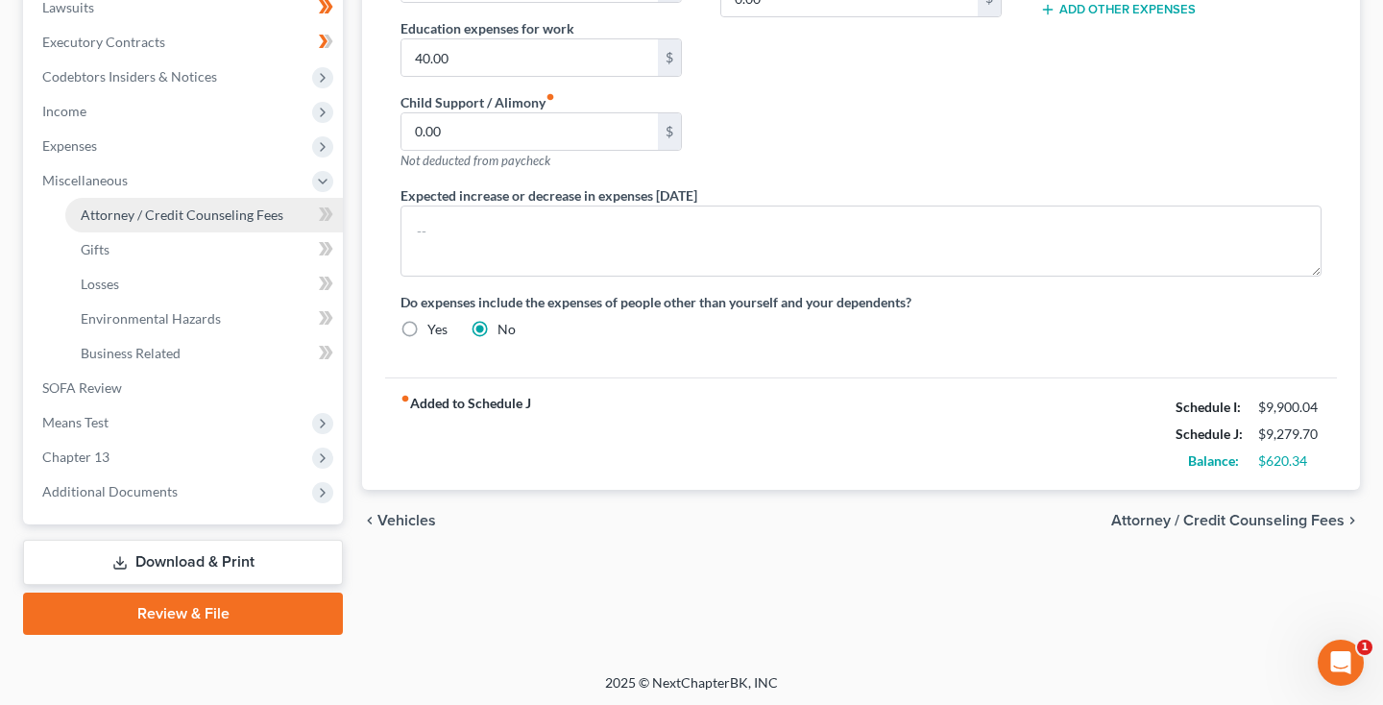
click at [159, 219] on span "Attorney / Credit Counseling Fees" at bounding box center [182, 214] width 203 height 16
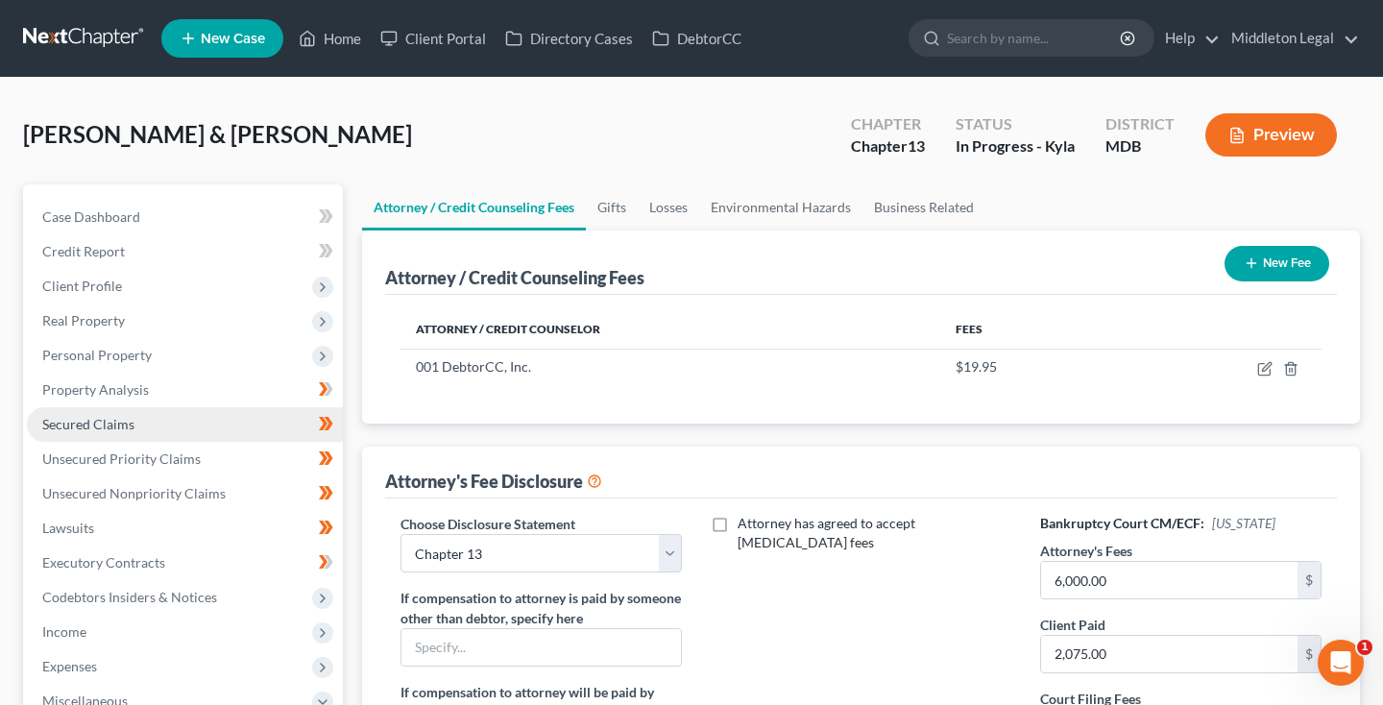
click at [74, 424] on span "Secured Claims" at bounding box center [88, 424] width 92 height 16
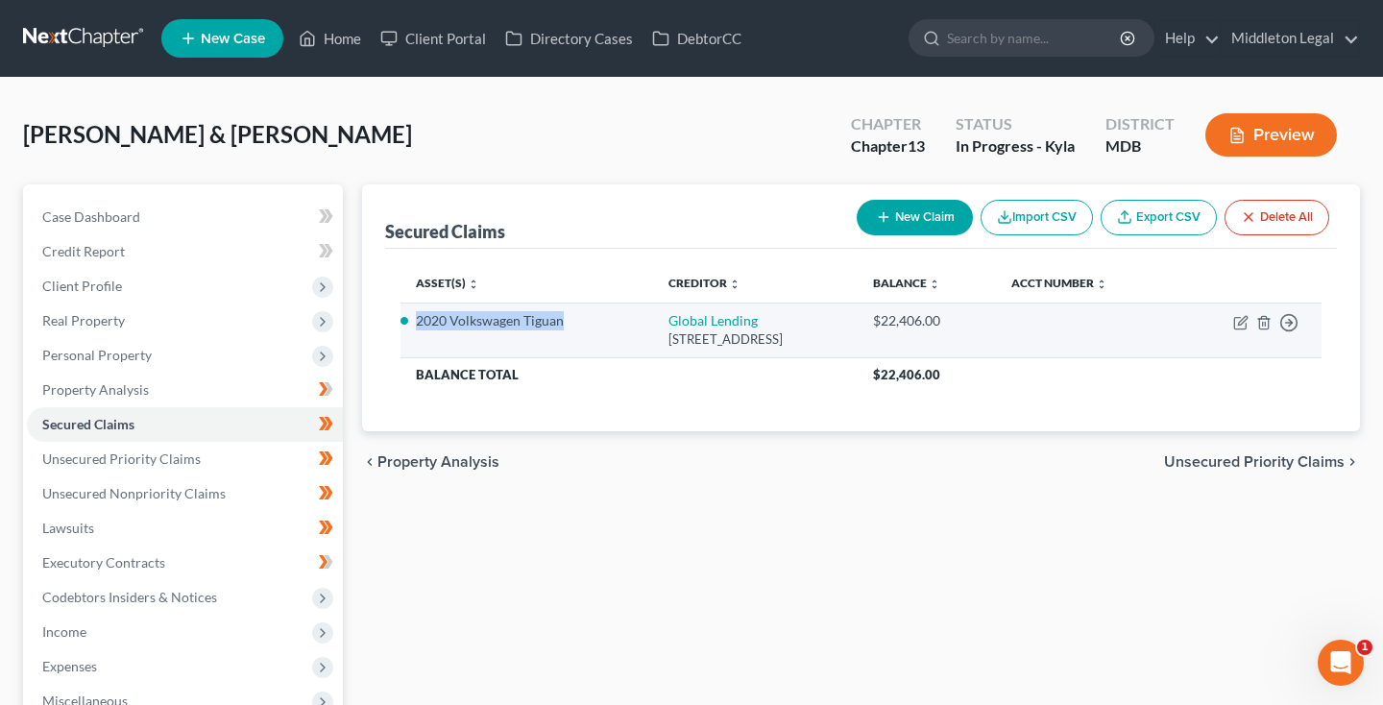
drag, startPoint x: 416, startPoint y: 320, endPoint x: 567, endPoint y: 323, distance: 150.8
click at [567, 323] on li "2020 Volkswagen Tiguan" at bounding box center [527, 320] width 222 height 19
copy li "2020 Volkswagen Tiguan"
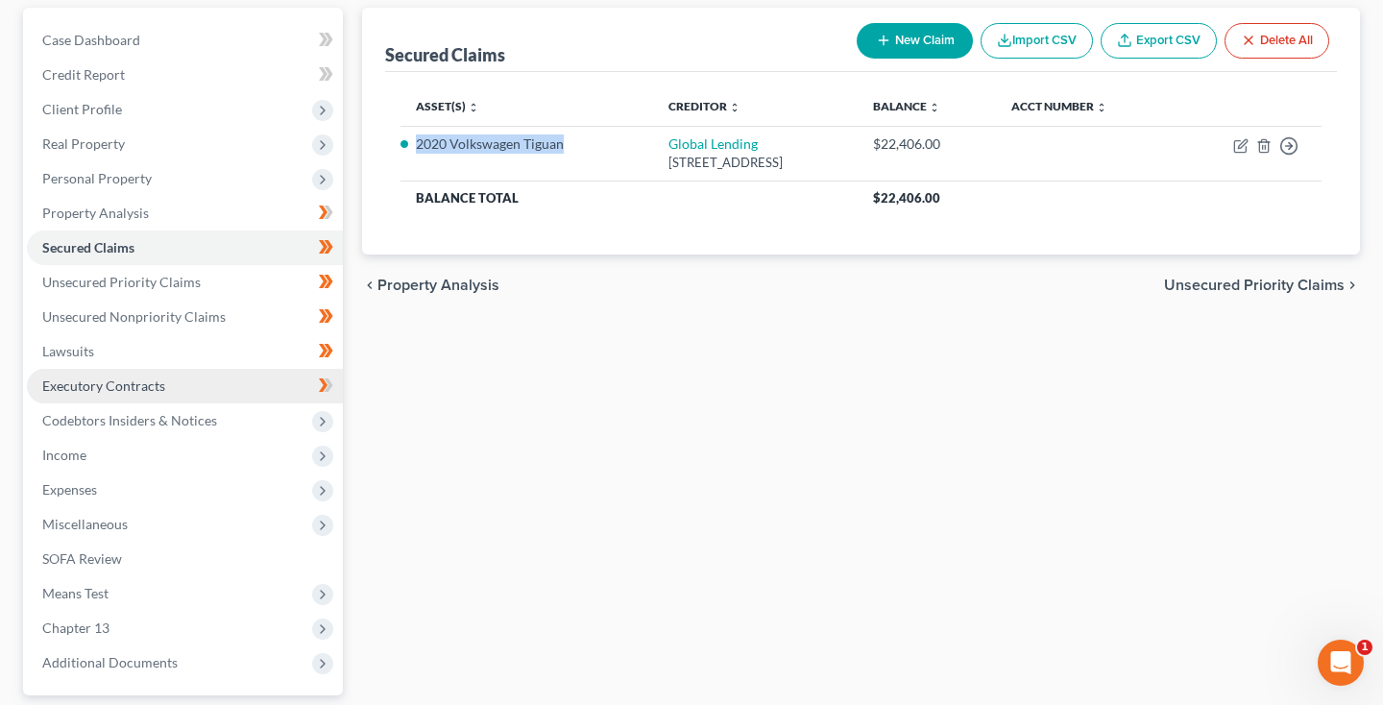
click at [131, 387] on span "Executory Contracts" at bounding box center [103, 385] width 123 height 16
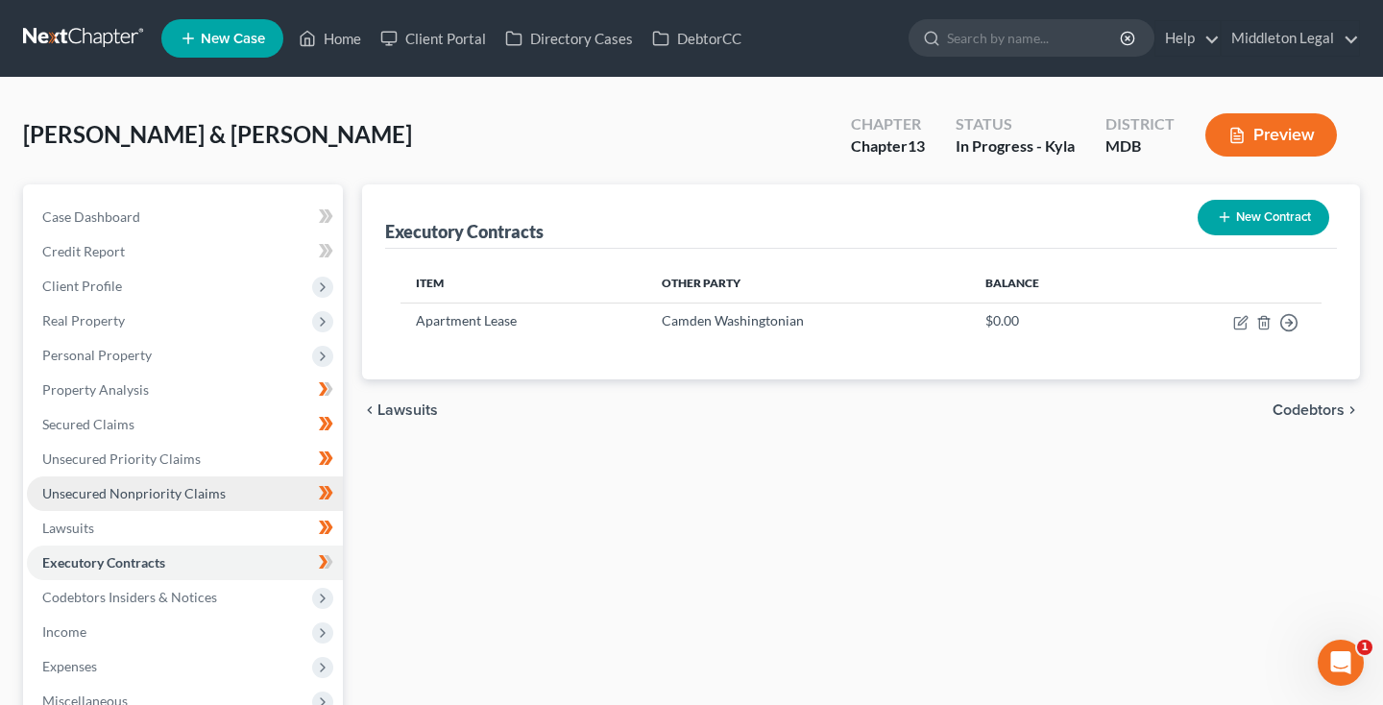
click at [122, 500] on span "Unsecured Nonpriority Claims" at bounding box center [133, 493] width 183 height 16
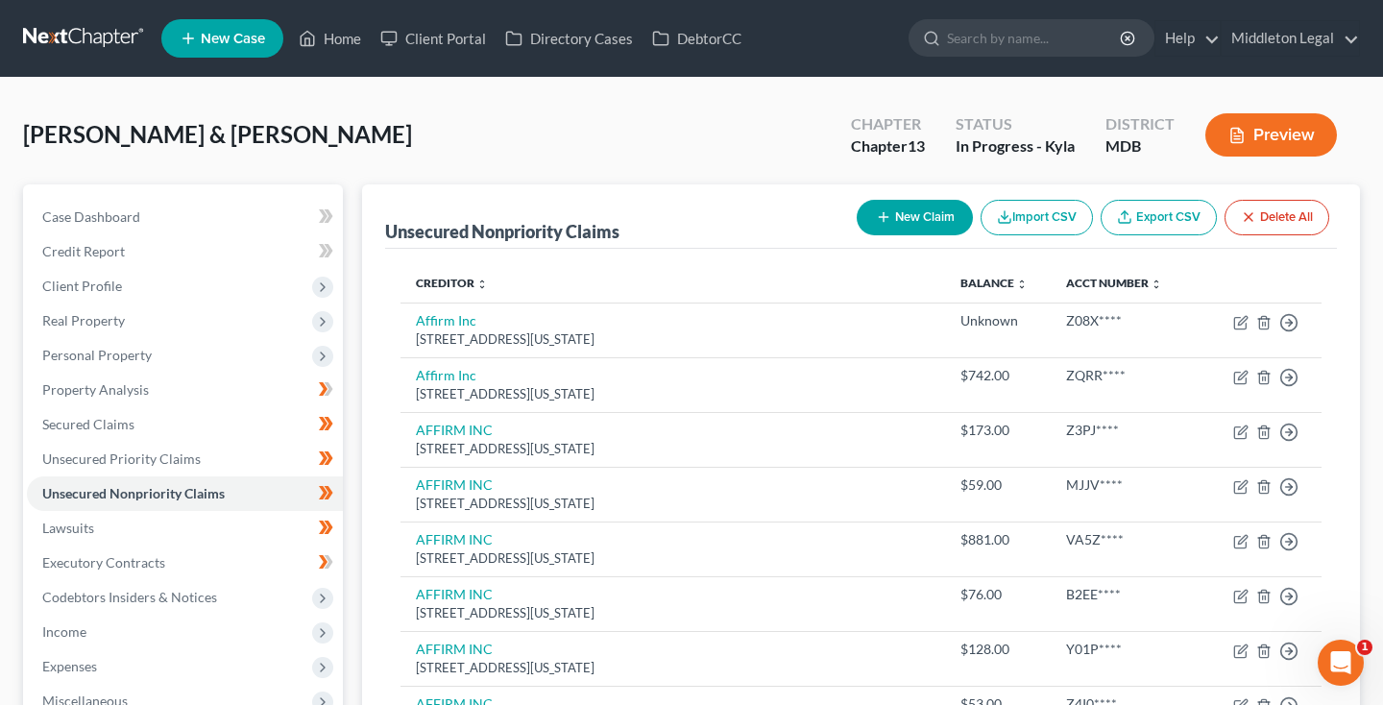
click at [80, 42] on link at bounding box center [84, 38] width 123 height 35
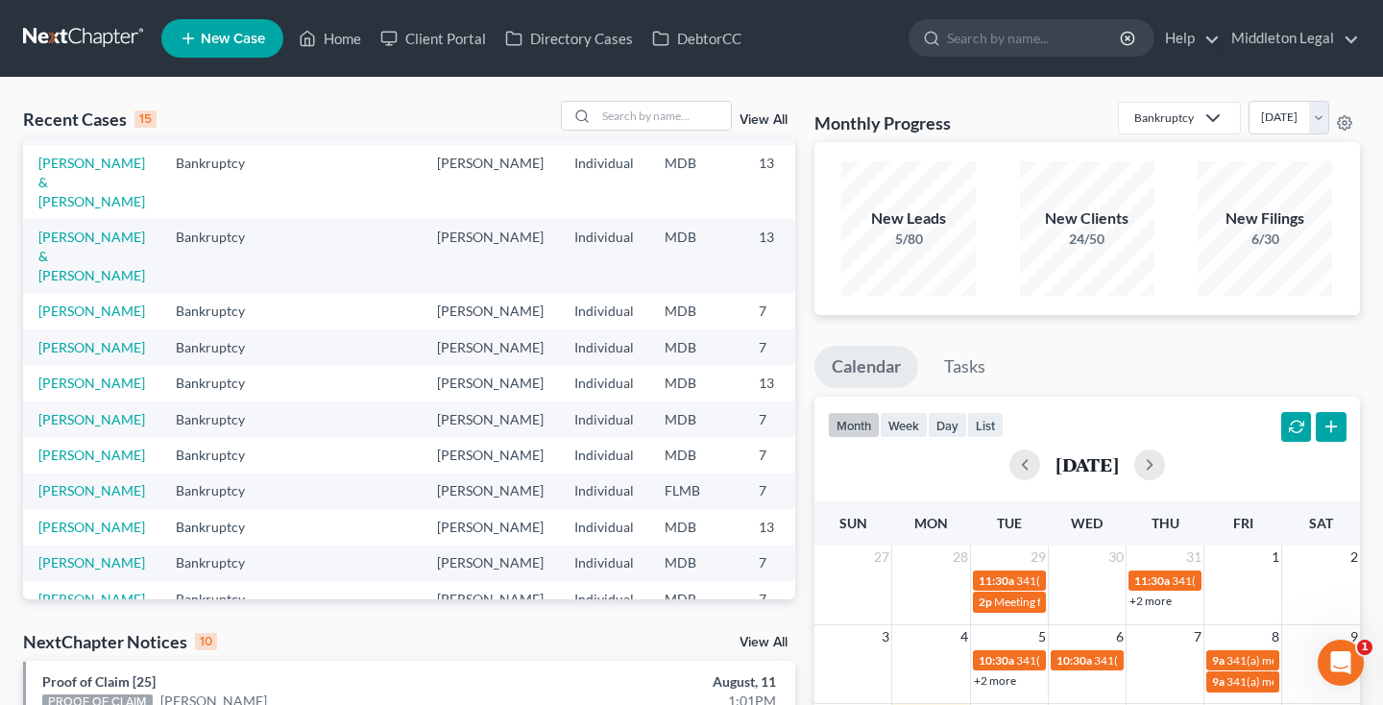
scroll to position [102, 0]
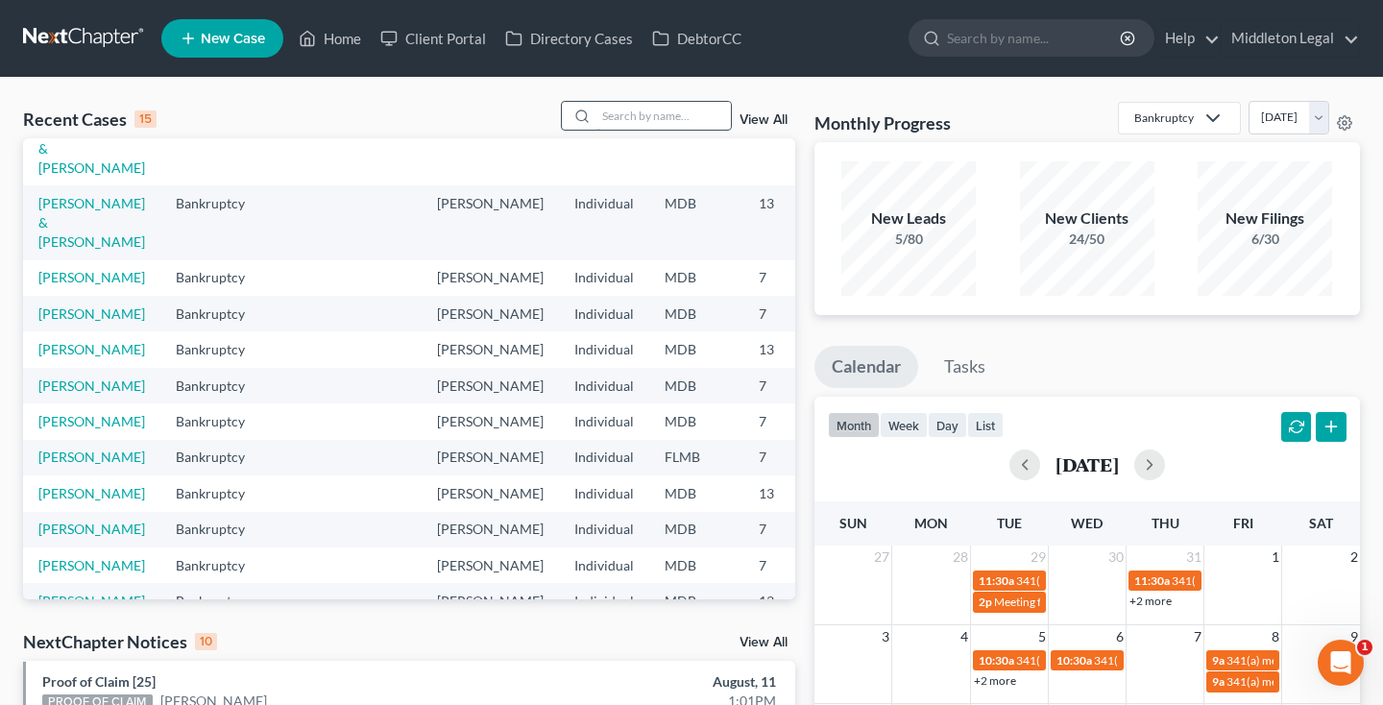
click at [666, 125] on input "search" at bounding box center [663, 116] width 134 height 28
type input "marvin"
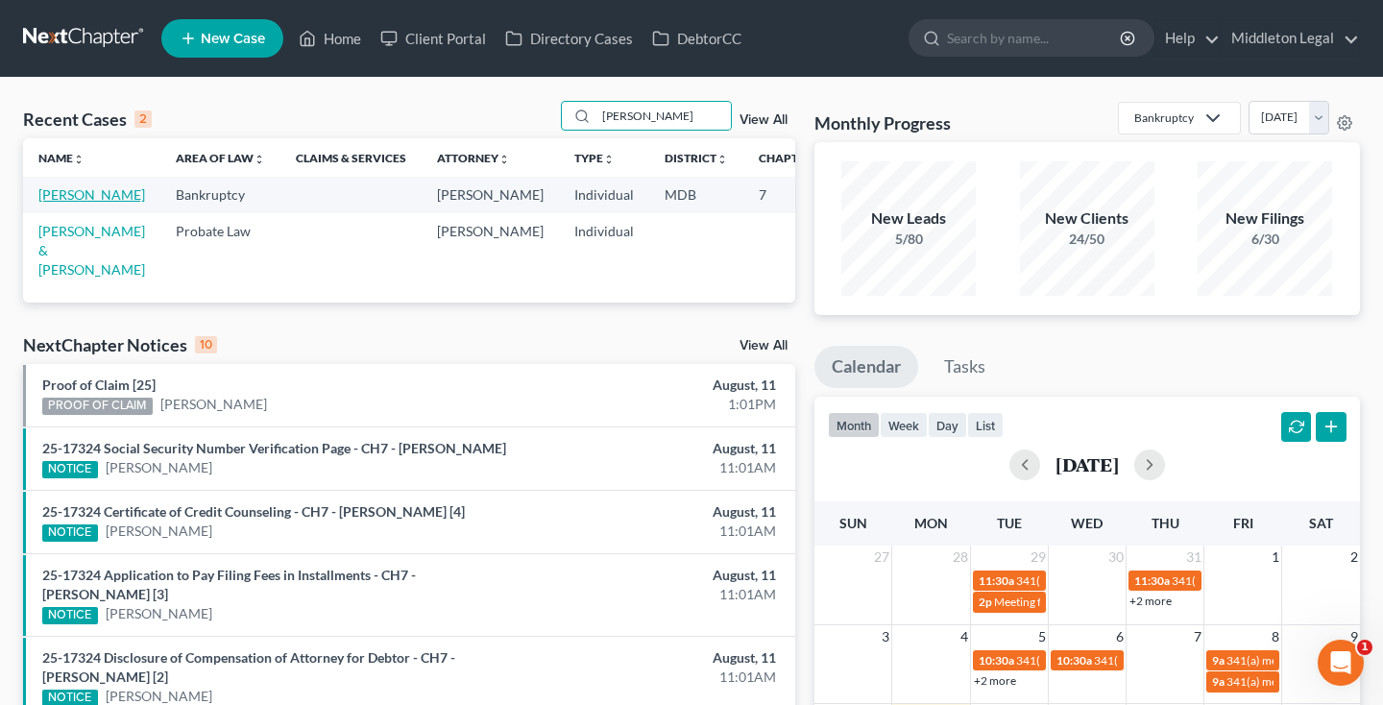
click at [64, 203] on link "Najera, Marvin" at bounding box center [91, 194] width 107 height 16
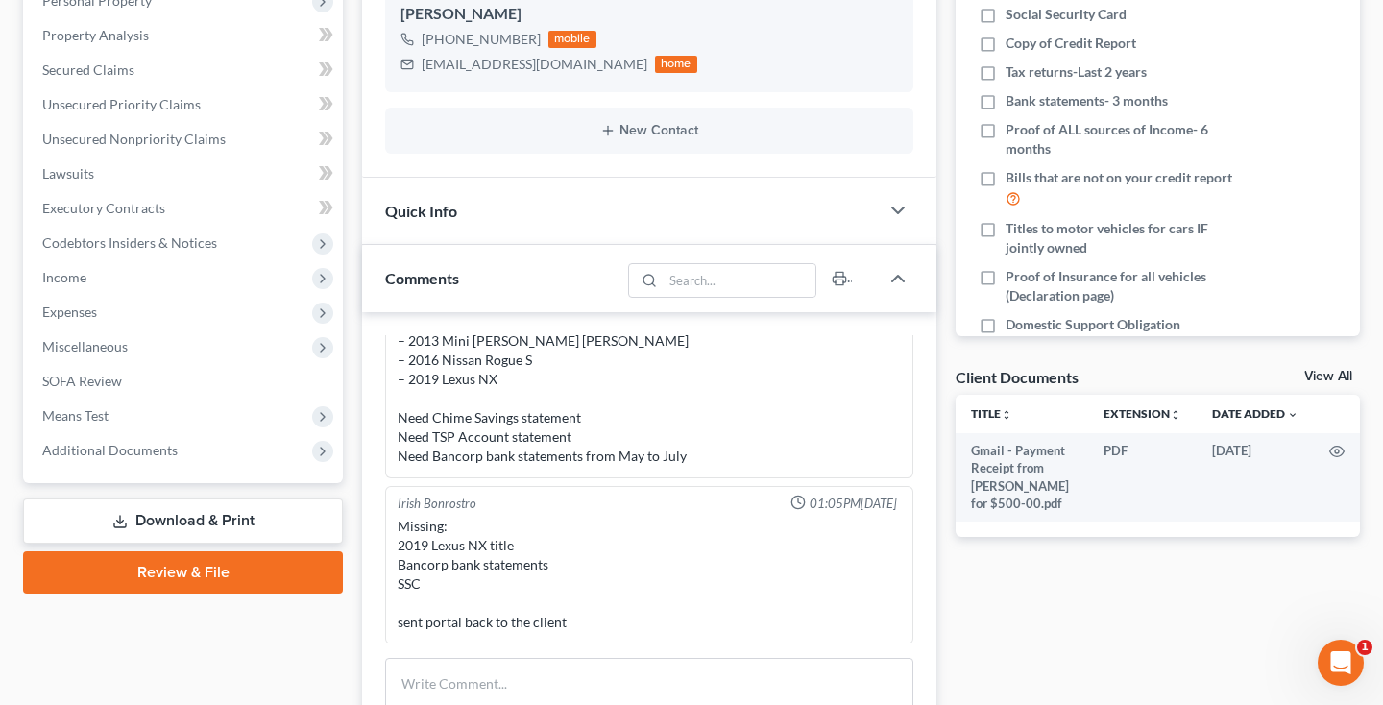
scroll to position [373, 0]
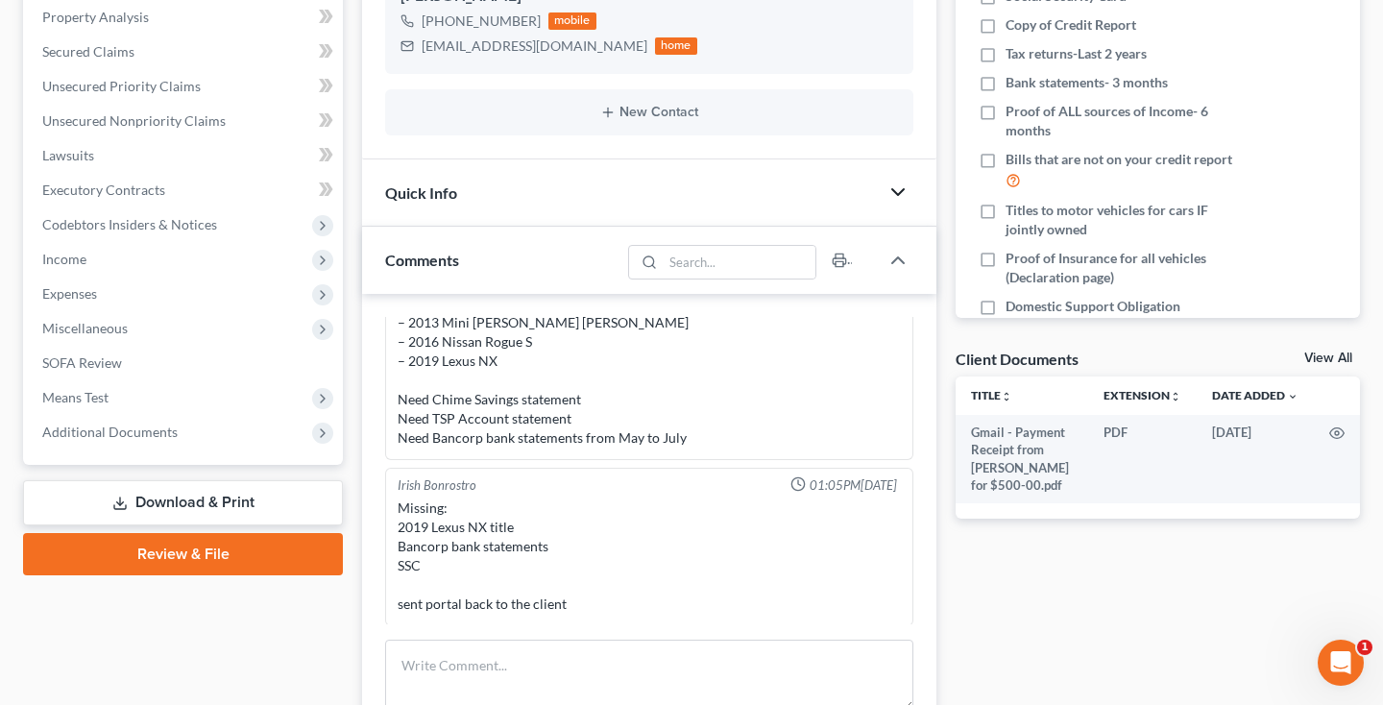
click at [902, 192] on icon "button" at bounding box center [897, 192] width 23 height 23
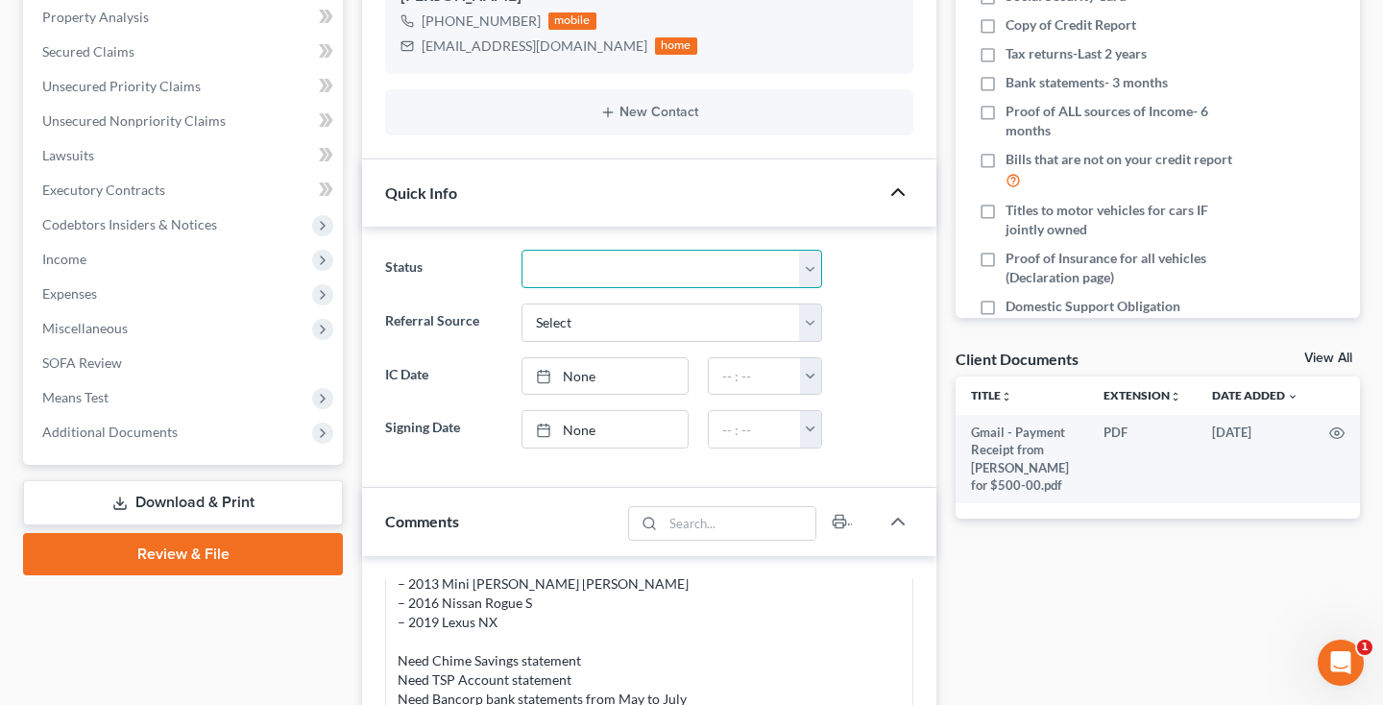
select select "5"
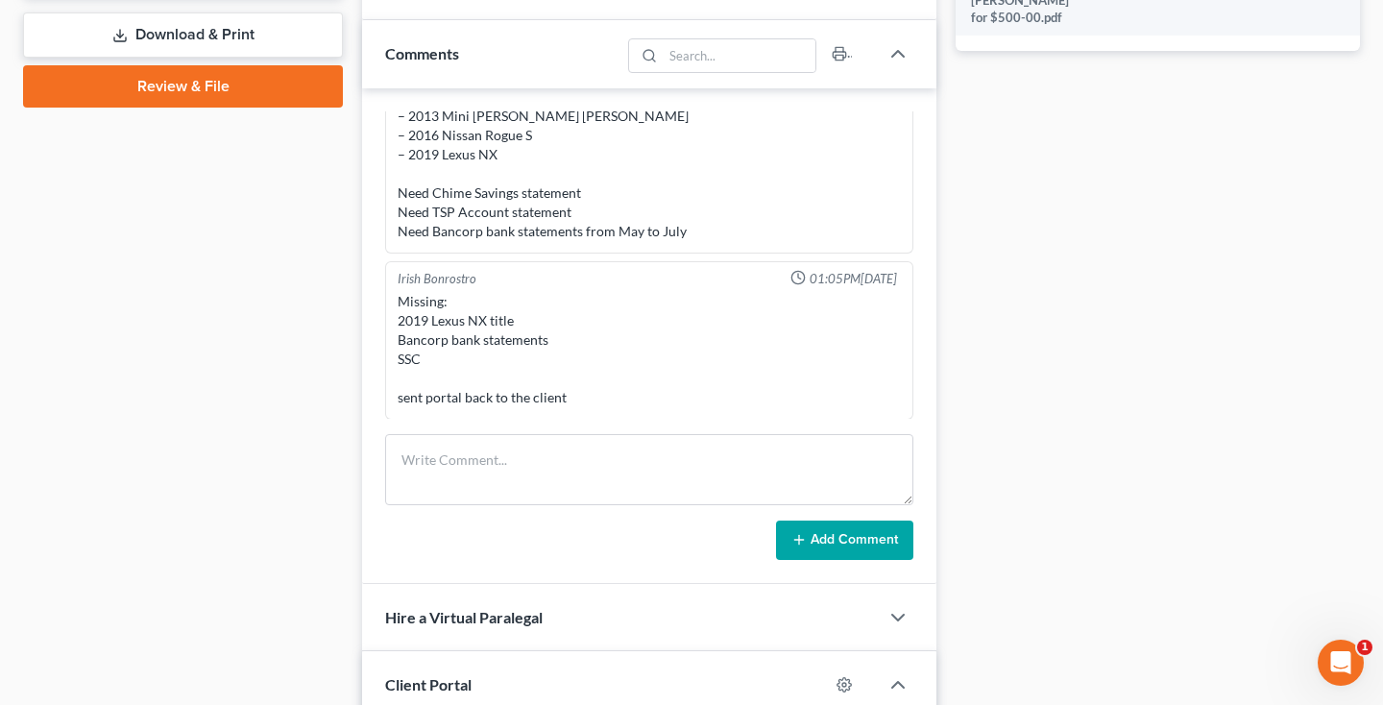
scroll to position [970, 0]
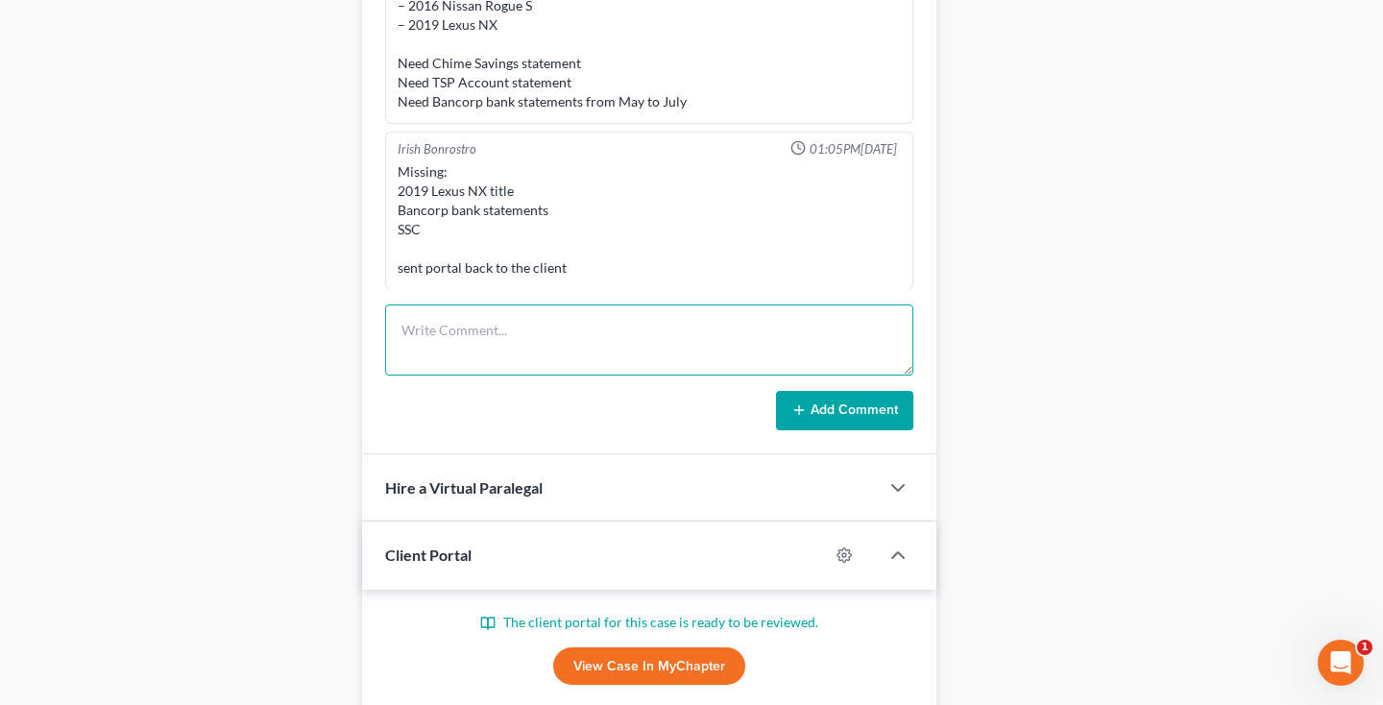
click at [606, 350] on textarea at bounding box center [649, 339] width 528 height 71
paste textarea "https://app.nextchapterbk.com/app#/cases/420349/unsecured-non-priority-claims"
type textarea "https://app.nextchapterbk.com/app#/cases/420349/unsecured-non-priority-claims"
click at [449, 336] on textarea at bounding box center [649, 339] width 528 height 71
paste textarea "https://app.nextchapterbk.com/app#/cases/420349/unsecured-non-priority-claims"
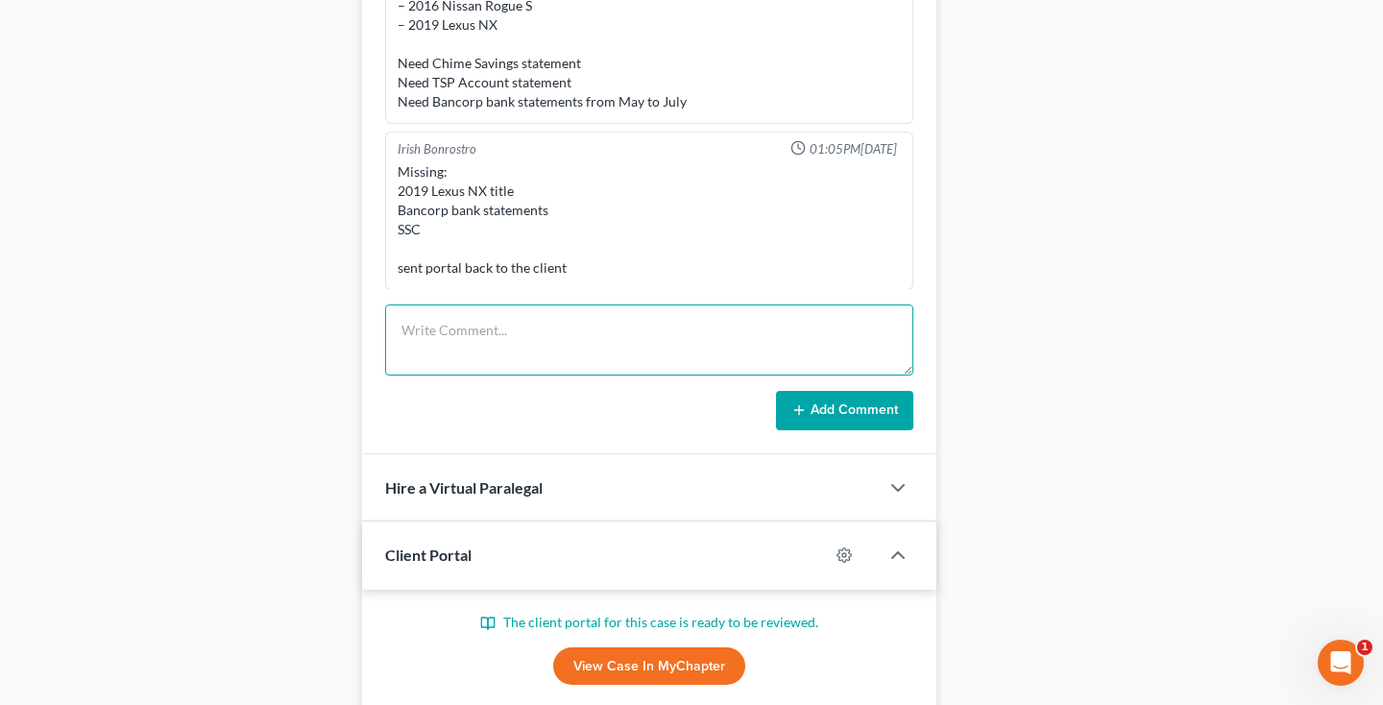
type textarea "https://app.nextchapterbk.com/app#/cases/420349/unsecured-non-priority-claims"
paste textarea "I’ll send the Lexus title this afternoon, and Bancorp Bank and Chime are the sa…"
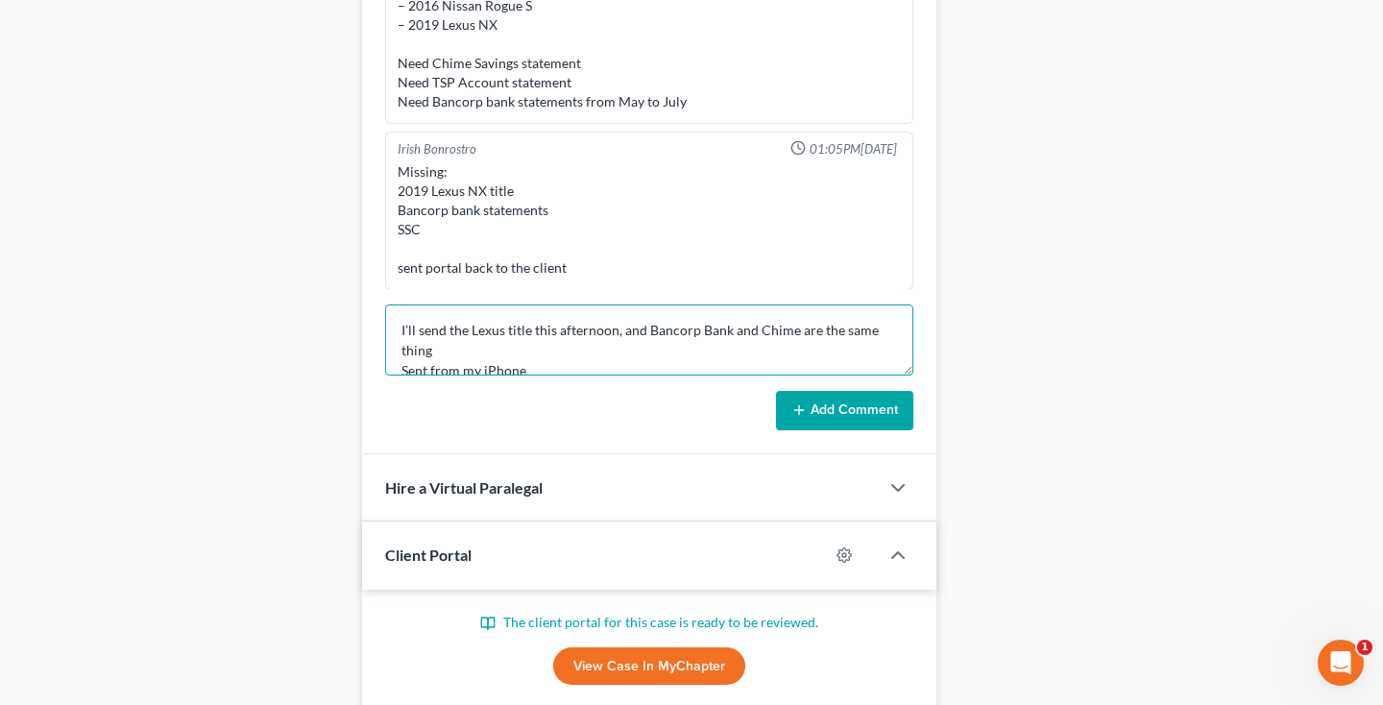
scroll to position [4, 0]
type textarea "I’ll send the Lexus title this afternoon, and Bancorp Bank and Chime are the sa…"
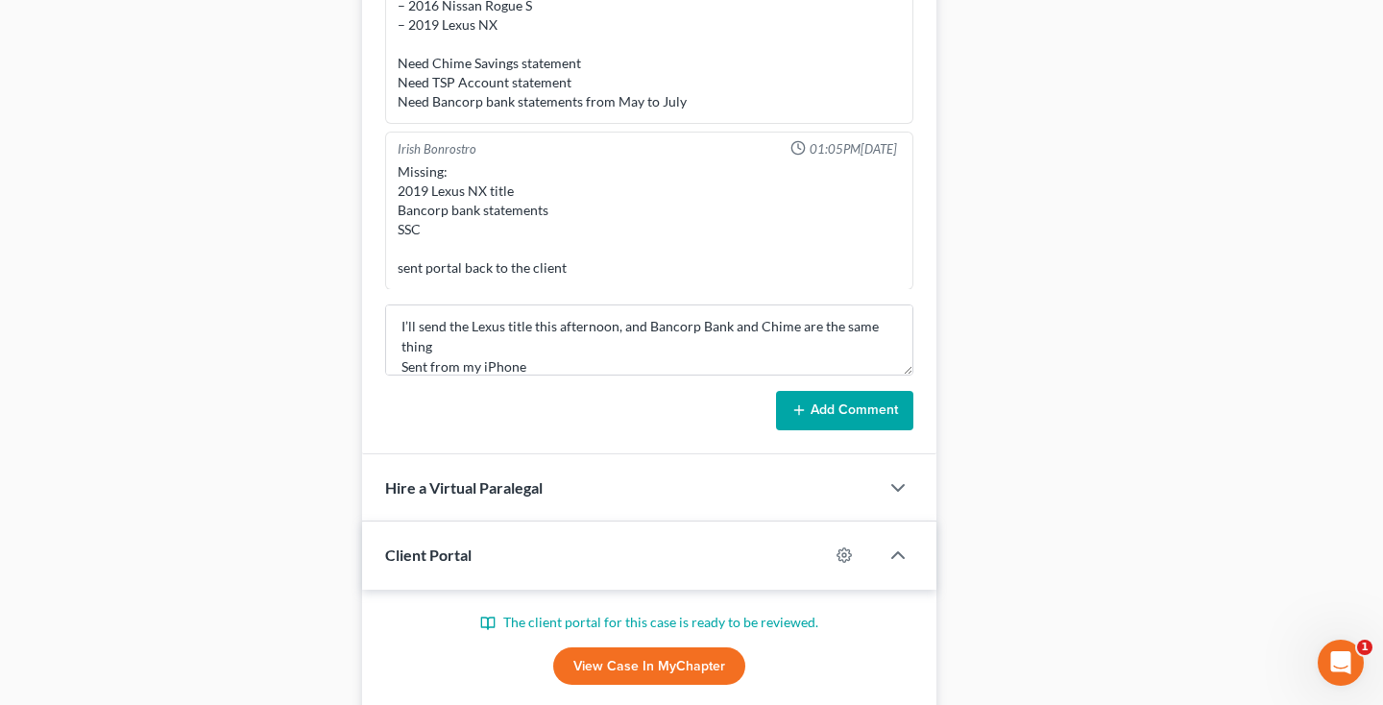
click at [879, 417] on button "Add Comment" at bounding box center [844, 411] width 137 height 40
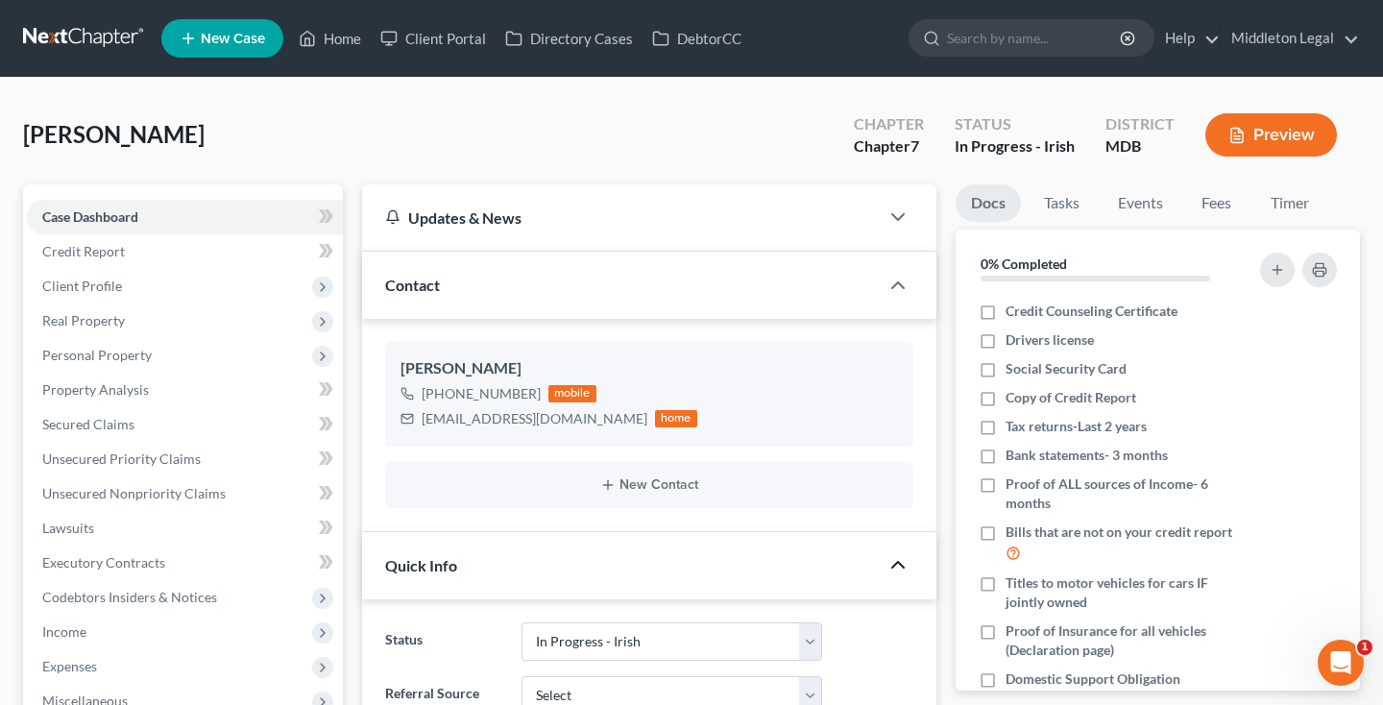
scroll to position [0, 0]
click at [81, 36] on link at bounding box center [84, 38] width 123 height 35
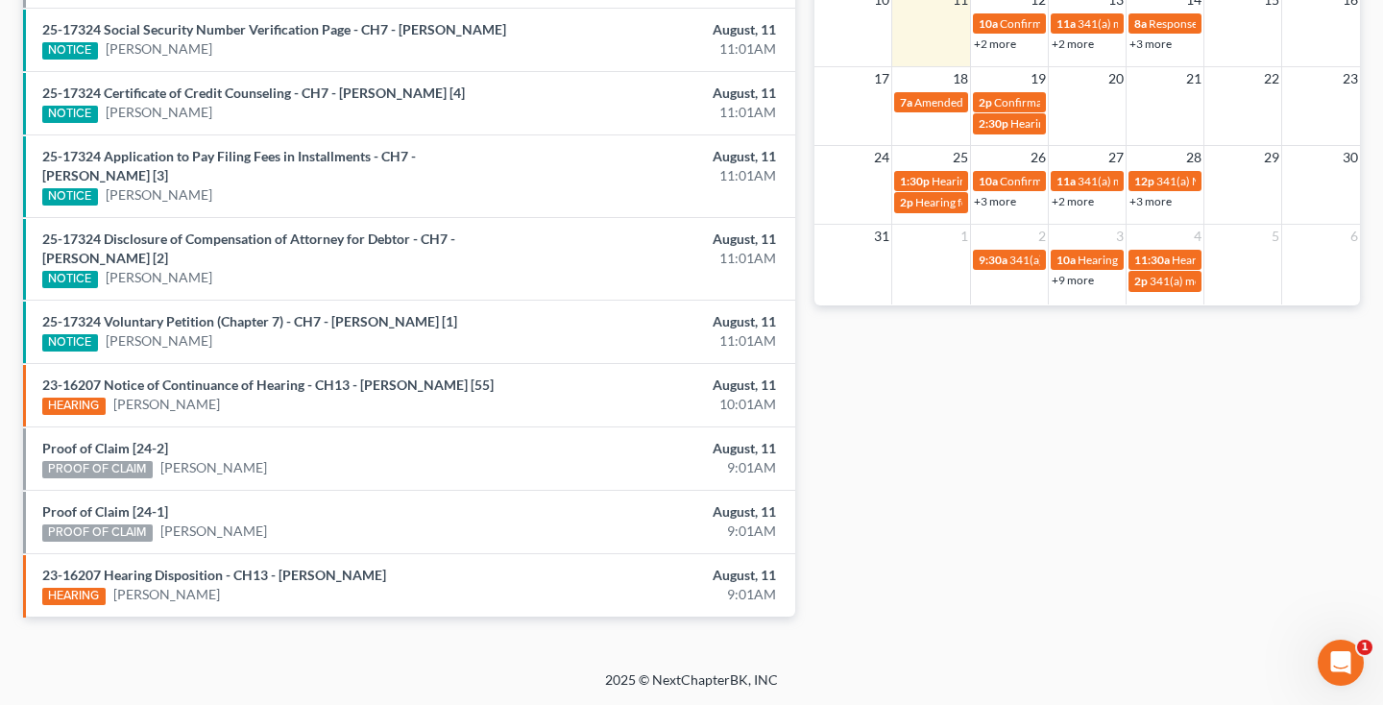
scroll to position [718, 0]
